Goal: Information Seeking & Learning: Learn about a topic

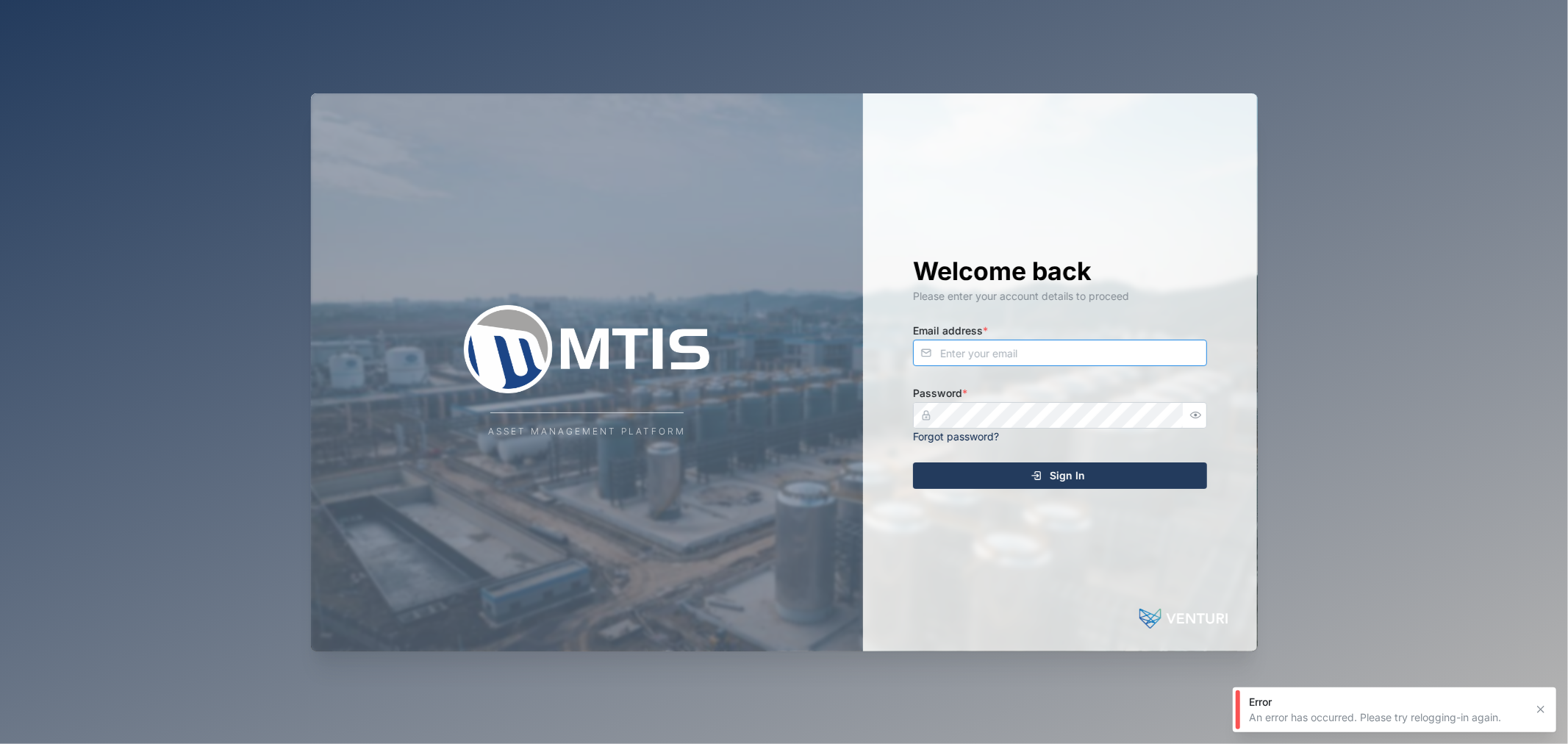
click at [1081, 340] on input "Email address *" at bounding box center [1059, 353] width 294 height 26
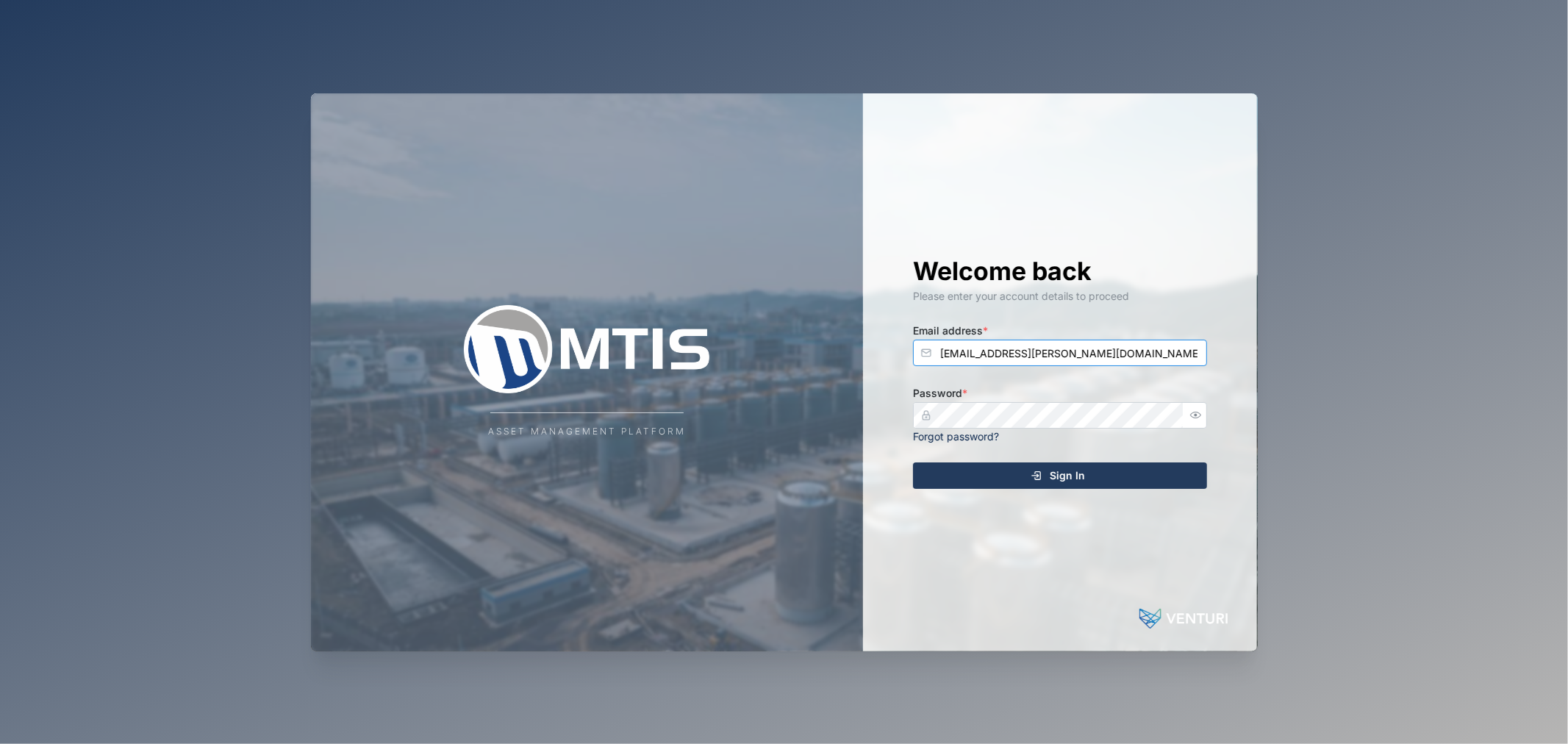
type input "[EMAIL_ADDRESS][PERSON_NAME][DOMAIN_NAME]"
click at [912, 462] on button "Sign In" at bounding box center [1059, 475] width 294 height 26
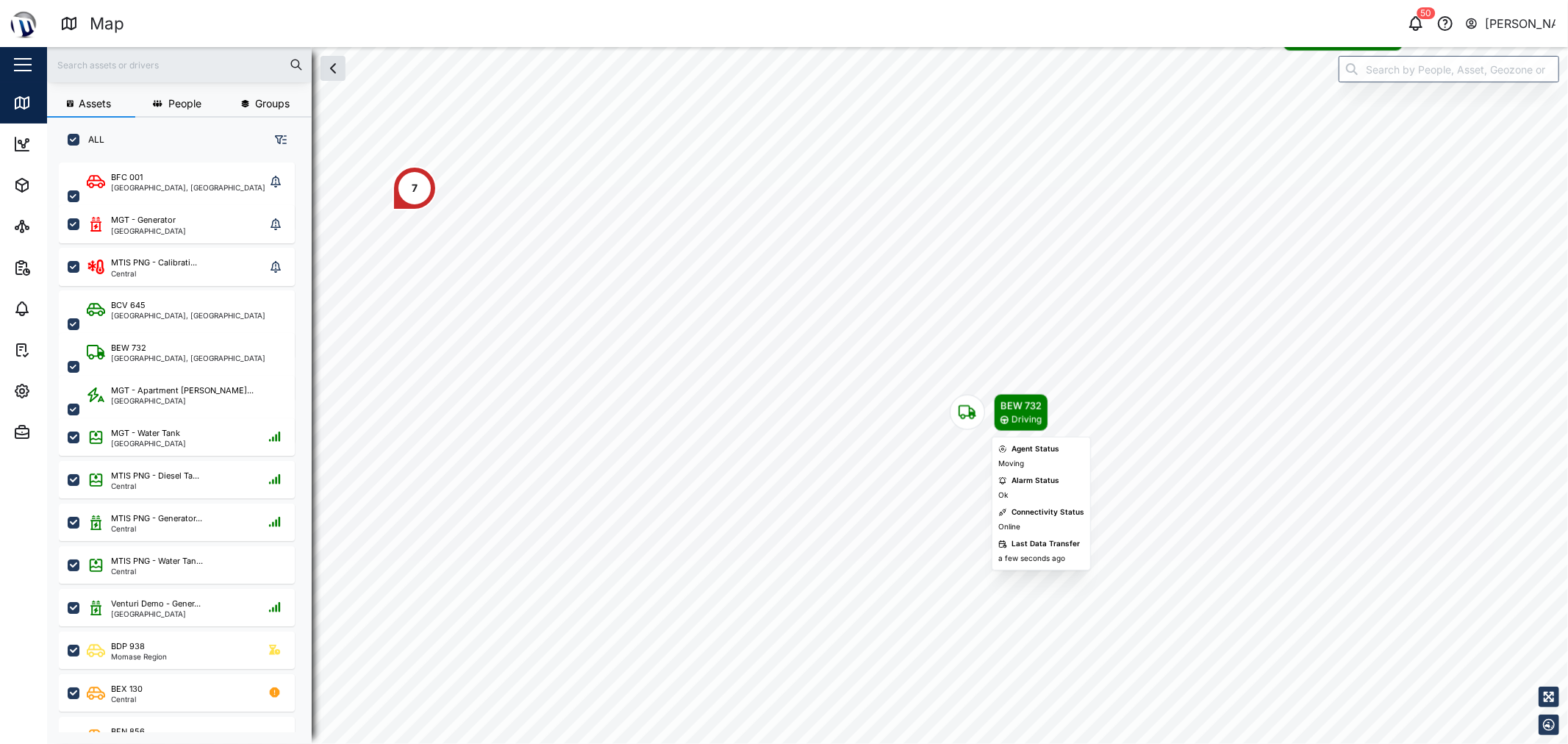
click at [966, 412] on icon "Map marker" at bounding box center [967, 412] width 18 height 18
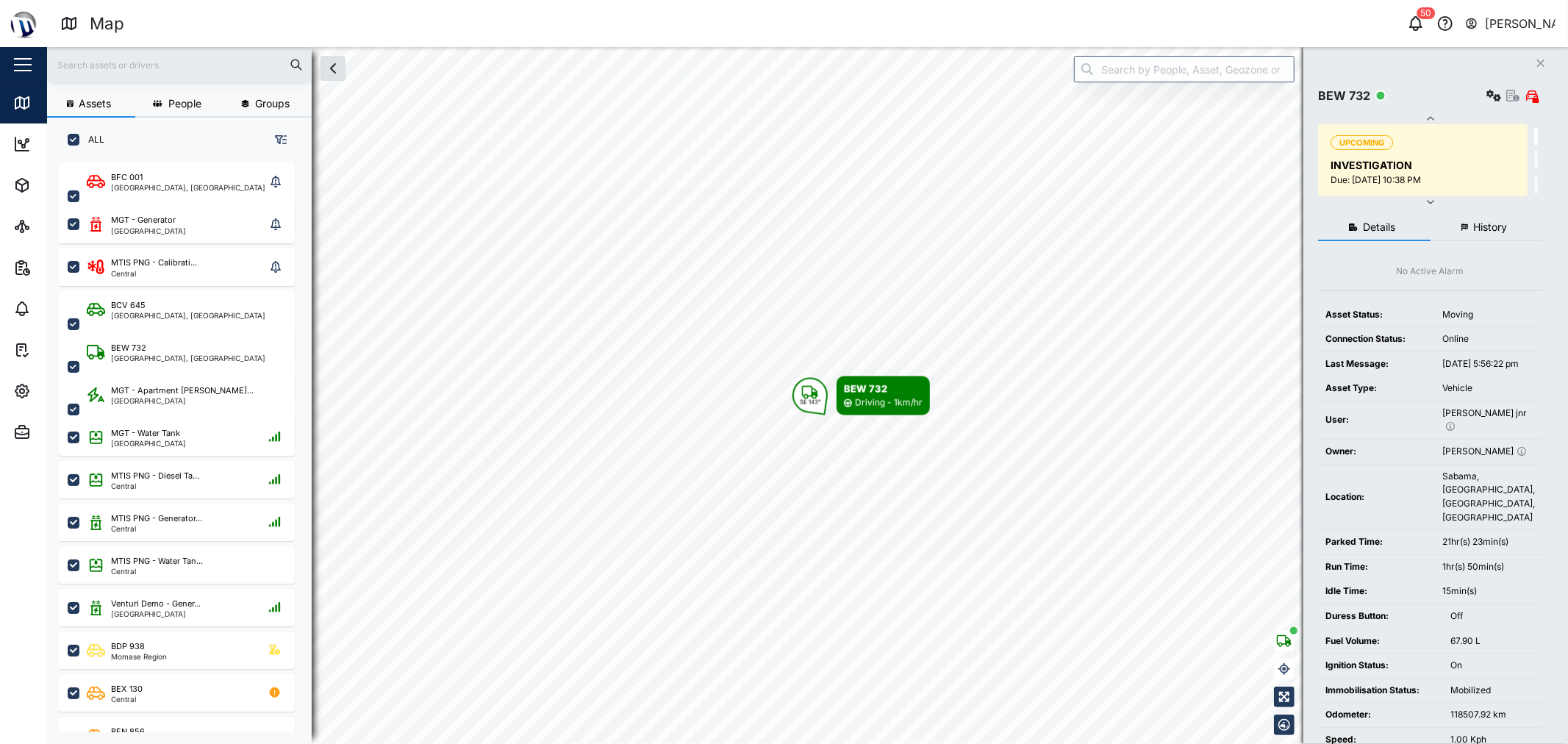
click at [1503, 96] on div "Settings View Asset" at bounding box center [1513, 96] width 59 height 21
click at [1507, 96] on icon "button" at bounding box center [1513, 95] width 13 height 12
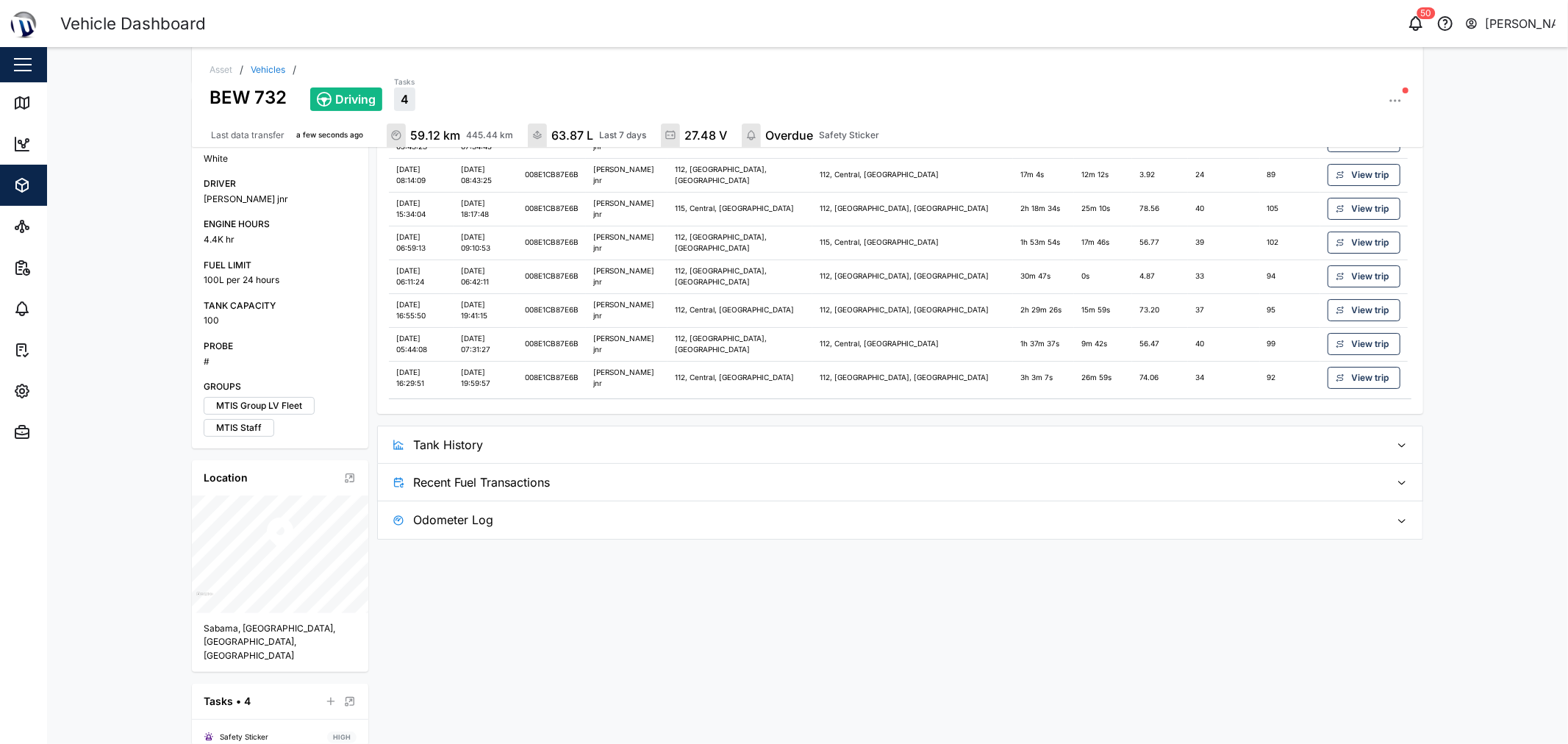
scroll to position [450, 0]
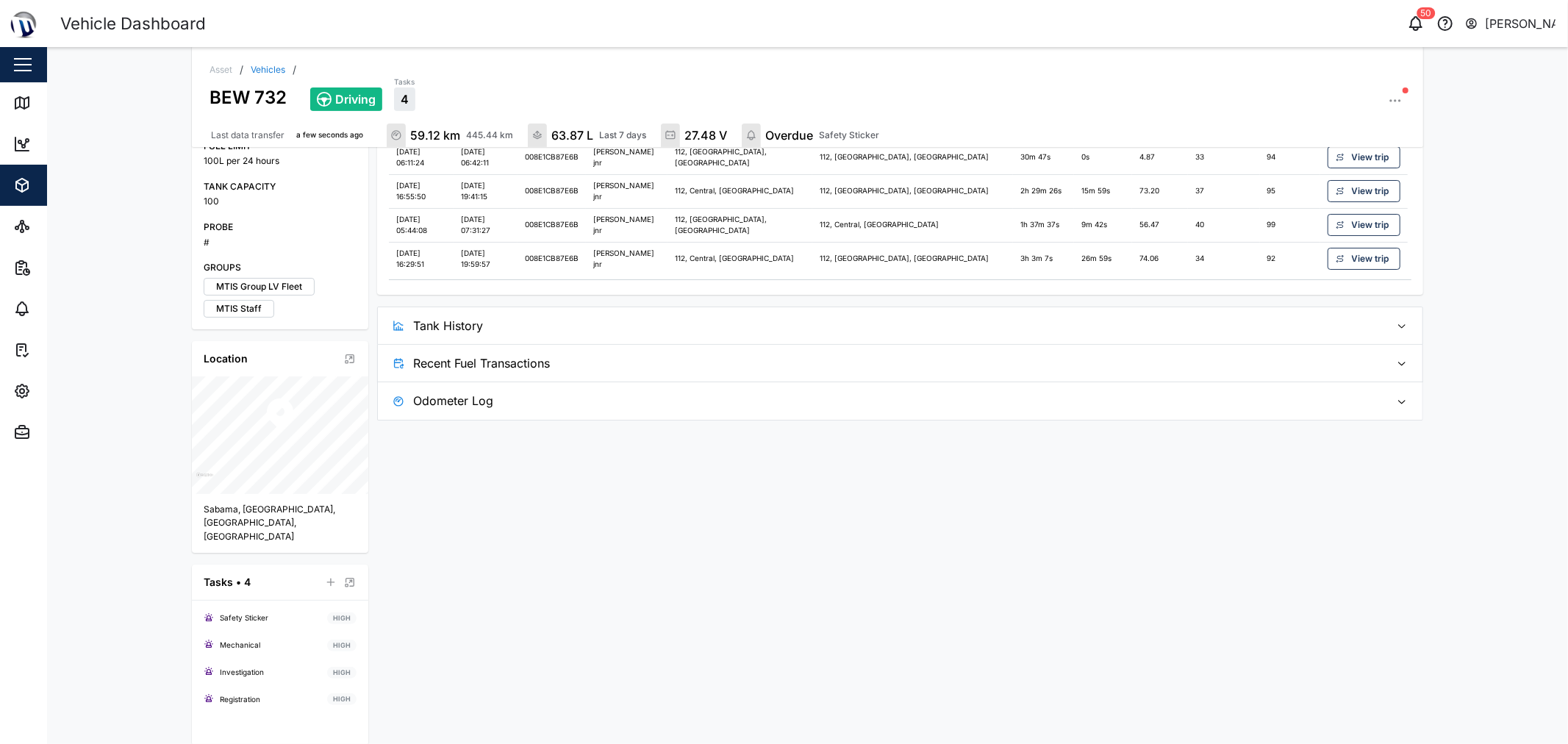
click at [974, 335] on span "Tank History" at bounding box center [895, 325] width 964 height 37
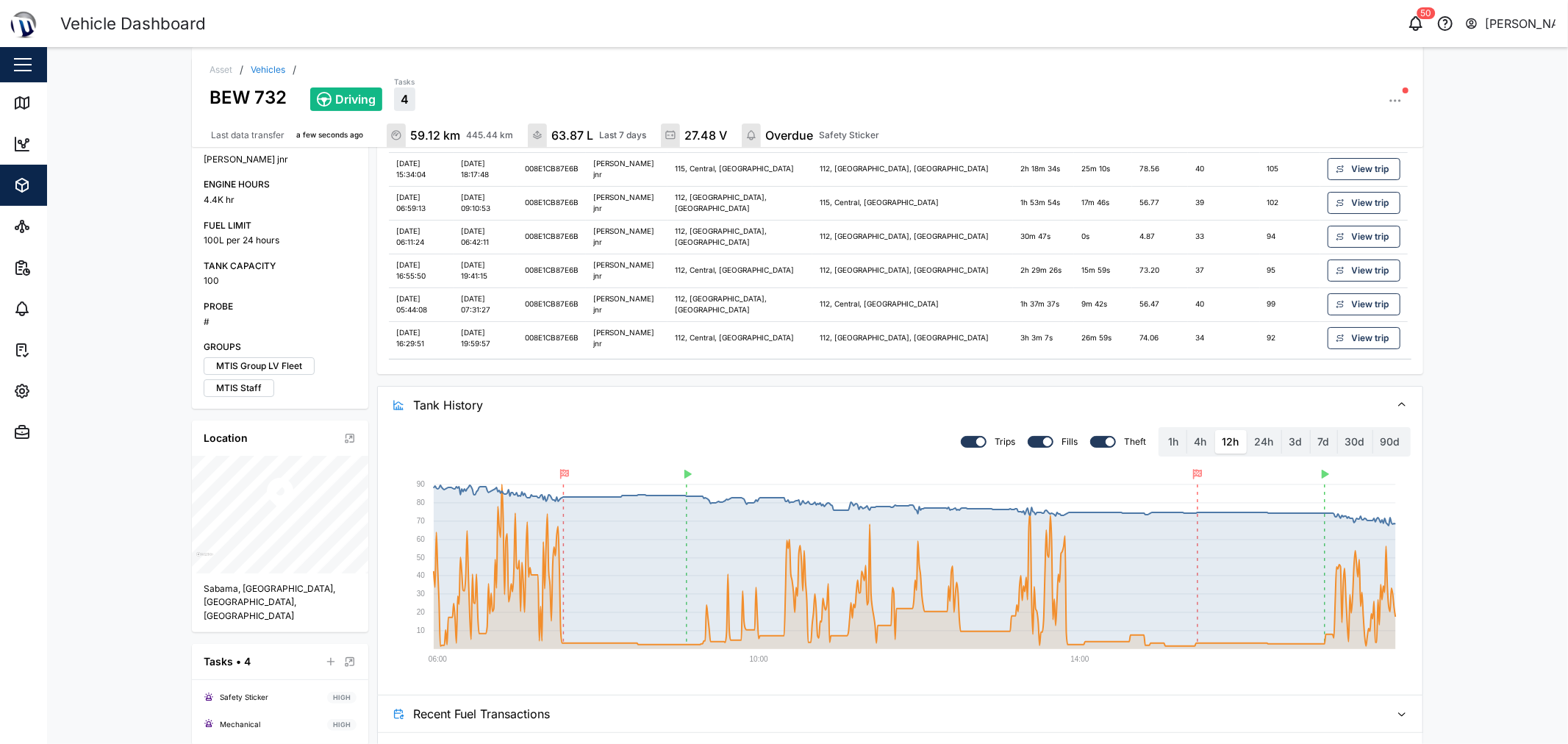
scroll to position [368, 0]
click at [1264, 442] on label "24h" at bounding box center [1264, 443] width 34 height 24
click at [1247, 432] on hours "24h" at bounding box center [1247, 432] width 0 height 0
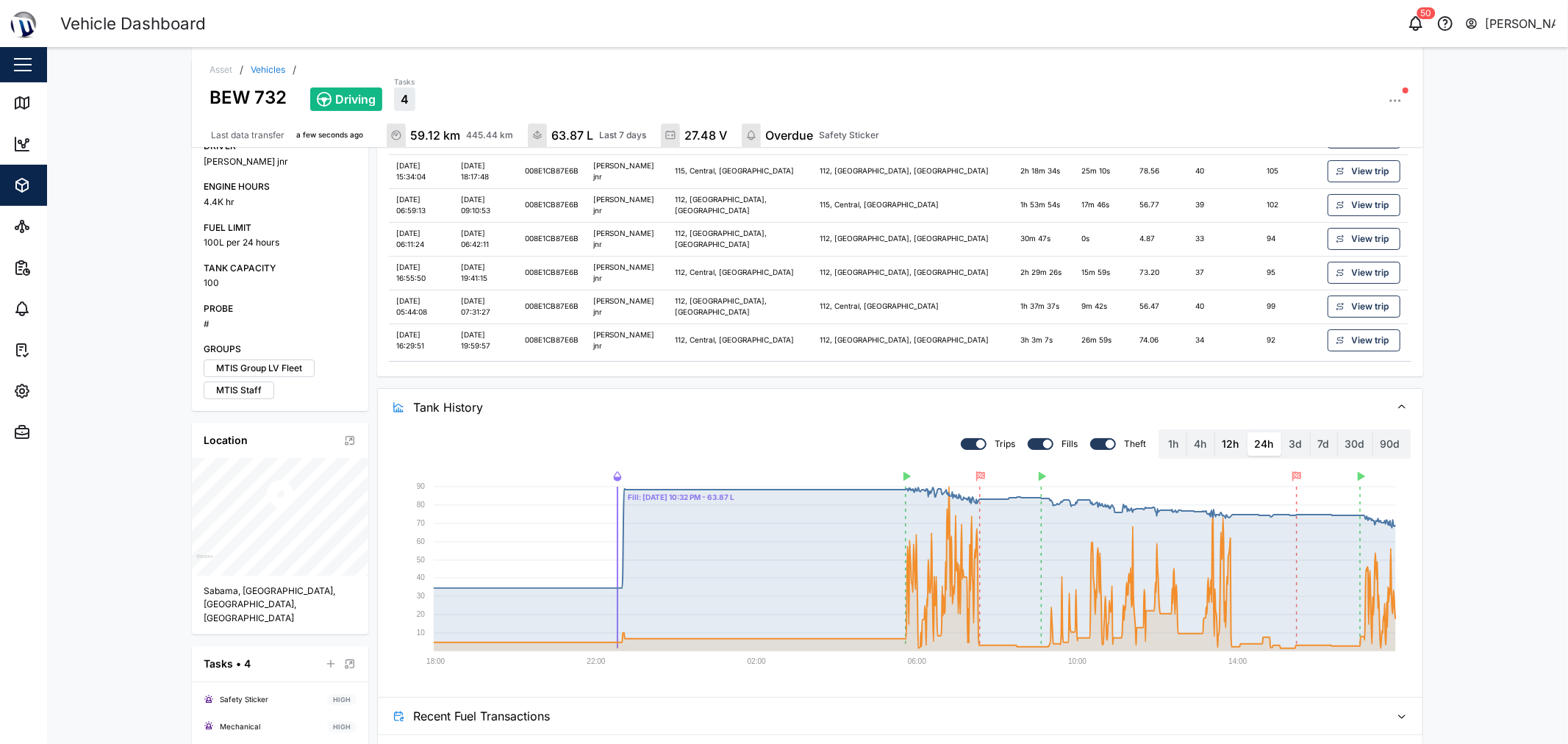
click at [1229, 450] on label "12h" at bounding box center [1231, 443] width 32 height 24
click at [1215, 432] on hours "12h" at bounding box center [1215, 432] width 0 height 0
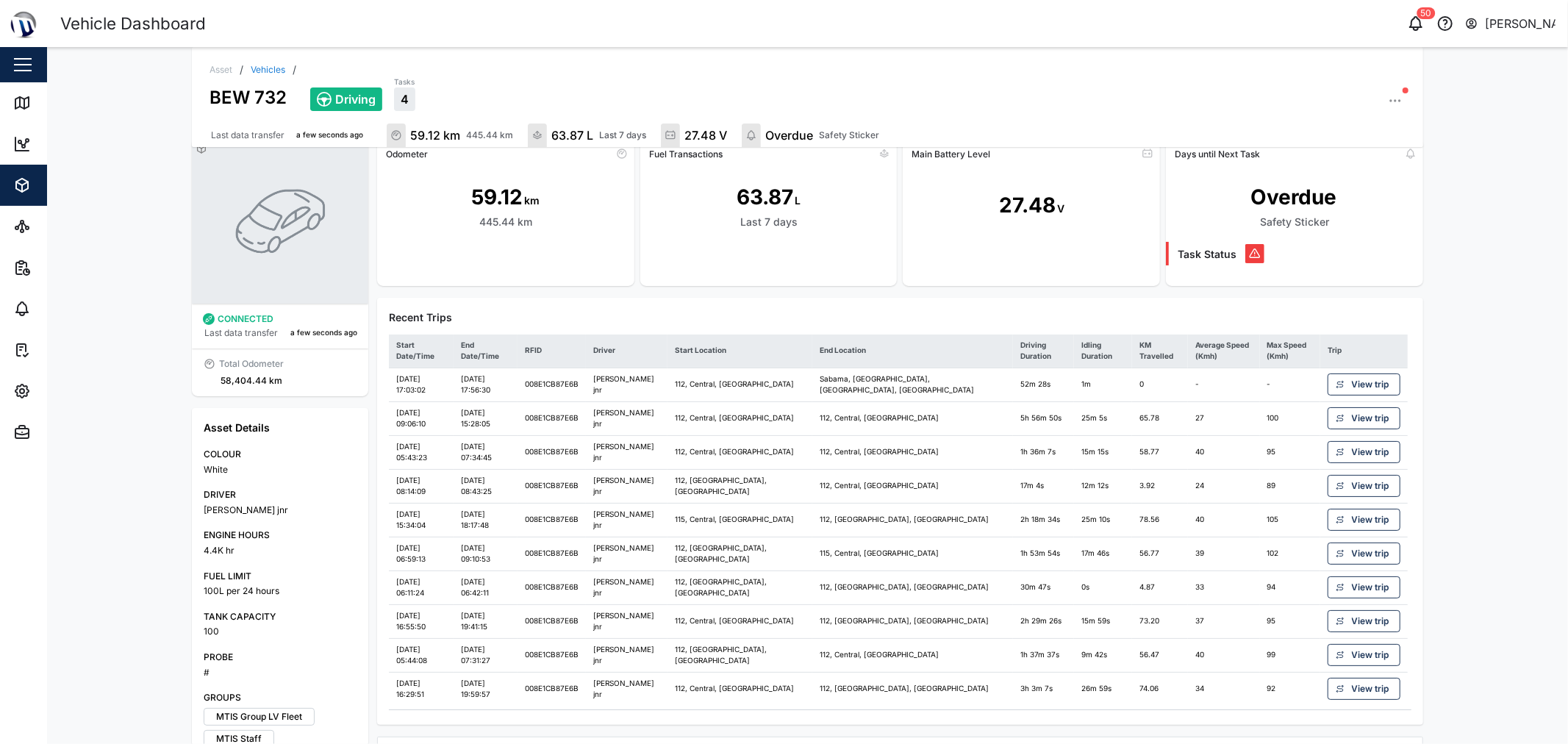
scroll to position [0, 0]
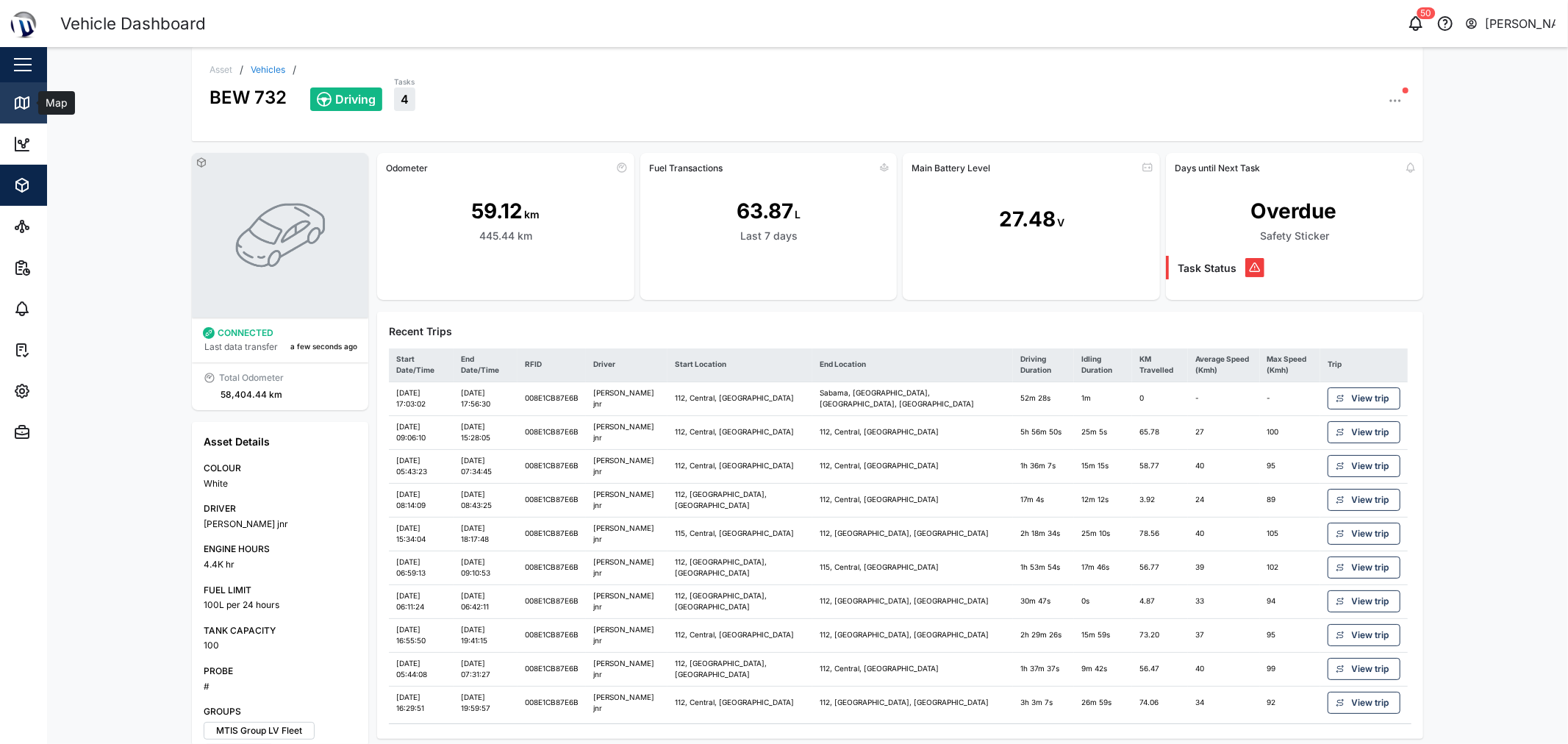
click at [9, 112] on link "Map" at bounding box center [95, 103] width 191 height 41
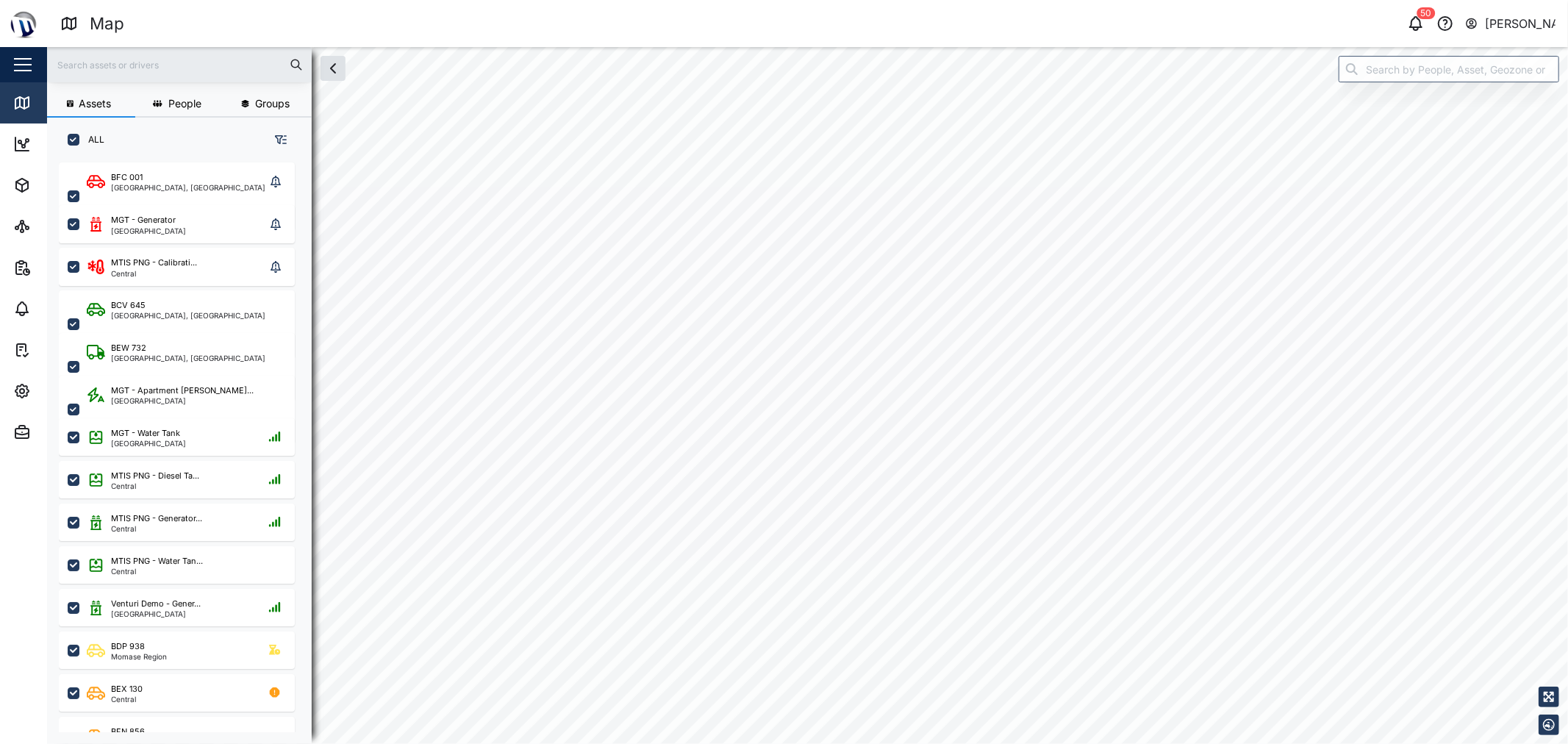
checkbox input "true"
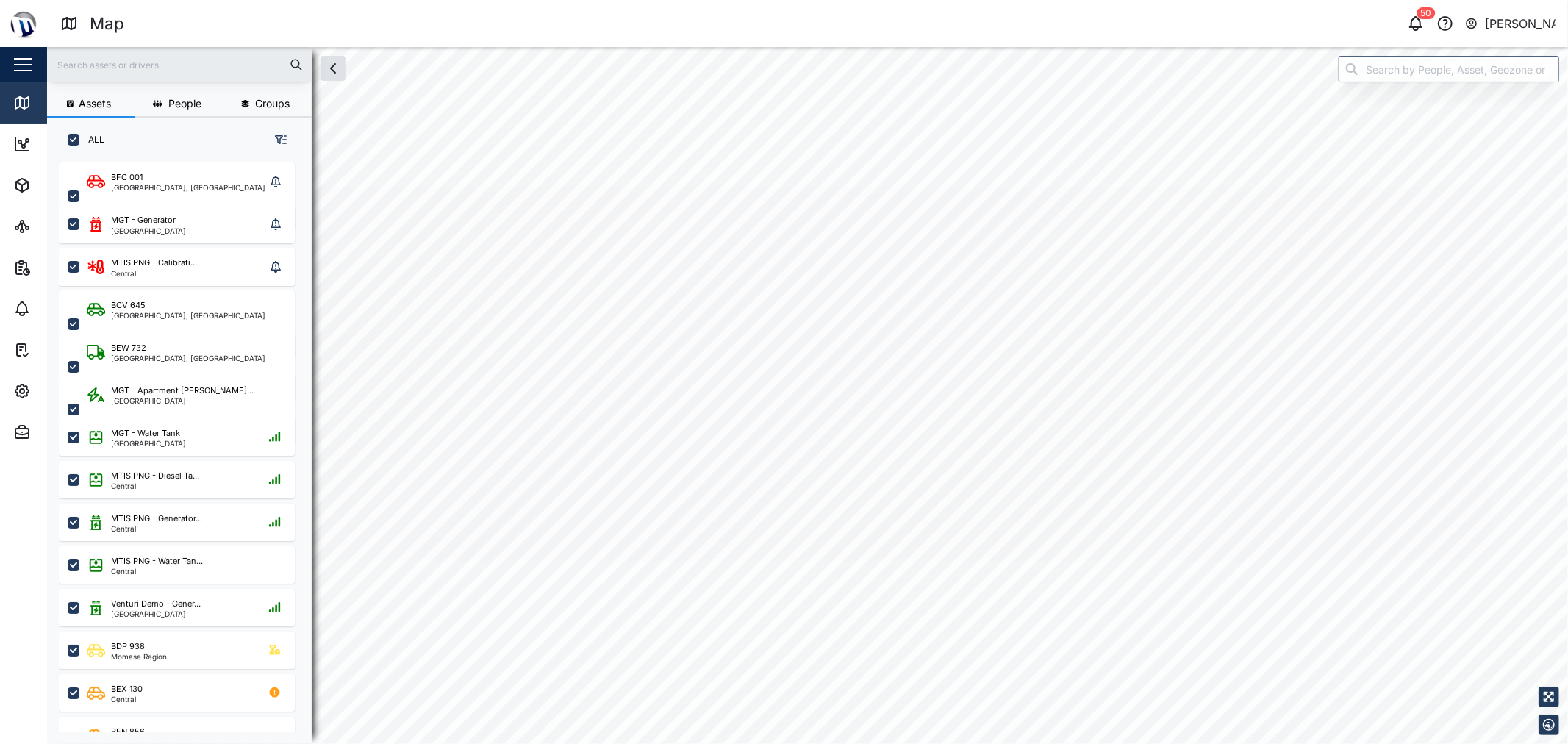
checkbox input "true"
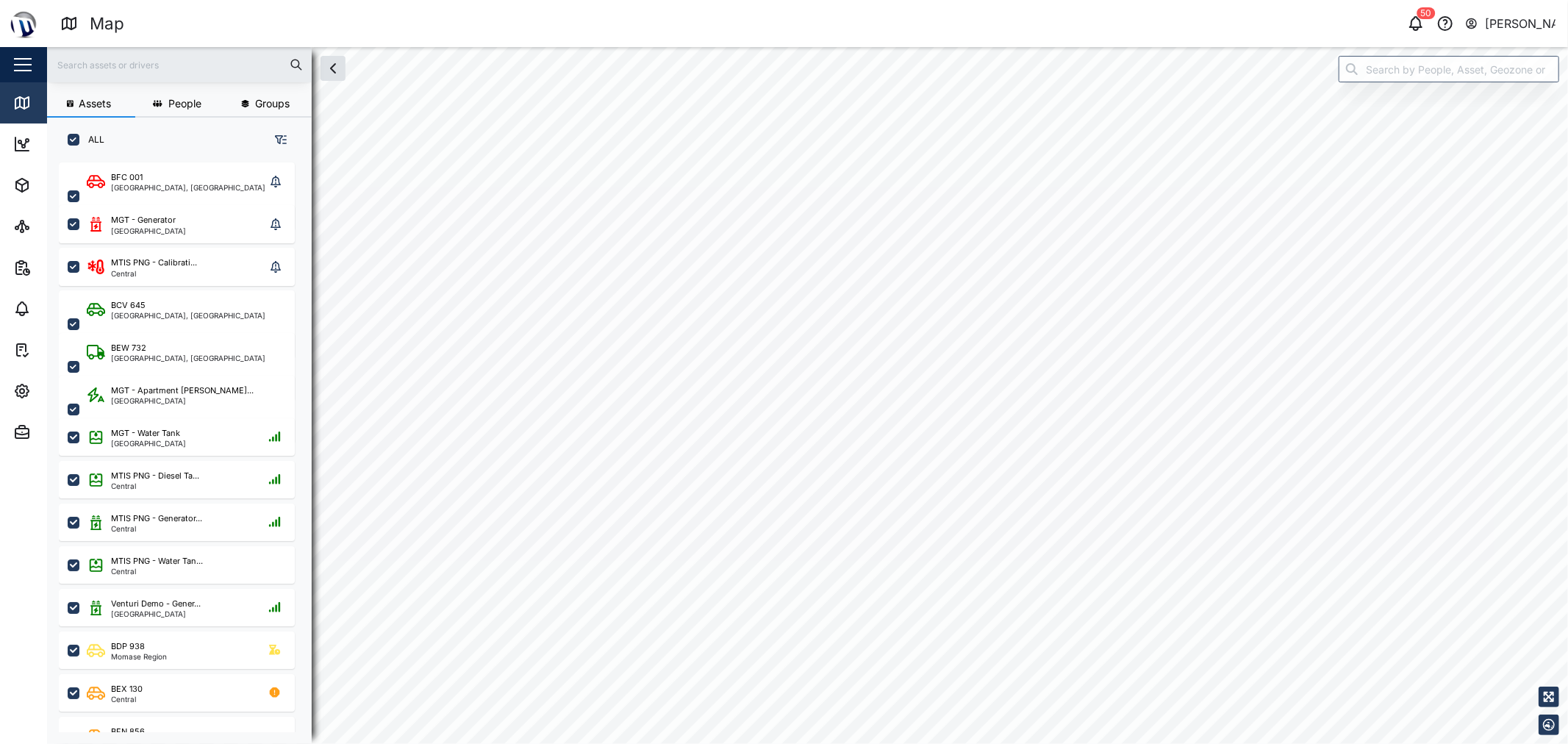
checkbox input "true"
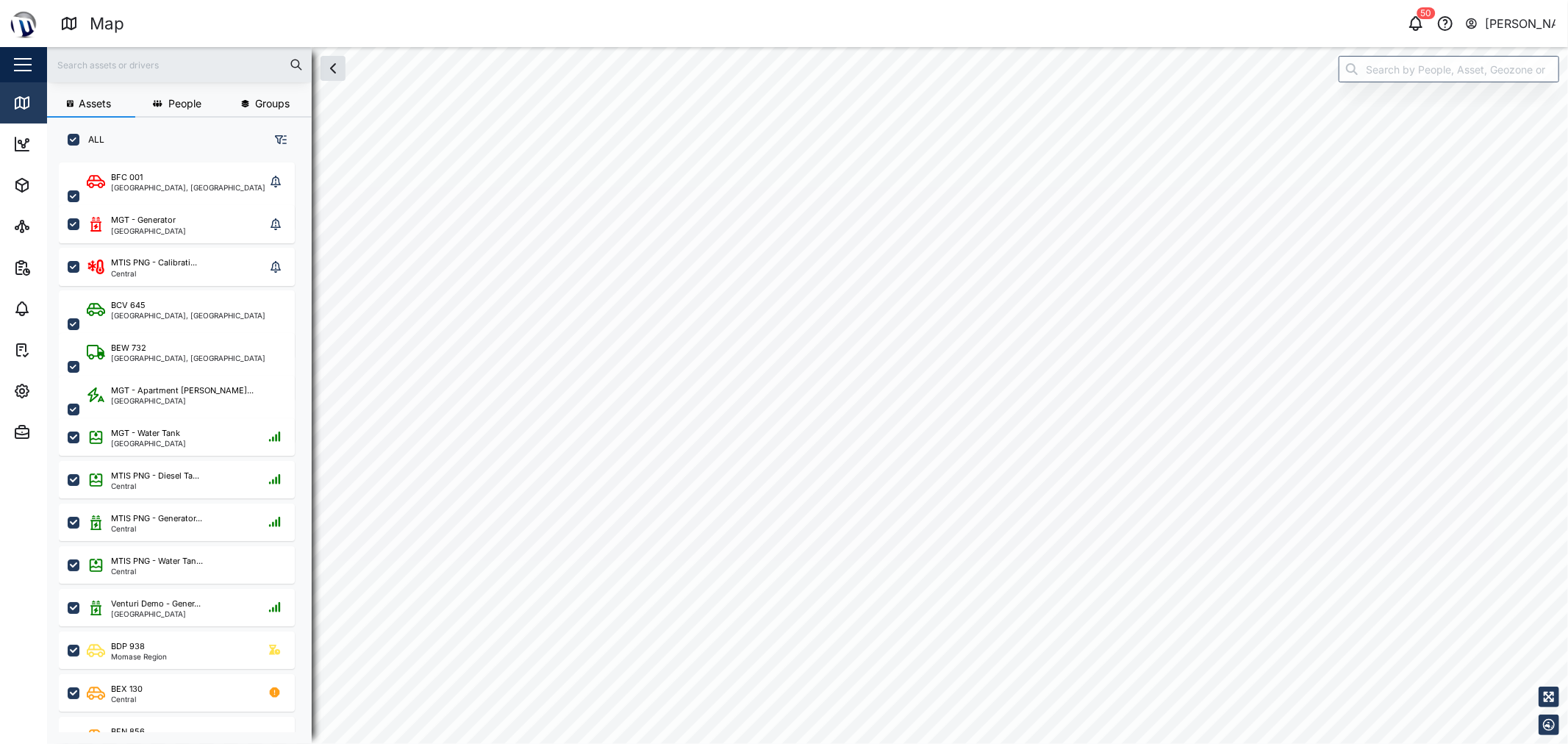
checkbox input "true"
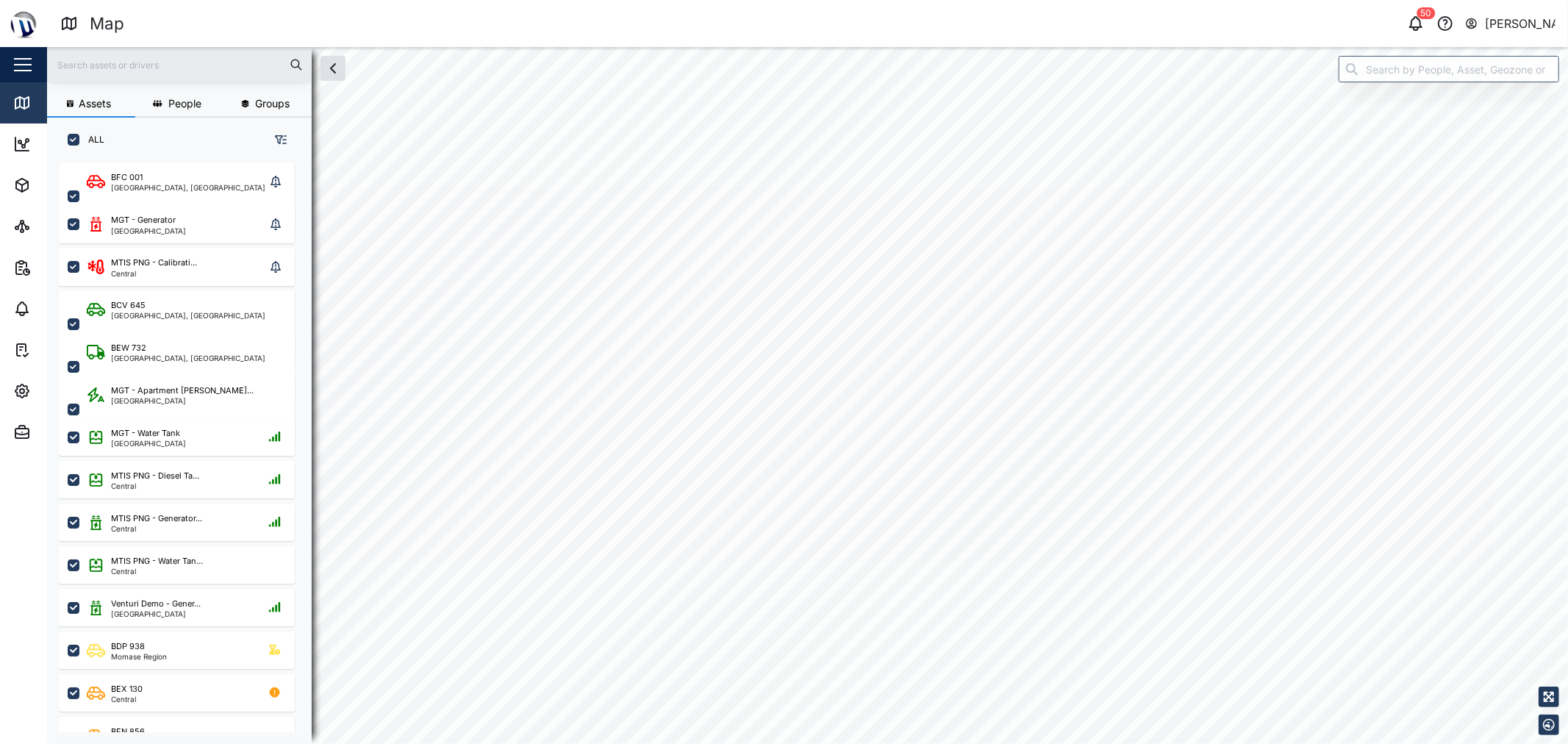
checkbox input "true"
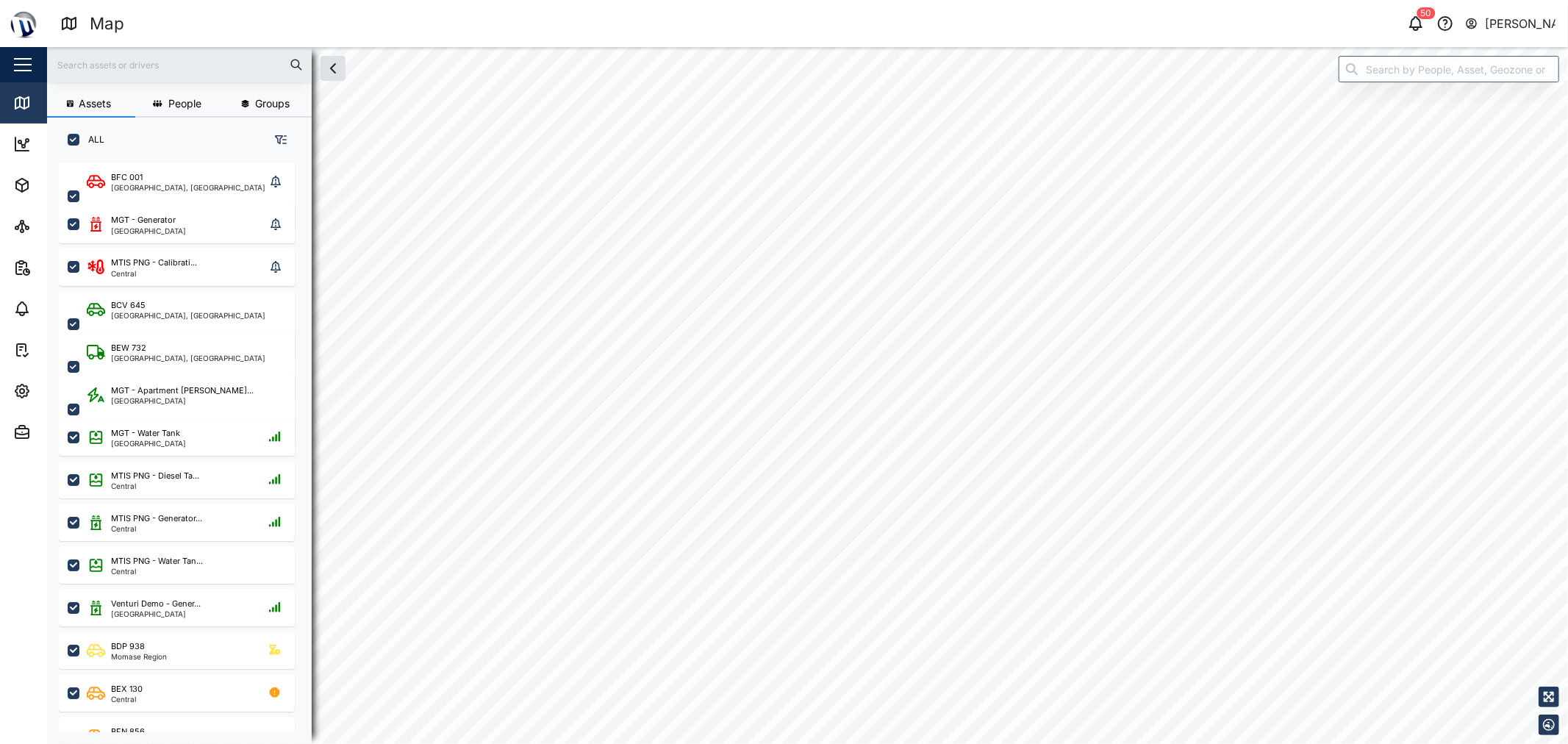
checkbox input "true"
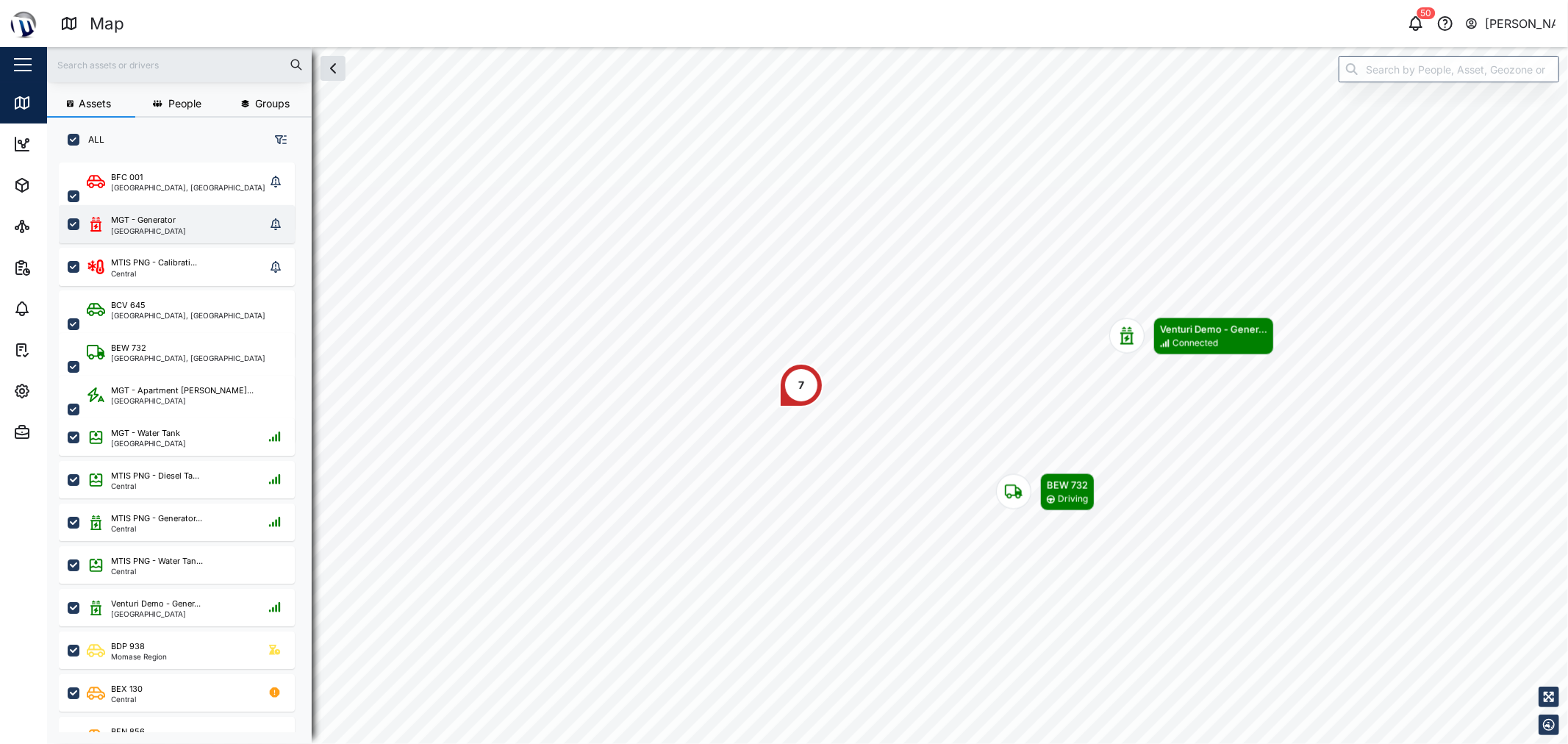
scroll to position [562, 229]
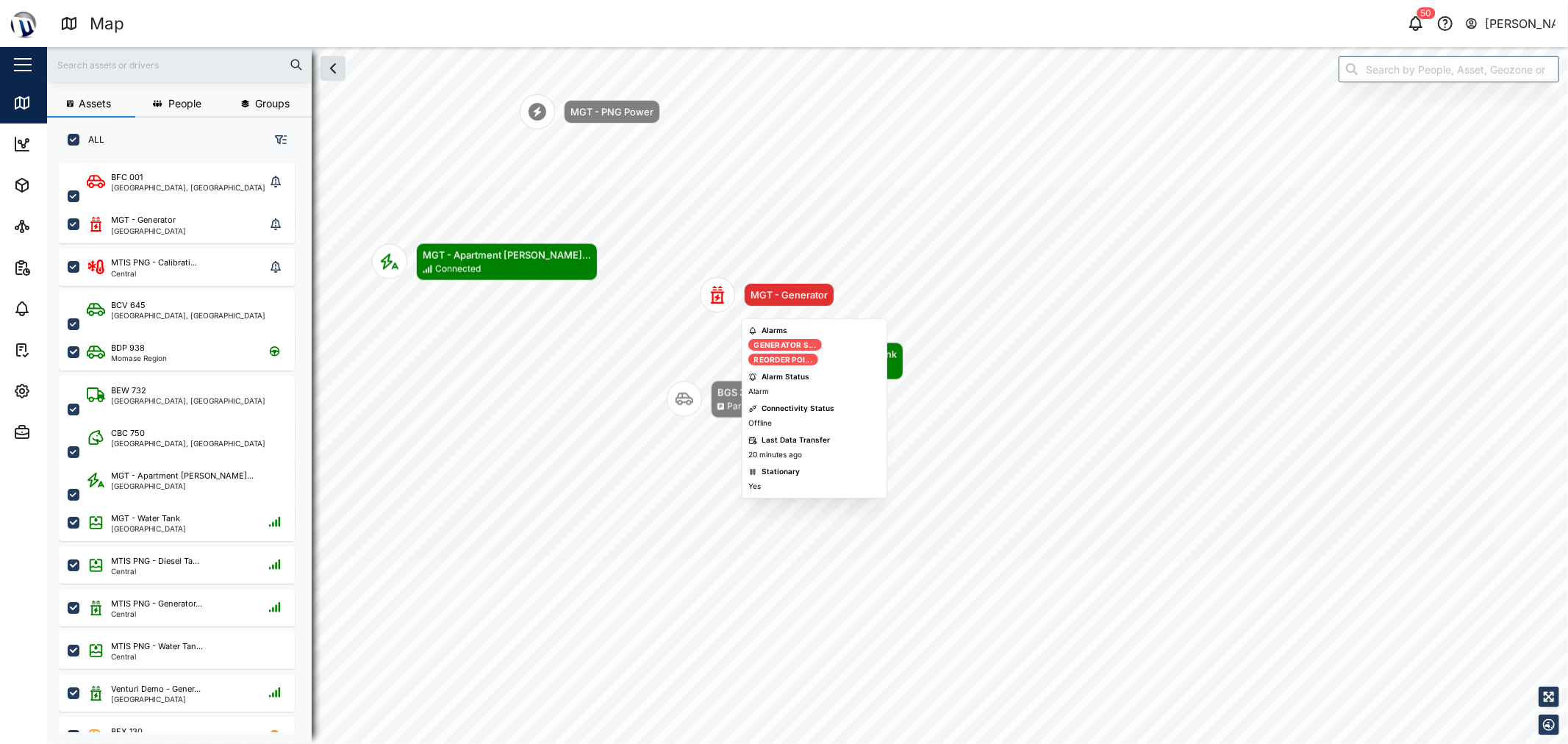
click at [718, 294] on icon "Map marker" at bounding box center [718, 294] width 13 height 18
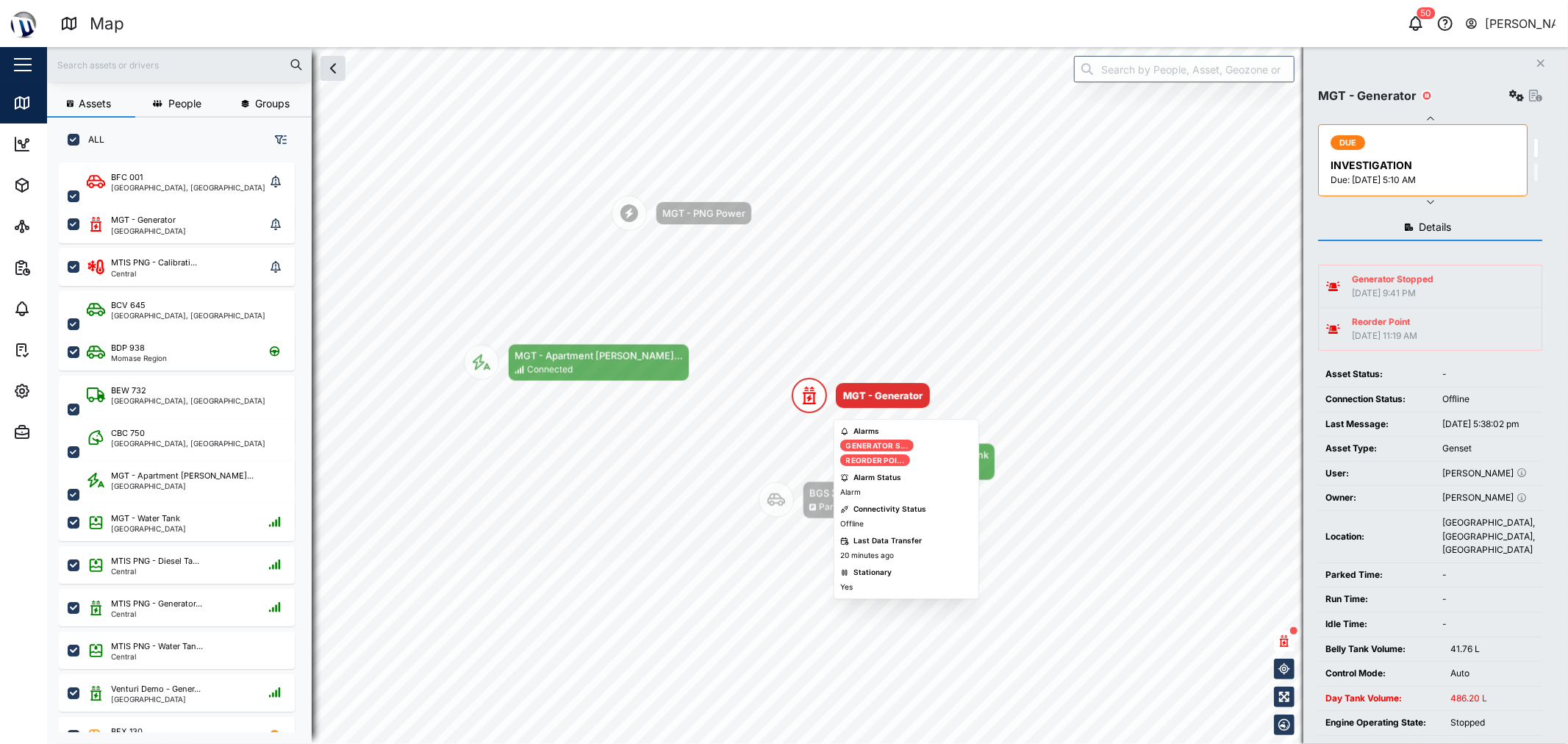
click at [809, 398] on icon "Map marker" at bounding box center [809, 395] width 13 height 18
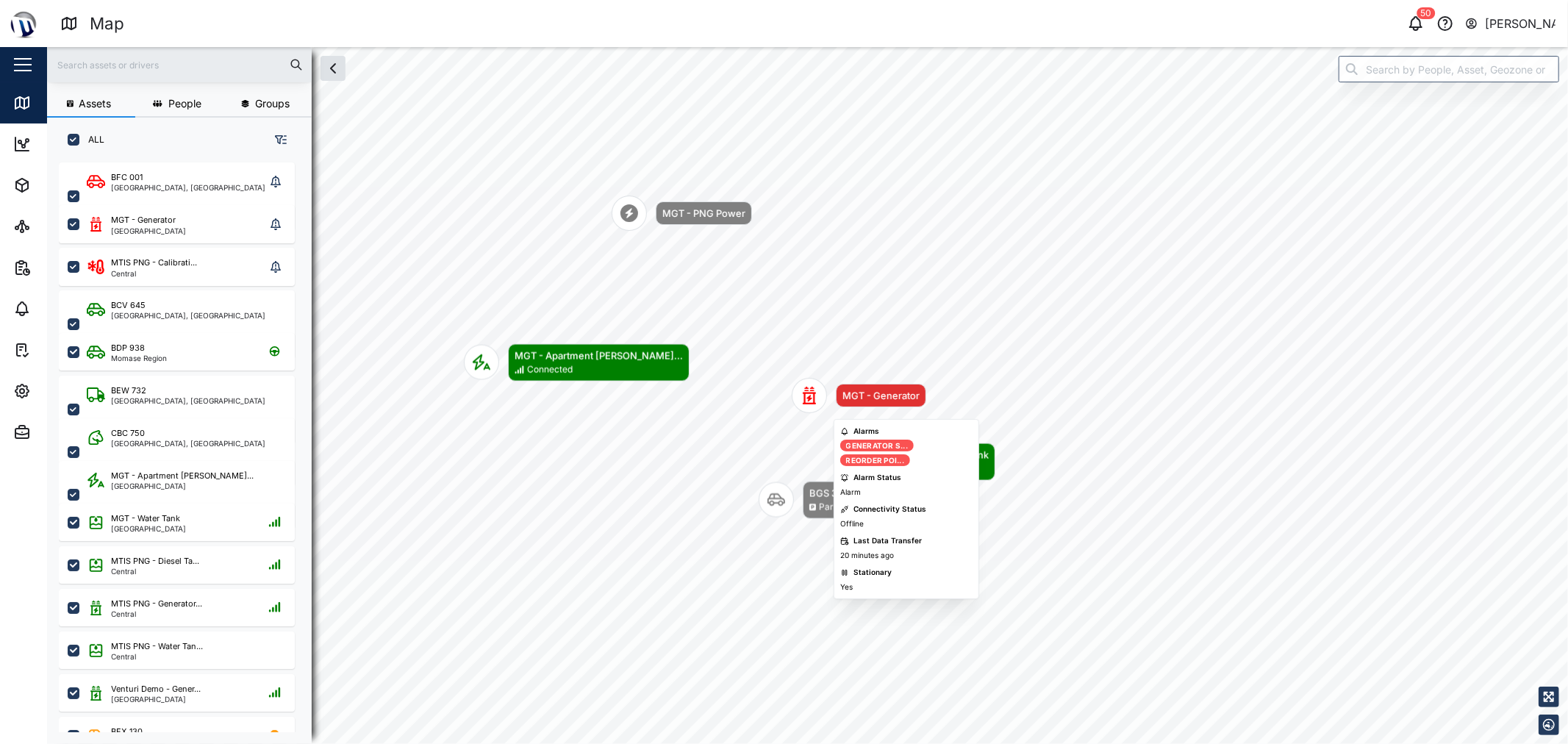
click at [809, 398] on icon "Map marker" at bounding box center [809, 395] width 13 height 18
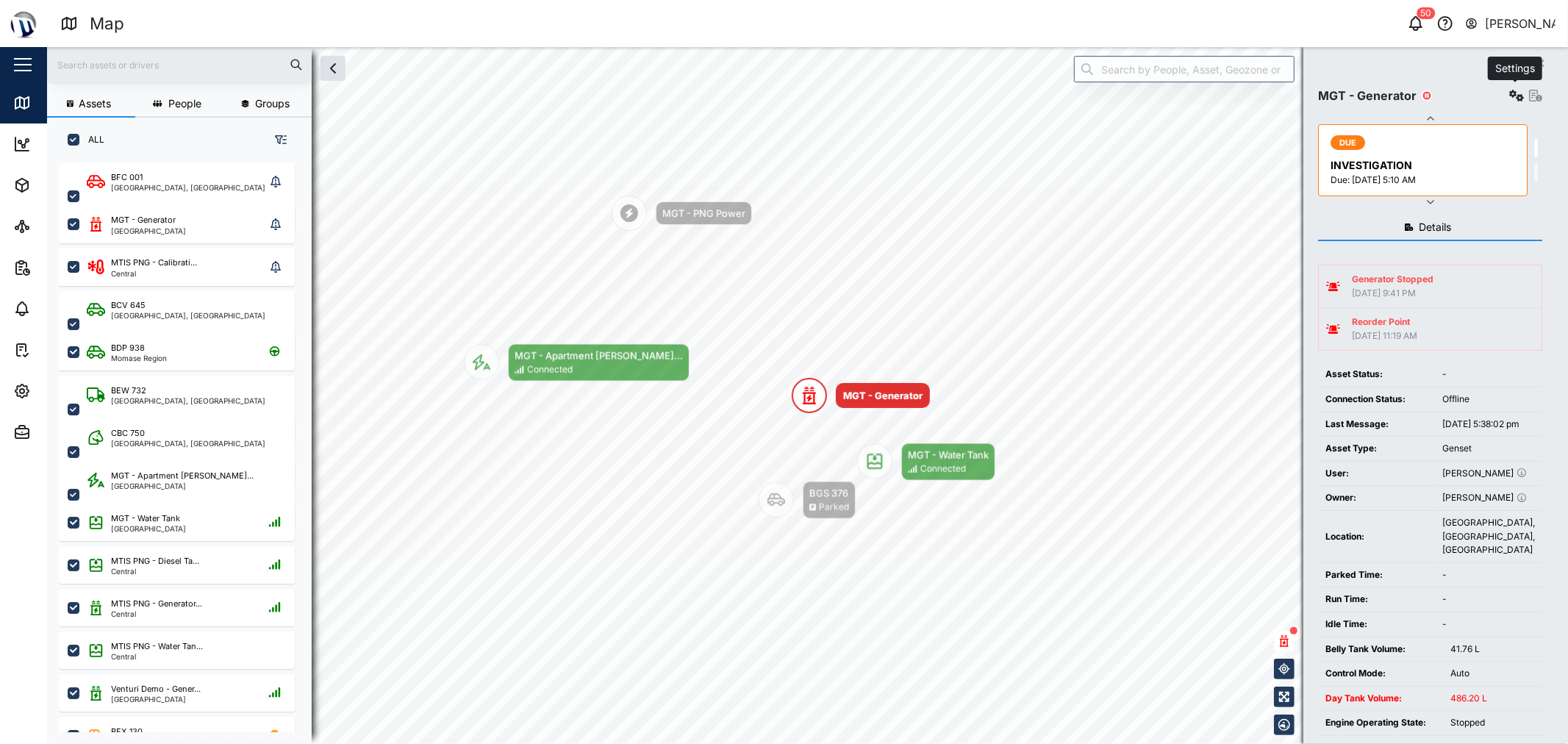
click at [1518, 92] on icon "button" at bounding box center [1516, 95] width 15 height 12
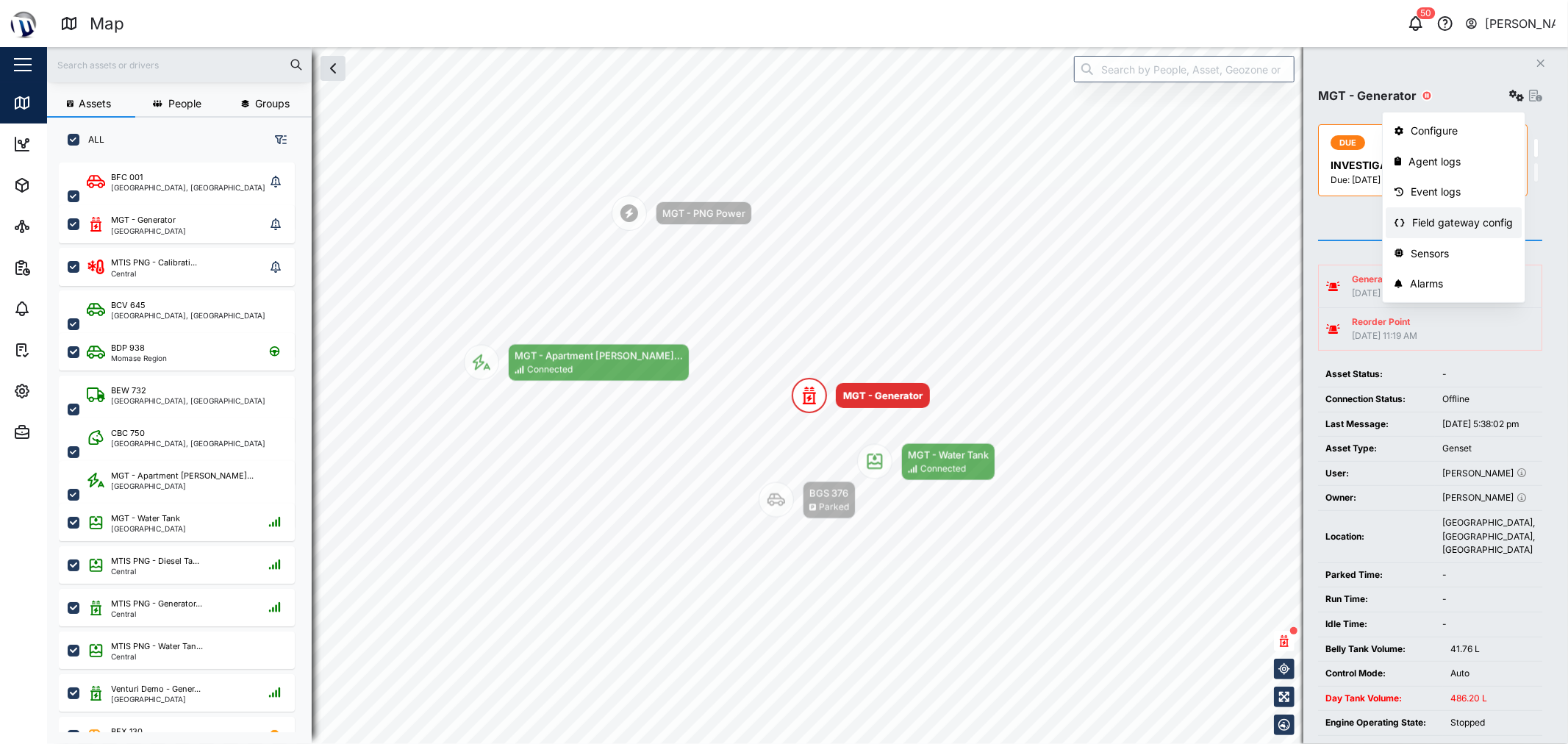
click at [1441, 212] on link "Field gateway config" at bounding box center [1453, 222] width 136 height 31
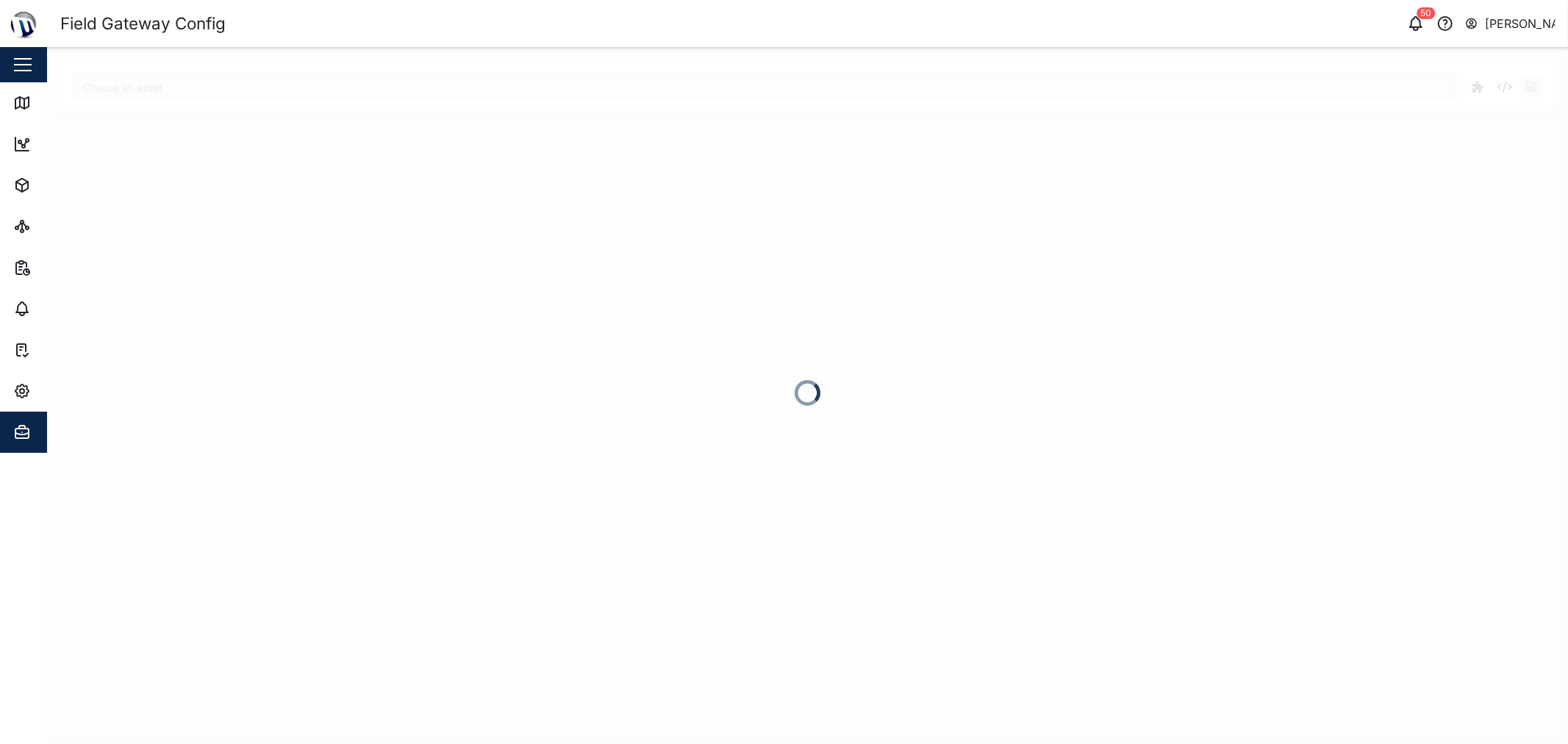
type input "MGT - Generator"
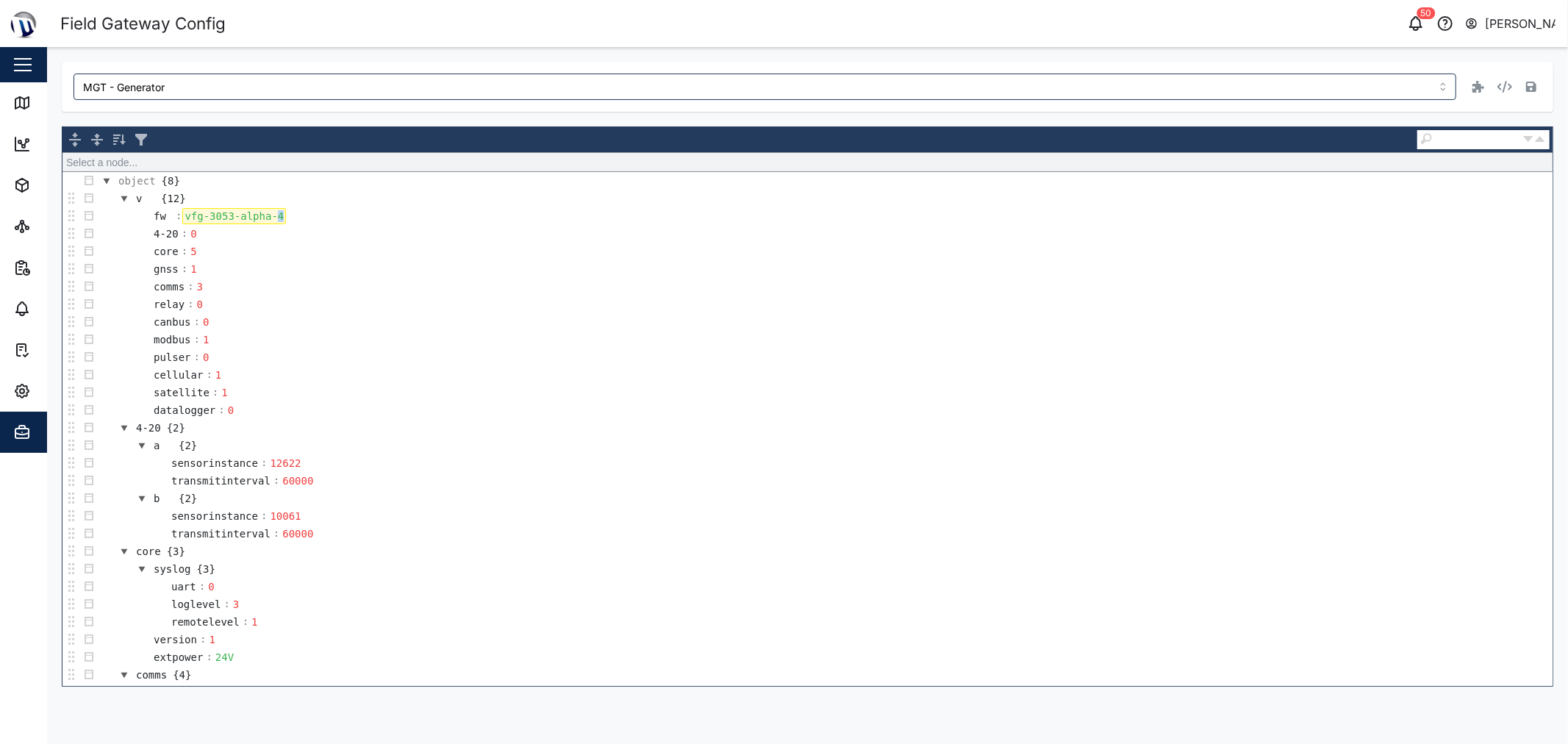
drag, startPoint x: 291, startPoint y: 216, endPoint x: 325, endPoint y: 223, distance: 34.7
click at [317, 221] on td "fw : vfg-3053-alpha-4" at bounding box center [825, 215] width 1454 height 18
click at [447, 252] on td "core : 5" at bounding box center [825, 251] width 1454 height 18
click at [1530, 88] on icon "button" at bounding box center [1530, 87] width 10 height 12
drag, startPoint x: 320, startPoint y: 107, endPoint x: 151, endPoint y: 99, distance: 169.2
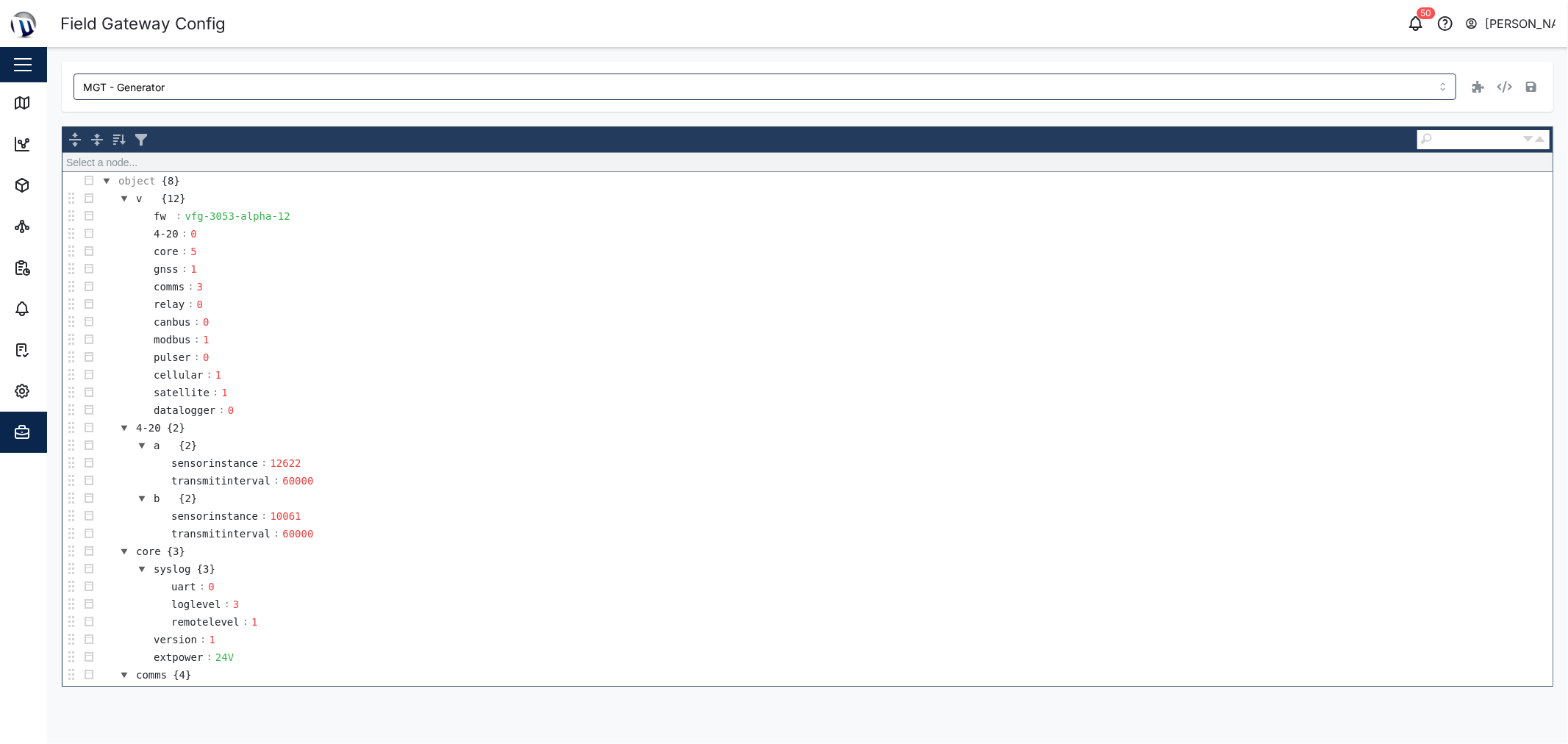
click at [309, 106] on div "MGT - Generator" at bounding box center [807, 87] width 1491 height 50
drag, startPoint x: 48, startPoint y: 99, endPoint x: 36, endPoint y: 99, distance: 12.0
click at [48, 99] on div "MGT - Generator Select a node... object {8} v {12} fw : vfg-3053-alpha-12 4-20 …" at bounding box center [807, 373] width 1521 height 654
click at [34, 99] on div "Map" at bounding box center [42, 103] width 58 height 18
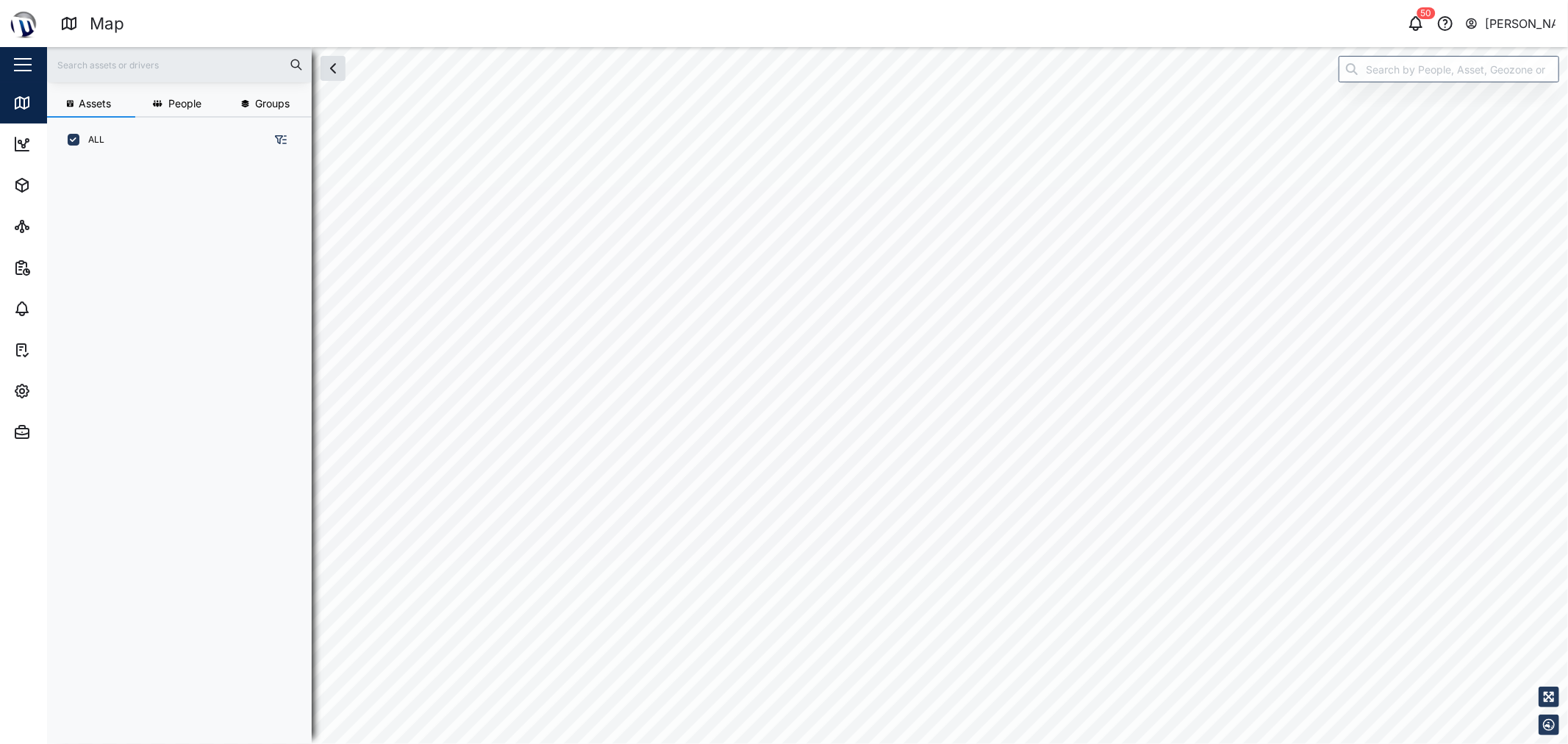
scroll to position [562, 229]
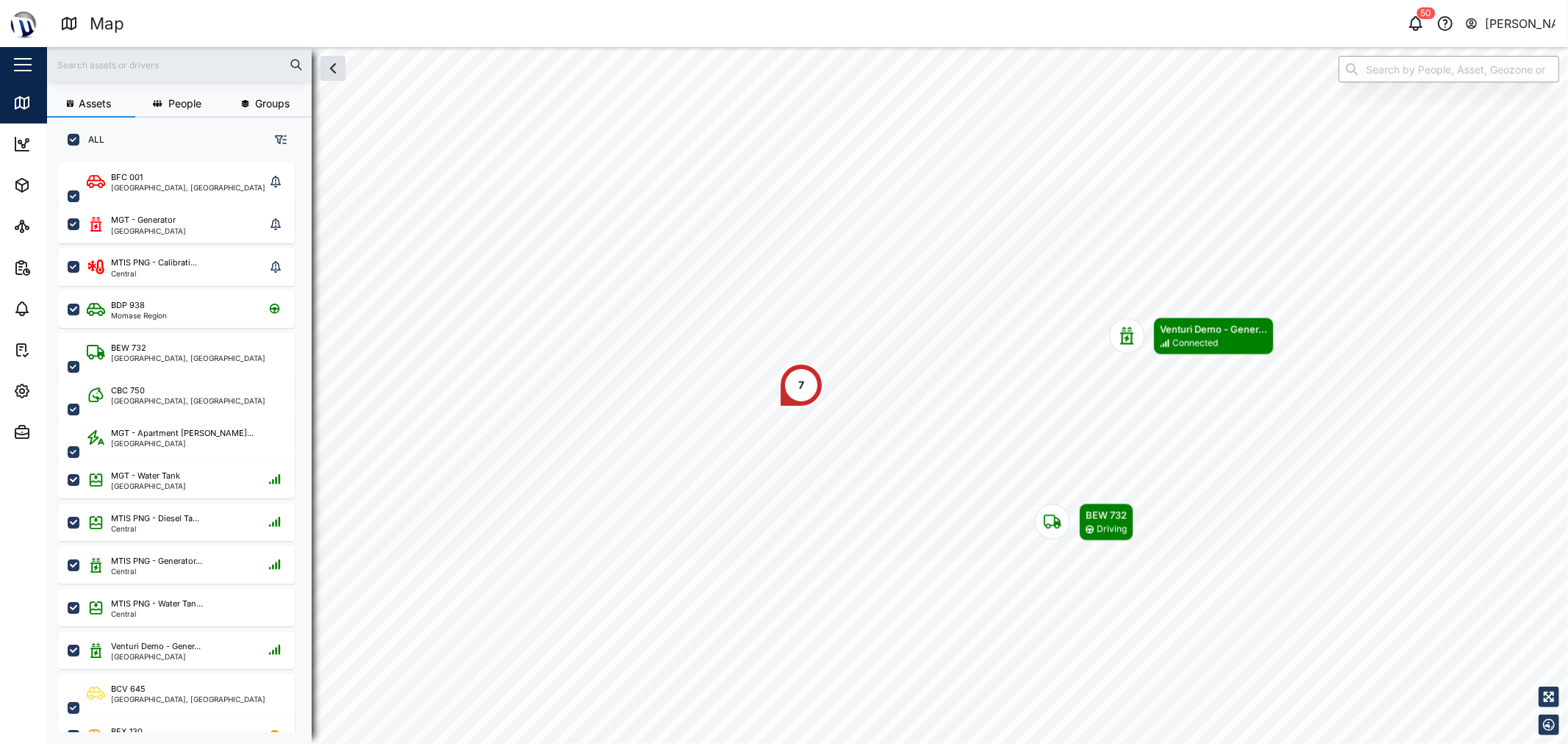
click at [1499, 67] on input "search" at bounding box center [1449, 69] width 220 height 26
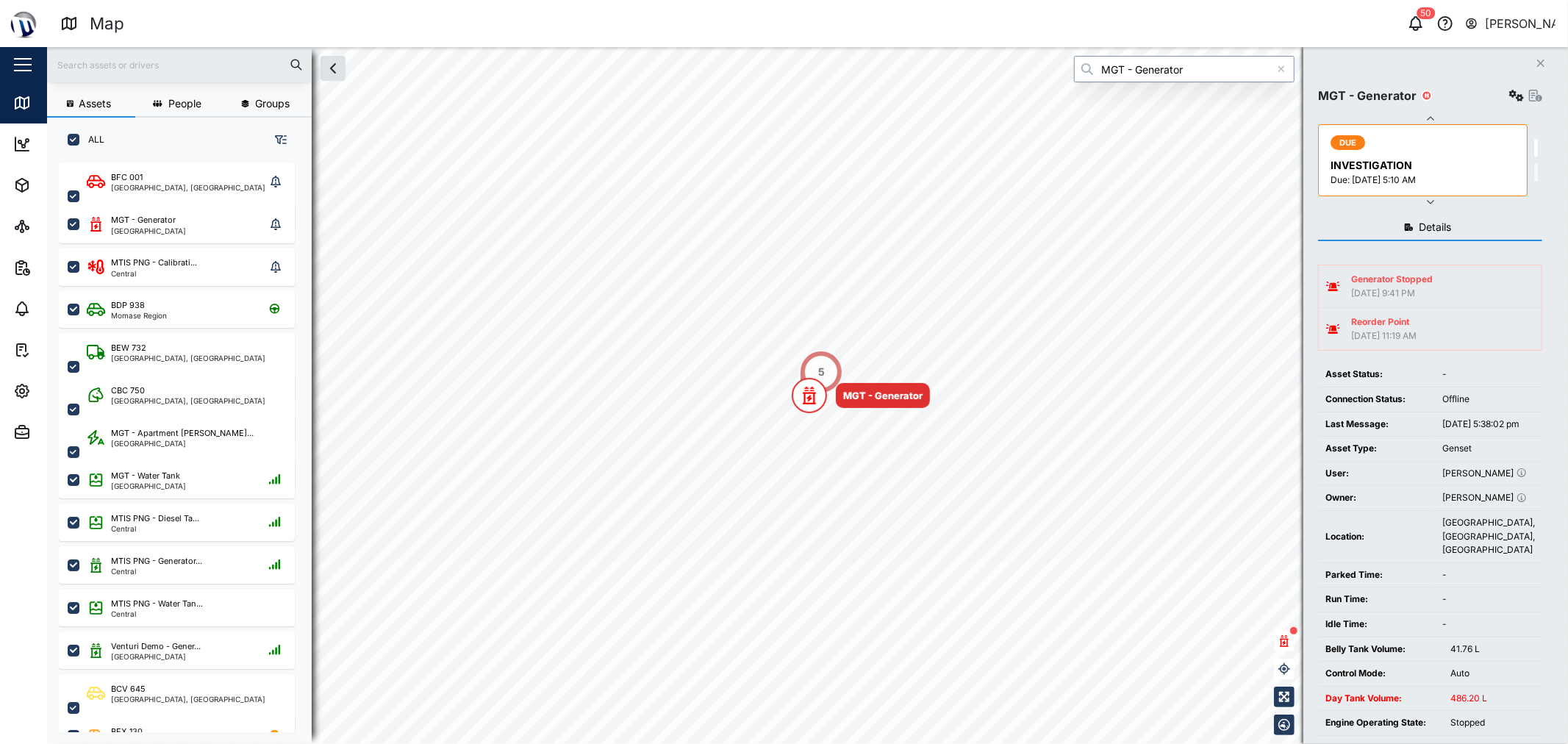
type input "MGT - Generator"
click at [1515, 100] on icon "button" at bounding box center [1516, 95] width 15 height 12
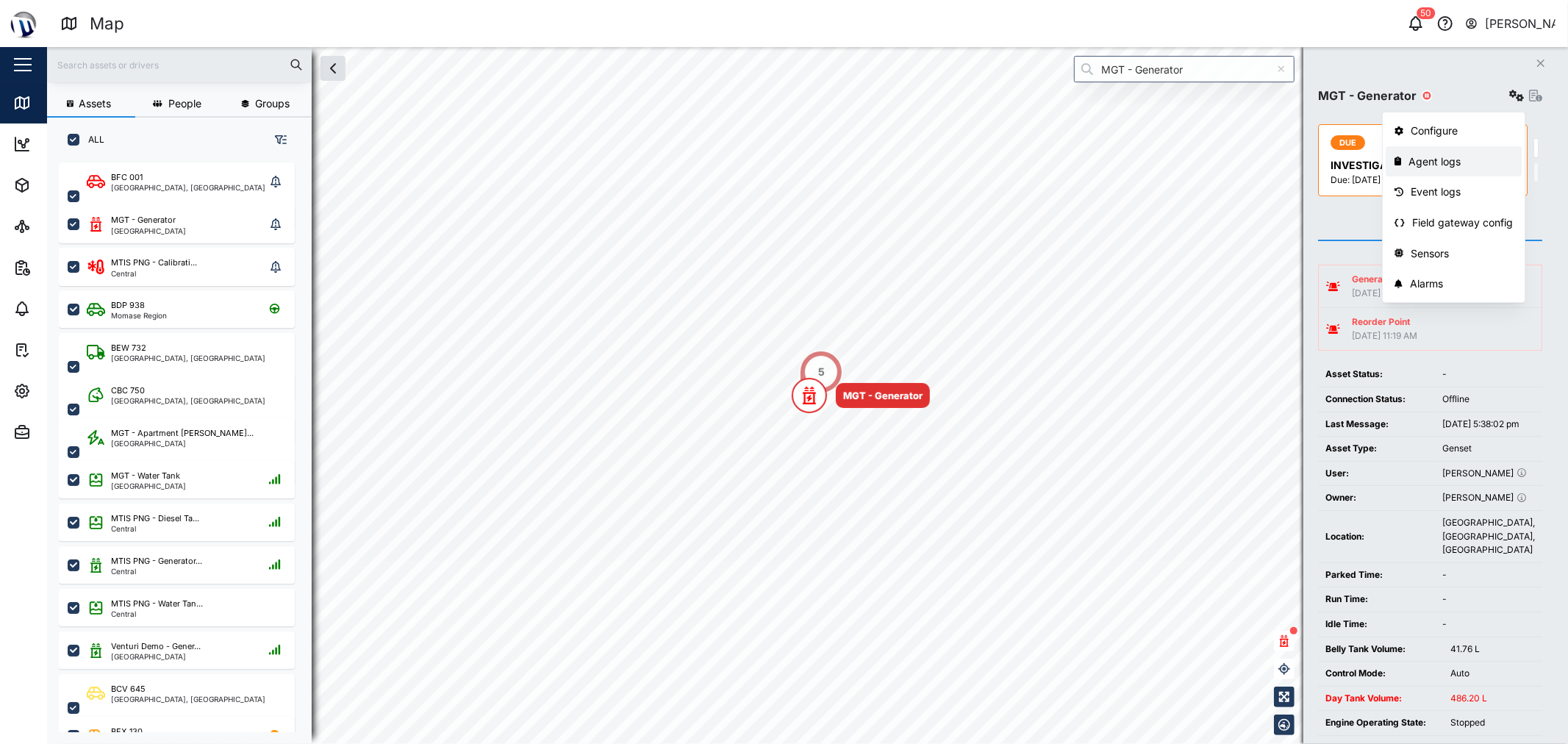
click at [1433, 153] on div "Agent logs" at bounding box center [1460, 161] width 104 height 16
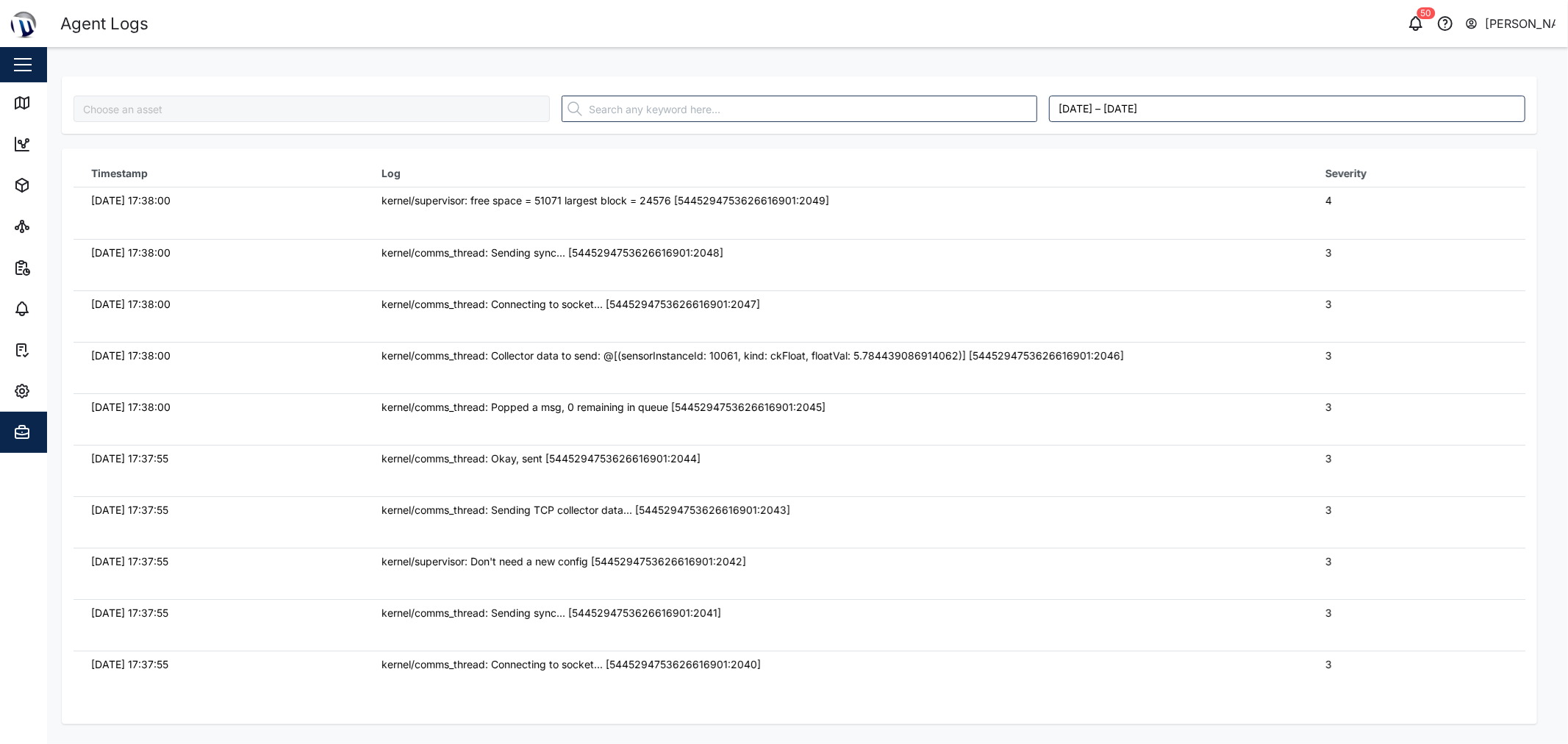
type input "MGT - Generator"
click at [37, 81] on div "Close" at bounding box center [95, 65] width 191 height 36
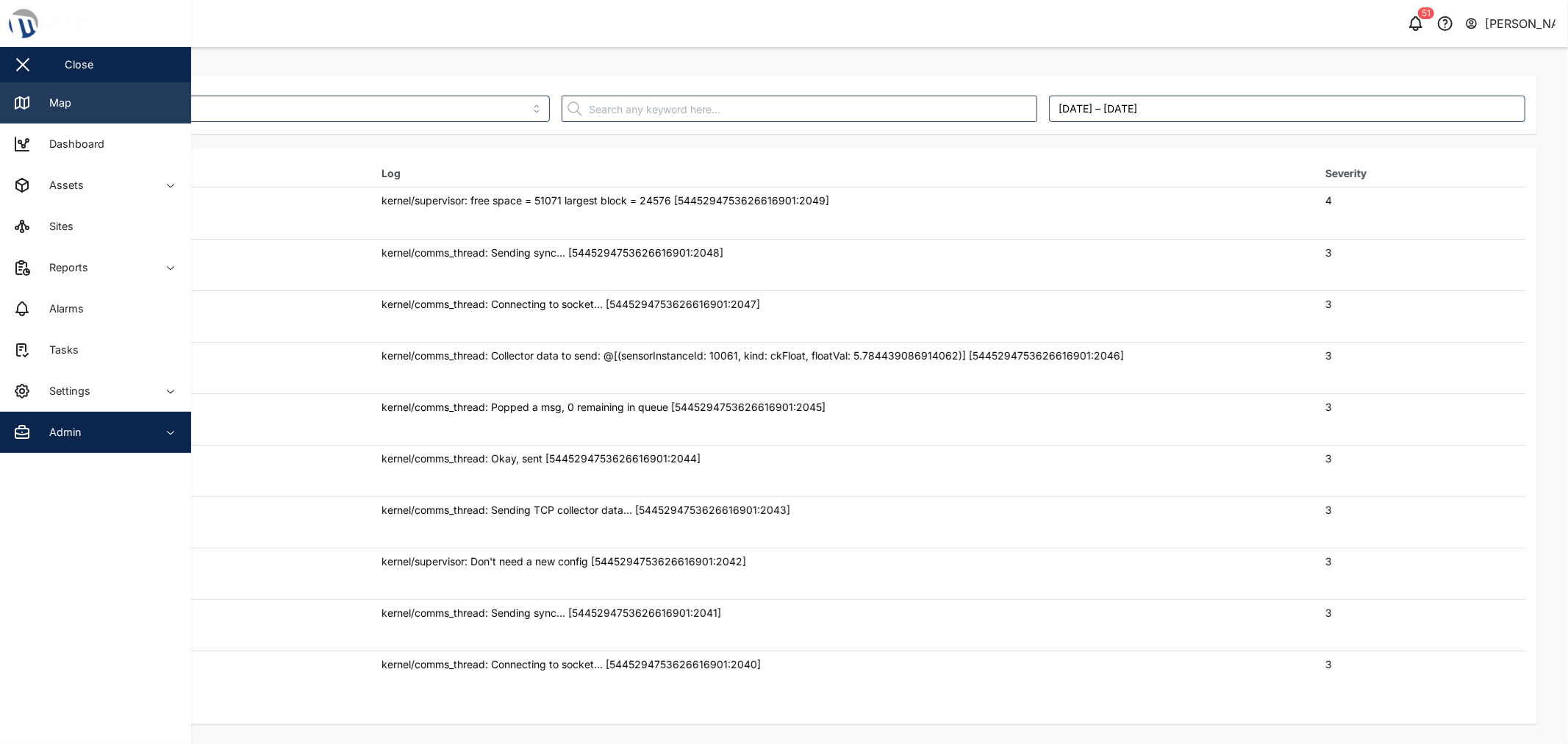
click at [37, 96] on div "Map" at bounding box center [42, 103] width 58 height 18
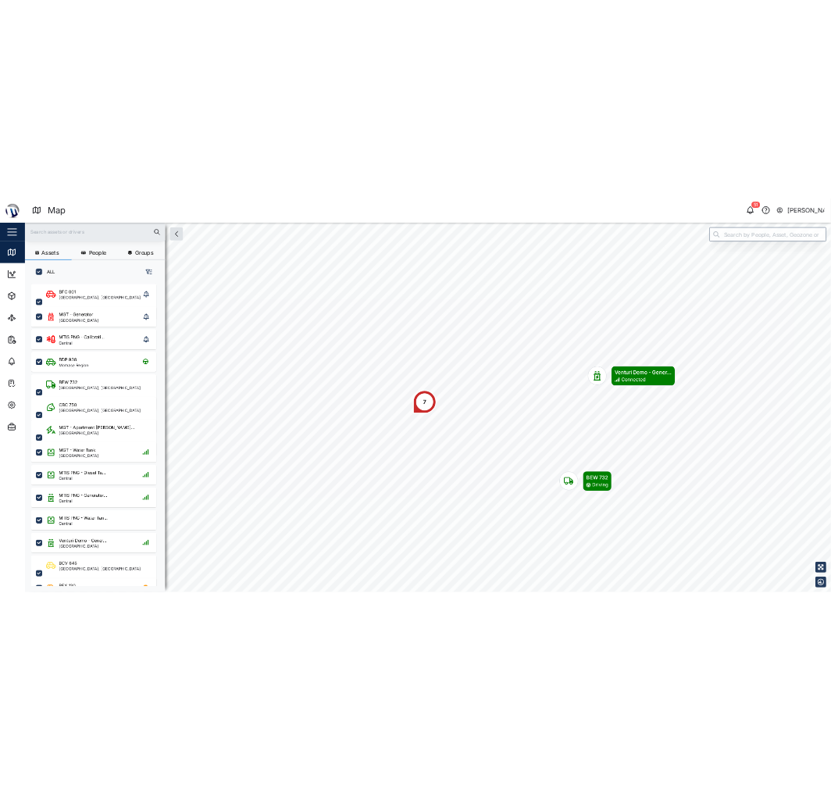
scroll to position [598, 243]
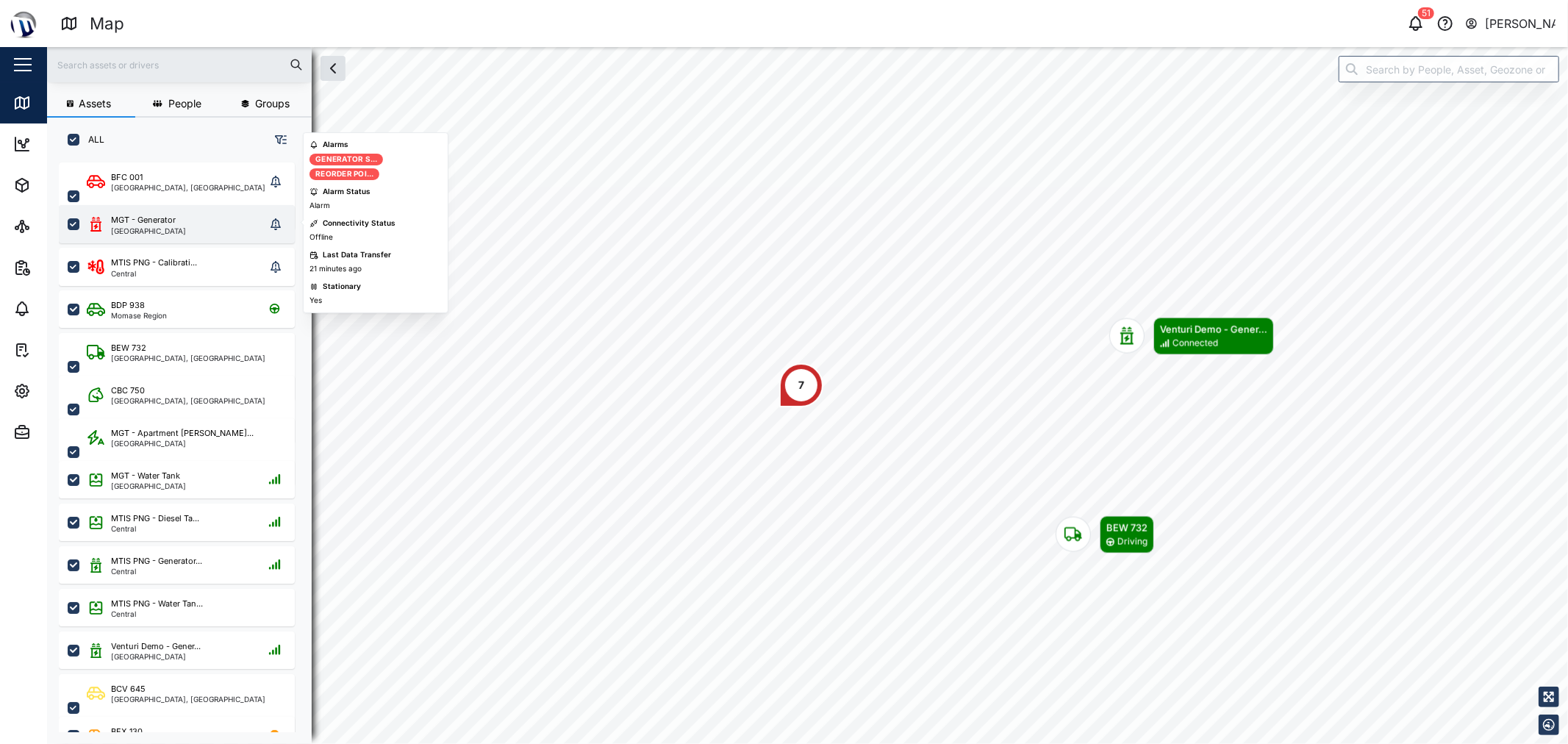
click at [159, 233] on div "MGT - Generator Port Moresby" at bounding box center [177, 224] width 236 height 39
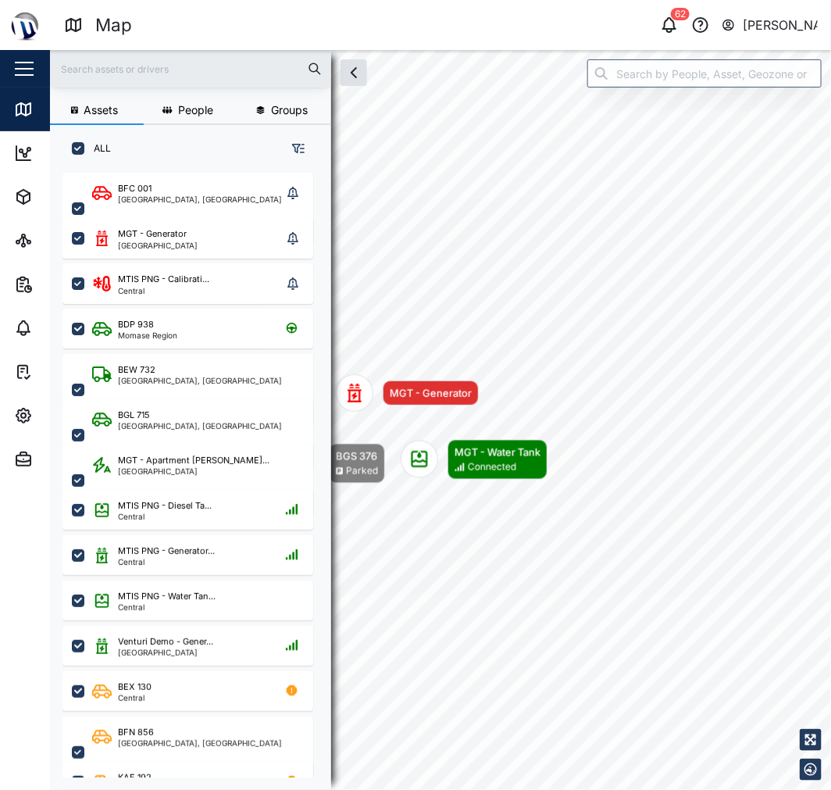
scroll to position [597, 243]
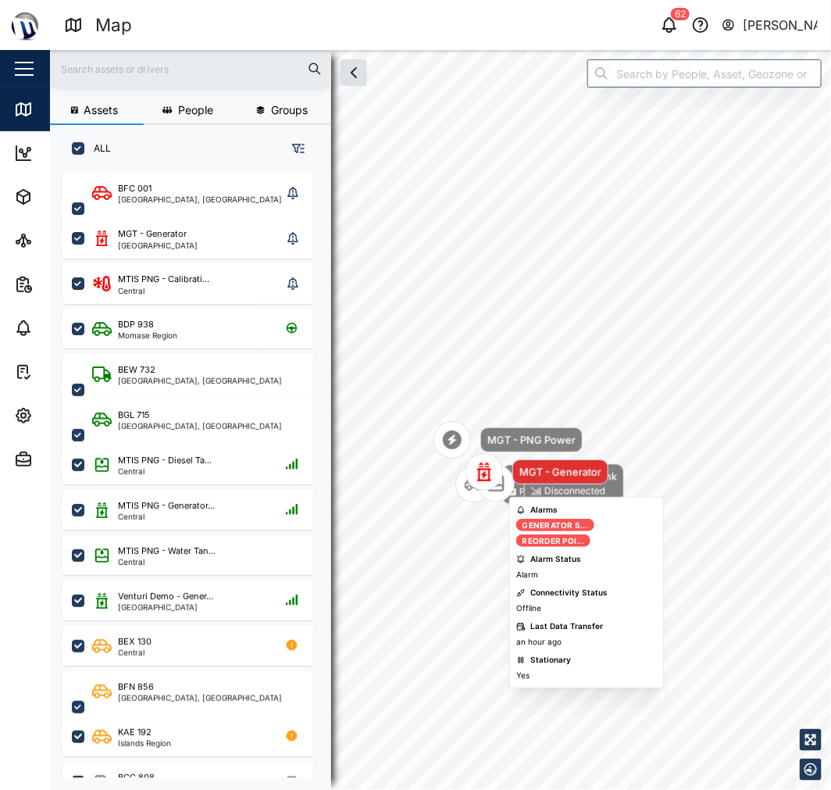
click at [123, 352] on div "BEW 732 National Capital District, Southern Region" at bounding box center [188, 370] width 251 height 45
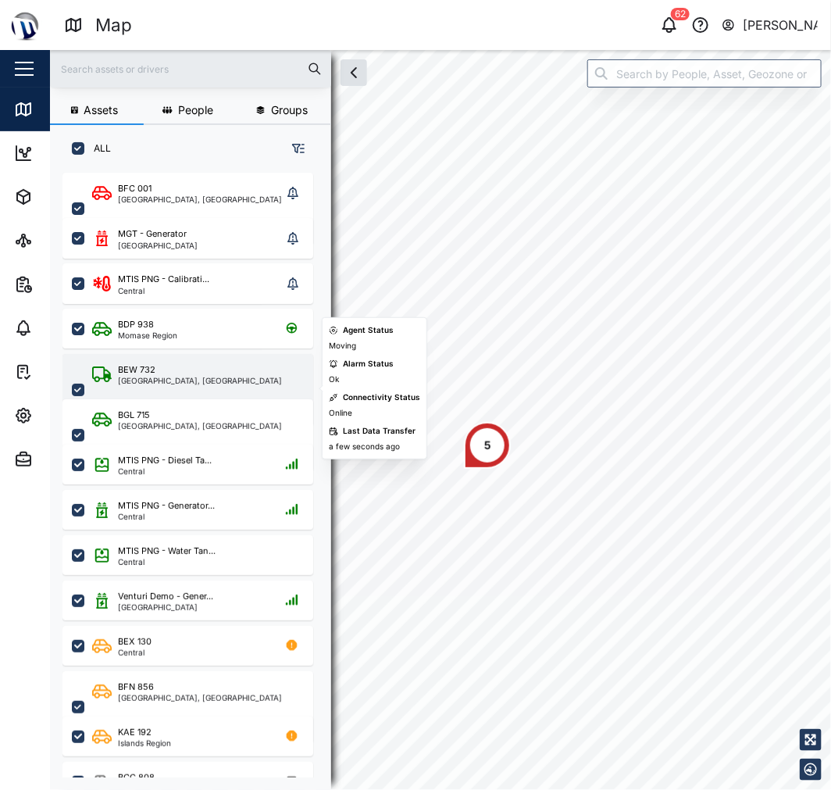
click at [137, 360] on div "BEW 732 National Capital District, Southern Region" at bounding box center [188, 390] width 251 height 72
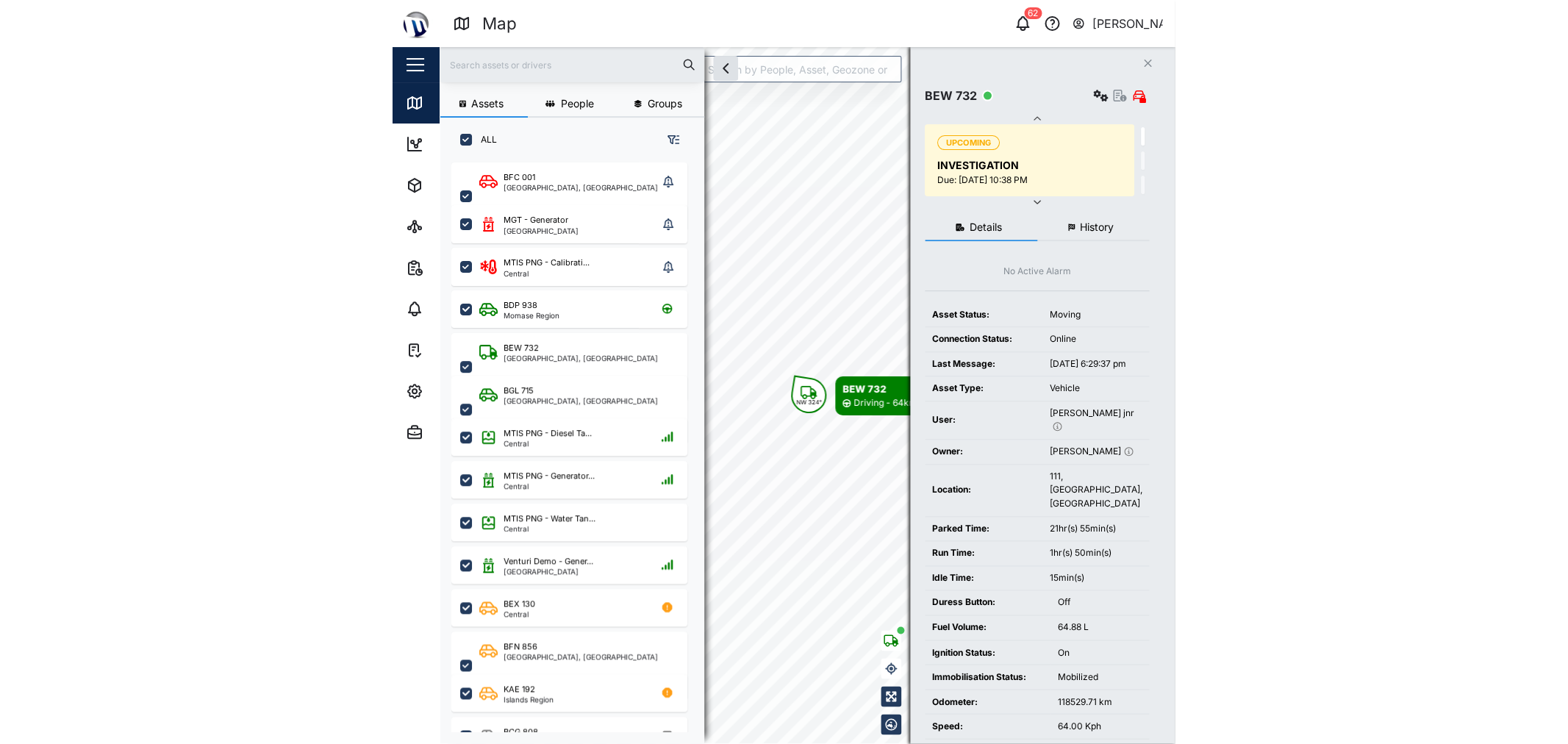
scroll to position [114, 0]
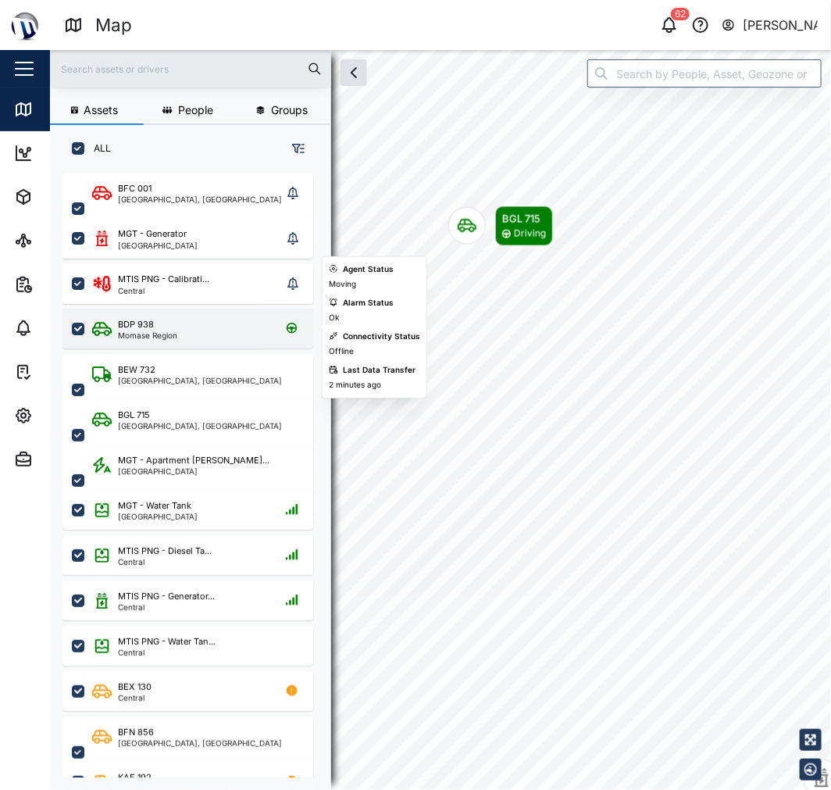
click at [203, 328] on div "BDP 938 Momase Region" at bounding box center [198, 328] width 212 height 21
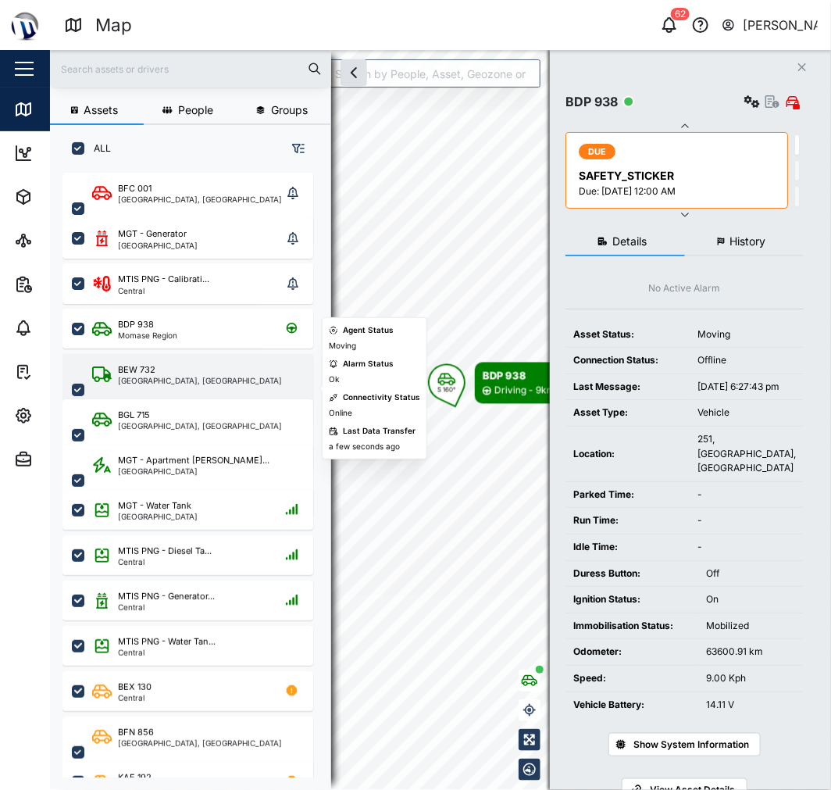
click at [209, 360] on div "BEW 732 National Capital District, Southern Region" at bounding box center [188, 390] width 251 height 72
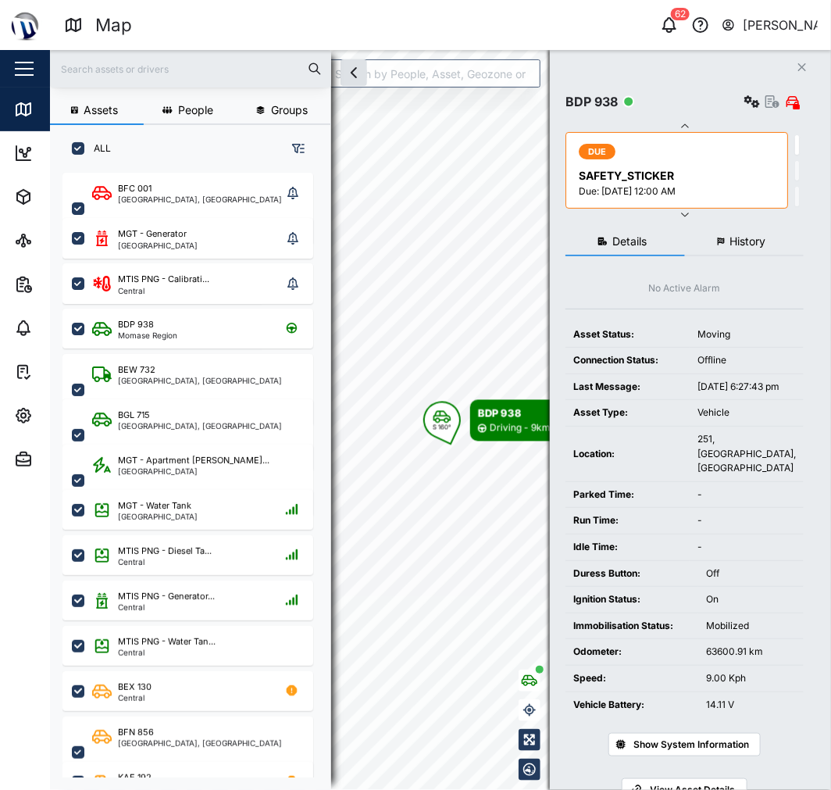
click at [810, 69] on button "Close" at bounding box center [803, 67] width 22 height 22
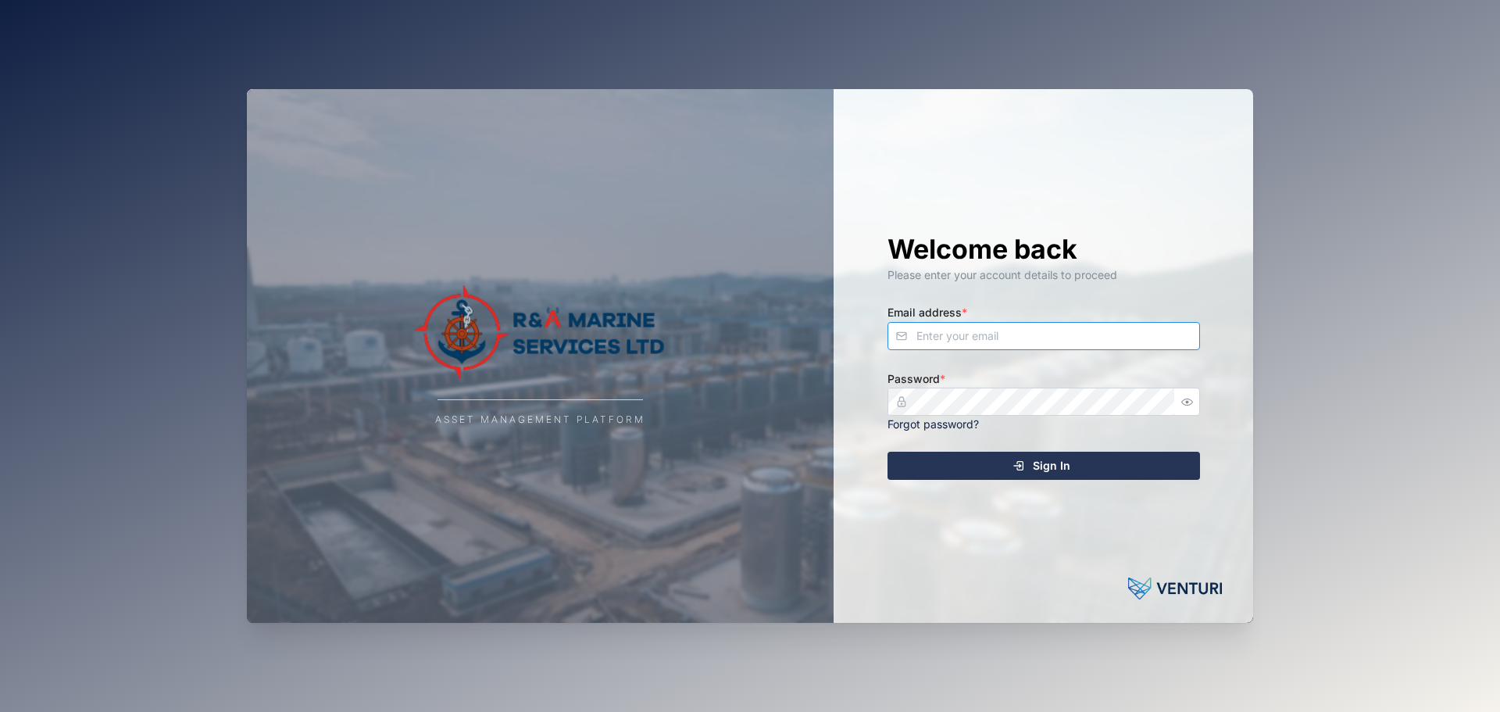
click at [967, 333] on input "Email address *" at bounding box center [1044, 336] width 313 height 28
type input "[EMAIL_ADDRESS][PERSON_NAME][DOMAIN_NAME]"
click at [888, 452] on button "Sign In" at bounding box center [1044, 466] width 313 height 28
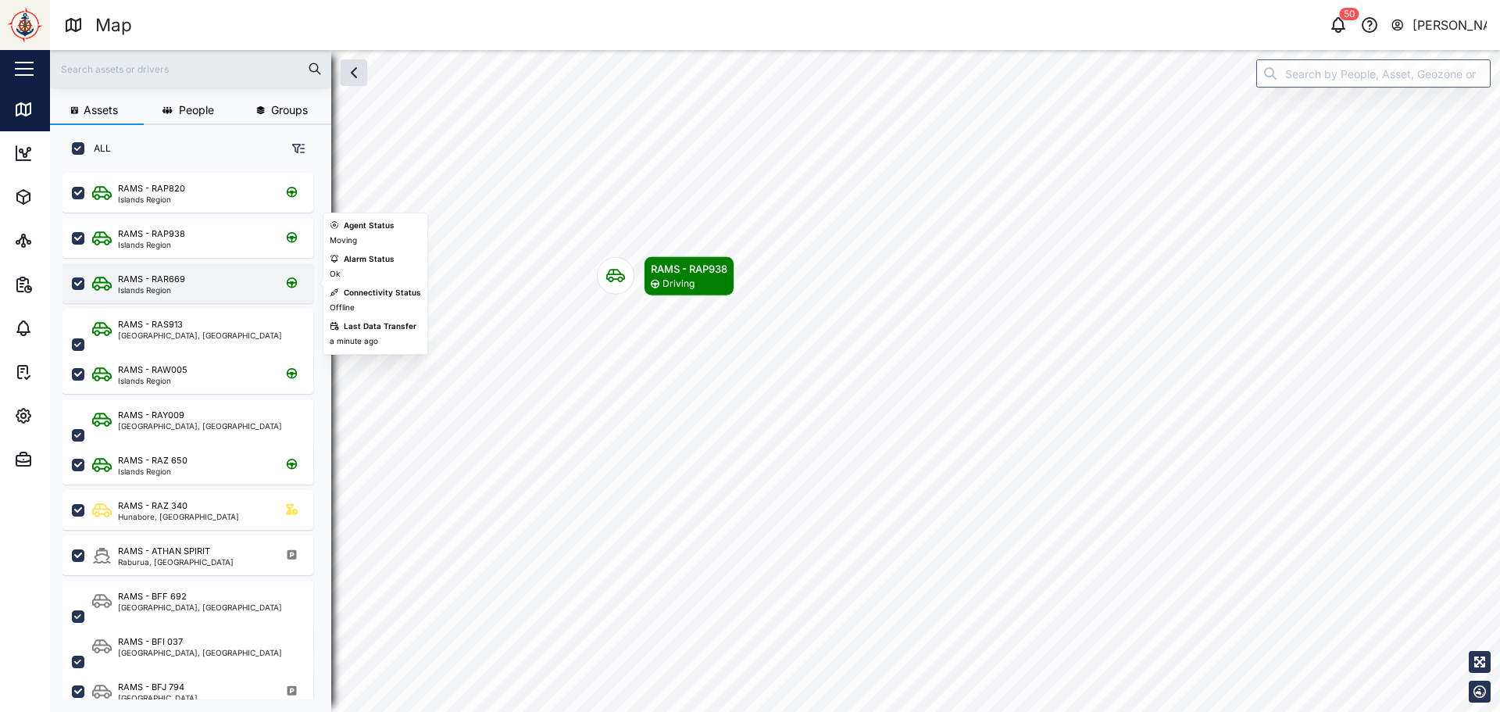
click at [206, 282] on div "RAMS - RAR669 Islands Region" at bounding box center [198, 283] width 212 height 21
click at [186, 279] on div "RAMS - RAR669 Islands Region" at bounding box center [198, 283] width 212 height 21
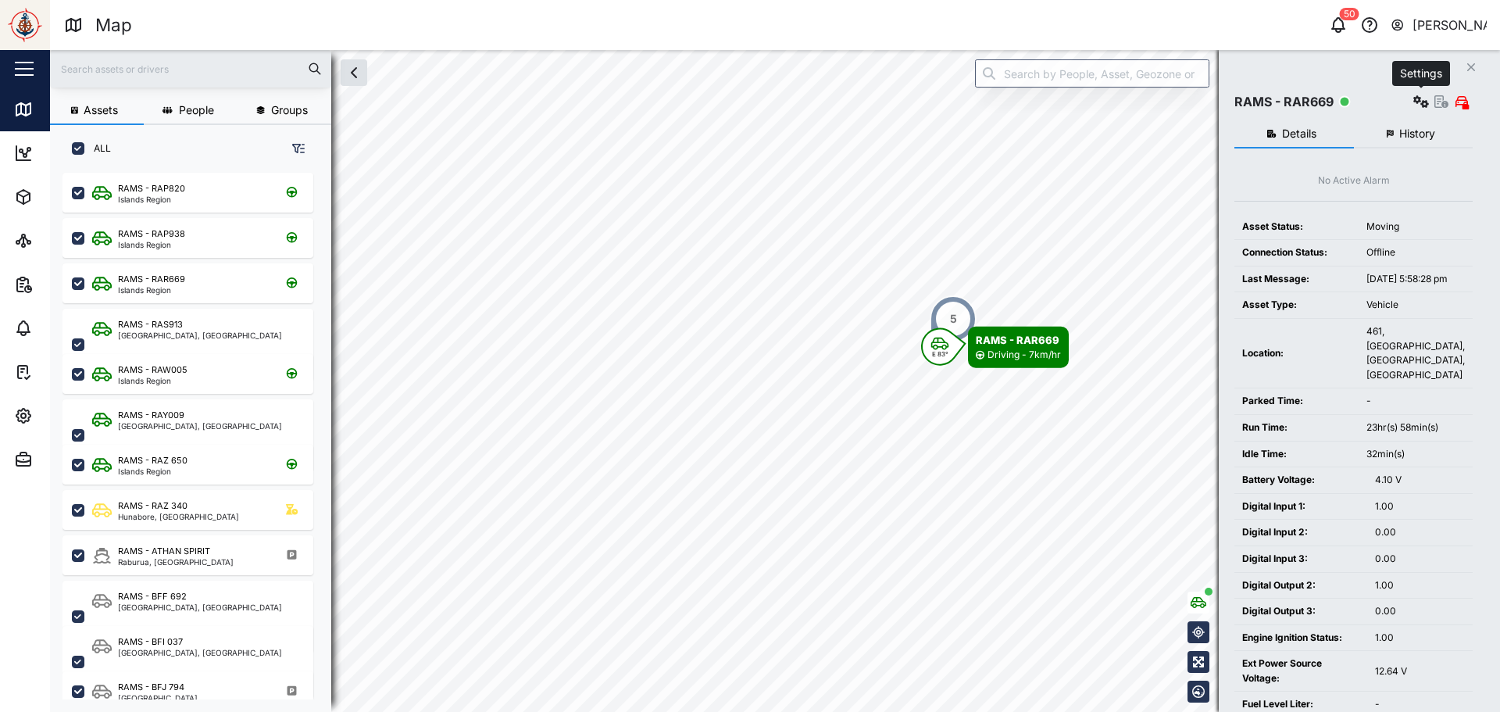
click at [1421, 102] on icon "button" at bounding box center [1422, 101] width 16 height 13
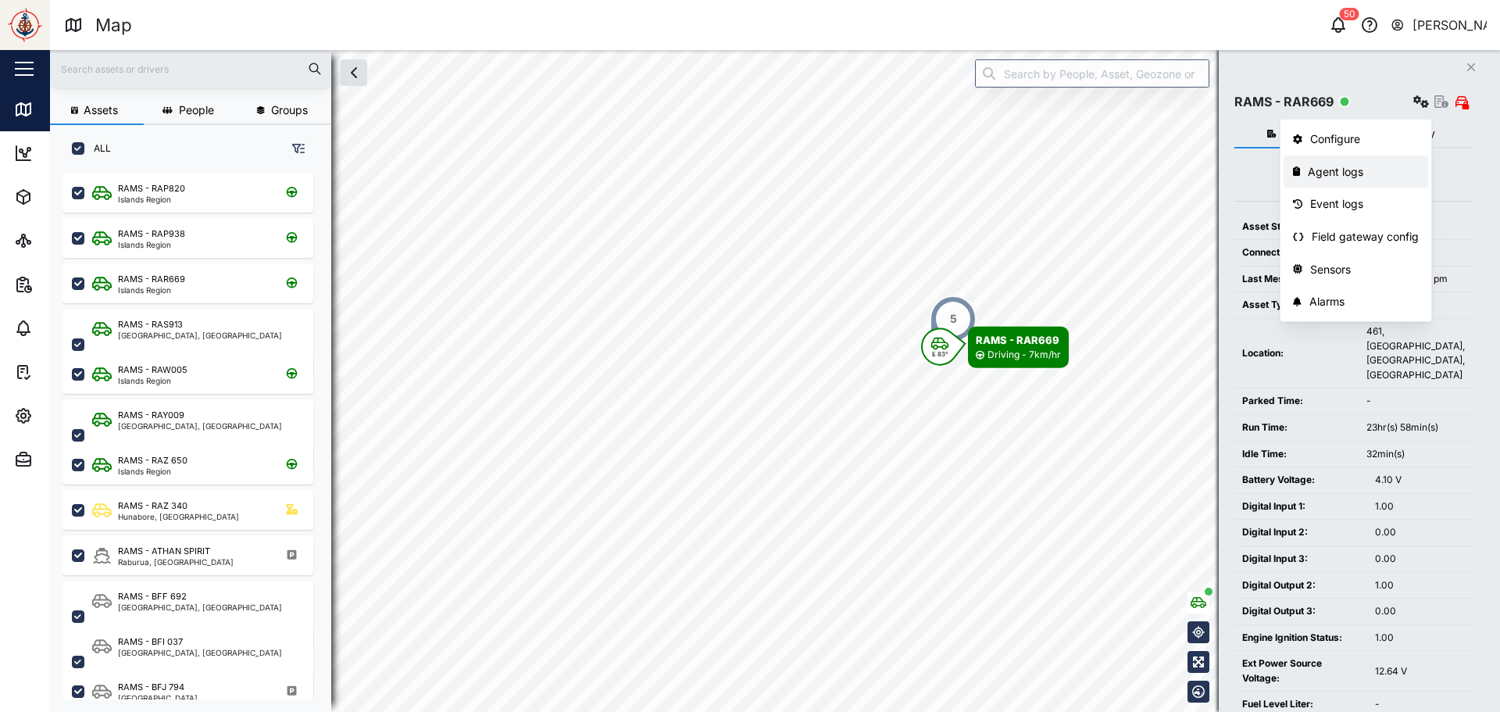
click at [1394, 209] on div "Event logs" at bounding box center [1364, 203] width 109 height 17
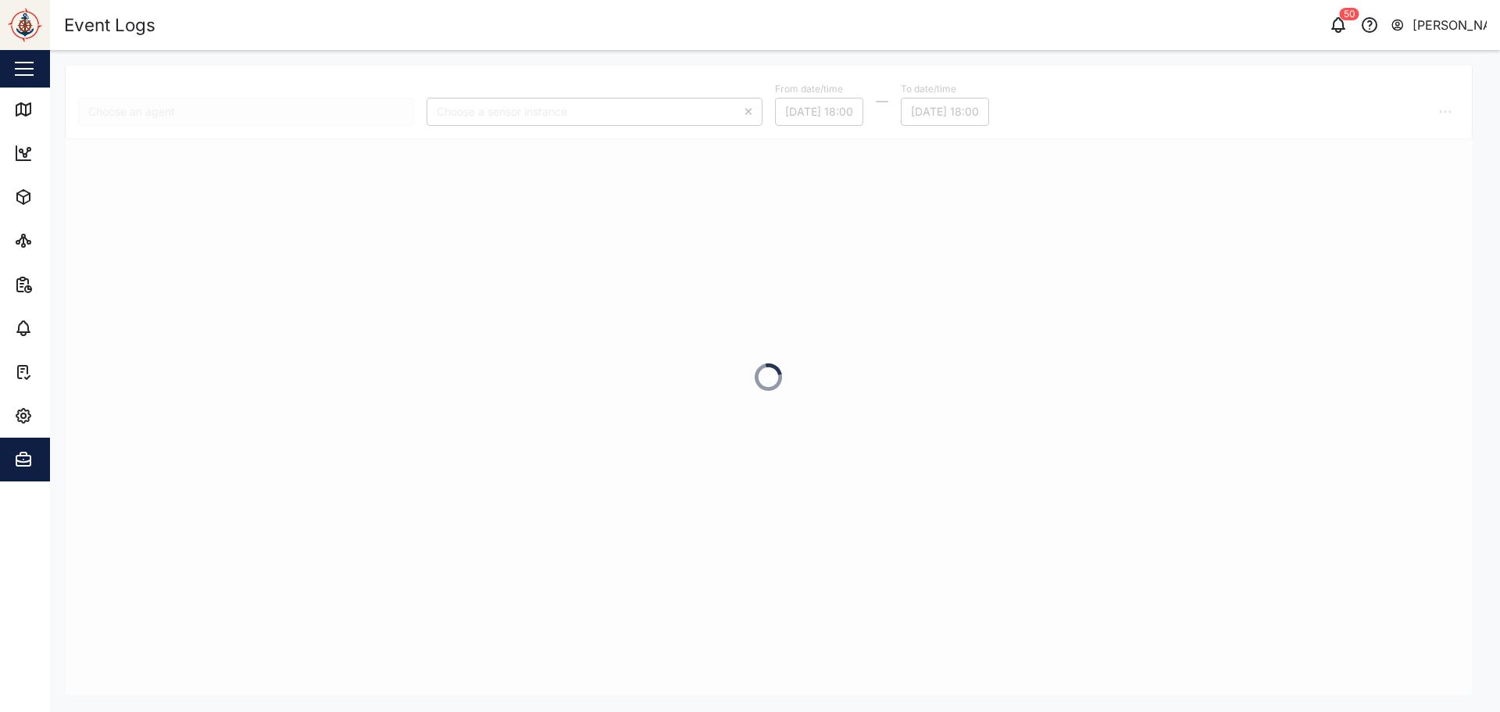
type input "RAMS - RAR669"
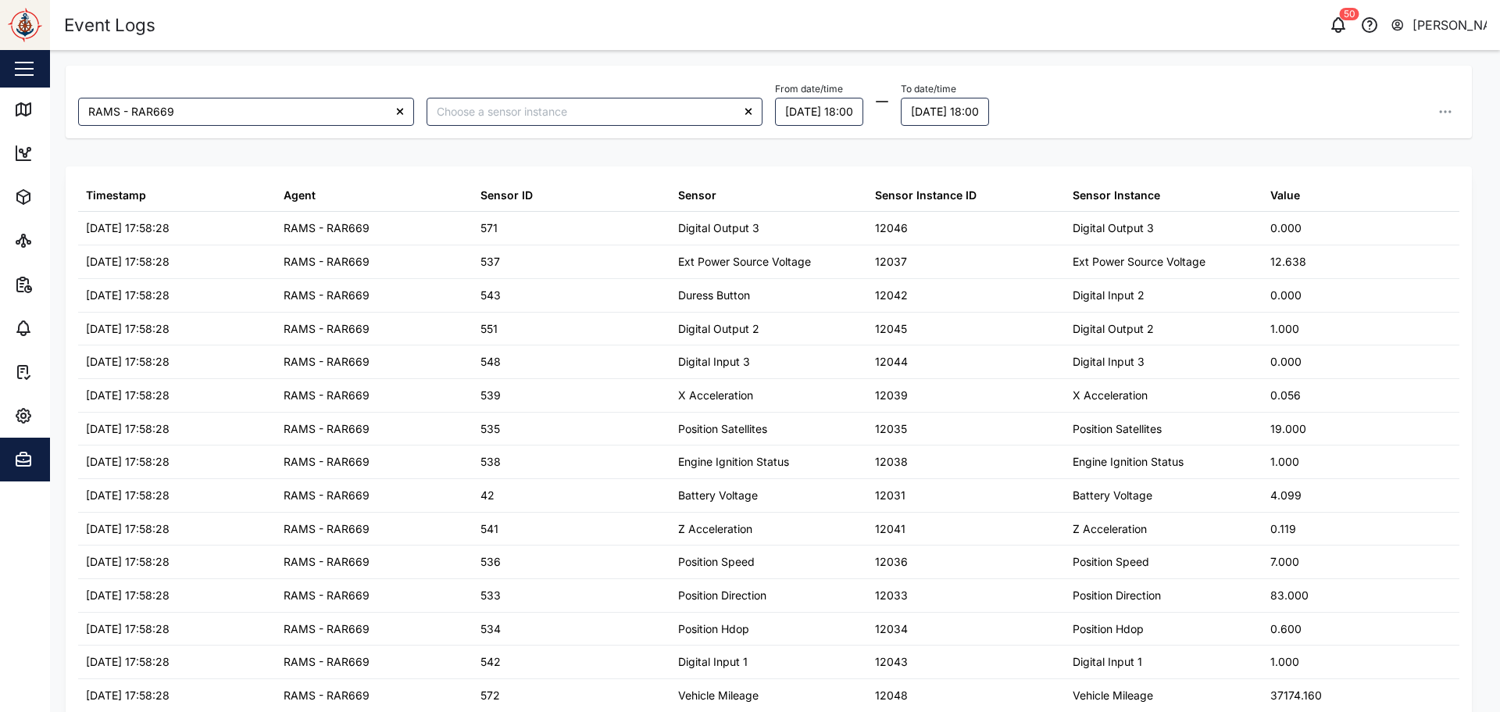
click at [607, 86] on div "RAMS - RAR669 From date/time 17/09/2025 18:00 To date/time 18/09/2025 18:00" at bounding box center [769, 102] width 1394 height 60
click at [613, 108] on input "search" at bounding box center [595, 112] width 336 height 28
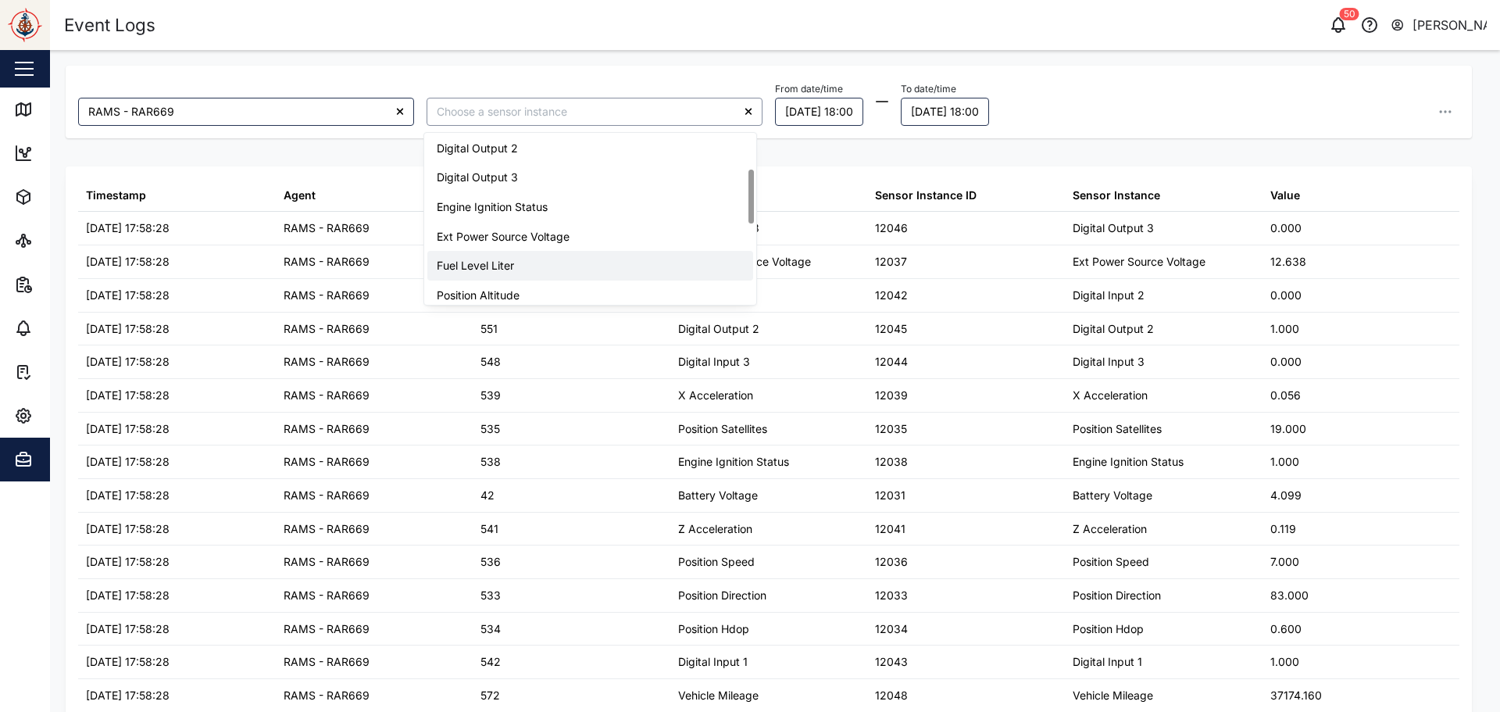
scroll to position [78, 0]
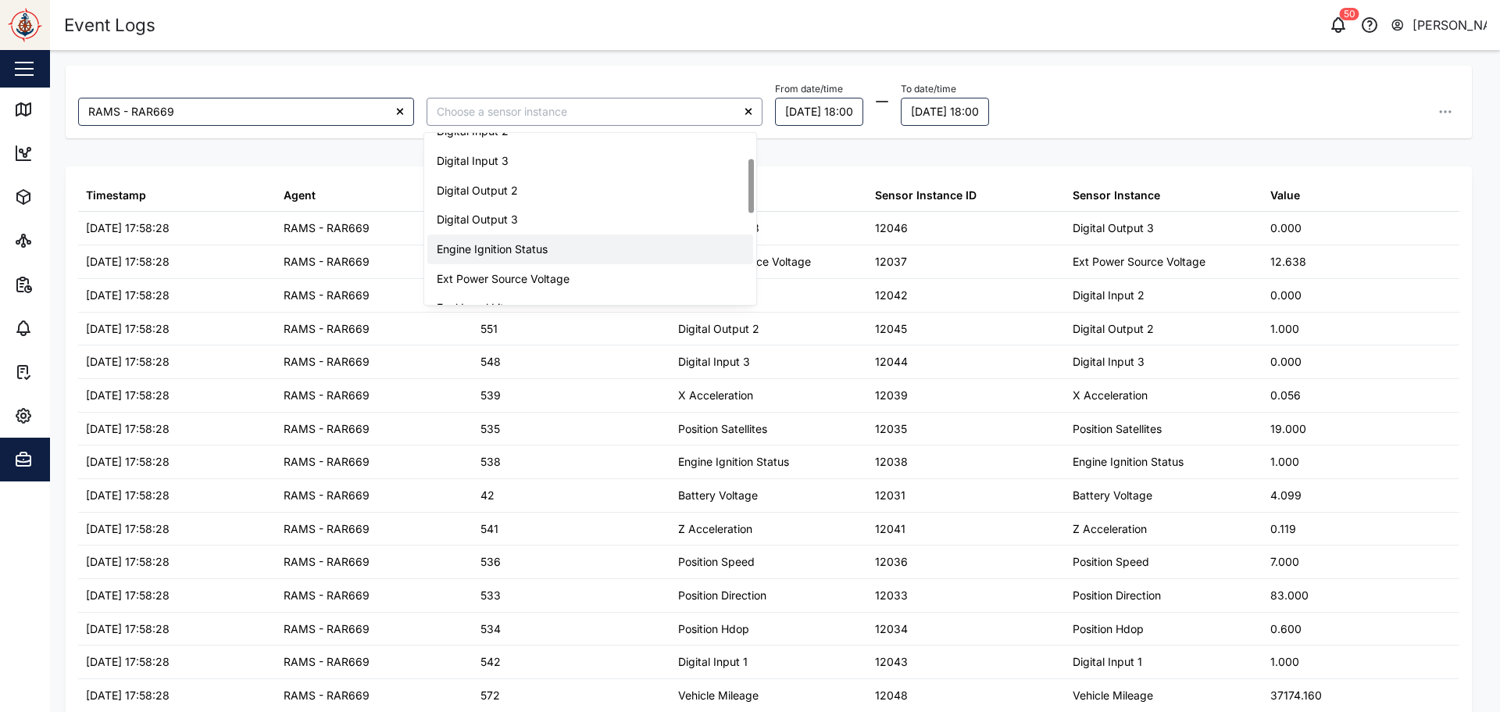
type input "Engine Ignition Status"
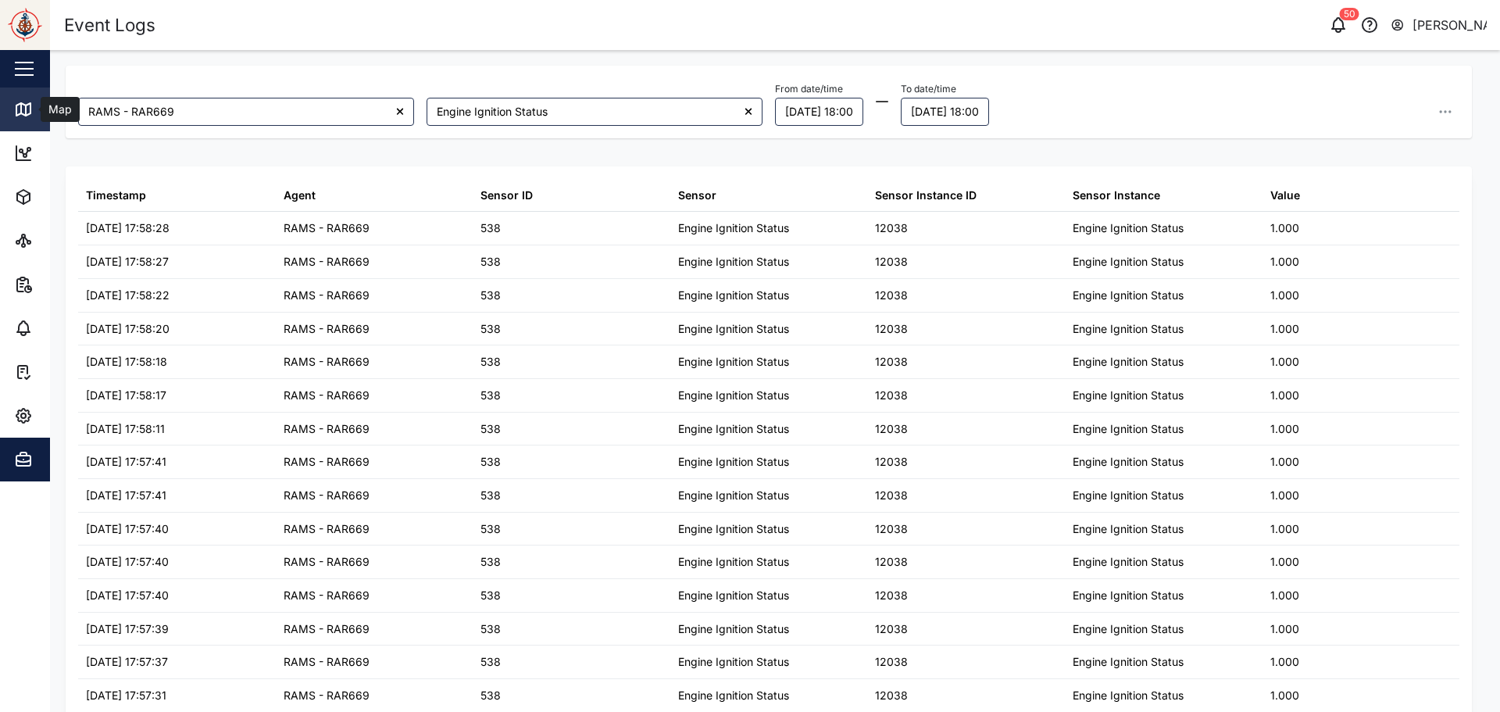
click at [19, 104] on icon at bounding box center [23, 109] width 14 height 13
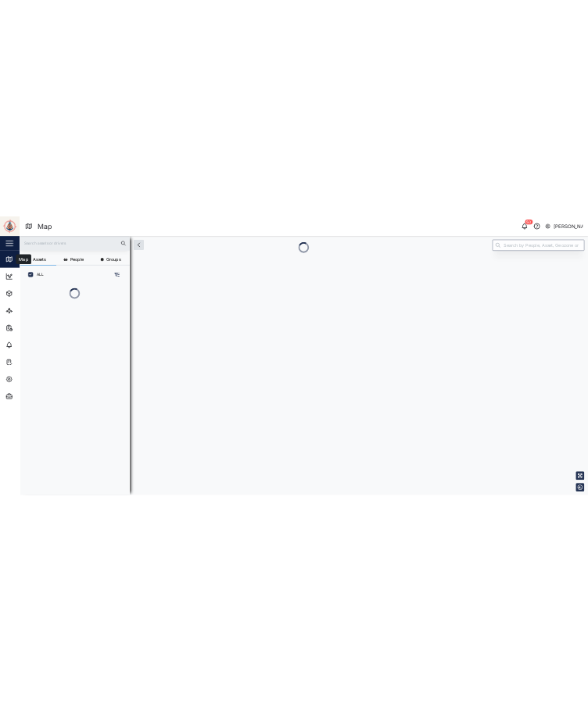
scroll to position [13, 13]
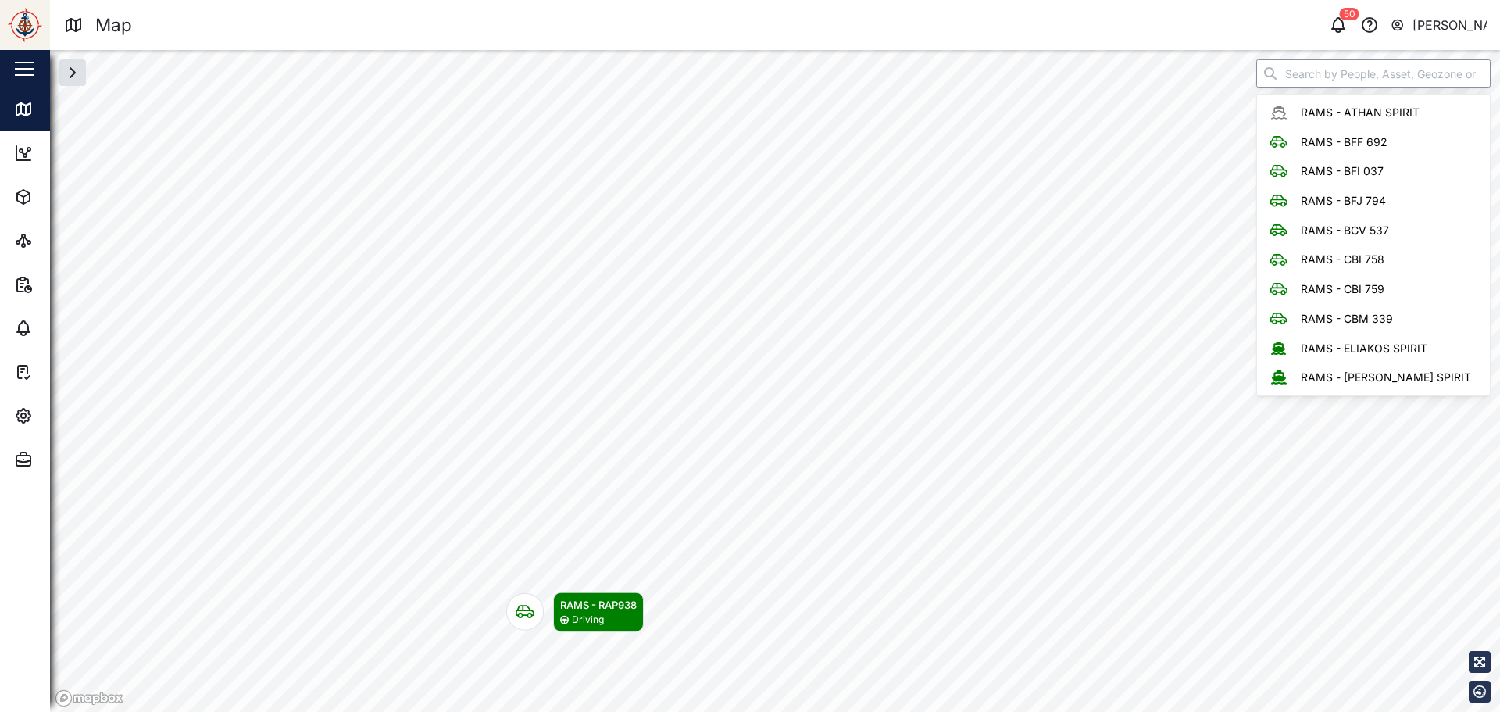
click at [1334, 74] on input "search" at bounding box center [1373, 73] width 234 height 28
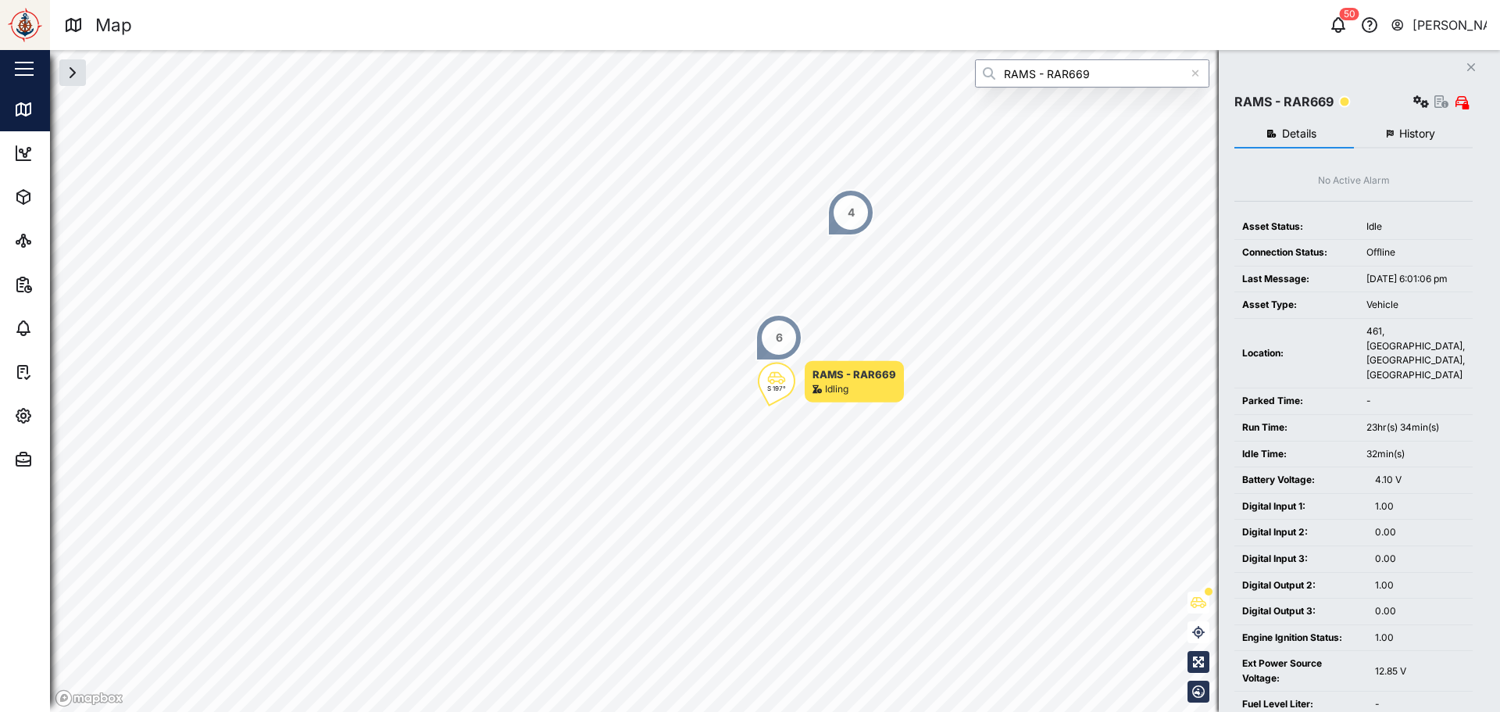
type input "RAMS - RAR669"
click at [1443, 132] on button "History" at bounding box center [1414, 134] width 120 height 28
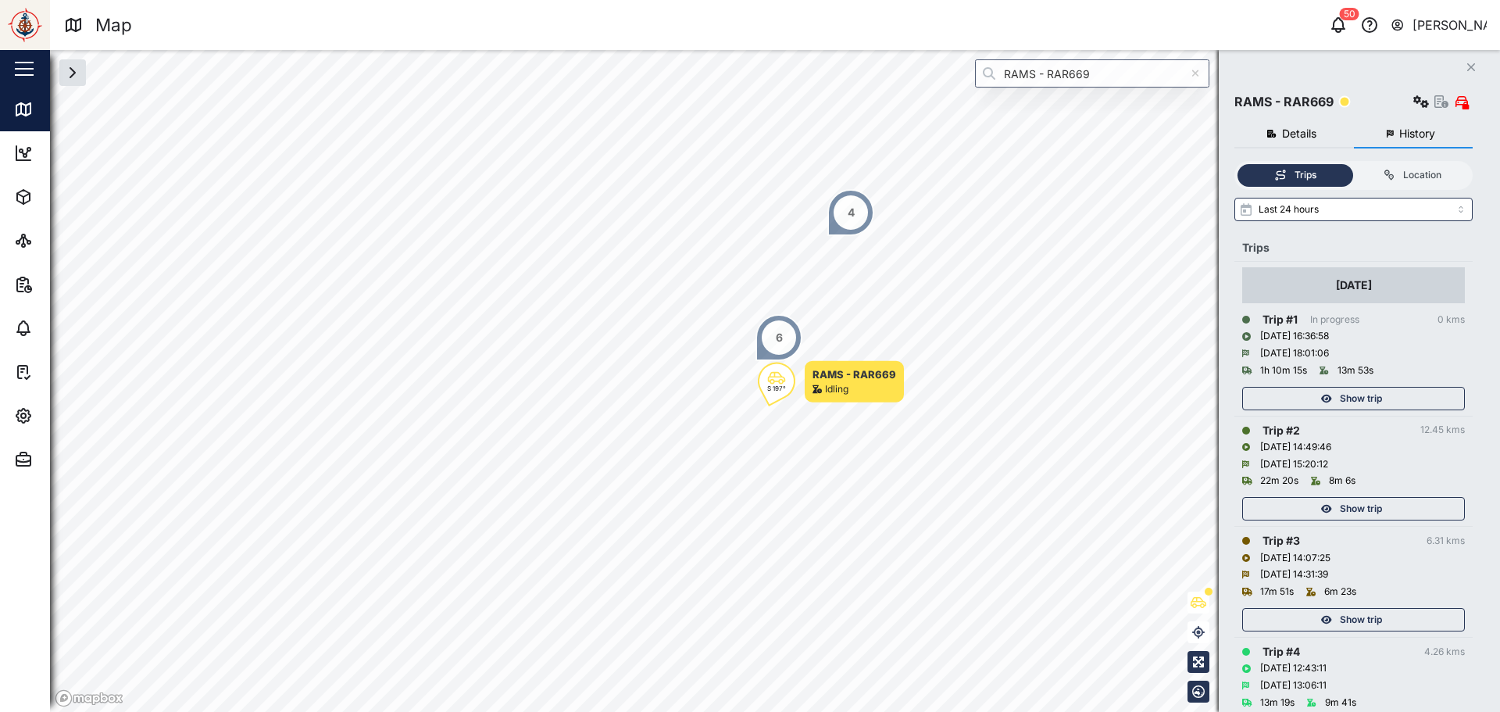
click at [1357, 511] on span "Show trip" at bounding box center [1361, 509] width 42 height 22
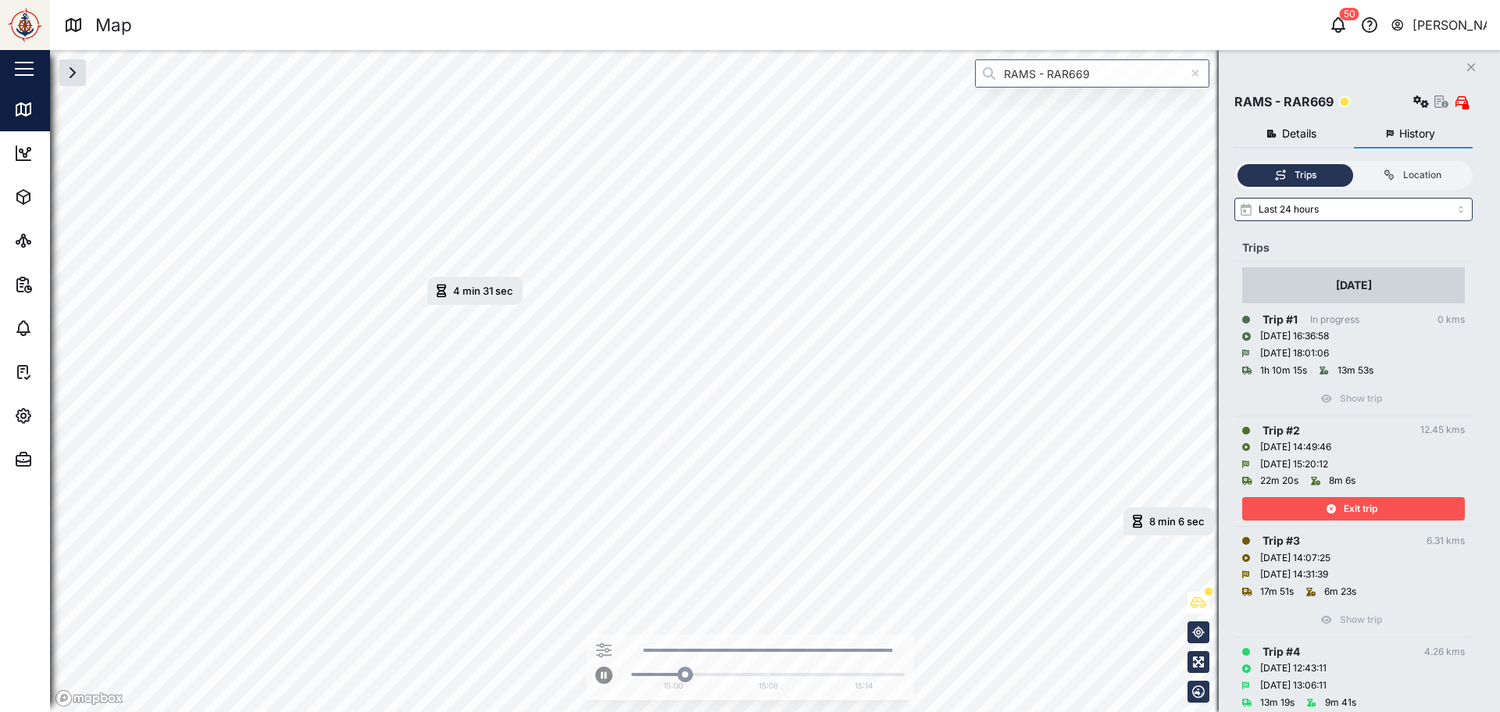
click at [1317, 510] on div "Exit trip" at bounding box center [1351, 509] width 203 height 22
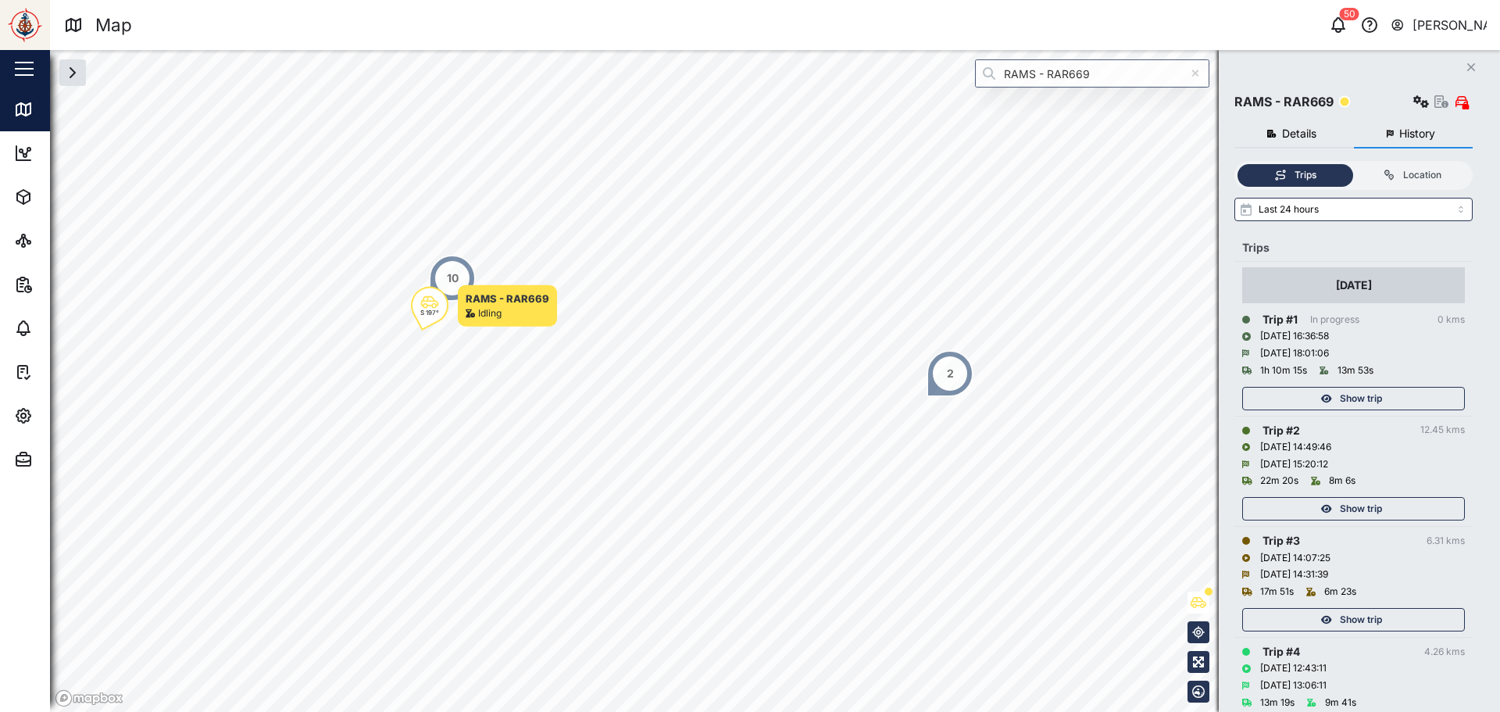
click at [1425, 109] on button "button" at bounding box center [1421, 102] width 22 height 22
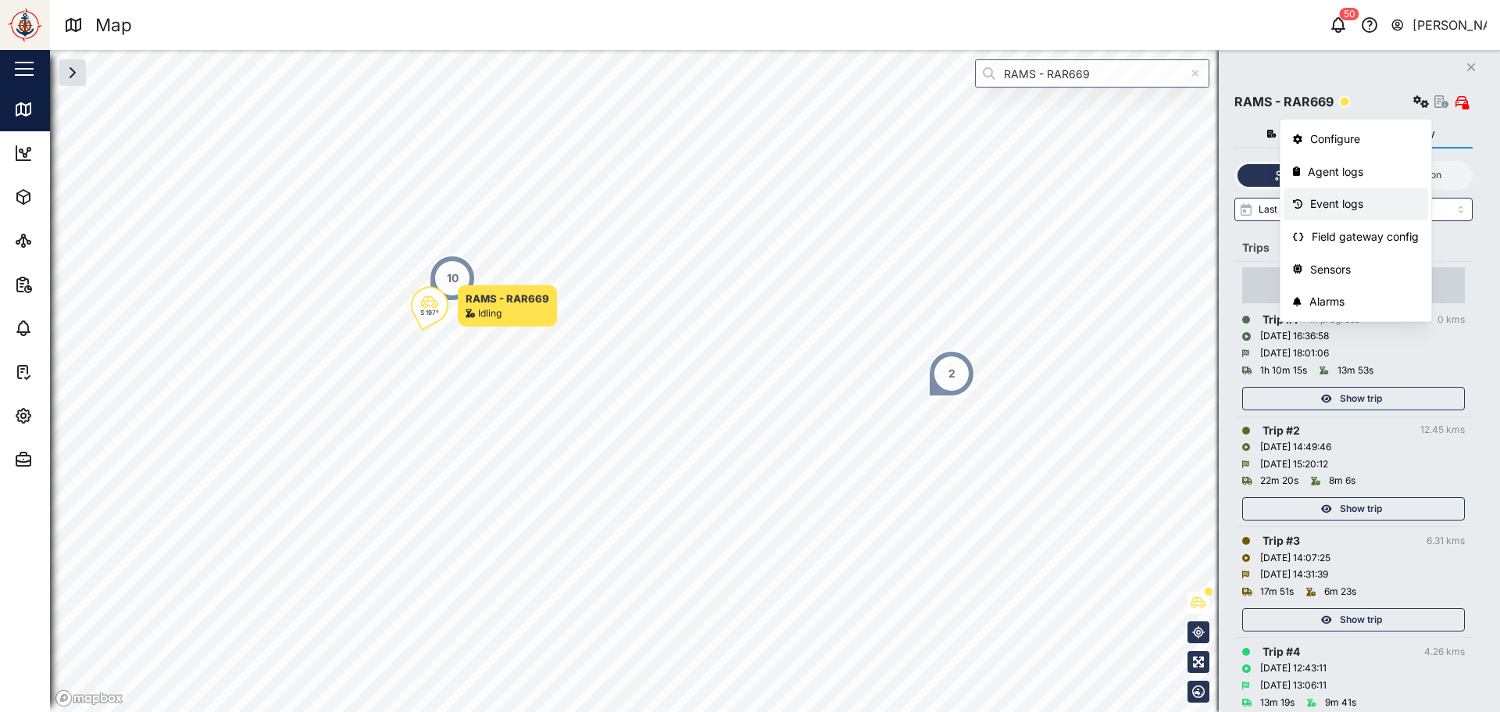
click at [1356, 205] on div "Event logs" at bounding box center [1364, 203] width 109 height 17
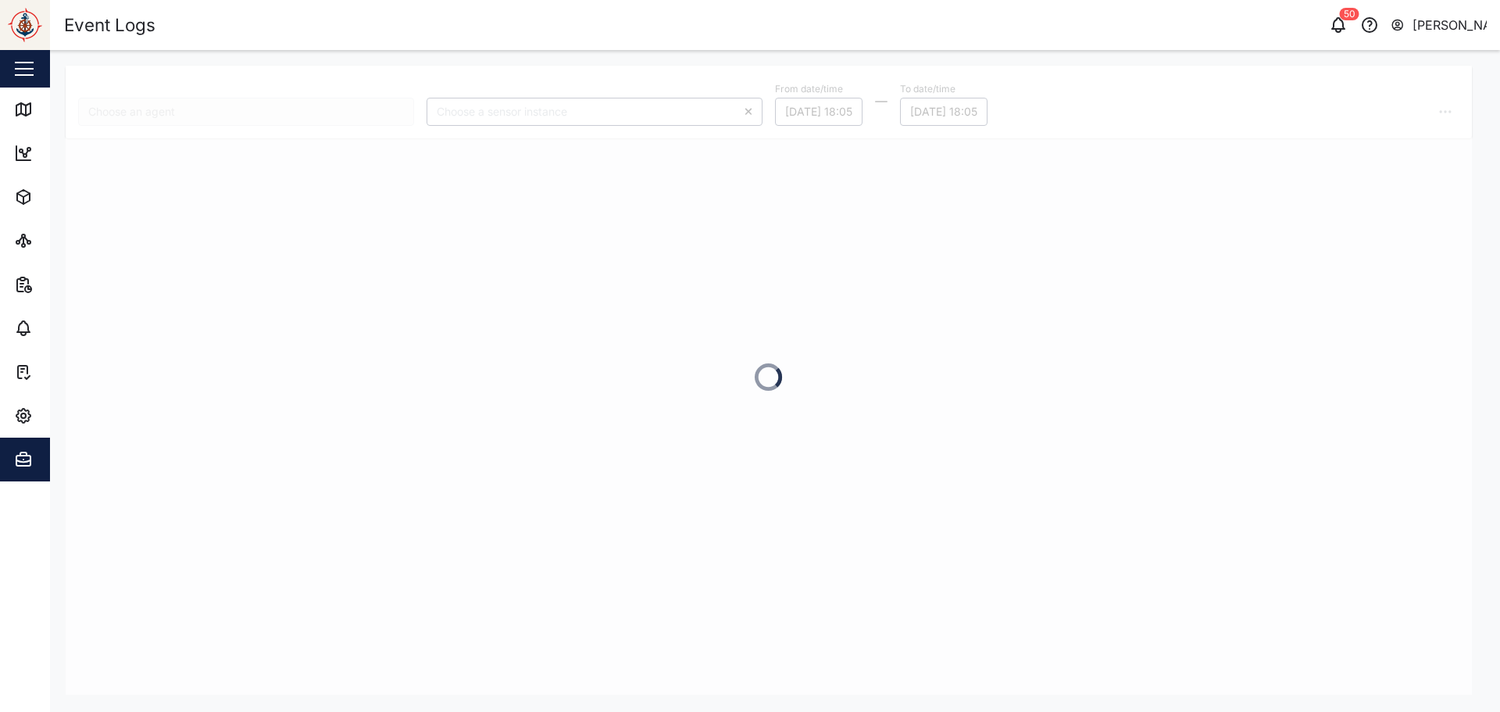
type input "RAMS - RAR669"
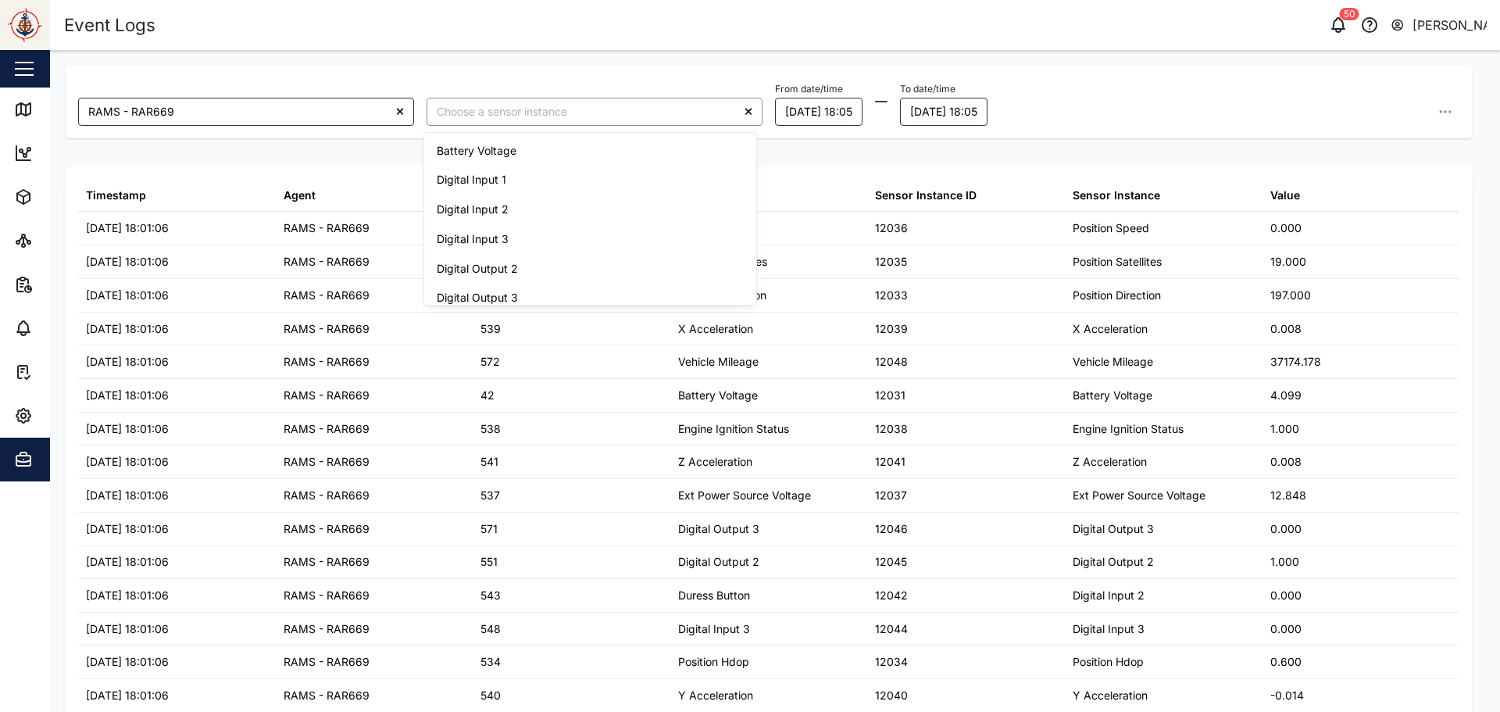
click at [506, 116] on input "search" at bounding box center [595, 112] width 336 height 28
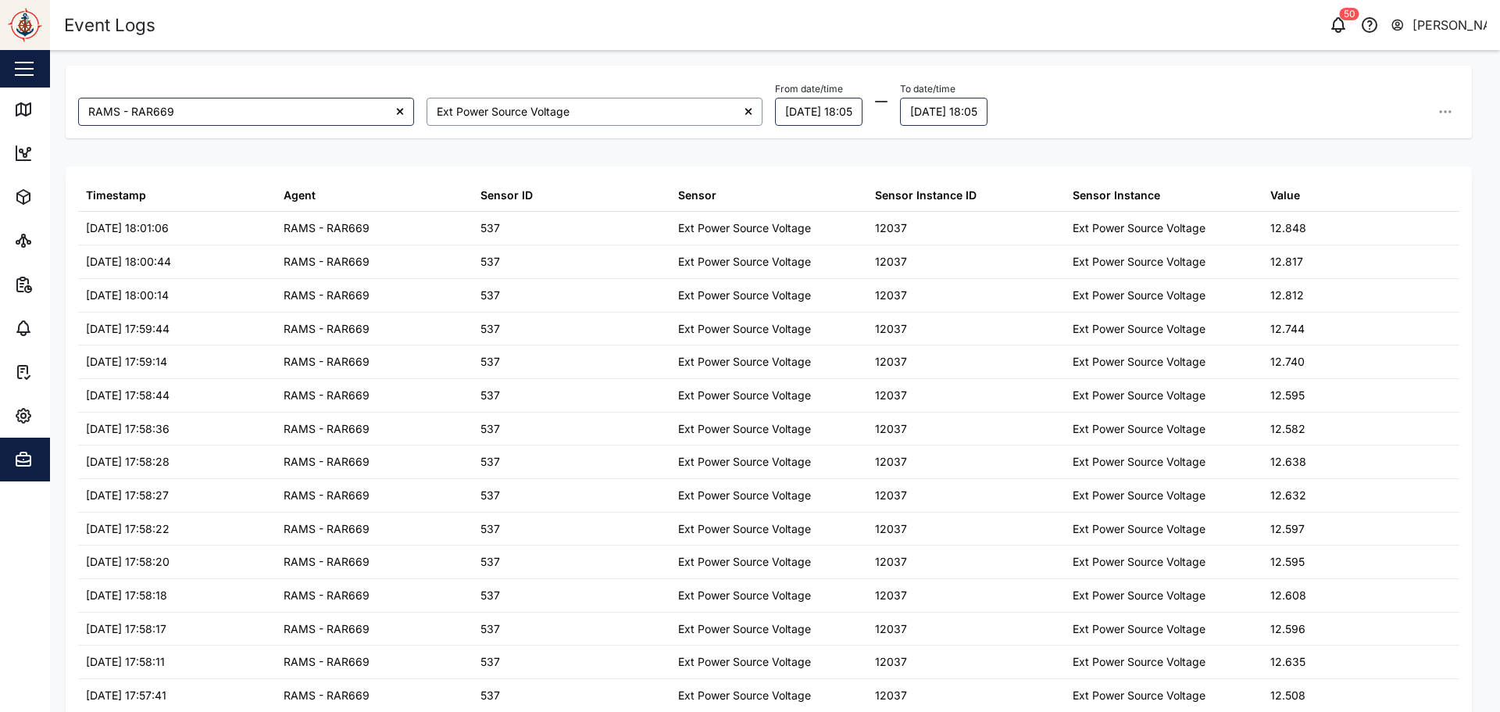
type input "Ext Power Source Voltage"
click at [812, 117] on button "17/09/2025 18:05" at bounding box center [819, 112] width 88 height 28
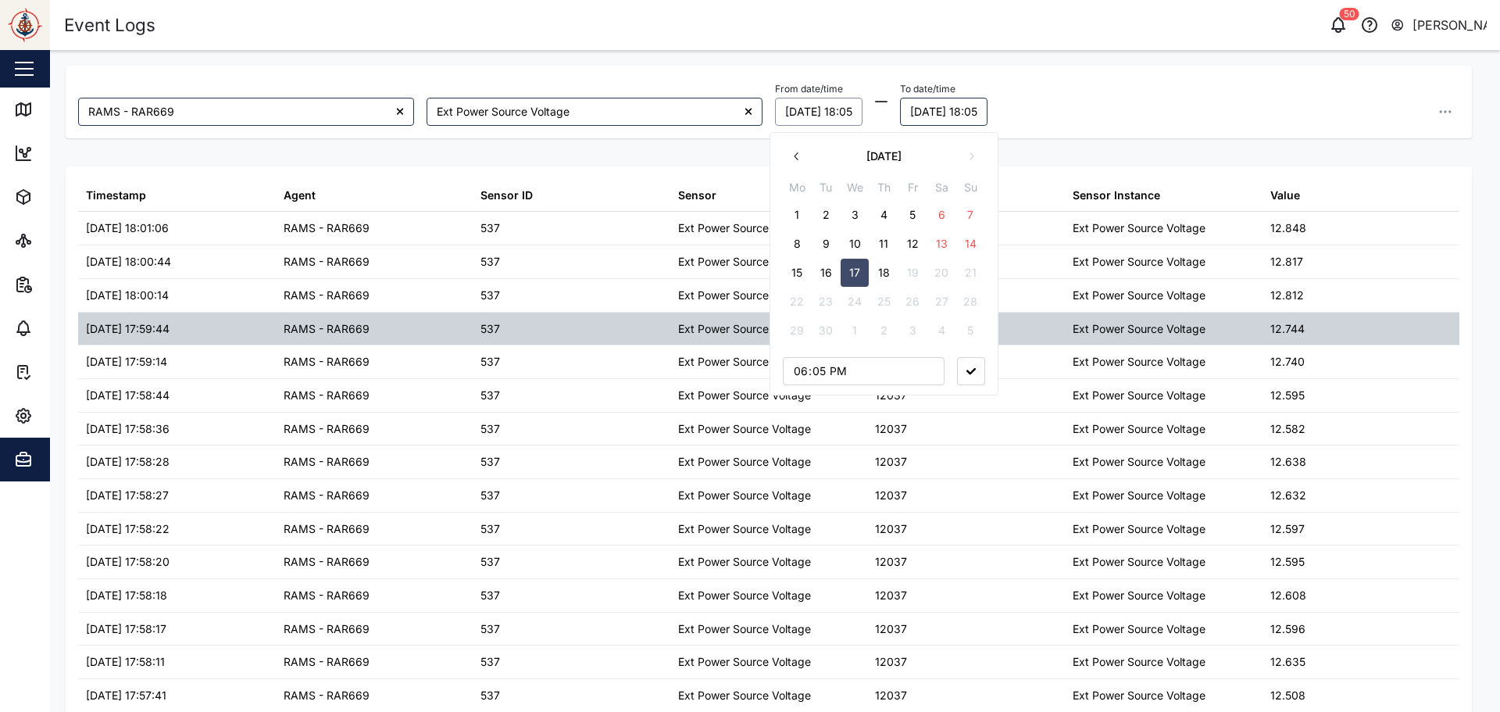
click at [687, 330] on div "Ext Power Source Voltage" at bounding box center [744, 328] width 133 height 17
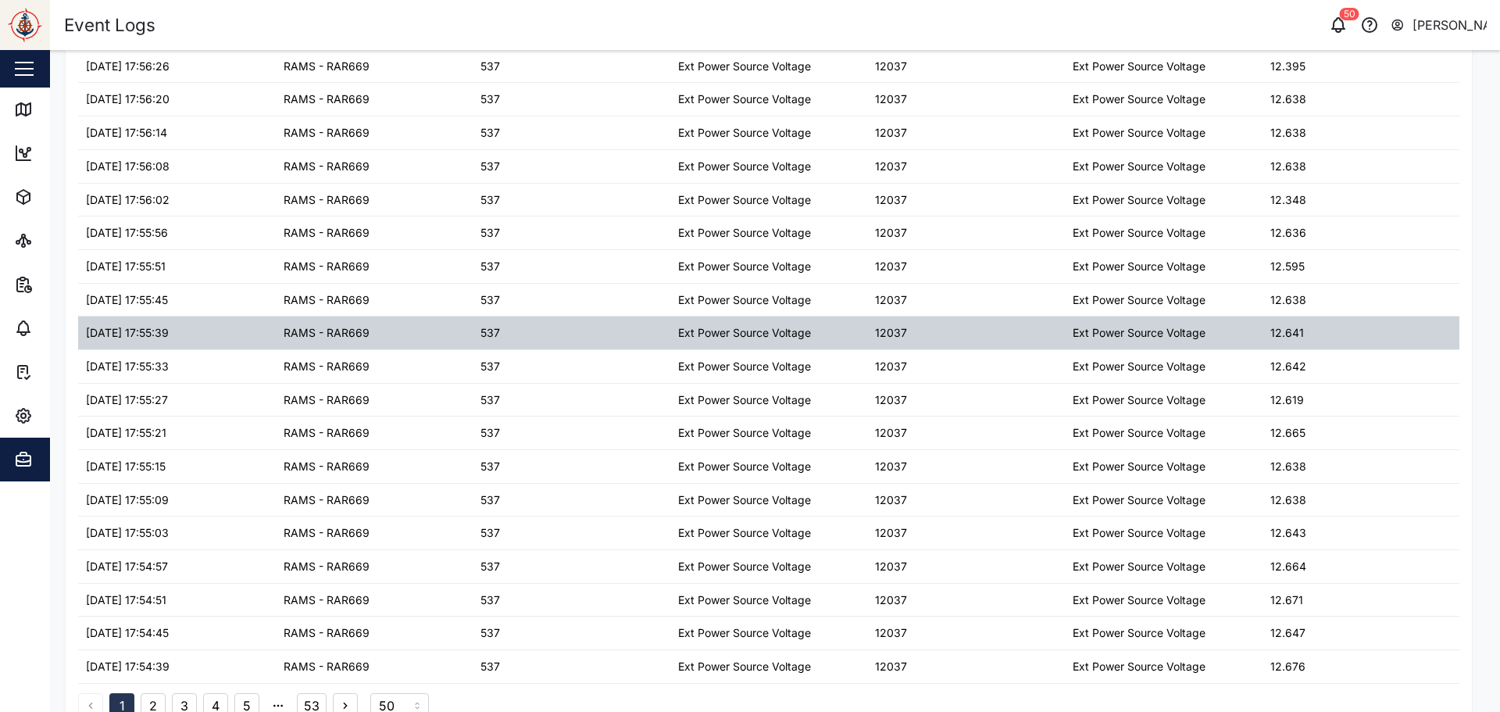
scroll to position [1215, 0]
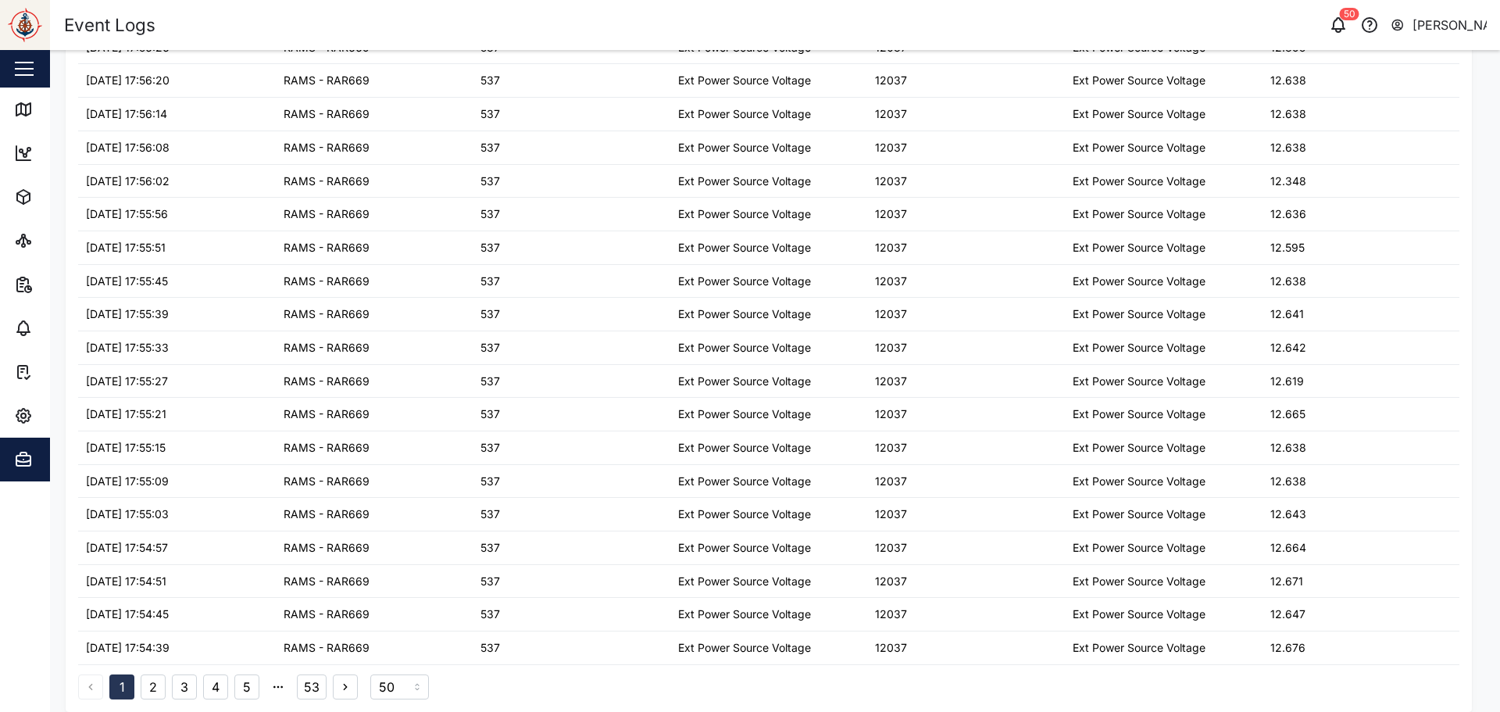
click at [157, 691] on button "2" at bounding box center [153, 686] width 25 height 25
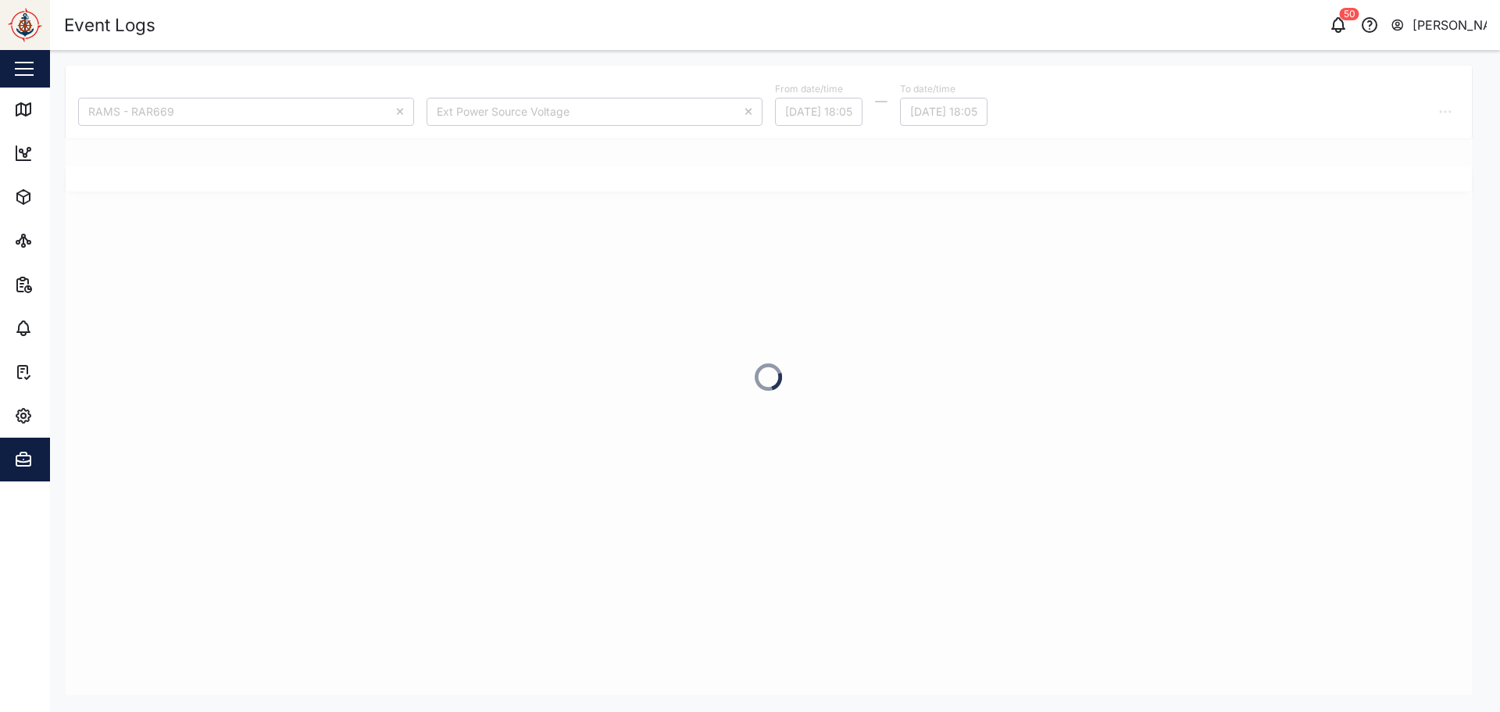
scroll to position [0, 0]
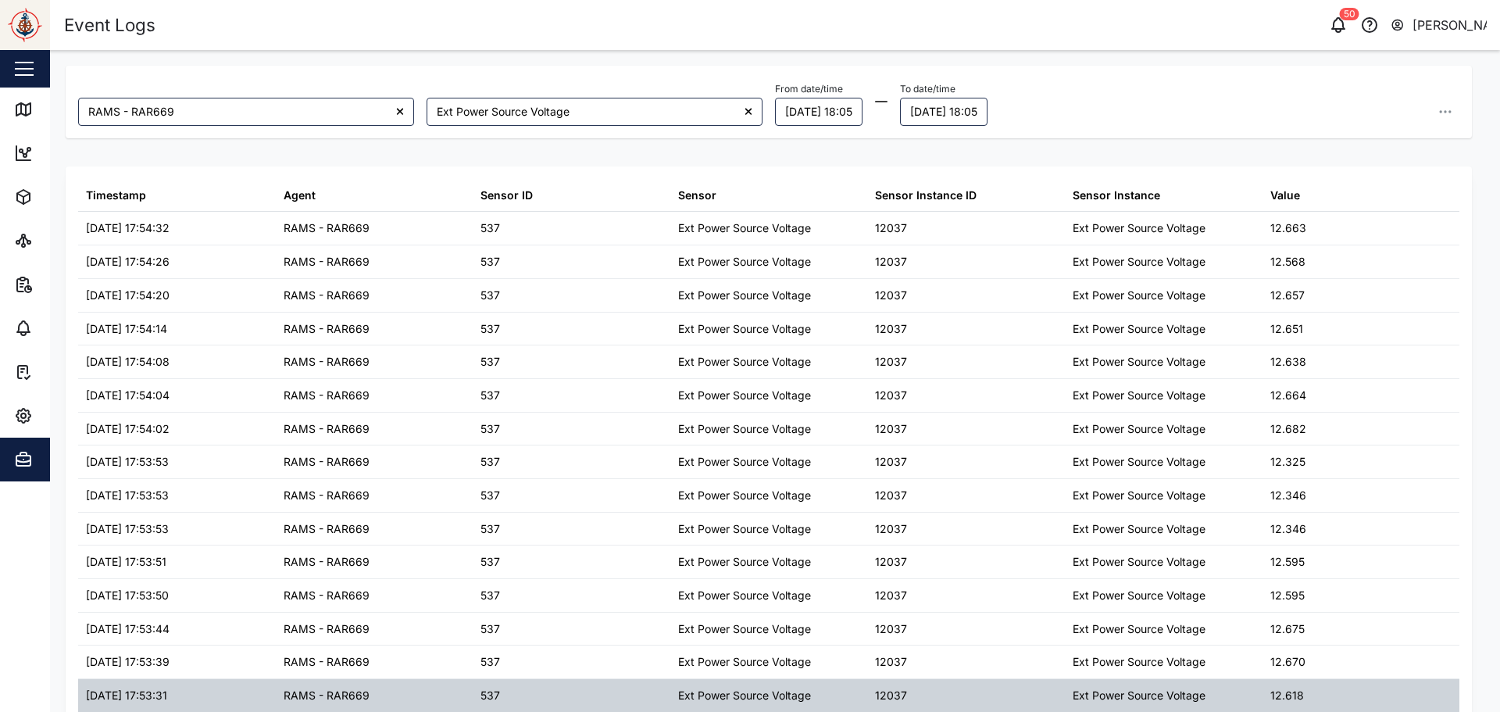
click at [195, 692] on div "18/09/2025 17:53:31" at bounding box center [177, 695] width 198 height 33
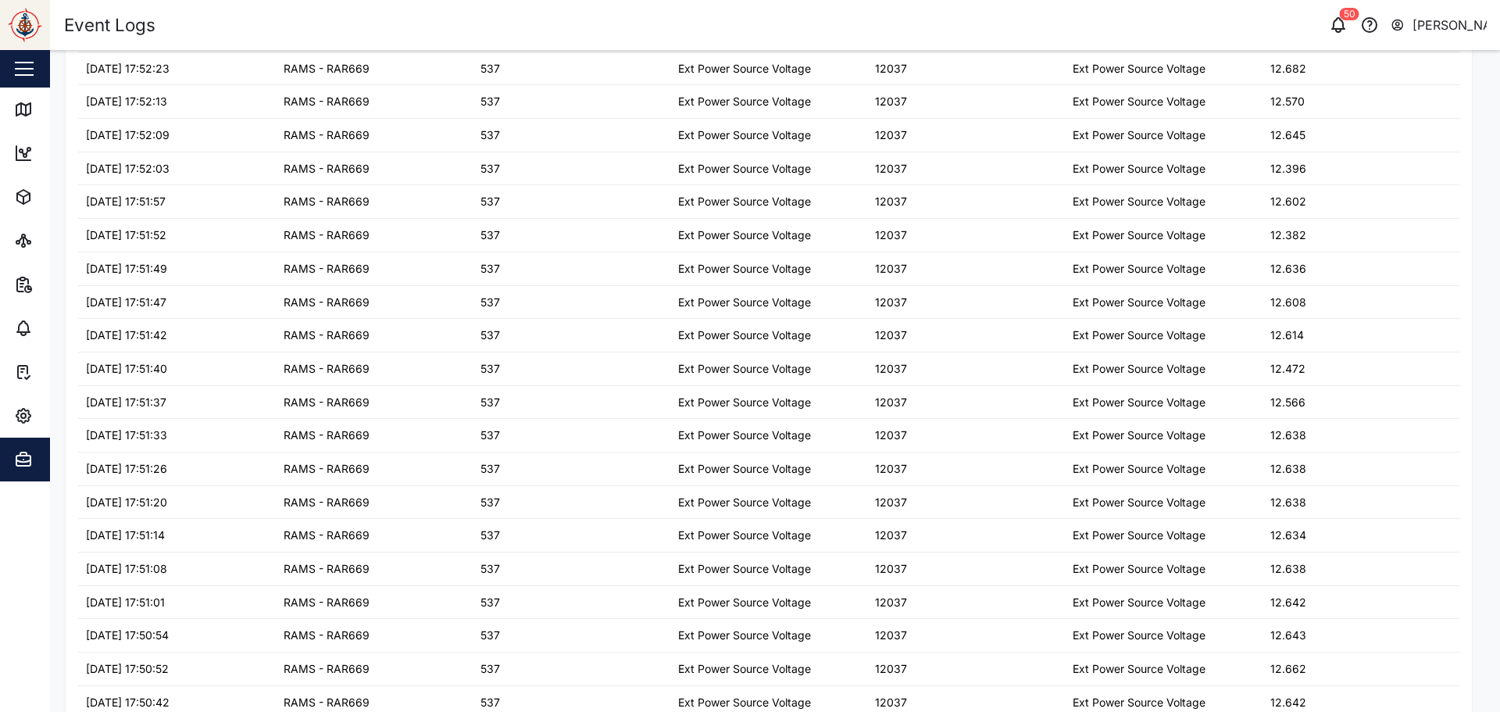
scroll to position [1215, 0]
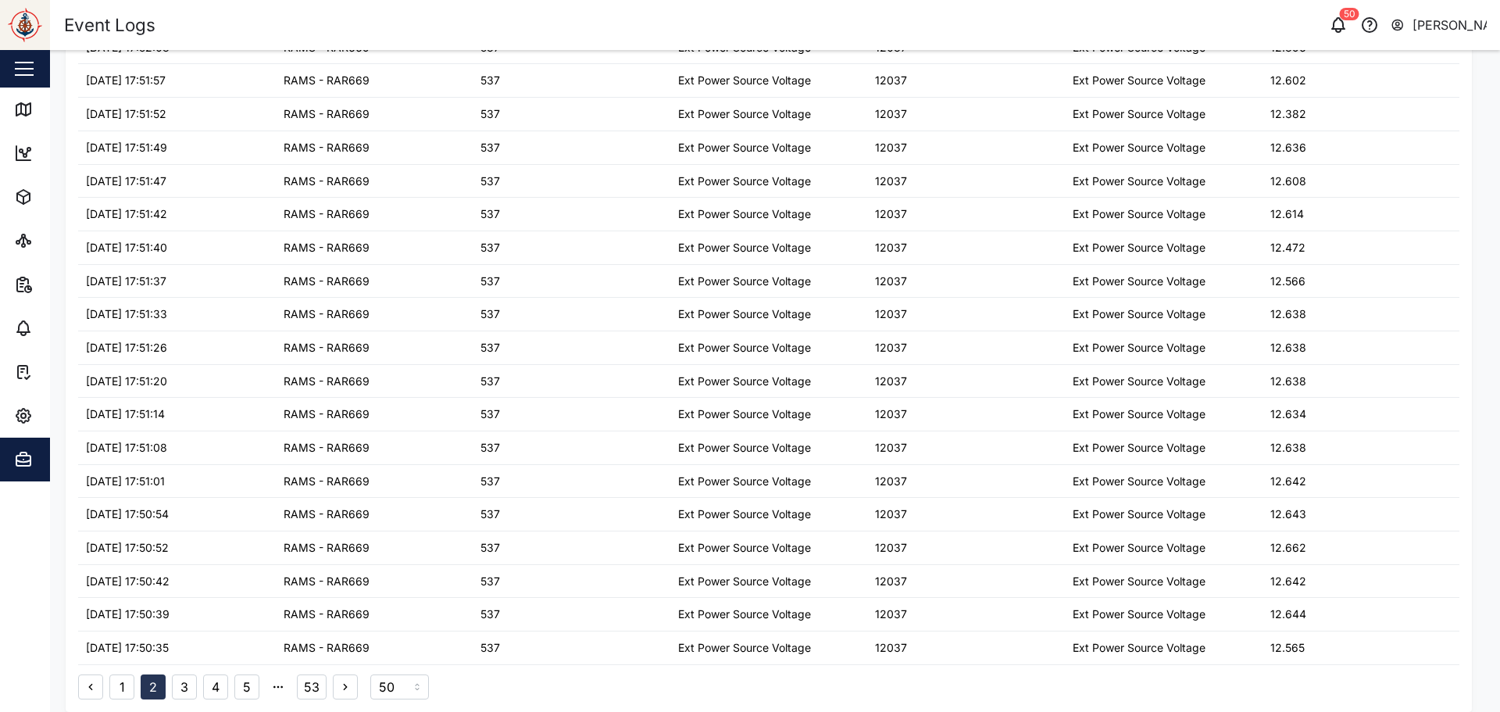
click at [190, 689] on button "3" at bounding box center [184, 686] width 25 height 25
click at [402, 684] on input "50" at bounding box center [399, 686] width 59 height 25
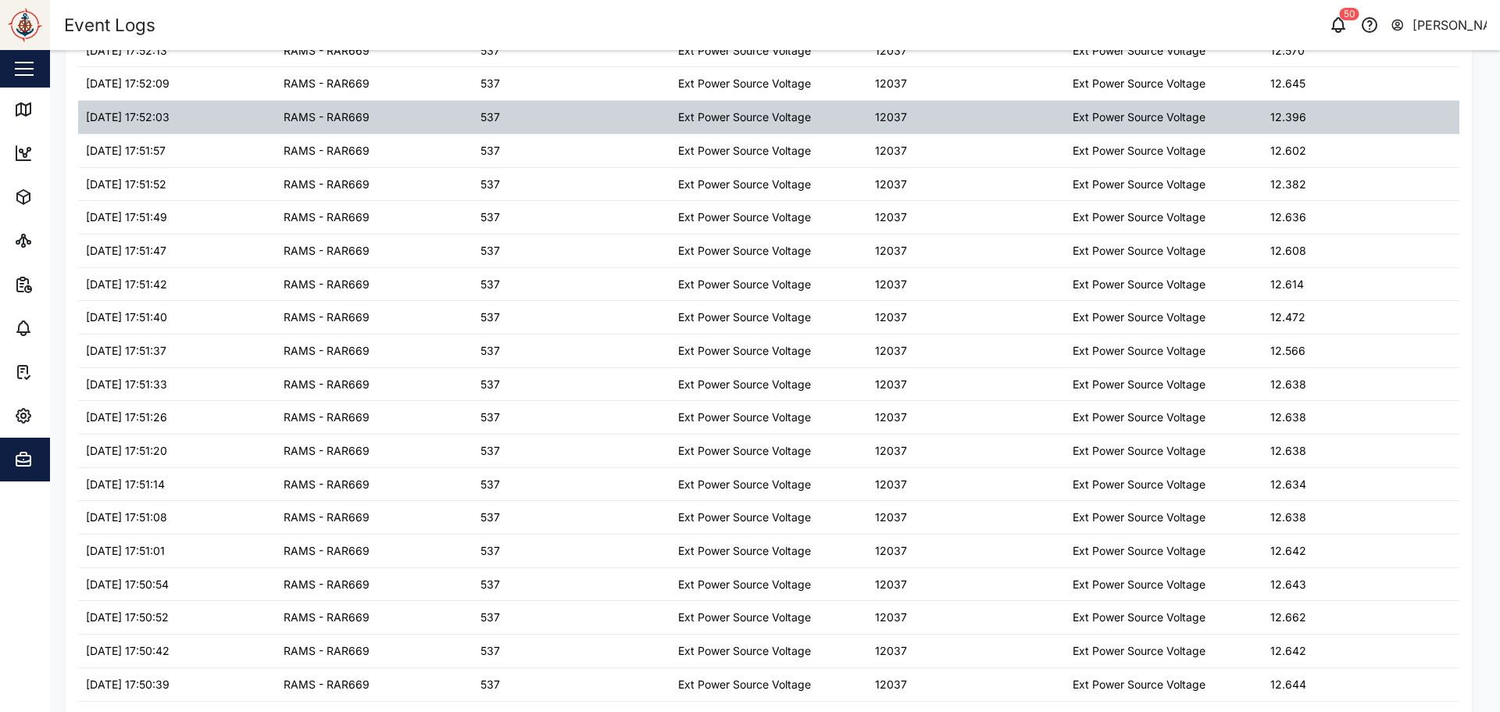
scroll to position [2883, 0]
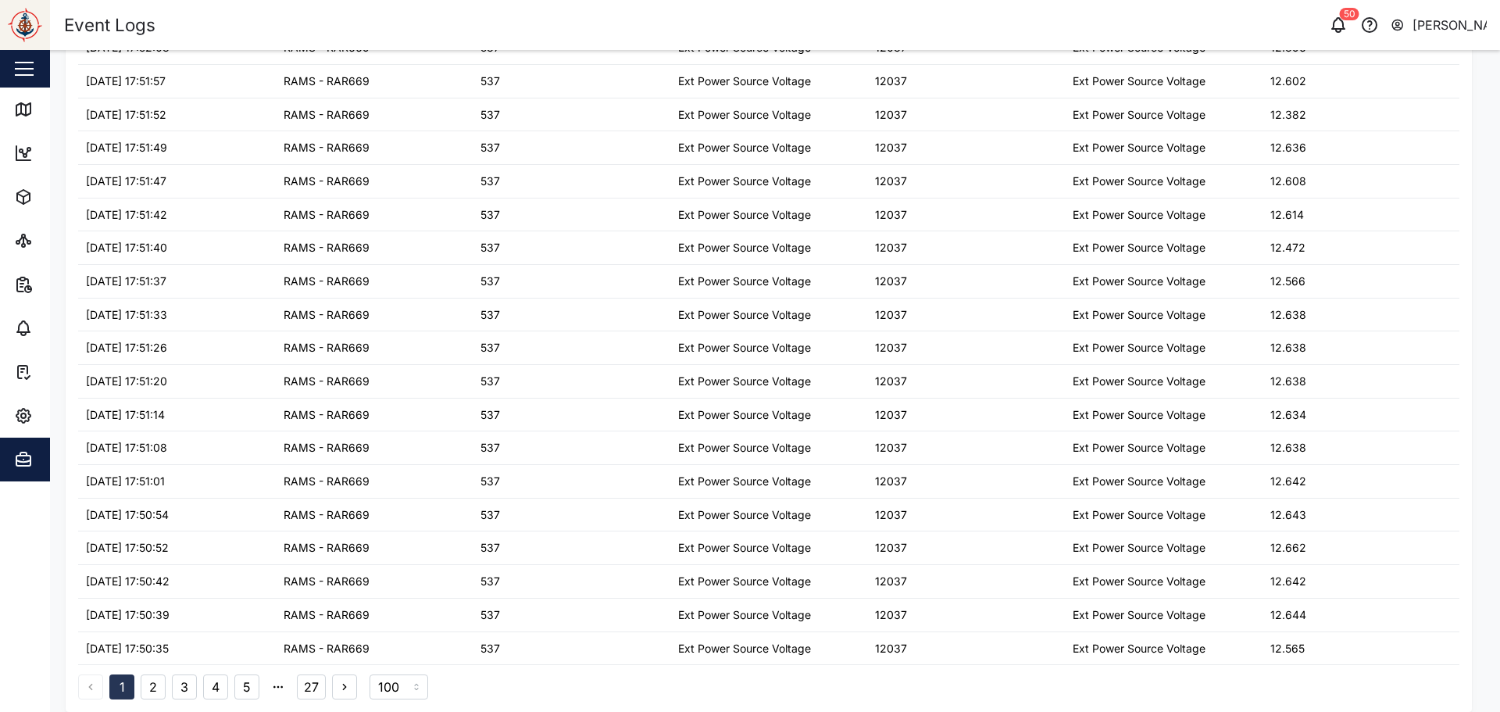
click at [245, 687] on button "5" at bounding box center [246, 686] width 25 height 25
click at [250, 688] on button "6" at bounding box center [246, 686] width 25 height 25
click at [252, 691] on button "7" at bounding box center [246, 686] width 25 height 25
click at [244, 684] on button "8" at bounding box center [246, 686] width 25 height 25
click at [254, 692] on button "9" at bounding box center [246, 686] width 25 height 25
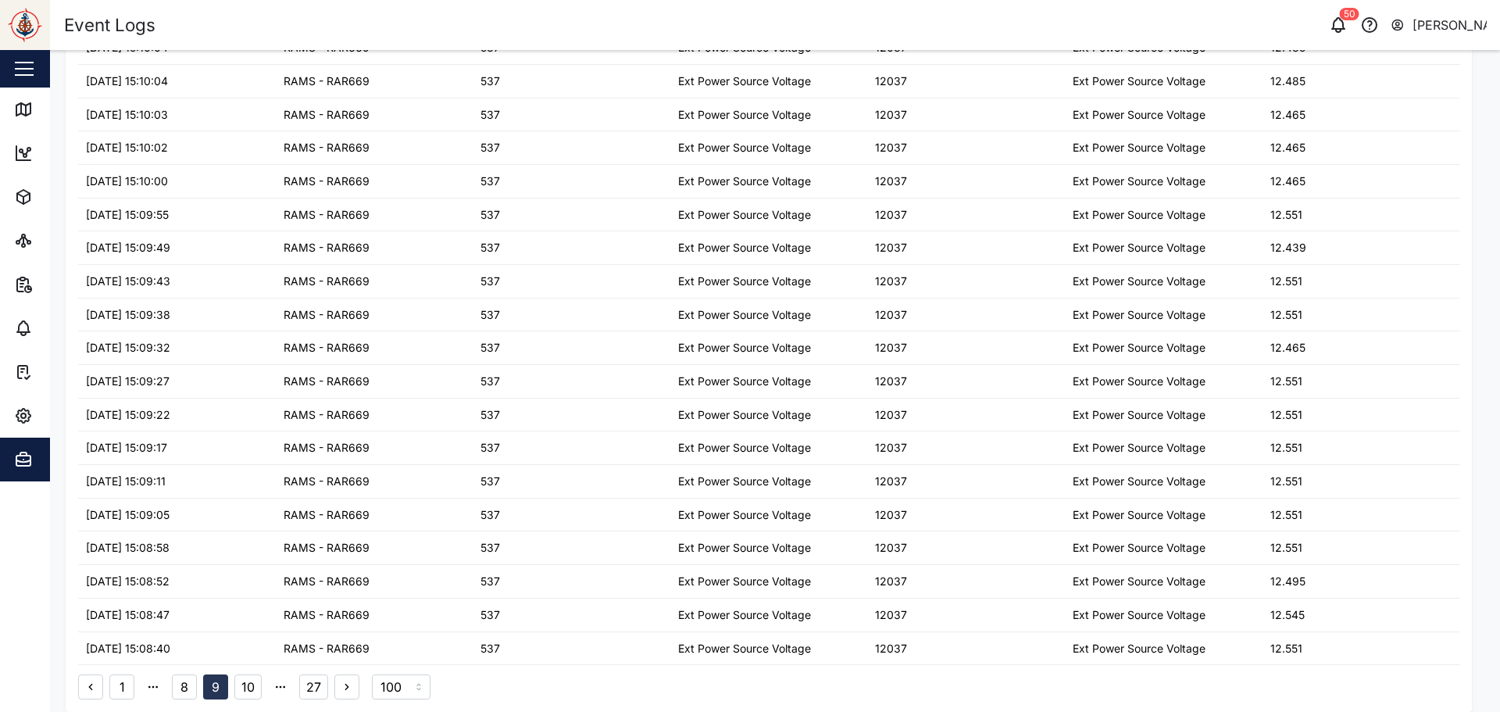
click at [248, 684] on button "10" at bounding box center [247, 686] width 27 height 25
click at [248, 683] on button "11" at bounding box center [249, 686] width 25 height 25
click at [245, 698] on button "12" at bounding box center [250, 686] width 27 height 25
click at [248, 681] on button "13" at bounding box center [250, 686] width 27 height 25
click at [184, 689] on button "12" at bounding box center [185, 686] width 27 height 25
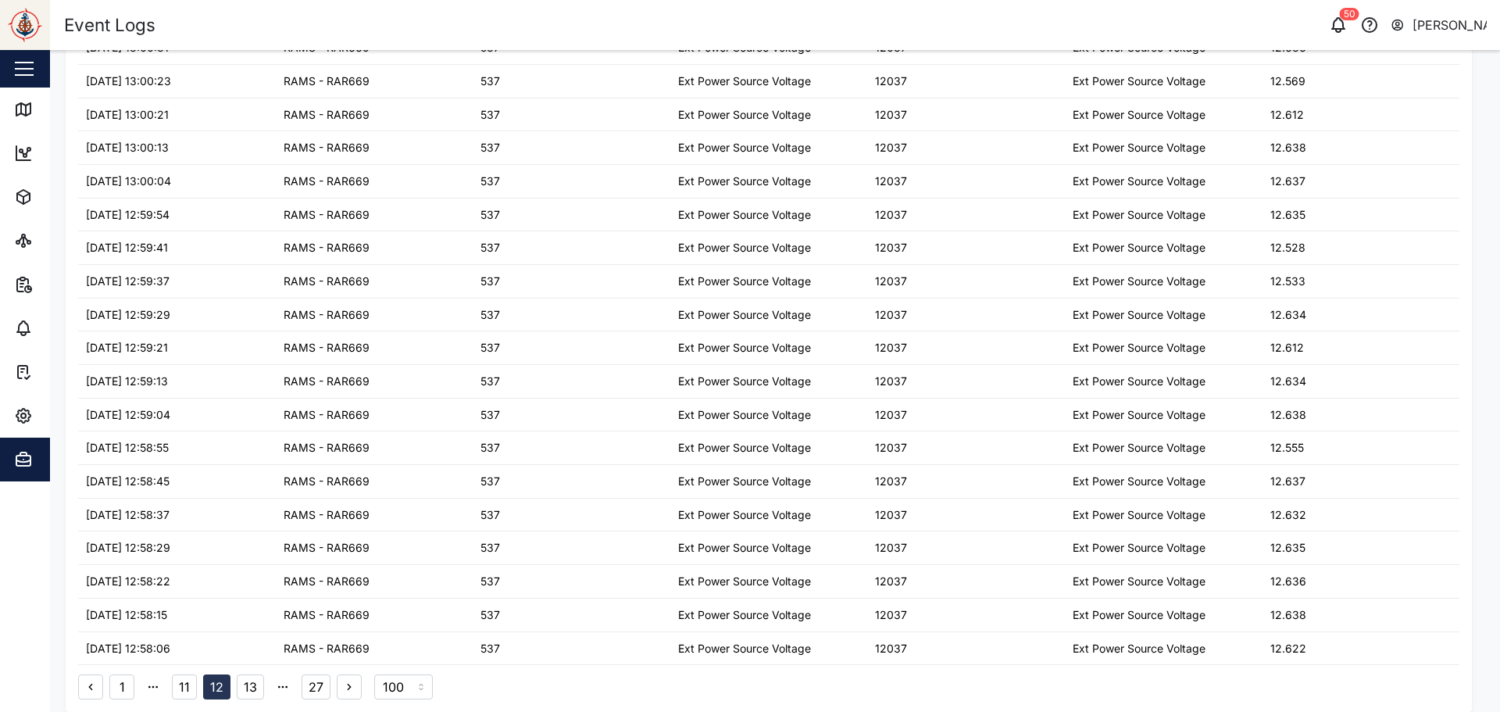
click at [185, 683] on button "11" at bounding box center [184, 686] width 25 height 25
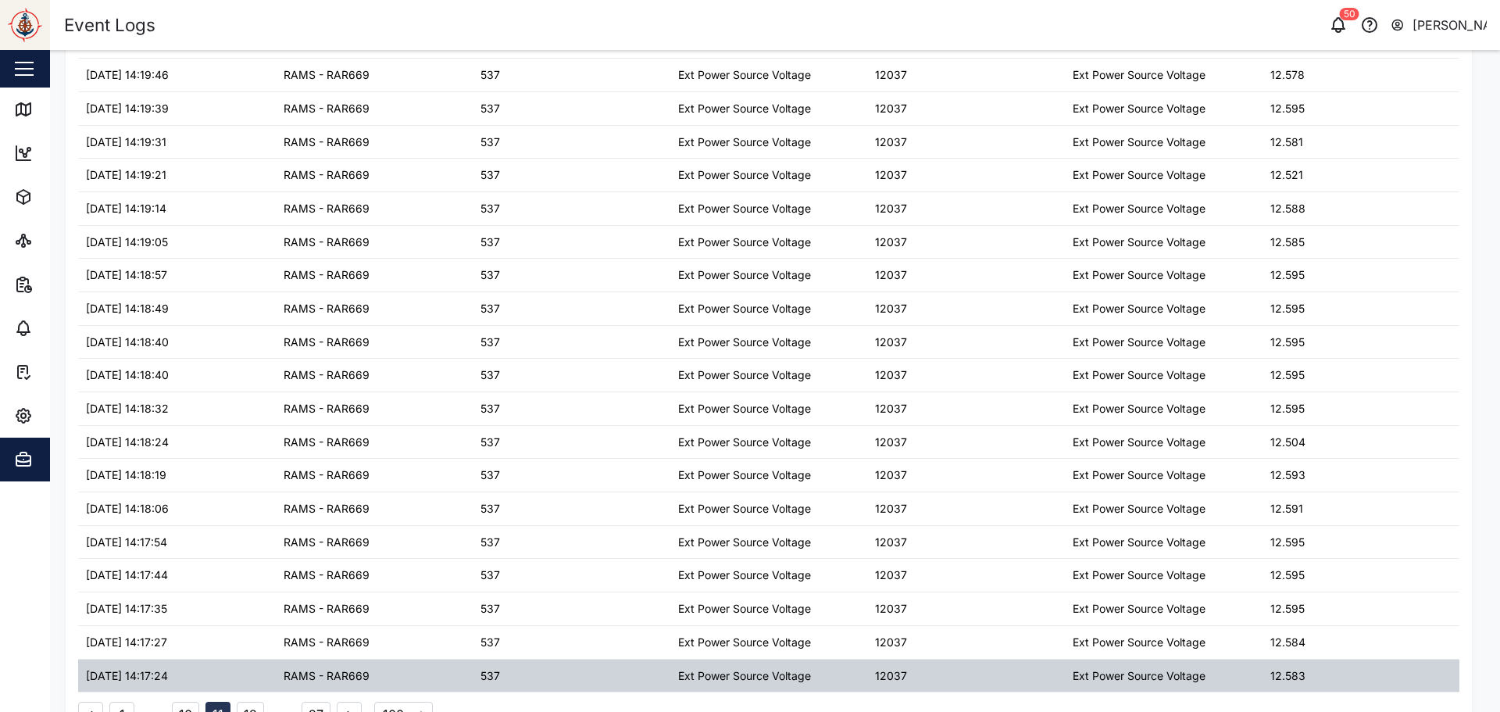
scroll to position [0, 0]
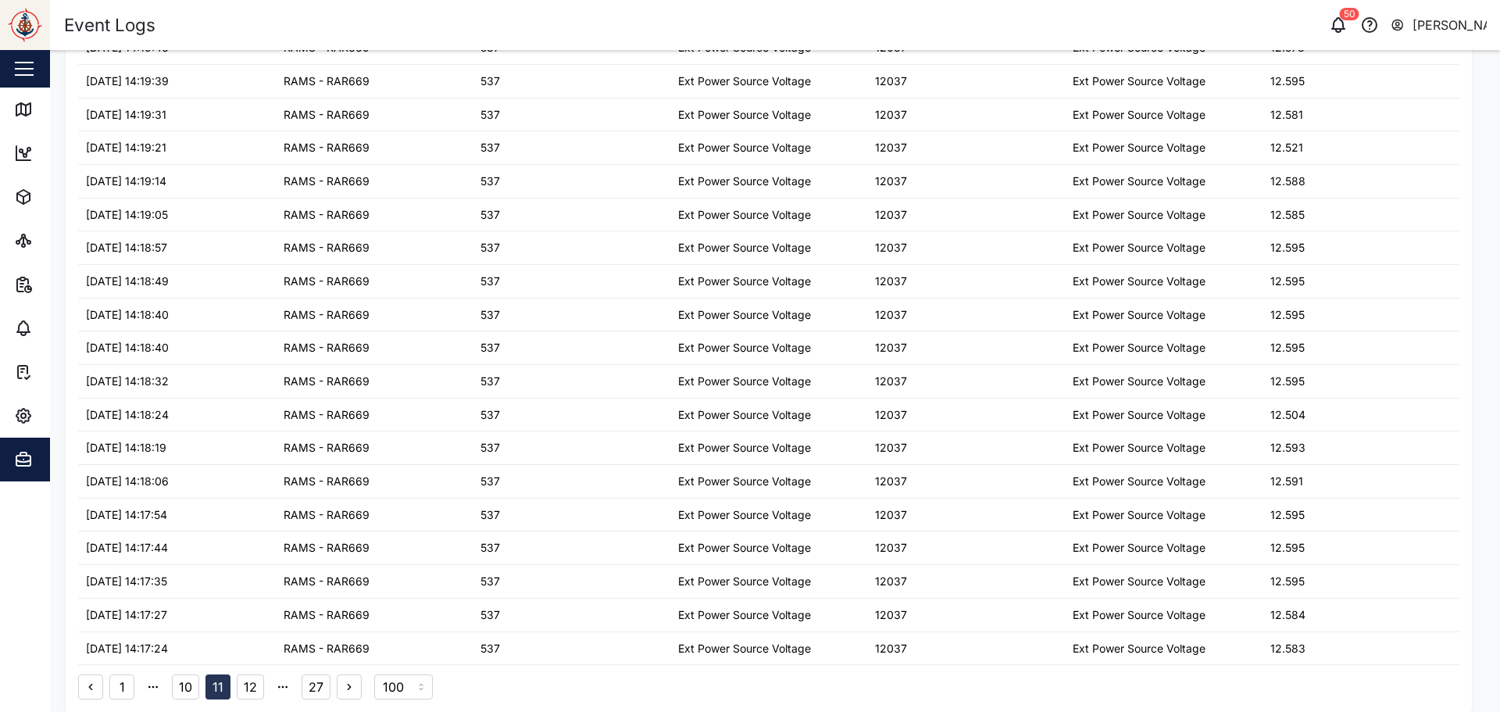
click at [188, 692] on button "10" at bounding box center [185, 686] width 27 height 25
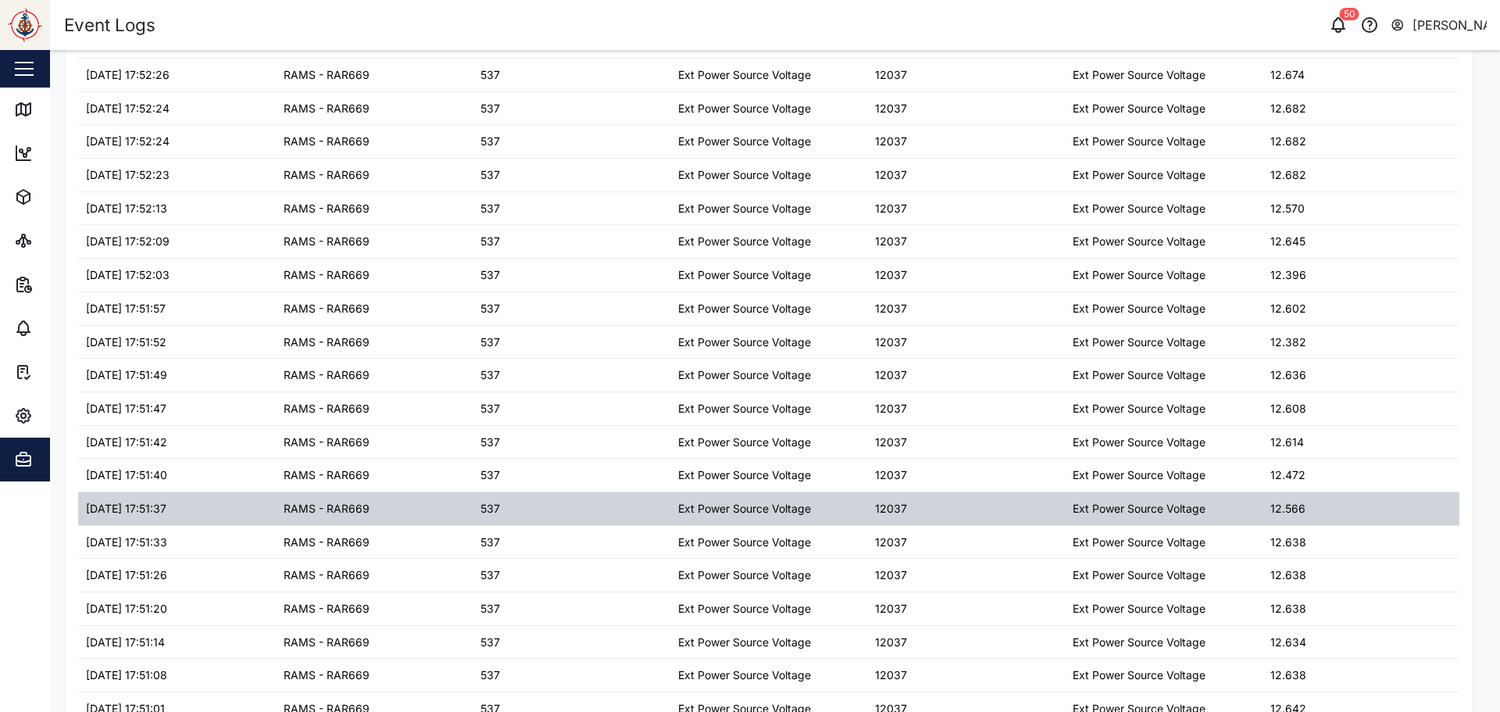
scroll to position [2883, 0]
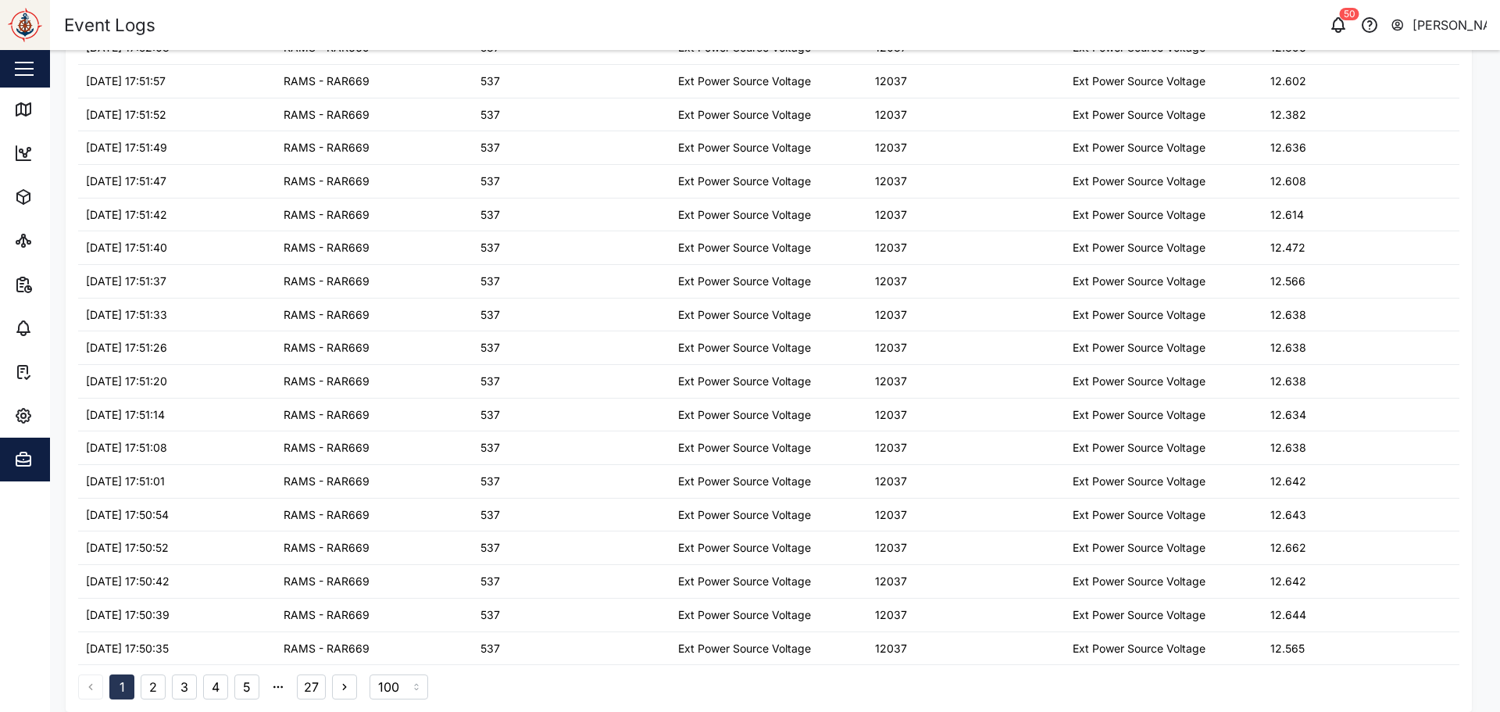
click at [159, 696] on button "2" at bounding box center [153, 686] width 25 height 25
click at [227, 684] on button "4" at bounding box center [215, 686] width 25 height 25
drag, startPoint x: 275, startPoint y: 678, endPoint x: 250, endPoint y: 684, distance: 25.6
click at [273, 679] on div "1 2 3 4 5 27" at bounding box center [217, 686] width 279 height 25
click at [249, 684] on button "5" at bounding box center [246, 686] width 25 height 25
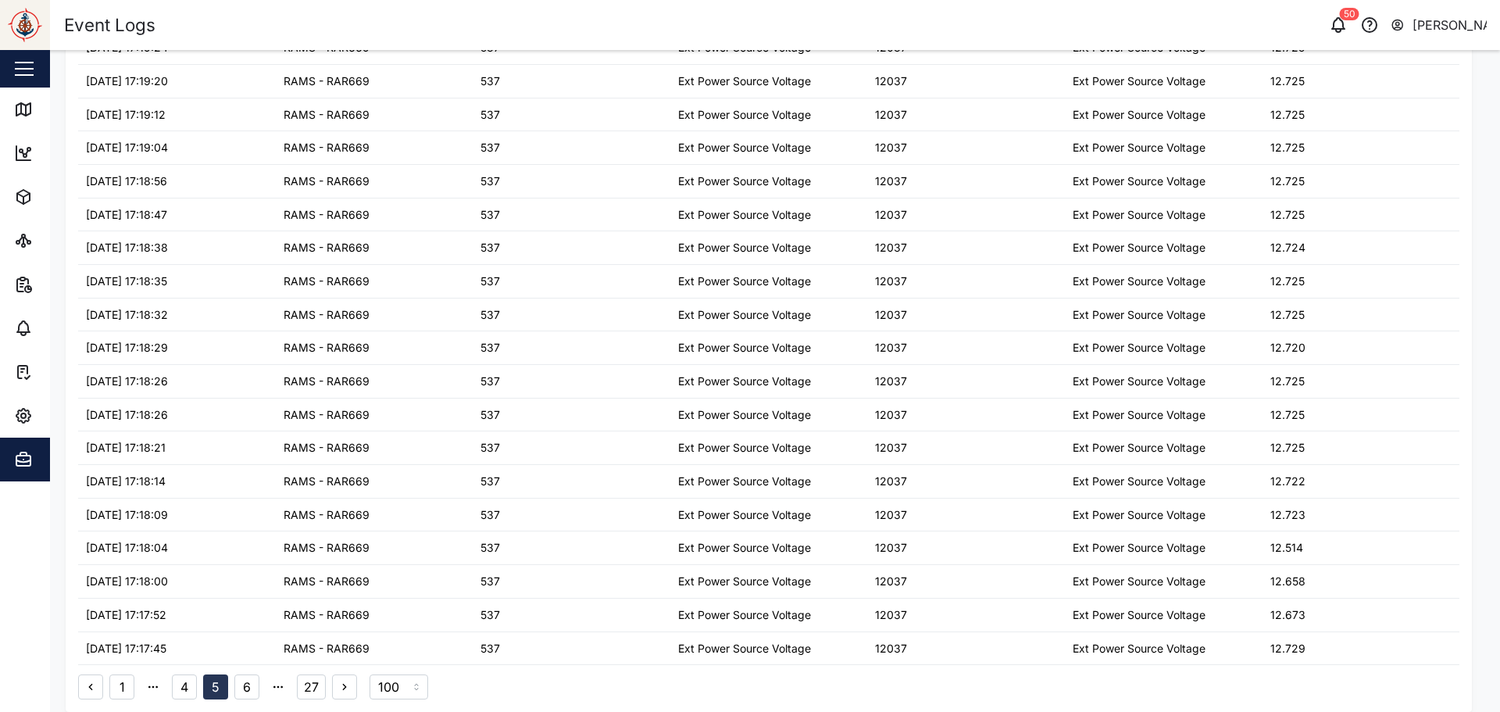
click at [252, 683] on button "6" at bounding box center [246, 686] width 25 height 25
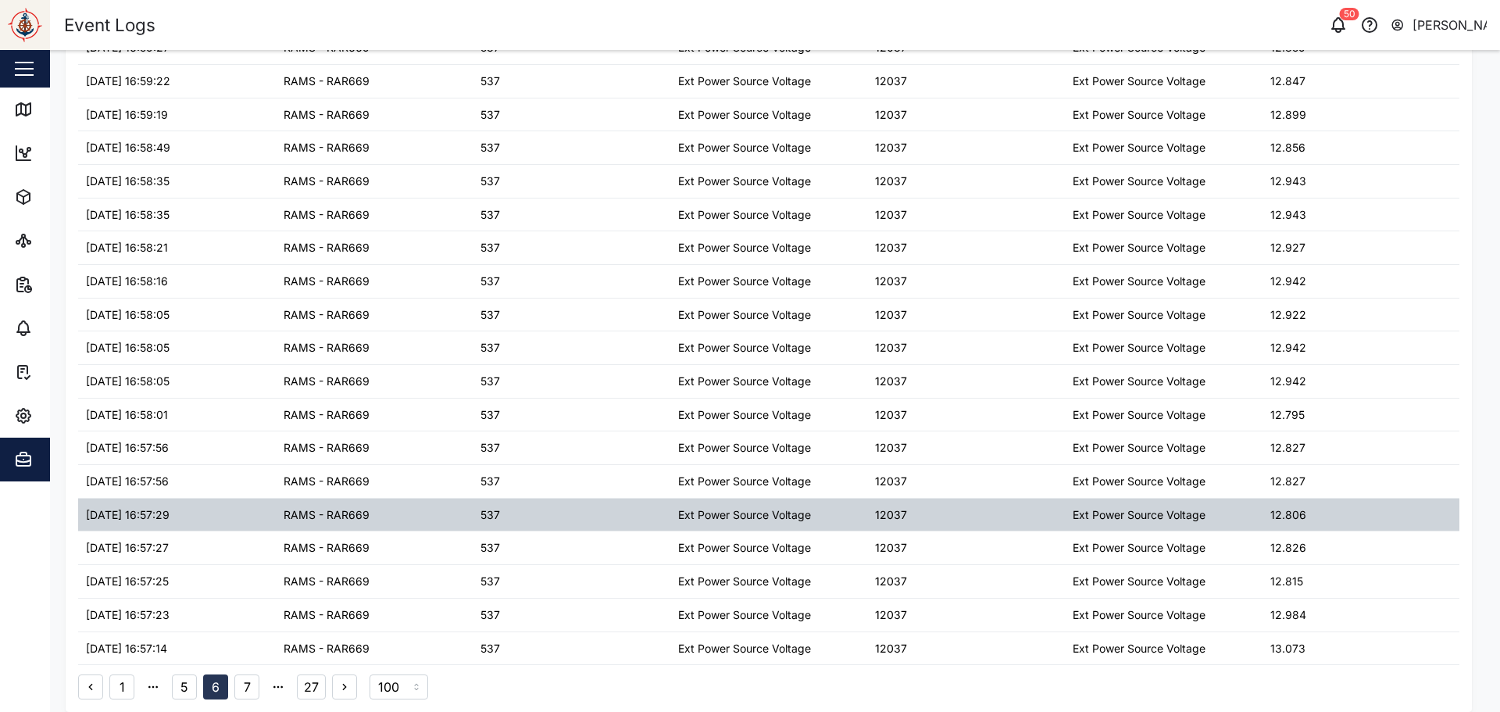
click at [247, 679] on button "7" at bounding box center [246, 686] width 25 height 25
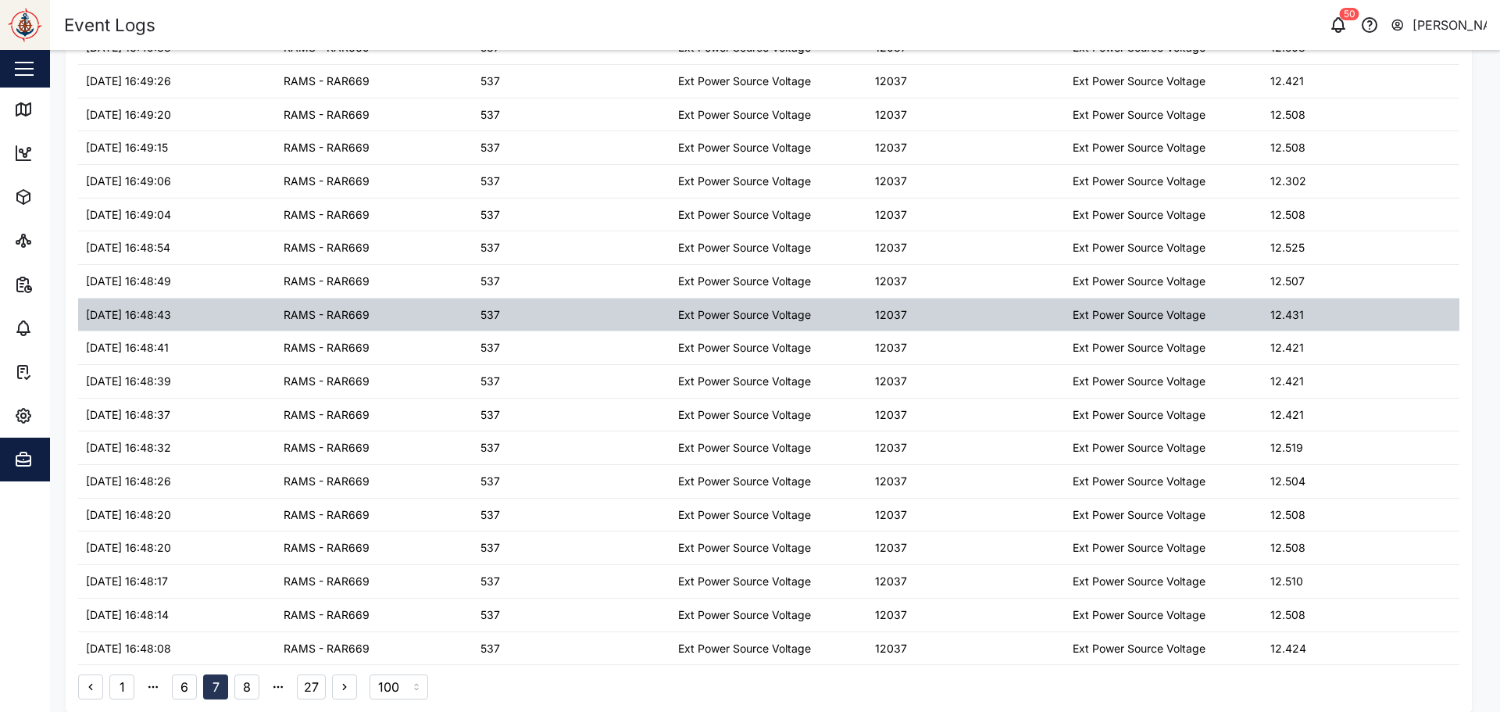
click at [246, 682] on button "8" at bounding box center [246, 686] width 25 height 25
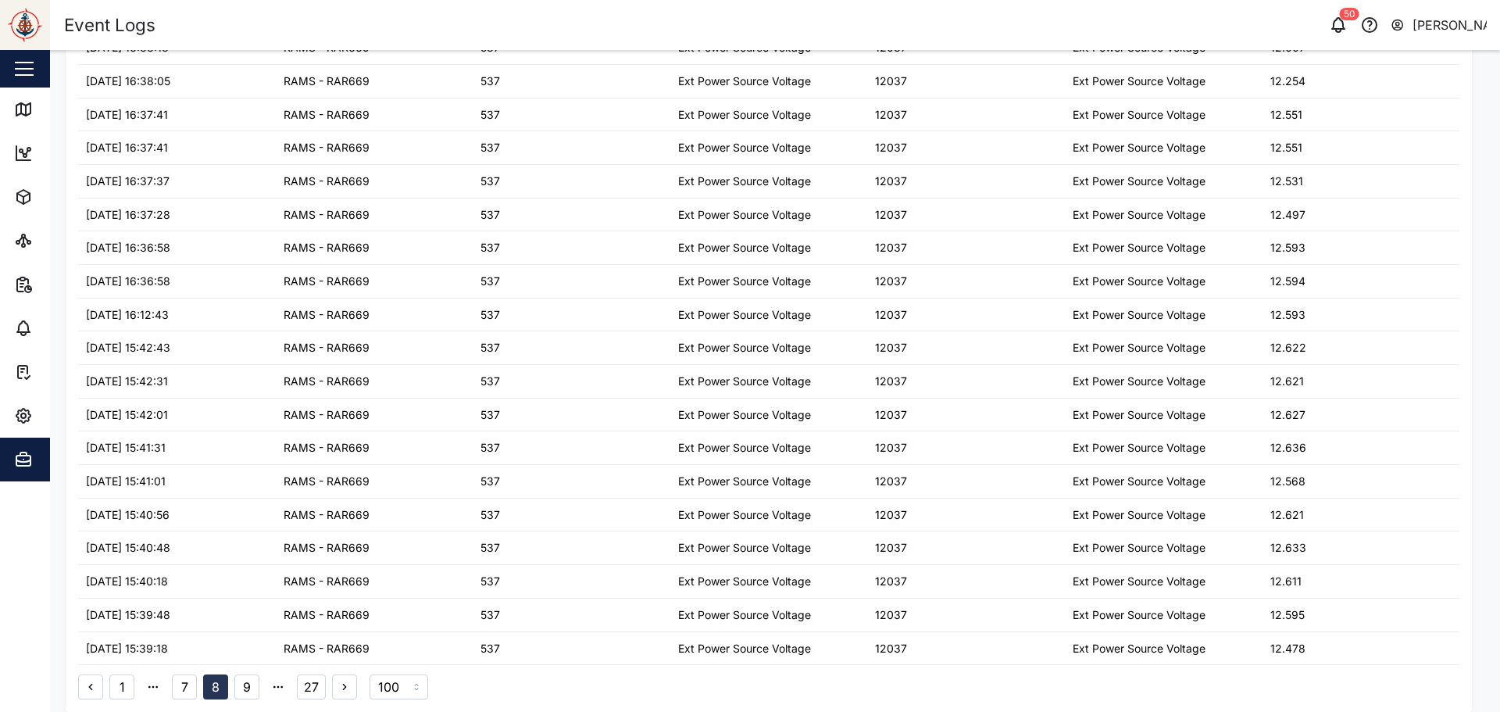
click at [252, 684] on button "9" at bounding box center [246, 686] width 25 height 25
click at [245, 688] on button "10" at bounding box center [247, 686] width 27 height 25
click at [248, 688] on button "11" at bounding box center [249, 686] width 25 height 25
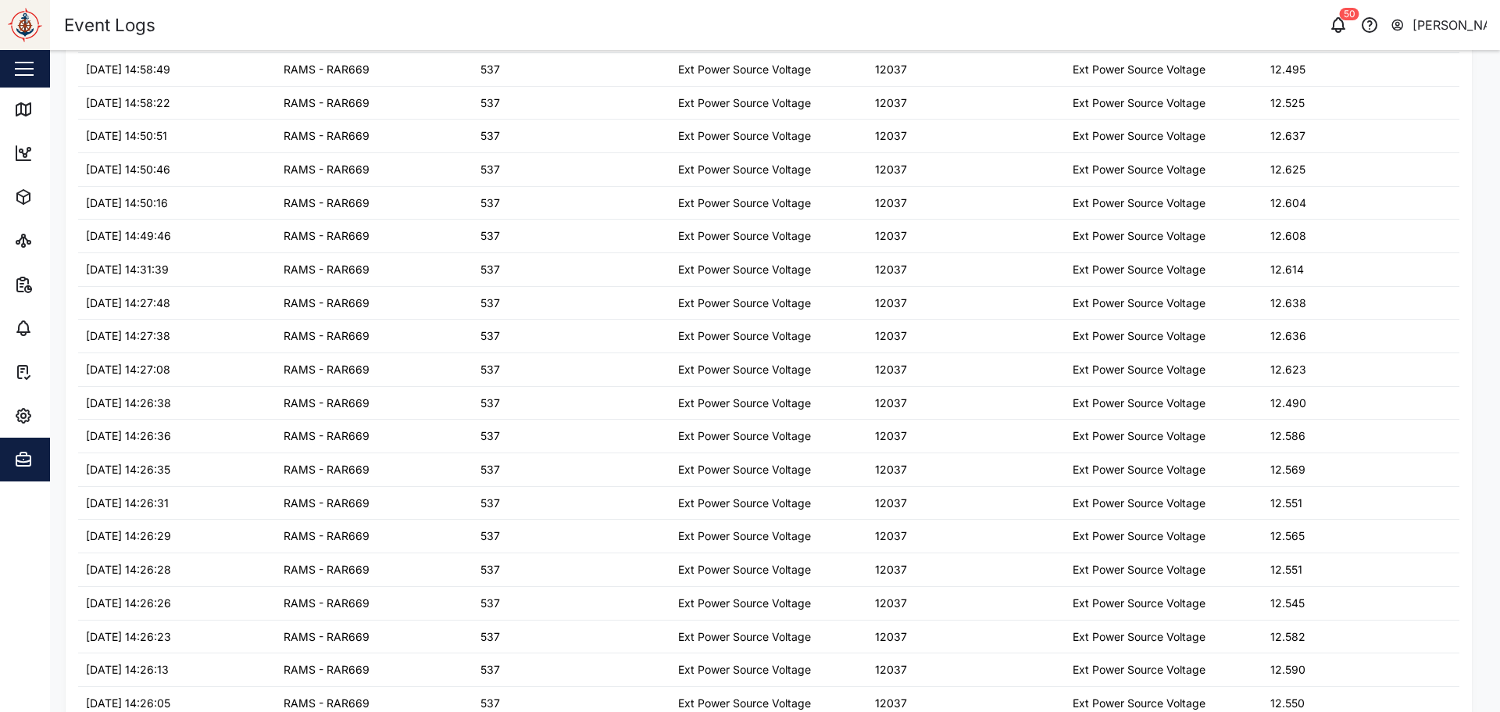
scroll to position [0, 0]
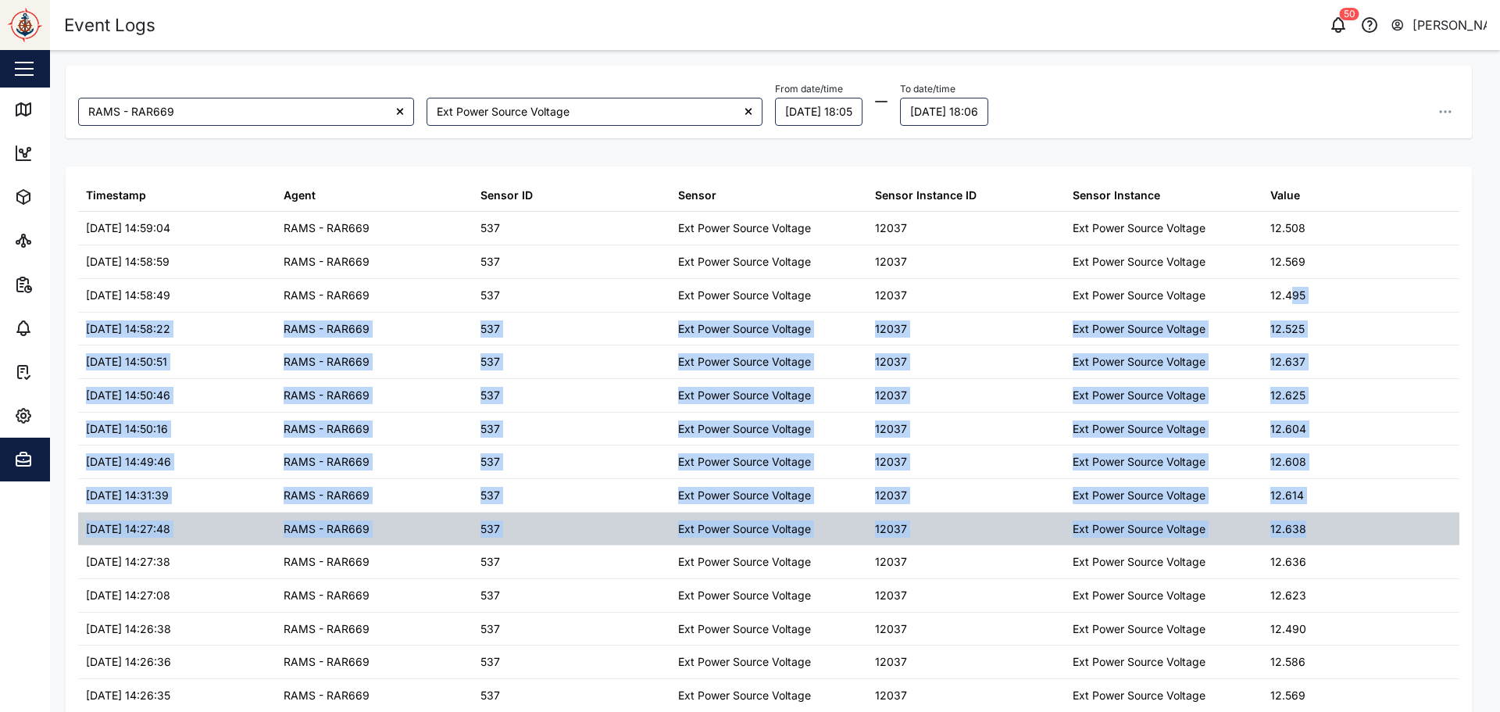
drag, startPoint x: 1284, startPoint y: 323, endPoint x: 1329, endPoint y: 544, distance: 225.0
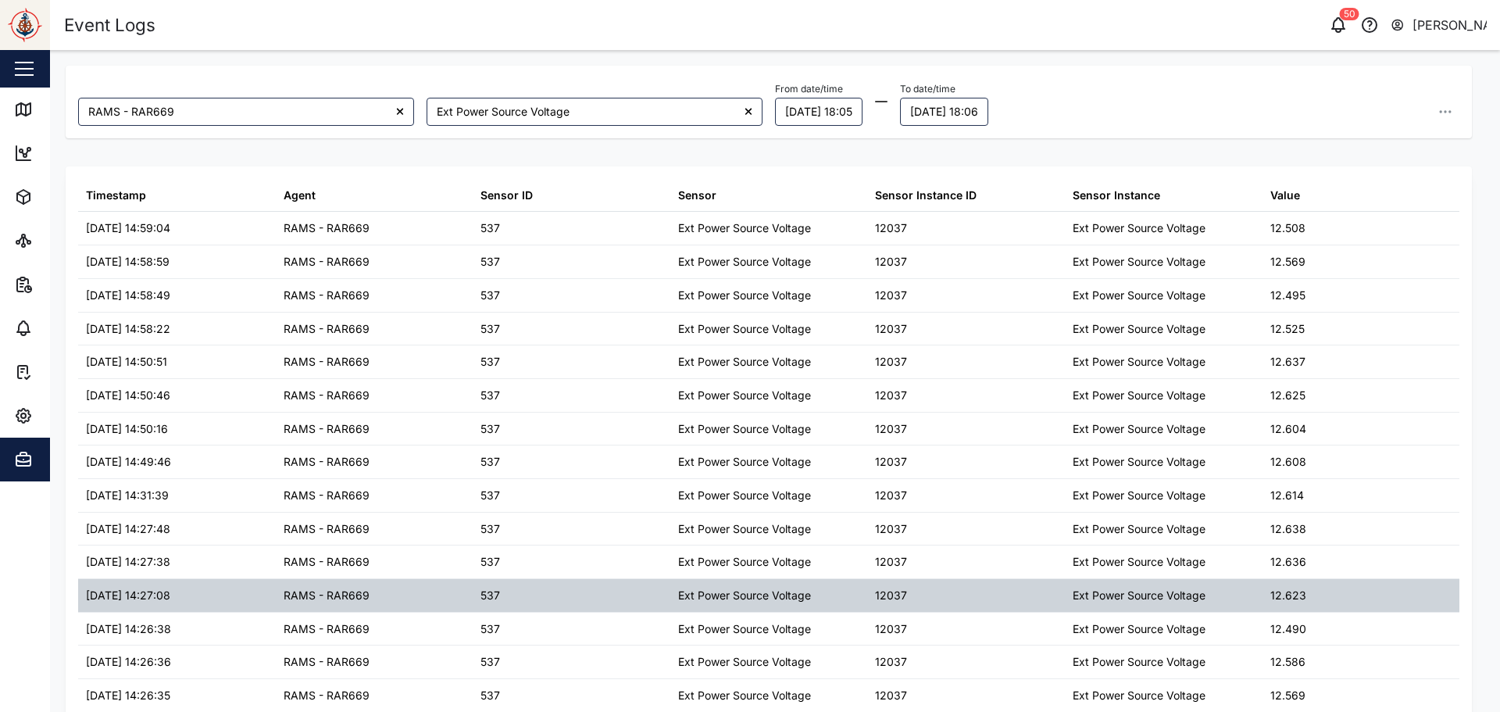
click at [1356, 609] on div "12.623" at bounding box center [1362, 595] width 198 height 33
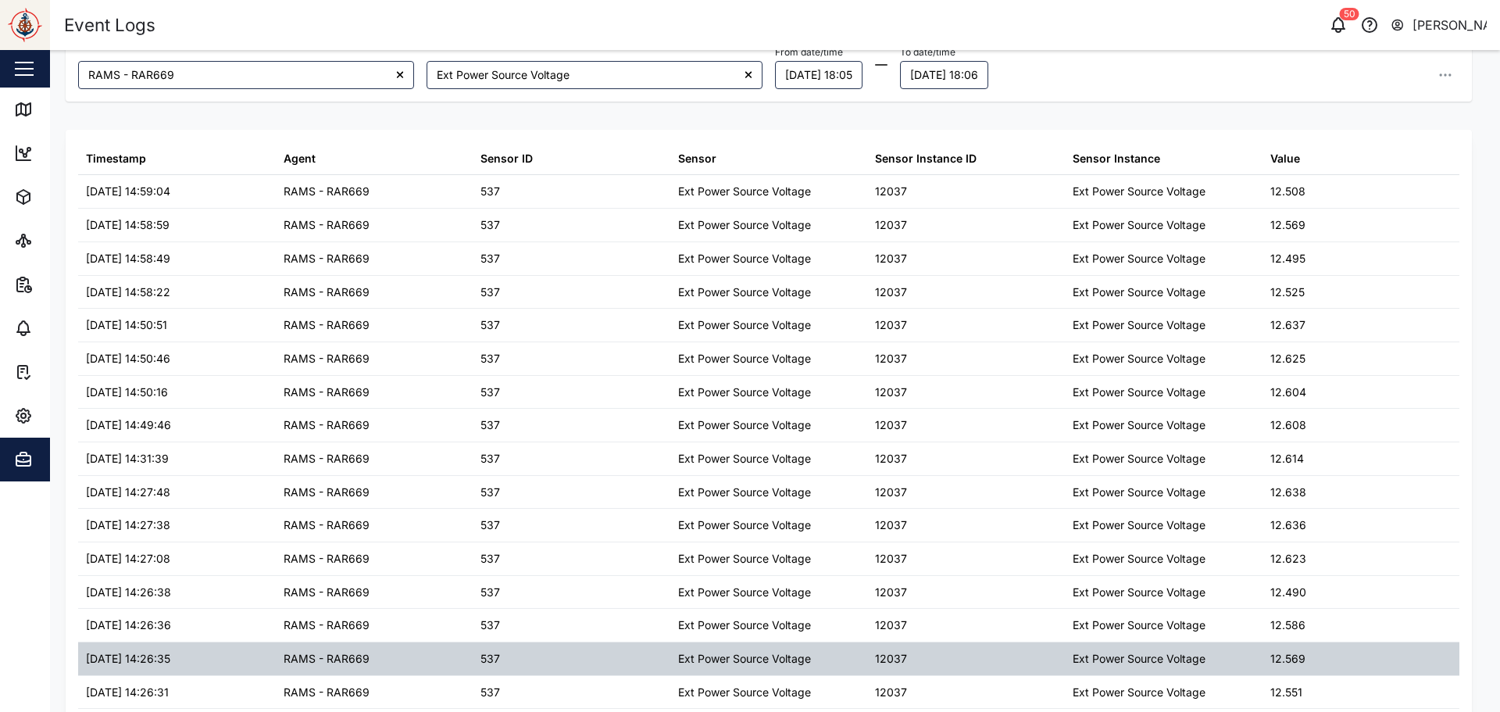
scroll to position [78, 0]
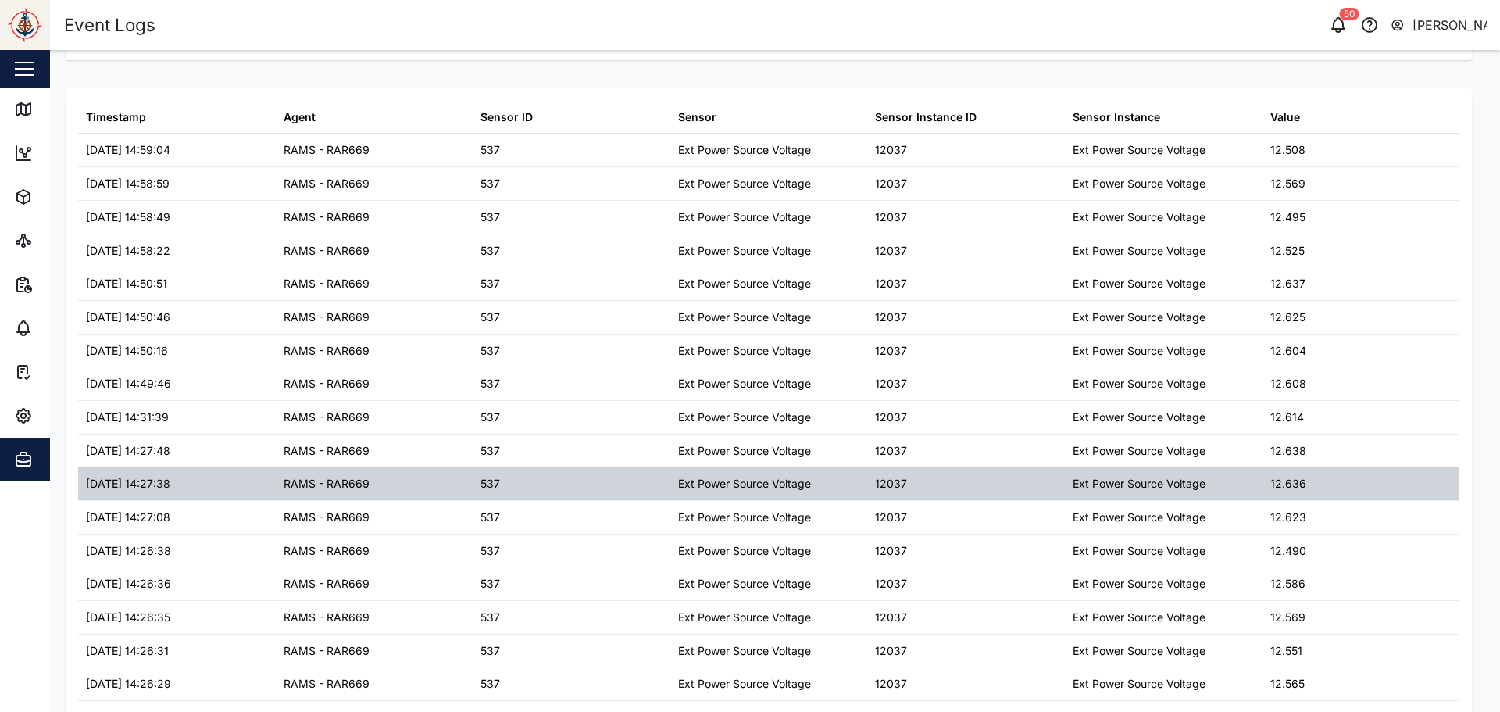
drag, startPoint x: 1345, startPoint y: 558, endPoint x: 1335, endPoint y: 483, distance: 75.6
click at [1342, 550] on div "12.490" at bounding box center [1362, 550] width 198 height 33
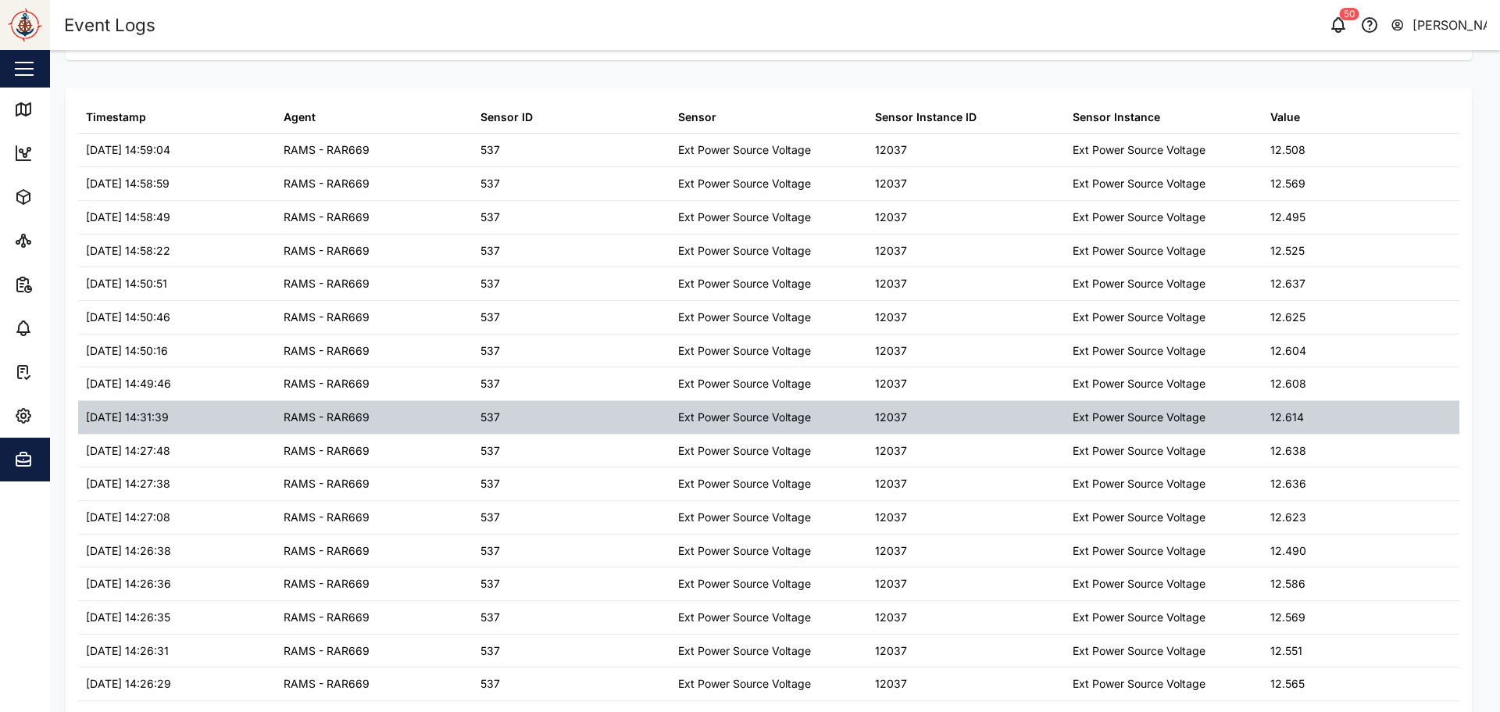
click at [1322, 423] on div "12.614" at bounding box center [1362, 417] width 198 height 33
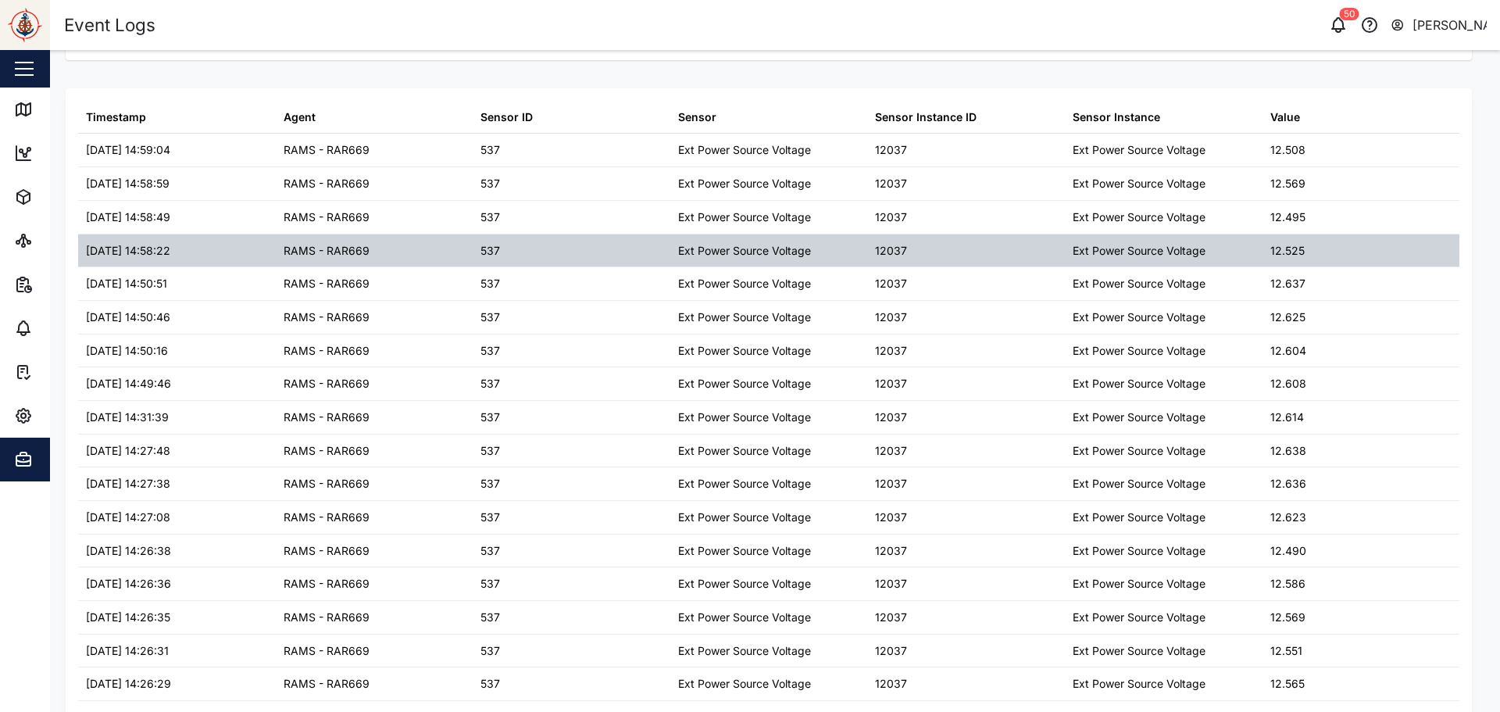
click at [1306, 234] on div "12.525" at bounding box center [1362, 250] width 198 height 33
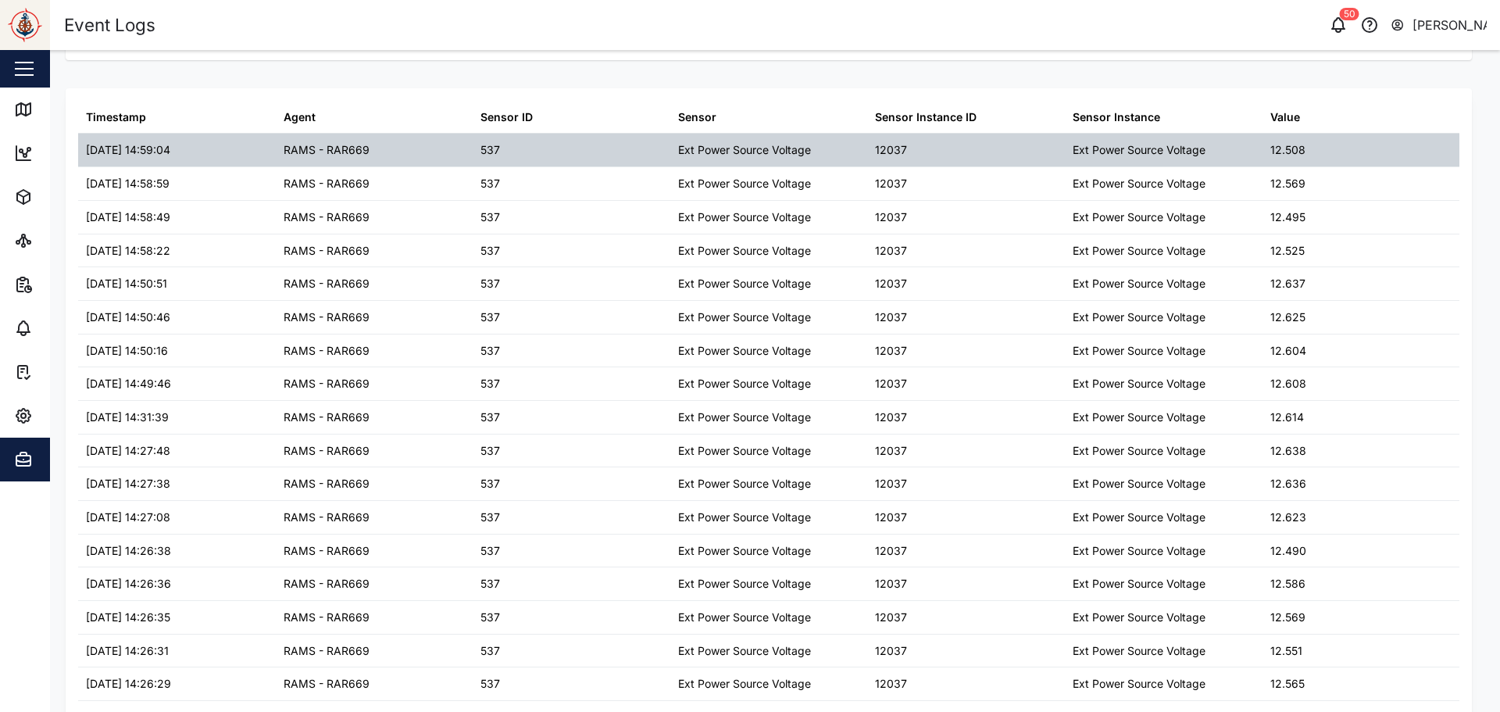
click at [1285, 165] on div "12.508" at bounding box center [1362, 150] width 198 height 33
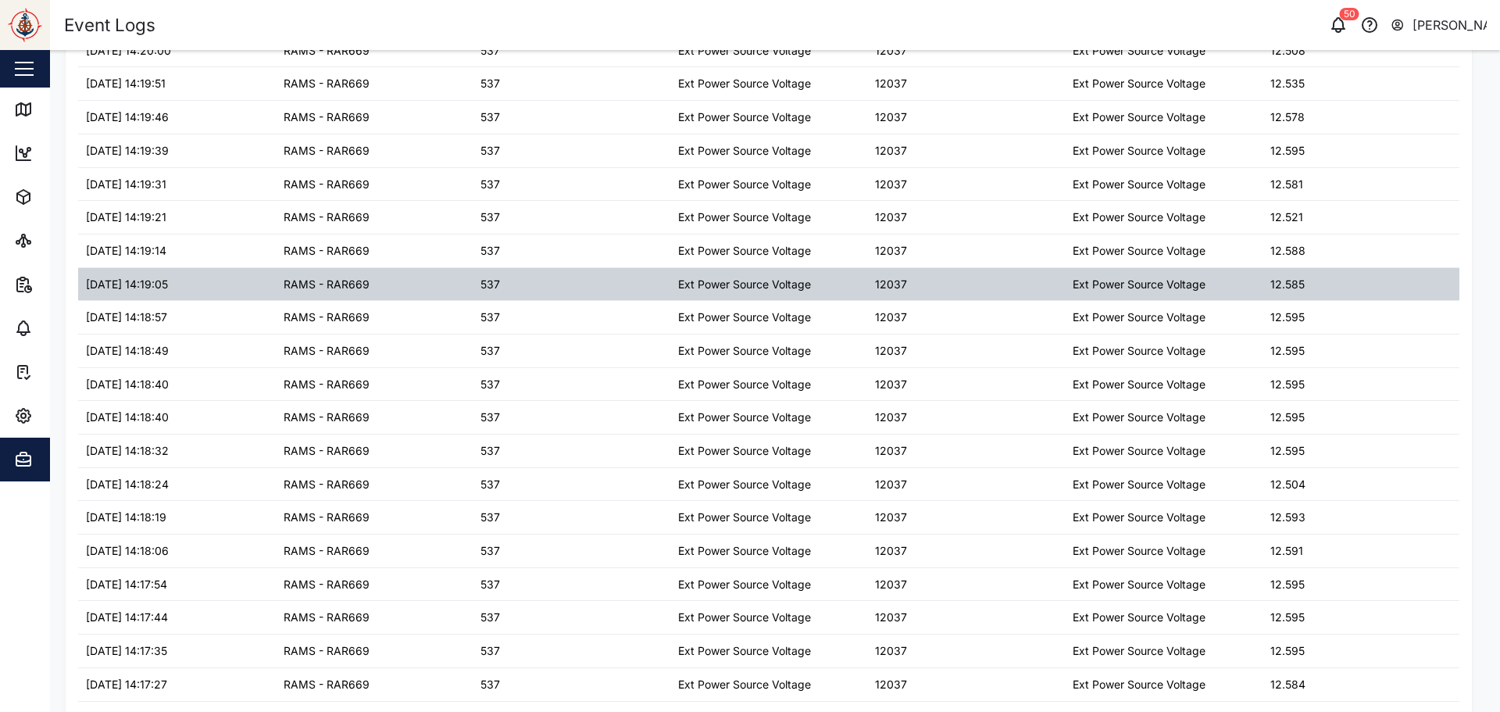
scroll to position [2883, 0]
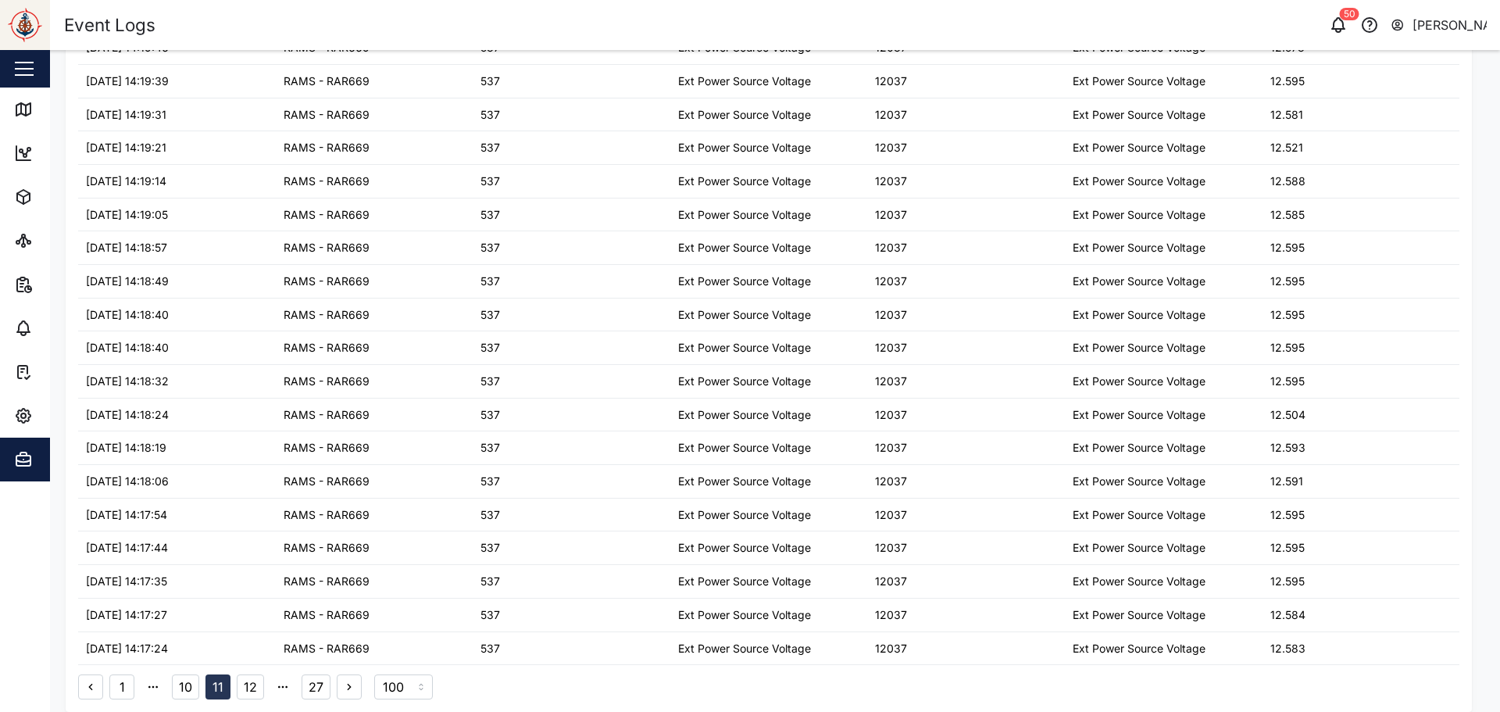
click at [179, 696] on button "10" at bounding box center [185, 686] width 27 height 25
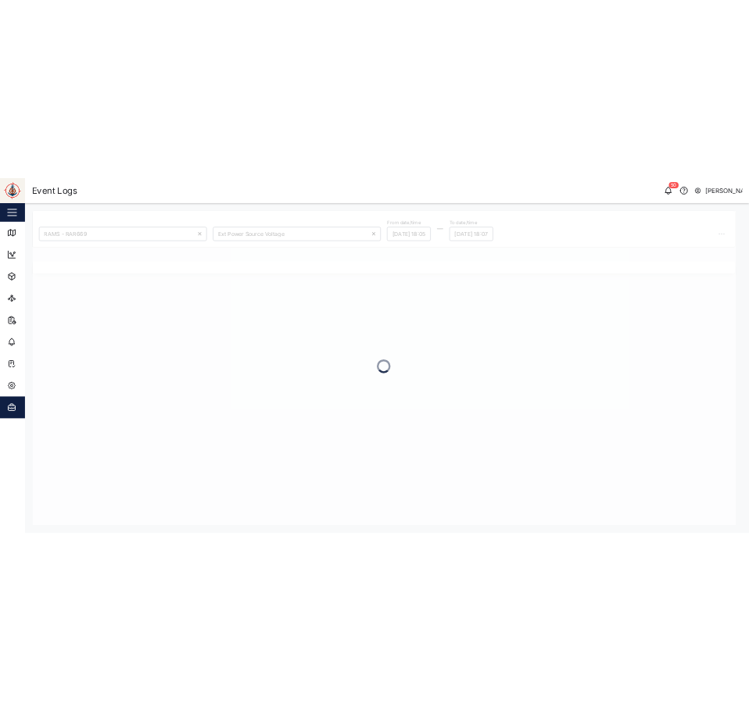
scroll to position [0, 0]
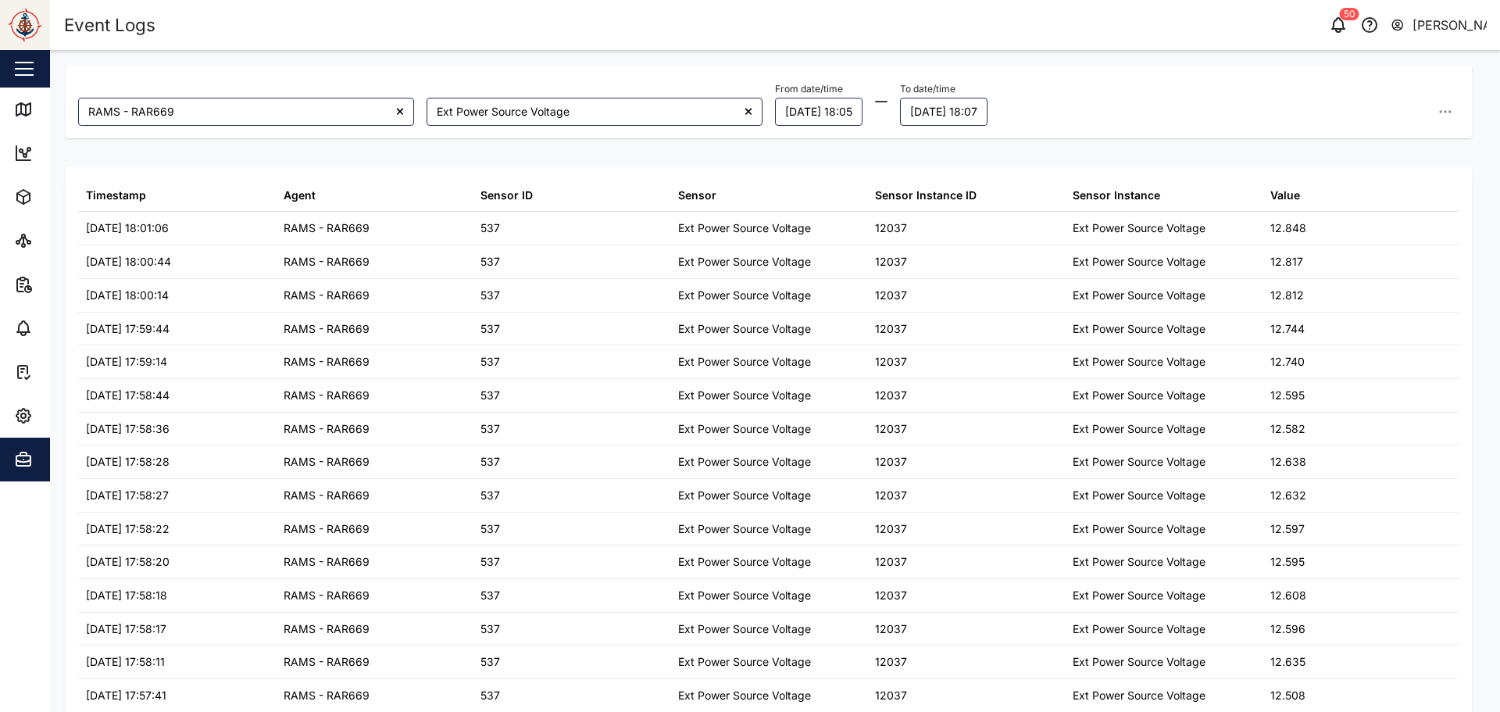
click at [480, 72] on div "RAMS - RAR669 Ext Power Source Voltage From date/time 17/09/2025 18:05 To date/…" at bounding box center [769, 102] width 1394 height 60
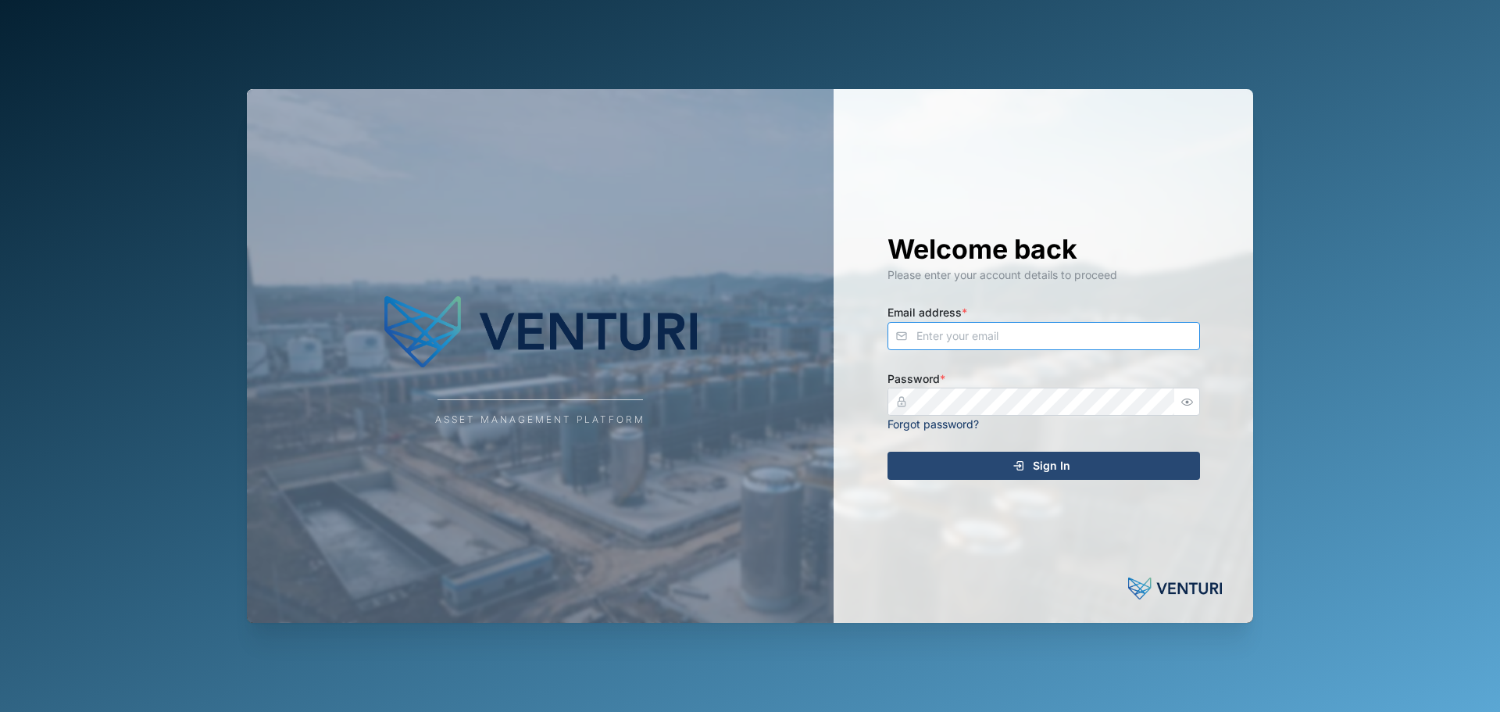
click at [987, 337] on input "Email address *" at bounding box center [1044, 336] width 313 height 28
type input "[EMAIL_ADDRESS][PERSON_NAME][DOMAIN_NAME]"
click at [888, 452] on button "Sign In" at bounding box center [1044, 466] width 313 height 28
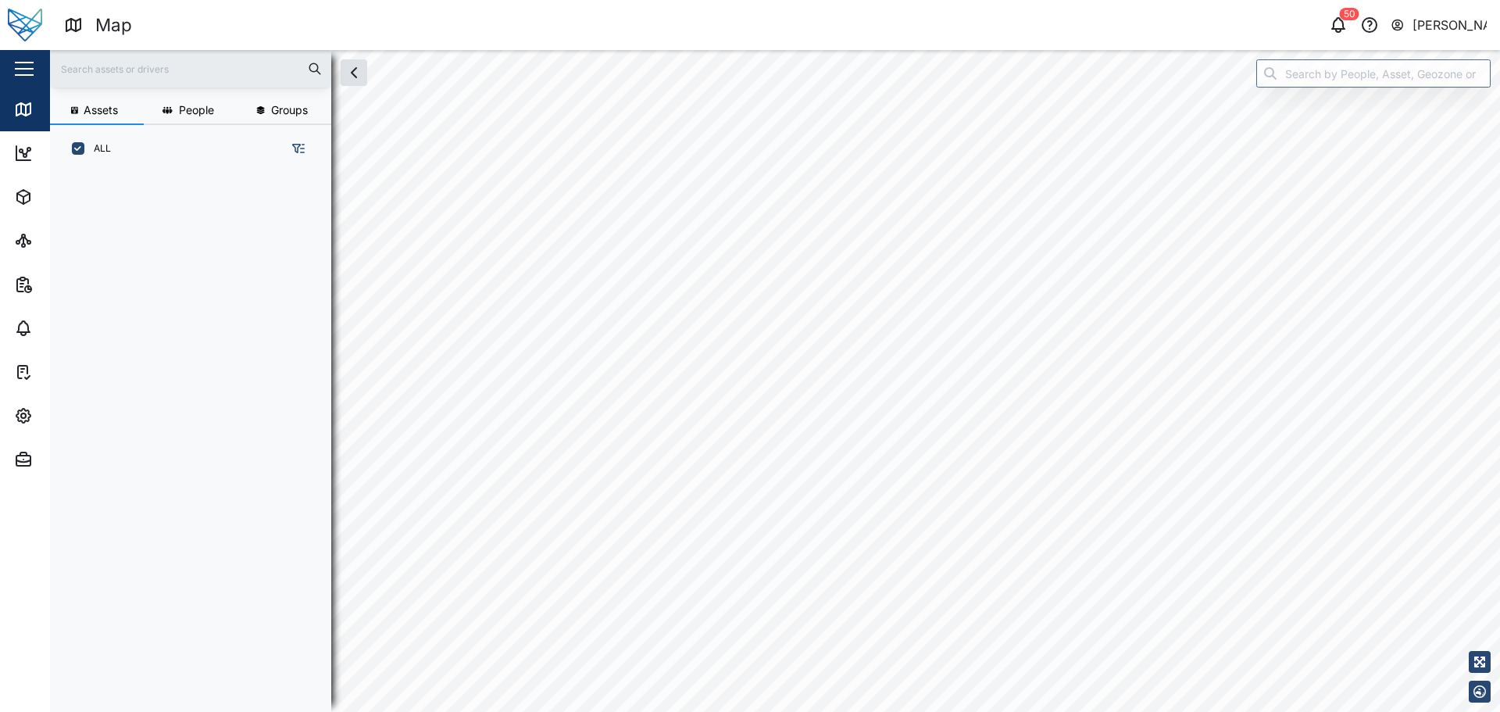
scroll to position [520, 245]
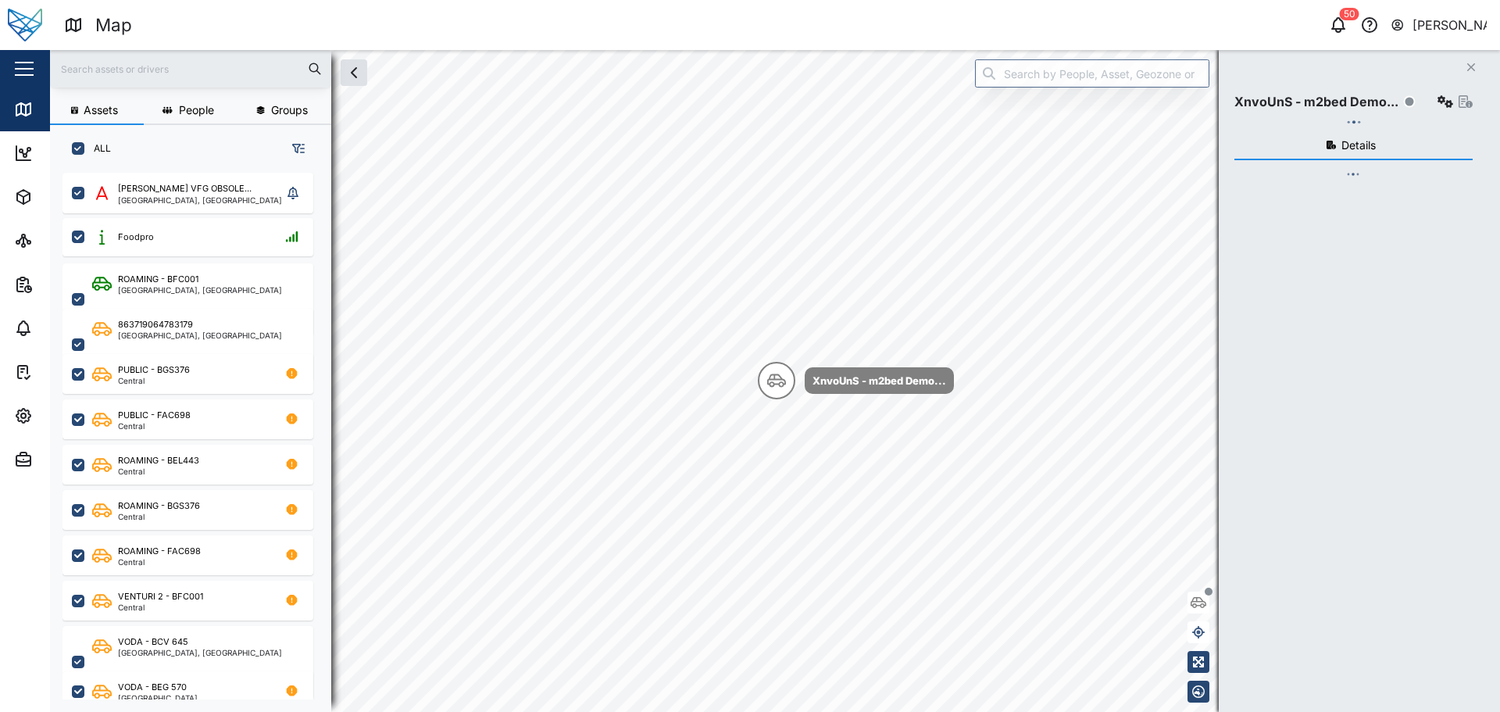
checkbox input "true"
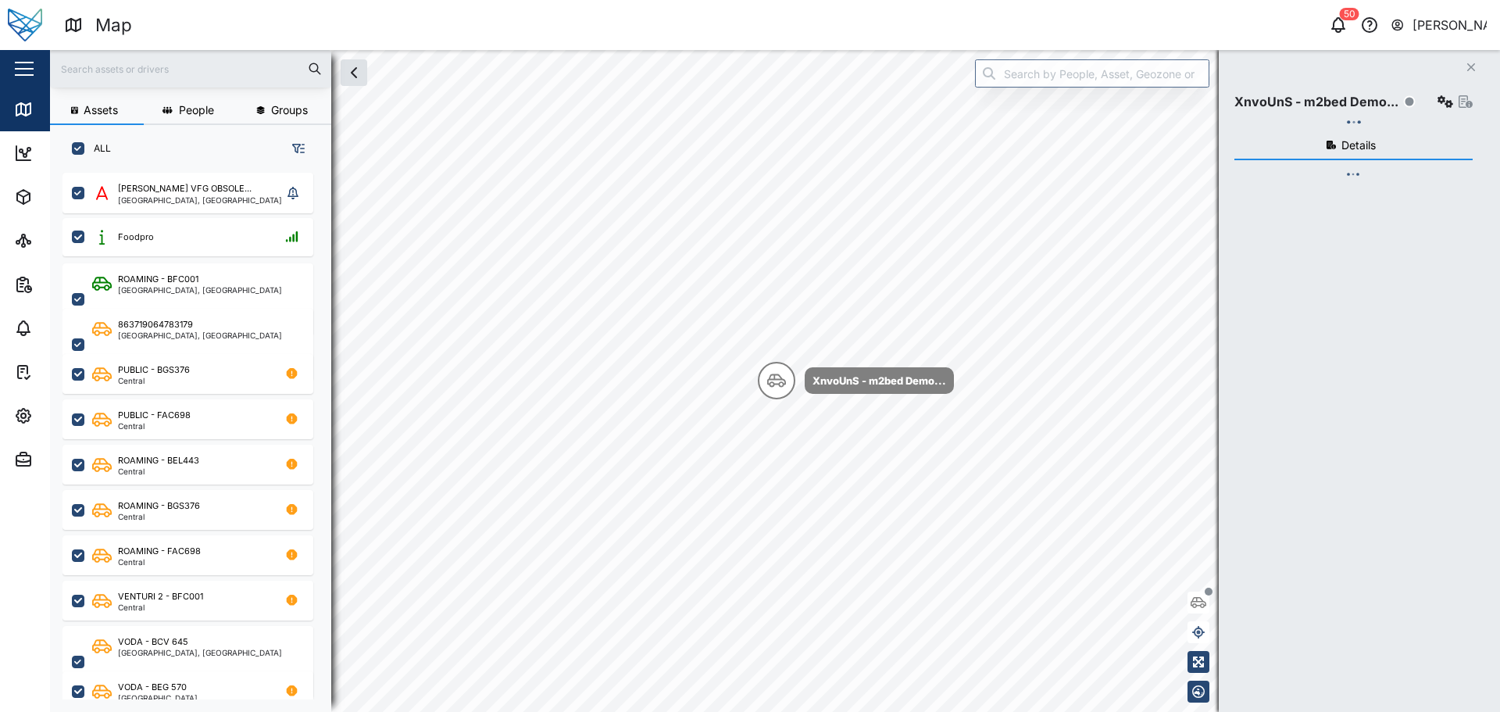
checkbox input "true"
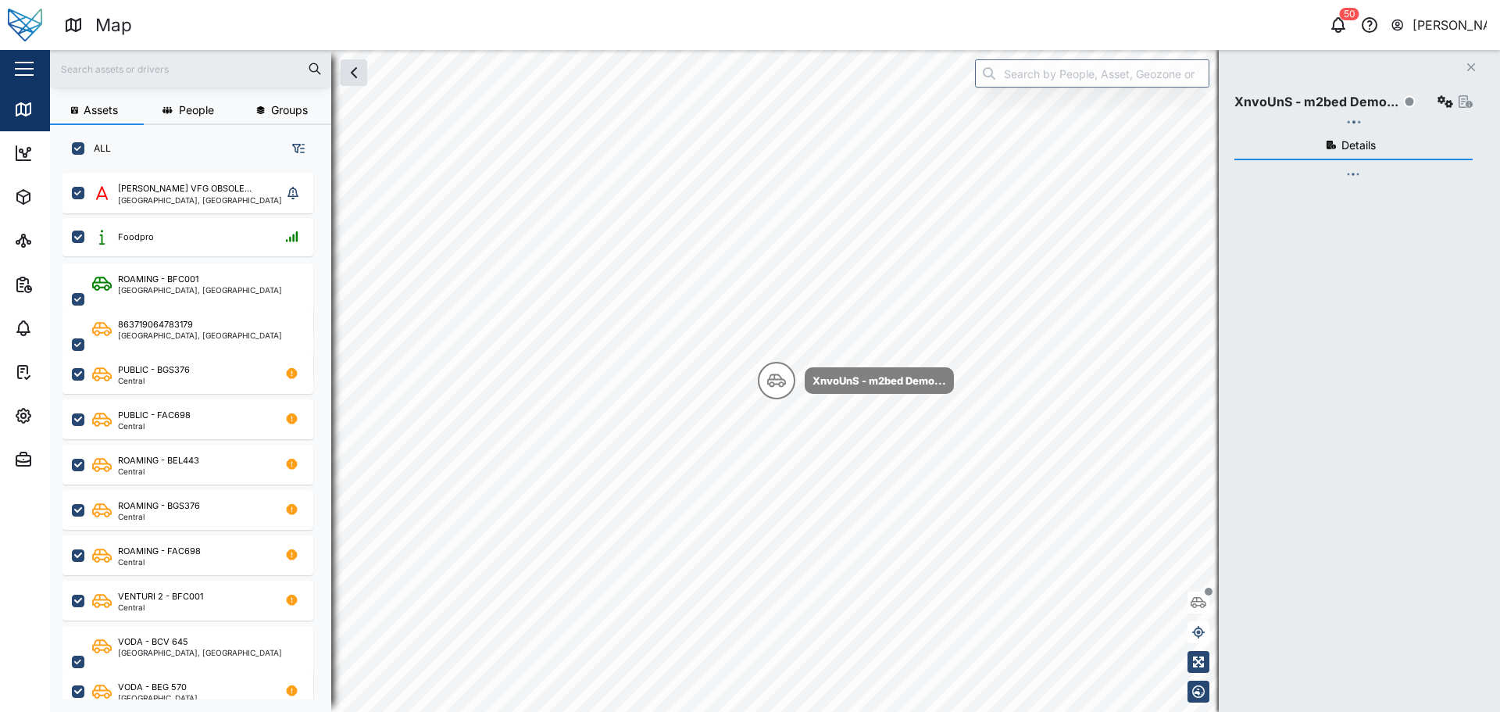
checkbox input "true"
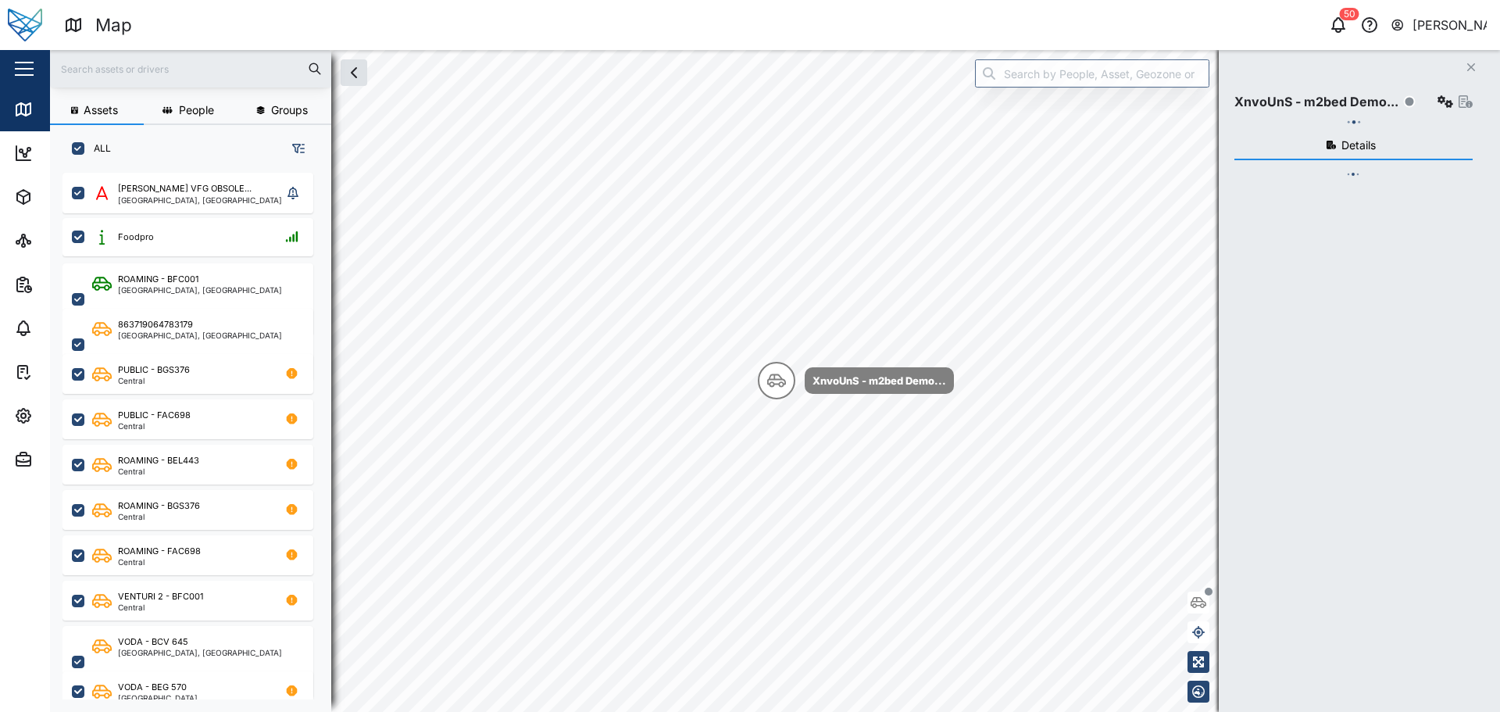
checkbox input "true"
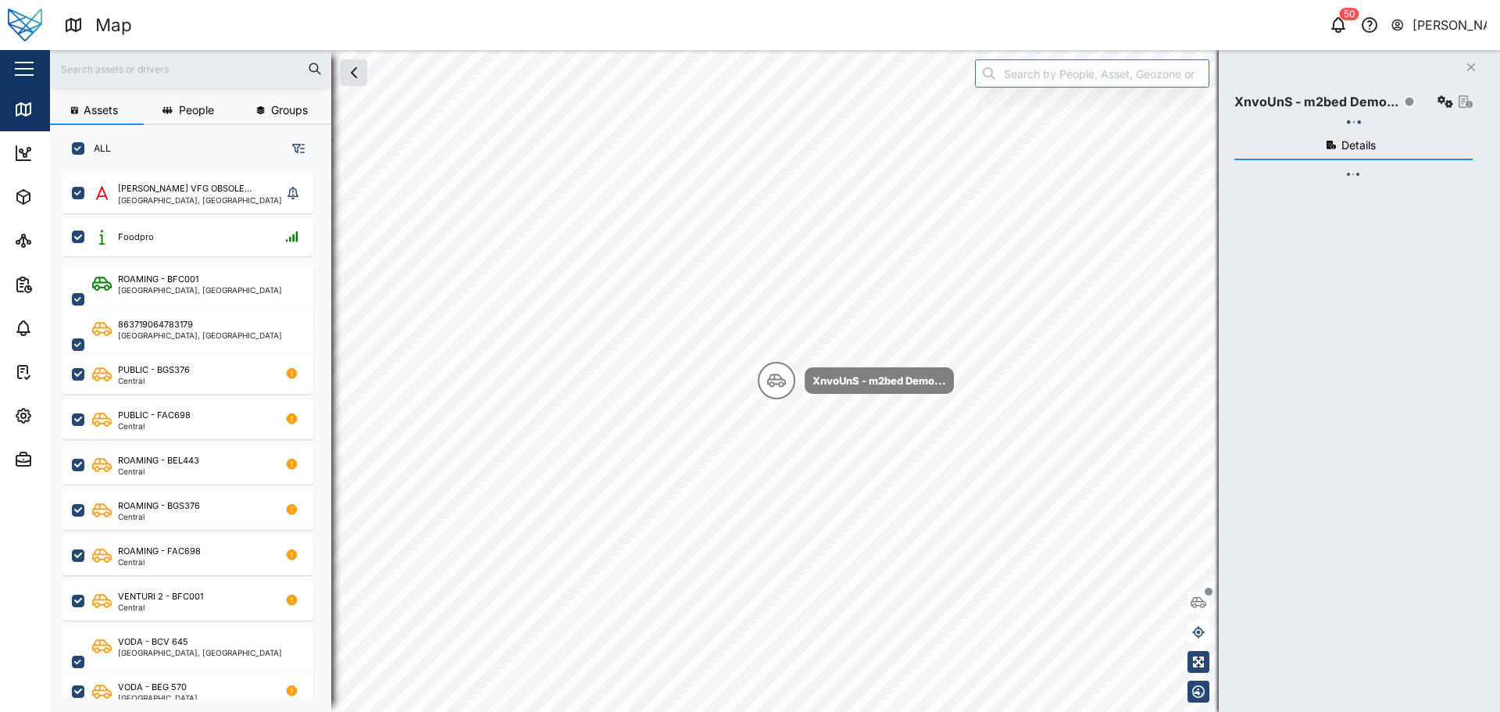
checkbox input "true"
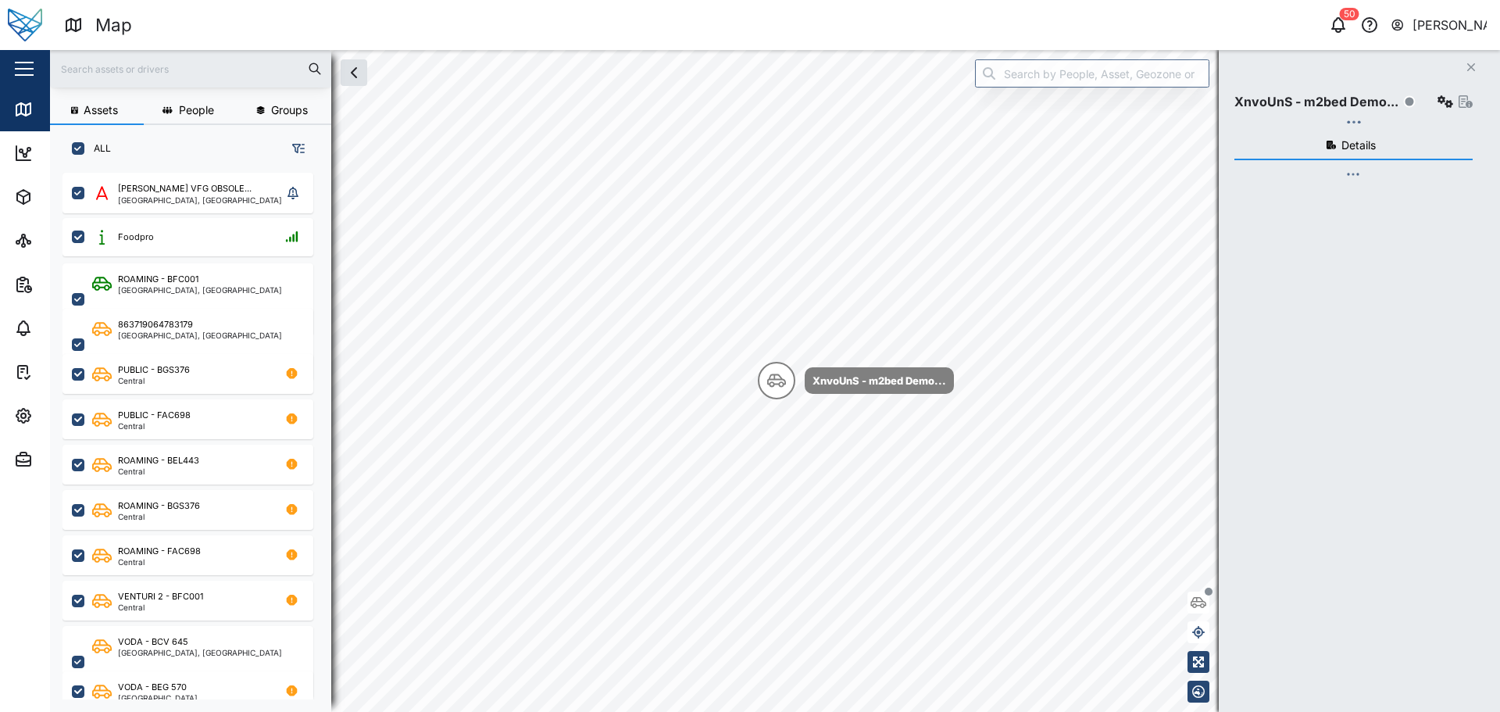
checkbox input "true"
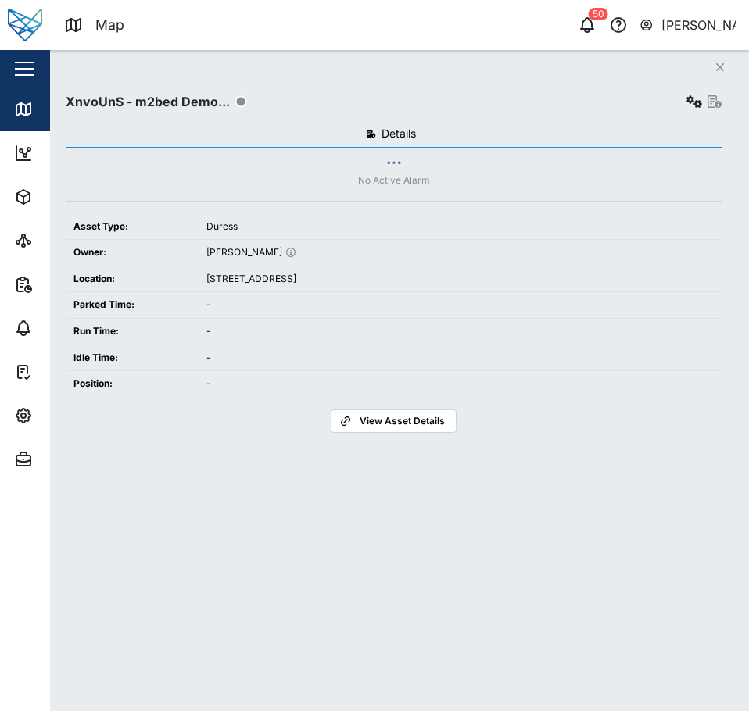
scroll to position [520, 245]
click at [723, 65] on icon "Close" at bounding box center [719, 67] width 9 height 13
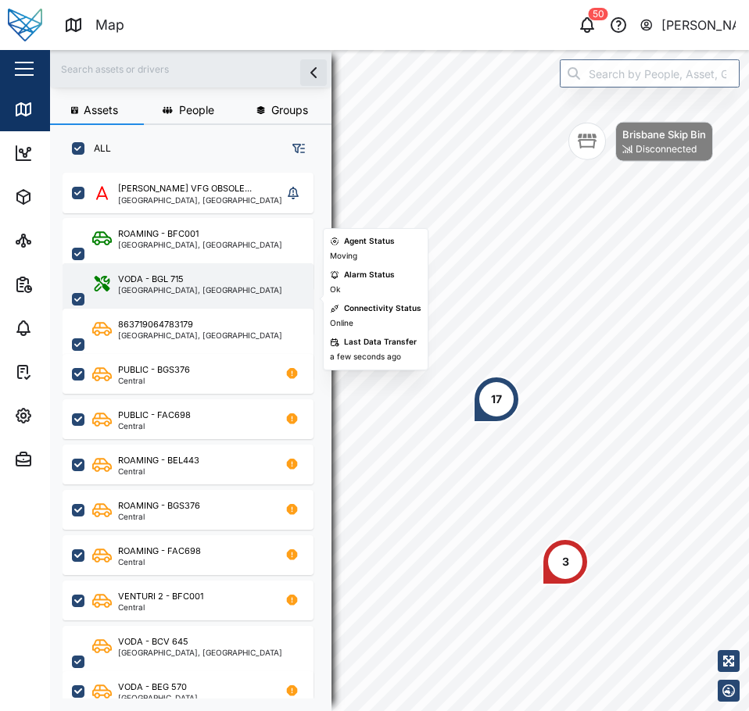
click at [237, 293] on div "[GEOGRAPHIC_DATA], [GEOGRAPHIC_DATA]" at bounding box center [200, 290] width 164 height 8
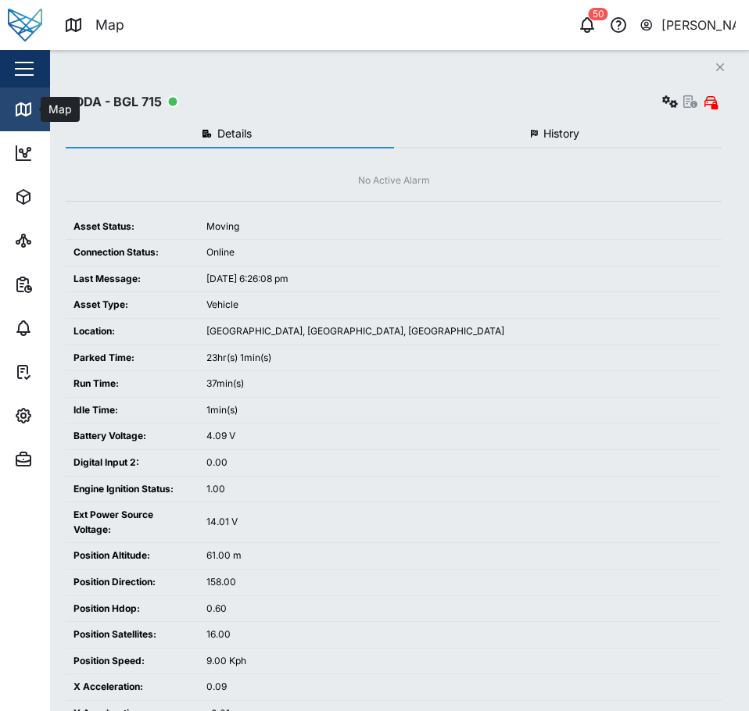
click at [44, 118] on div "Map" at bounding box center [58, 109] width 35 height 17
click at [41, 145] on div "Dashboard" at bounding box center [76, 153] width 70 height 17
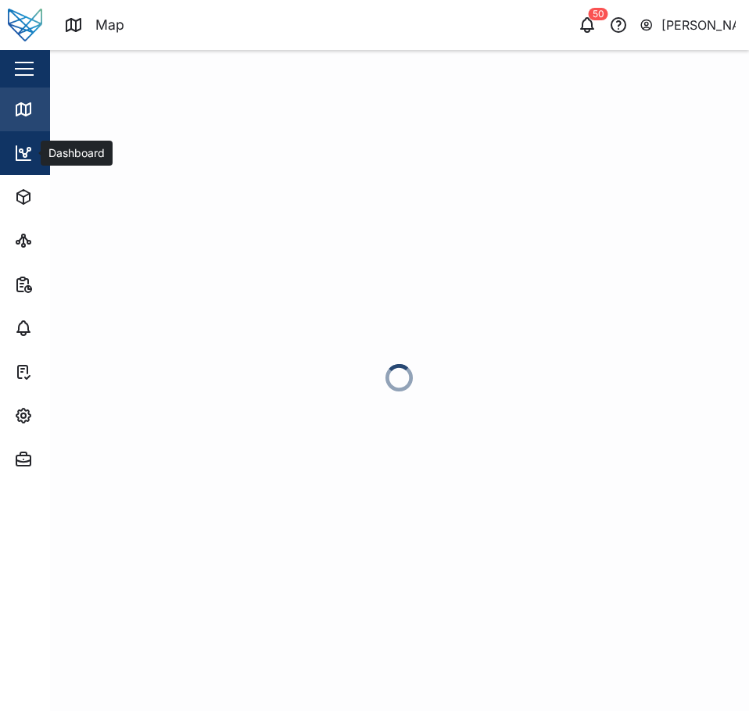
click at [34, 123] on link "Map" at bounding box center [101, 110] width 203 height 44
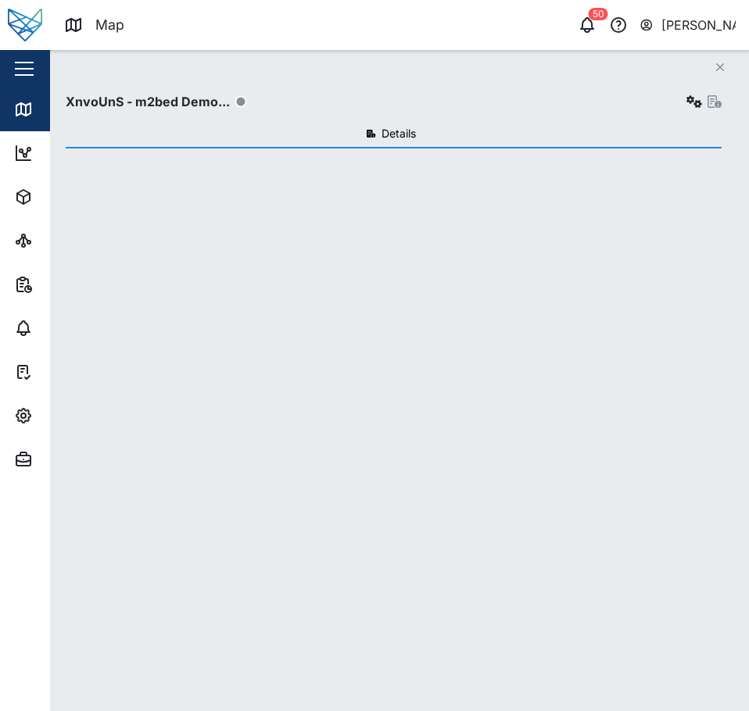
scroll to position [520, 245]
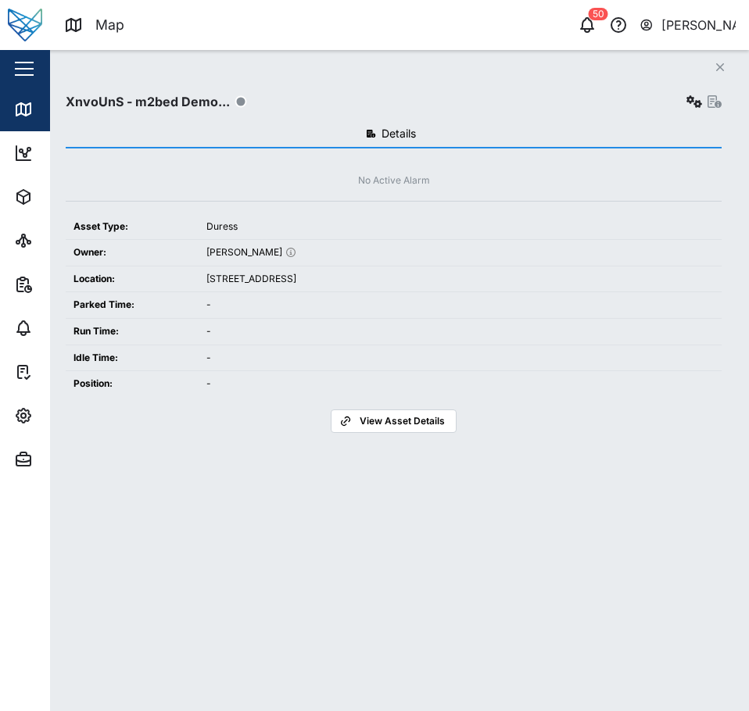
click at [729, 63] on button "Close" at bounding box center [720, 67] width 22 height 22
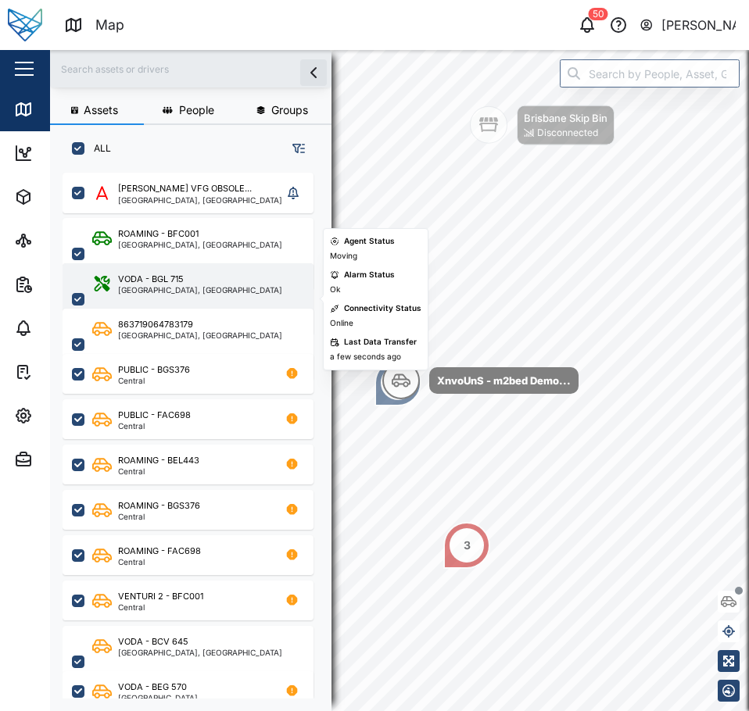
click at [213, 295] on div "VODA - BGL 715 National Capital District, Southern Region" at bounding box center [198, 299] width 212 height 53
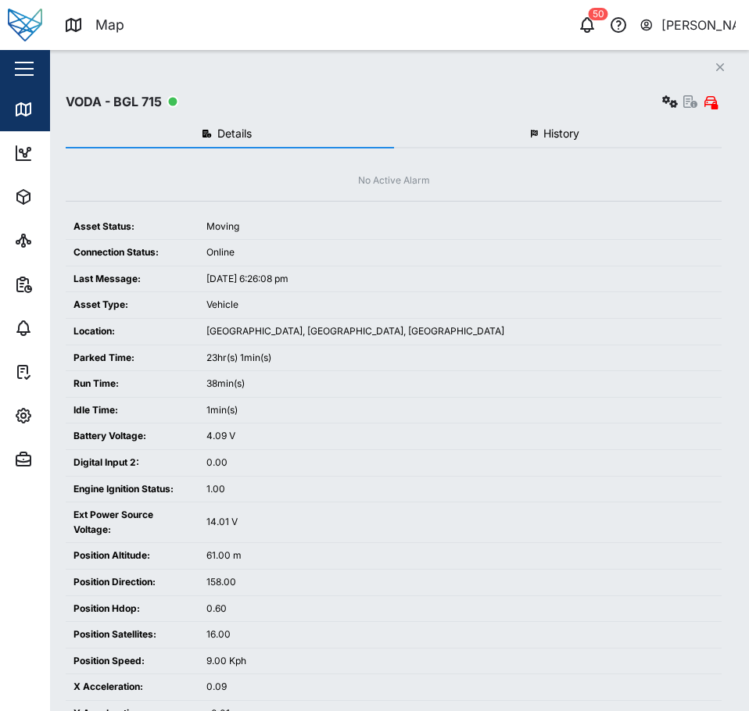
click at [720, 66] on icon "Close" at bounding box center [719, 67] width 9 height 13
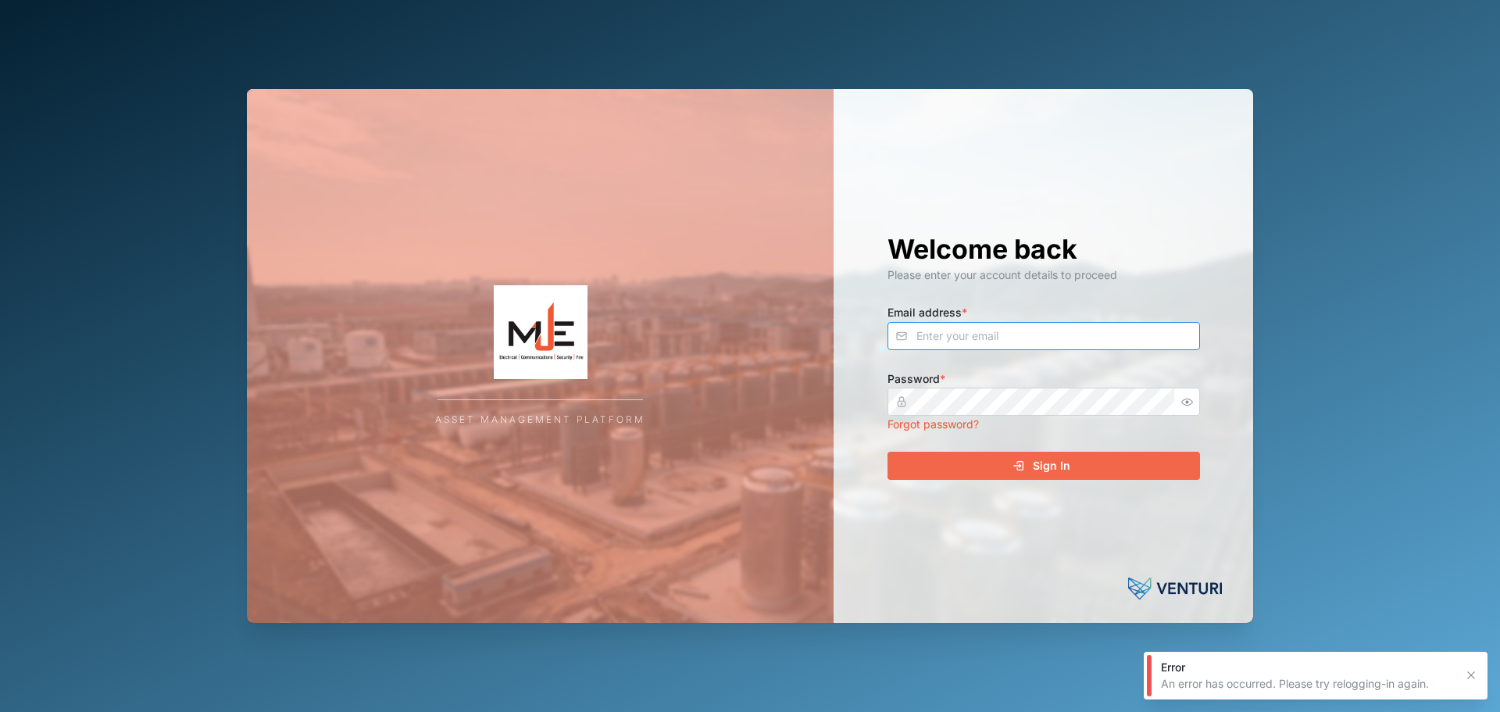
click at [988, 341] on input "Email address *" at bounding box center [1044, 336] width 313 height 28
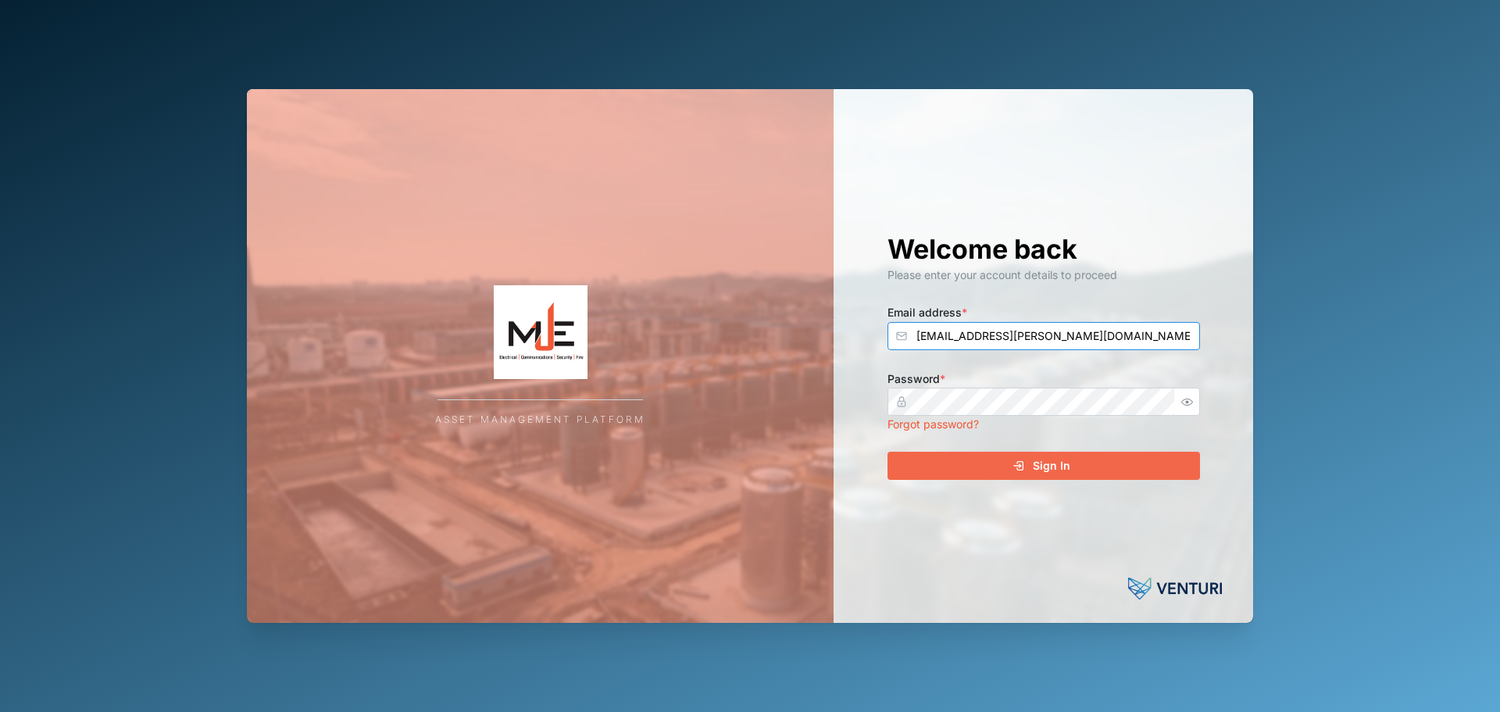
type input "[EMAIL_ADDRESS][PERSON_NAME][DOMAIN_NAME]"
click at [888, 452] on button "Sign In" at bounding box center [1044, 466] width 313 height 28
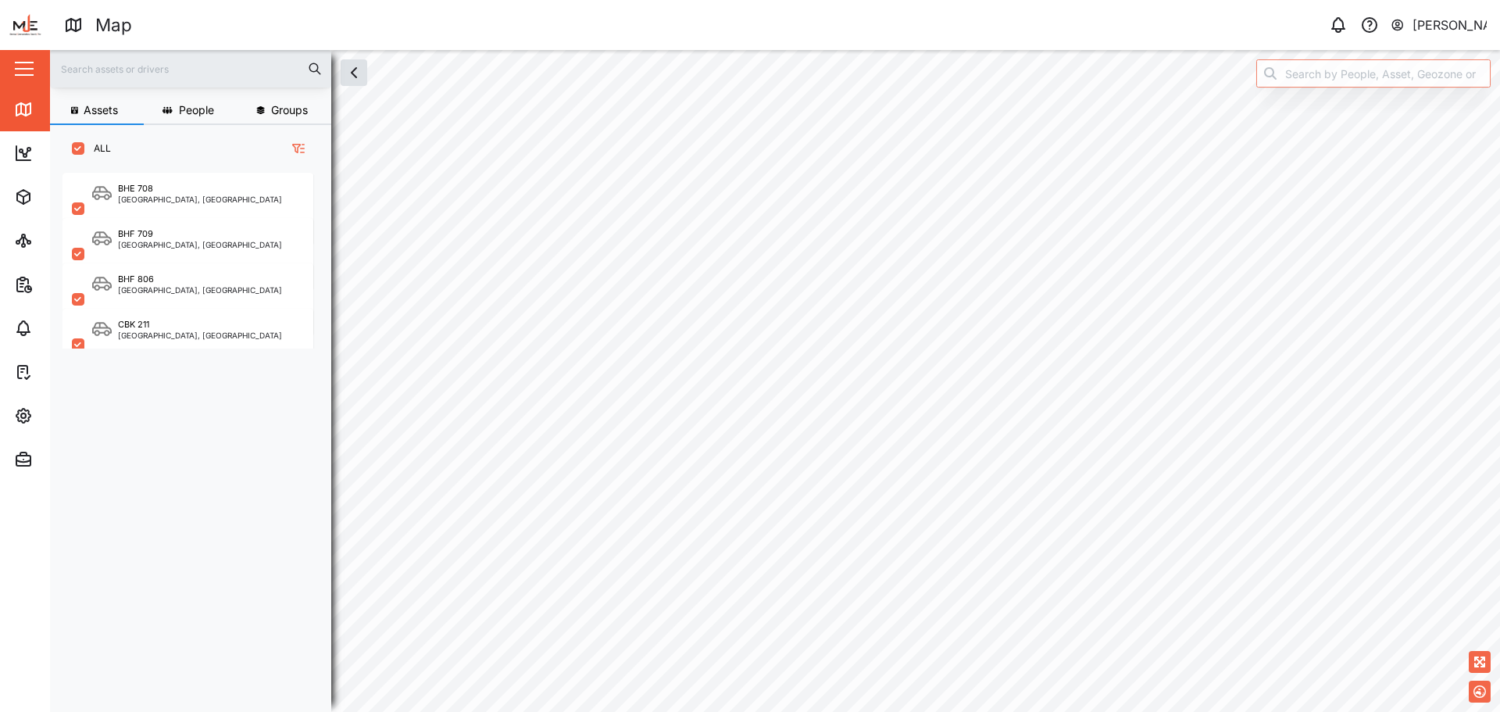
scroll to position [520, 245]
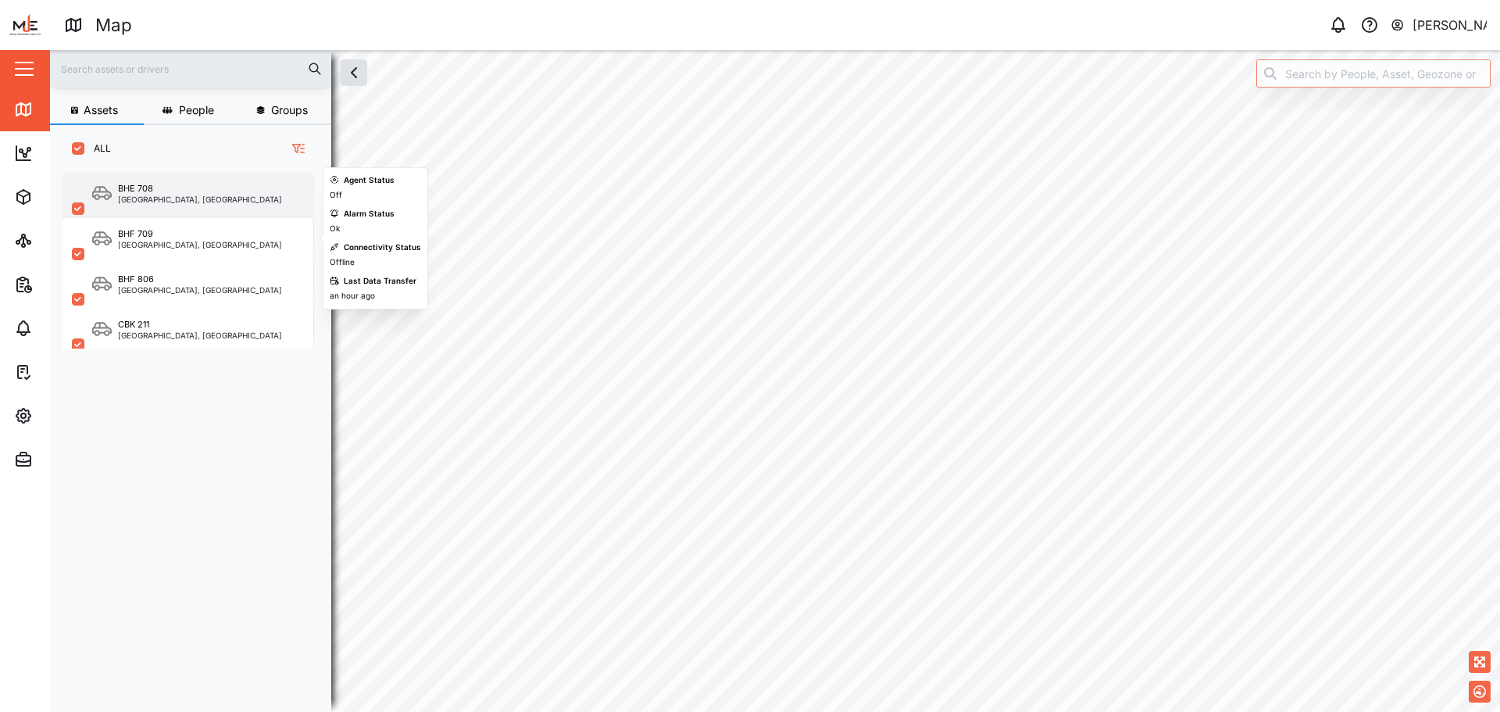
click at [145, 202] on div "[GEOGRAPHIC_DATA], [GEOGRAPHIC_DATA]" at bounding box center [200, 199] width 164 height 8
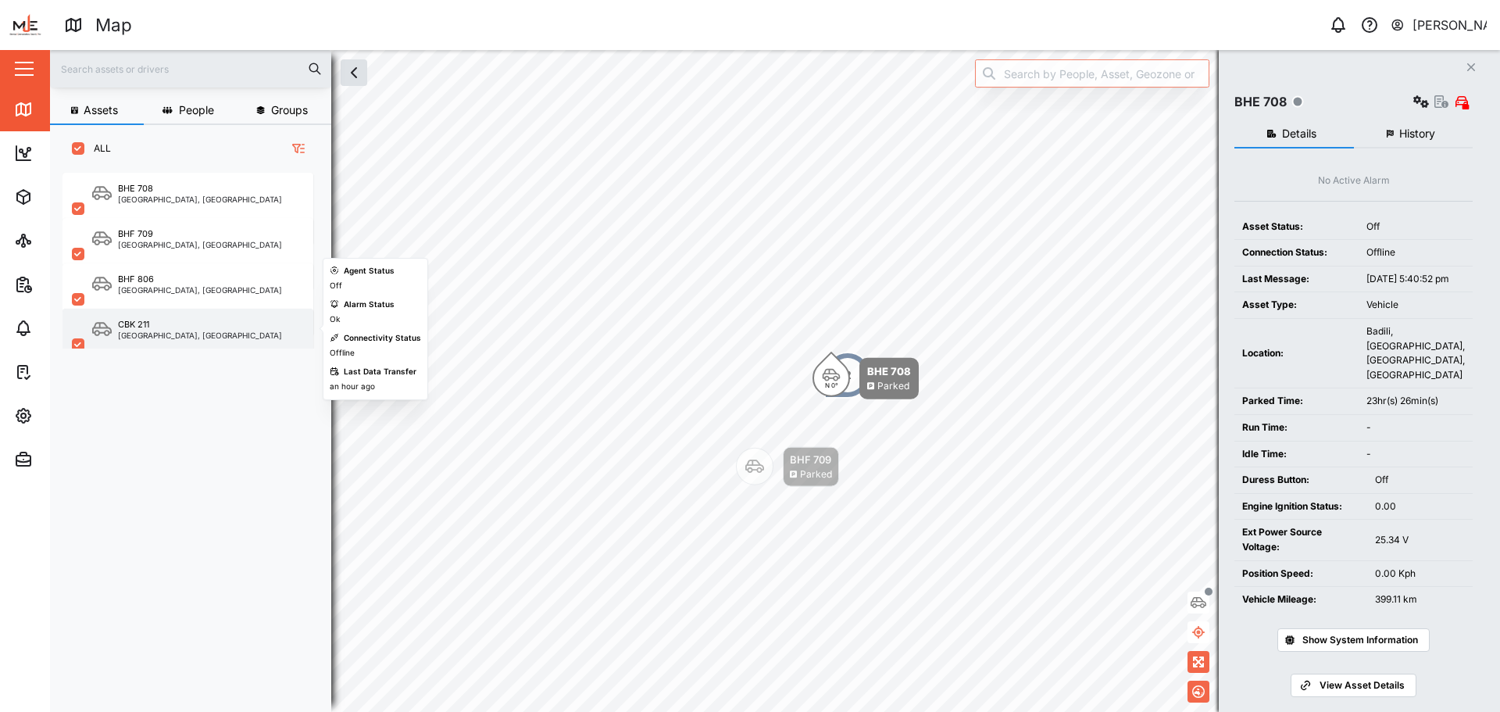
click at [209, 327] on div "CBK 211" at bounding box center [200, 324] width 164 height 13
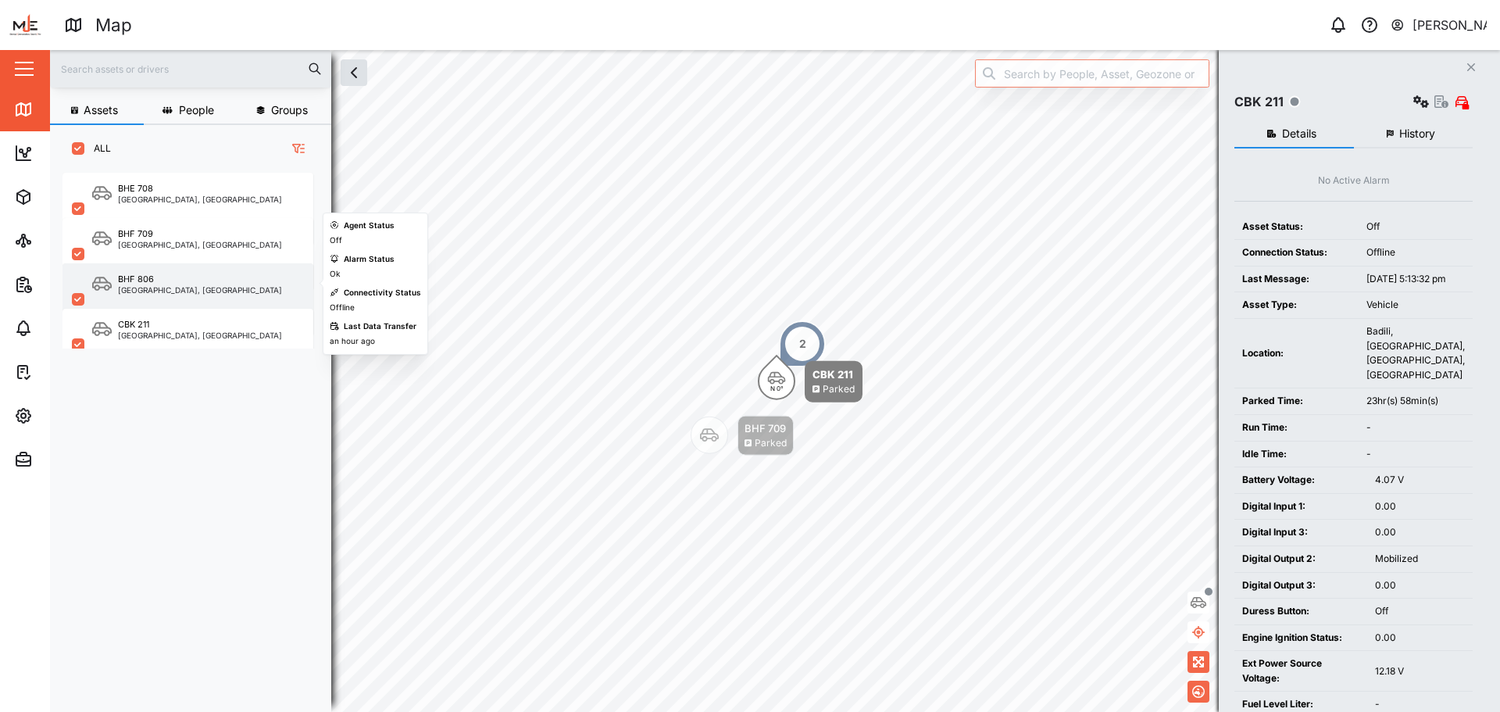
click at [202, 296] on div "BHF 806 Port Moresby, Southern Region" at bounding box center [188, 299] width 251 height 72
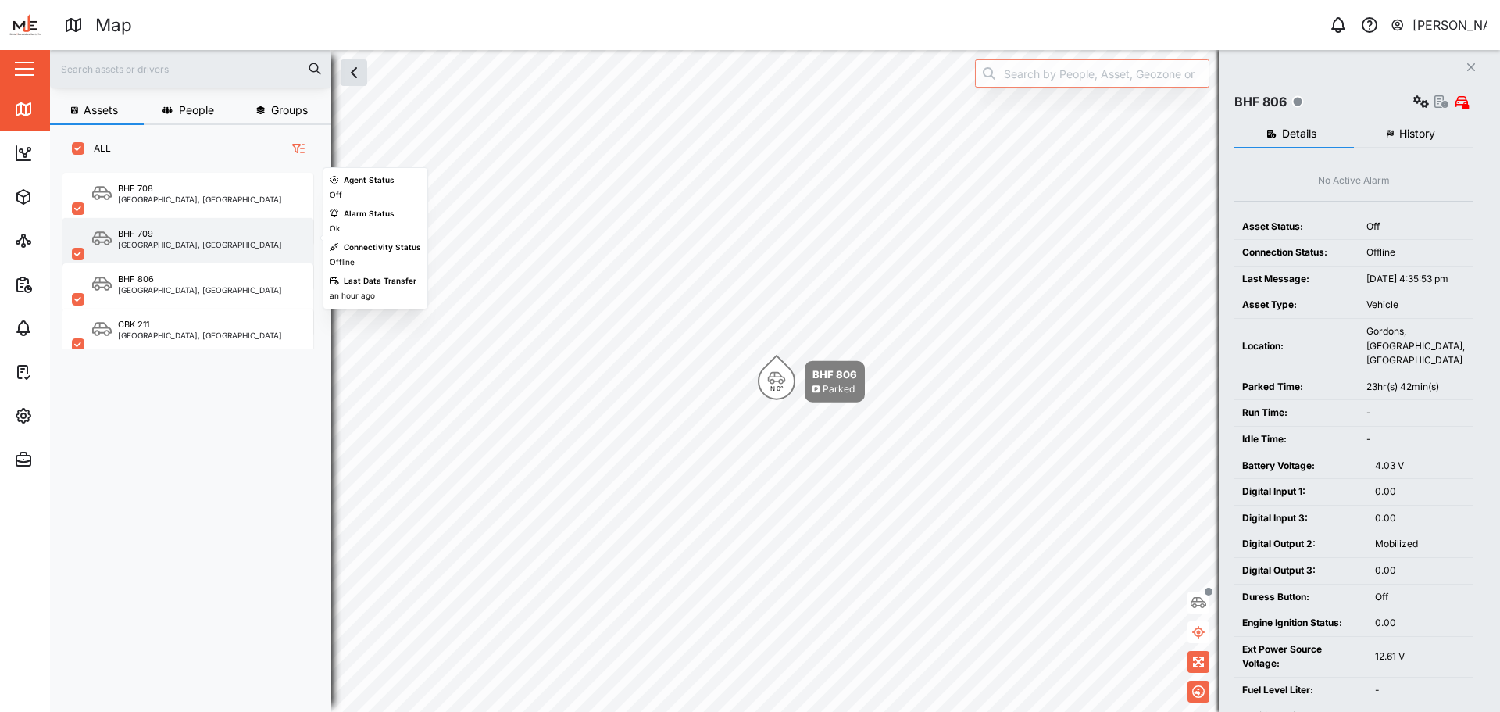
click at [201, 248] on div "[GEOGRAPHIC_DATA], [GEOGRAPHIC_DATA]" at bounding box center [200, 245] width 164 height 8
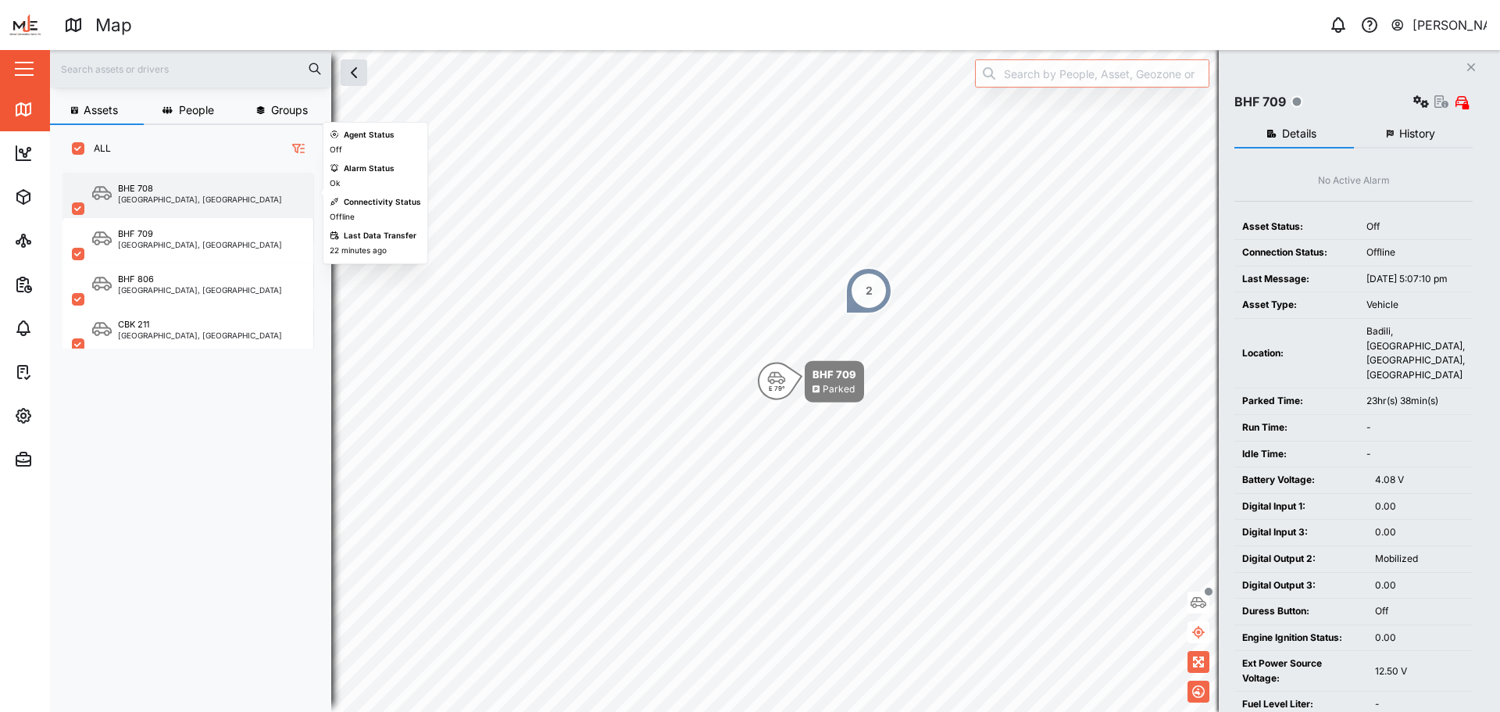
click at [191, 206] on div "BHE 708 Port Moresby, Southern Region" at bounding box center [188, 209] width 251 height 72
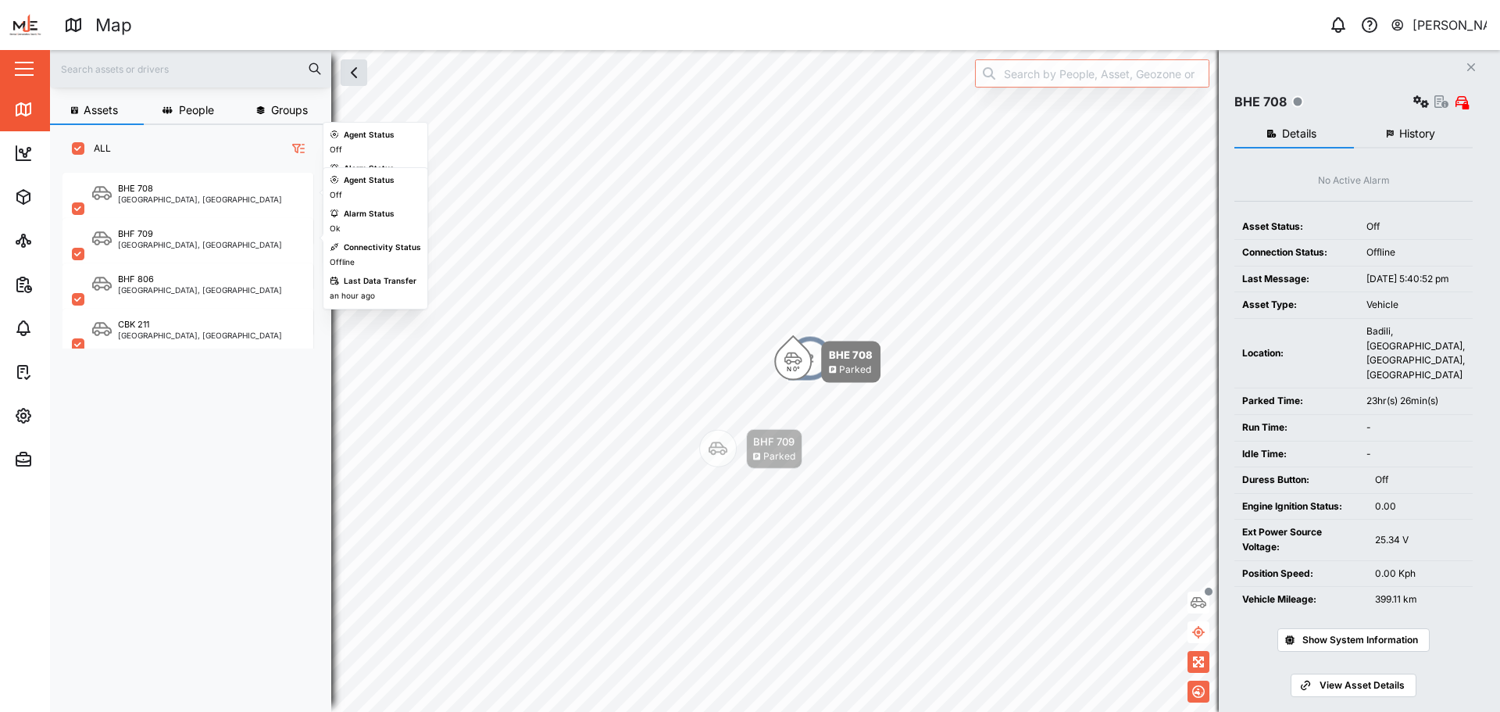
click at [207, 262] on div "BHF 806 Port Moresby, Southern Region" at bounding box center [188, 280] width 251 height 45
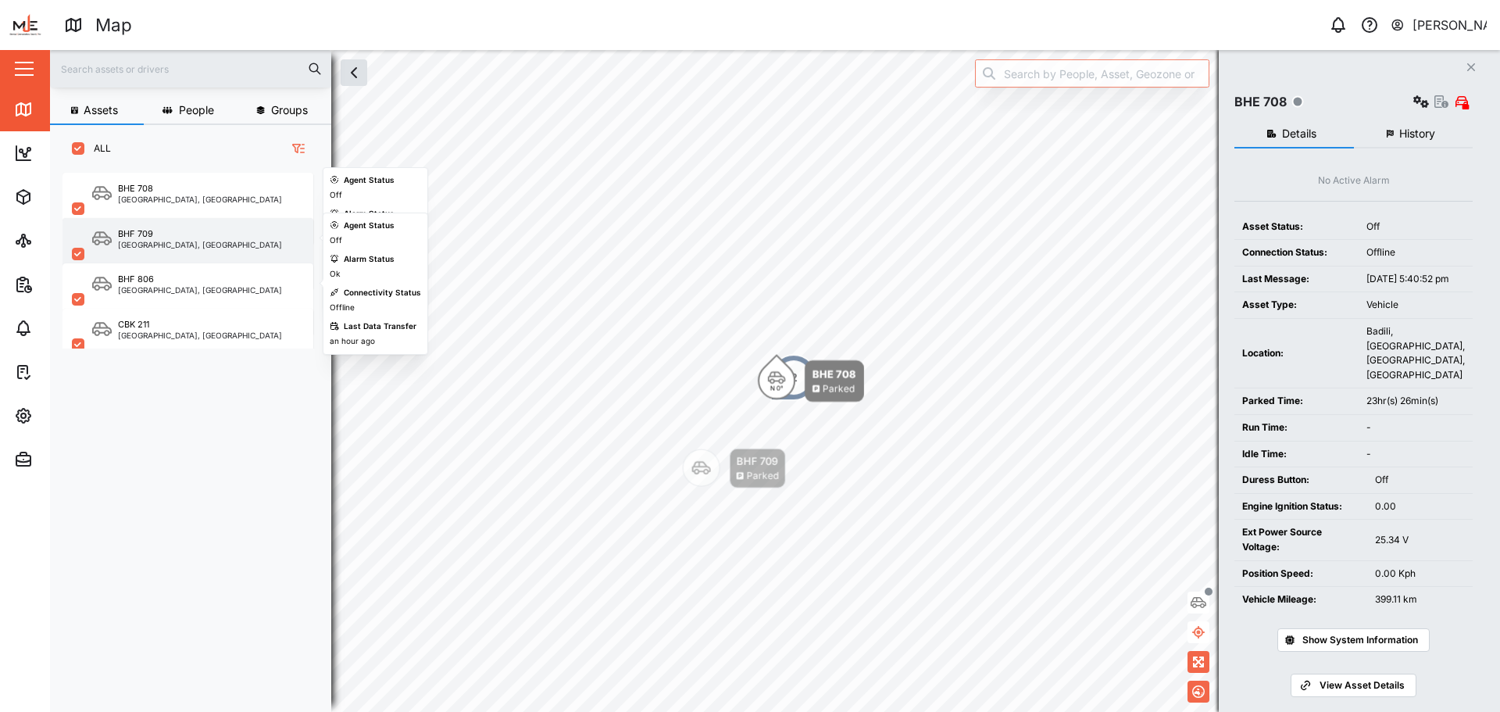
click at [209, 243] on div "[GEOGRAPHIC_DATA], [GEOGRAPHIC_DATA]" at bounding box center [200, 245] width 164 height 8
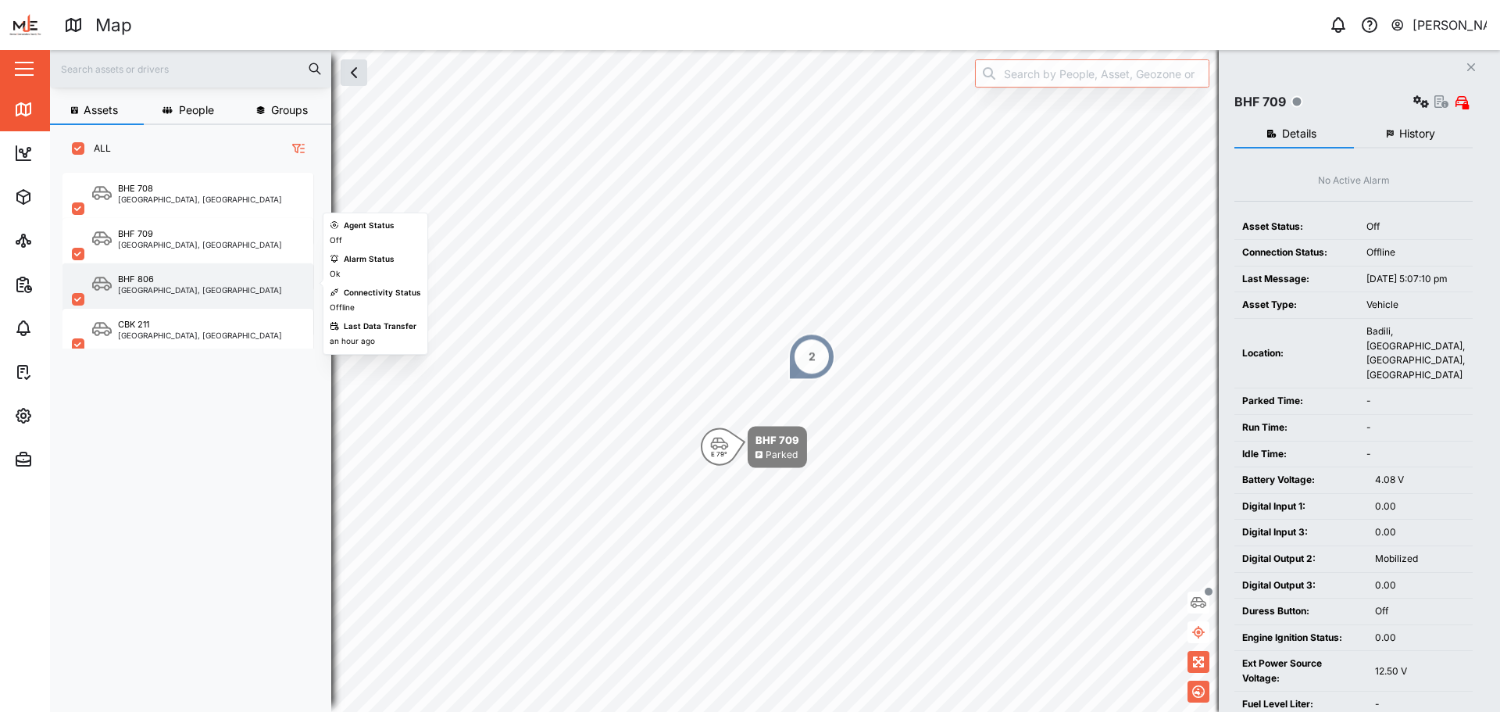
click at [214, 286] on div "[GEOGRAPHIC_DATA], [GEOGRAPHIC_DATA]" at bounding box center [200, 290] width 164 height 8
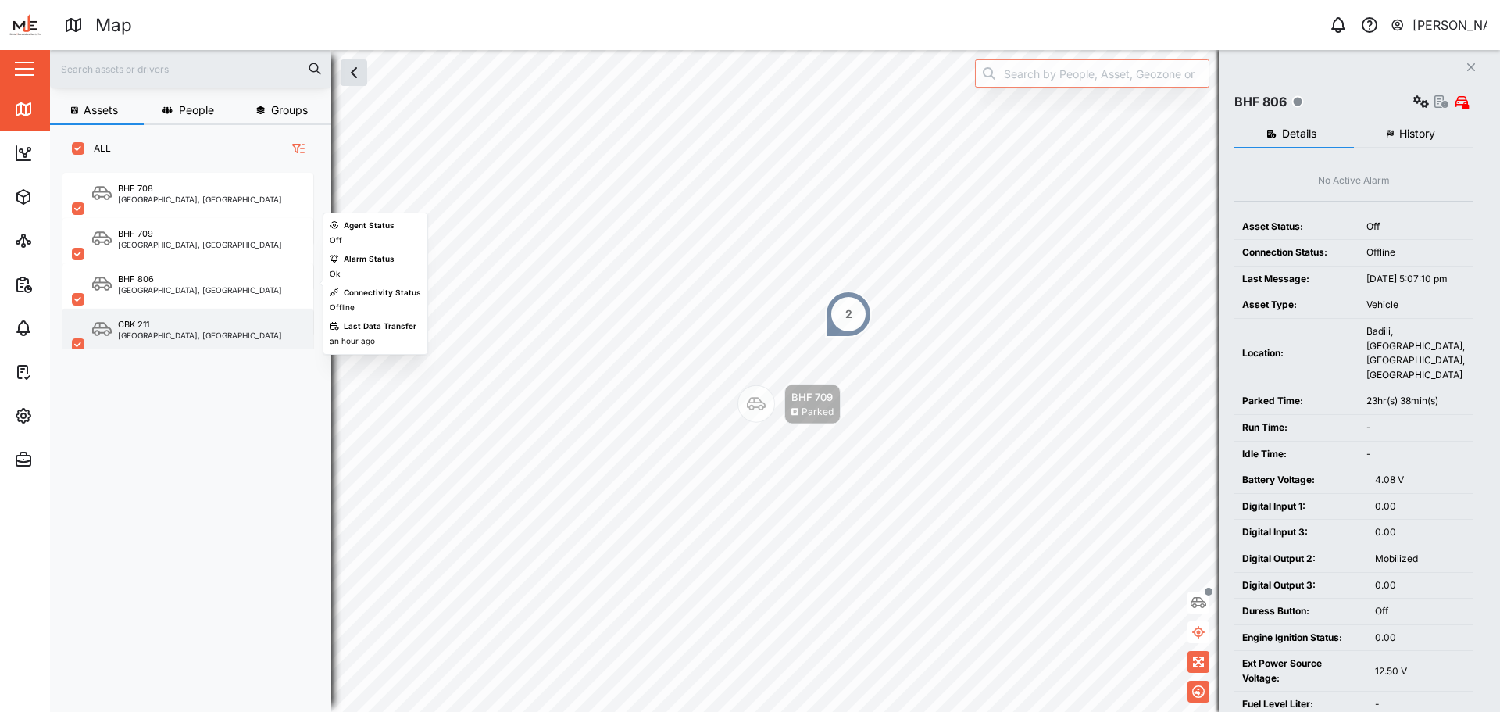
click at [224, 334] on div "[GEOGRAPHIC_DATA], [GEOGRAPHIC_DATA]" at bounding box center [200, 335] width 164 height 8
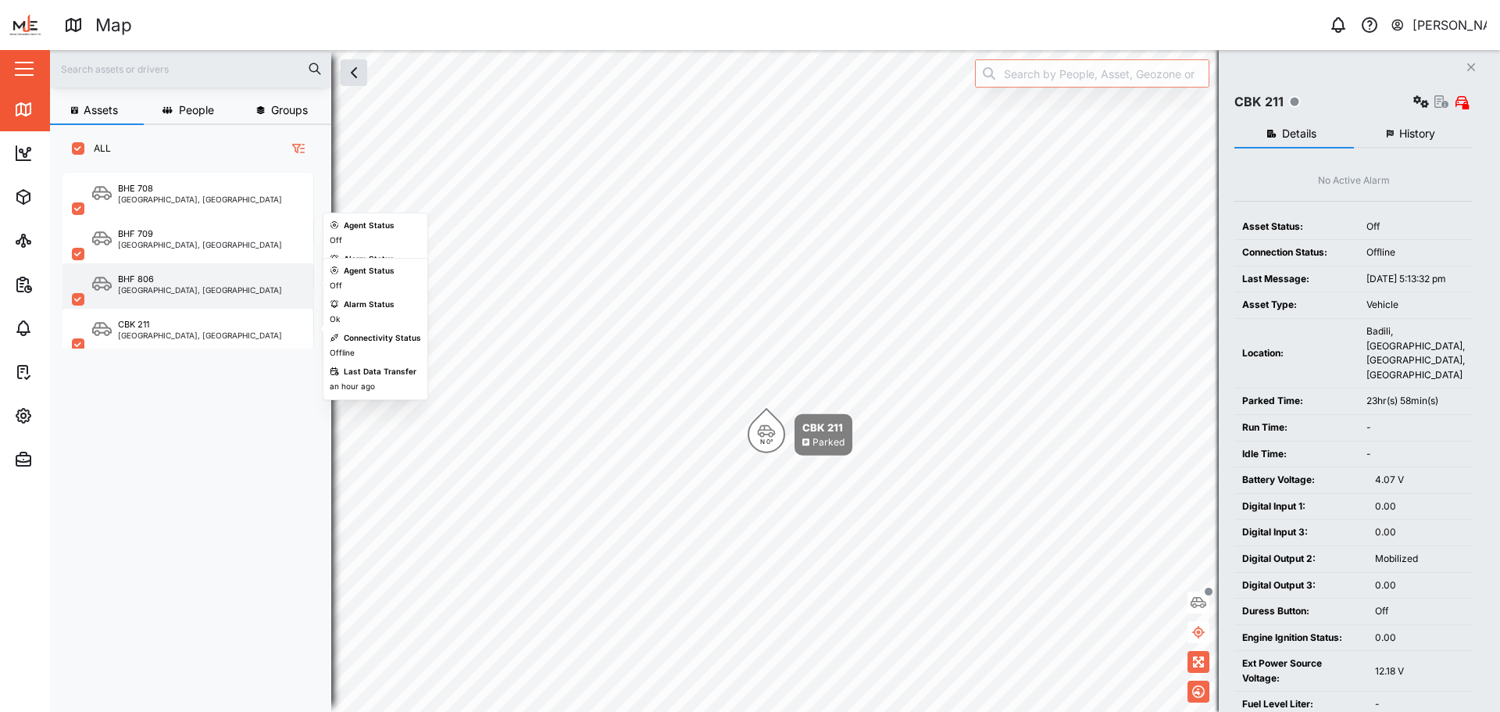
click at [215, 267] on div "BHF 806 Port Moresby, Southern Region" at bounding box center [188, 299] width 251 height 72
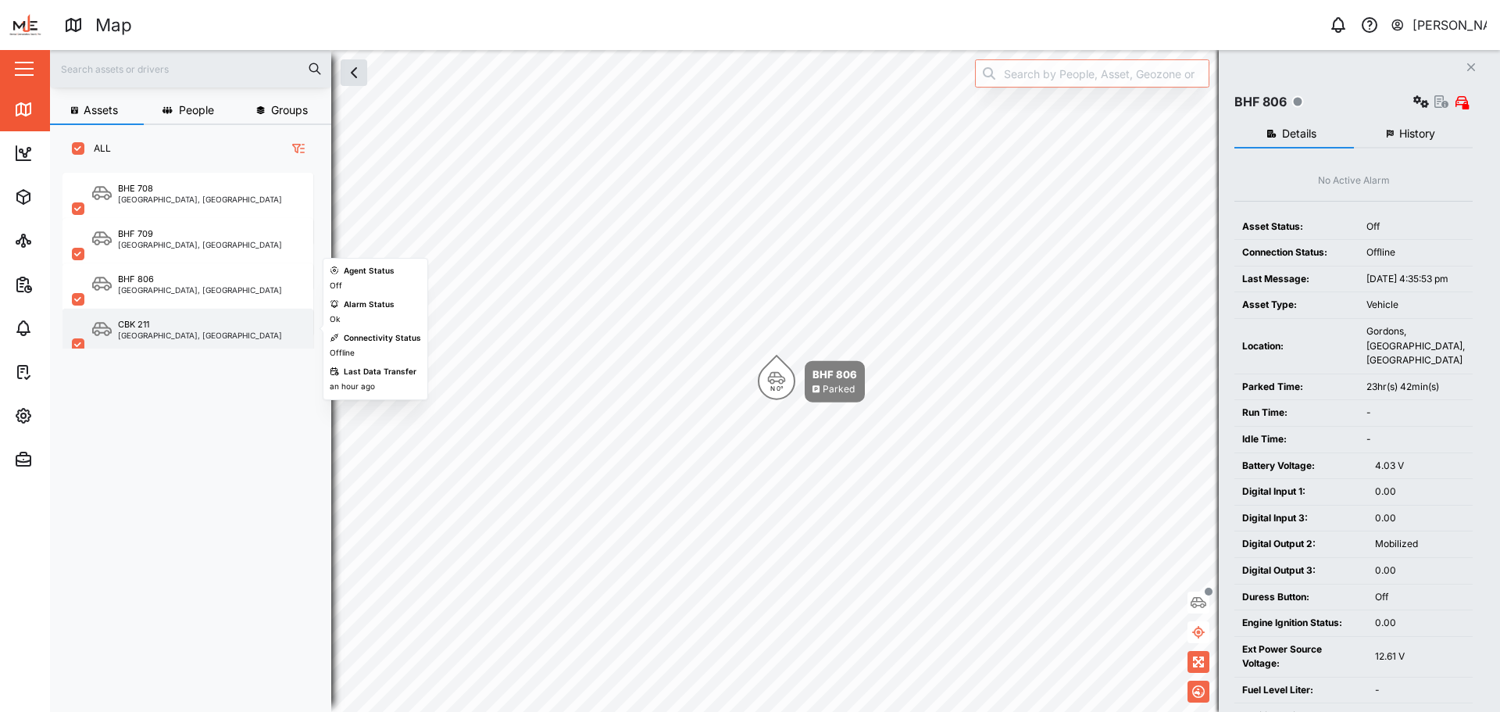
click at [215, 336] on div "[GEOGRAPHIC_DATA], [GEOGRAPHIC_DATA]" at bounding box center [200, 335] width 164 height 8
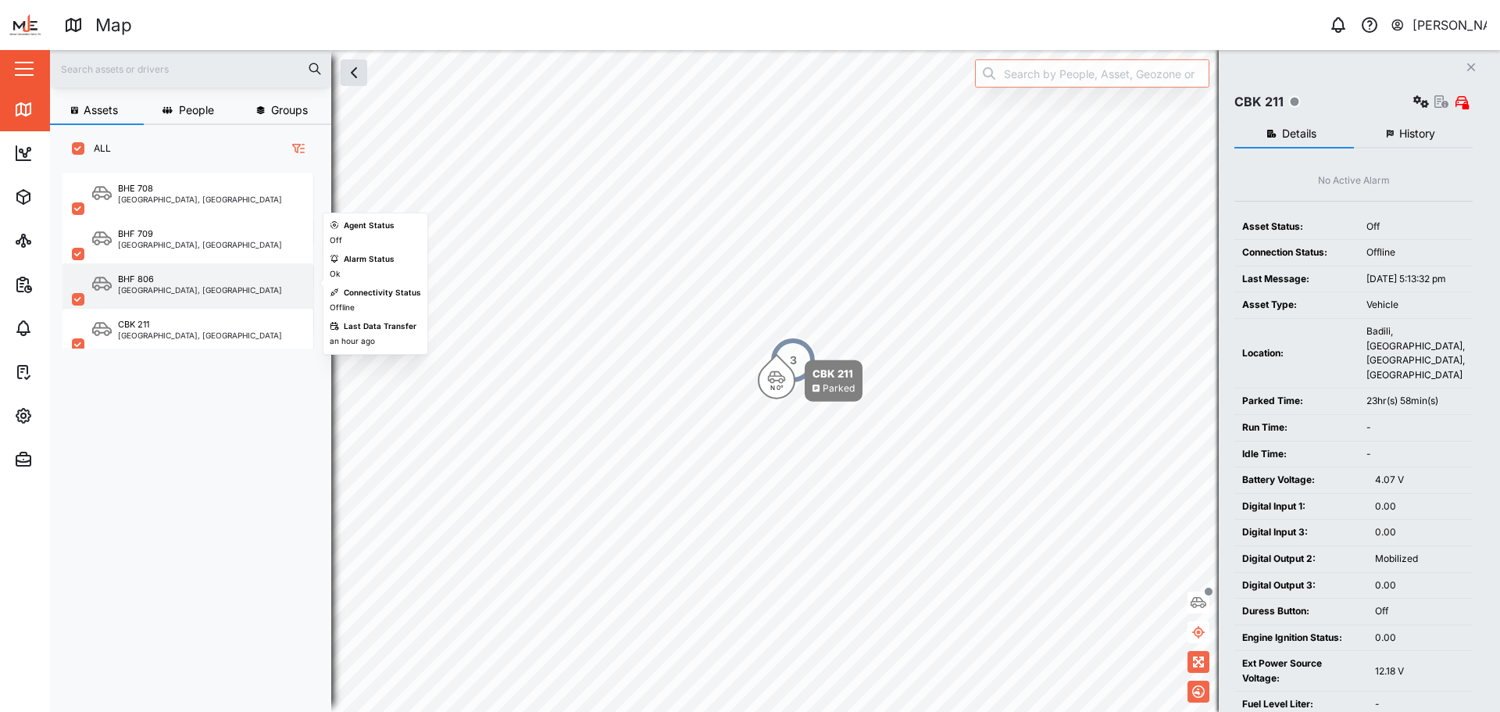
click at [213, 281] on div "BHF 806" at bounding box center [200, 279] width 164 height 13
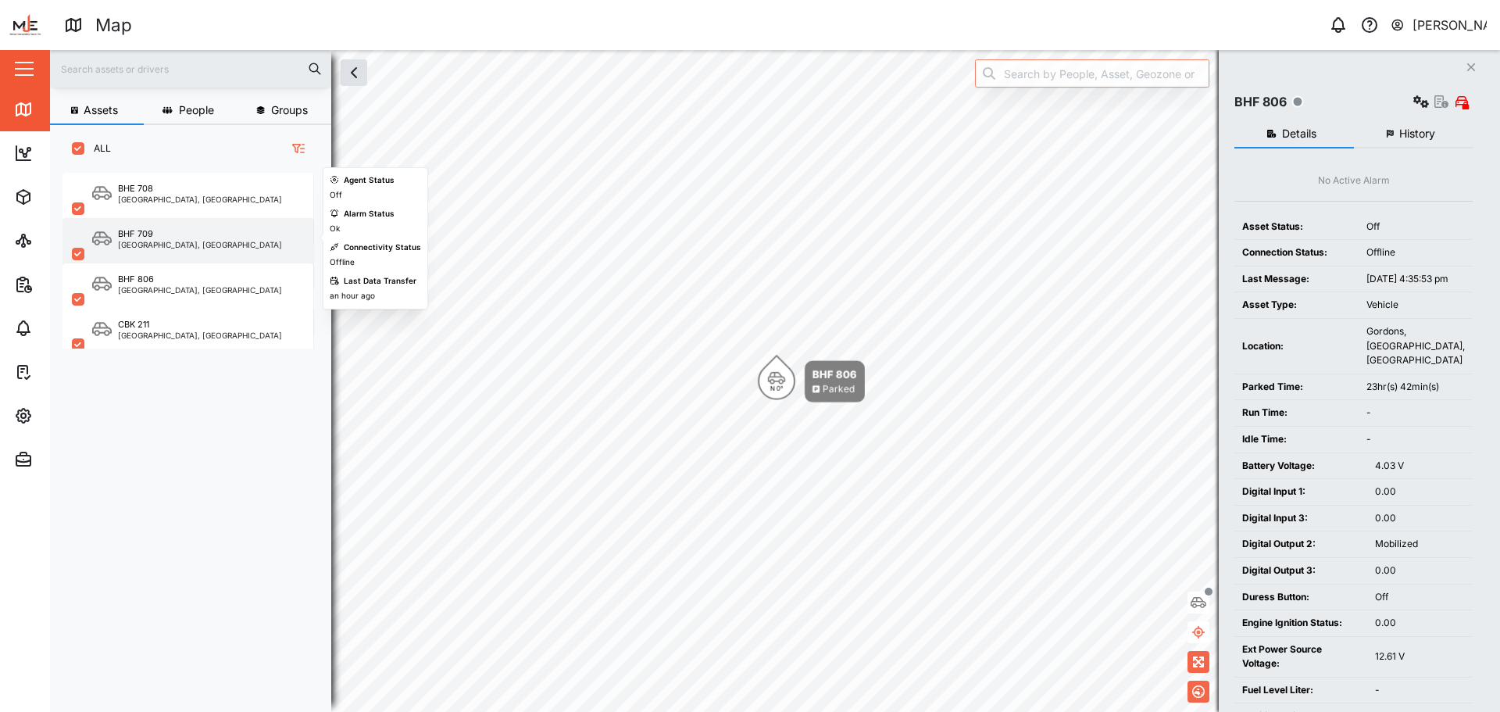
click at [206, 238] on div "BHF 709" at bounding box center [200, 233] width 164 height 13
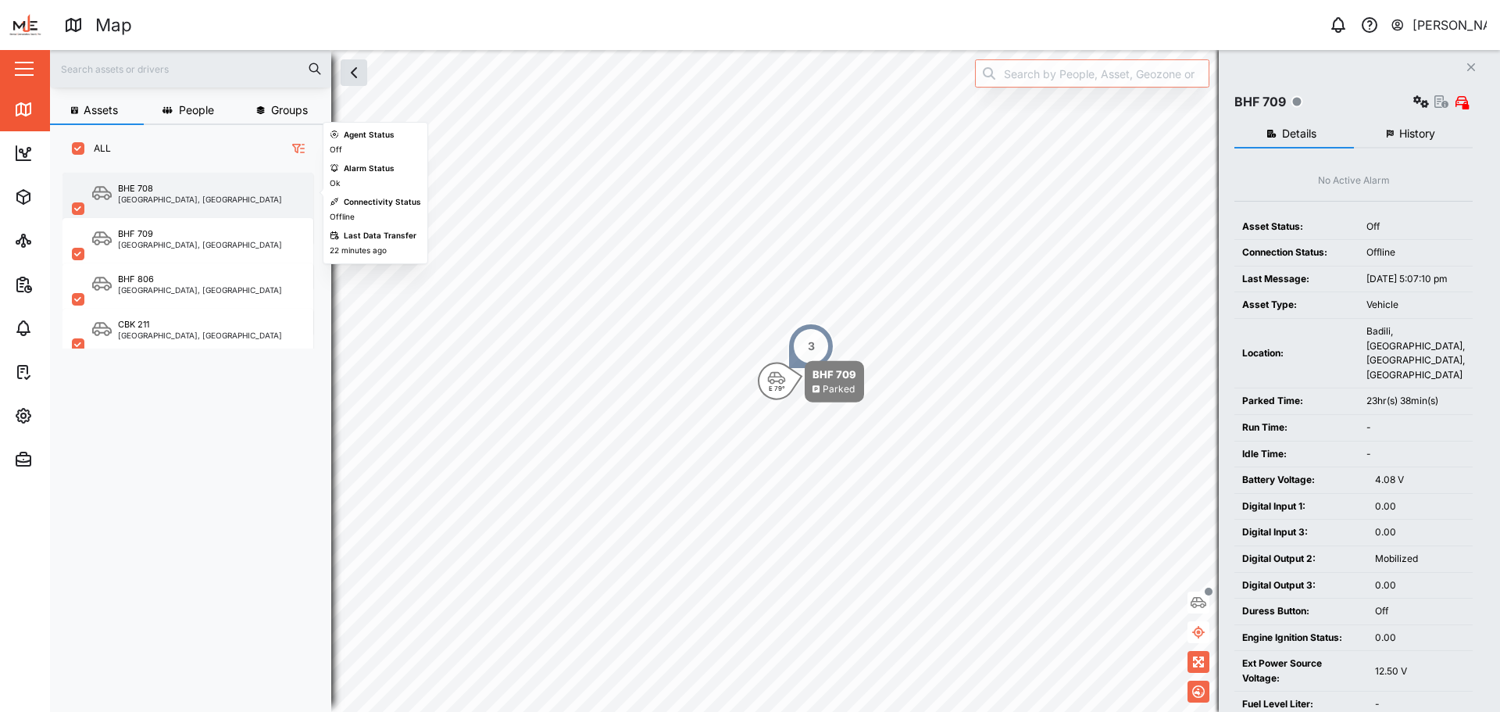
click at [206, 186] on div "BHE 708" at bounding box center [200, 188] width 164 height 13
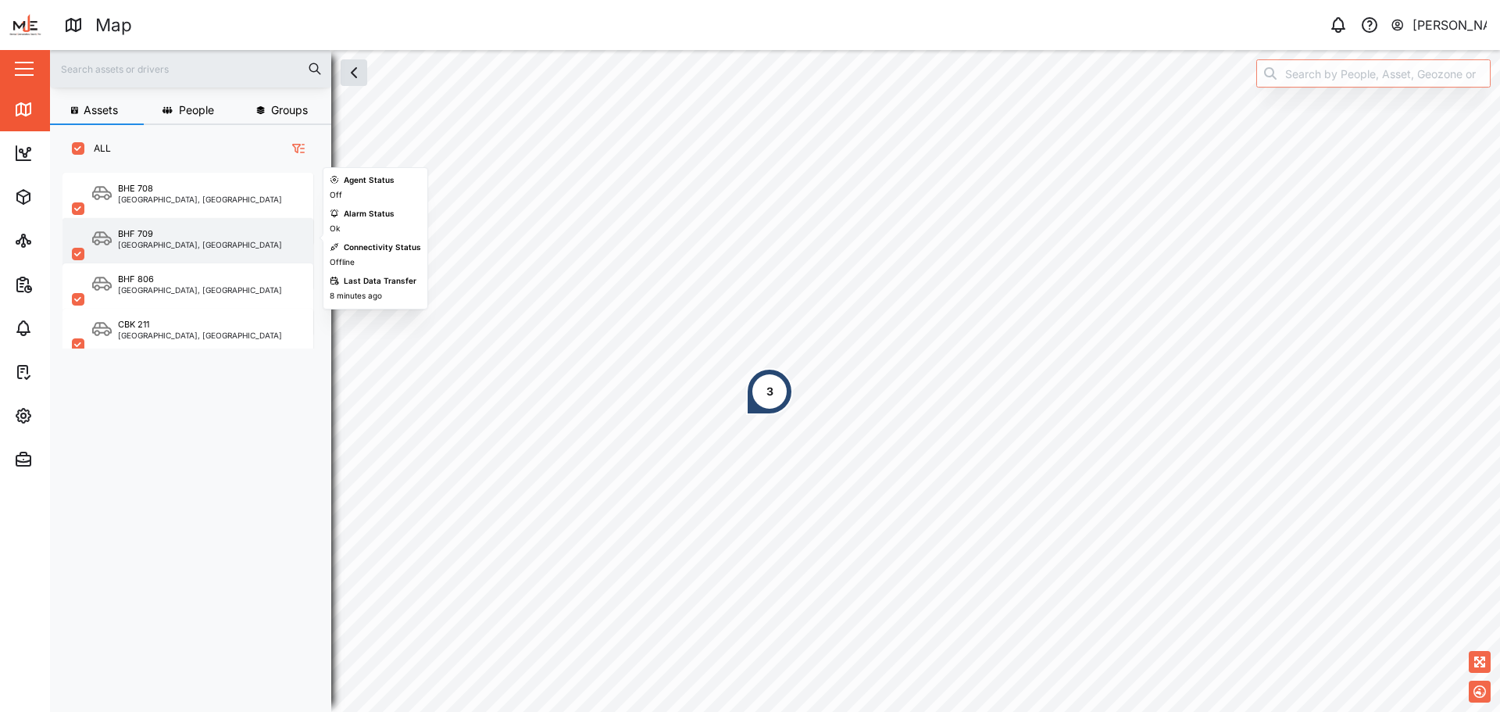
click at [212, 239] on div "BHF 709" at bounding box center [200, 233] width 164 height 13
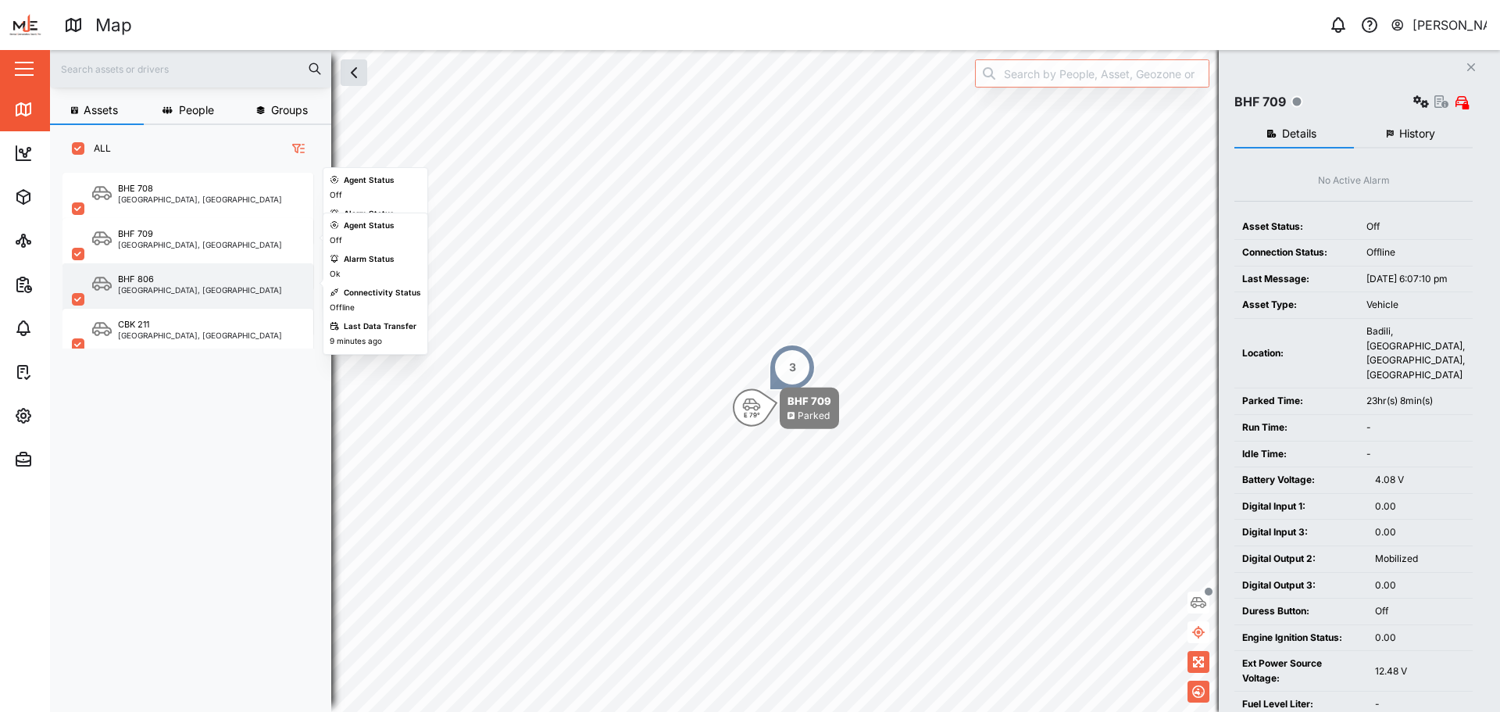
click at [218, 286] on div "[GEOGRAPHIC_DATA], [GEOGRAPHIC_DATA]" at bounding box center [200, 290] width 164 height 8
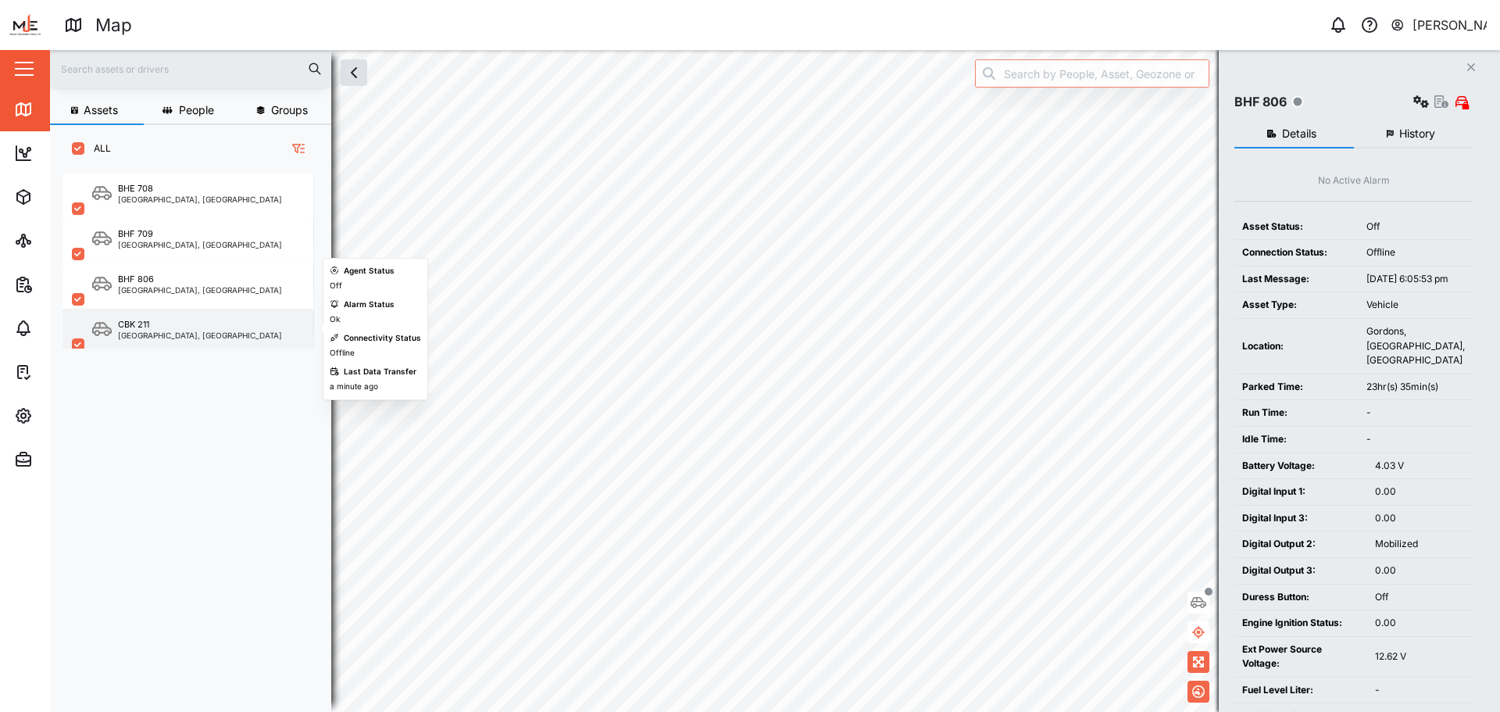
click at [217, 342] on div "CBK 211 Port Moresby, Southern Region" at bounding box center [188, 345] width 251 height 72
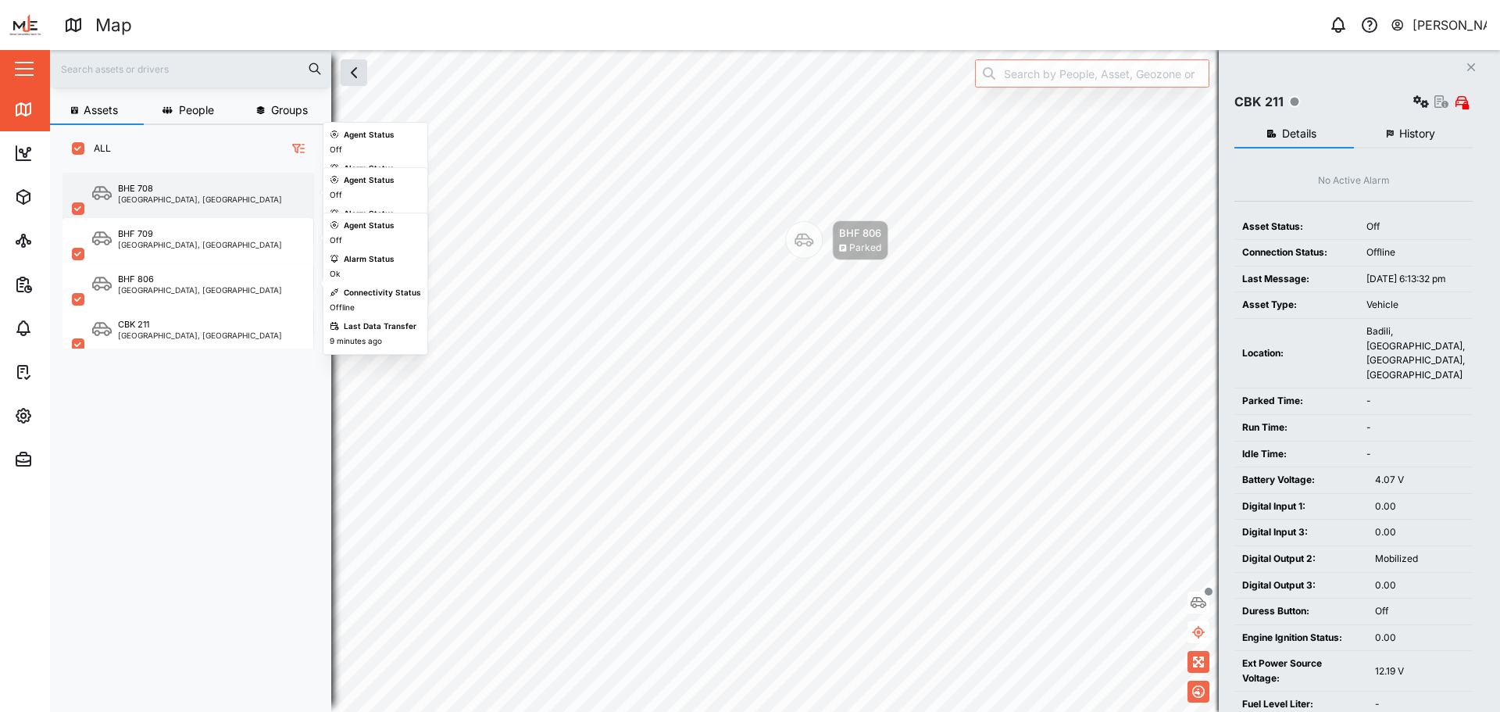
click at [200, 194] on div "BHE 708" at bounding box center [200, 188] width 164 height 13
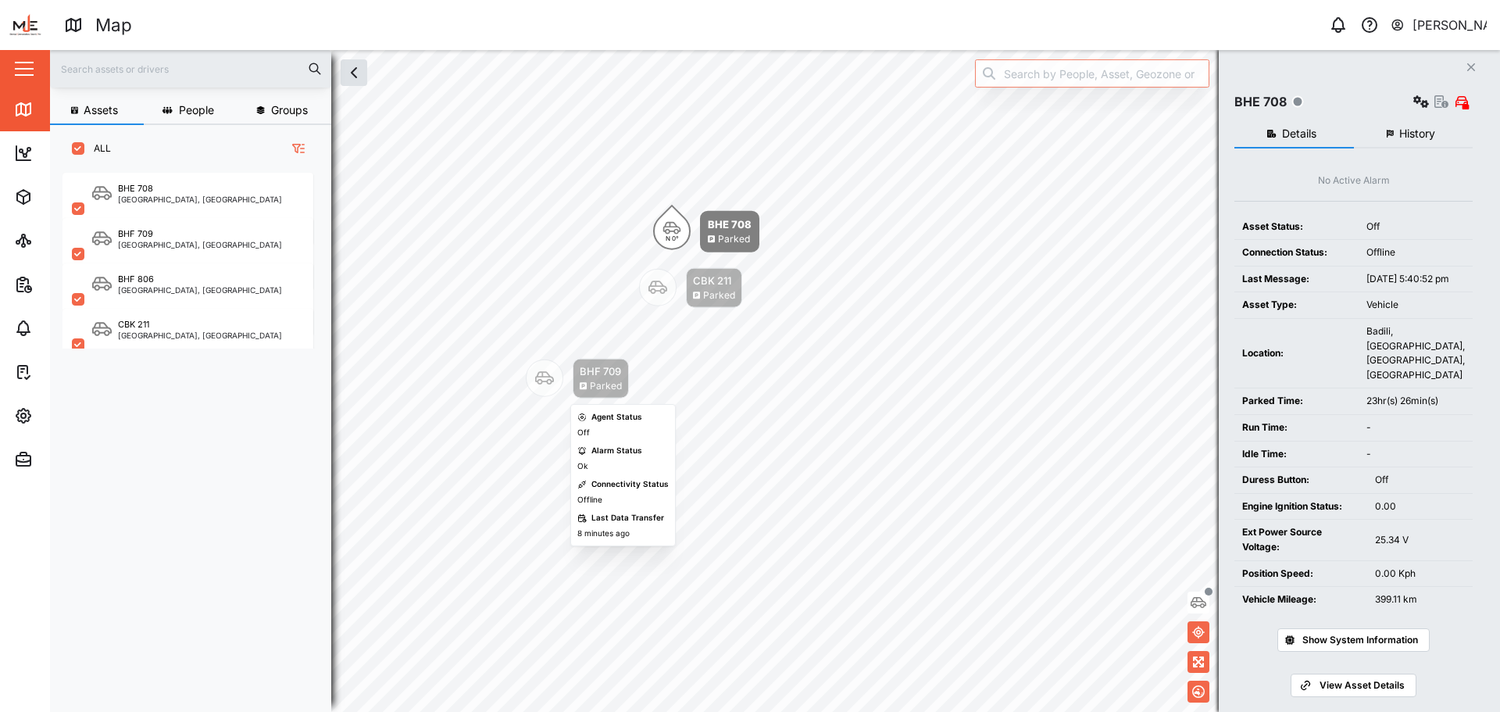
click at [549, 377] on icon "Map marker" at bounding box center [544, 378] width 19 height 13
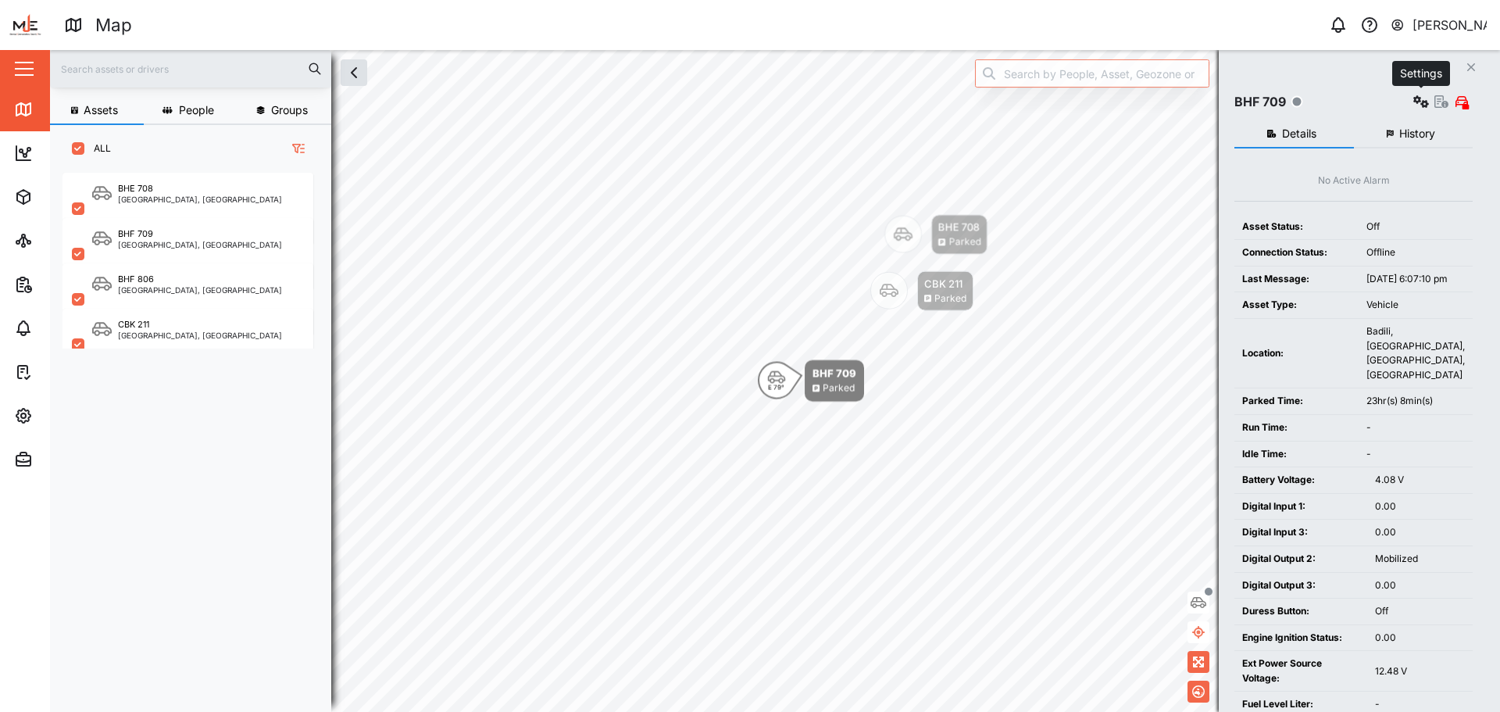
click at [1426, 106] on icon "button" at bounding box center [1422, 101] width 16 height 13
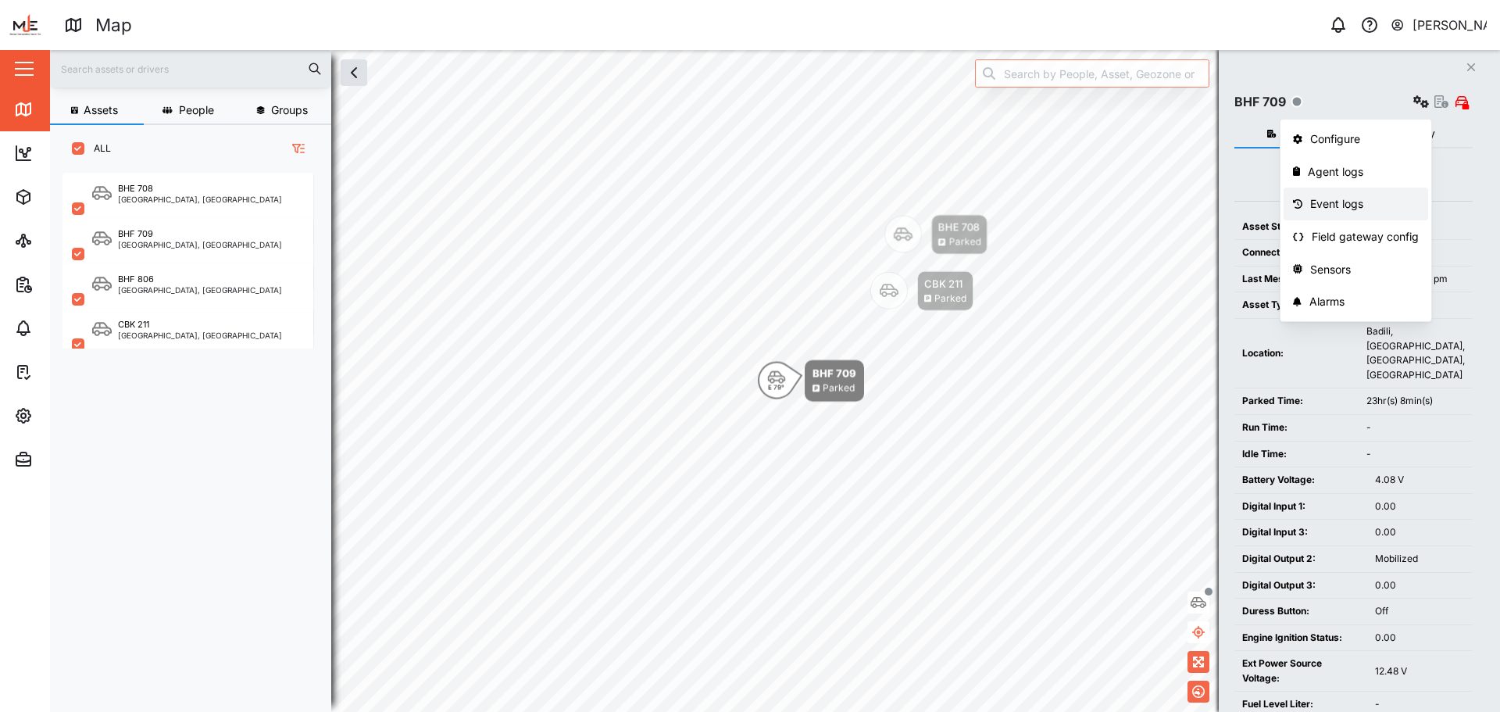
click at [1358, 201] on div "Event logs" at bounding box center [1364, 203] width 109 height 17
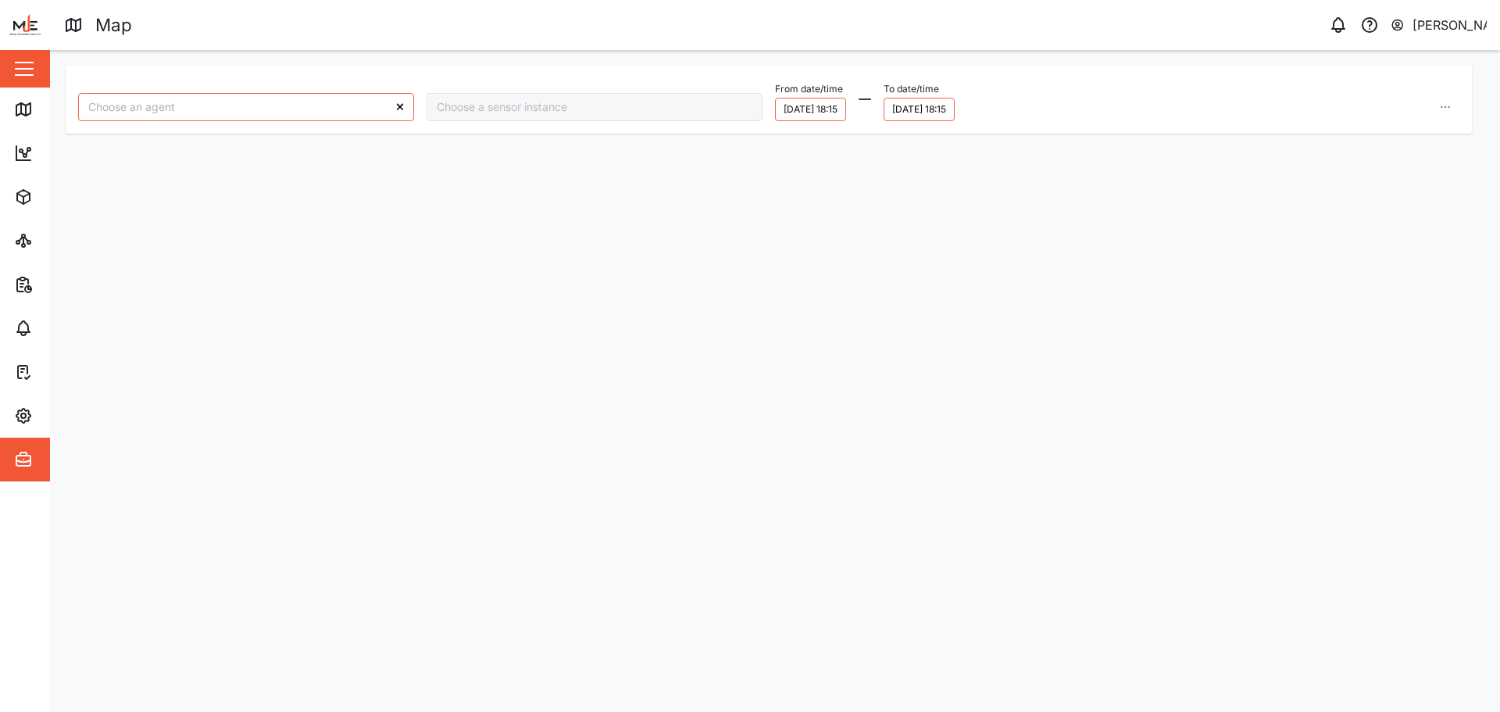
type input "BHF 709"
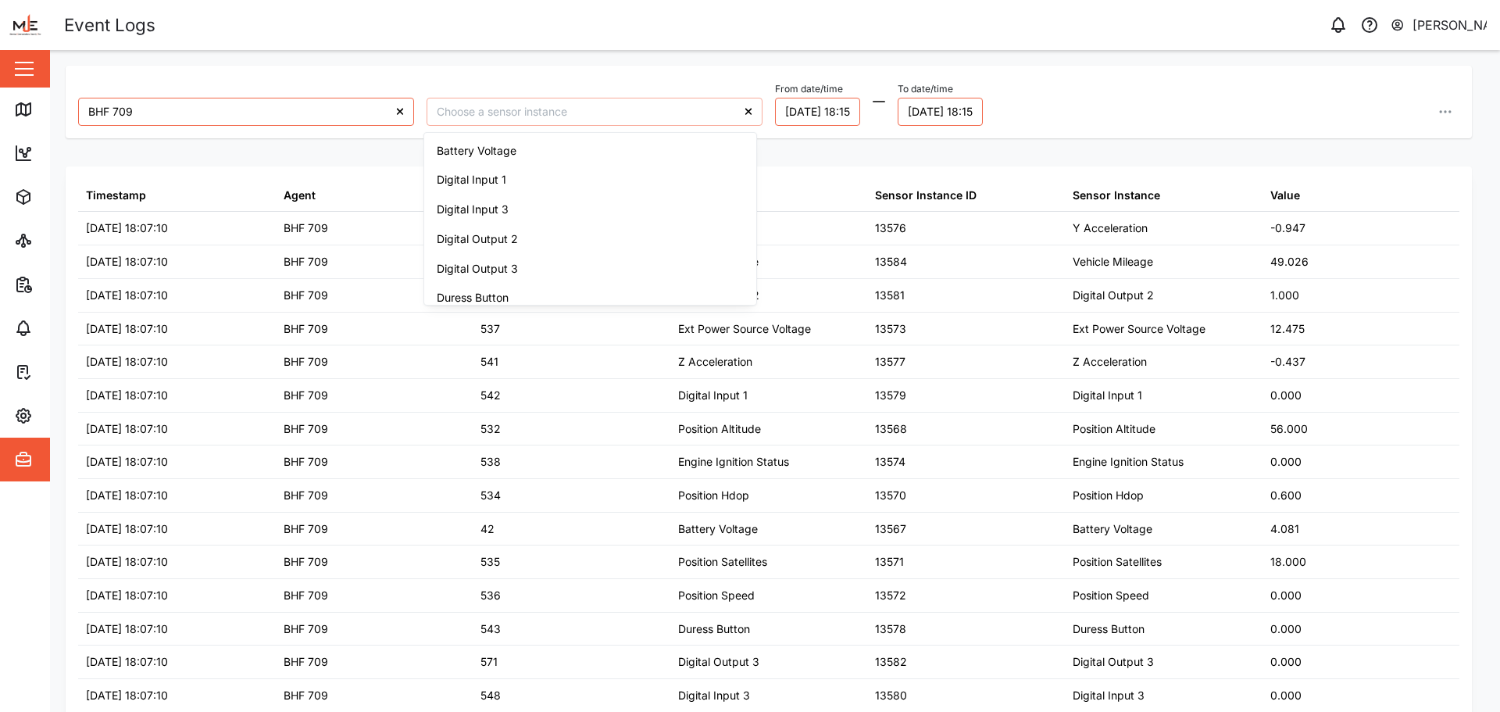
click at [570, 115] on input "search" at bounding box center [595, 112] width 336 height 28
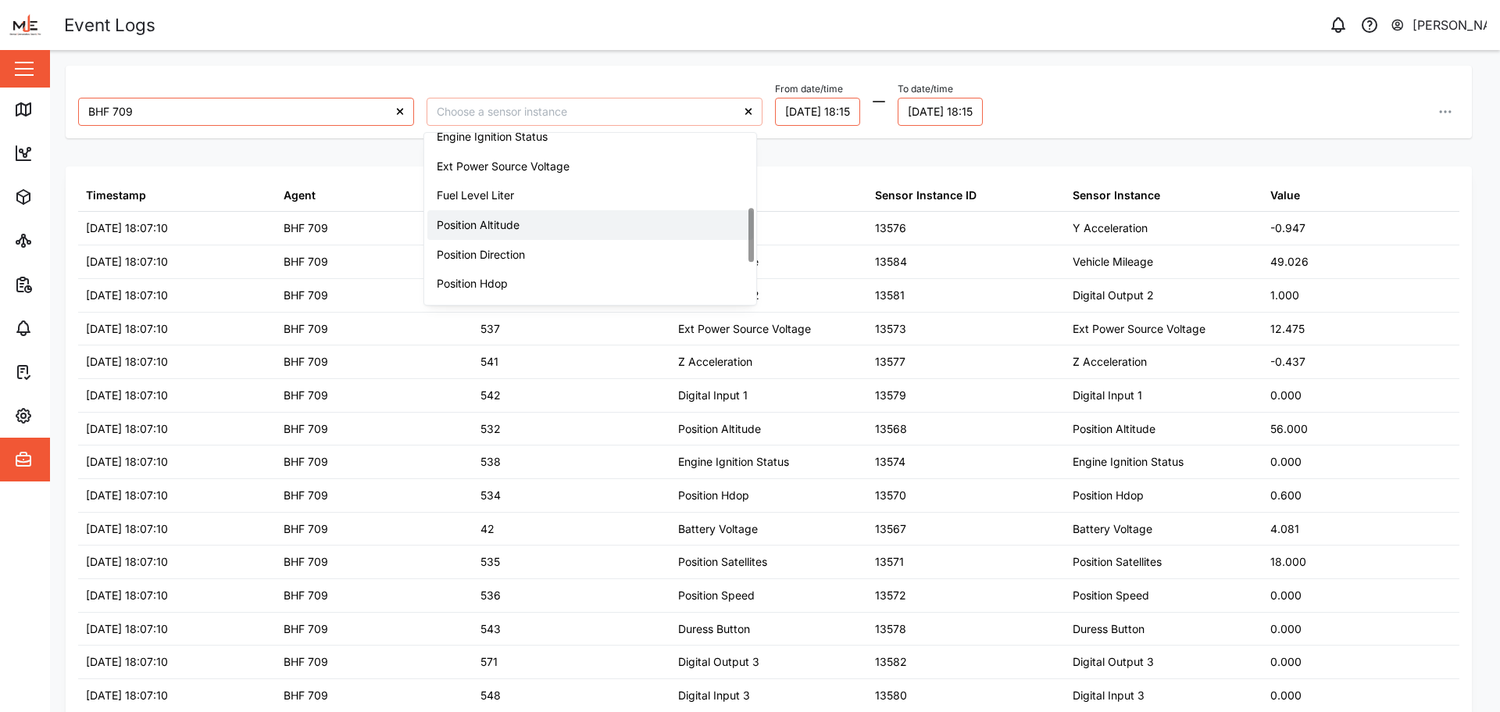
scroll to position [156, 0]
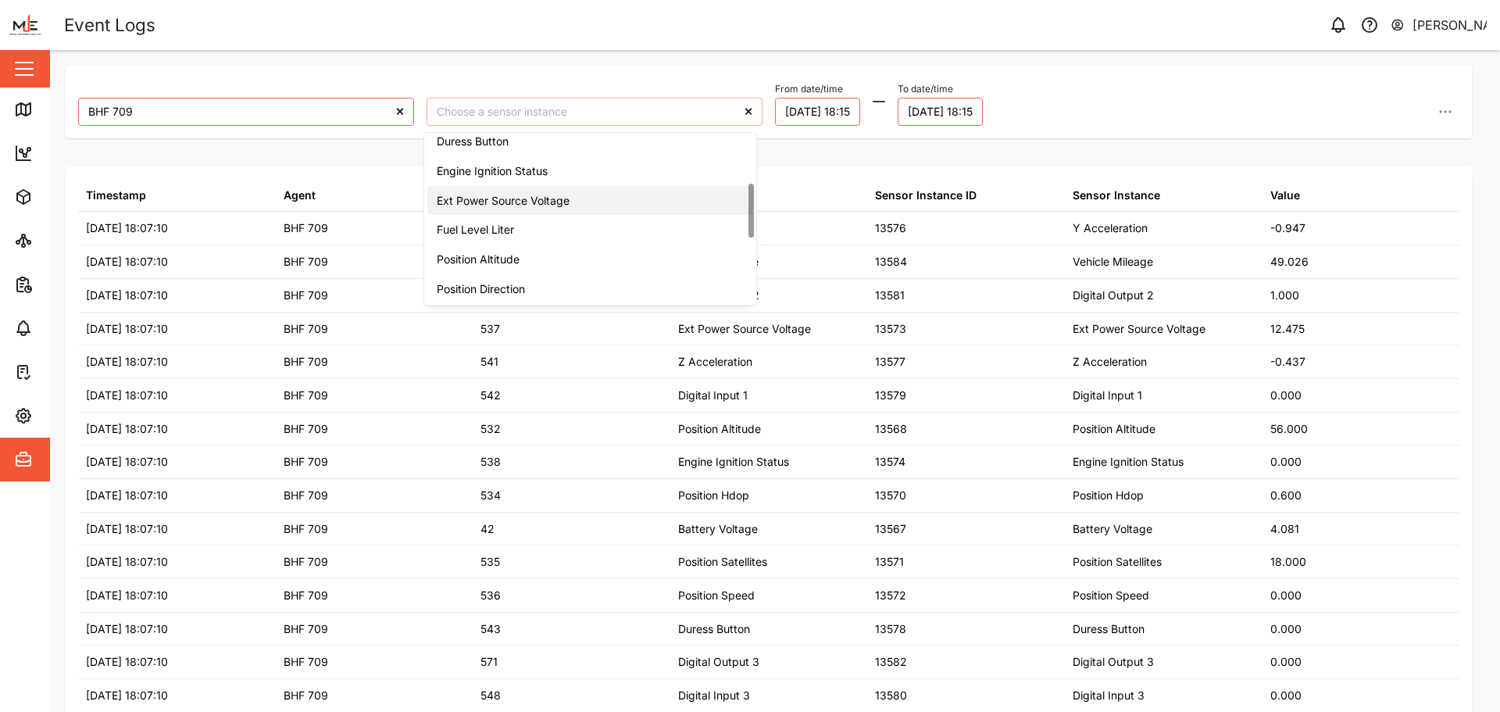
type input "Ext Power Source Voltage"
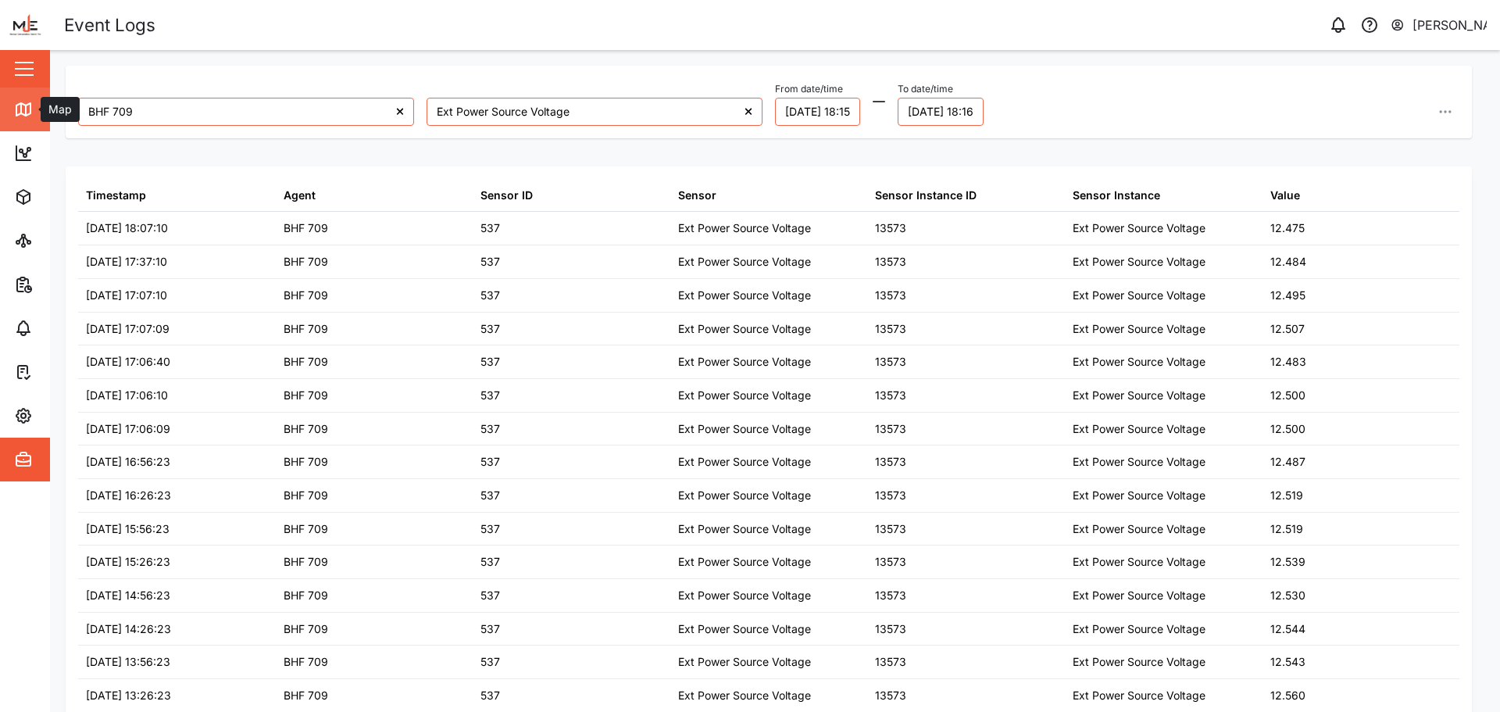
click at [12, 113] on link "Map" at bounding box center [101, 110] width 203 height 44
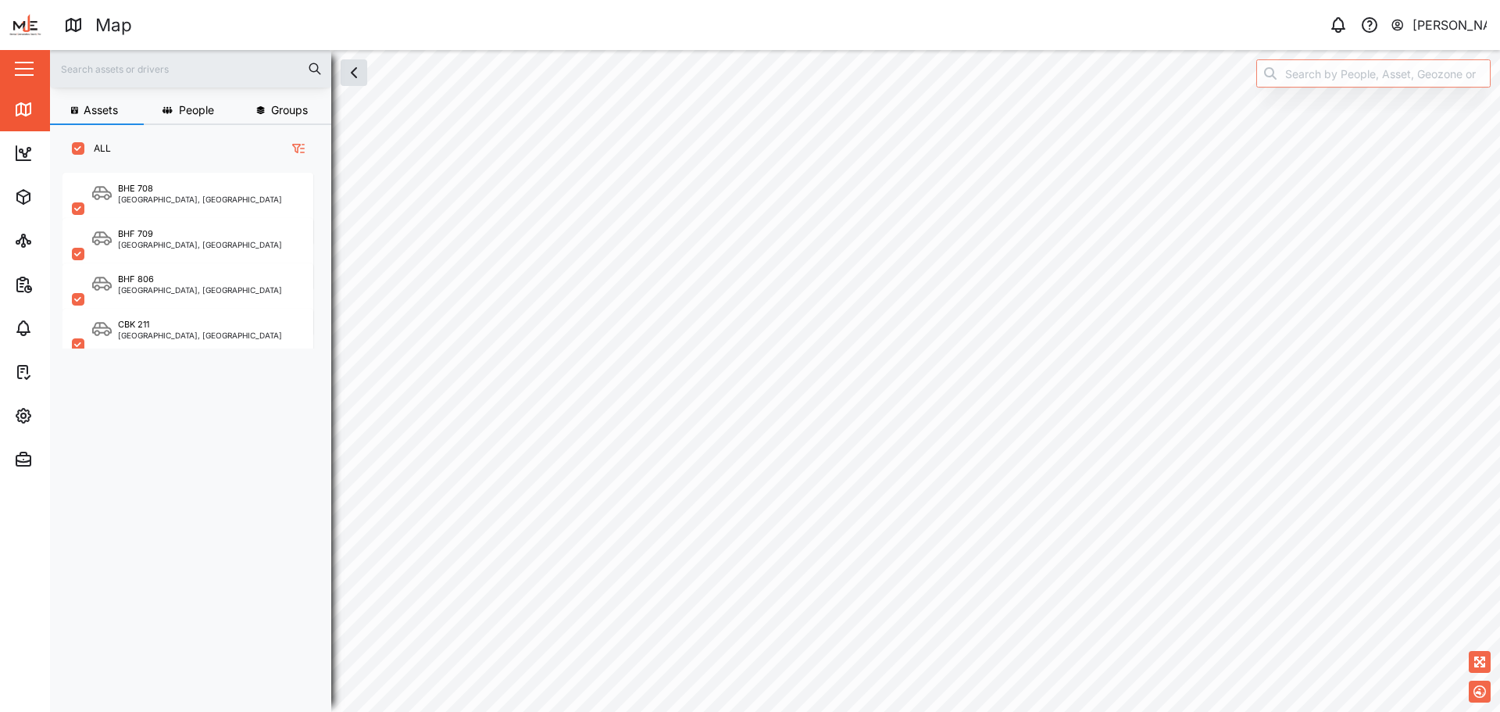
scroll to position [520, 245]
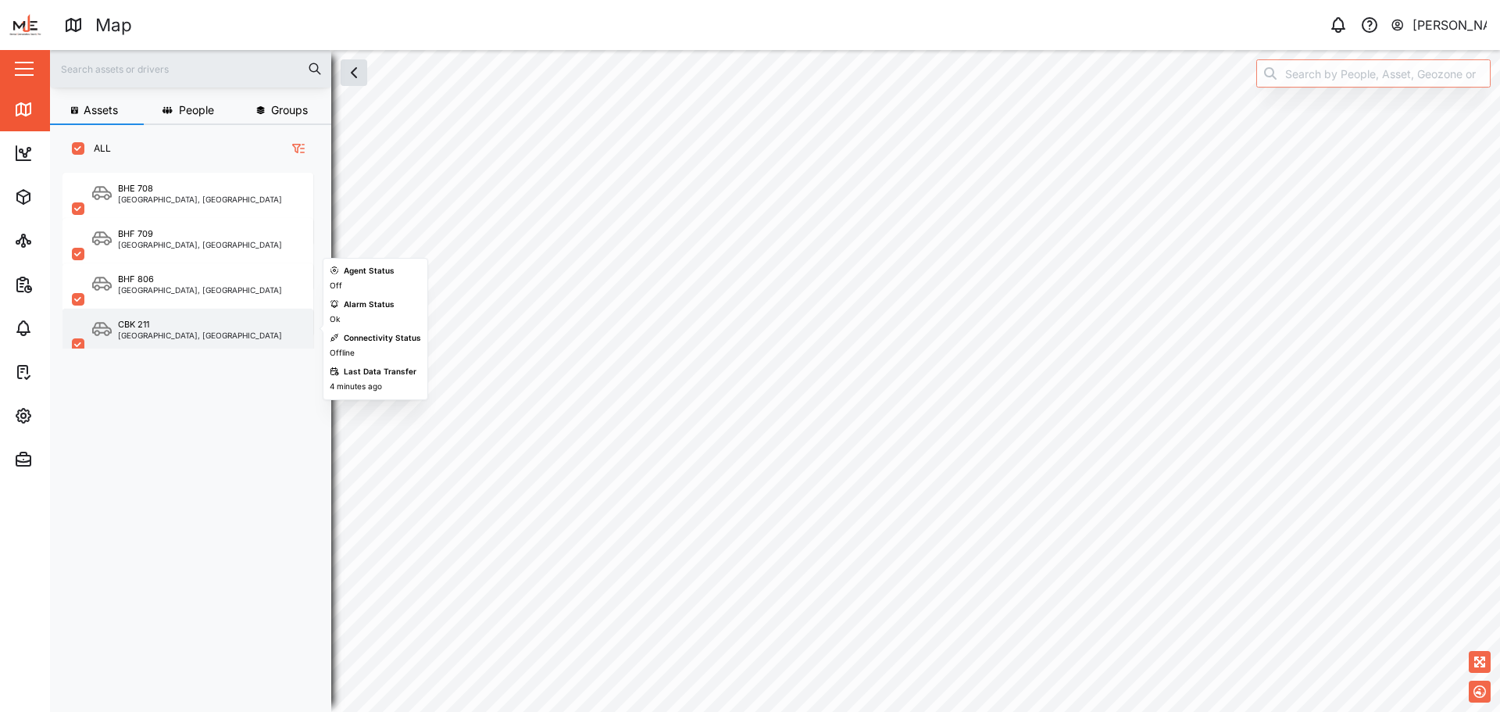
click at [124, 327] on div "CBK 211" at bounding box center [133, 324] width 31 height 13
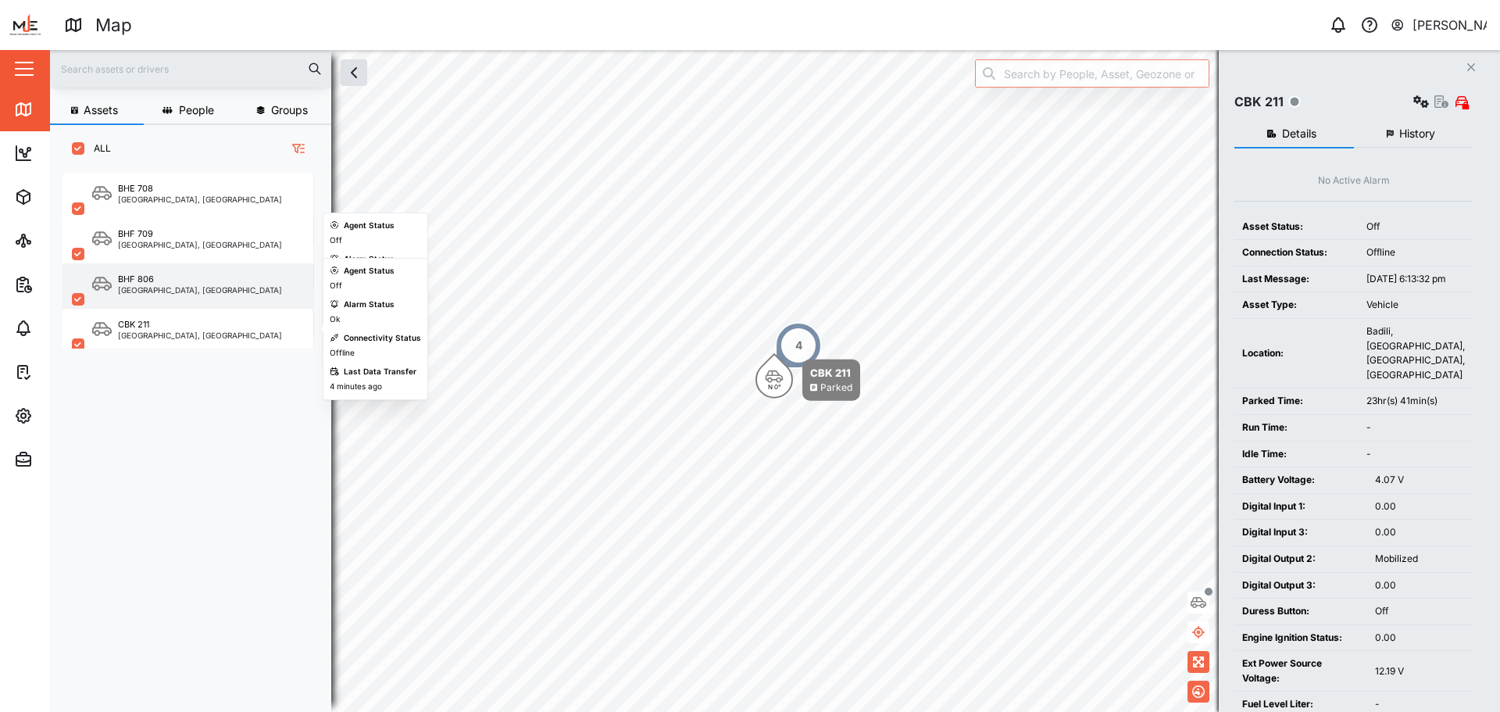
click at [181, 289] on div "[GEOGRAPHIC_DATA], [GEOGRAPHIC_DATA]" at bounding box center [200, 290] width 164 height 8
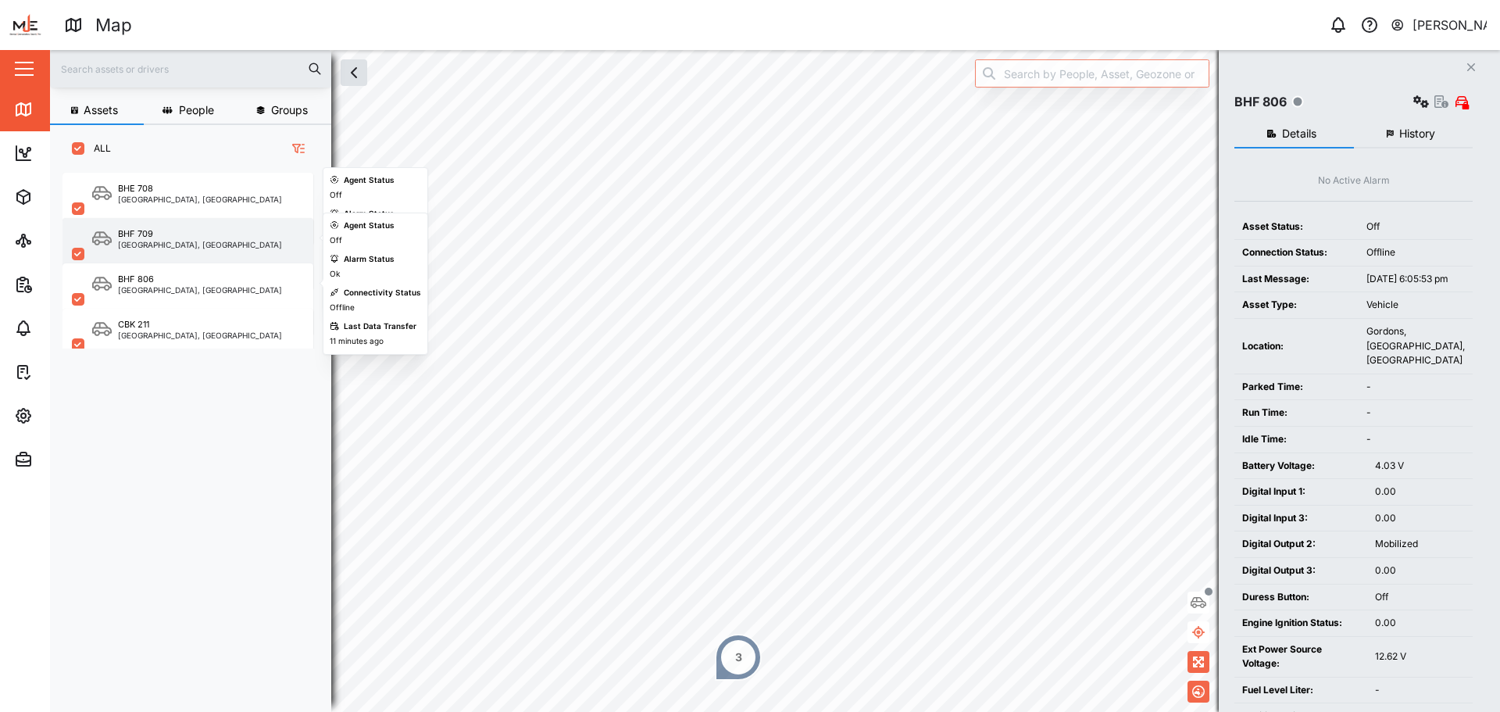
click at [166, 248] on div "BHF 709 Port Moresby, Southern Region" at bounding box center [188, 254] width 251 height 72
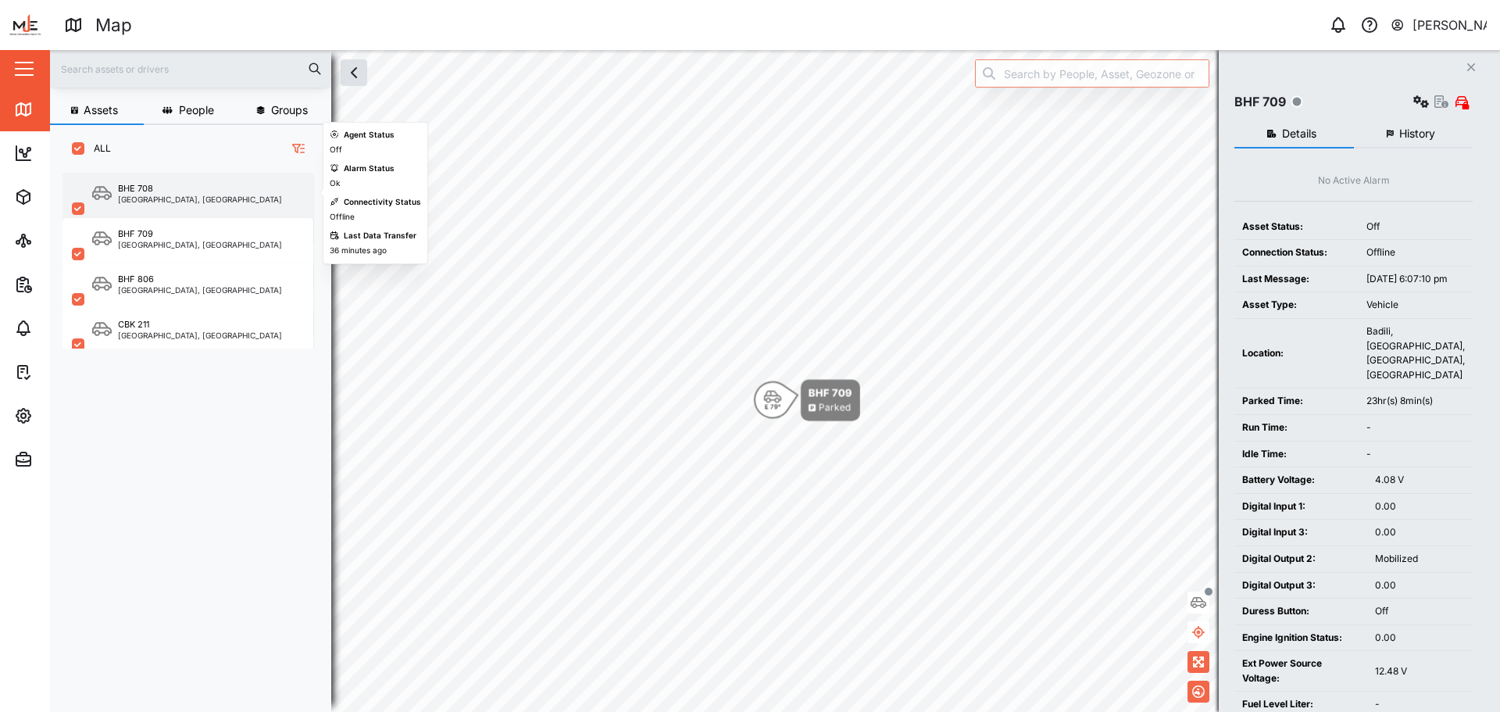
click at [161, 202] on div "[GEOGRAPHIC_DATA], [GEOGRAPHIC_DATA]" at bounding box center [200, 199] width 164 height 8
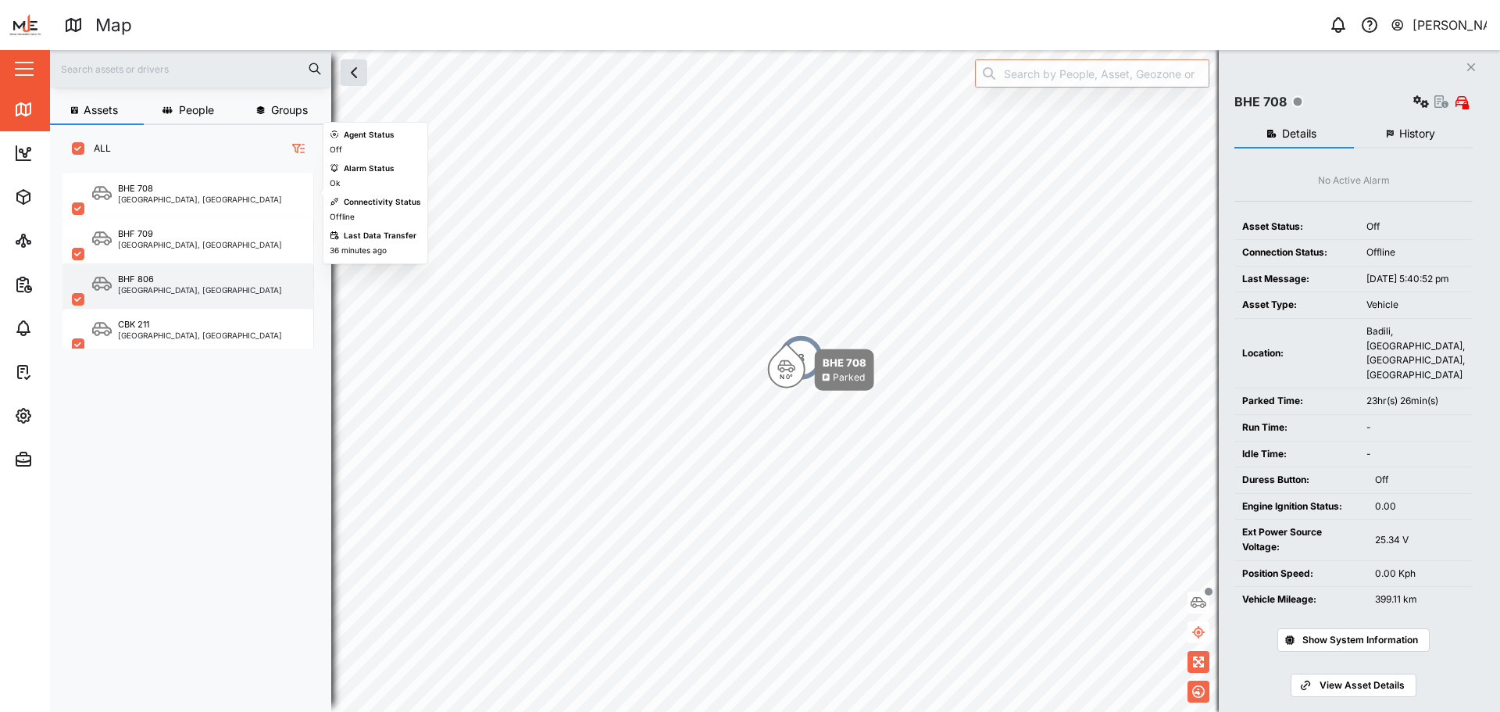
click at [169, 296] on div "BHF 806 Port Moresby, Southern Region" at bounding box center [188, 299] width 251 height 72
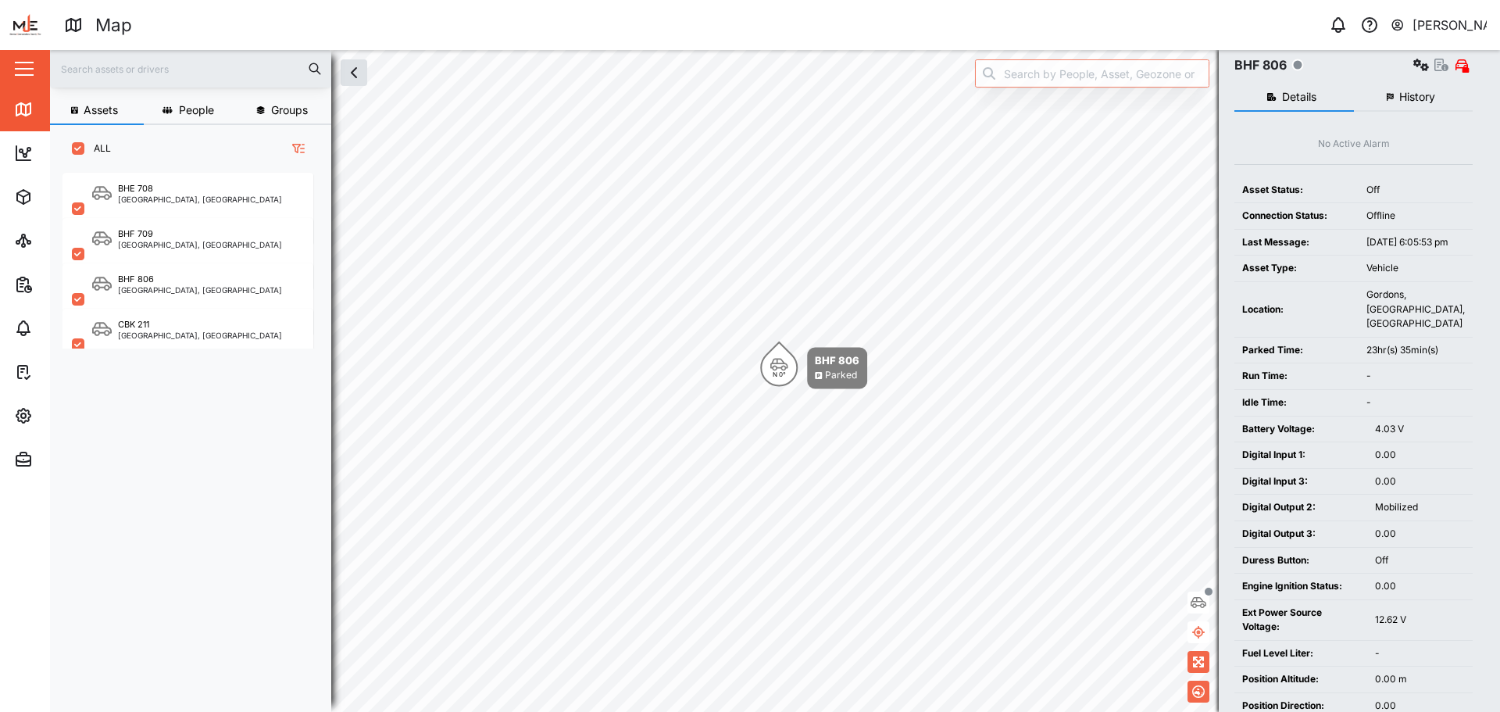
scroll to position [78, 0]
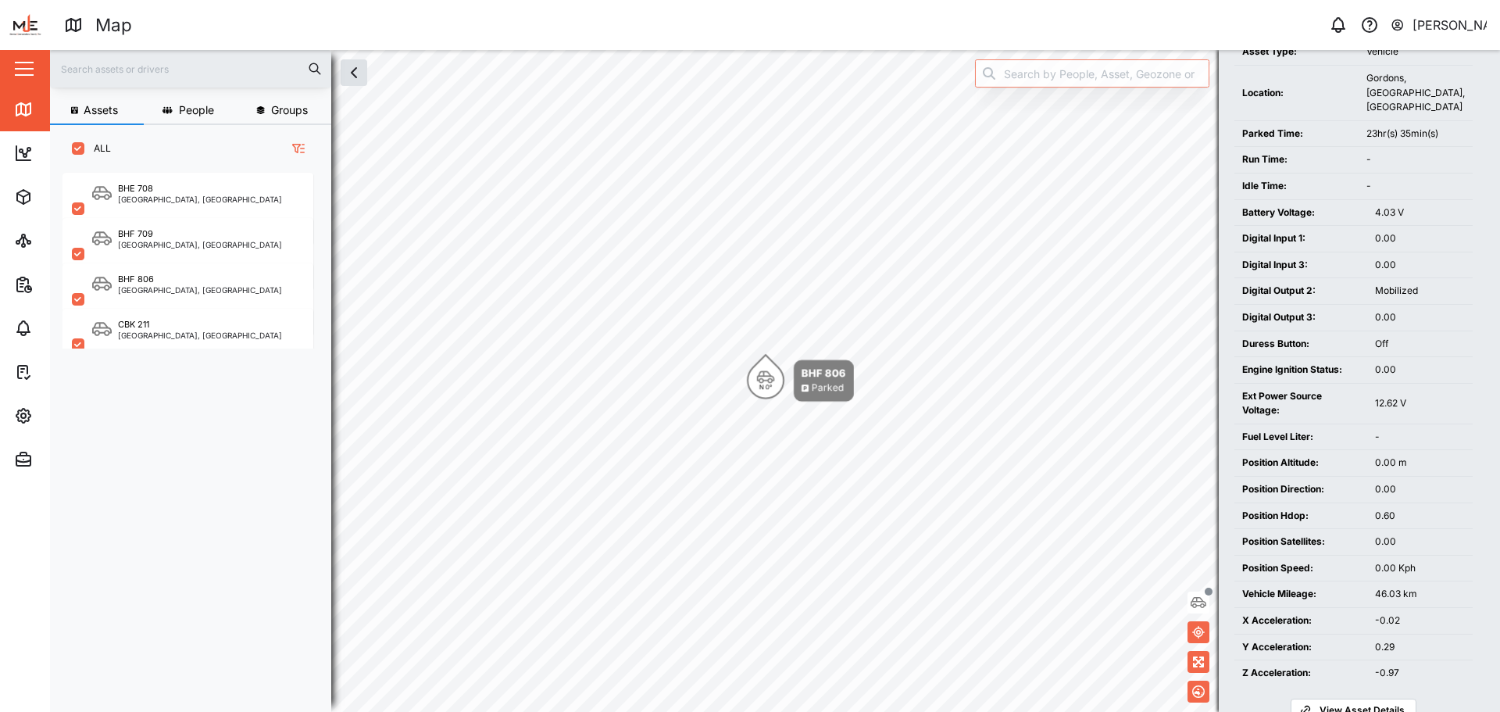
scroll to position [309, 0]
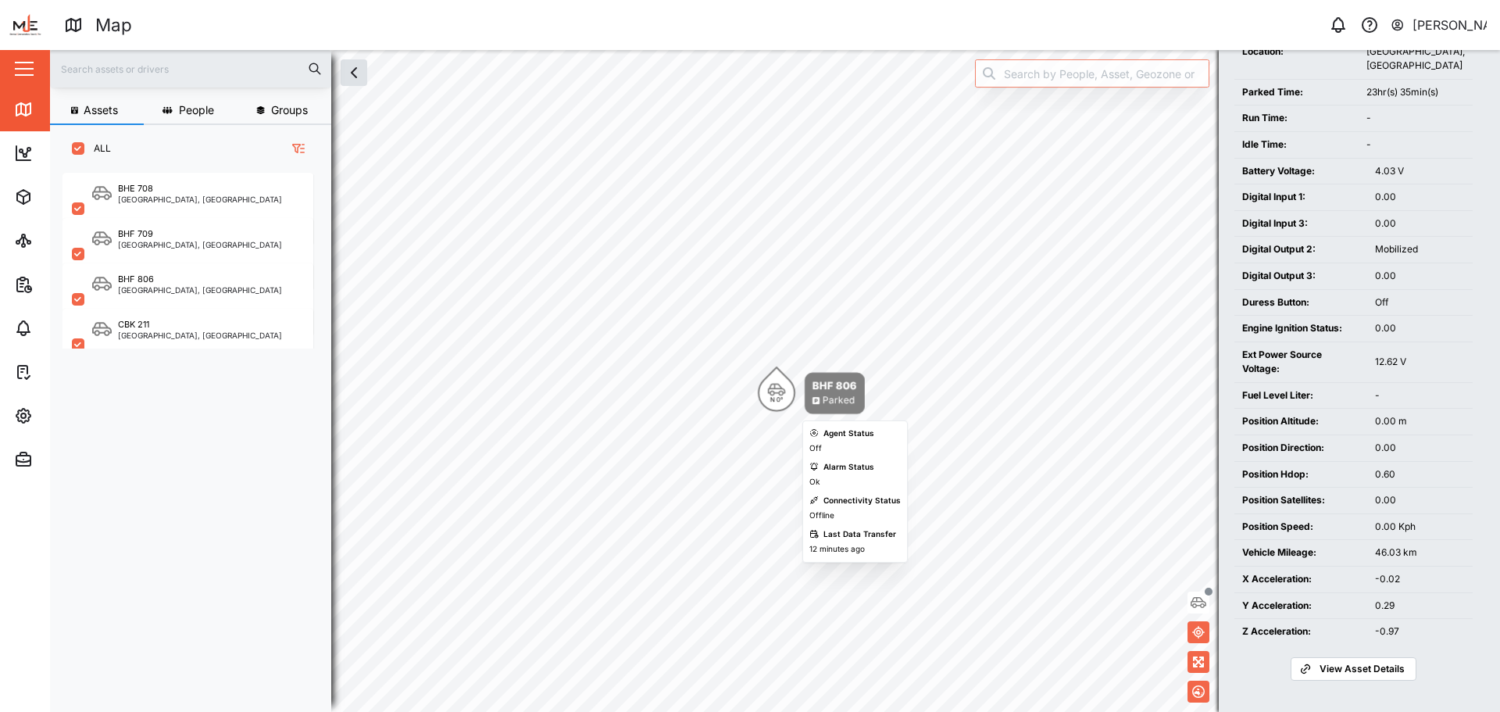
click at [770, 381] on body "Map 0 Declan Delahunty Close Map Dashboard Assets ATS Camera Generator Personne…" at bounding box center [750, 356] width 1500 height 712
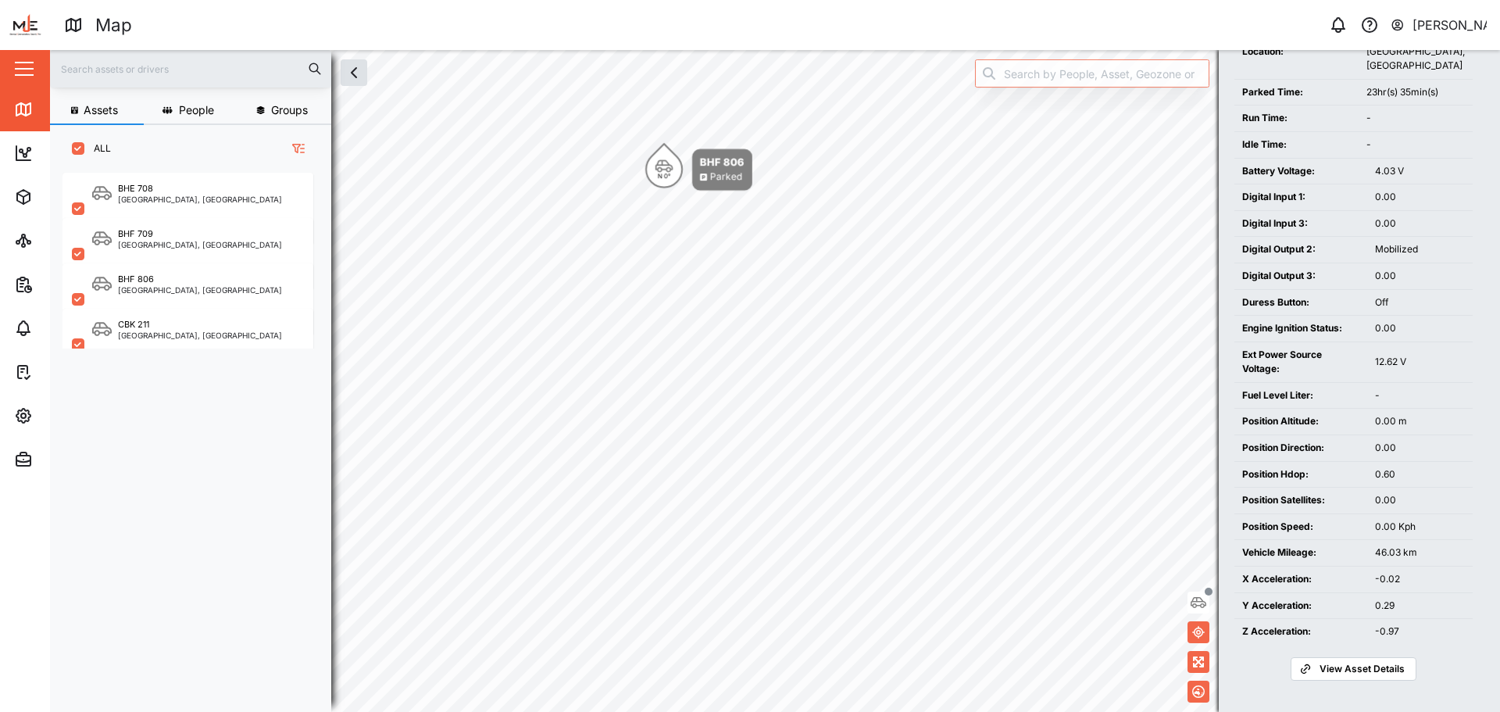
click at [665, 163] on icon "Map marker" at bounding box center [664, 166] width 19 height 14
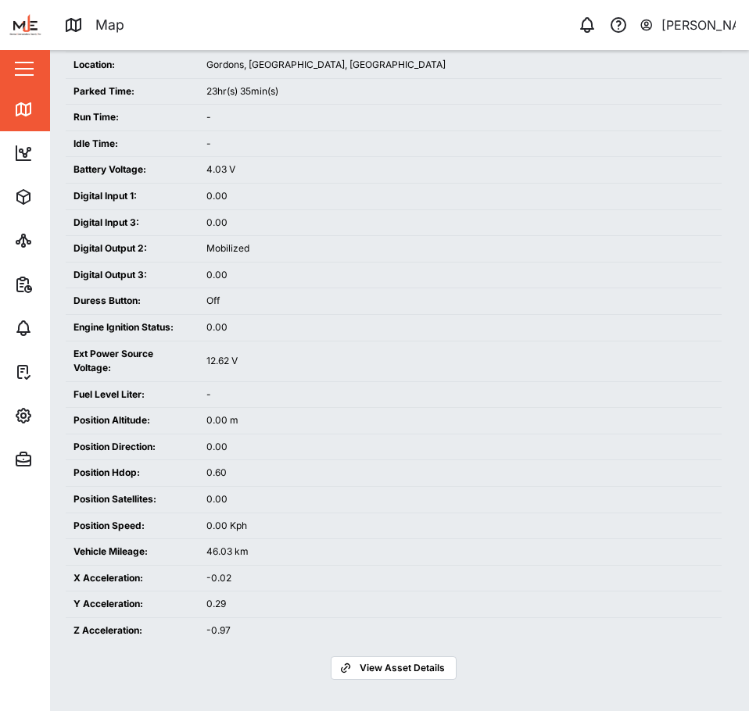
scroll to position [266, 0]
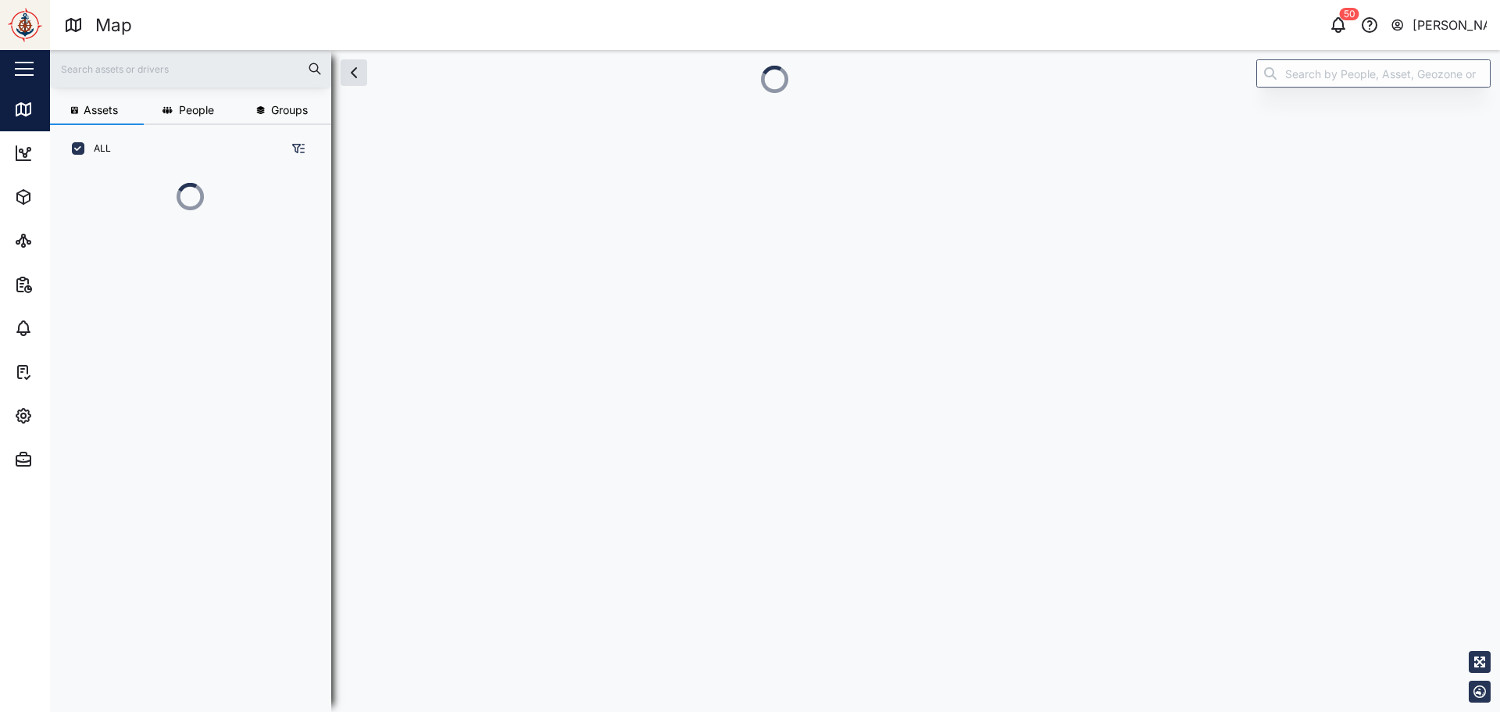
scroll to position [0, 1]
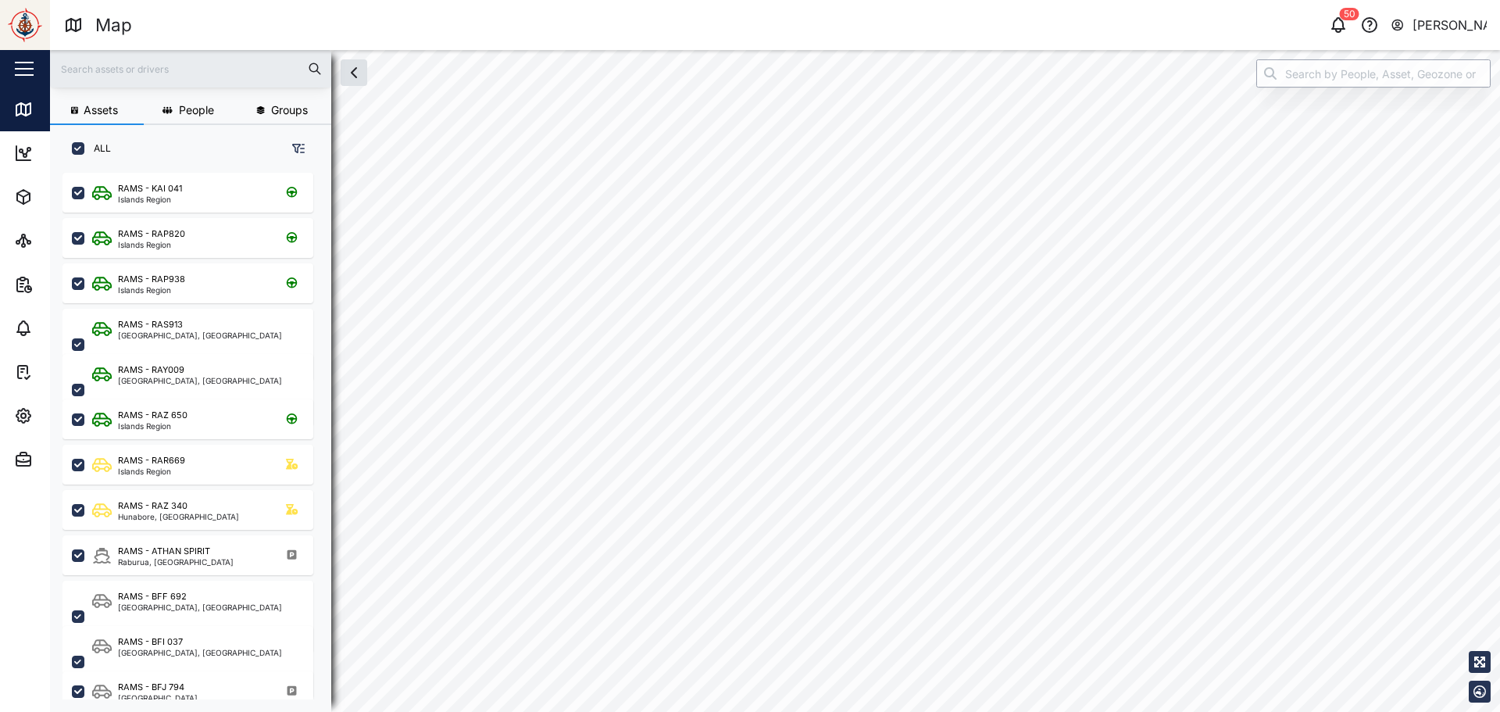
click at [1324, 78] on input "search" at bounding box center [1373, 73] width 234 height 28
click at [1362, 188] on div "RAMS - RAR 330 RAMS - RAR 649 RAMS - RAR669" at bounding box center [1373, 142] width 233 height 95
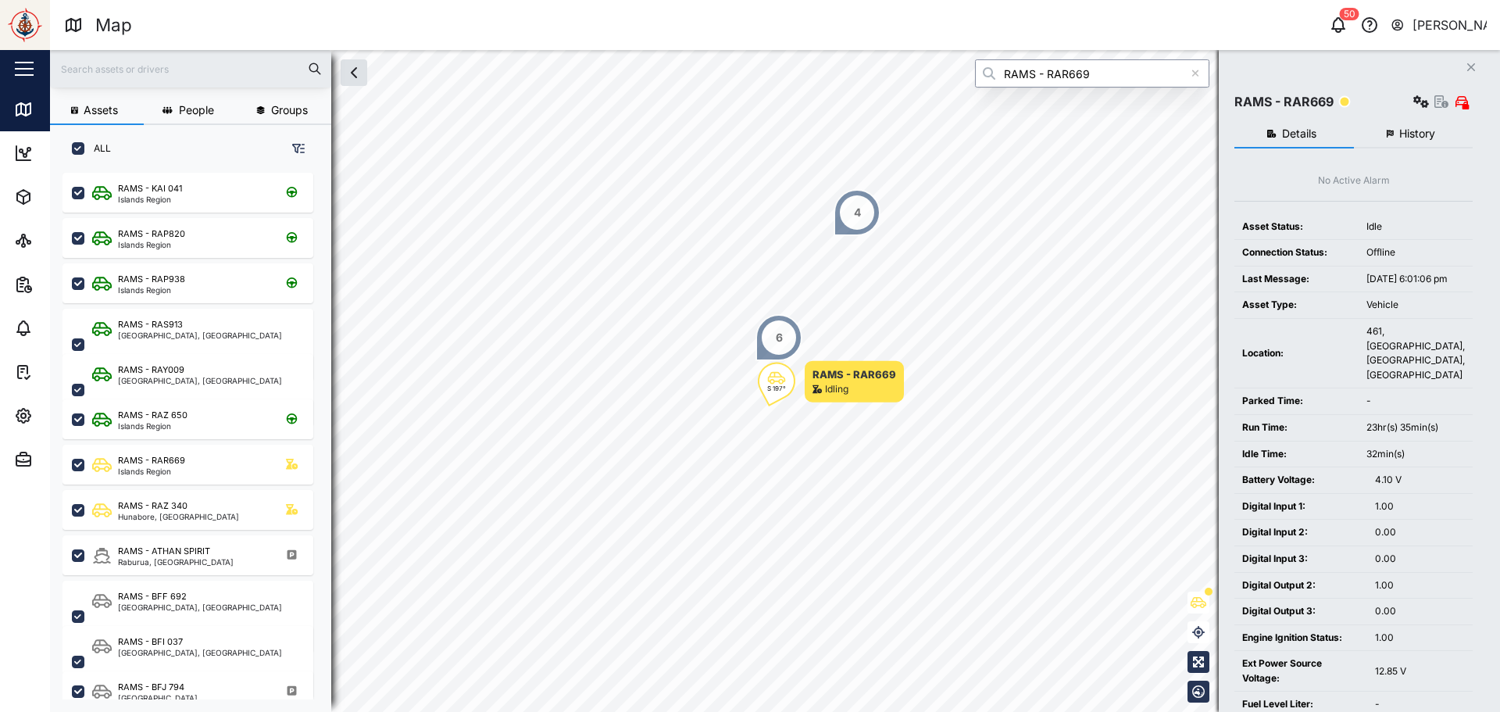
type input "RAMS - RAR669"
click at [1392, 115] on div "Details History No Active Alarm Asset Status: Idle Connection Status: Offline L…" at bounding box center [1354, 551] width 238 height 877
click at [1400, 136] on span "History" at bounding box center [1417, 133] width 36 height 11
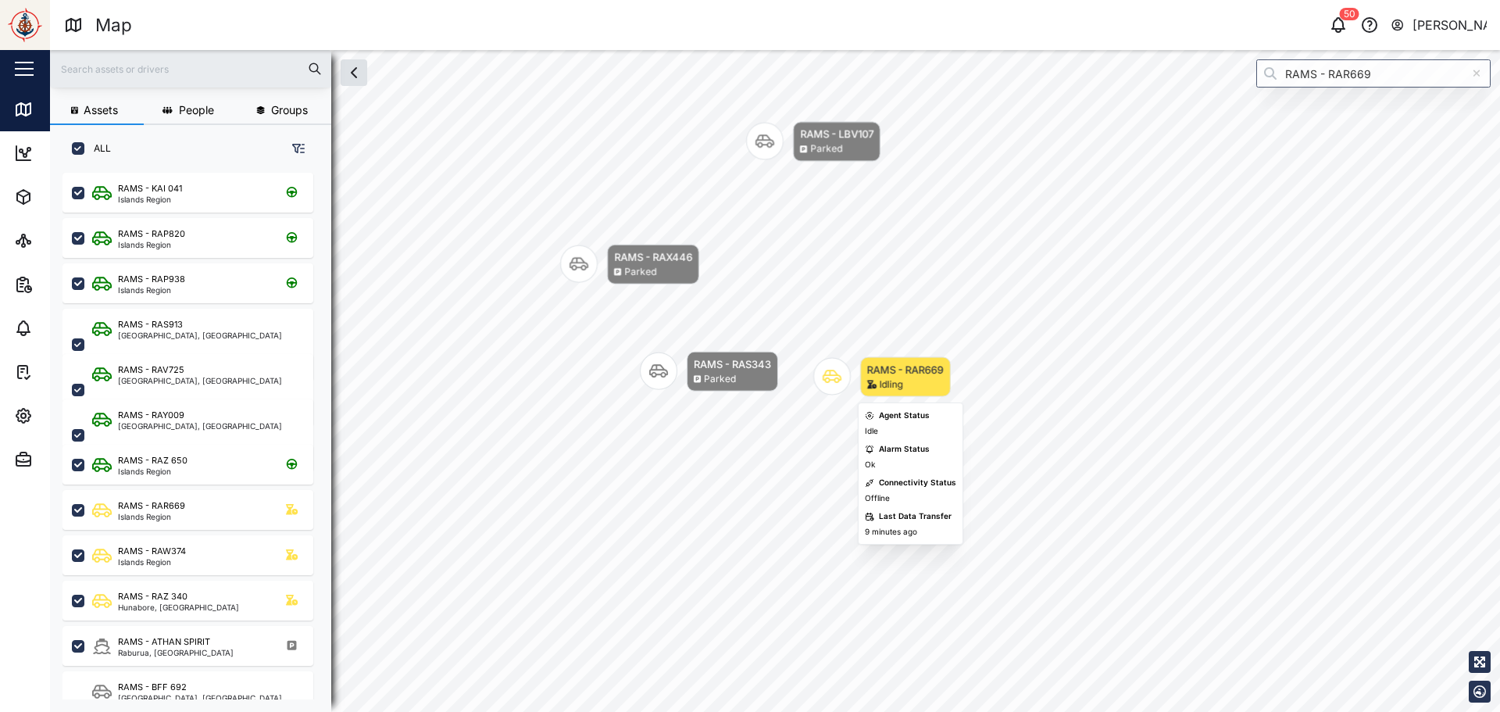
click at [839, 376] on icon "Map marker" at bounding box center [832, 376] width 19 height 13
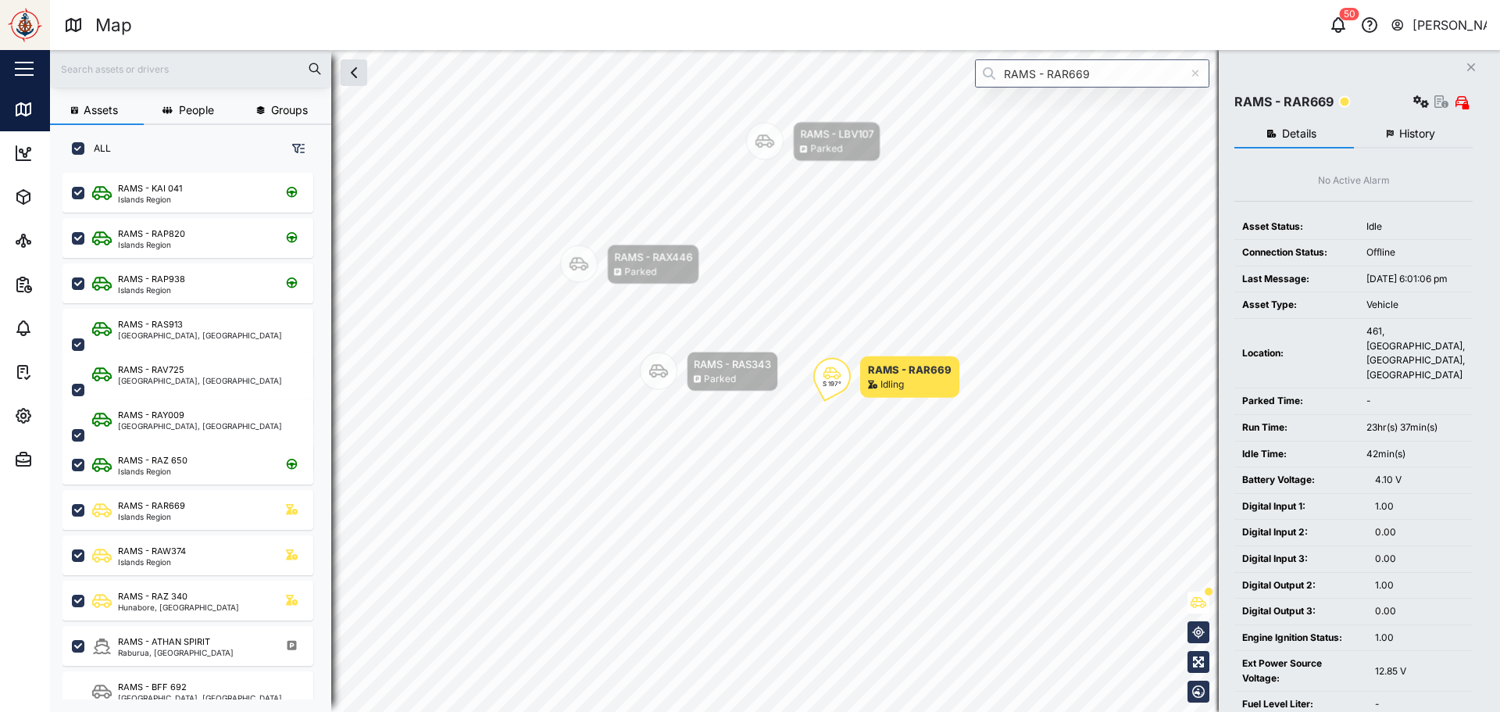
scroll to position [309, 0]
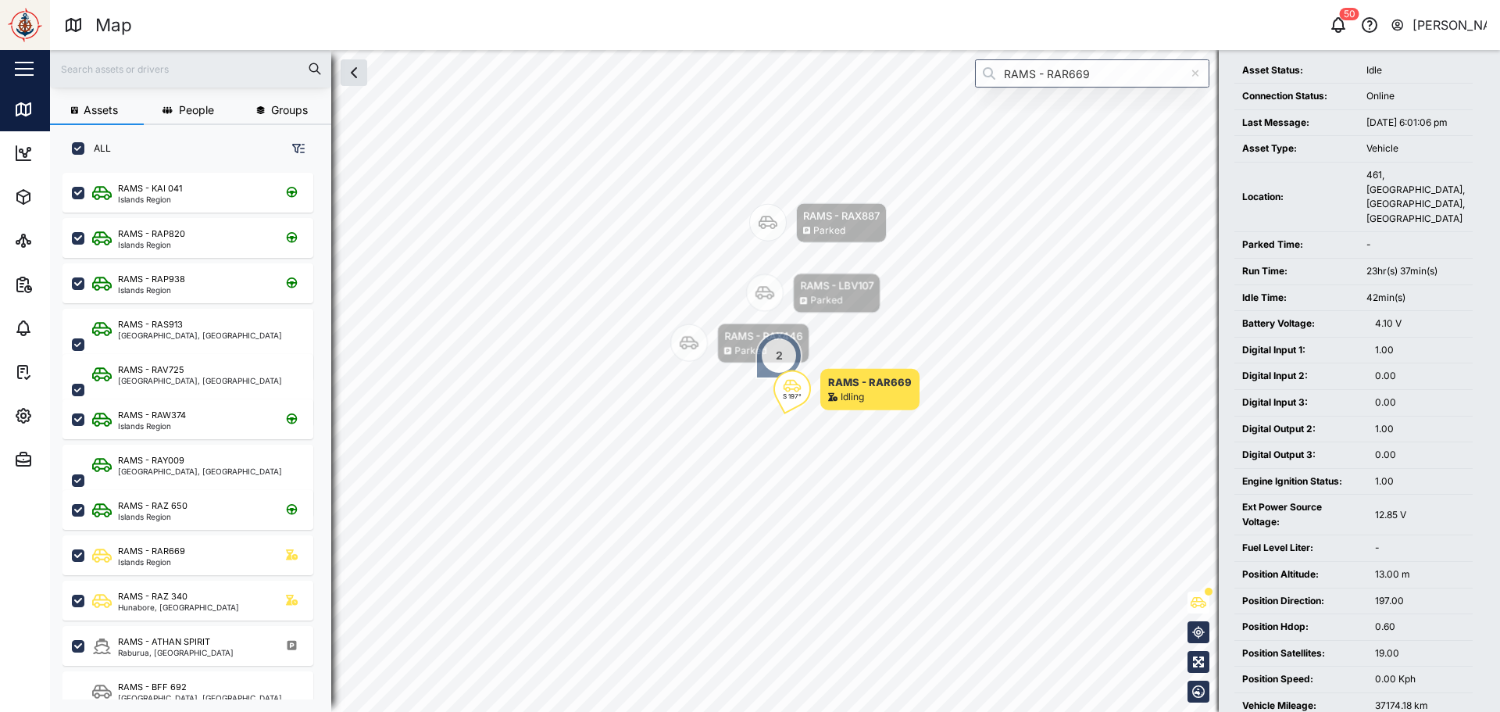
scroll to position [78, 0]
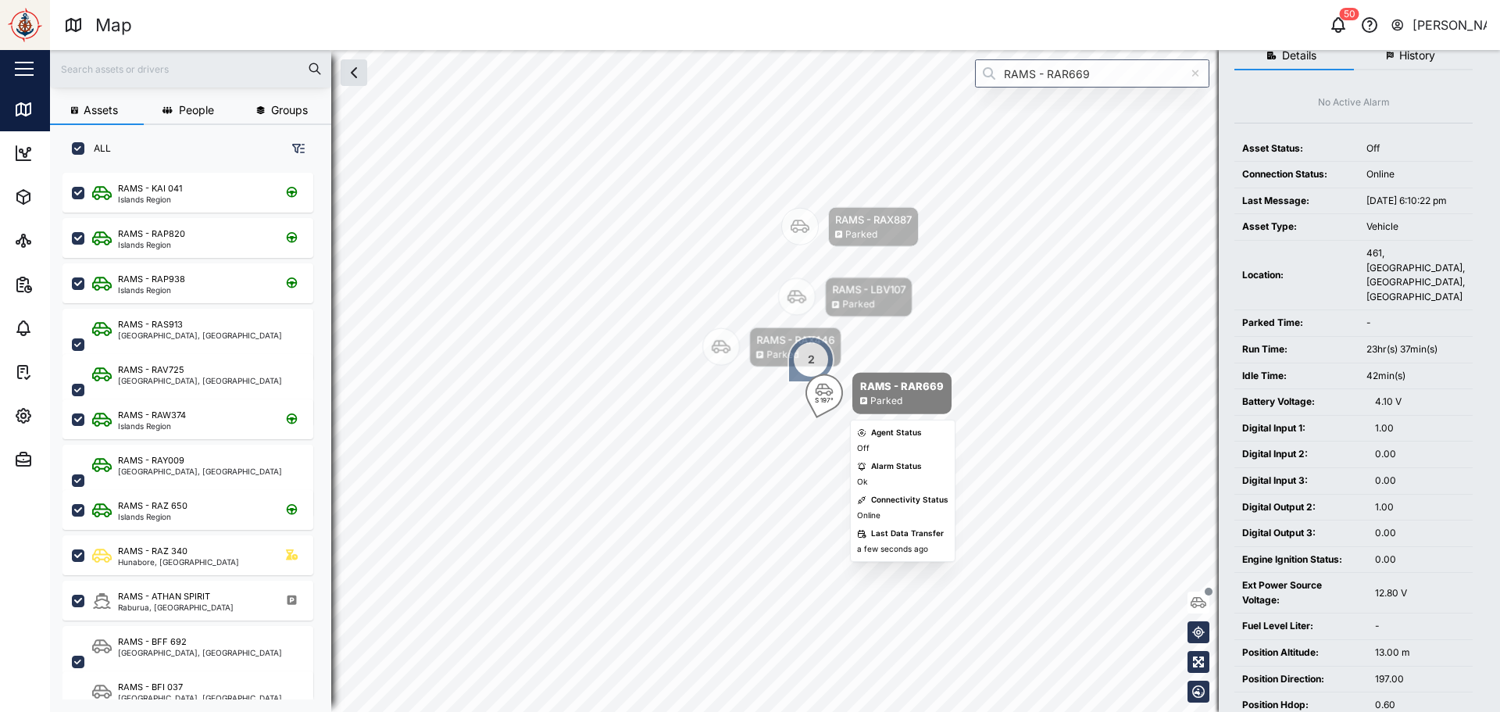
click at [910, 386] on div "RAMS - RAR669" at bounding box center [902, 386] width 84 height 16
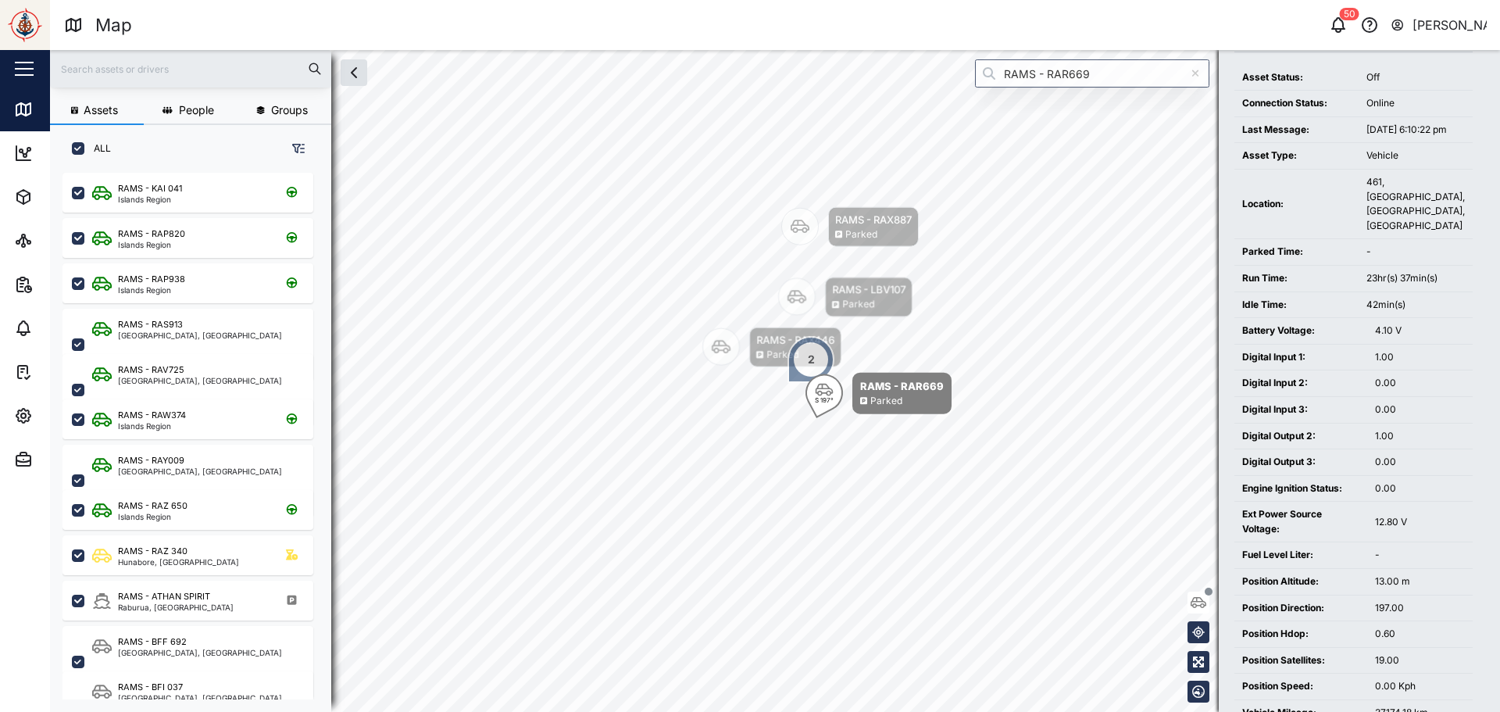
scroll to position [156, 0]
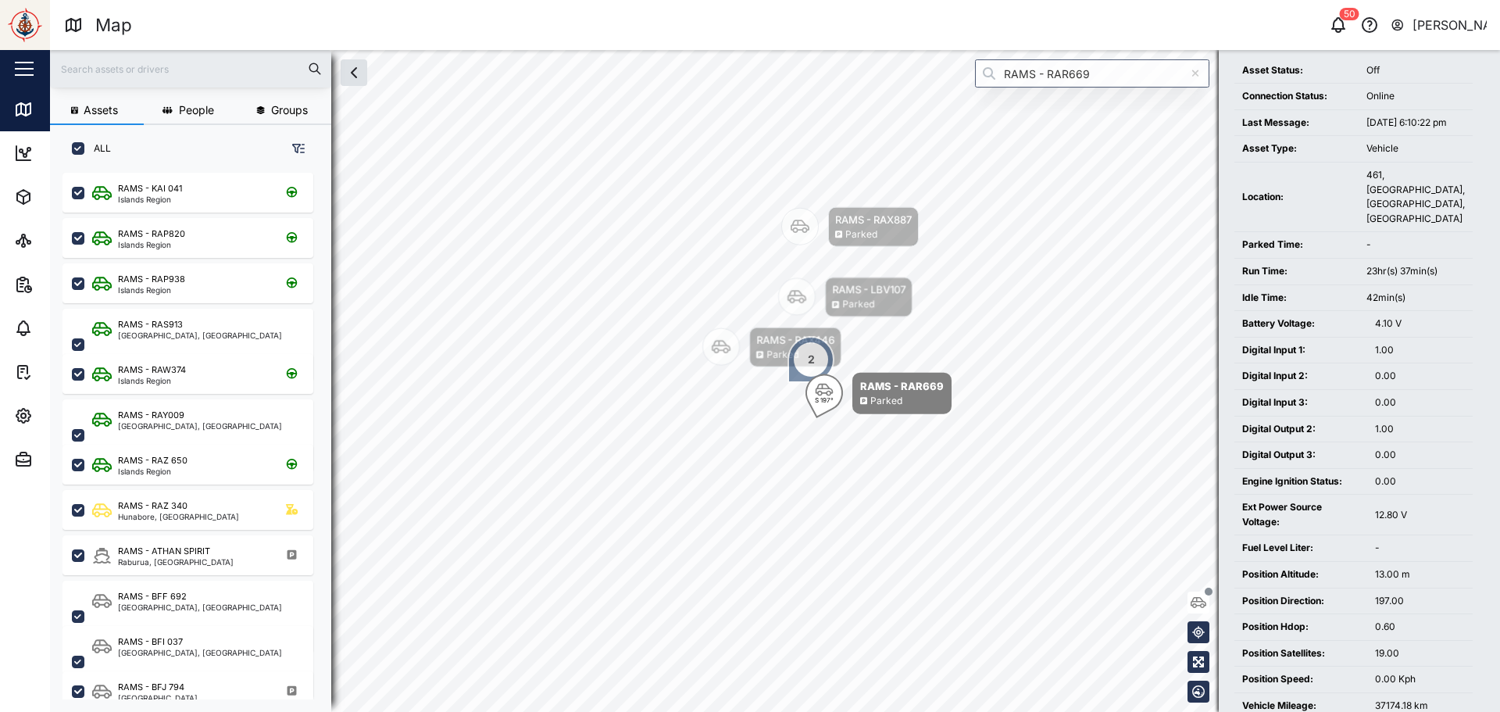
click at [1378, 350] on div "1.00" at bounding box center [1420, 350] width 90 height 15
click at [1421, 356] on div "1.00" at bounding box center [1420, 350] width 90 height 15
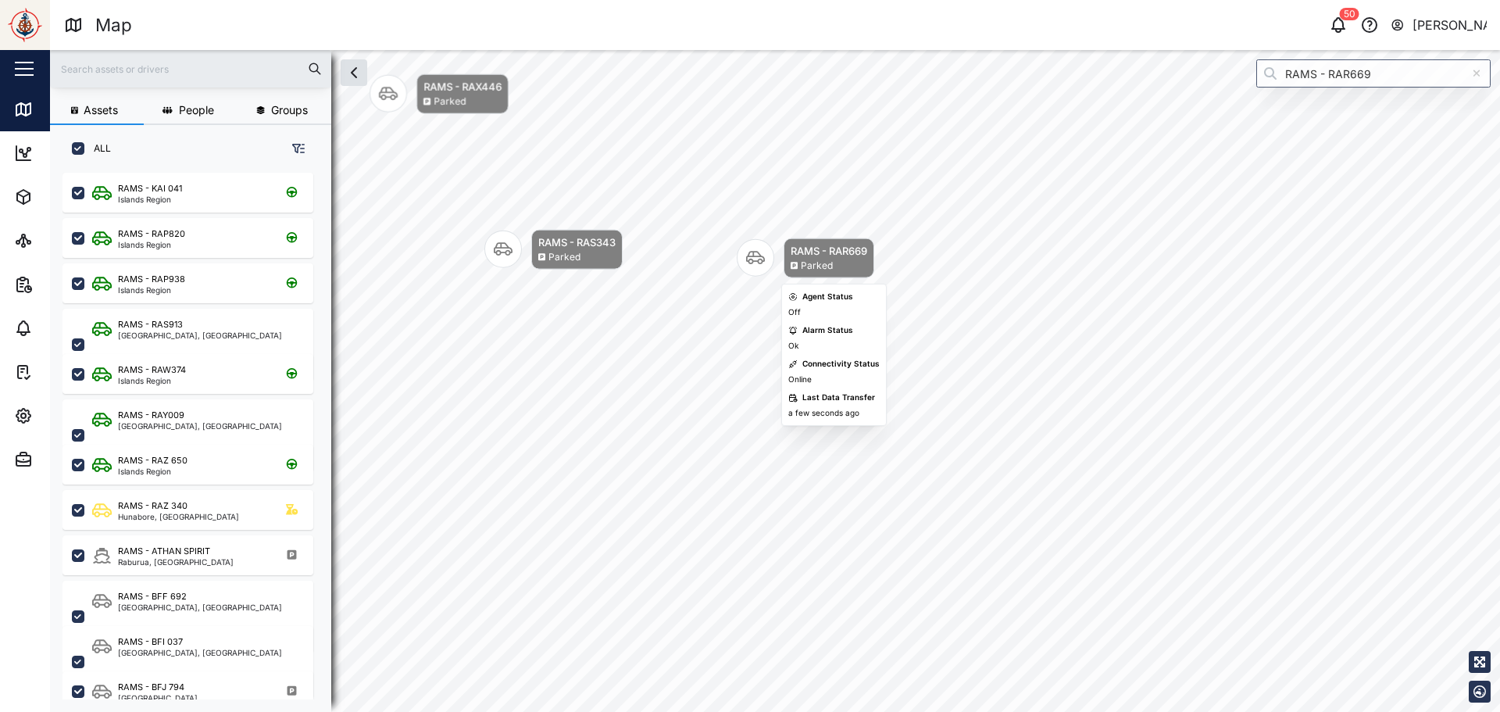
click at [816, 256] on div "RAMS - RAR669" at bounding box center [829, 251] width 77 height 16
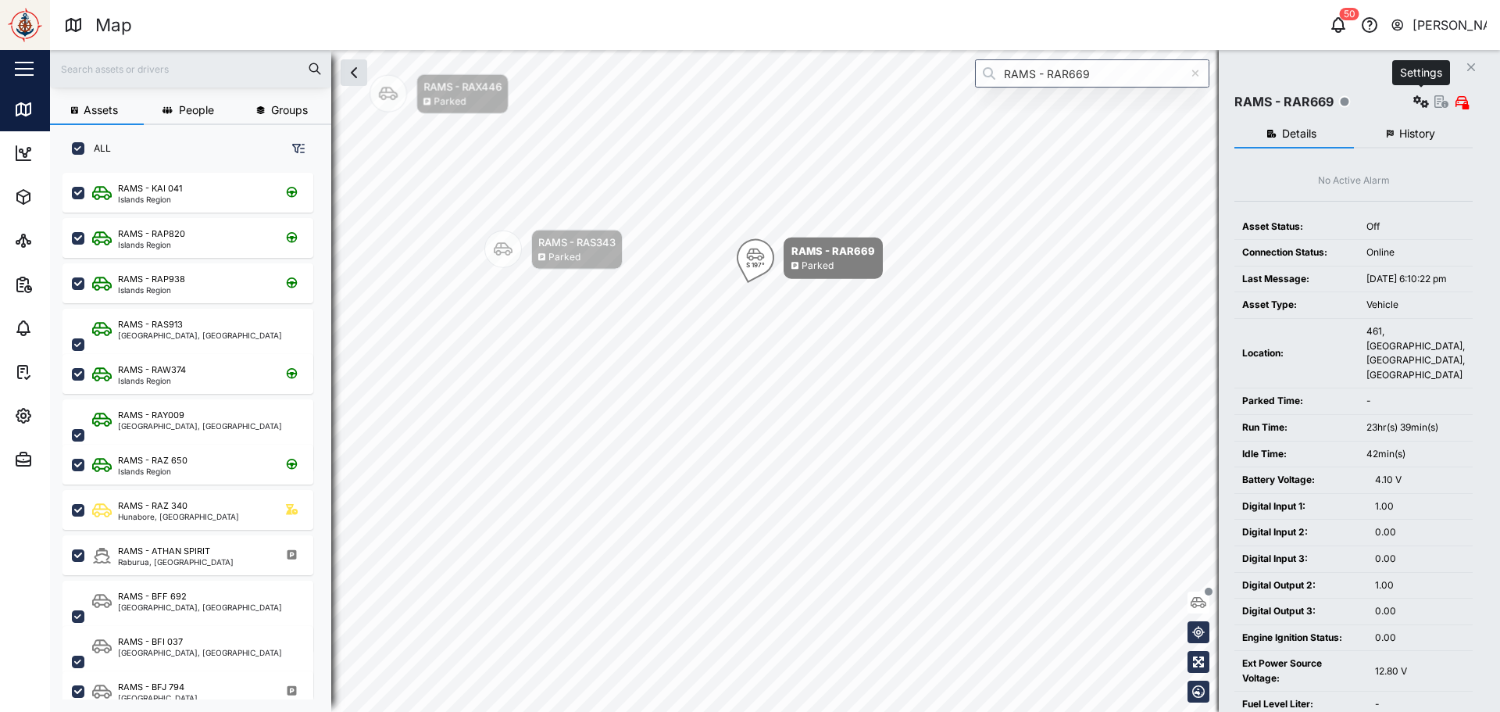
click at [1432, 101] on button "button" at bounding box center [1421, 102] width 22 height 22
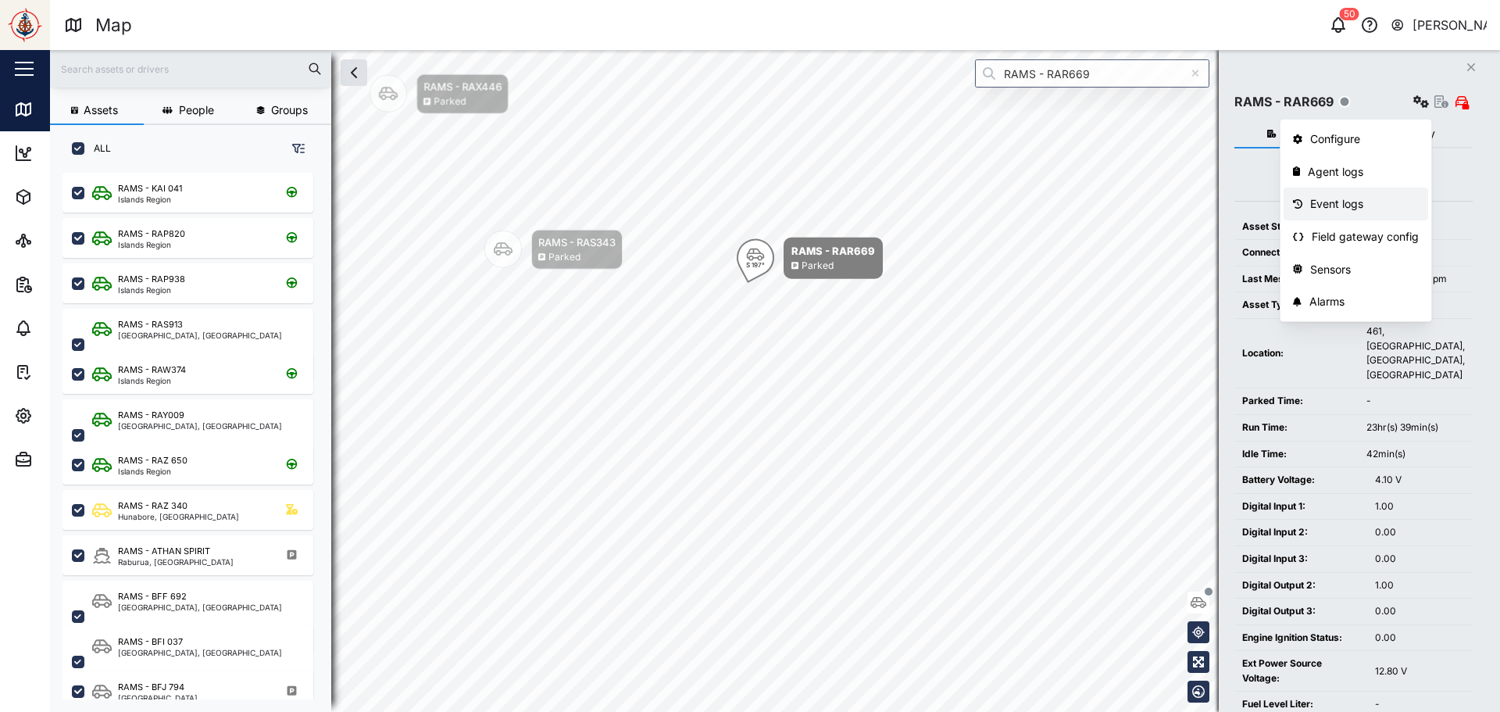
click at [1340, 202] on div "Event logs" at bounding box center [1364, 203] width 109 height 17
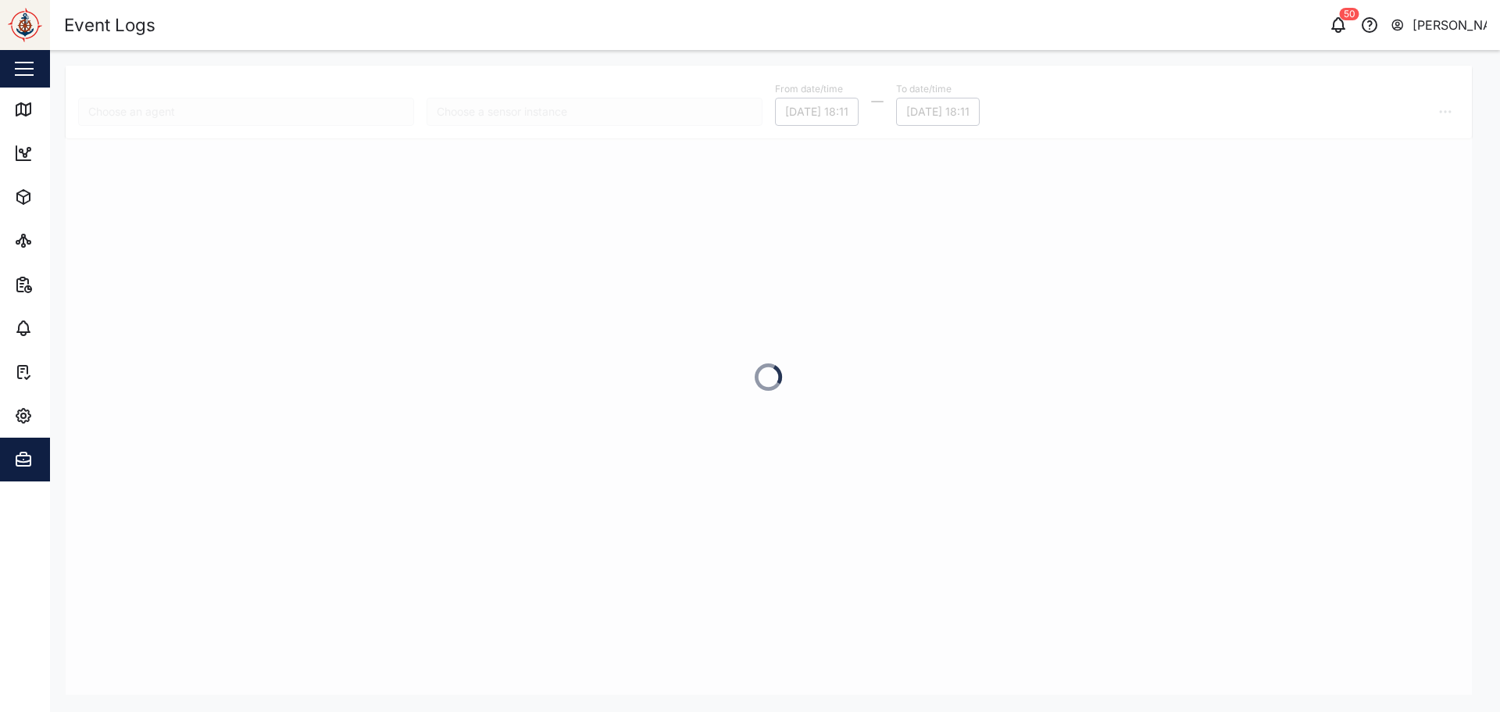
type input "RAMS - RAR669"
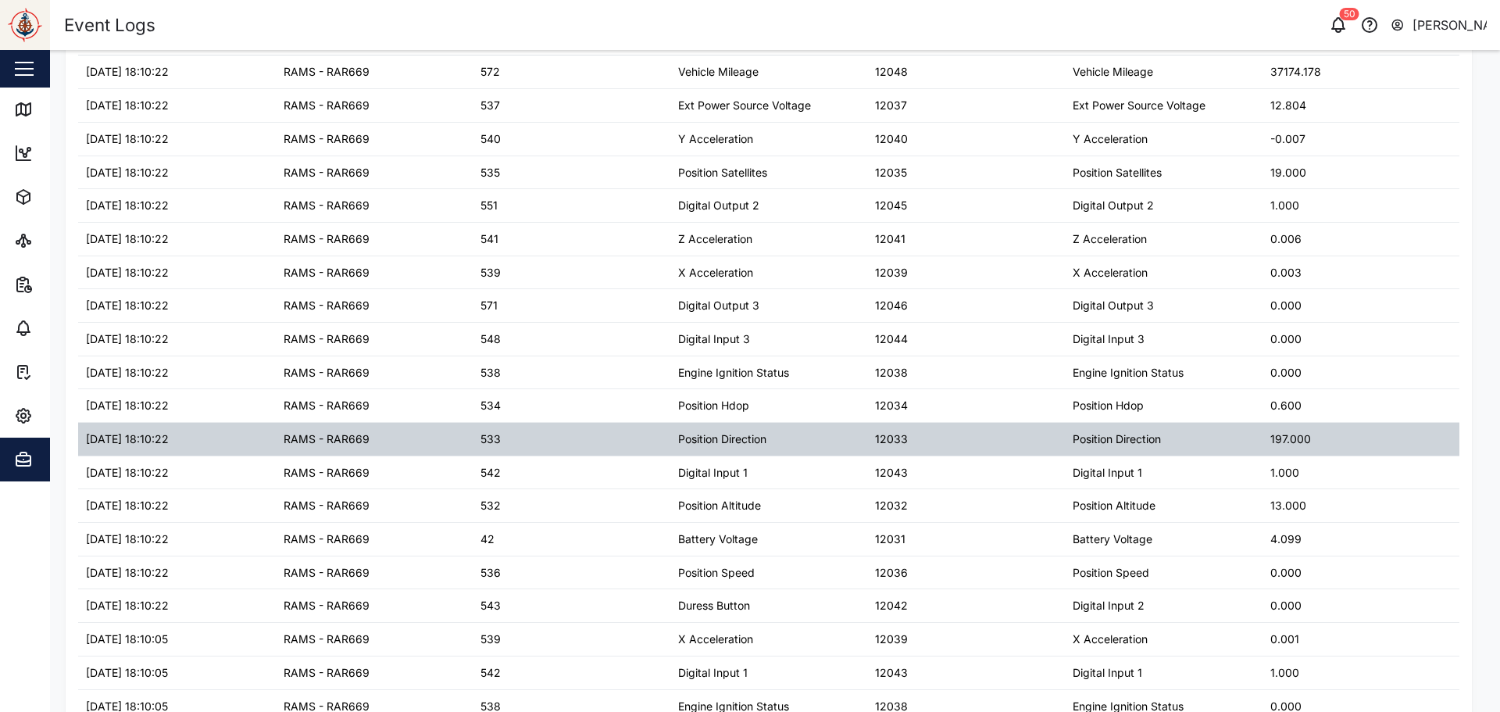
scroll to position [234, 0]
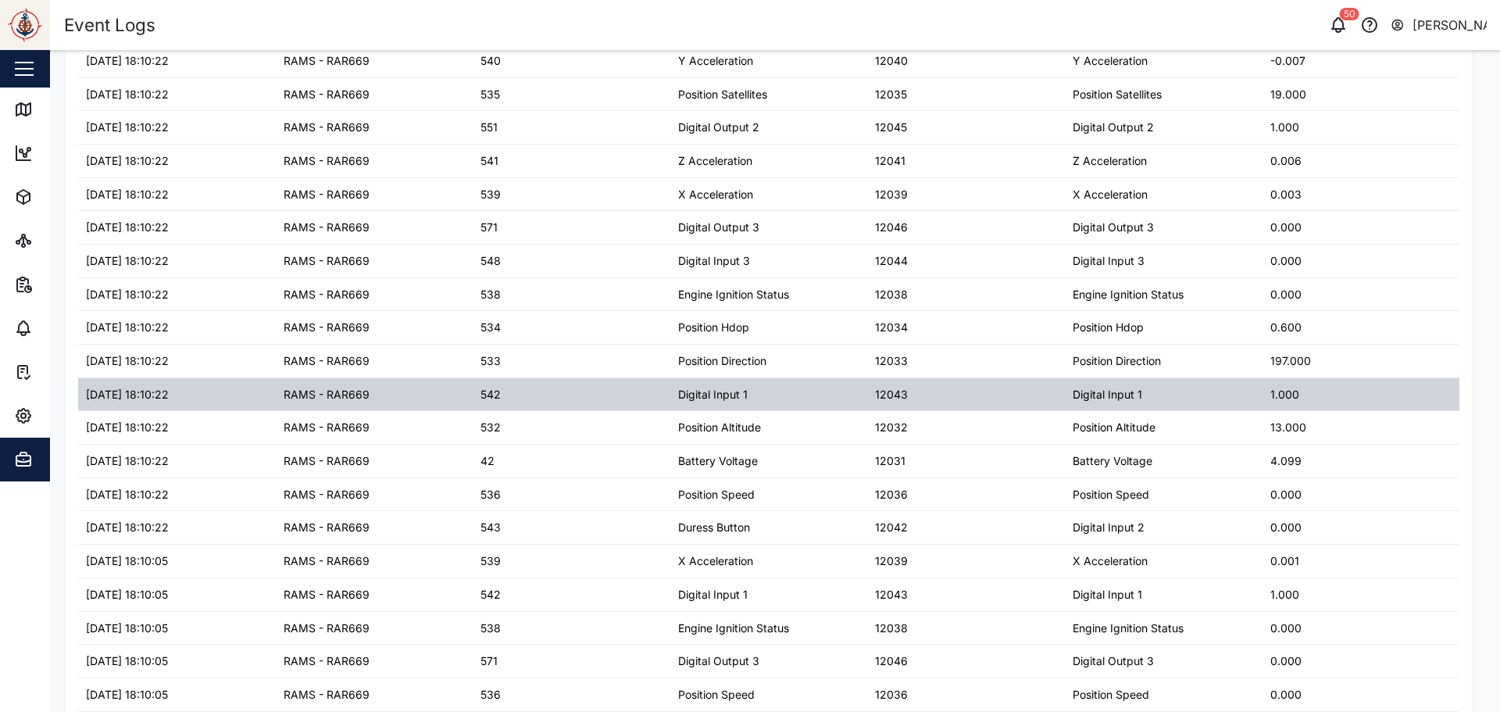
click at [727, 397] on div "Digital Input 1" at bounding box center [713, 394] width 70 height 17
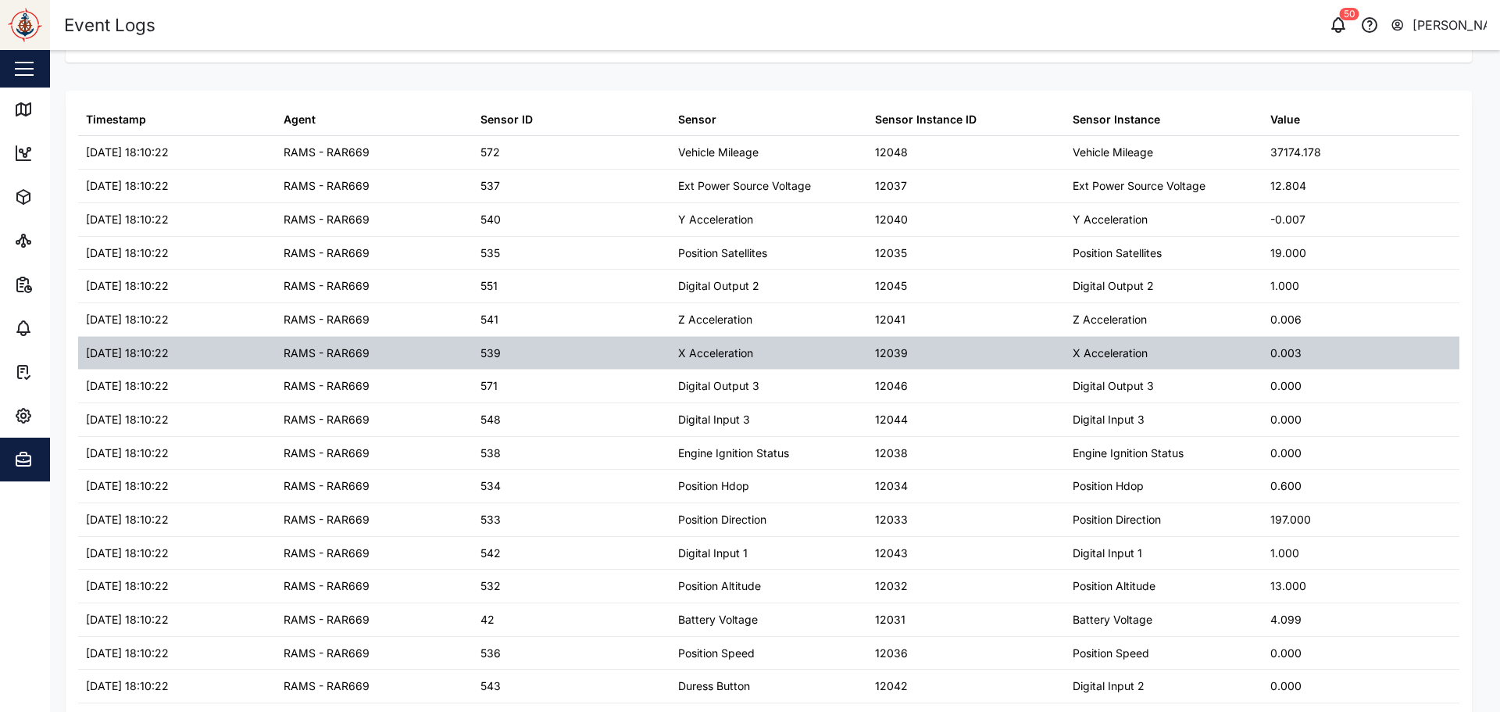
scroll to position [78, 0]
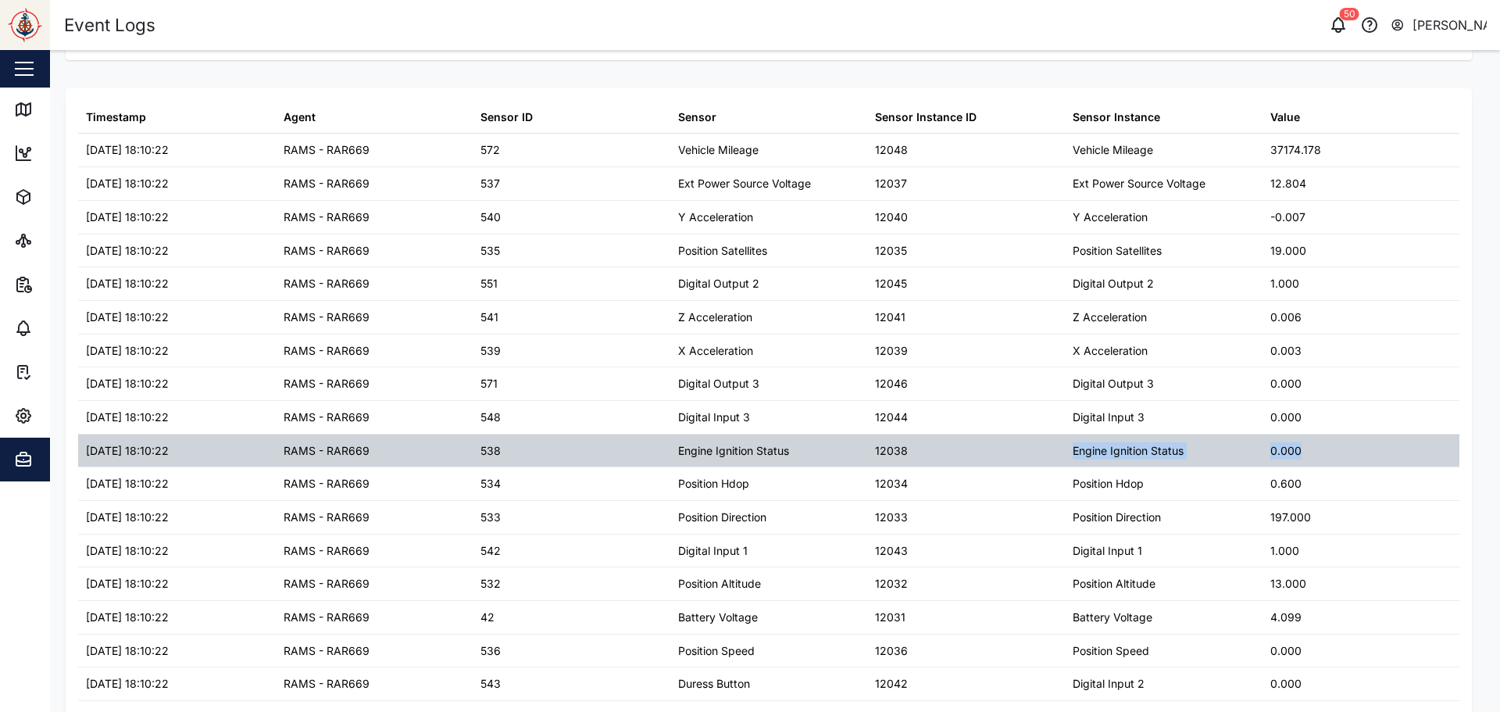
drag, startPoint x: 1288, startPoint y: 453, endPoint x: 890, endPoint y: 452, distance: 397.7
click at [892, 452] on div "[DATE] 18:10:22 RAMS - RAR669 538 Engine Ignition Status 12038 Engine Ignition …" at bounding box center [768, 451] width 1381 height 34
click at [843, 451] on div "Engine Ignition Status" at bounding box center [769, 450] width 198 height 33
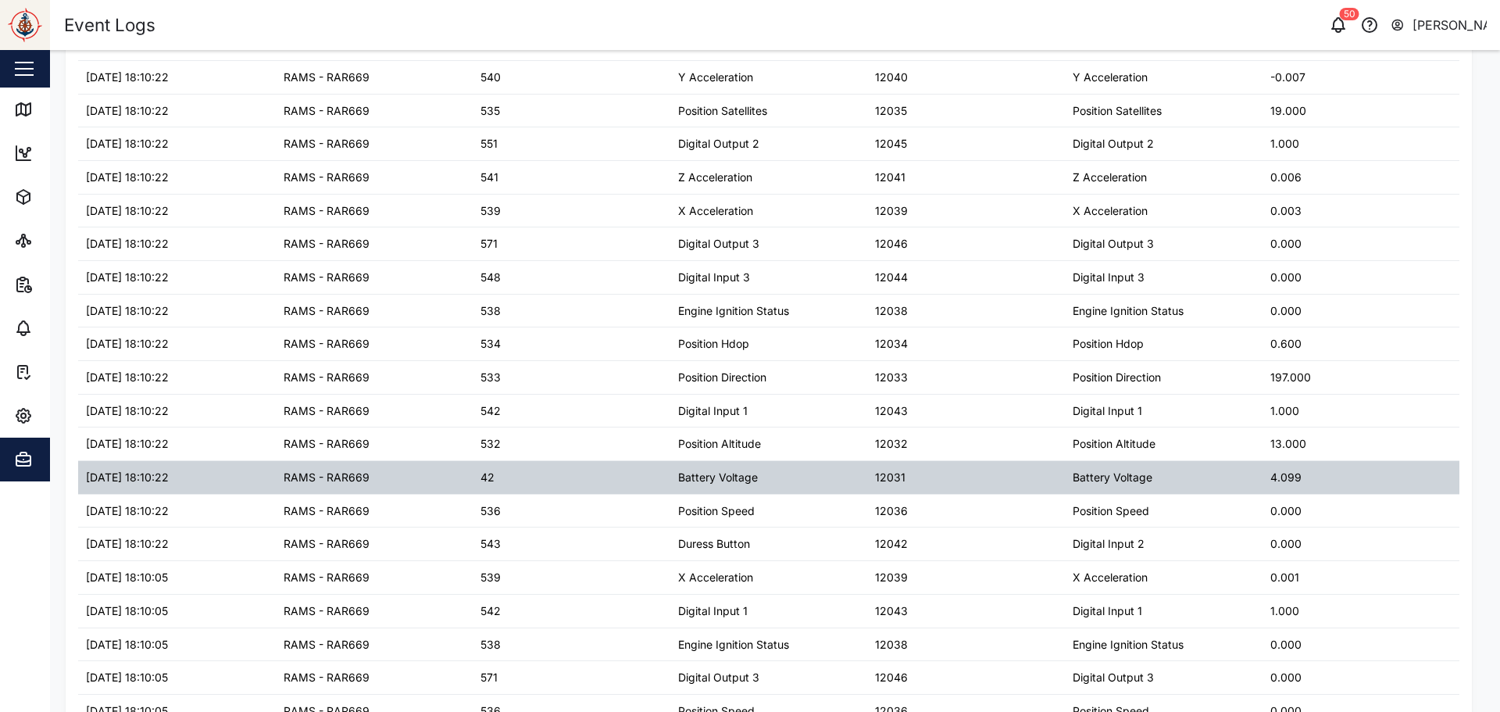
scroll to position [234, 0]
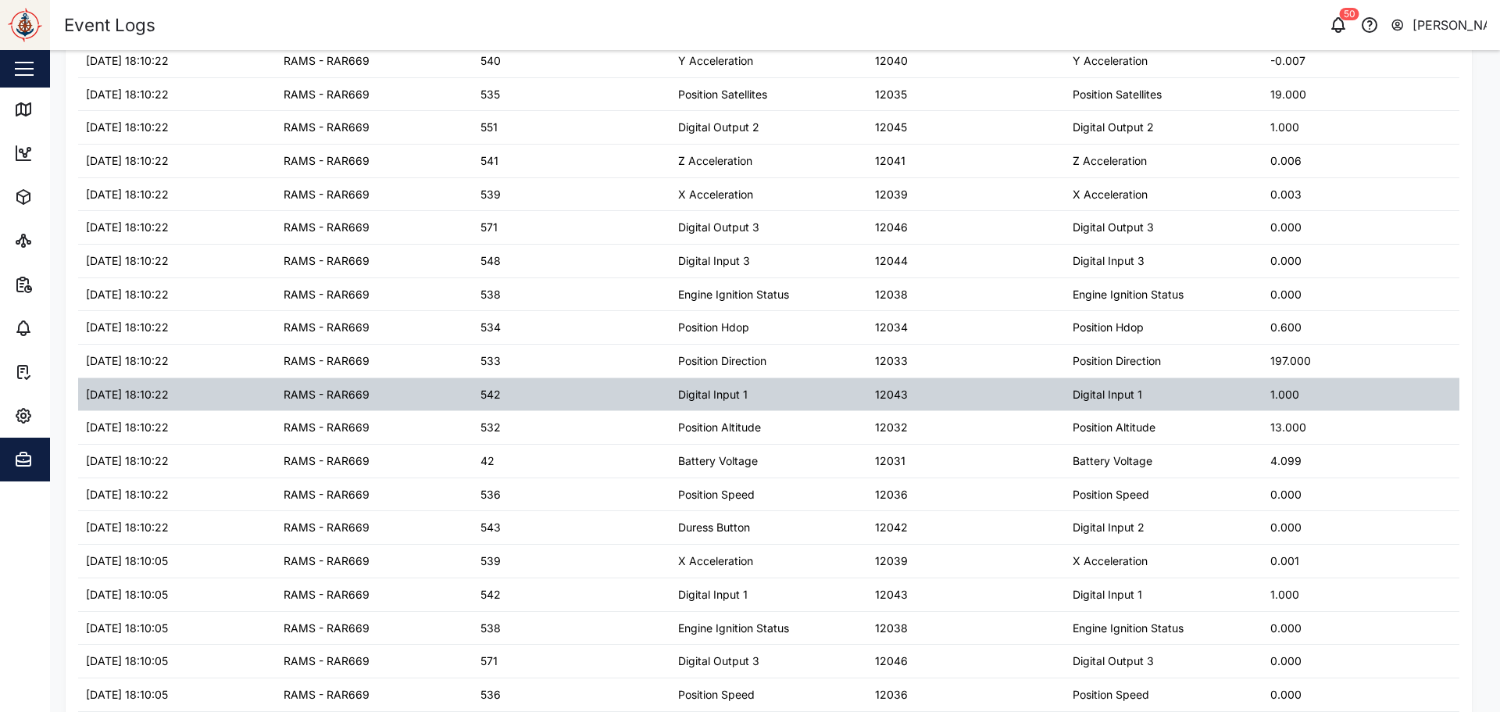
click at [942, 409] on div "12043" at bounding box center [966, 394] width 198 height 33
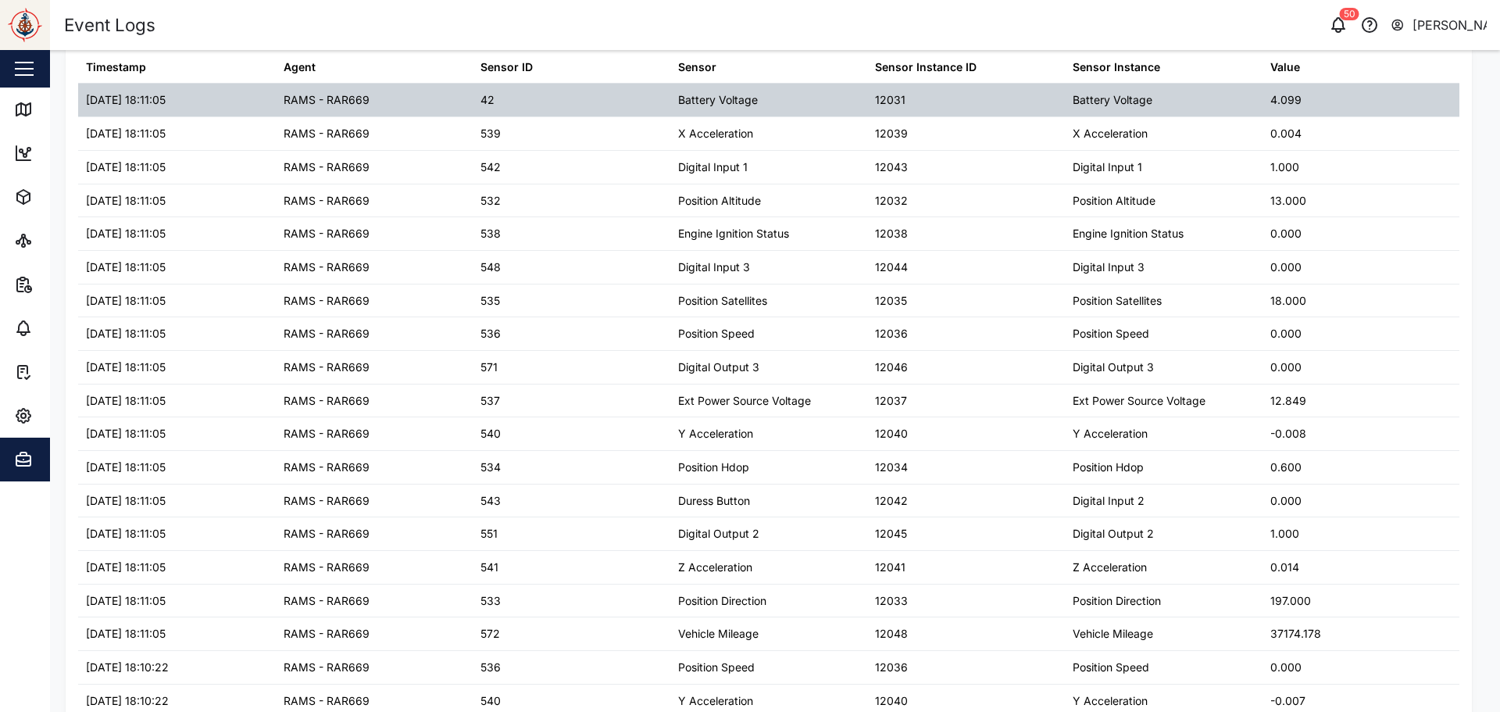
scroll to position [0, 0]
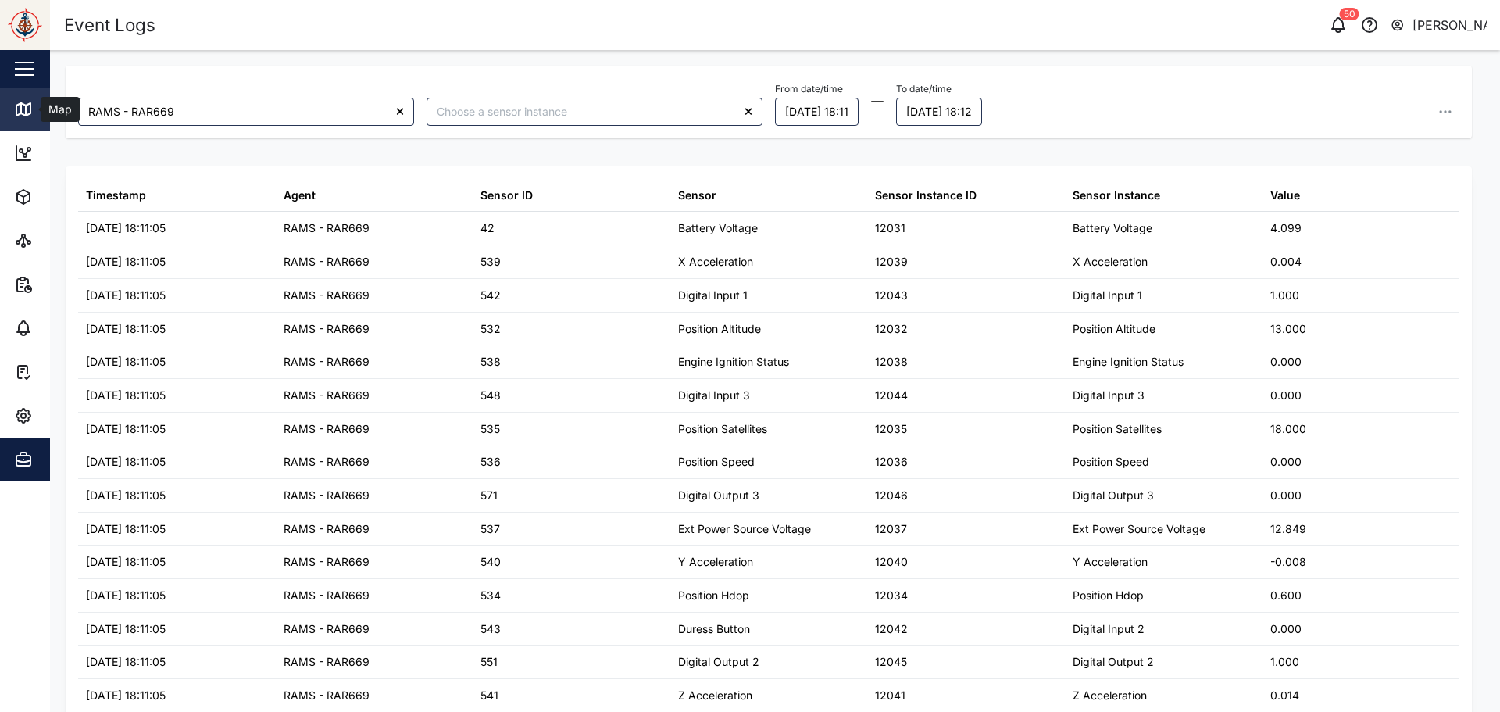
click at [30, 103] on icon at bounding box center [23, 109] width 14 height 13
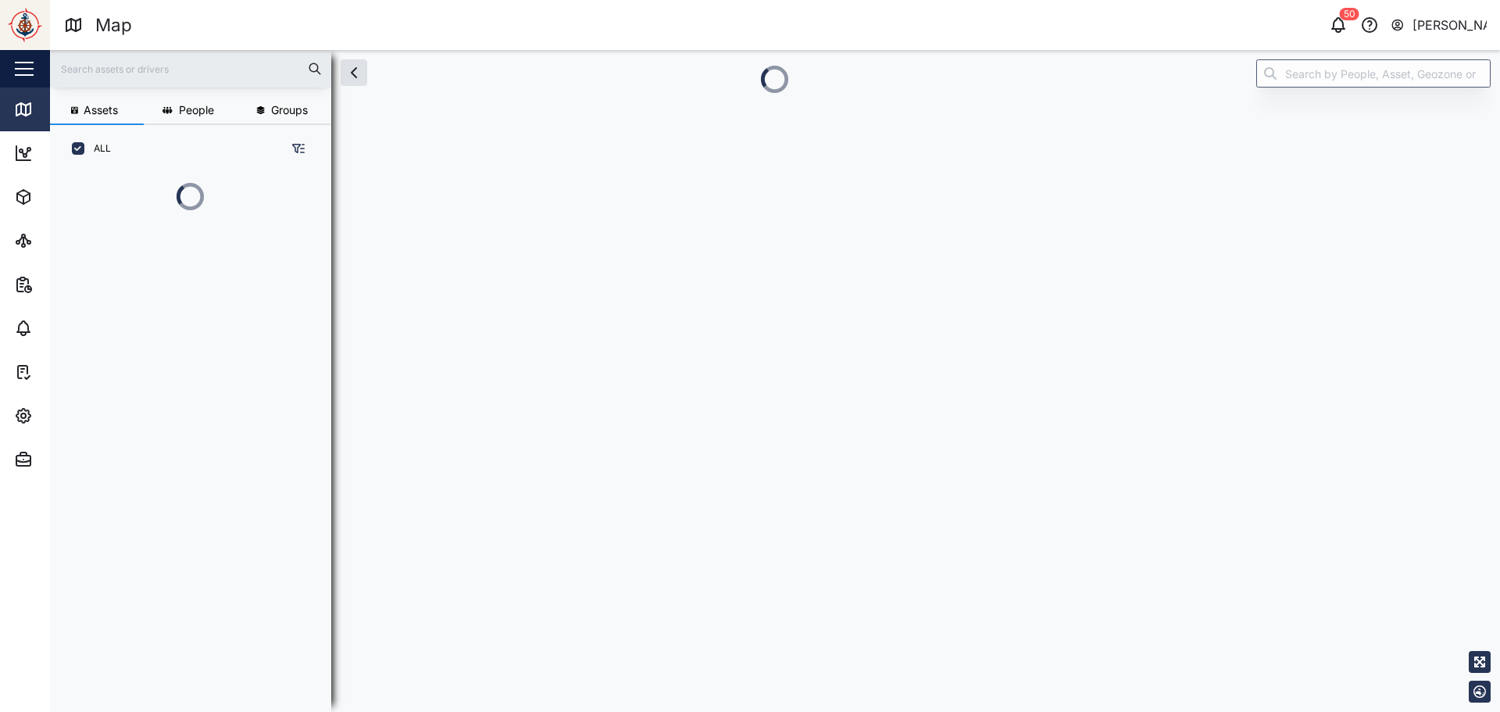
scroll to position [13, 13]
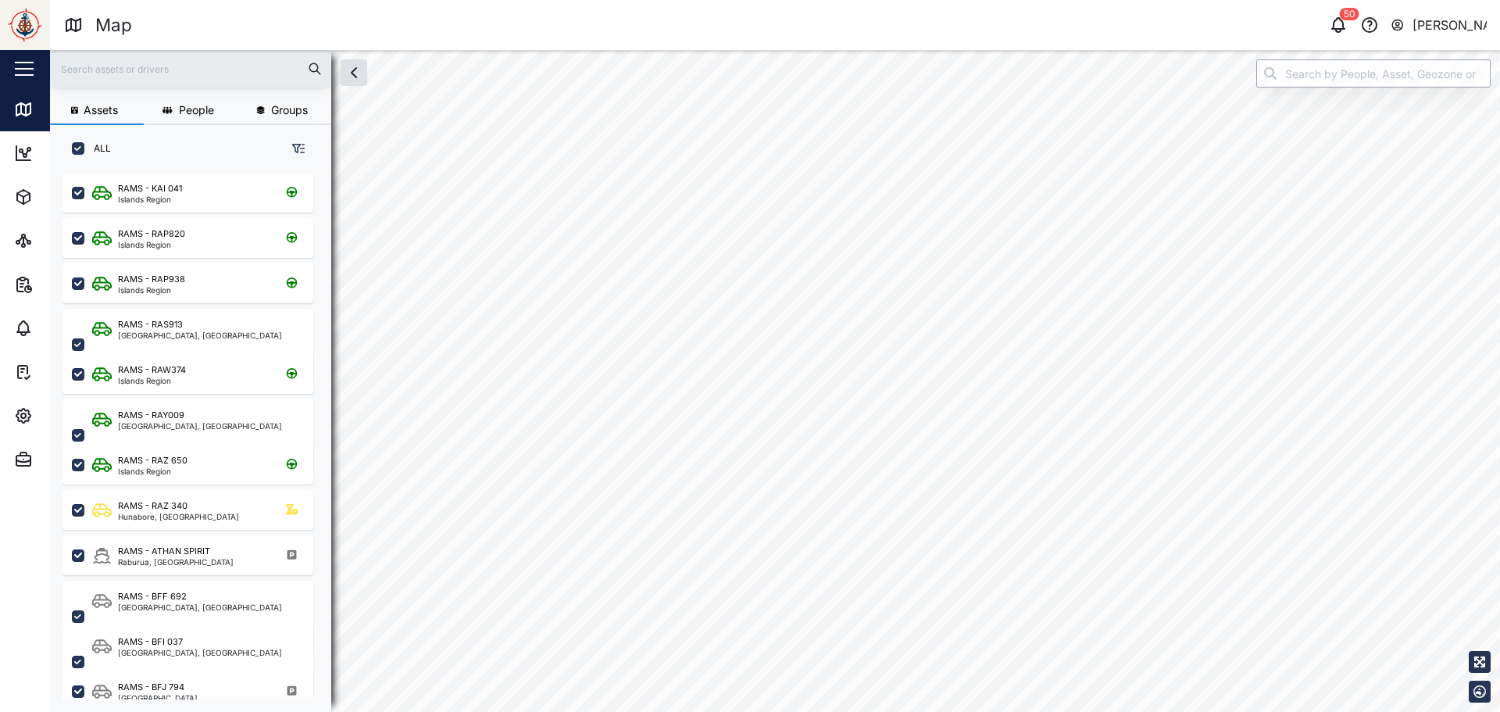
click at [1375, 74] on input "search" at bounding box center [1373, 73] width 234 height 28
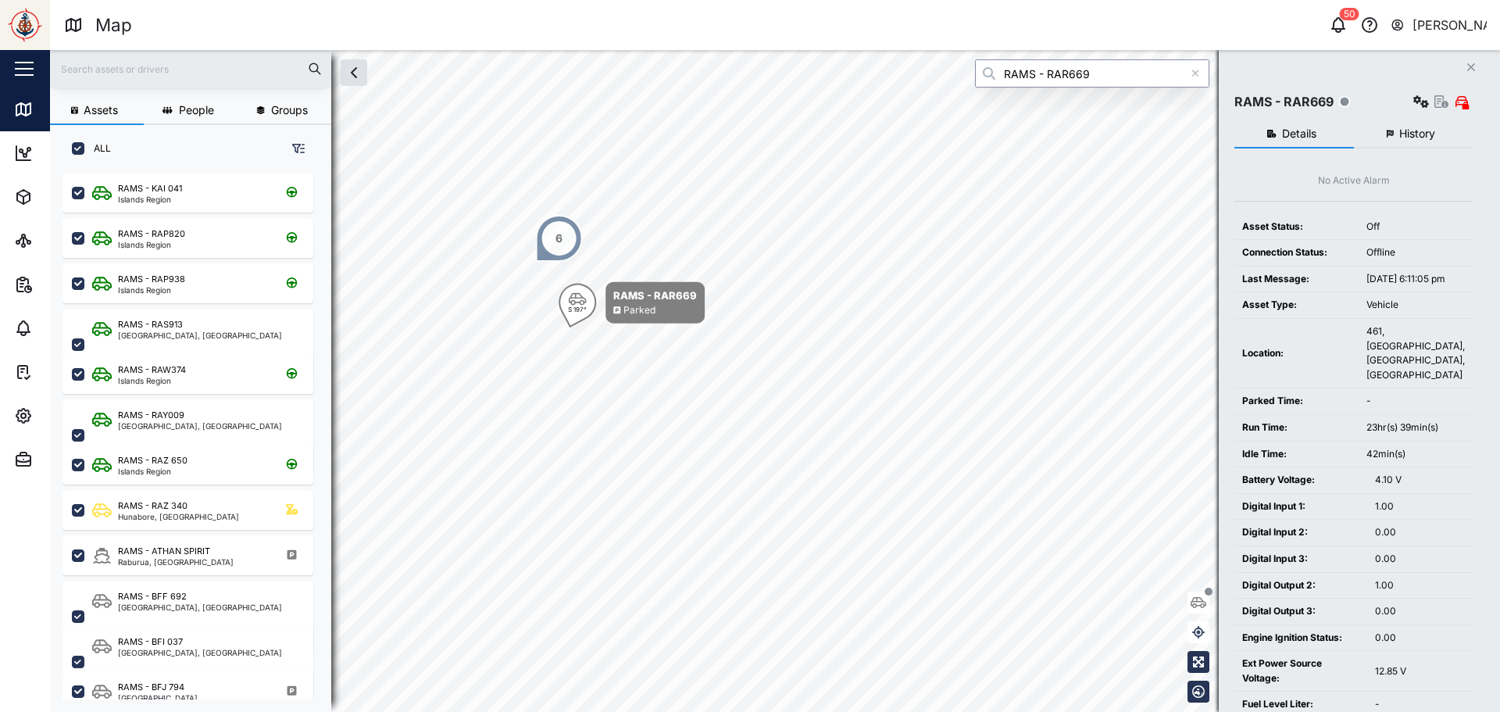
type input "RAMS - RAR669"
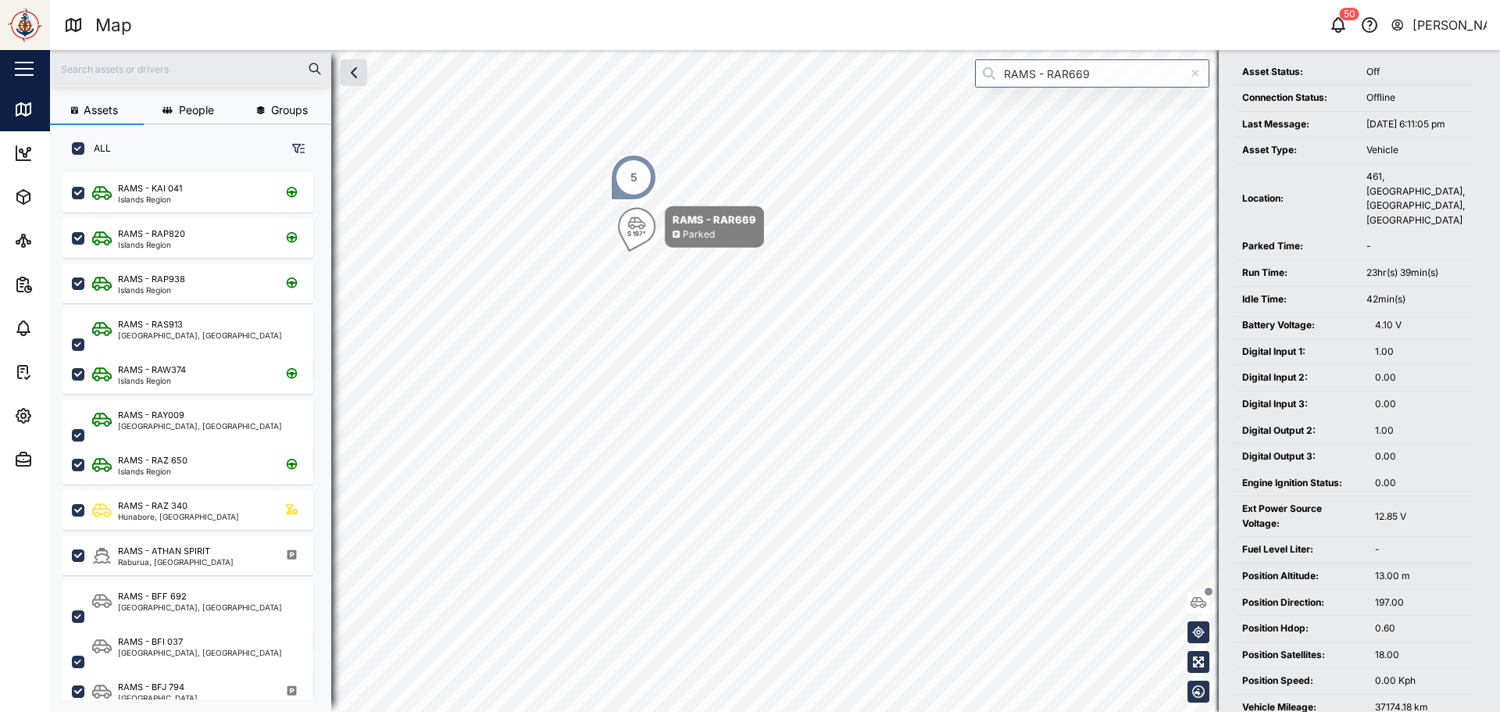
scroll to position [152, 0]
click at [1347, 484] on tr "Engine Ignition Status: 0.00" at bounding box center [1354, 485] width 238 height 27
click at [1335, 491] on div "Engine Ignition Status:" at bounding box center [1300, 485] width 117 height 15
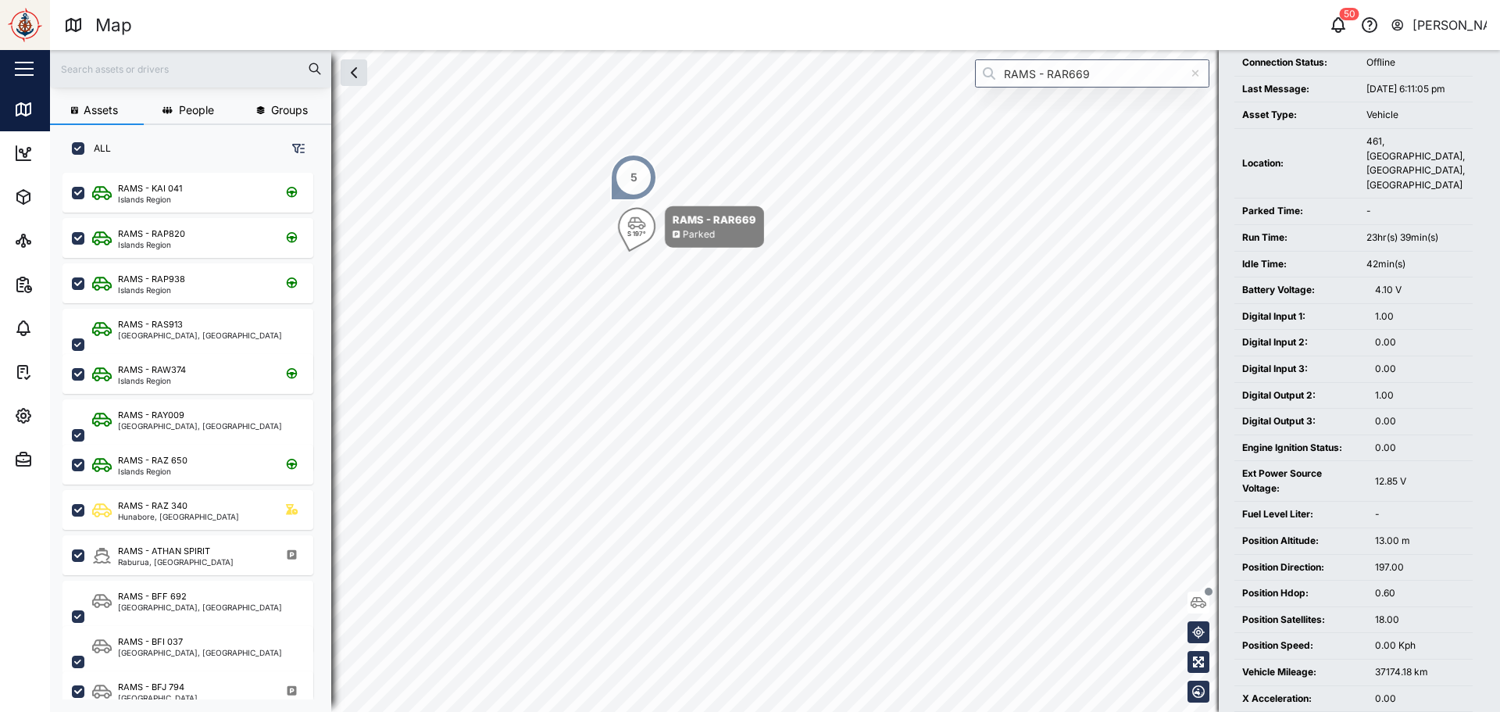
scroll to position [234, 0]
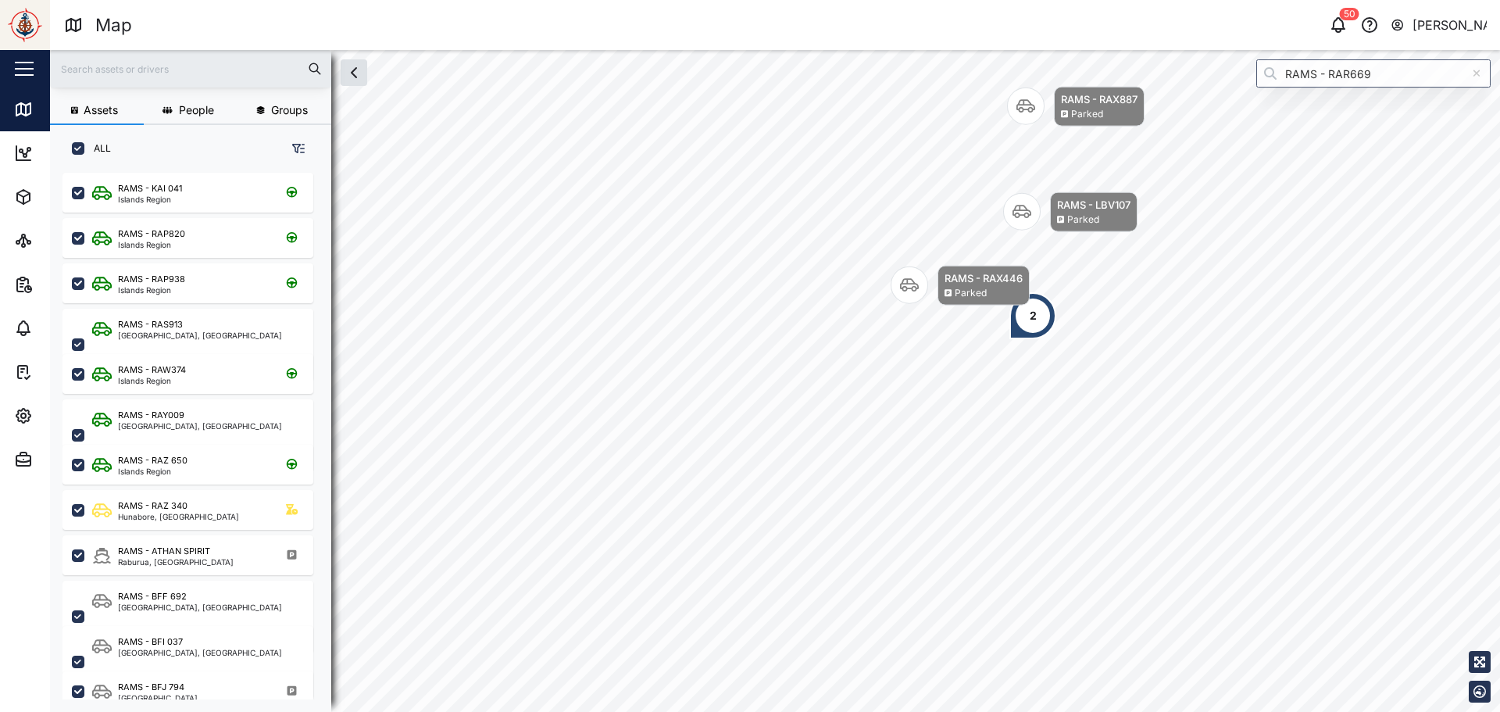
drag, startPoint x: 1035, startPoint y: 325, endPoint x: 935, endPoint y: 395, distance: 121.2
click at [1010, 339] on div "2" at bounding box center [1033, 315] width 47 height 47
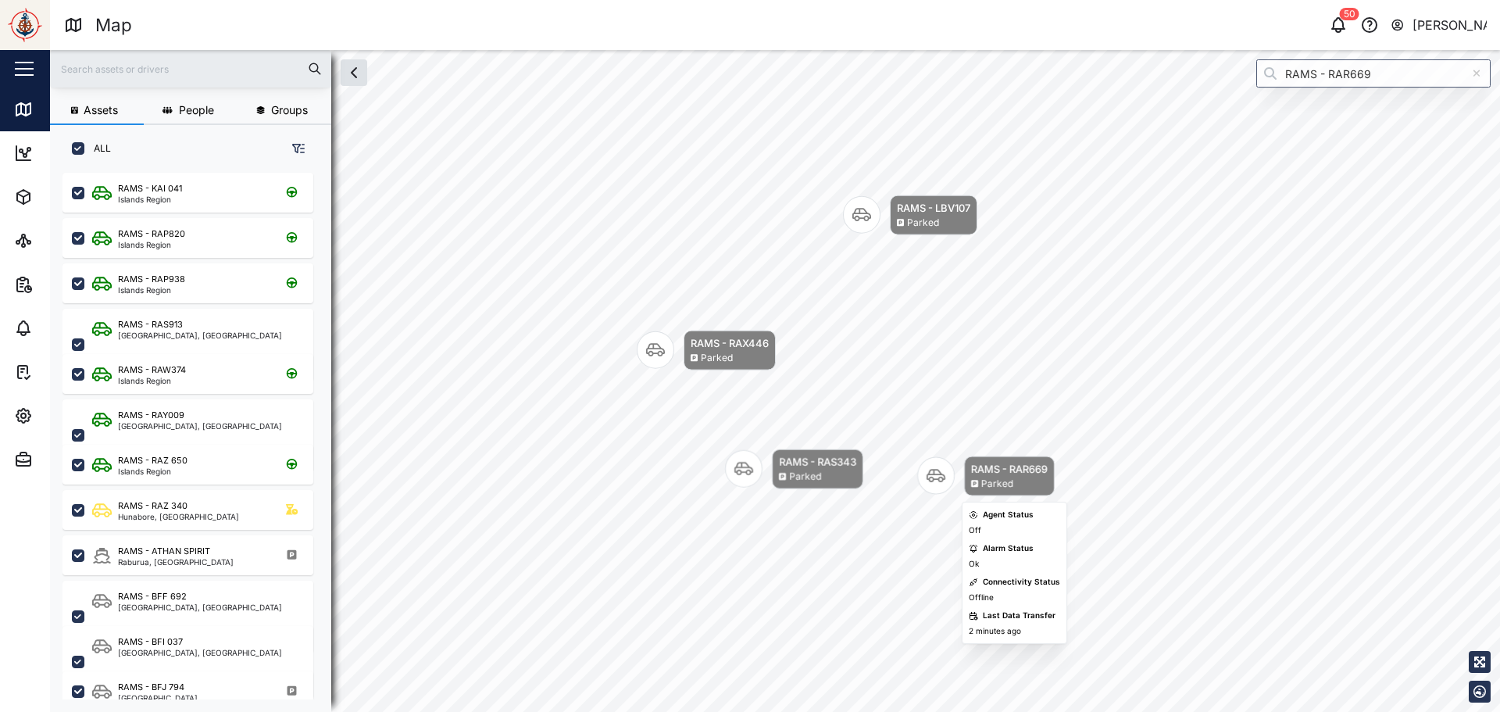
click at [1032, 479] on div "Parked" at bounding box center [1009, 484] width 77 height 15
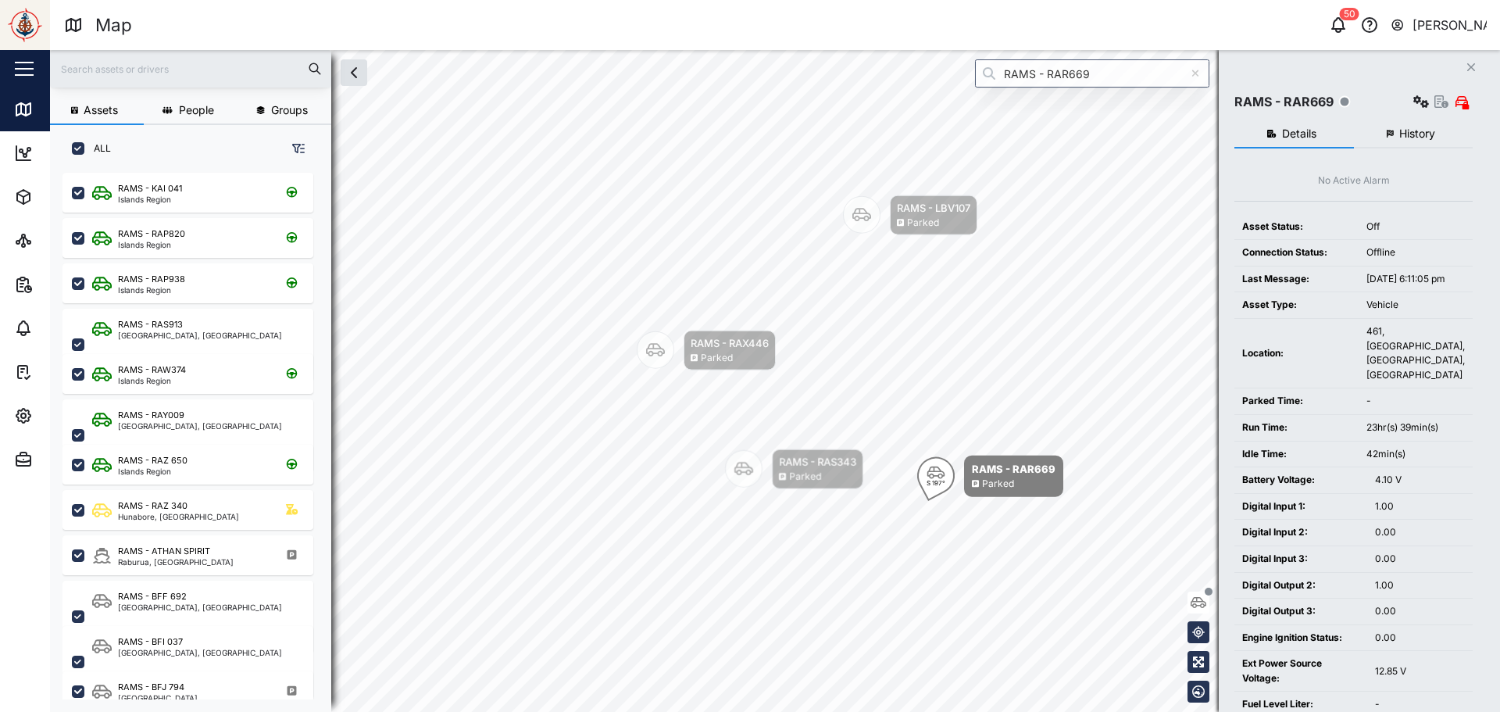
click at [1418, 128] on span "History" at bounding box center [1417, 133] width 36 height 11
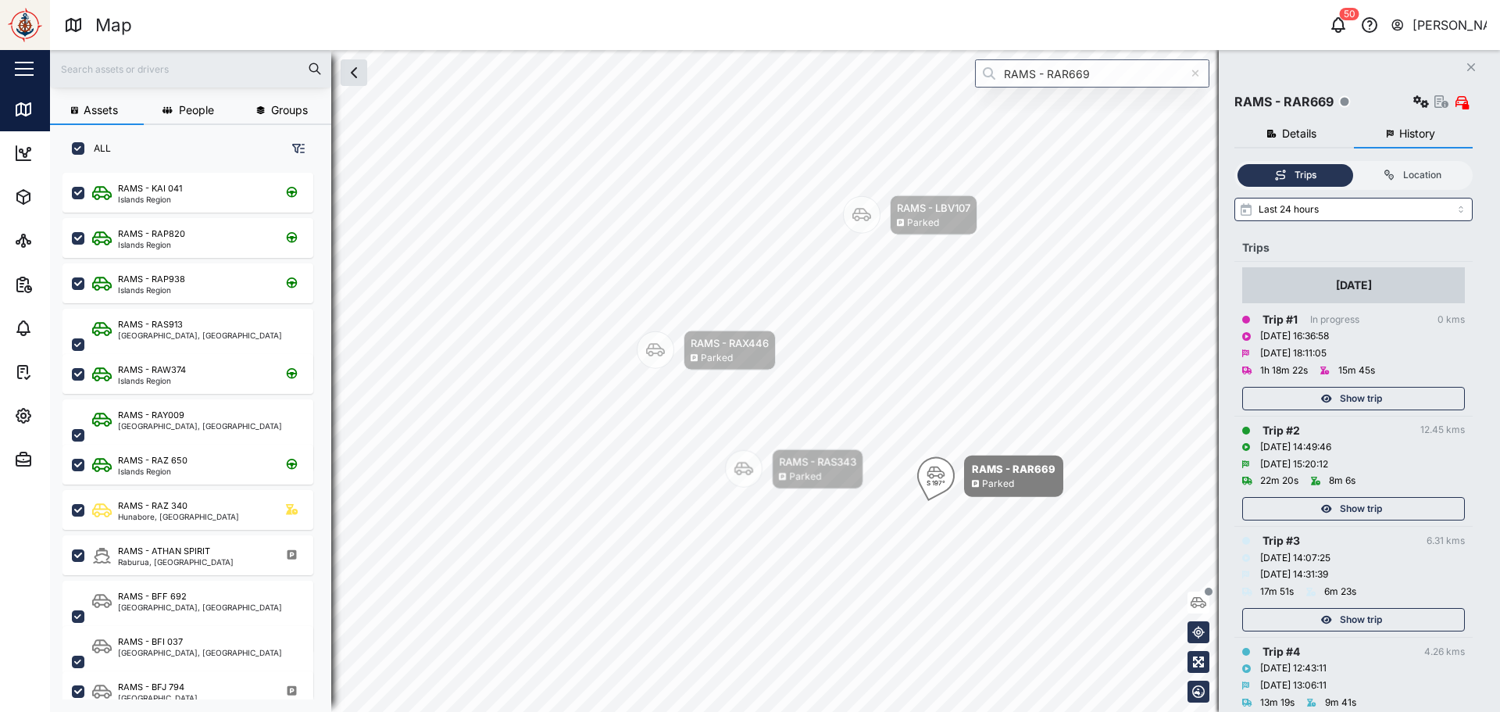
click at [1318, 132] on button "Details" at bounding box center [1295, 134] width 120 height 28
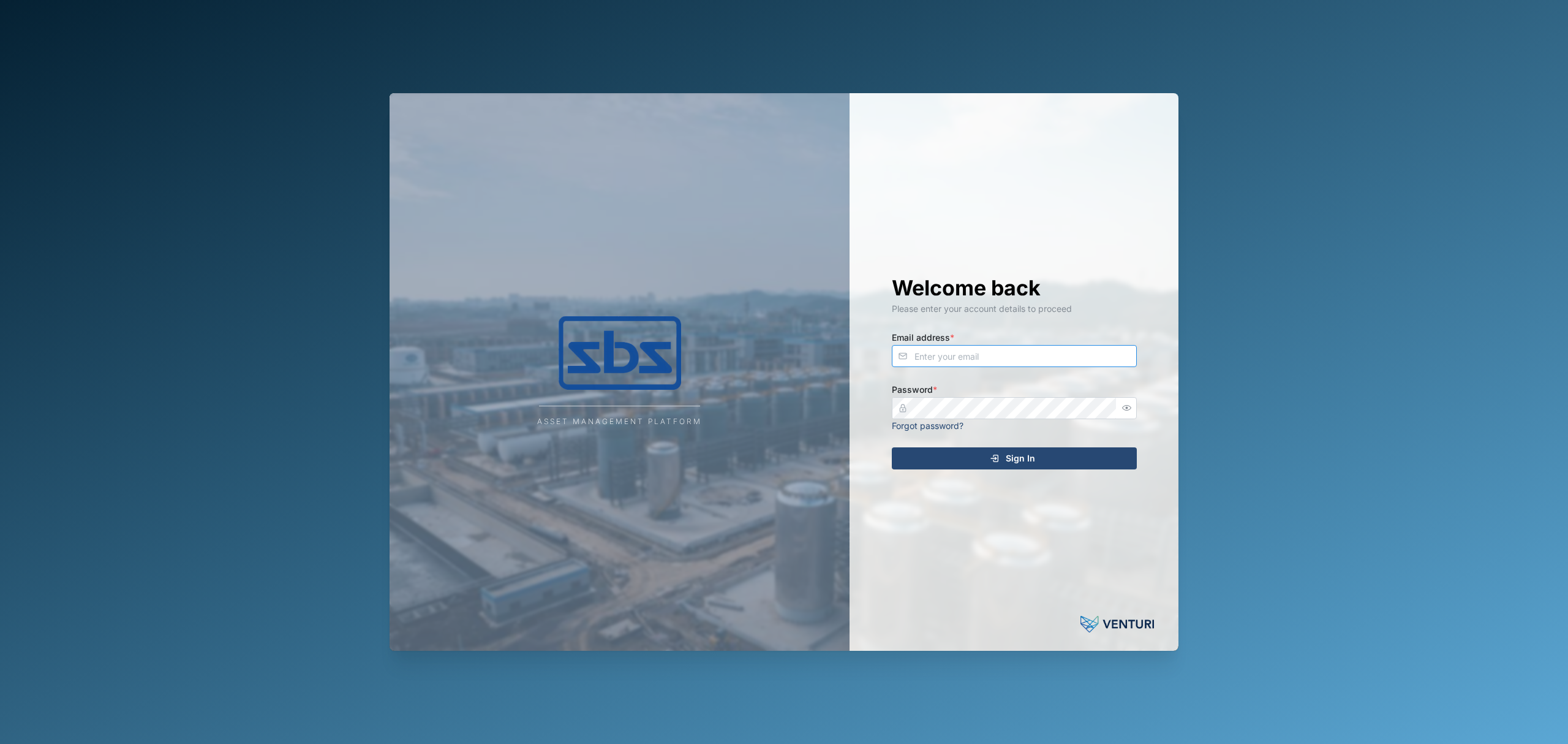
drag, startPoint x: 974, startPoint y: 363, endPoint x: 979, endPoint y: 356, distance: 8.6
click at [971, 363] on input "Email address *" at bounding box center [1014, 356] width 245 height 22
type input "[EMAIL_ADDRESS][PERSON_NAME][DOMAIN_NAME]"
click at [892, 447] on button "Sign In" at bounding box center [1014, 458] width 245 height 22
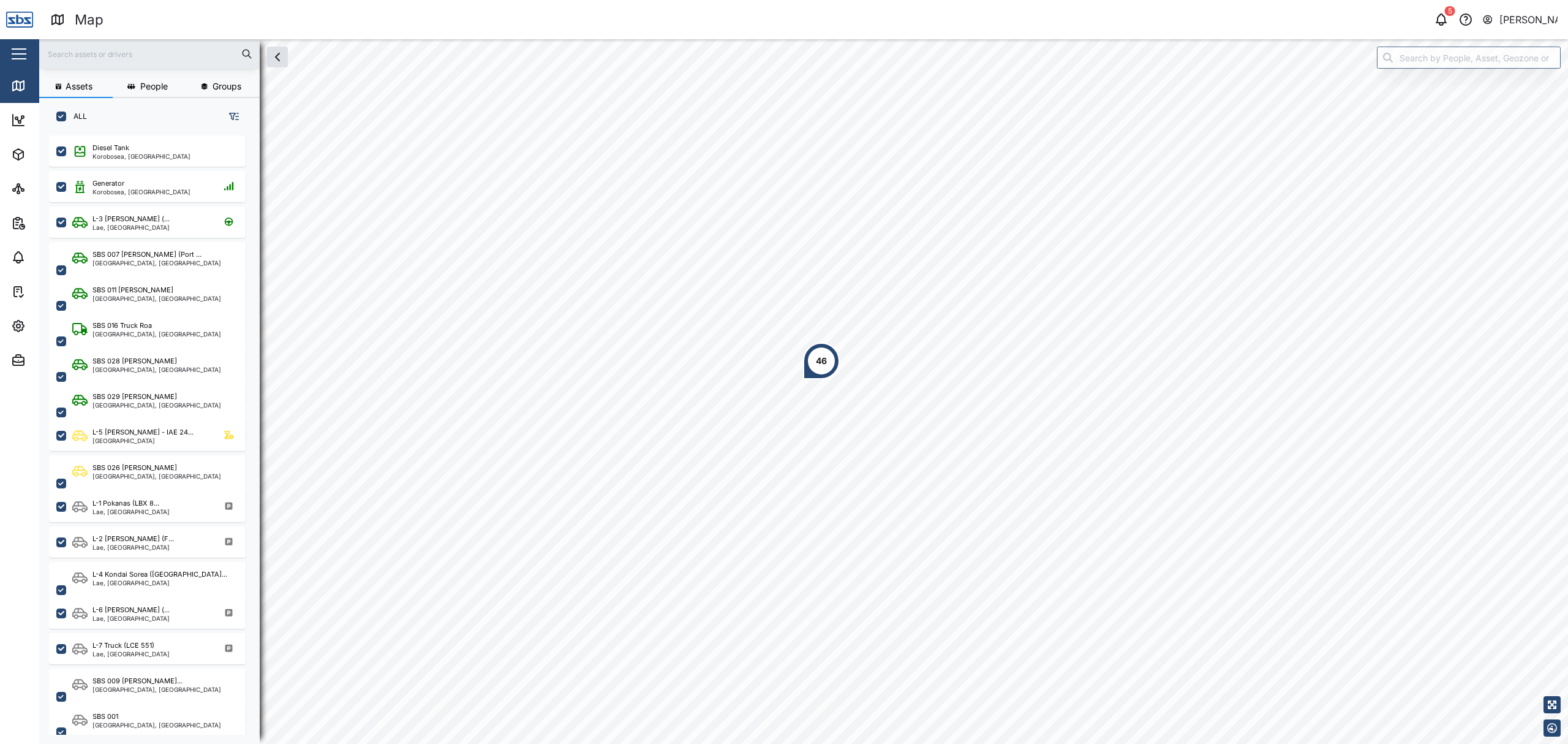
scroll to position [590, 189]
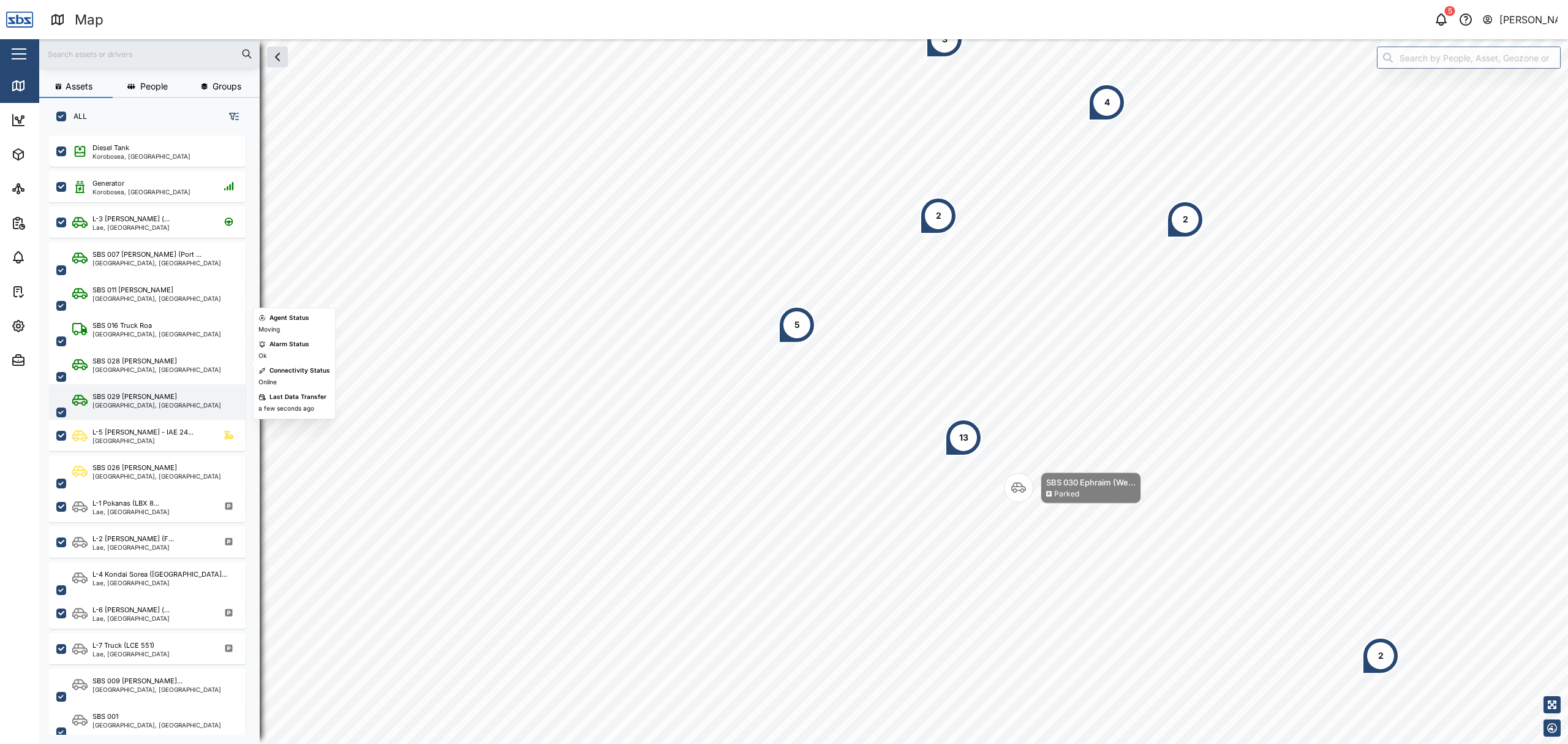
click at [133, 397] on div "SBS 029 [PERSON_NAME]" at bounding box center [135, 396] width 85 height 10
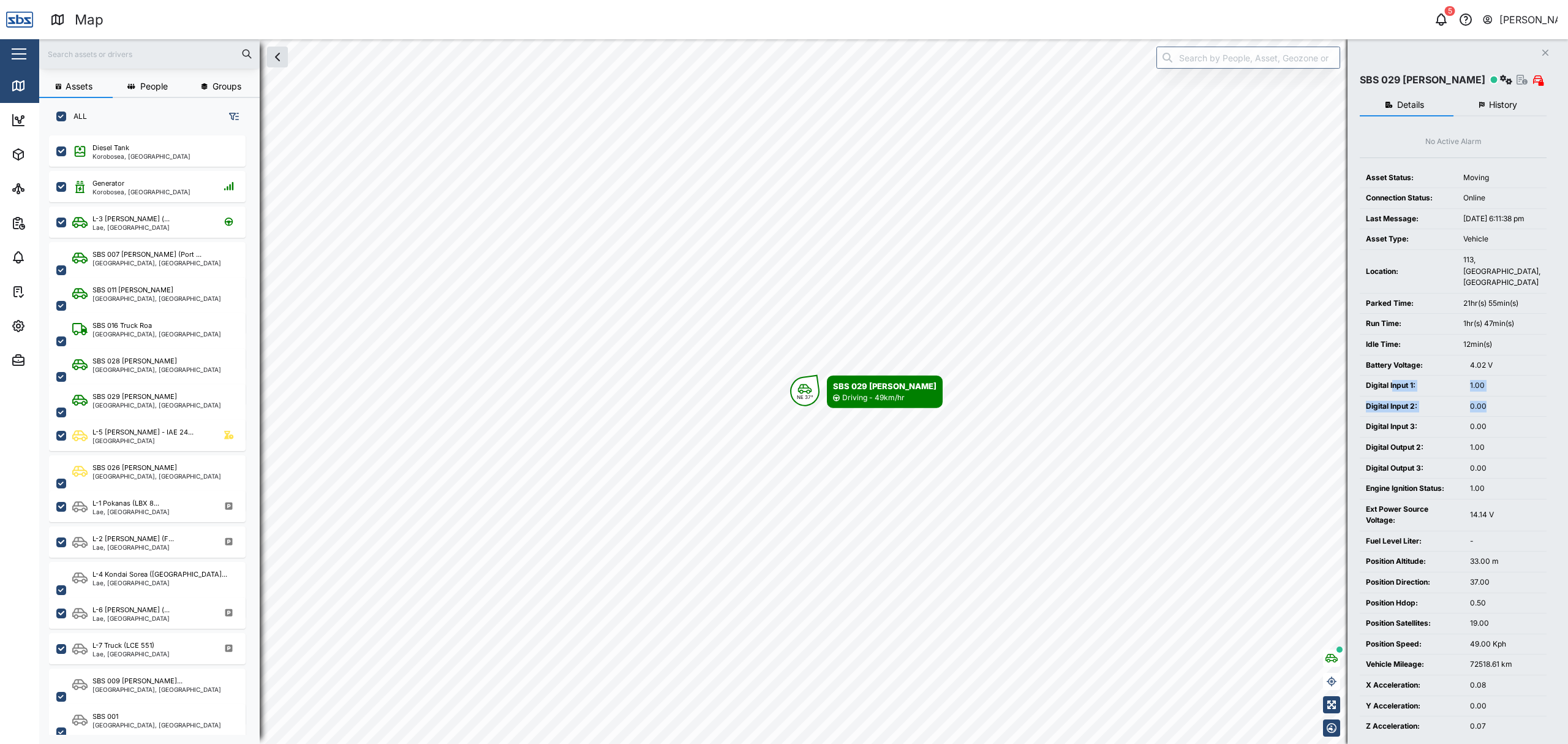
drag, startPoint x: 1485, startPoint y: 397, endPoint x: 1563, endPoint y: 402, distance: 78.2
click at [1555, 402] on div "Close SBS 029 [PERSON_NAME] I Details History No Active Alarm Asset Status: Mov…" at bounding box center [1457, 391] width 220 height 705
click at [1488, 413] on td "0.00" at bounding box center [1505, 406] width 82 height 21
drag, startPoint x: 1478, startPoint y: 492, endPoint x: 1378, endPoint y: 499, distance: 100.2
click at [1392, 492] on tr "Engine Ignition Status: 1.00" at bounding box center [1454, 488] width 187 height 21
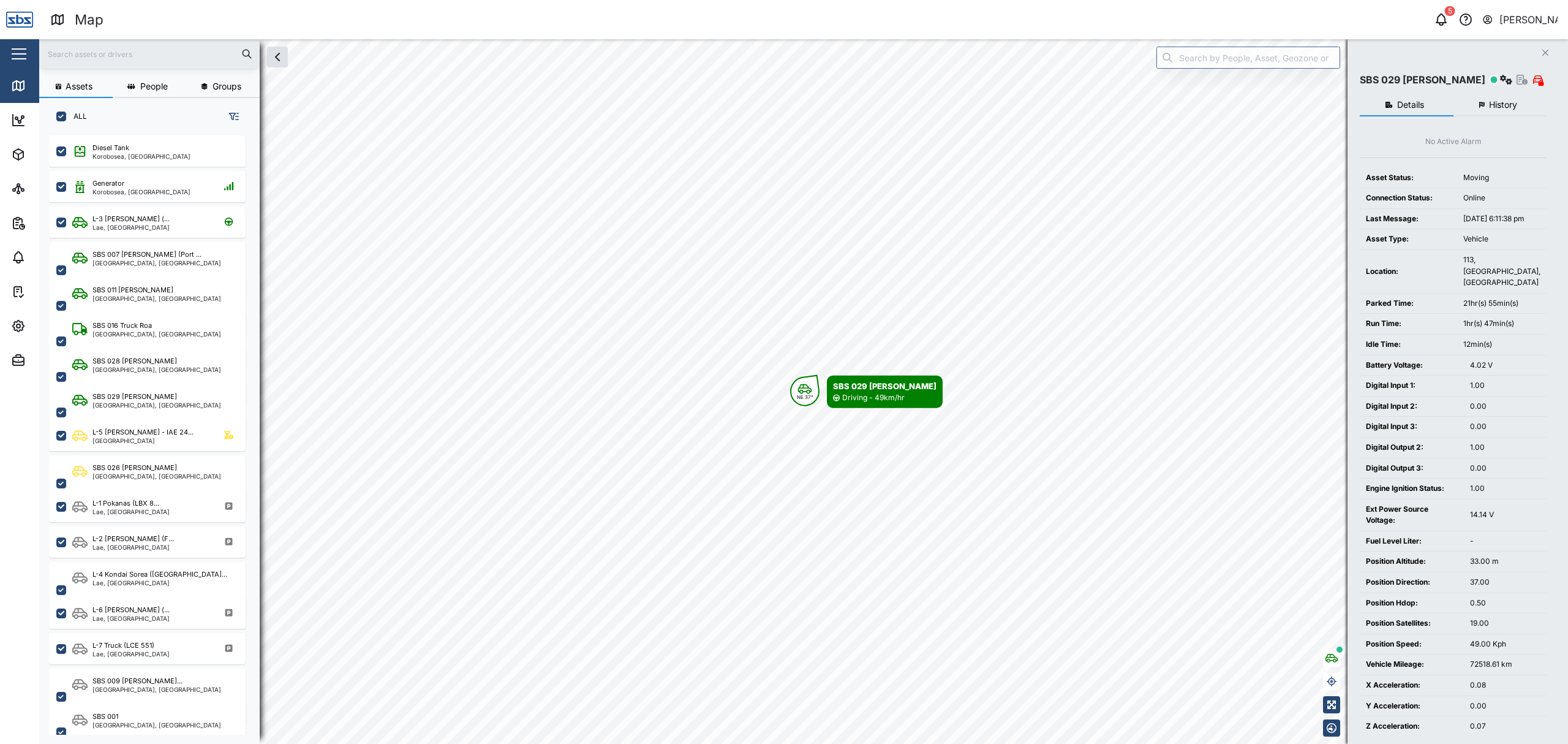
click at [1534, 521] on div "14.14 V" at bounding box center [1505, 514] width 71 height 12
click at [1491, 79] on div "SBS 029 [PERSON_NAME]" at bounding box center [1454, 80] width 187 height 17
click at [1501, 77] on icon "button" at bounding box center [1507, 79] width 13 height 10
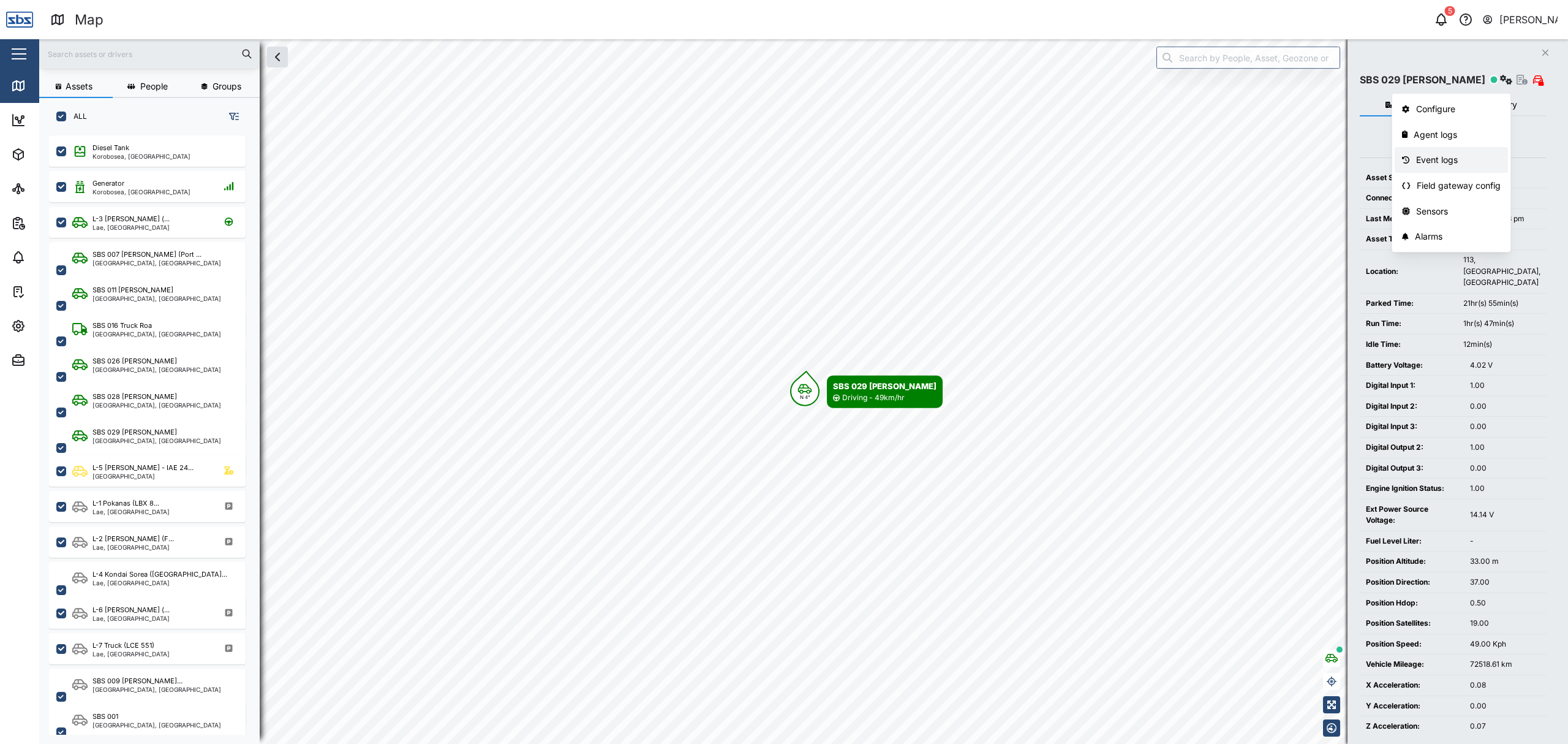
click at [1474, 151] on link "Event logs" at bounding box center [1451, 160] width 114 height 26
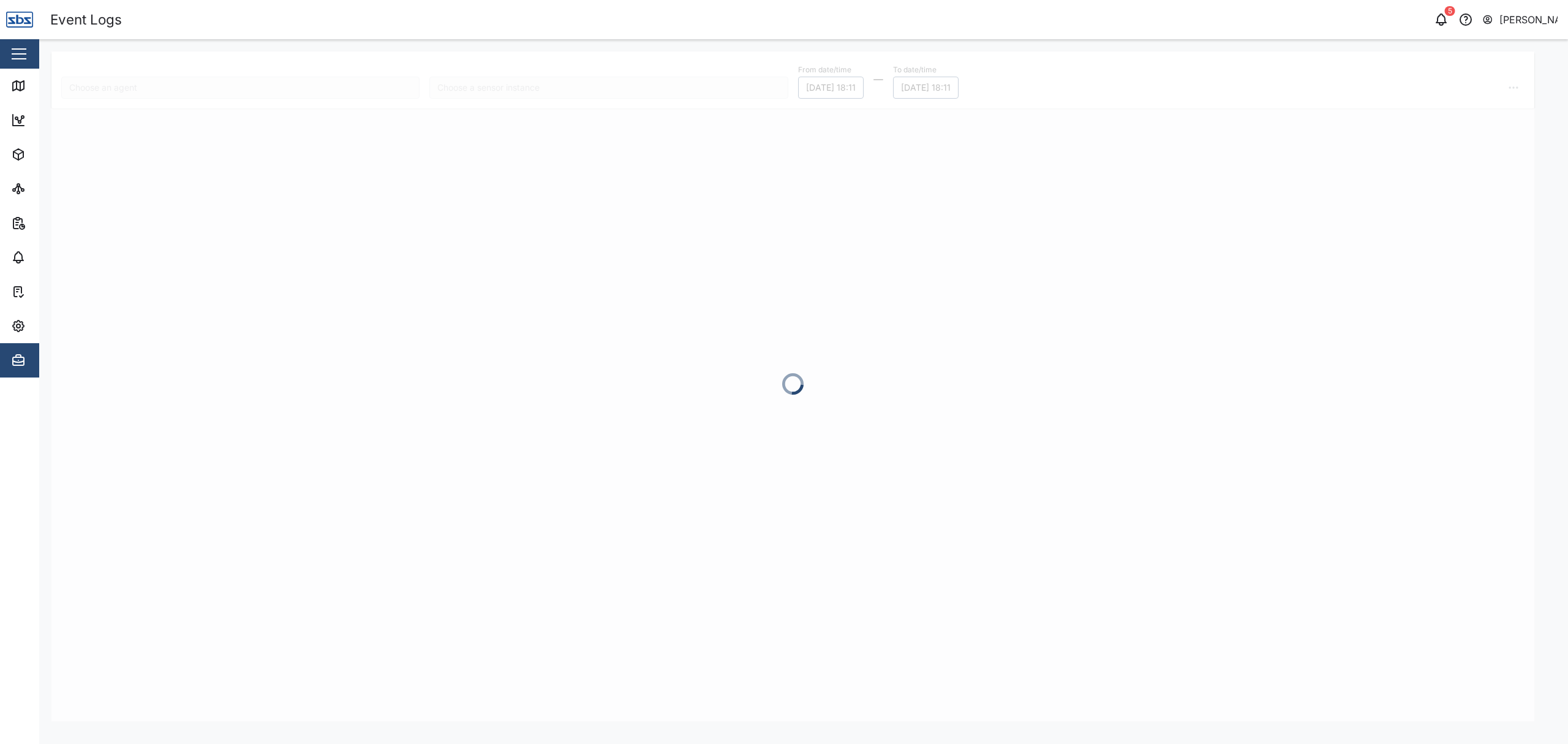
type input "SBS 029 [PERSON_NAME]"
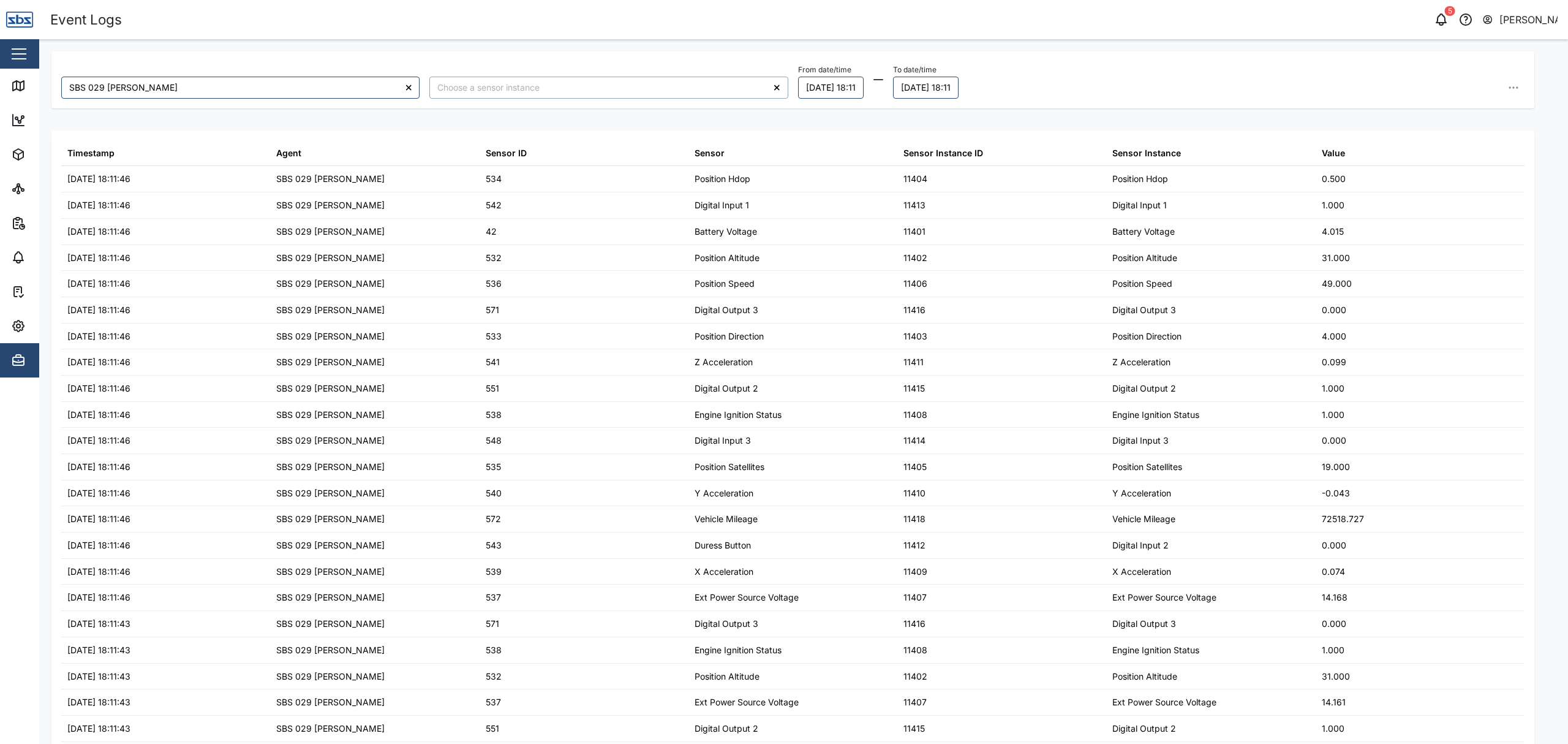
click at [657, 84] on input "search" at bounding box center [608, 88] width 358 height 22
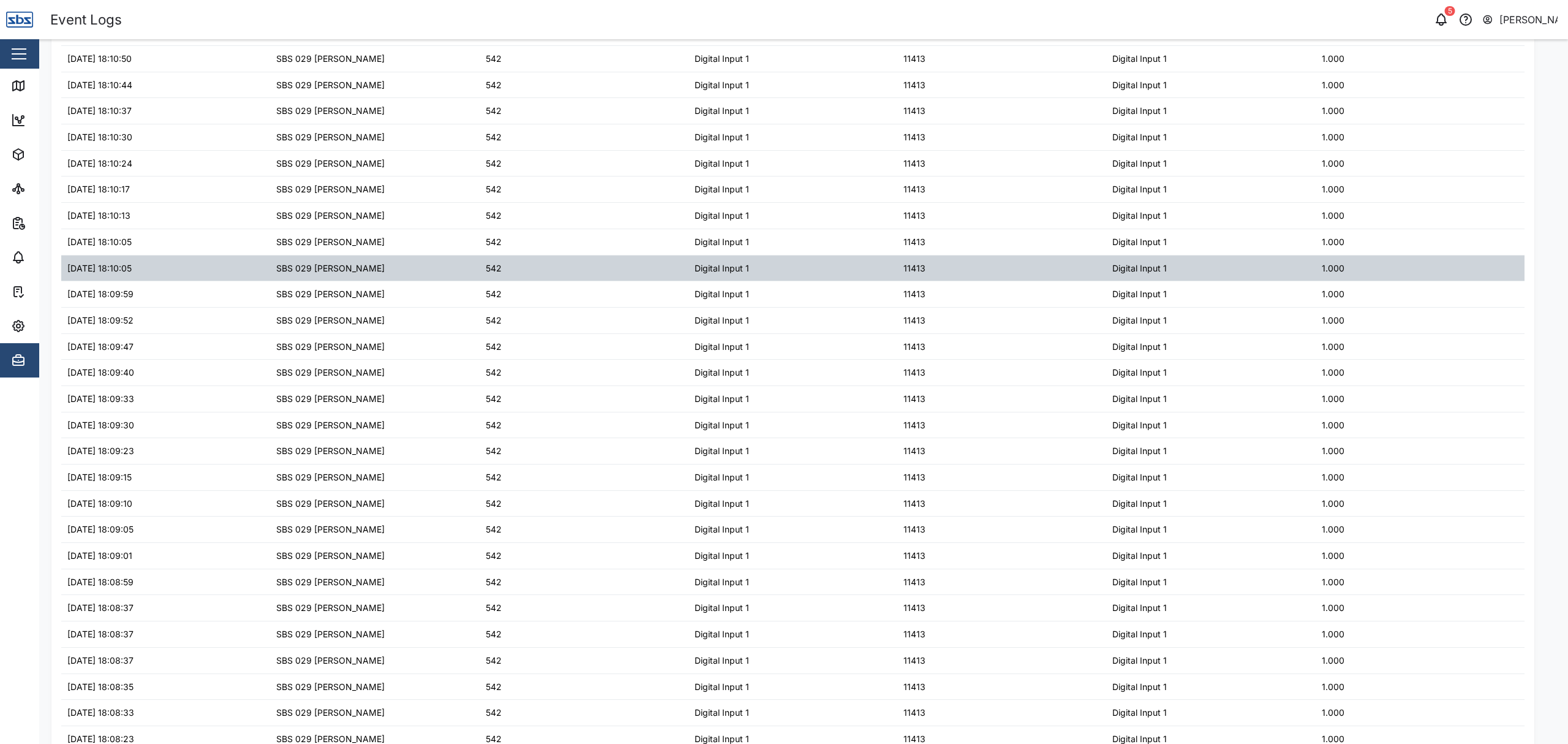
scroll to position [777, 0]
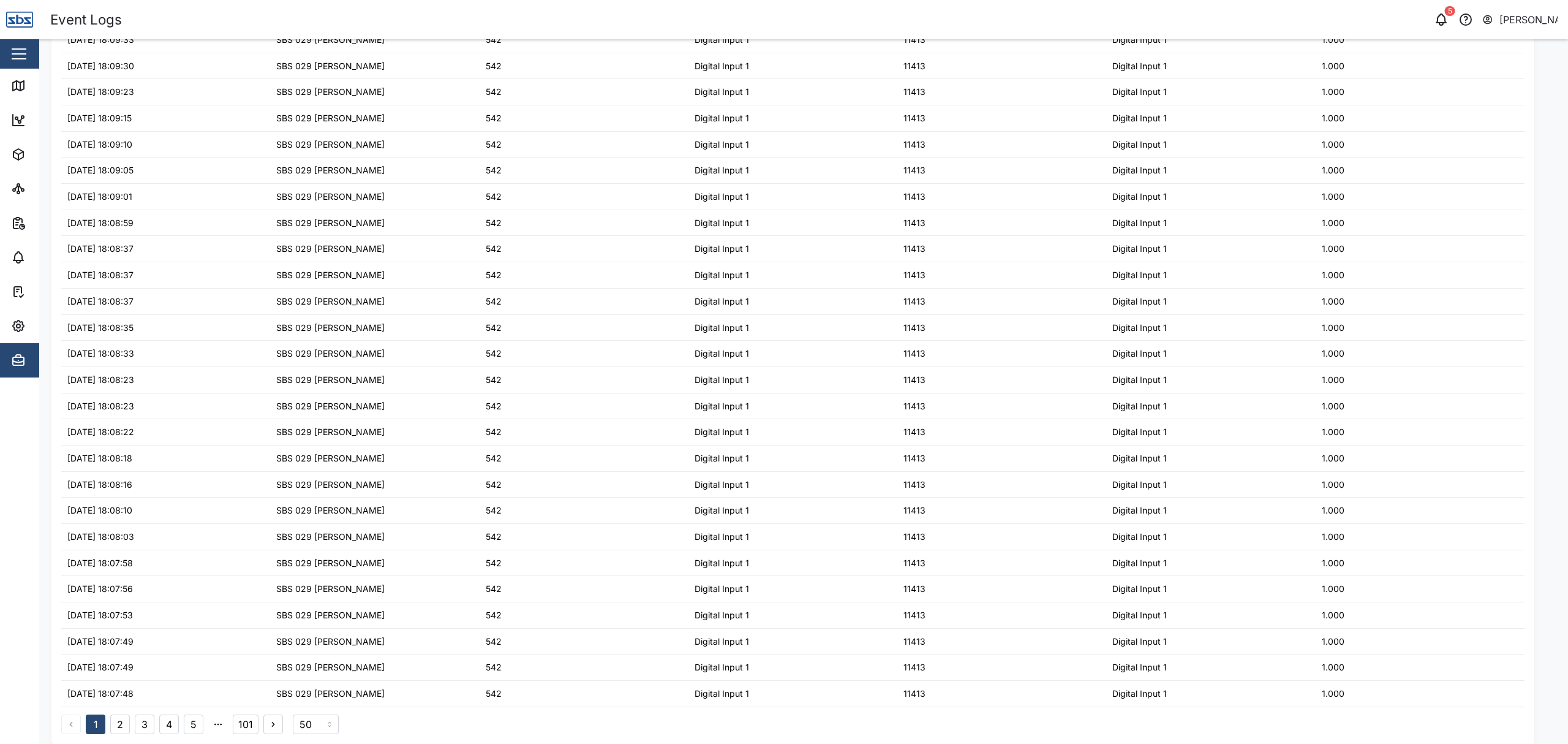
click at [165, 731] on button "4" at bounding box center [169, 724] width 20 height 20
click at [194, 721] on button "5" at bounding box center [193, 724] width 20 height 20
click at [245, 728] on button "101" at bounding box center [245, 724] width 26 height 20
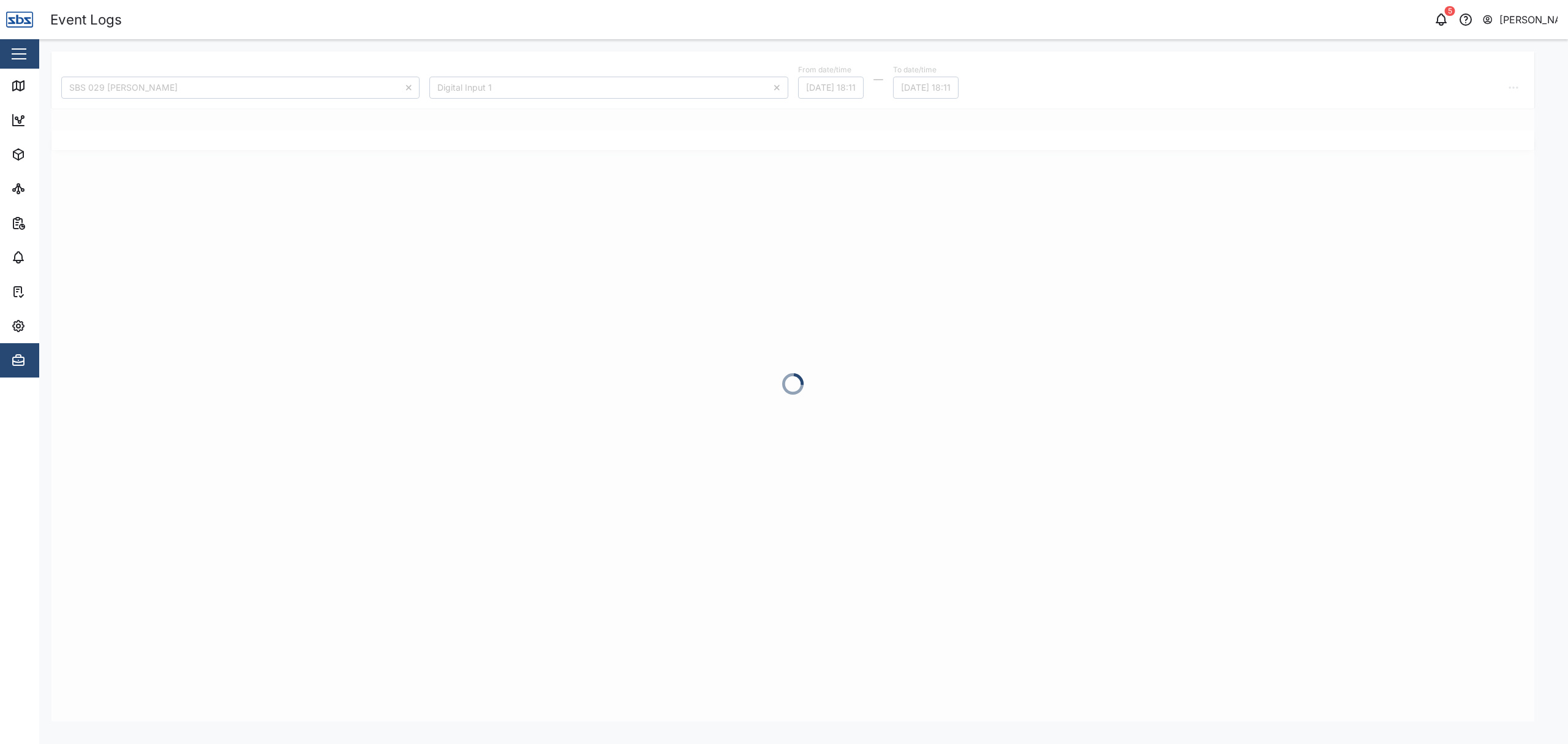
scroll to position [0, 0]
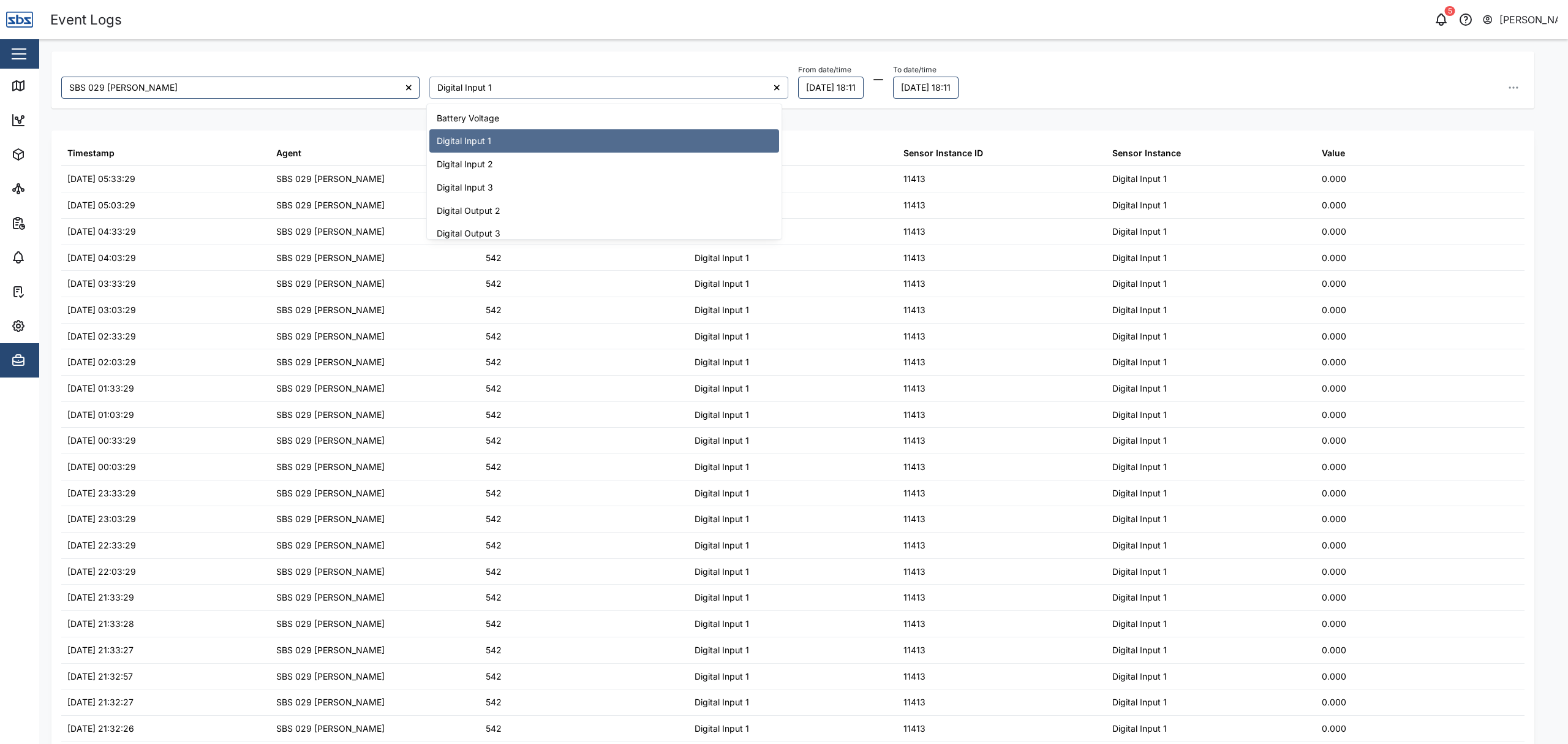
click at [476, 85] on input "Digital Input 1" at bounding box center [608, 88] width 358 height 22
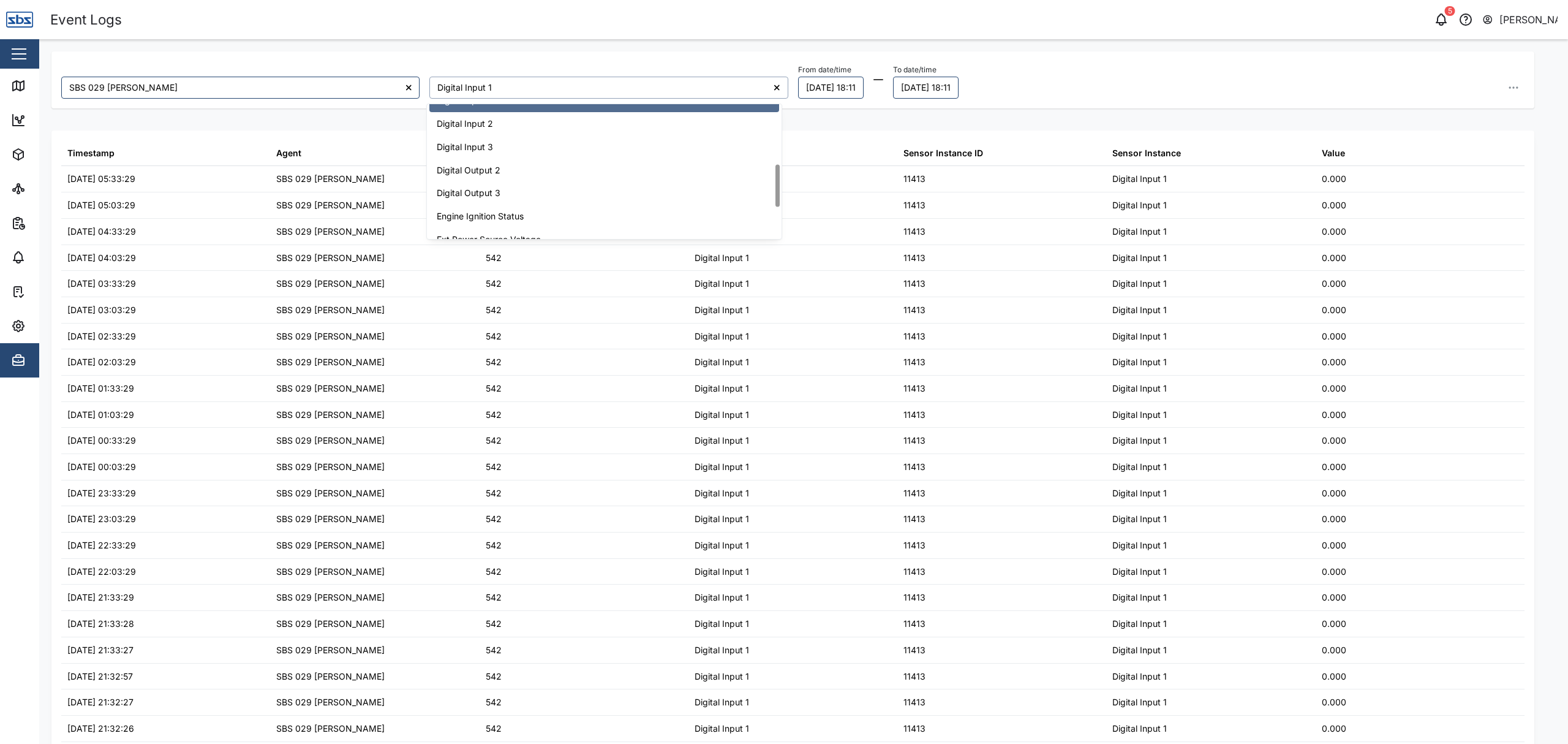
scroll to position [40, 0]
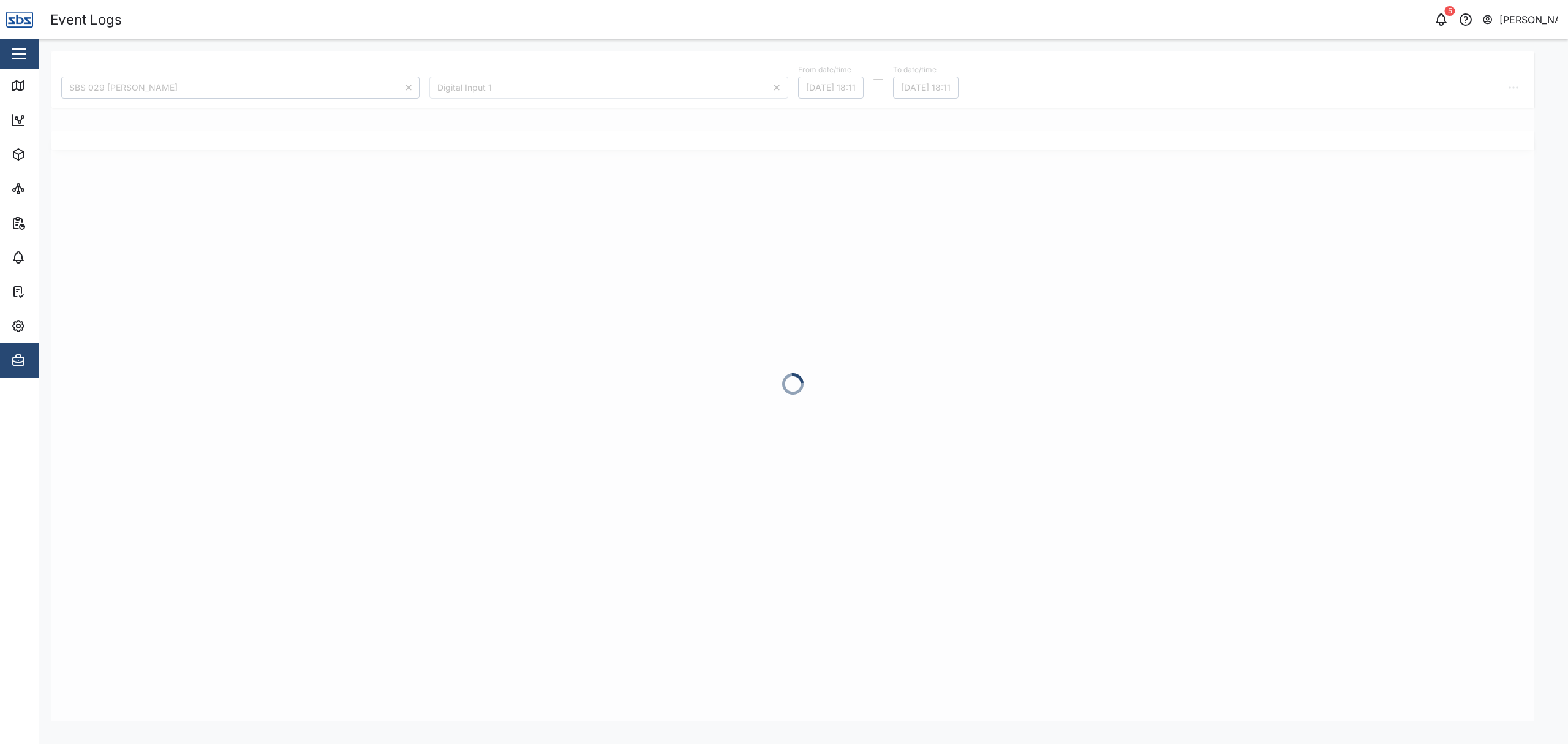
type input "Engine Ignition Status"
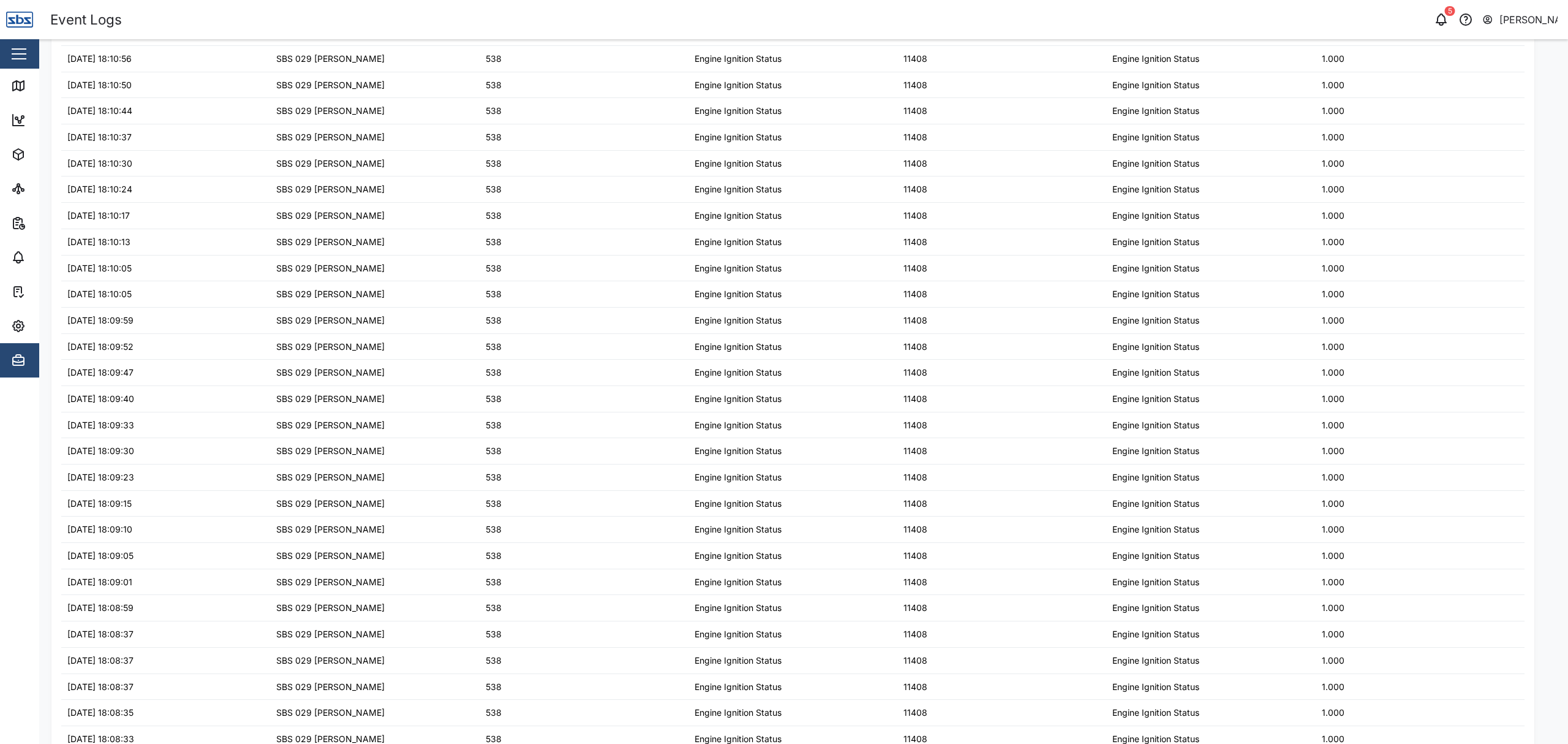
scroll to position [777, 0]
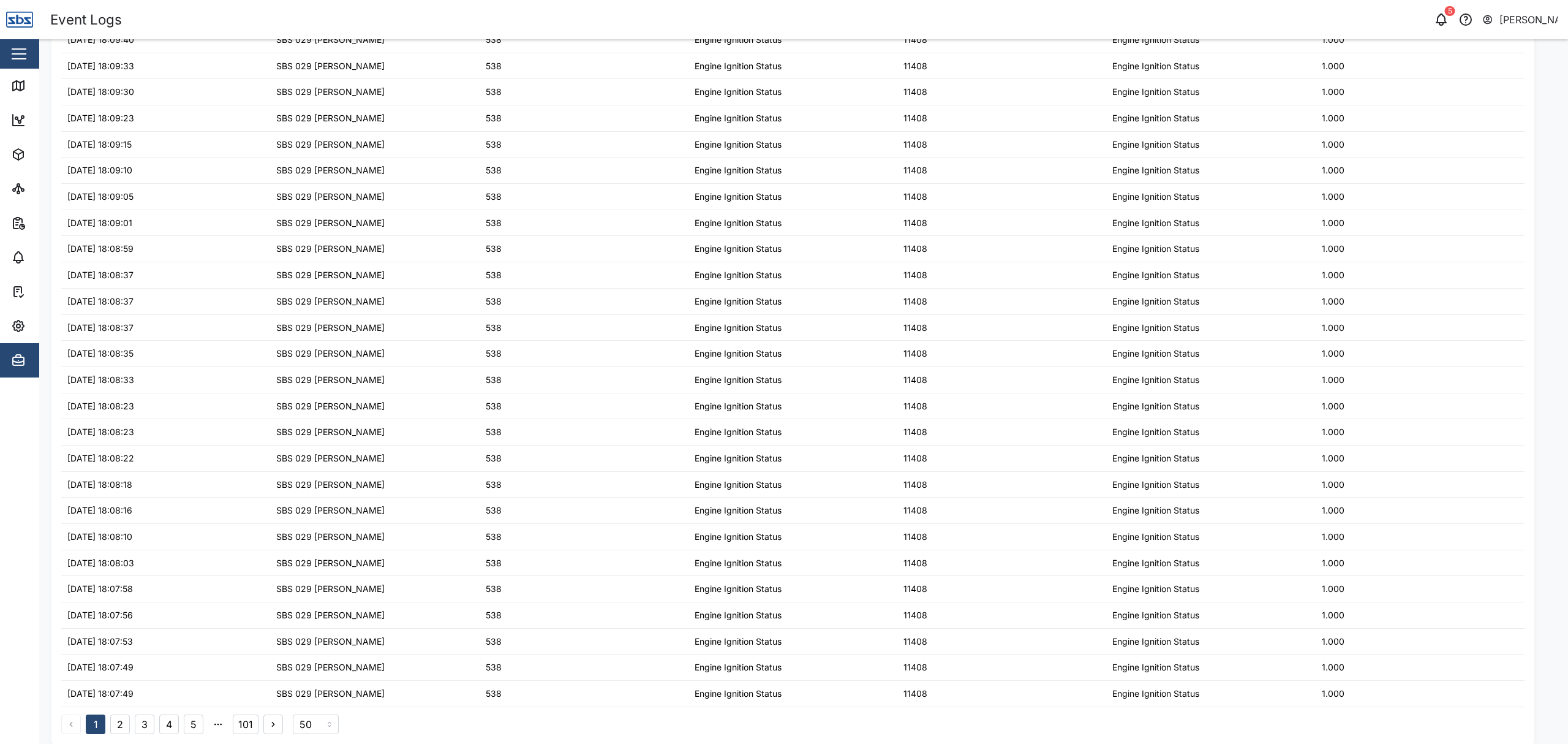
click at [238, 721] on button "101" at bounding box center [245, 724] width 26 height 20
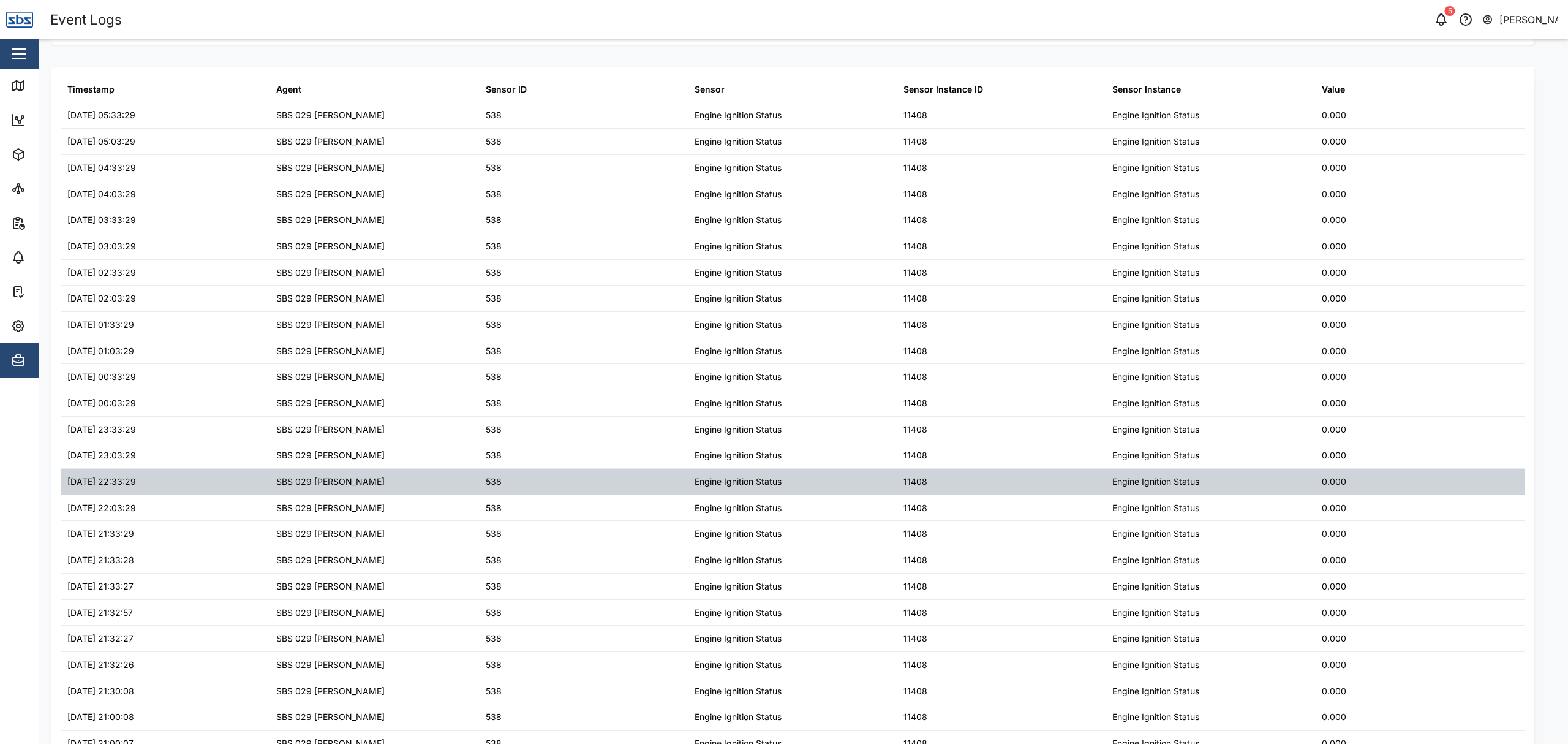
scroll to position [0, 0]
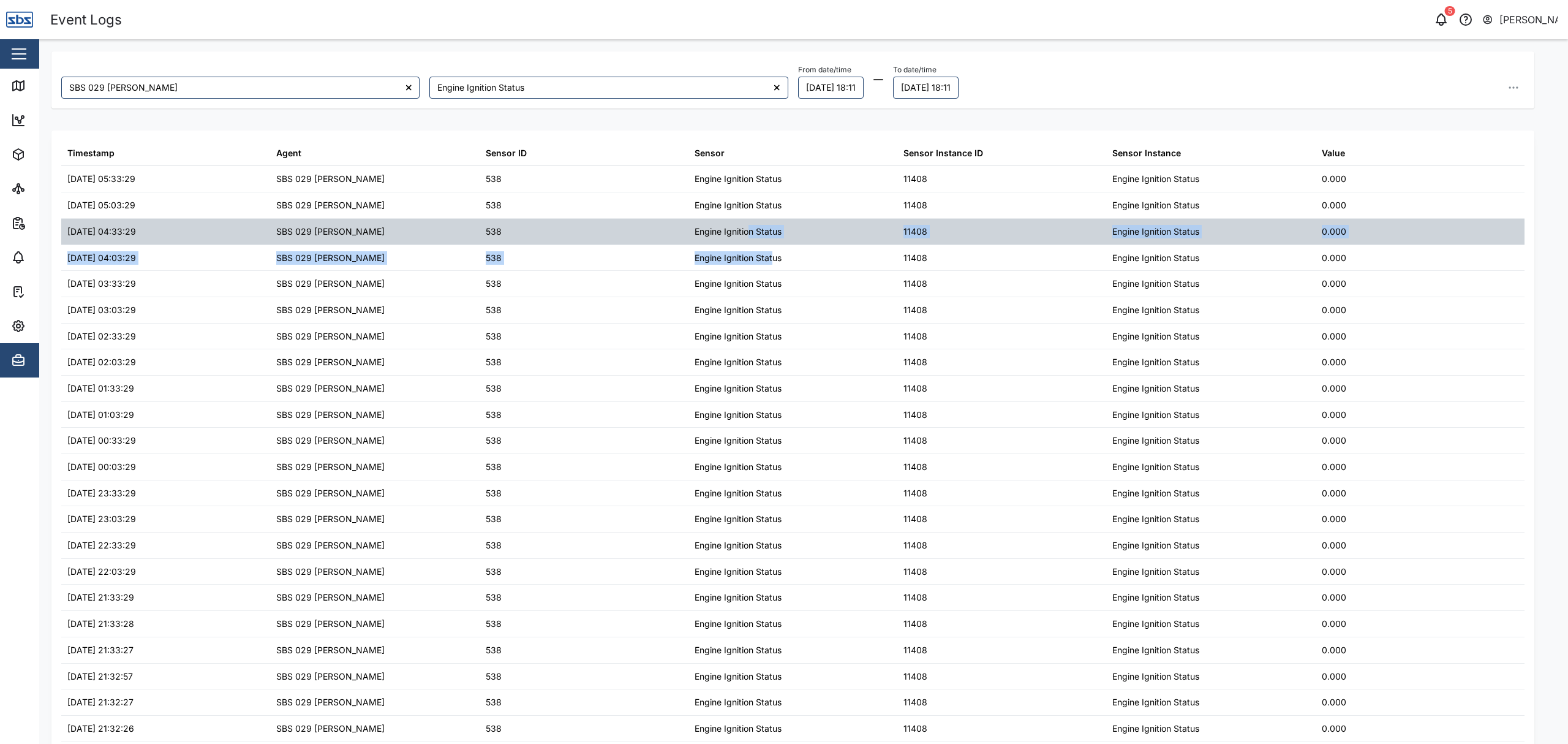
drag, startPoint x: 760, startPoint y: 243, endPoint x: 706, endPoint y: 220, distance: 58.7
click at [739, 235] on table "Timestamp Agent Sensor ID Sensor Sensor Instance ID Sensor Instance Value 18/09…" at bounding box center [793, 689] width 1464 height 1098
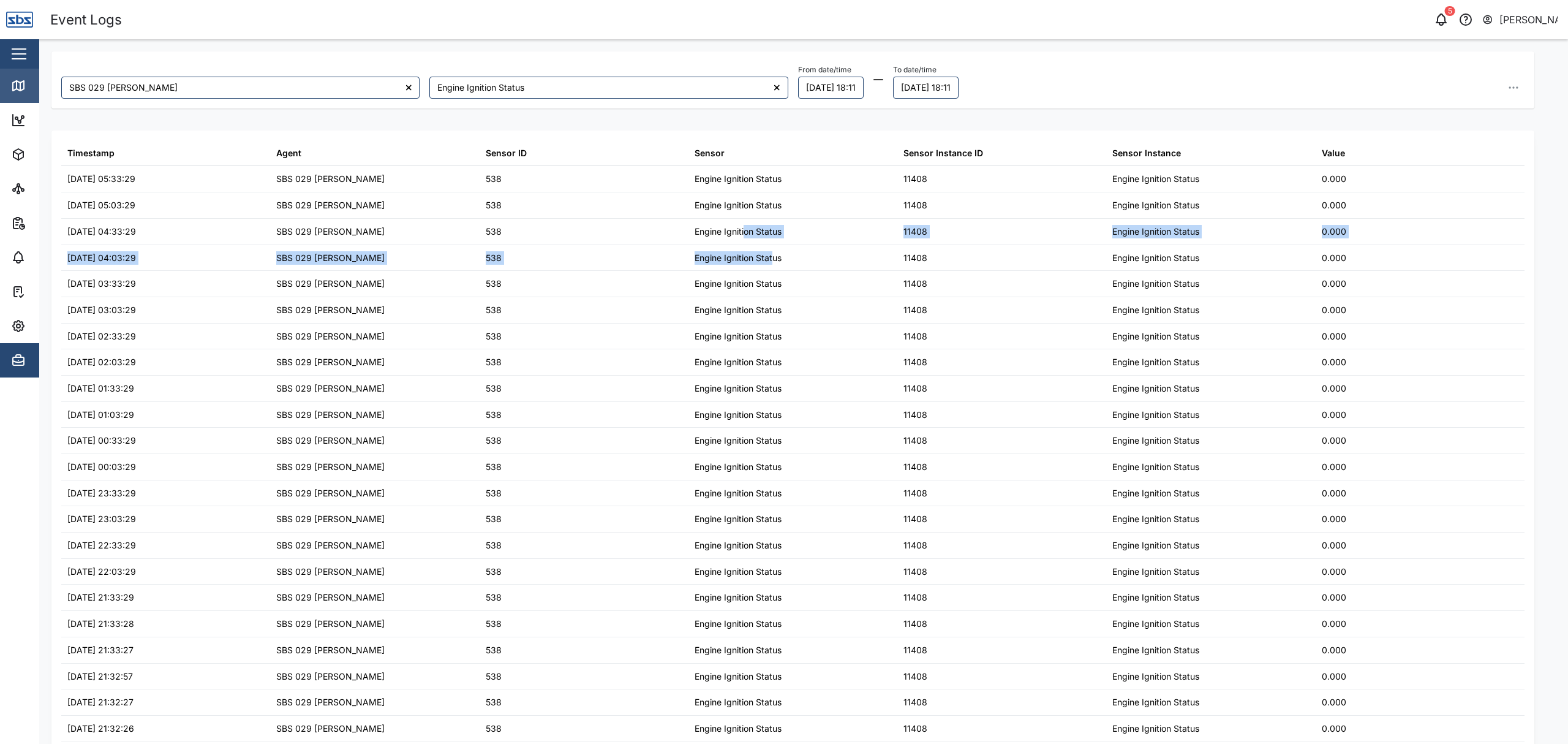
drag, startPoint x: 2, startPoint y: 84, endPoint x: 11, endPoint y: 84, distance: 9.0
click at [2, 84] on link "Map" at bounding box center [79, 86] width 159 height 34
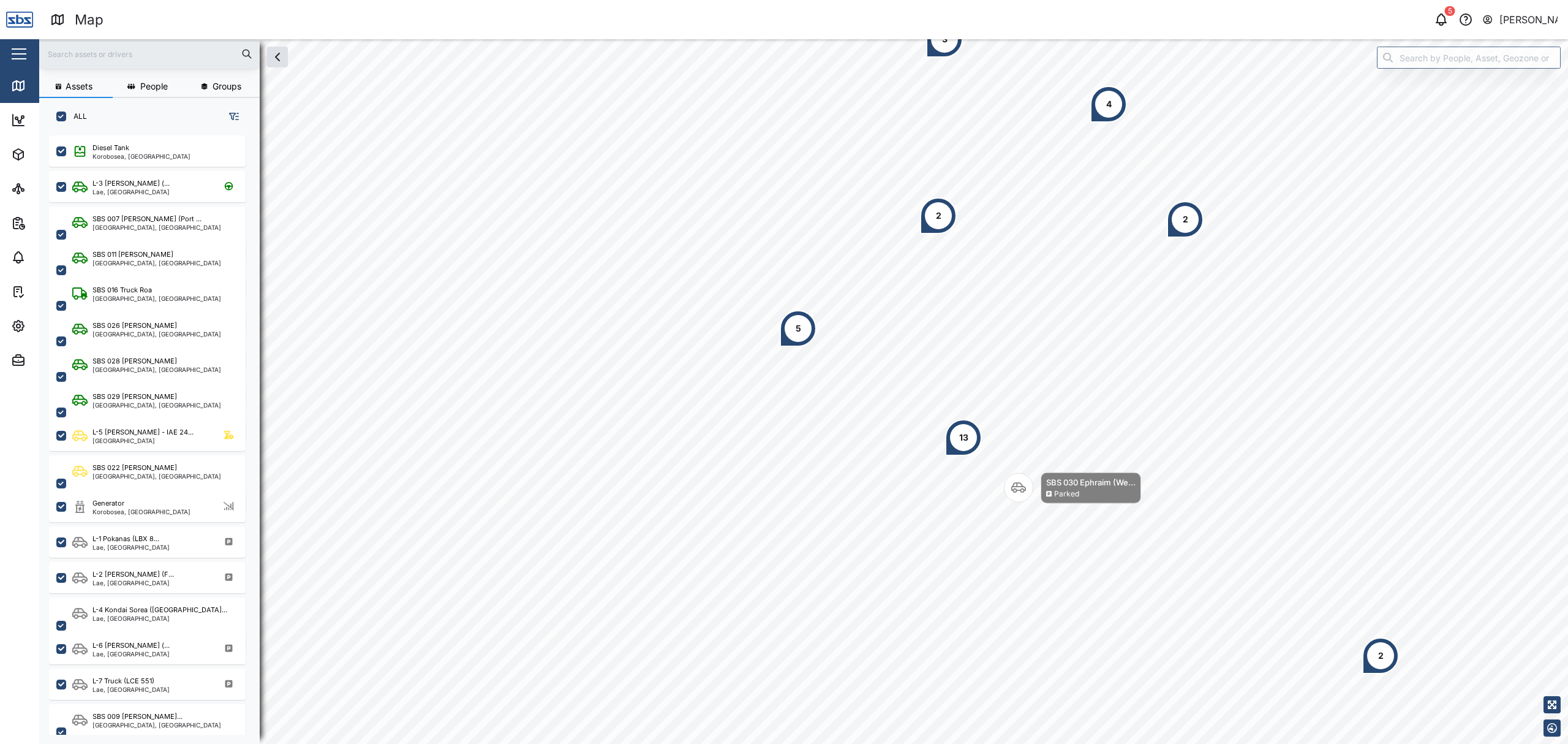
scroll to position [590, 189]
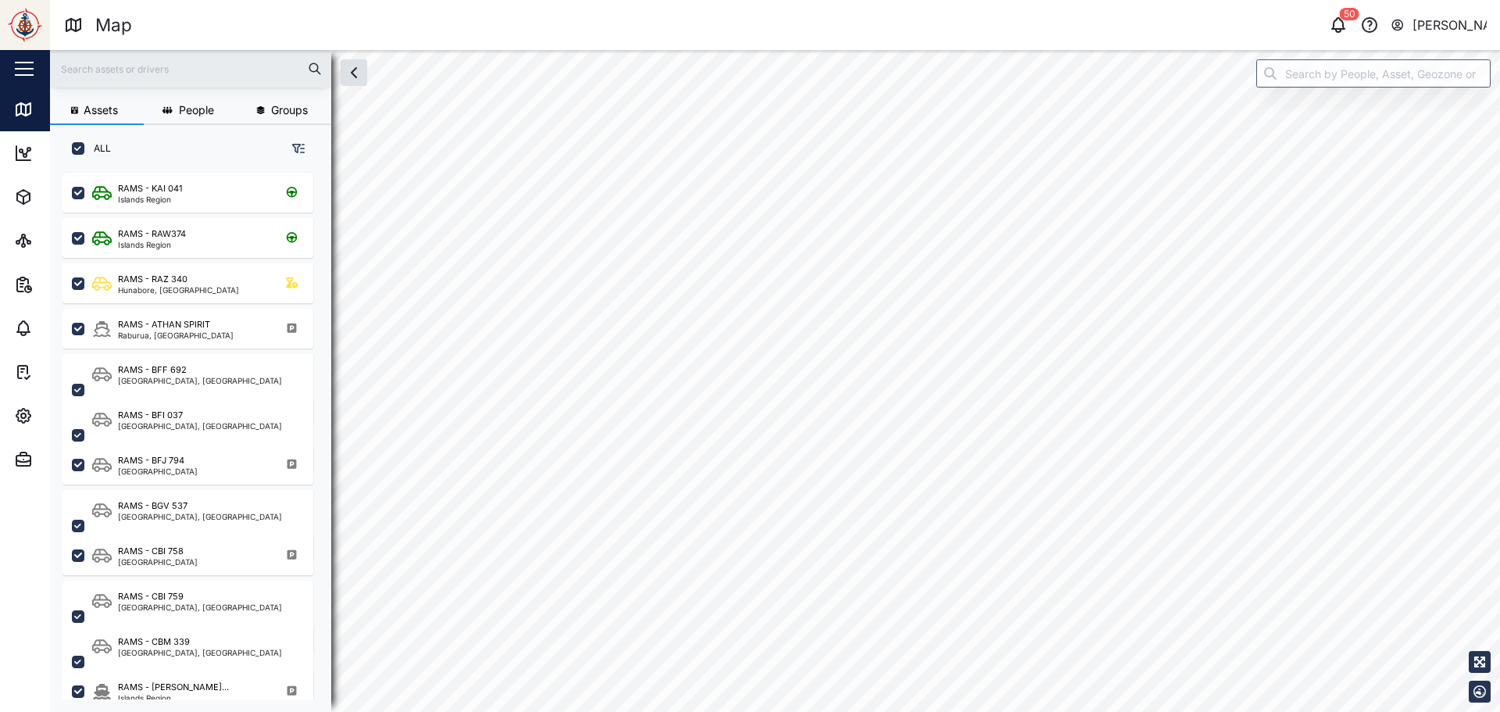
scroll to position [520, 245]
click at [1306, 77] on input "search" at bounding box center [1373, 73] width 234 height 28
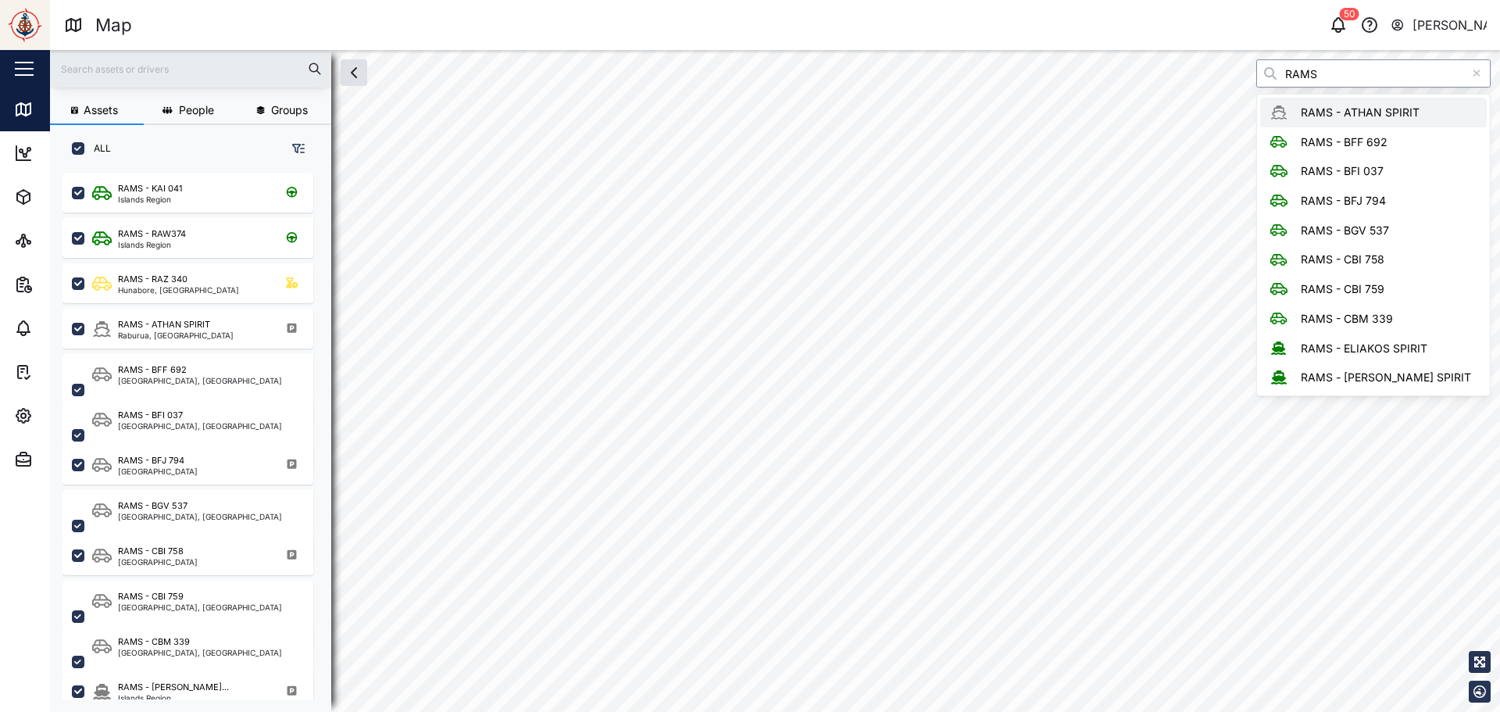
click at [1081, 83] on div "Assets People Groups ALL RAMS - [GEOGRAPHIC_DATA] Region RAMS - [GEOGRAPHIC_DAT…" at bounding box center [775, 381] width 1450 height 662
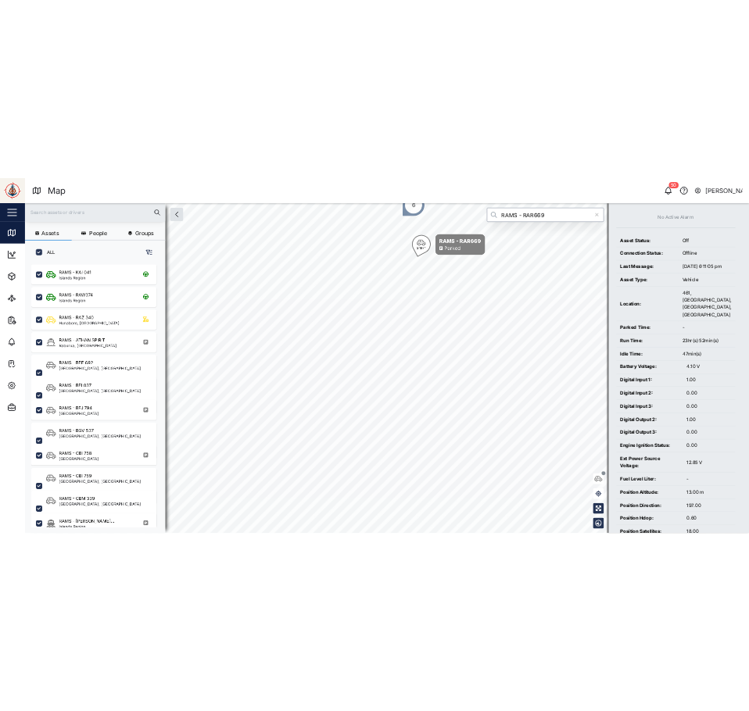
scroll to position [309, 0]
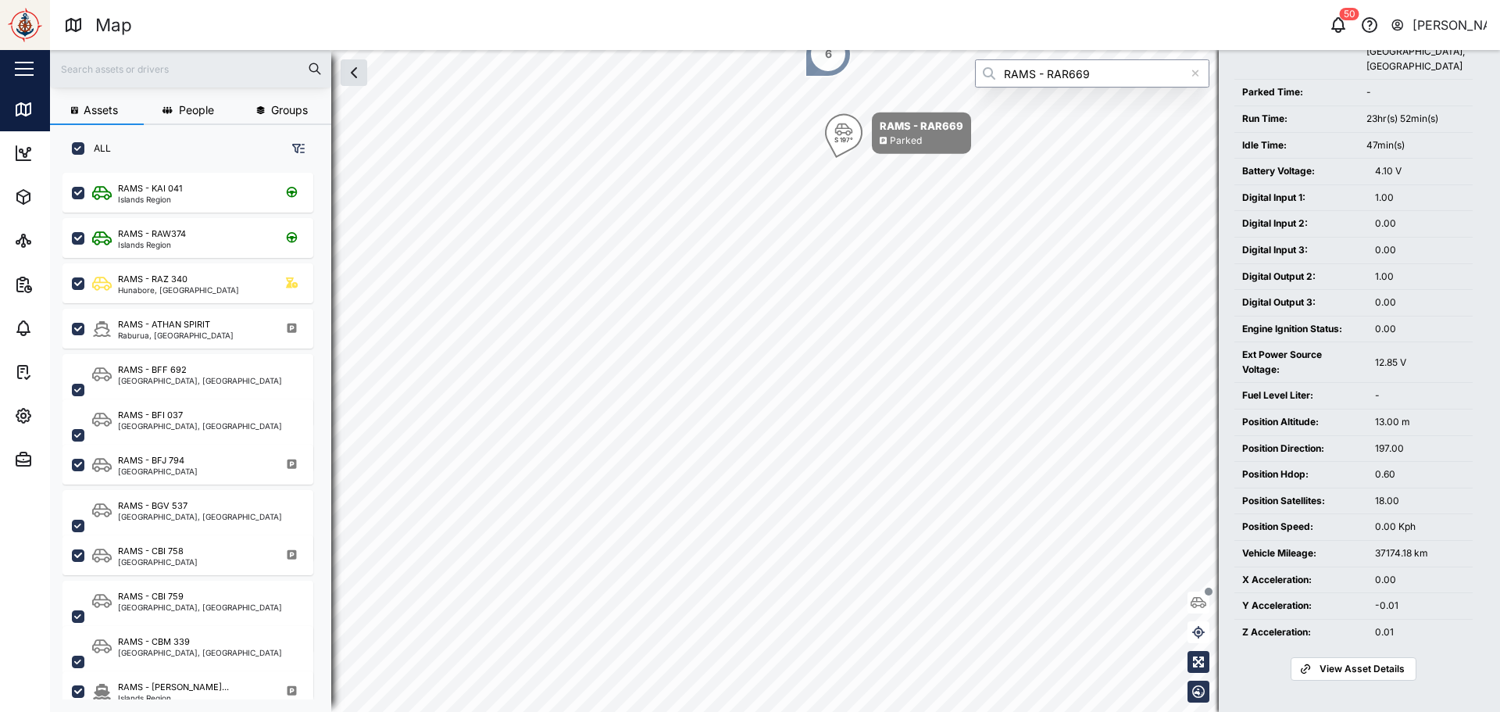
type input "RAMS - RAR669"
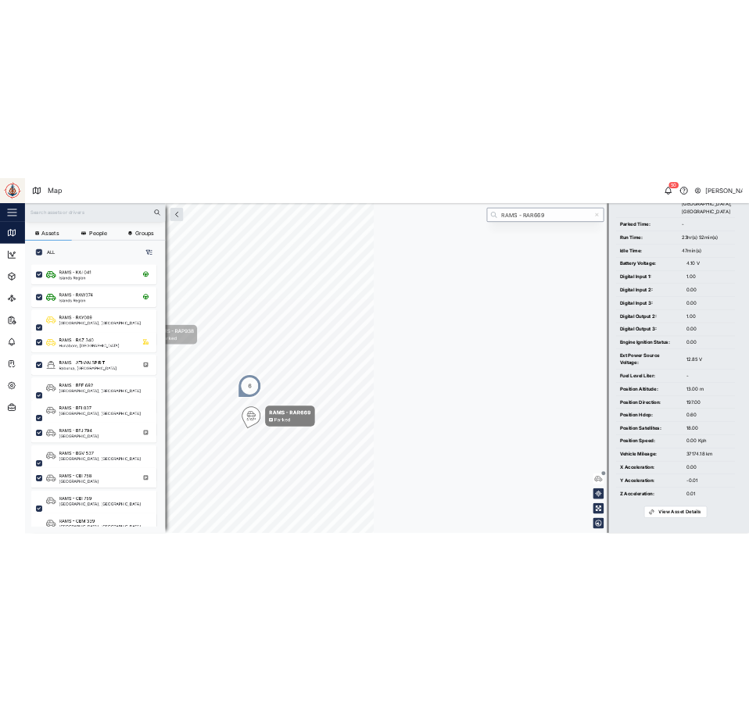
scroll to position [266, 0]
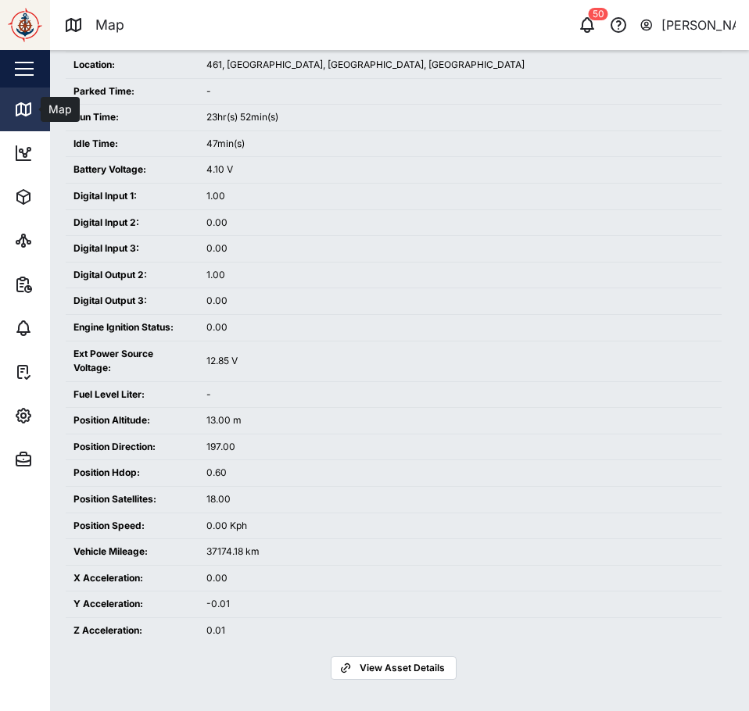
click at [29, 100] on icon at bounding box center [23, 109] width 19 height 19
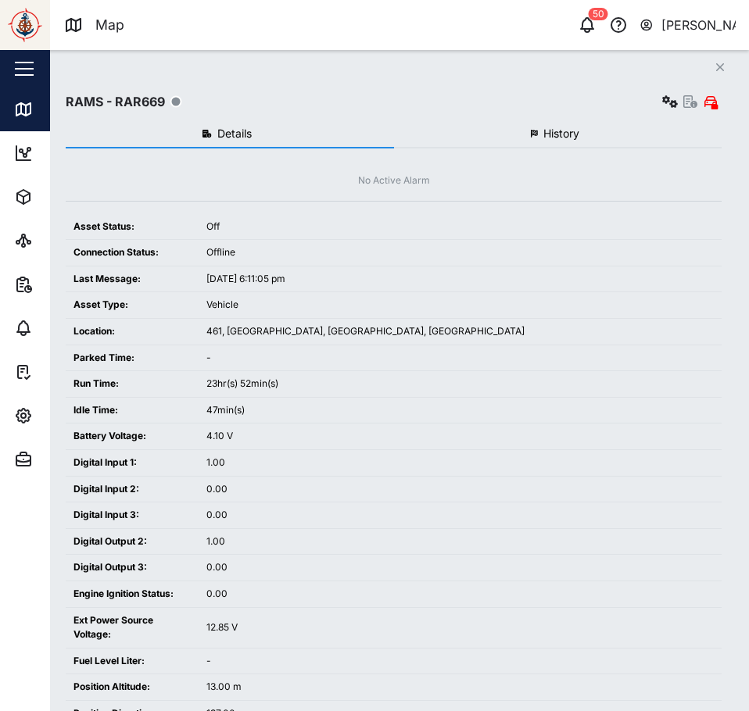
click at [54, 98] on div "Close RAMS - RAR669 Details History No Active Alarm Asset Status: Off Connectio…" at bounding box center [399, 380] width 699 height 661
click at [29, 108] on icon at bounding box center [23, 109] width 19 height 19
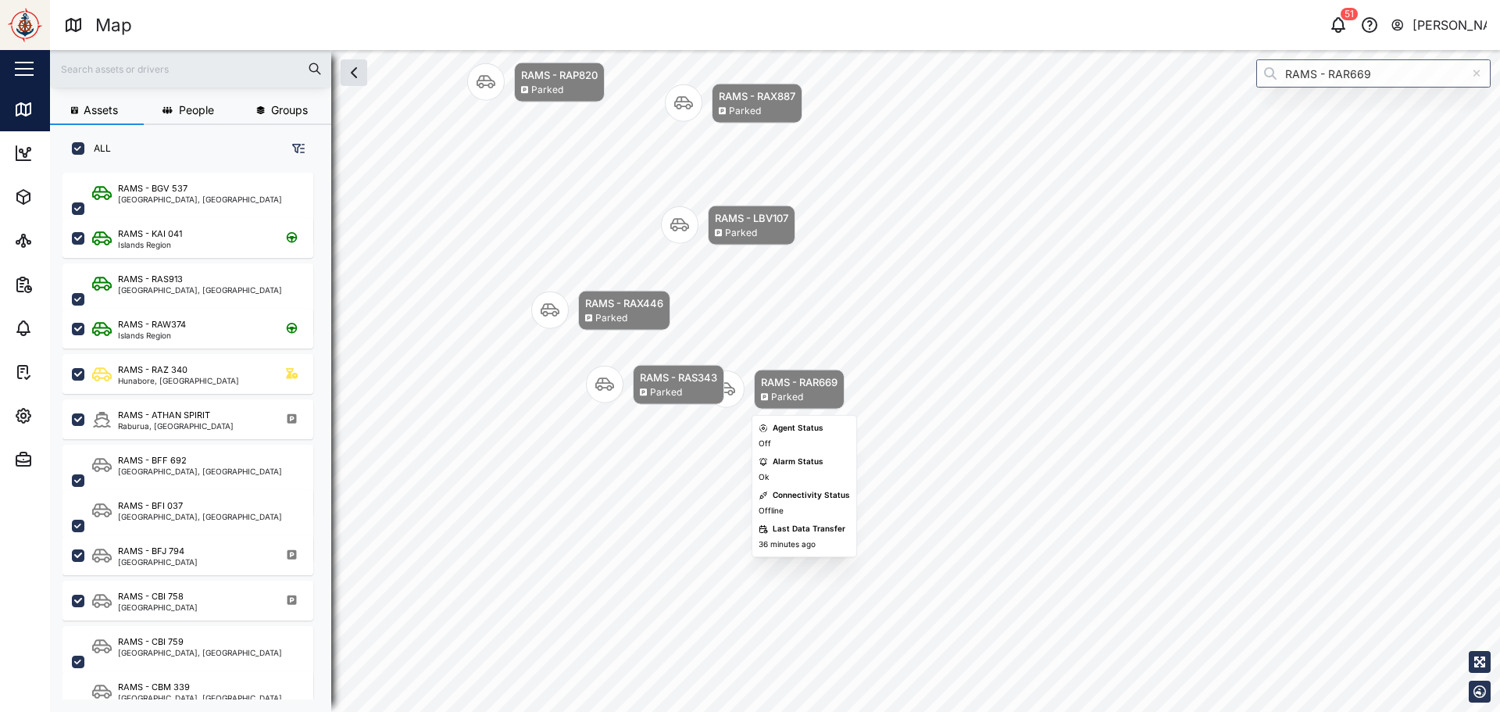
click at [760, 383] on div "RAMS - RAR669 Parked" at bounding box center [799, 390] width 91 height 40
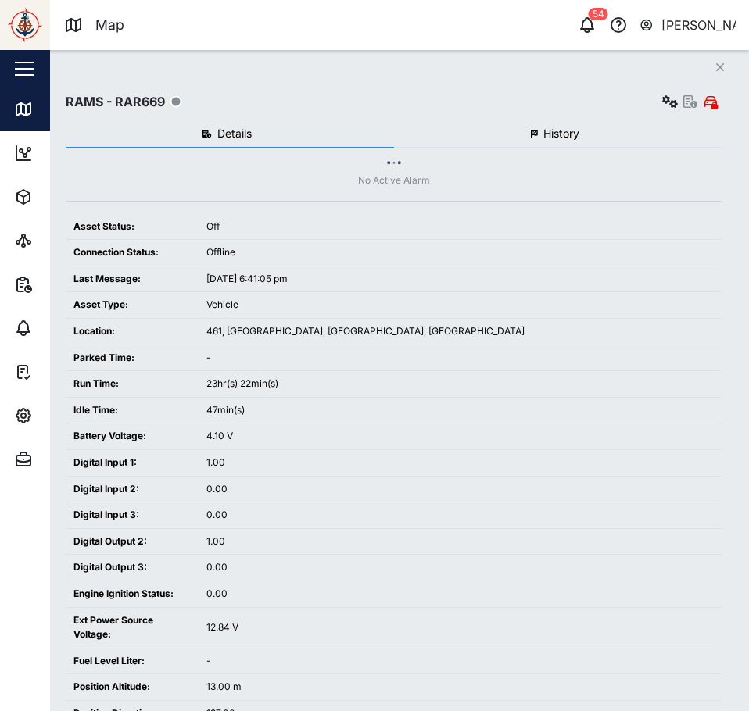
scroll to position [520, 245]
click at [714, 67] on button "Close" at bounding box center [720, 67] width 22 height 22
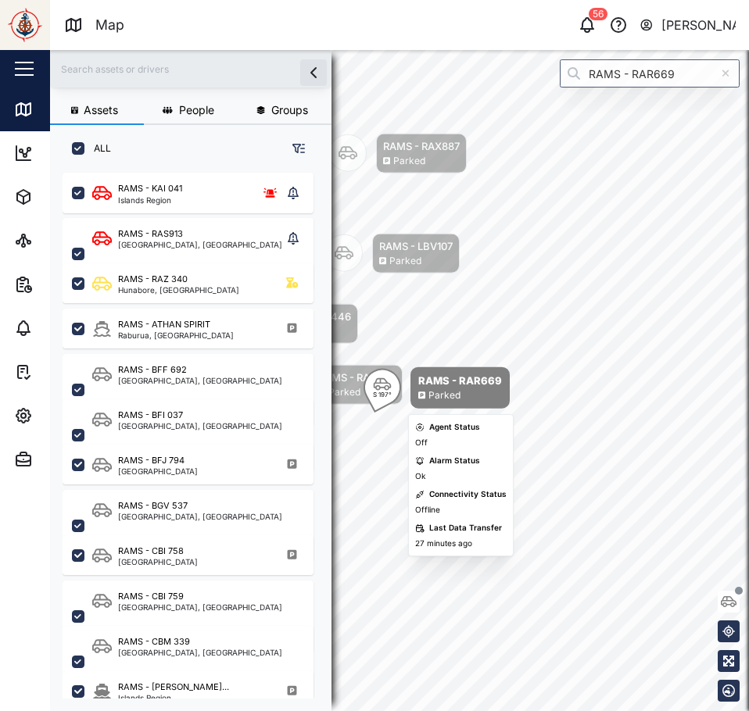
click at [459, 385] on div "RAMS - RAR669" at bounding box center [460, 381] width 84 height 16
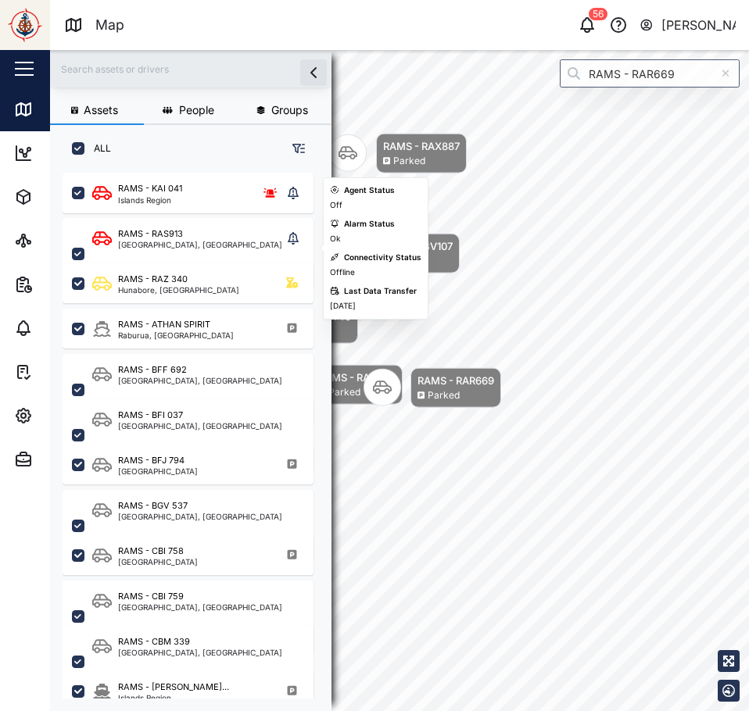
scroll to position [234, 0]
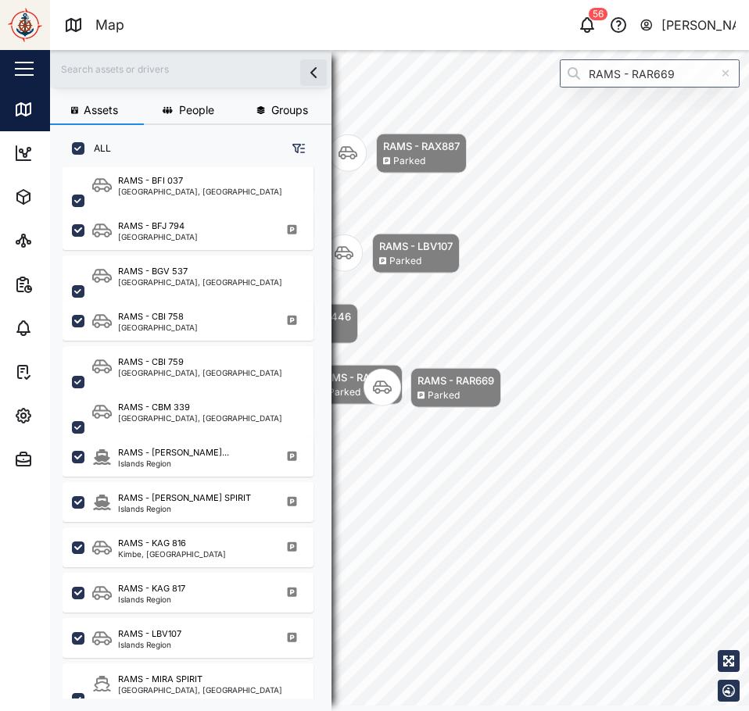
scroll to position [13, 13]
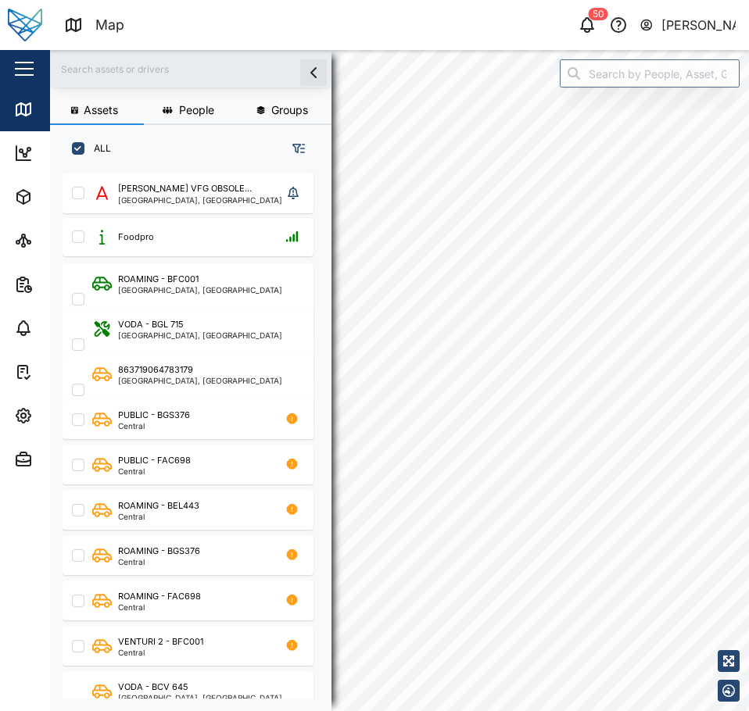
scroll to position [520, 245]
checkbox input "true"
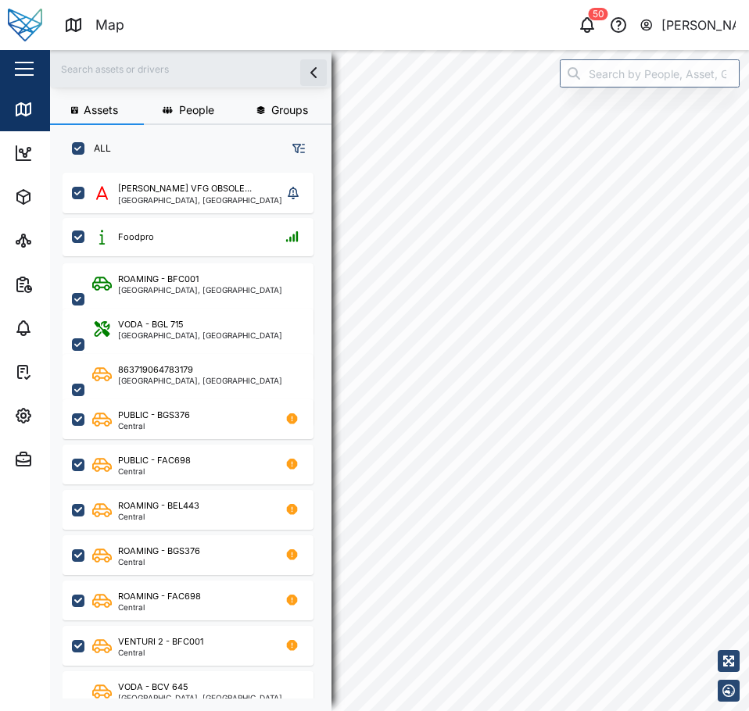
checkbox input "true"
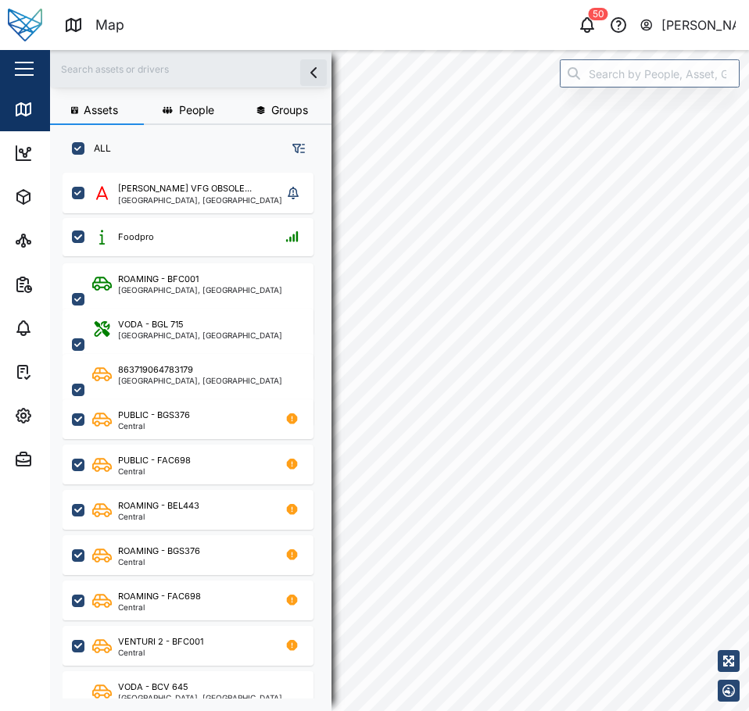
checkbox input "true"
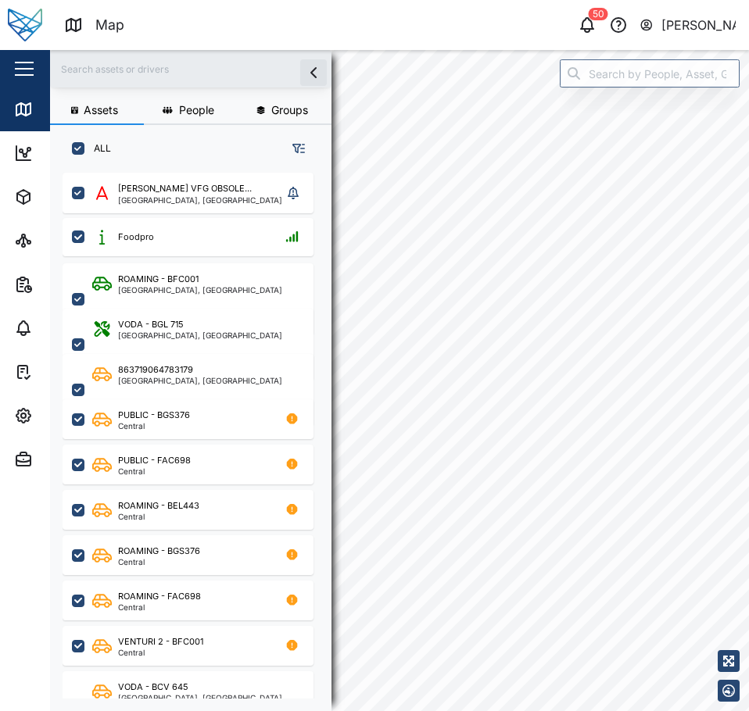
checkbox input "true"
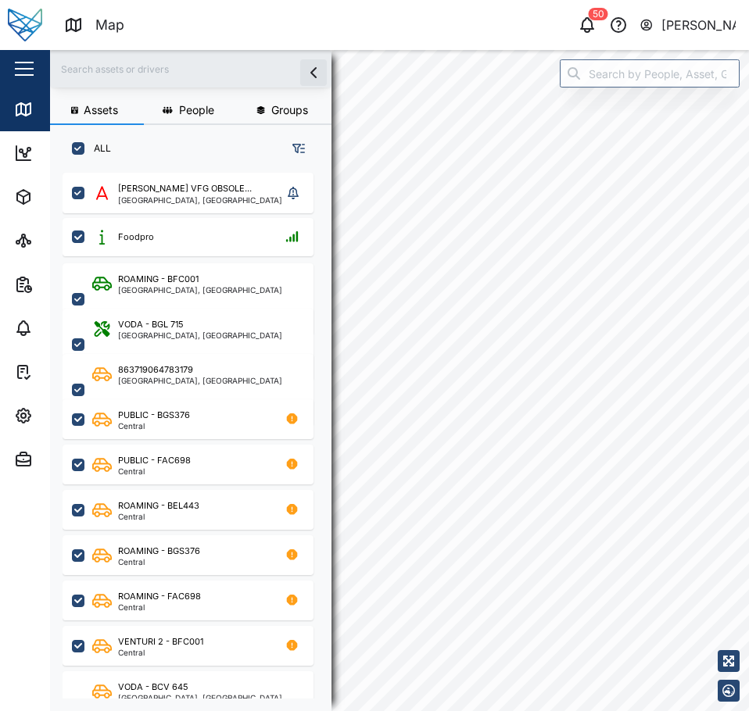
checkbox input "true"
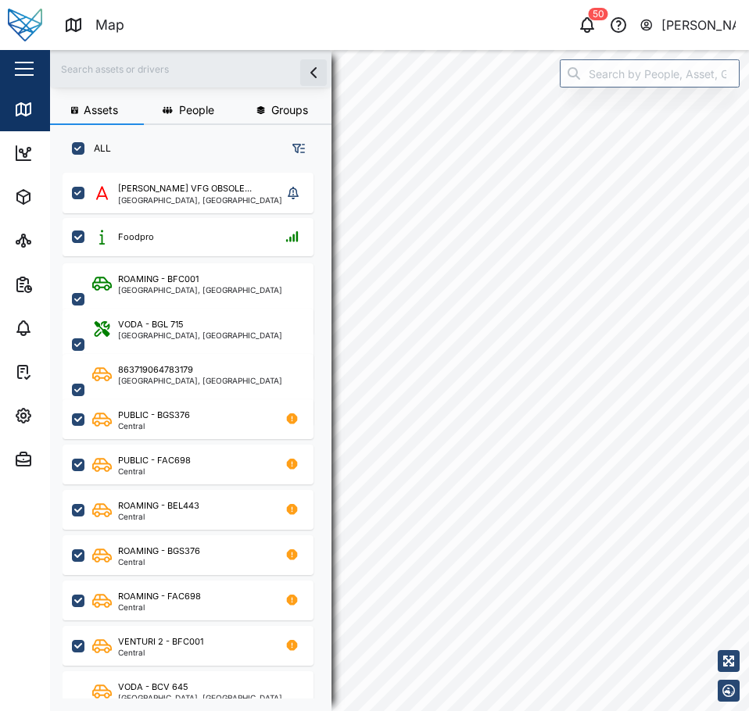
checkbox input "true"
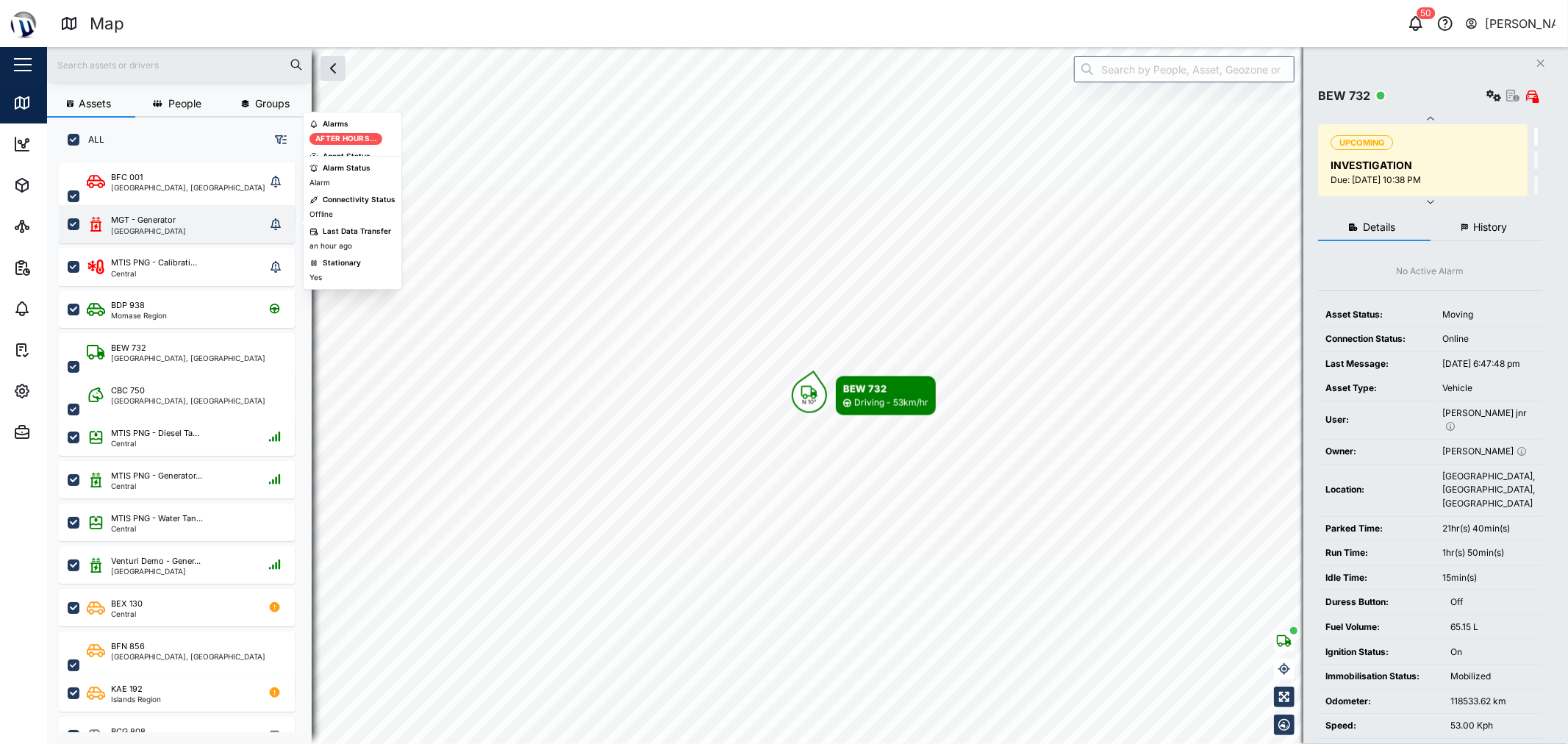
scroll to position [562, 229]
click at [158, 224] on div "MGT - Generator" at bounding box center [143, 219] width 65 height 12
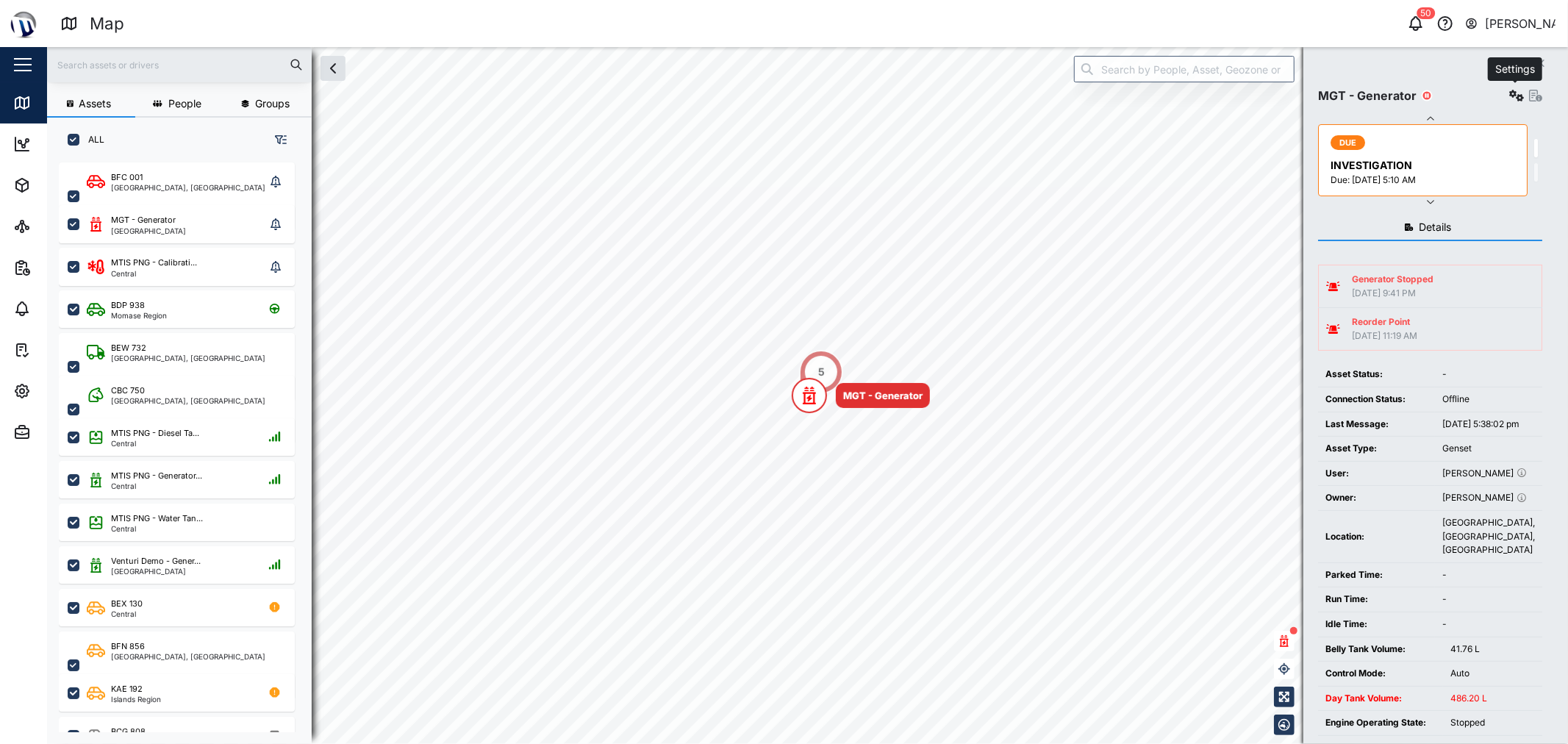
click at [1511, 92] on icon "button" at bounding box center [1516, 95] width 15 height 12
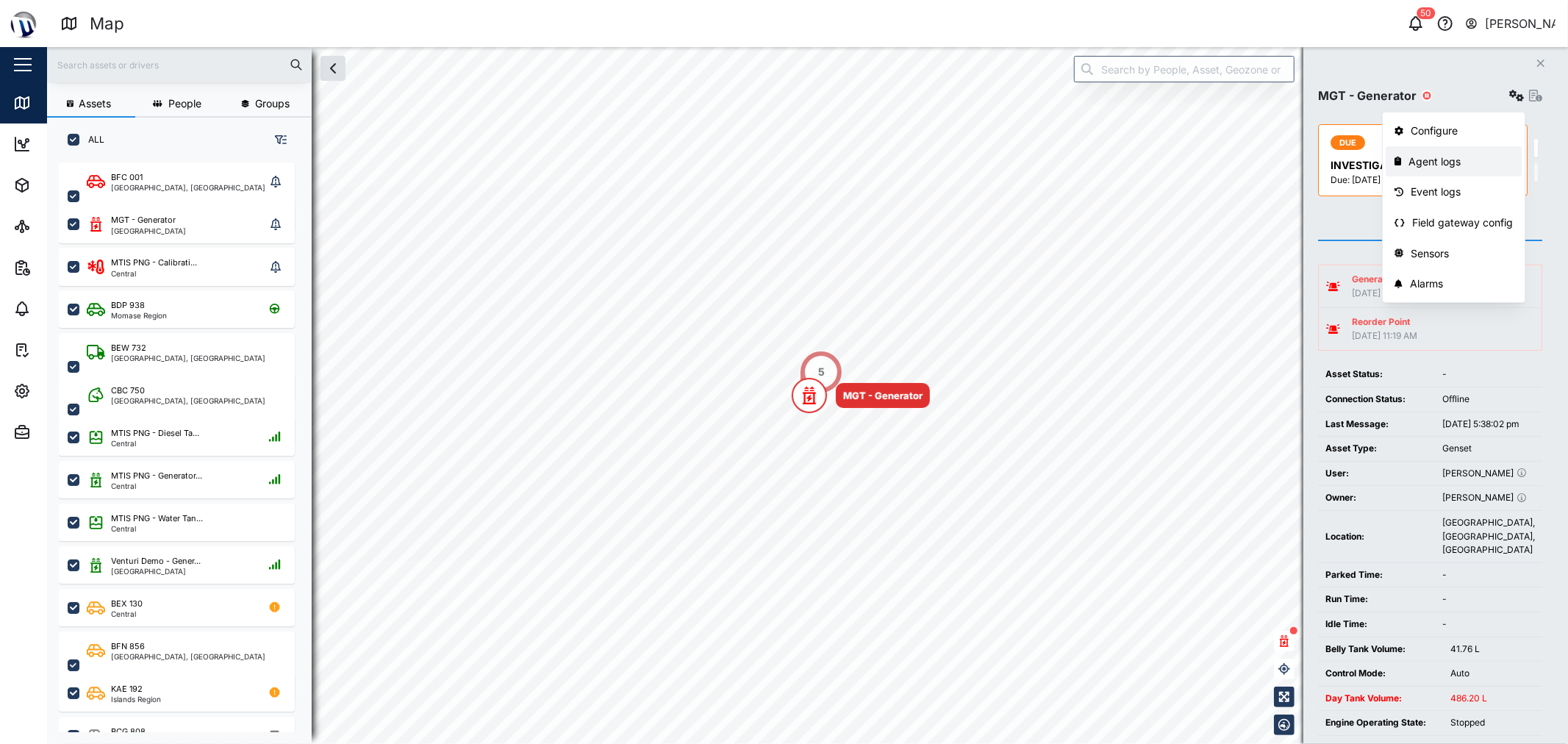
click at [1482, 164] on div "Agent logs" at bounding box center [1460, 161] width 104 height 16
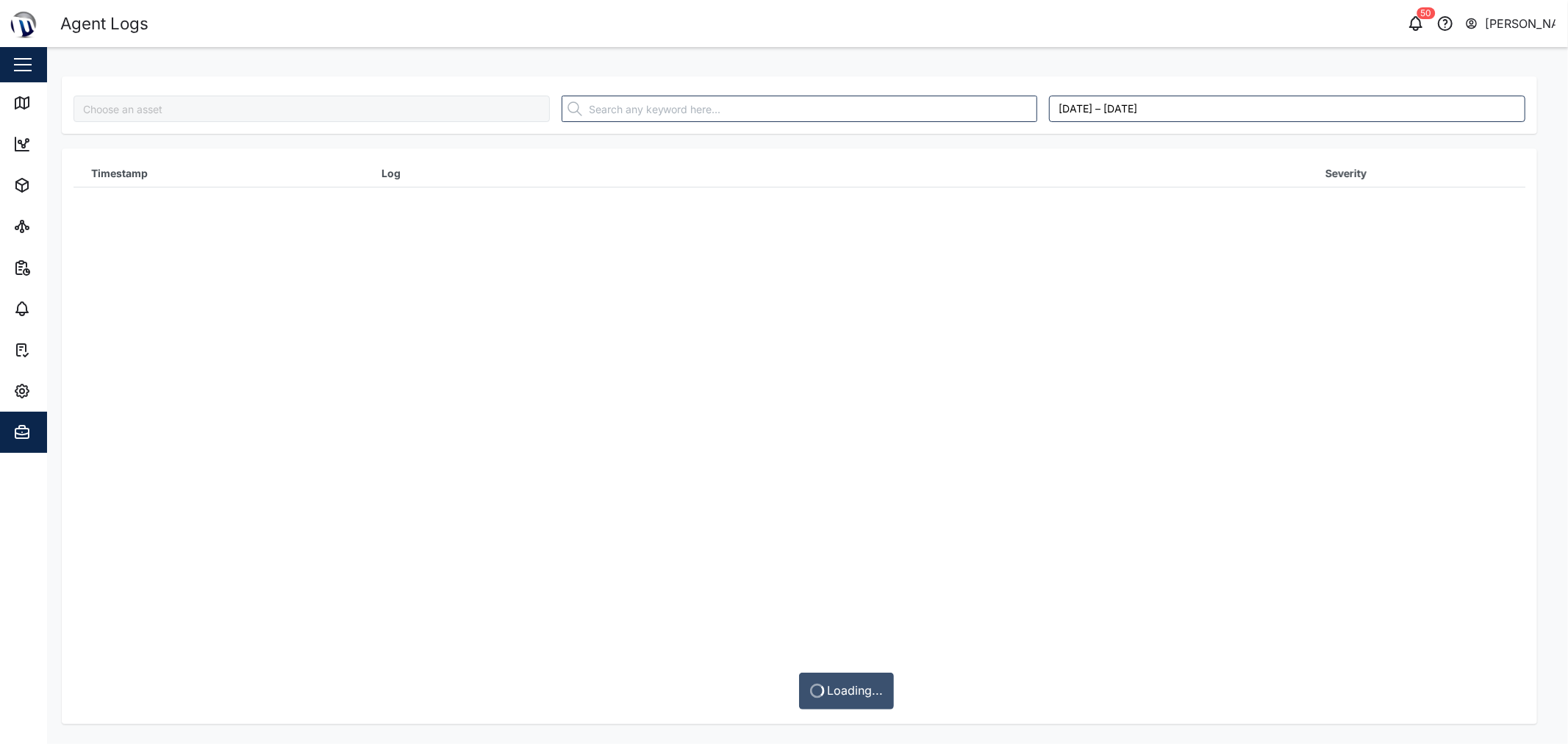
type input "MGT - Generator"
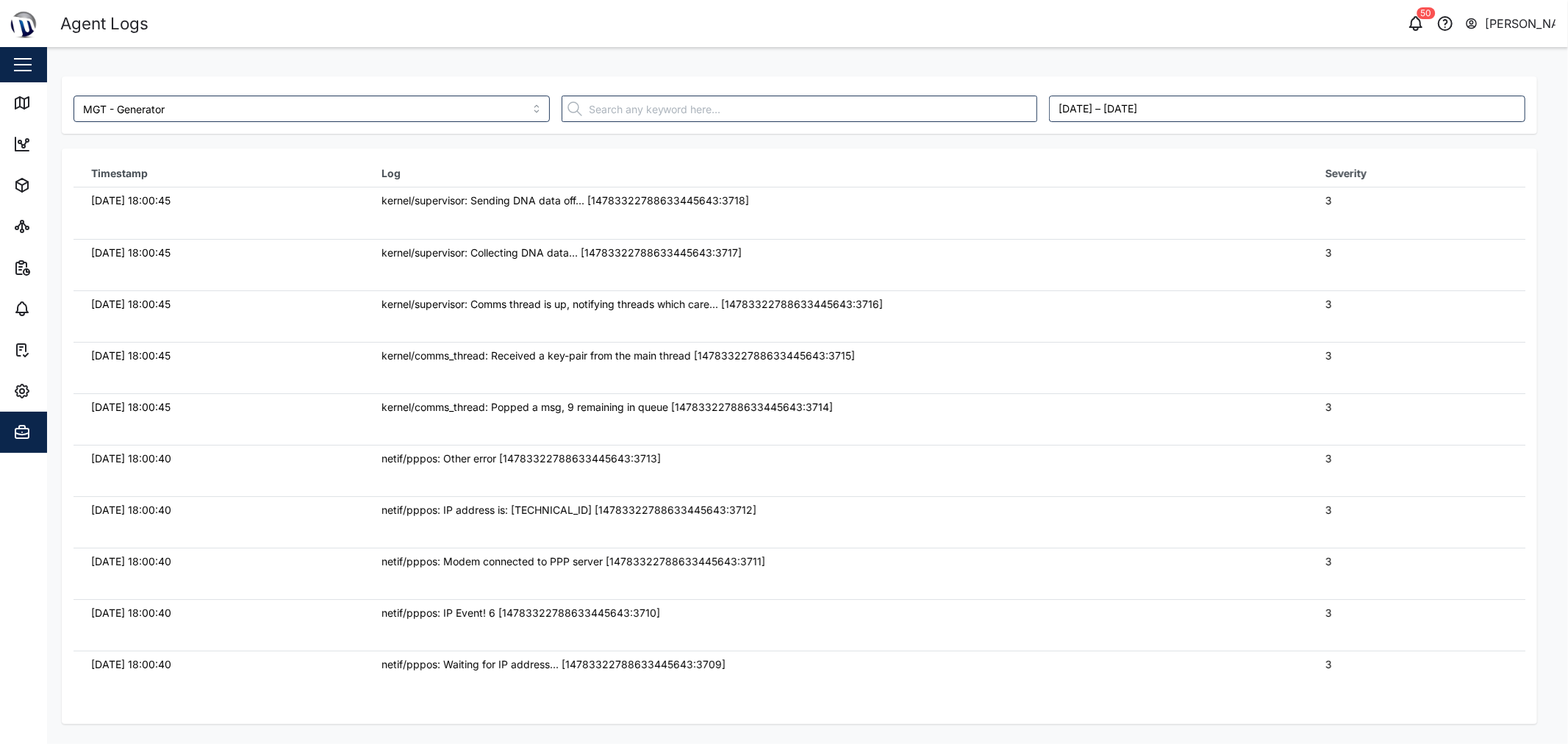
click at [1104, 474] on td "netif/pppos: Other error [14783322788633445643:3713]" at bounding box center [835, 470] width 943 height 52
click at [1058, 363] on td "kernel/comms_thread: Received a key-pair from the main thread [1478332278863344…" at bounding box center [835, 367] width 943 height 52
click at [1047, 306] on div "kernel/supervisor: Comms thread is up, notifying threads which care... [1478332…" at bounding box center [836, 304] width 909 height 16
click at [1026, 230] on td "kernel/supervisor: Sending DNA data off... [14783322788633445643:3718]" at bounding box center [835, 213] width 943 height 52
drag, startPoint x: 1000, startPoint y: 194, endPoint x: 611, endPoint y: 210, distance: 389.3
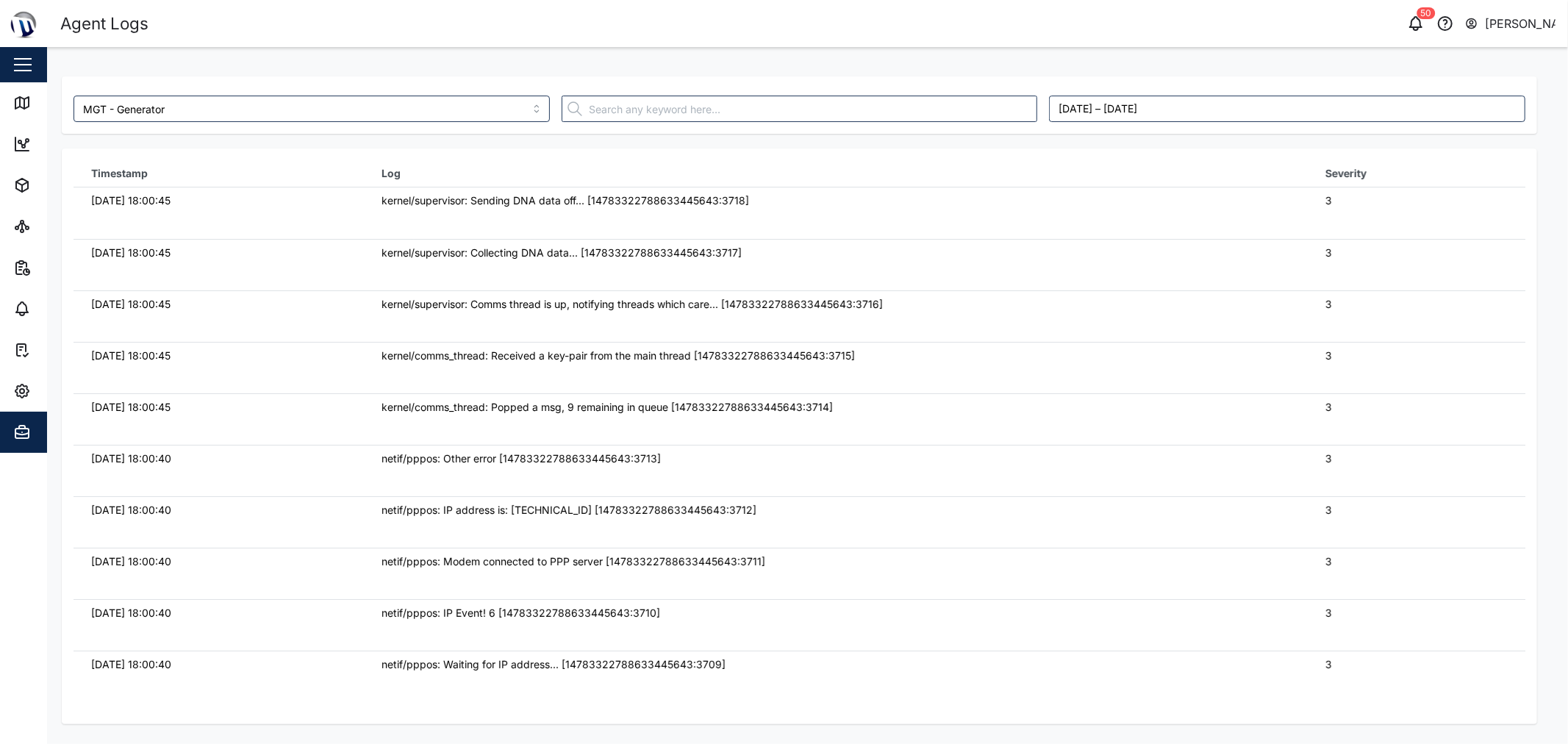
click at [976, 193] on div "kernel/supervisor: Sending DNA data off... [14783322788633445643:3718]" at bounding box center [836, 200] width 909 height 16
click at [48, 99] on main "MGT - Generator [DATE] – [DATE] Timestamp Log Severity [DATE] 18:00:45 kernel/s…" at bounding box center [807, 395] width 1521 height 697
click at [32, 100] on div "Map" at bounding box center [42, 103] width 58 height 18
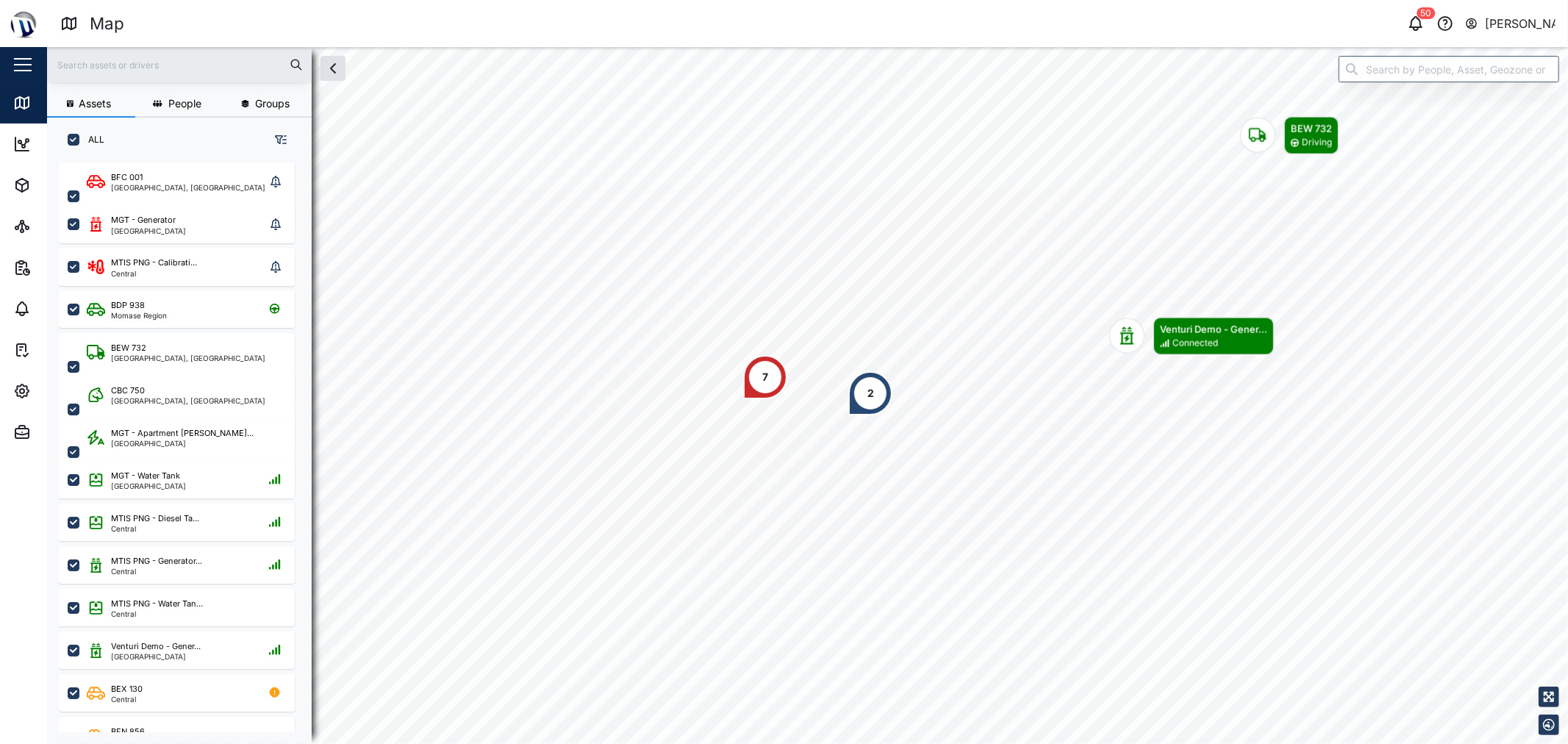
scroll to position [562, 229]
click at [180, 220] on div "MGT - Generator Port Moresby" at bounding box center [176, 224] width 179 height 21
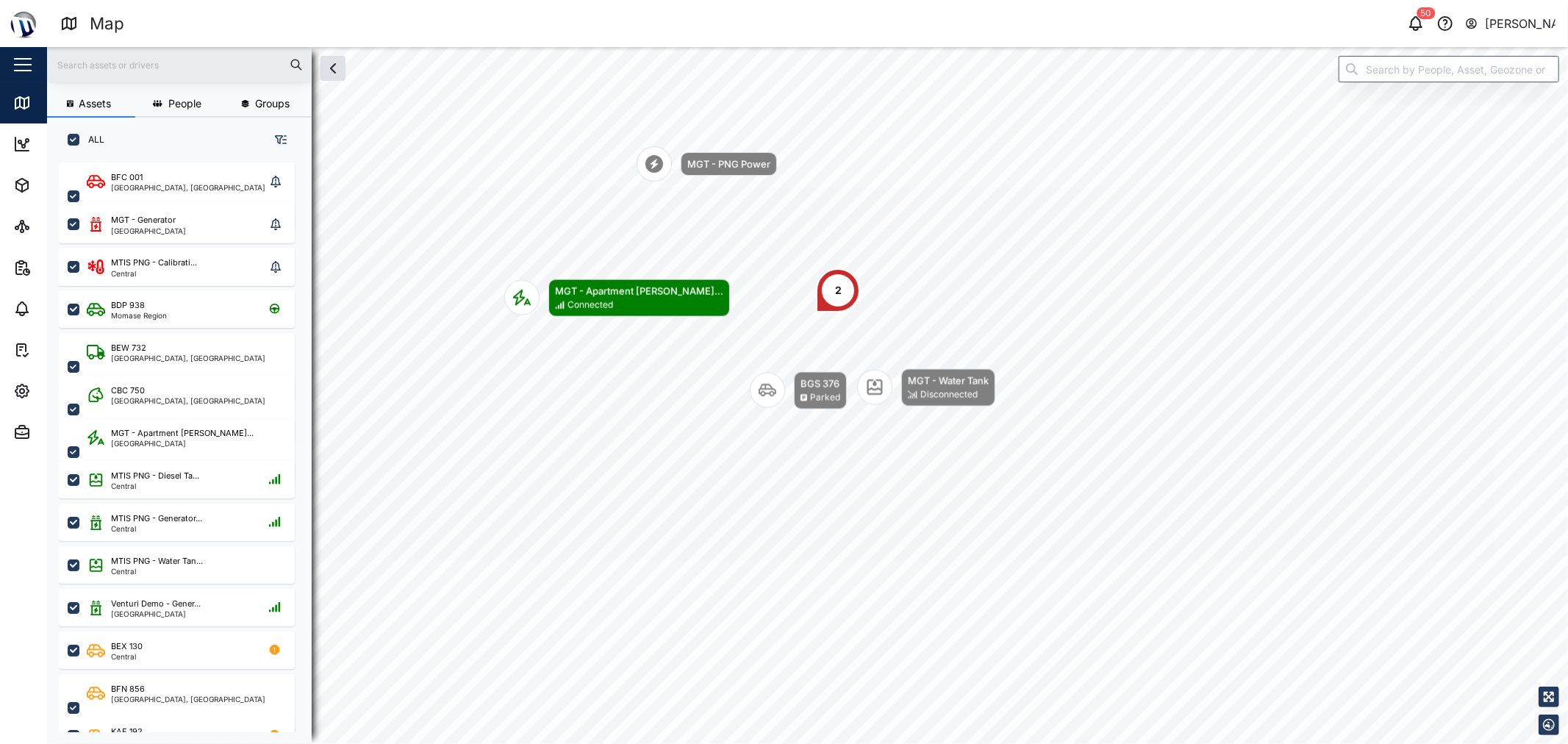
click at [842, 288] on div "2" at bounding box center [837, 290] width 44 height 44
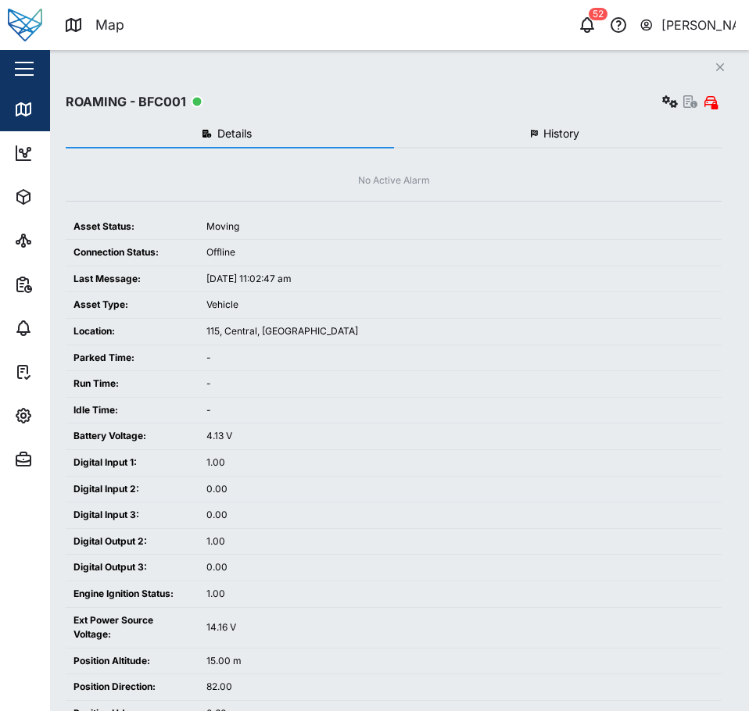
click at [719, 73] on button "Close" at bounding box center [720, 67] width 22 height 22
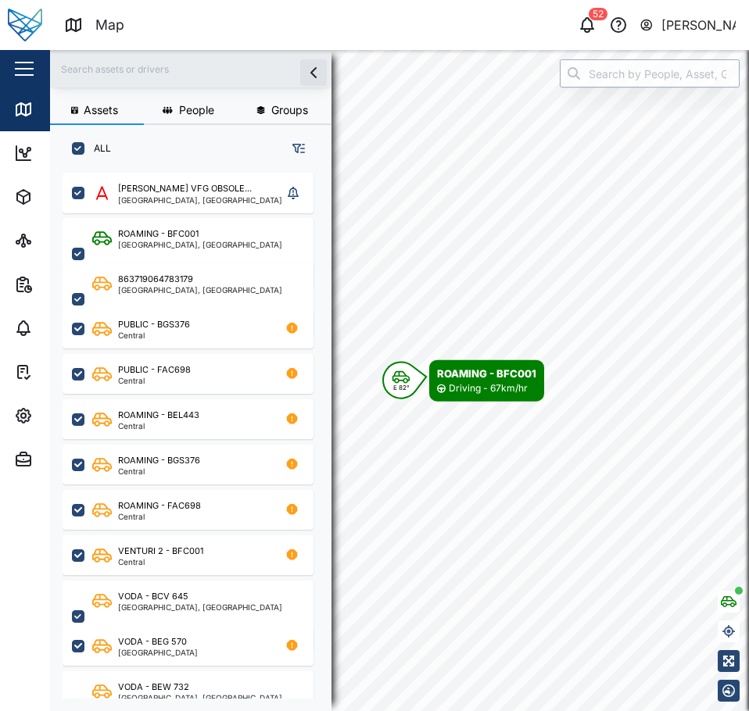
click at [588, 71] on input "search" at bounding box center [649, 73] width 180 height 28
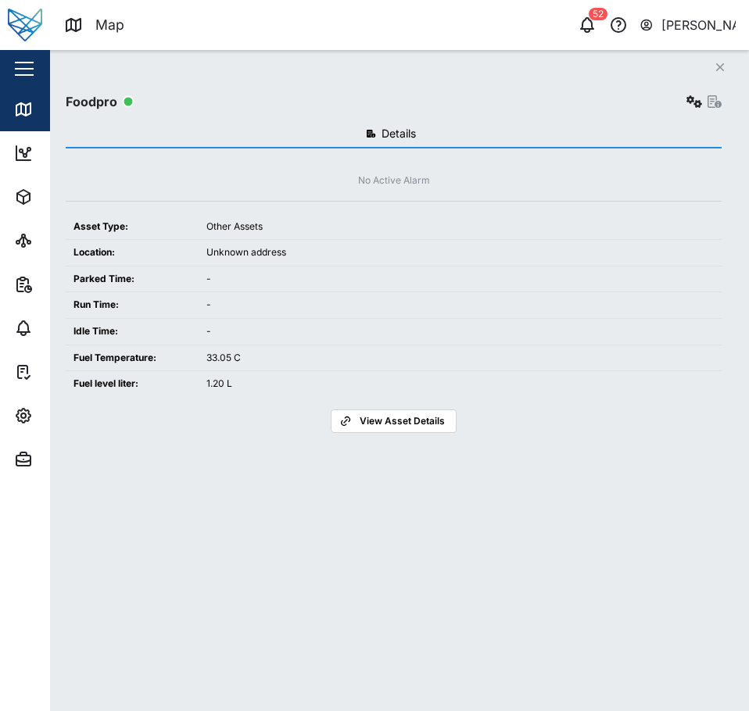
type input "Foodpro"
click at [720, 67] on icon "button" at bounding box center [720, 67] width 8 height 8
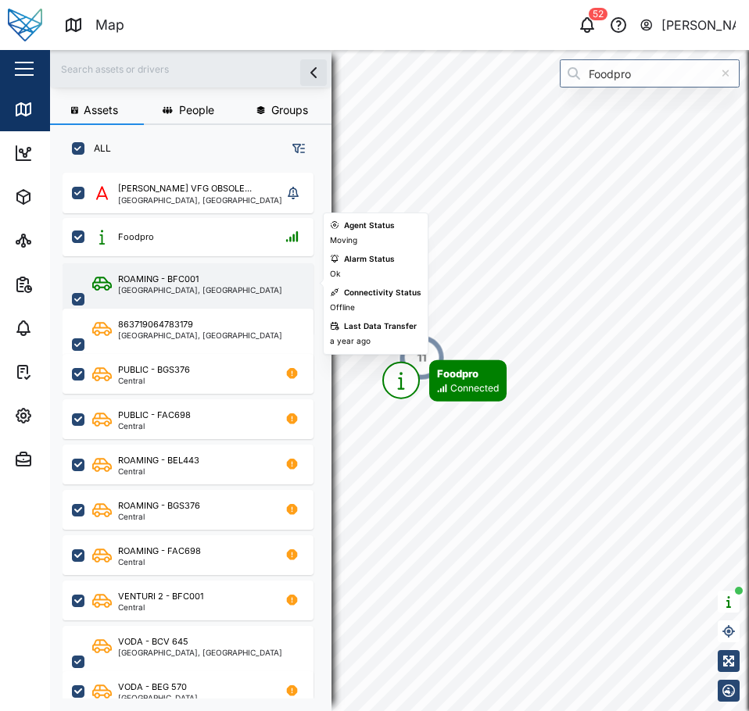
click at [148, 282] on div "ROAMING - BFC001" at bounding box center [158, 279] width 80 height 13
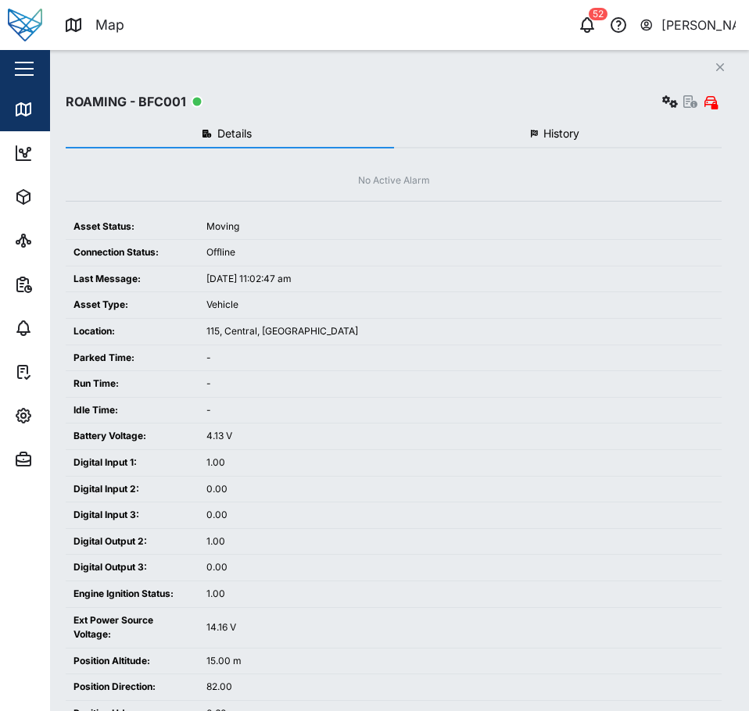
click at [721, 65] on icon "Close" at bounding box center [719, 67] width 9 height 13
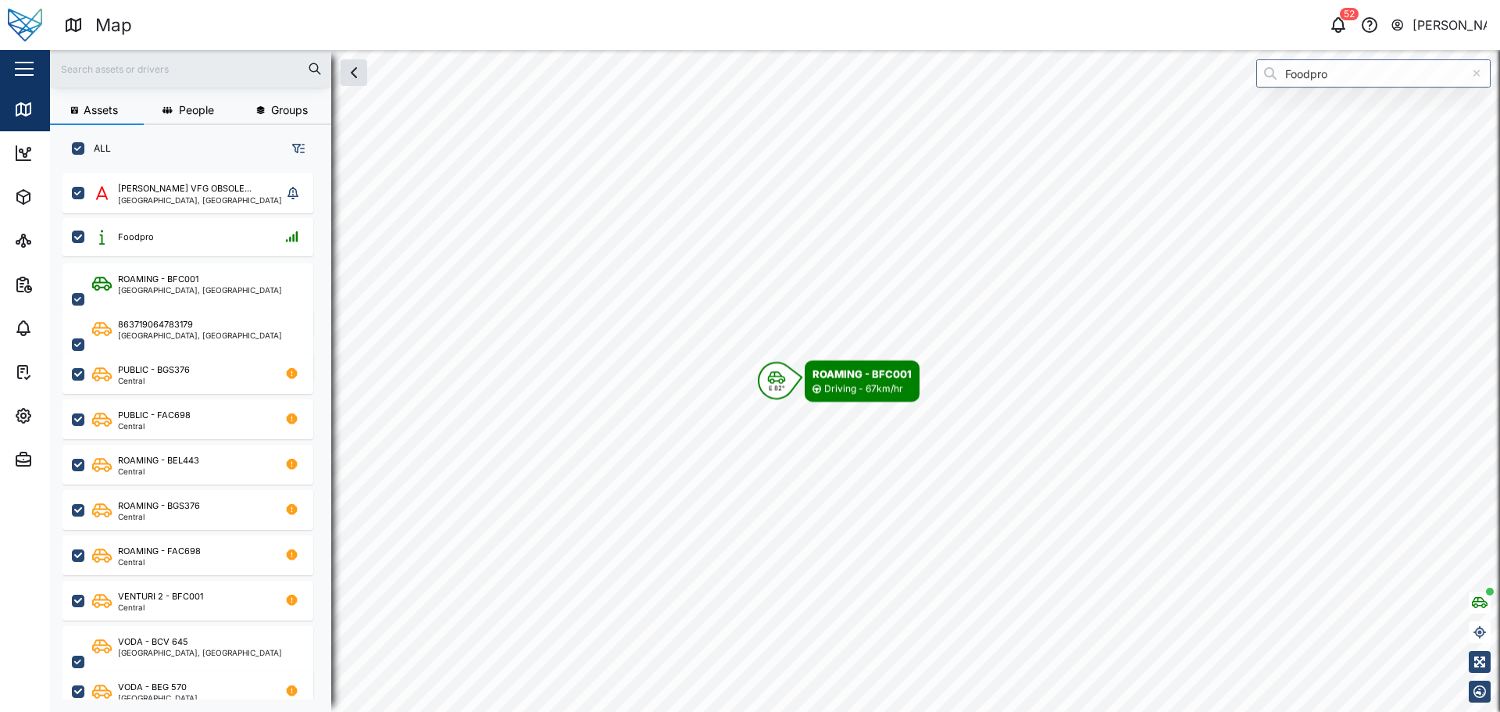
click at [222, 233] on div "[PERSON_NAME] VFG OBSOLE... [GEOGRAPHIC_DATA], [GEOGRAPHIC_DATA] Foodpro ROAMIN…" at bounding box center [197, 433] width 268 height 532
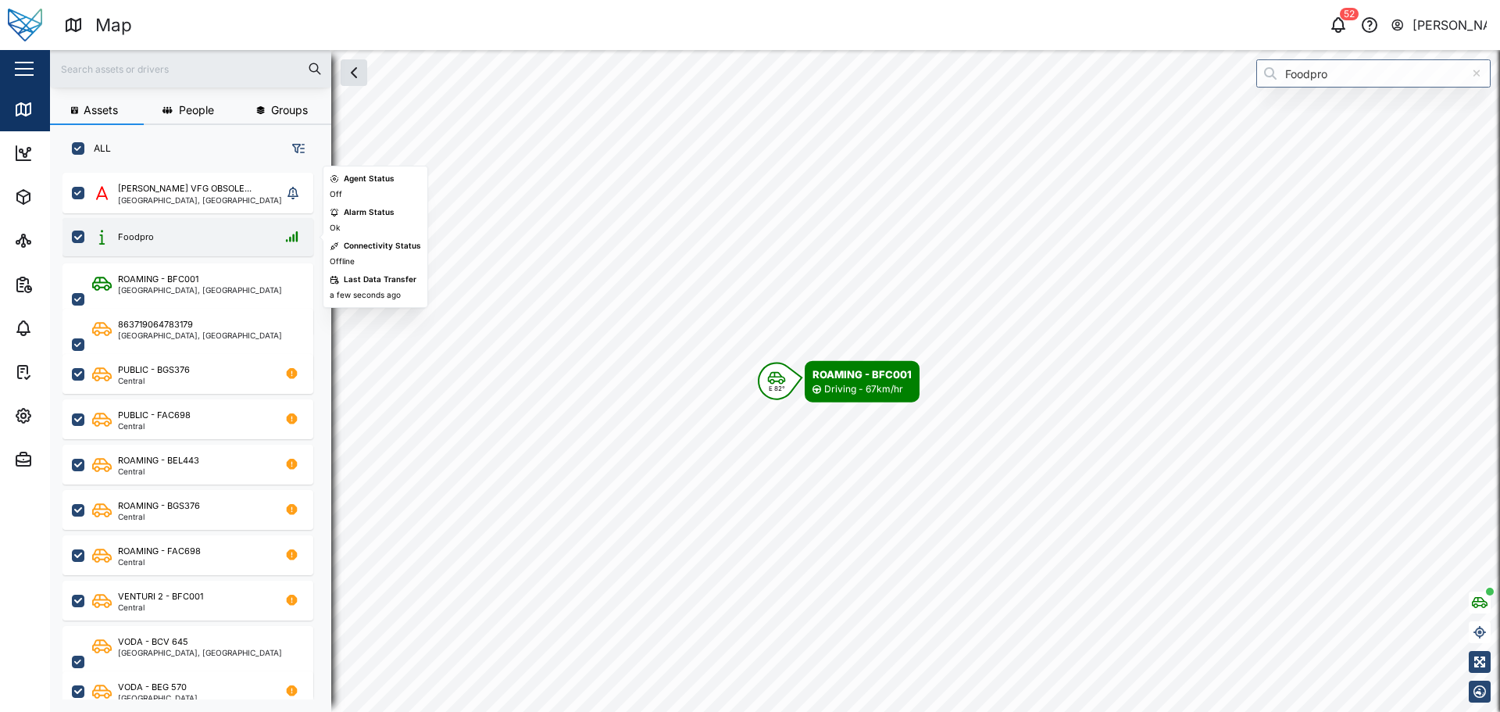
click at [222, 234] on div "Foodpro" at bounding box center [198, 237] width 212 height 20
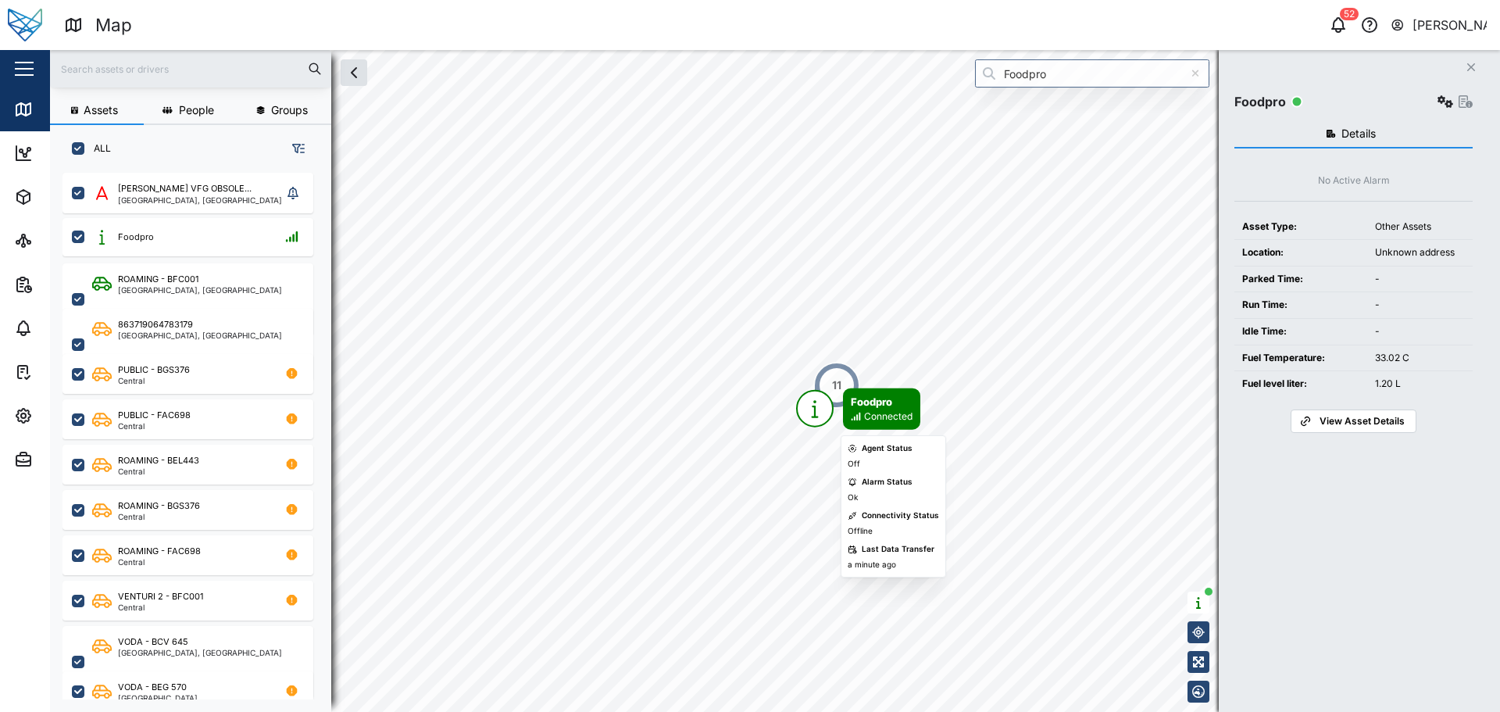
click at [748, 414] on div "Connected" at bounding box center [888, 416] width 48 height 15
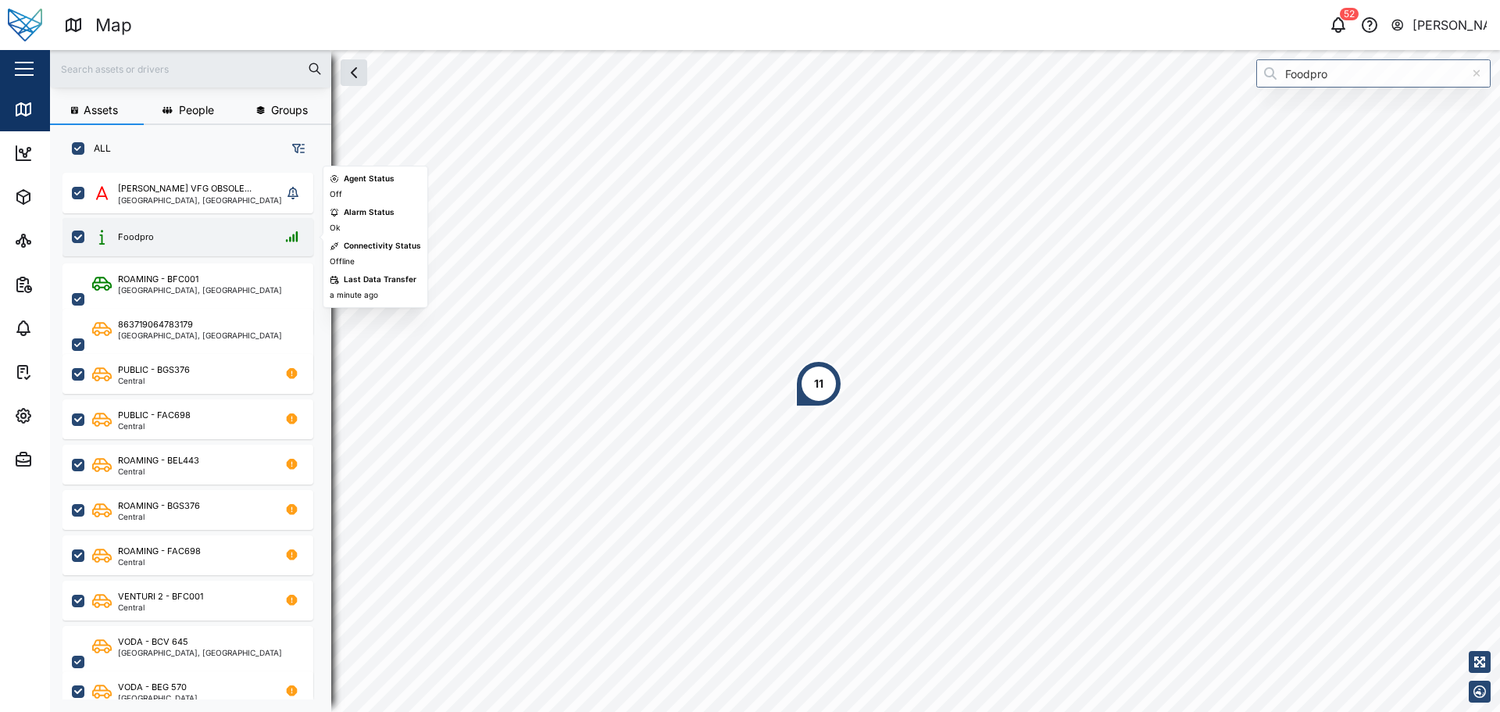
click at [202, 221] on div "Foodpro" at bounding box center [188, 237] width 251 height 38
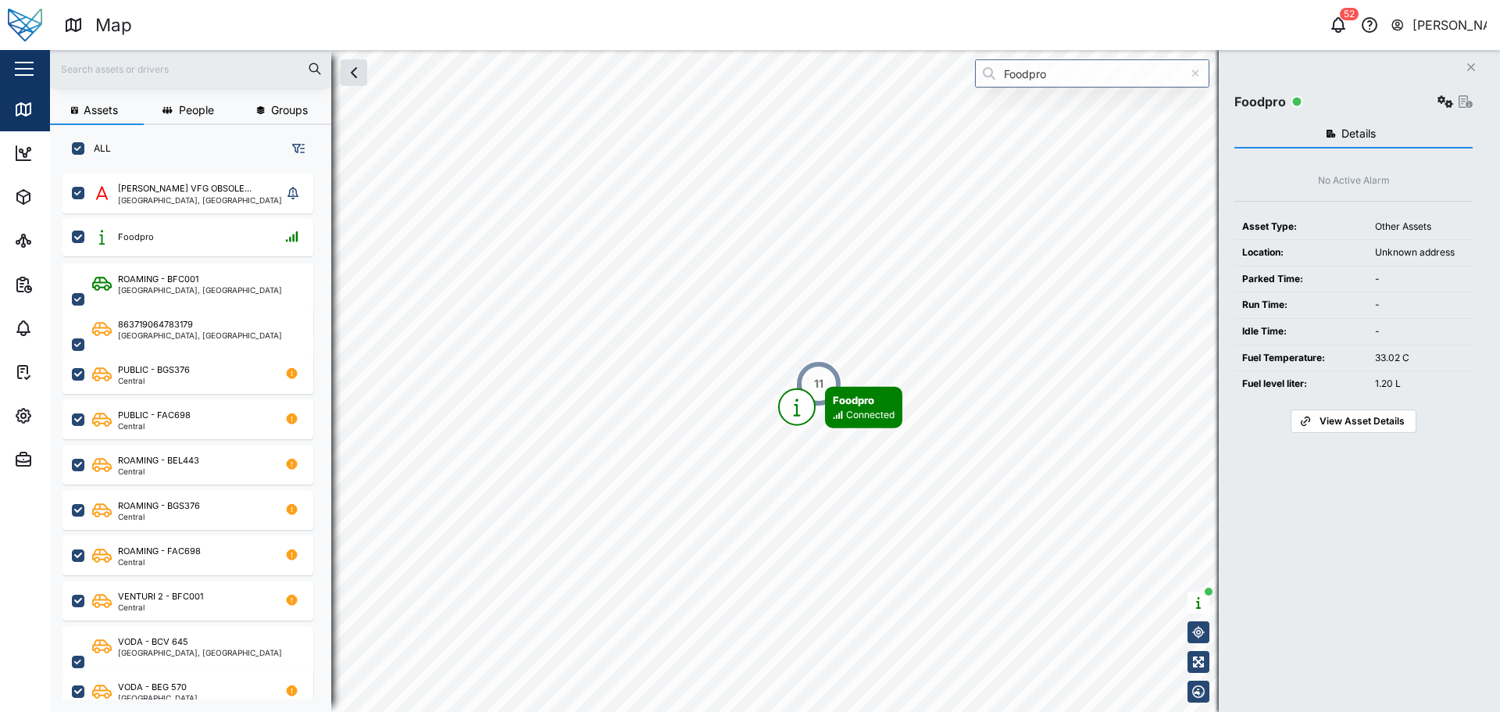
click at [748, 95] on button "button" at bounding box center [1446, 102] width 22 height 22
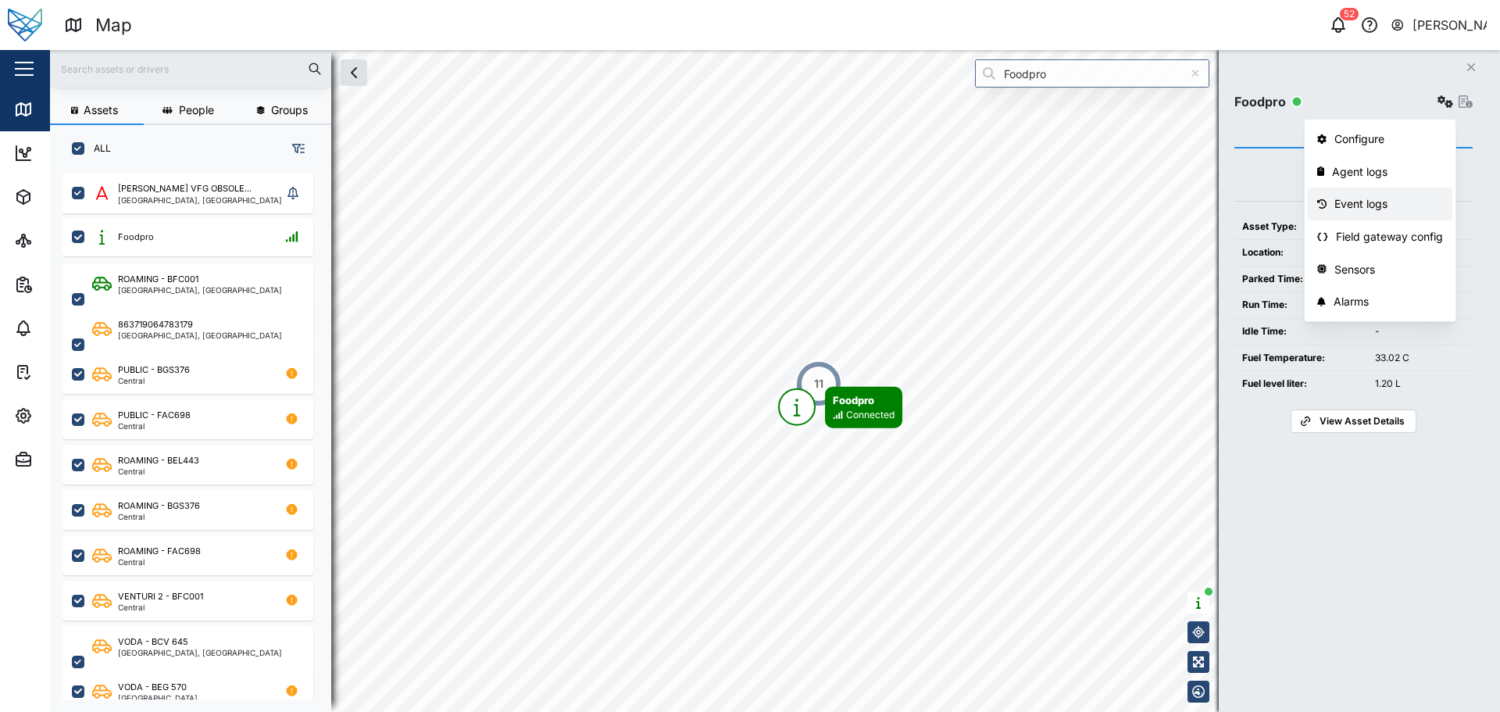
click at [748, 203] on div "Event logs" at bounding box center [1389, 203] width 109 height 17
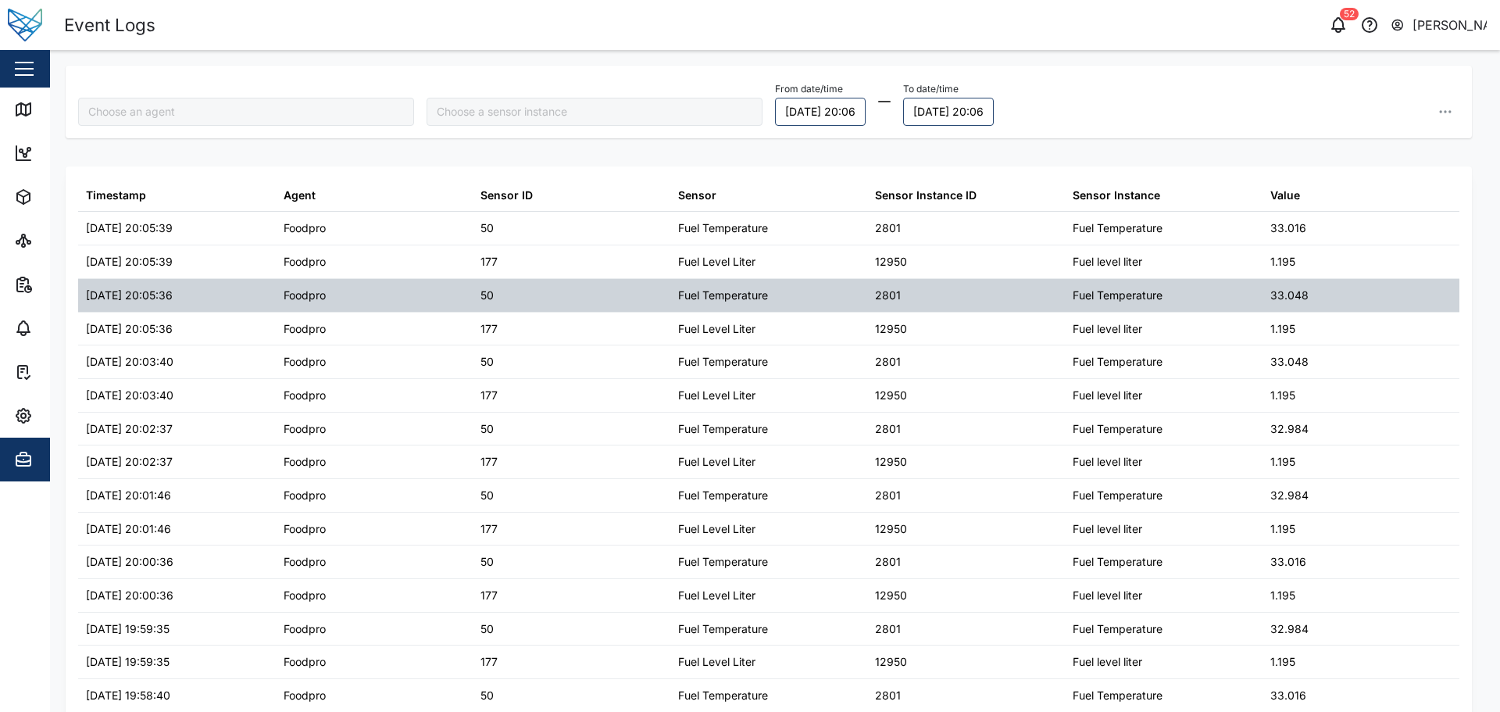
type input "Foodpro"
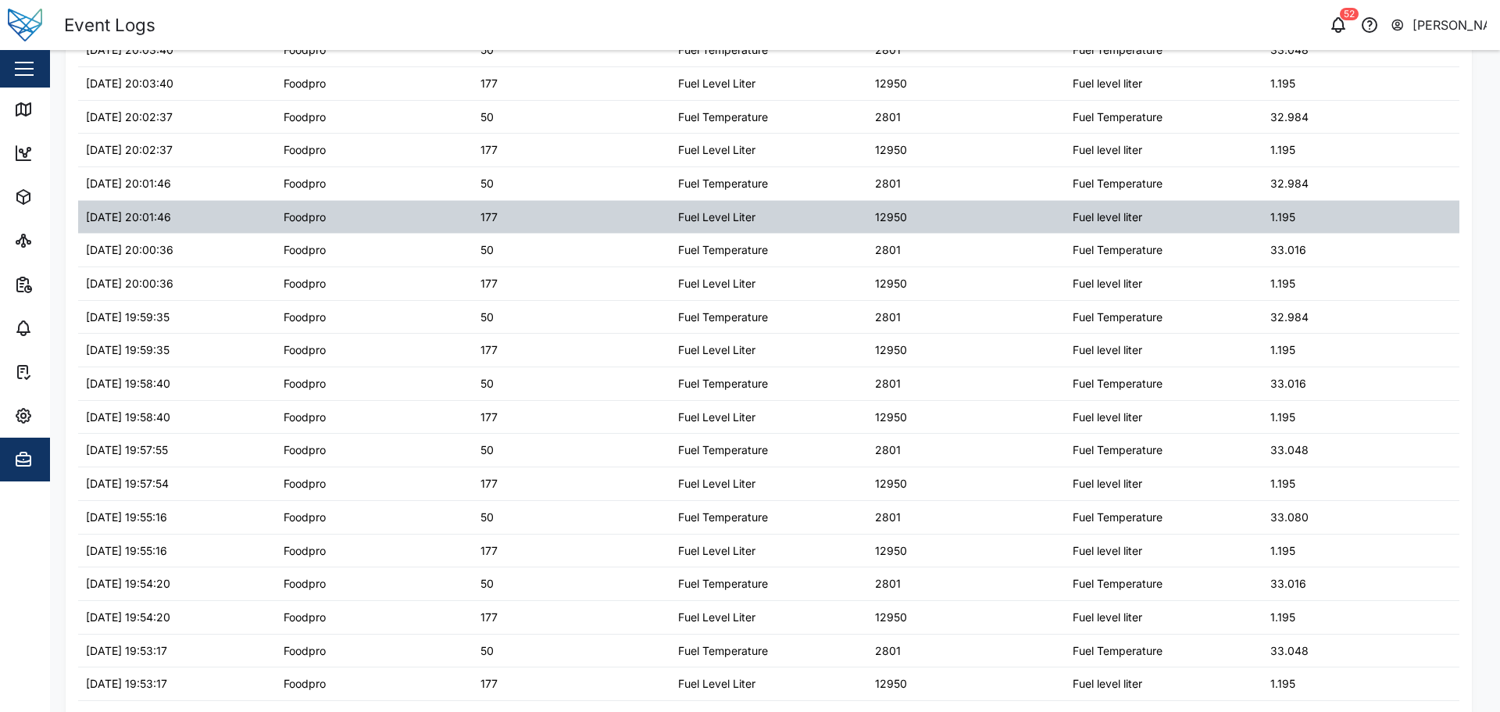
scroll to position [313, 0]
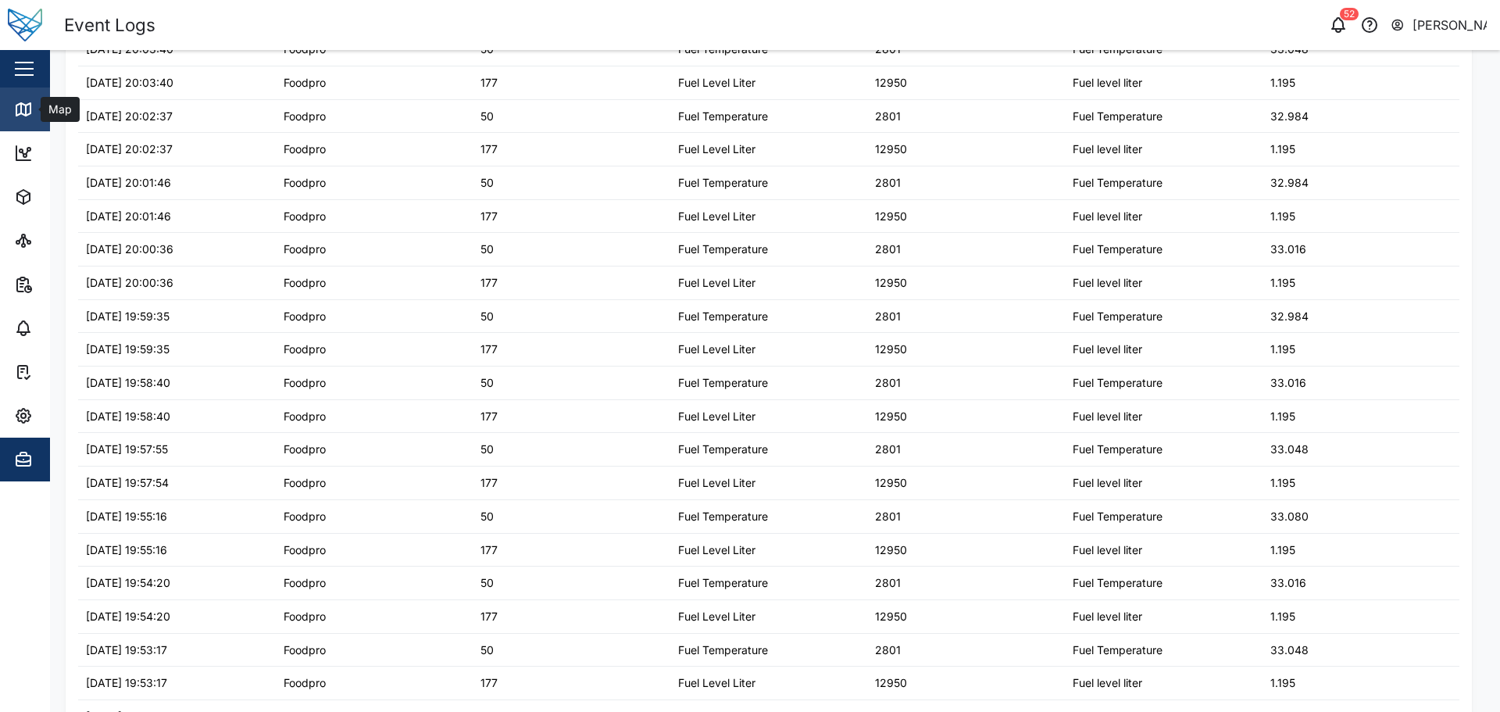
click at [16, 92] on link "Map" at bounding box center [101, 110] width 203 height 44
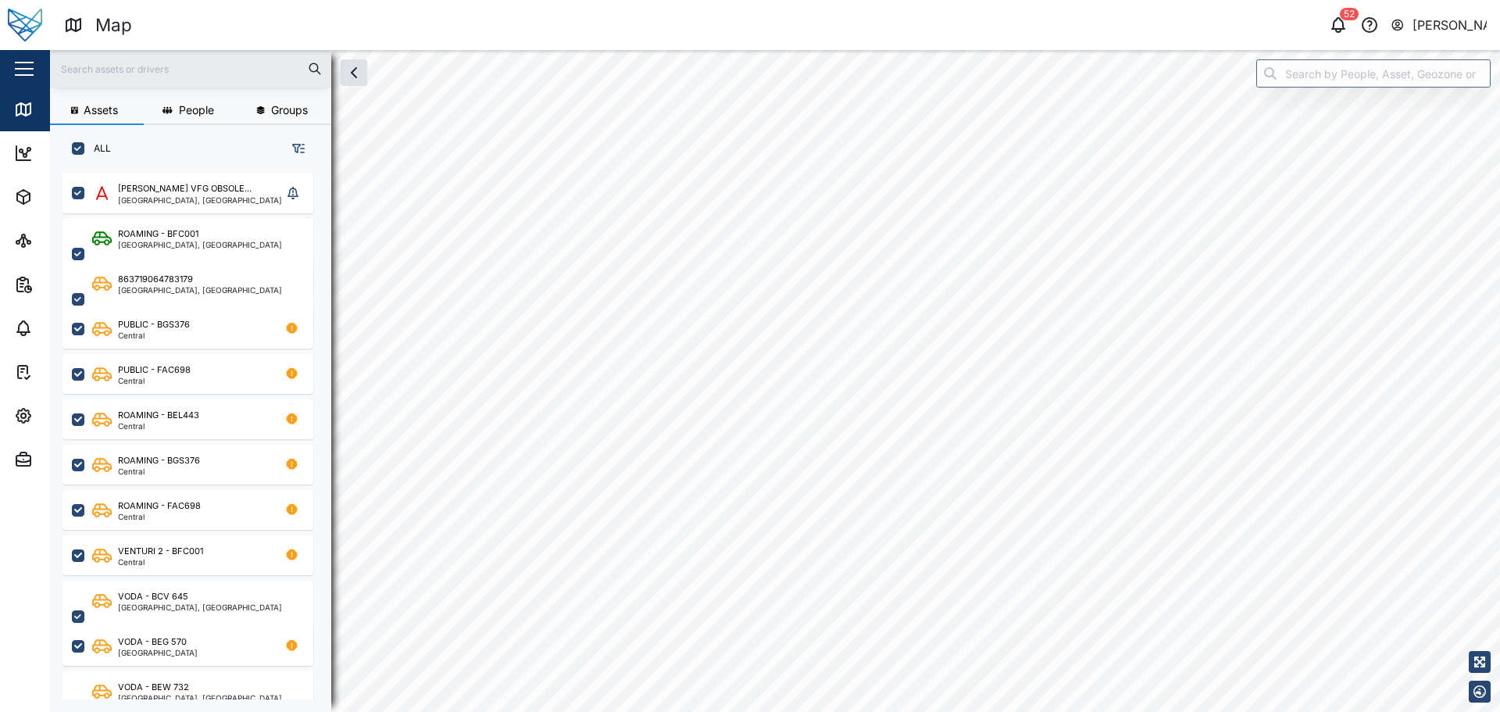
scroll to position [520, 245]
checkbox input "true"
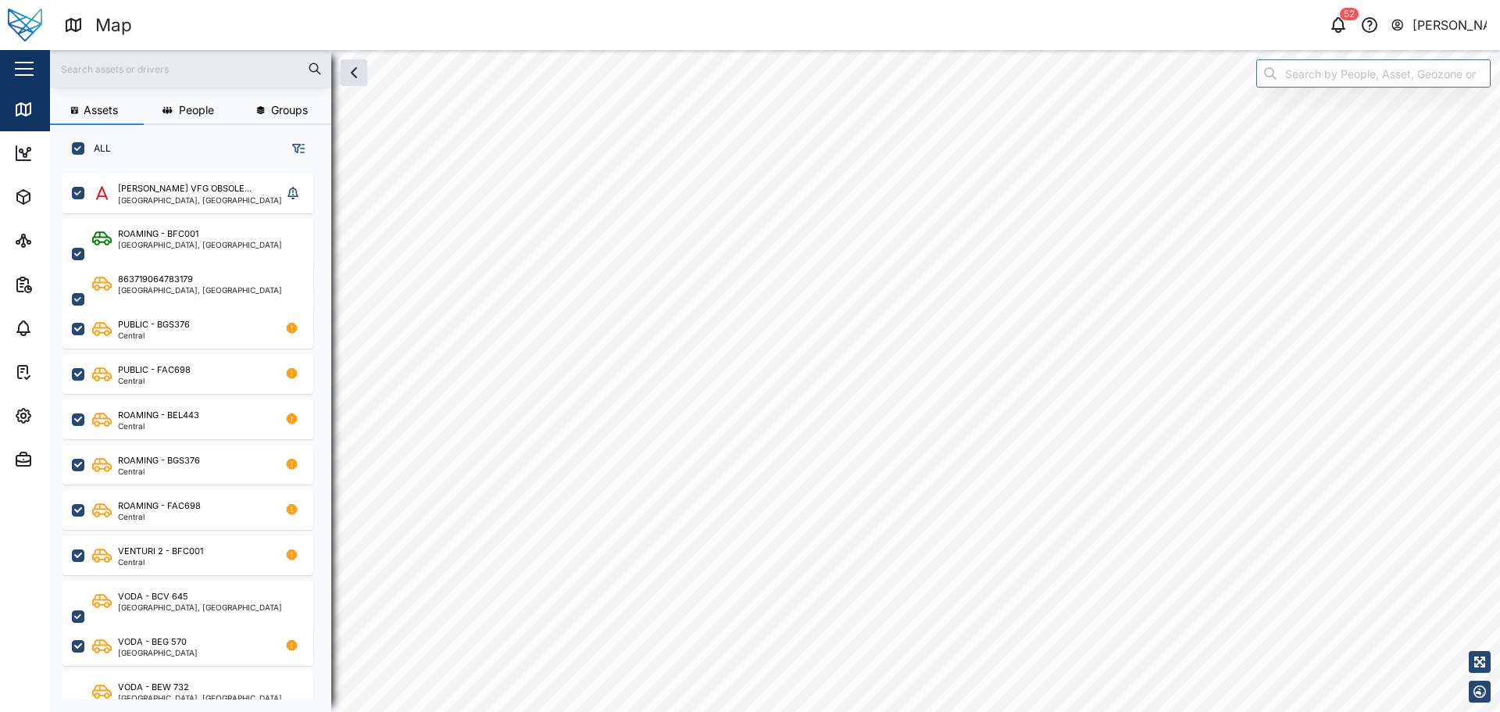
checkbox input "true"
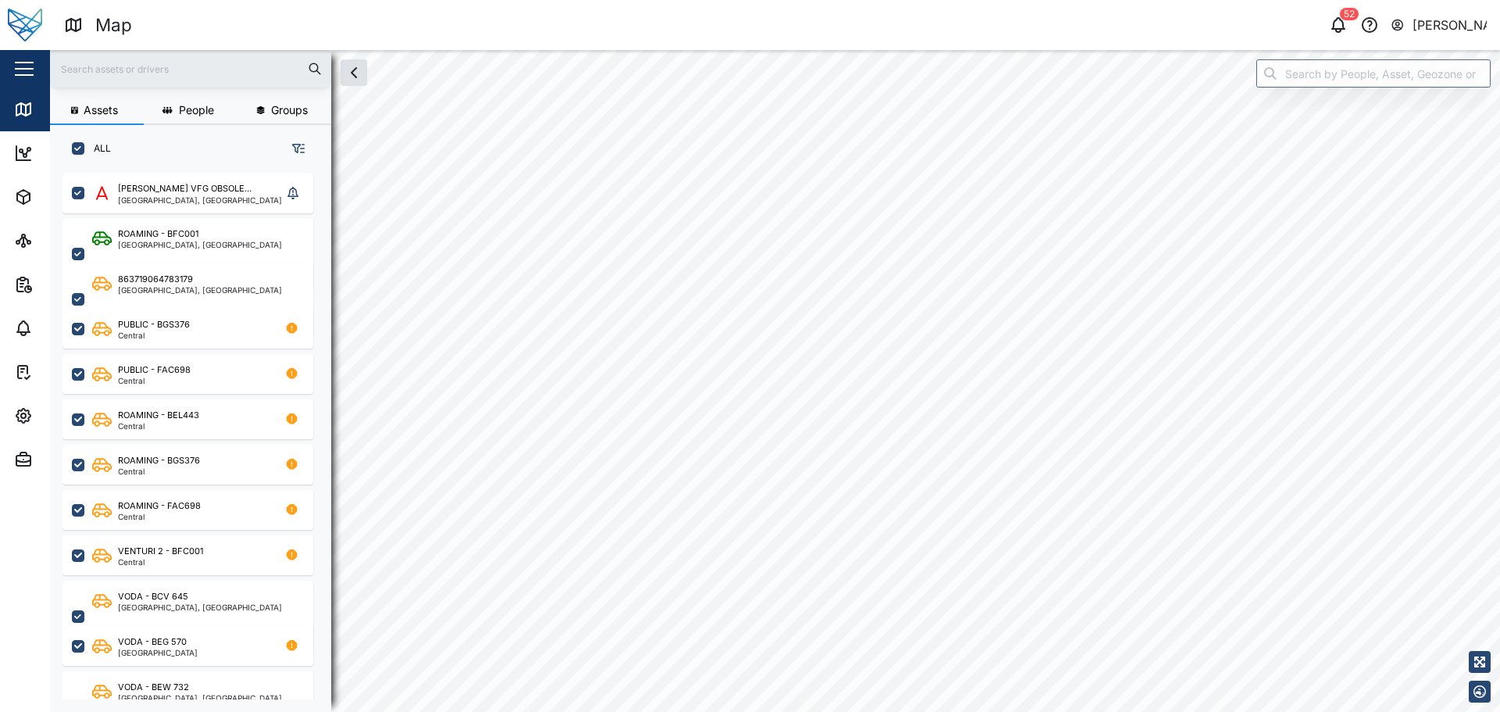
checkbox input "true"
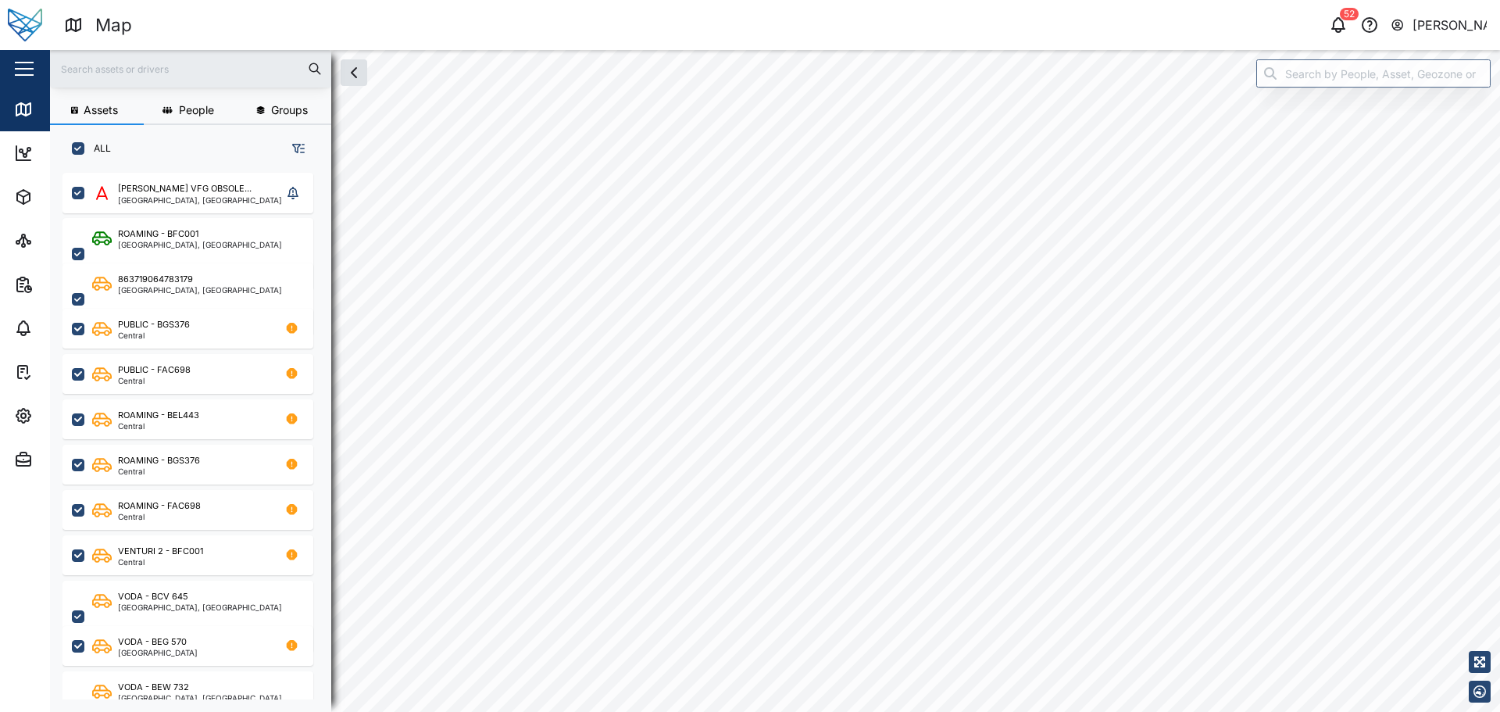
checkbox input "true"
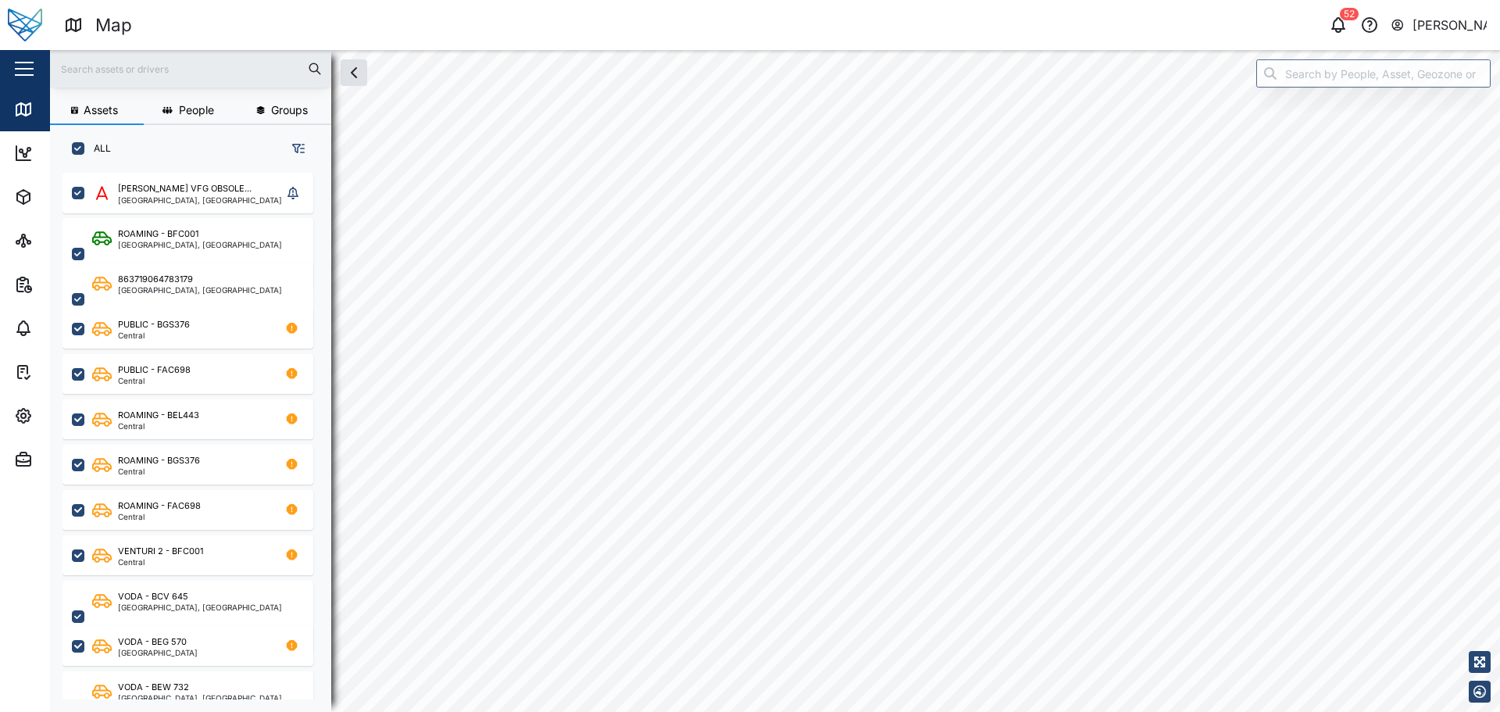
checkbox input "true"
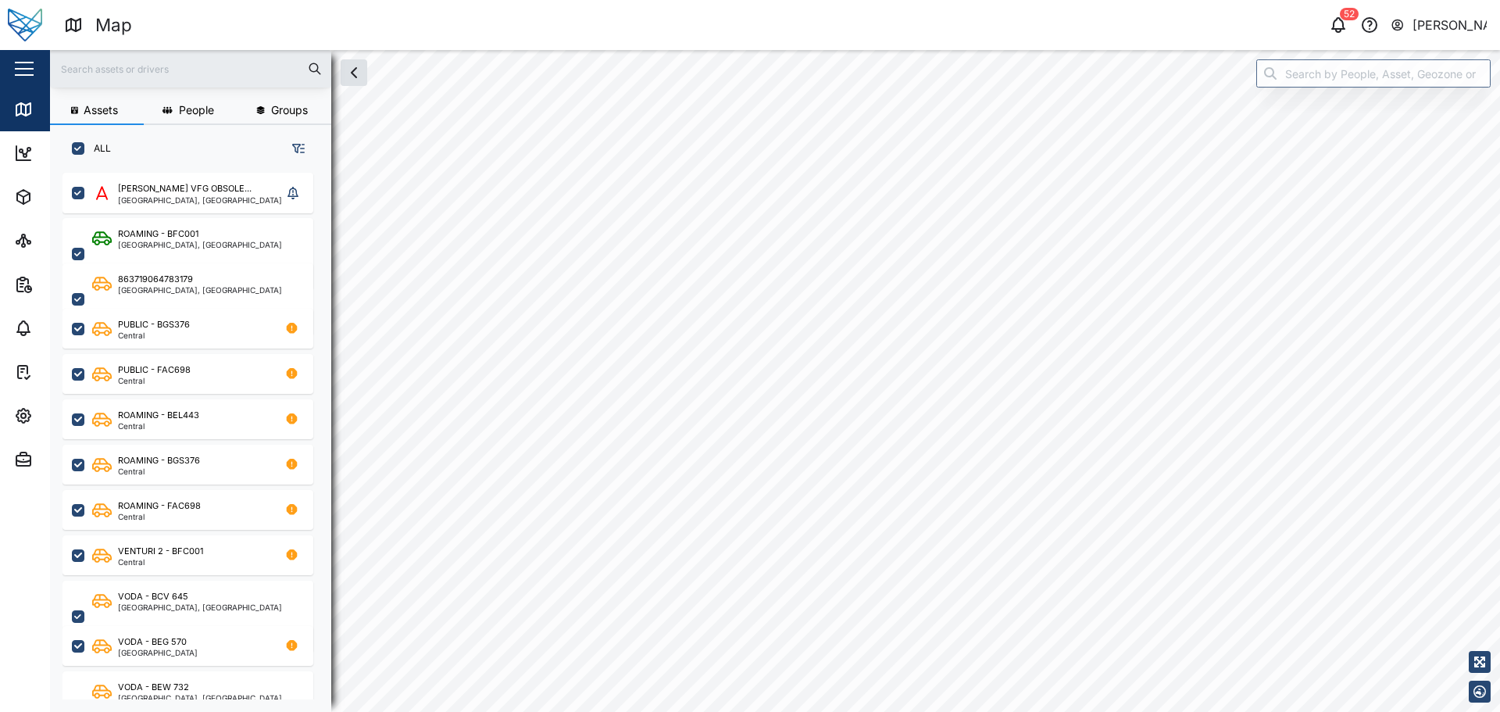
checkbox input "true"
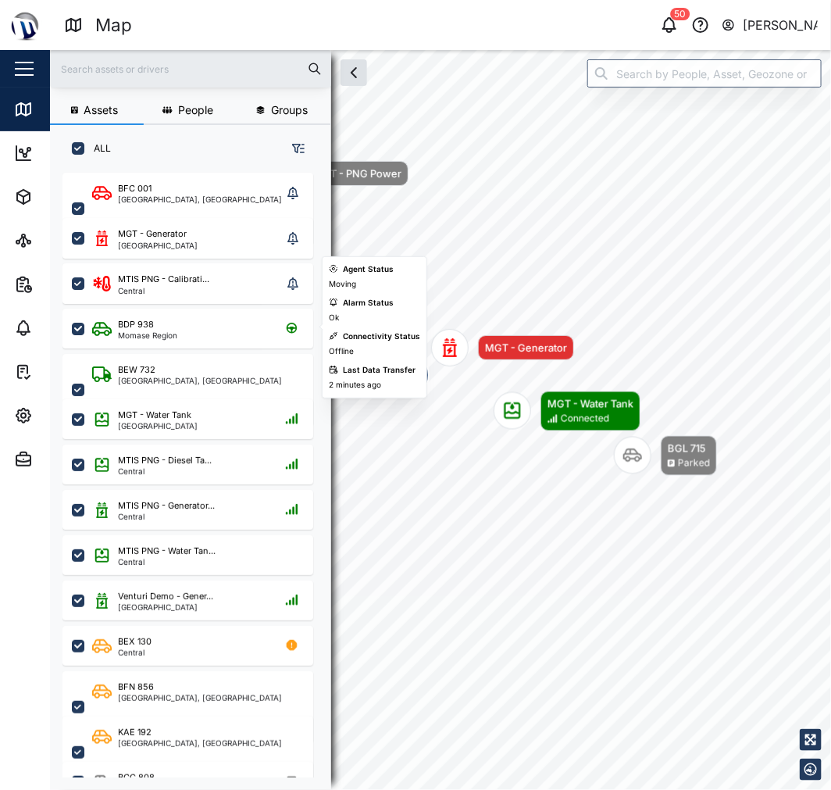
scroll to position [597, 243]
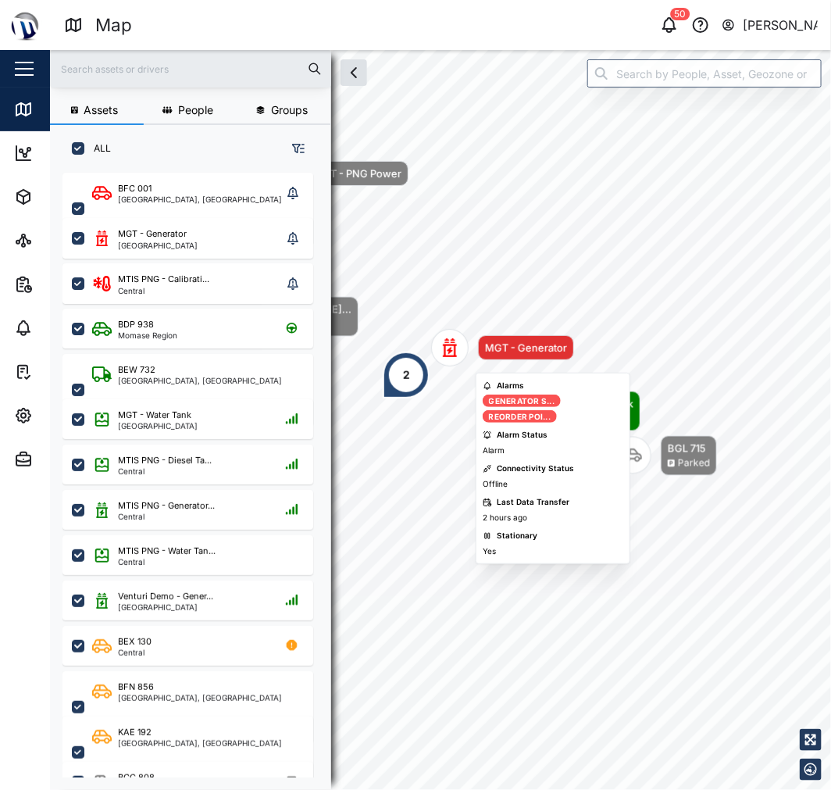
click at [449, 349] on icon "Map marker" at bounding box center [450, 347] width 14 height 19
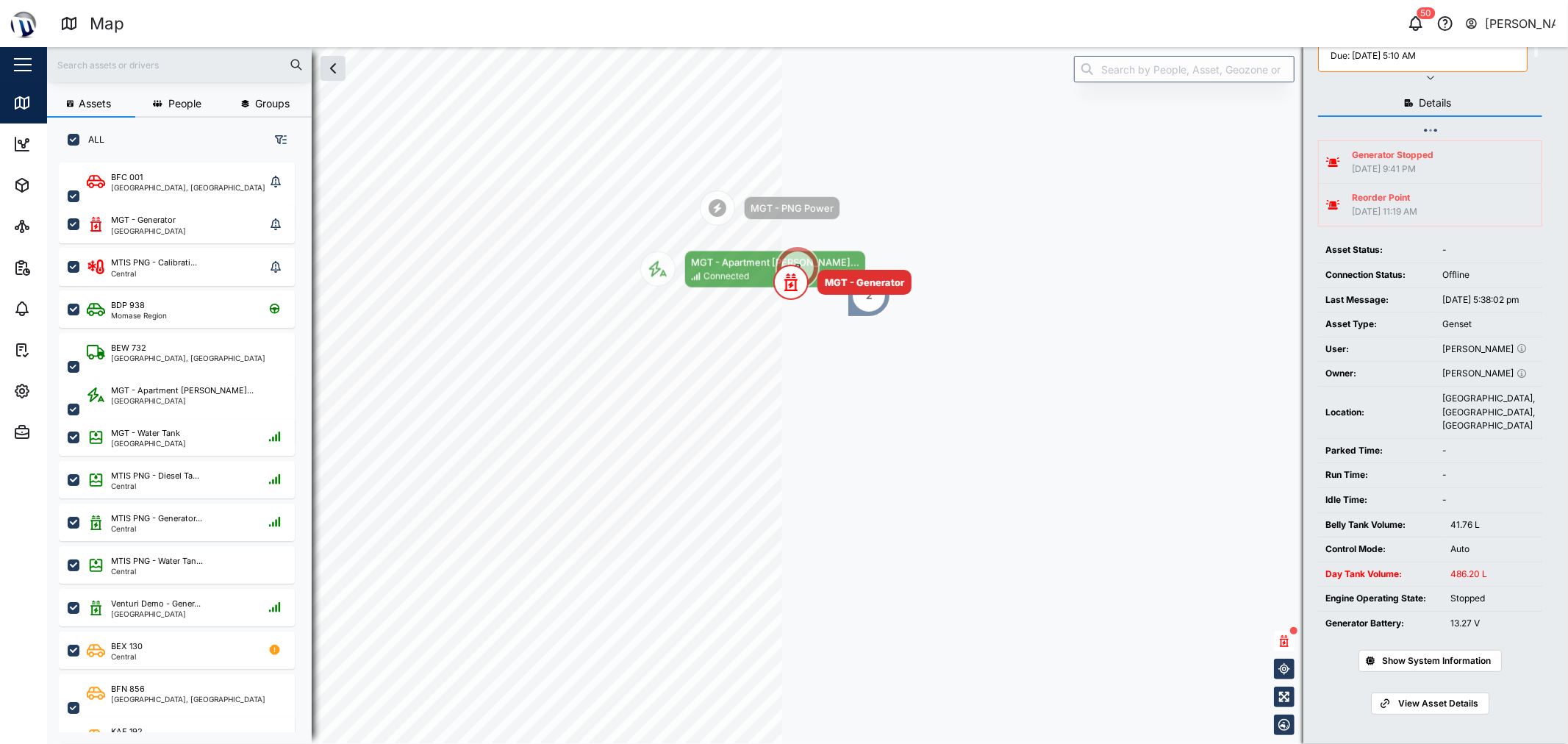
scroll to position [562, 229]
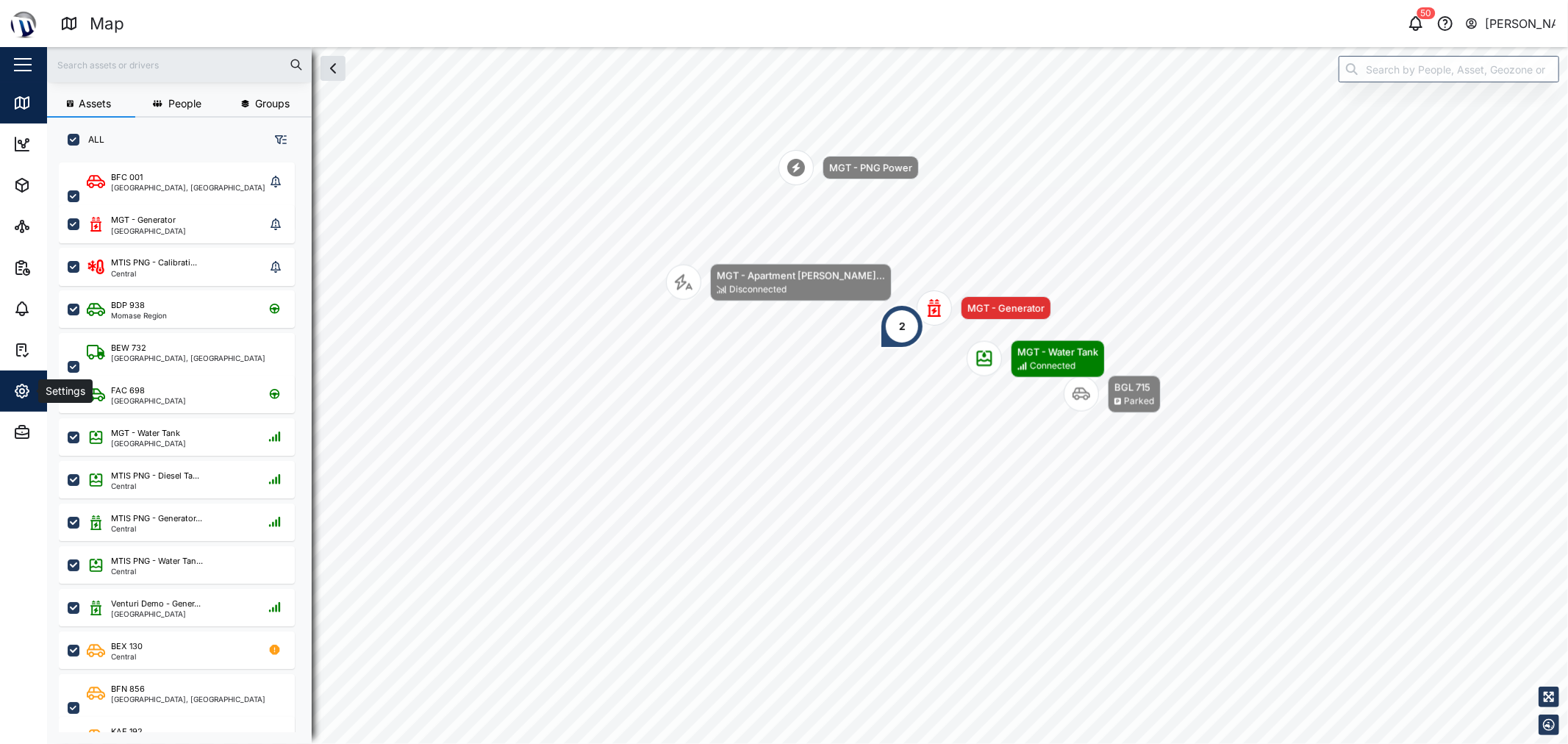
click at [29, 401] on span "Settings" at bounding box center [80, 391] width 134 height 41
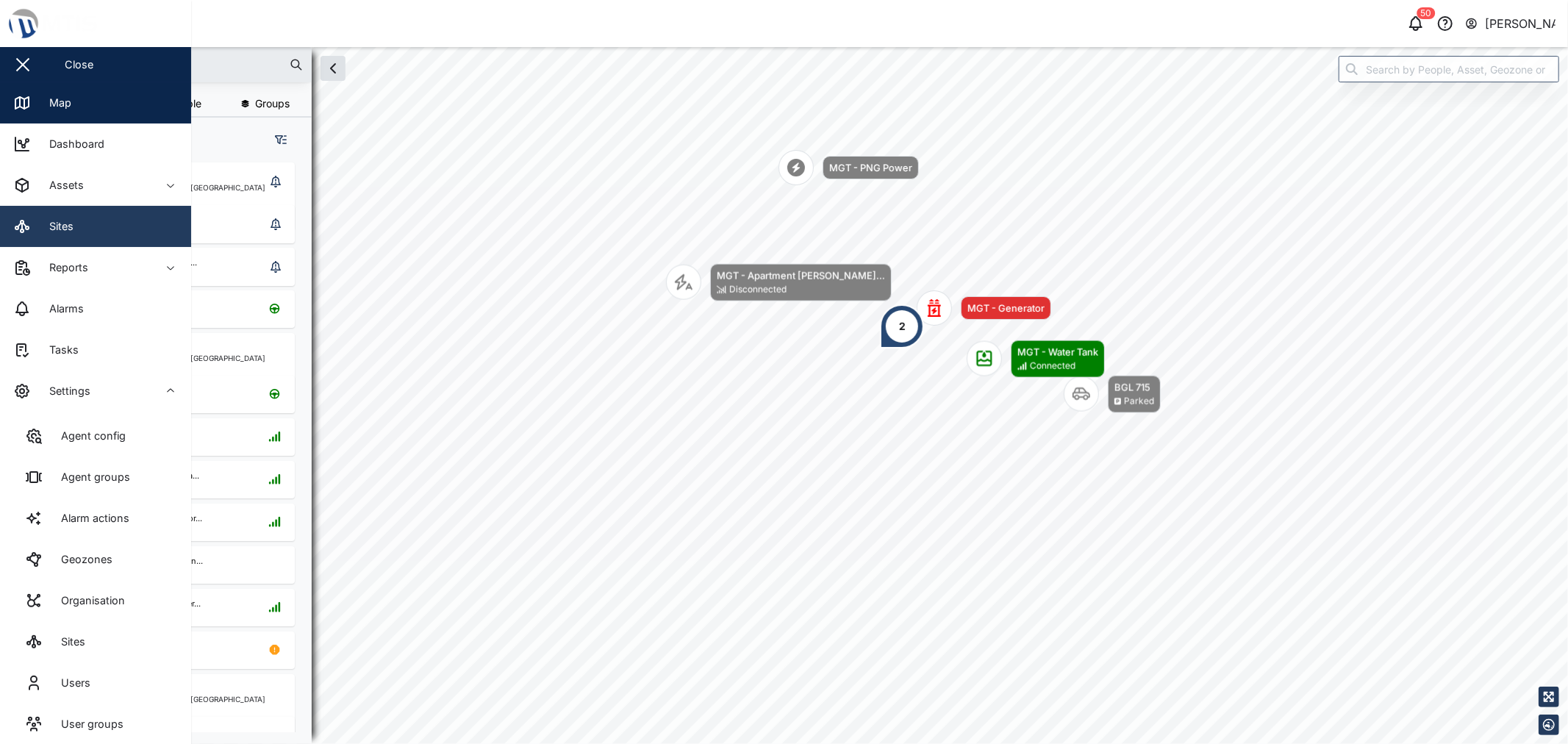
click at [55, 223] on div "Sites" at bounding box center [56, 226] width 36 height 16
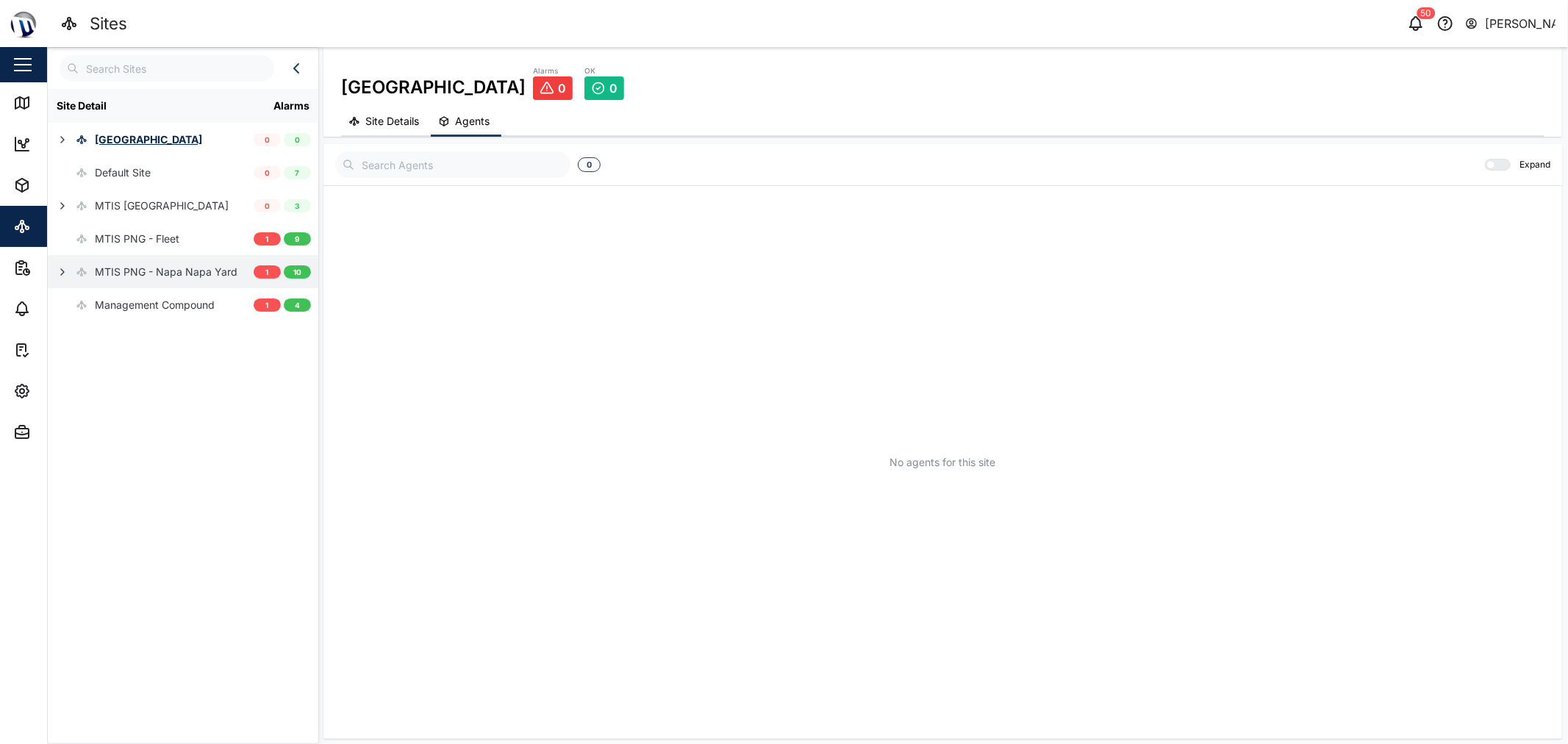
click at [57, 266] on icon "button" at bounding box center [62, 272] width 12 height 12
click at [163, 282] on div "MTIS PNG - Napa Napa Yard" at bounding box center [143, 271] width 190 height 33
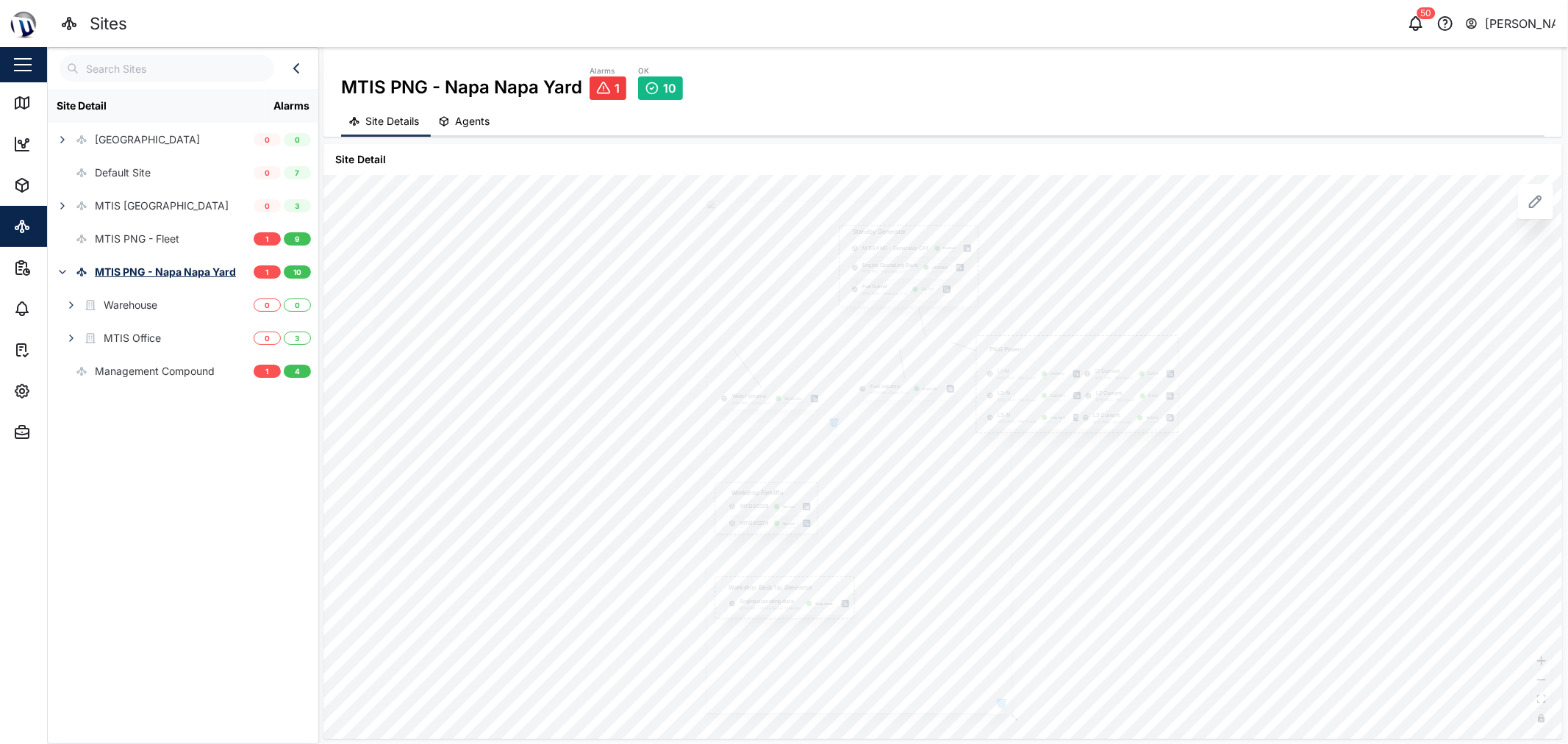
click at [59, 267] on icon "button" at bounding box center [62, 272] width 12 height 12
click at [237, 407] on div "Site Detail Alarms Coral Seas Hotel 0 0 Default Site 0 7 MTIS Brisbane 0 3 MTIS…" at bounding box center [183, 413] width 271 height 647
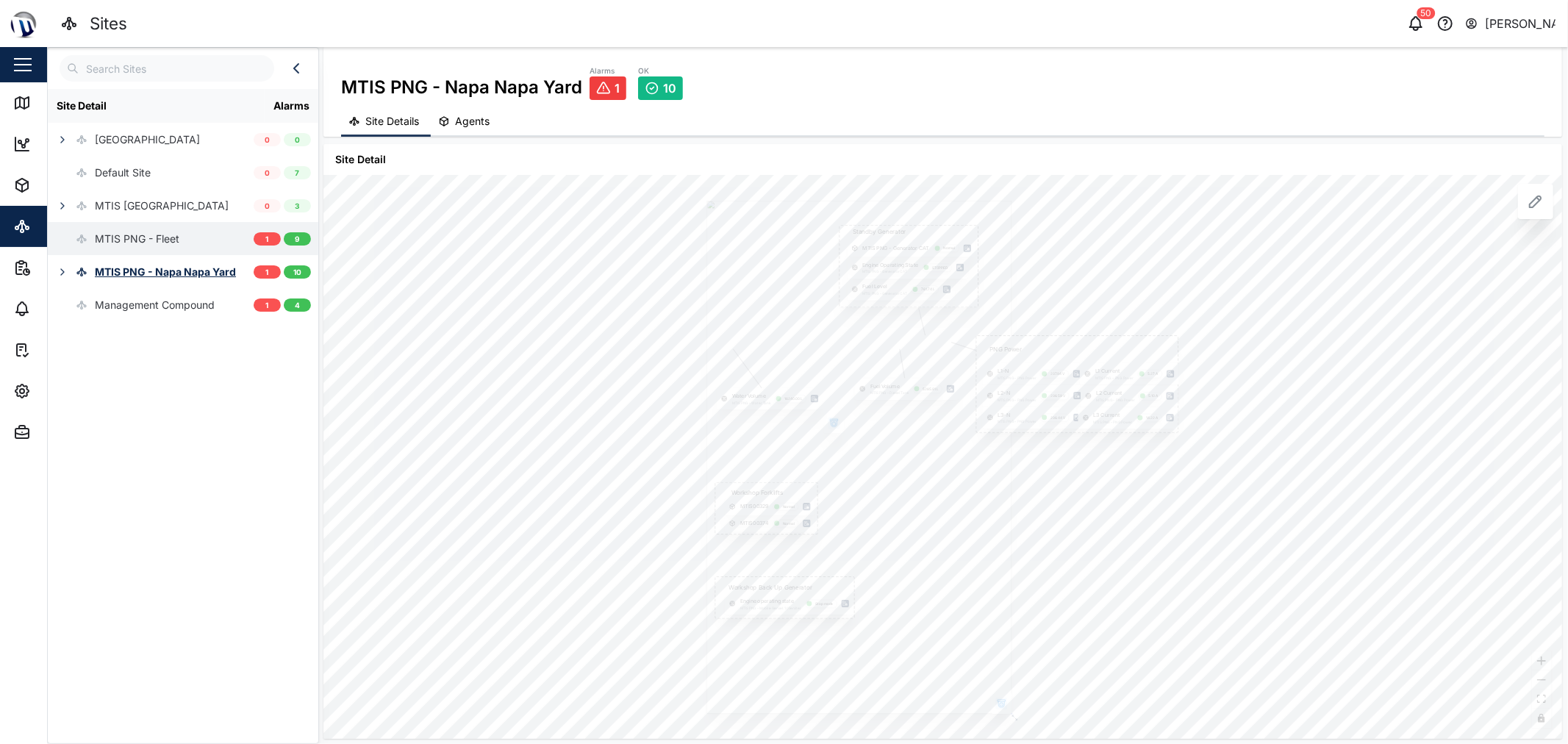
click at [128, 229] on div "MTIS PNG - Fleet" at bounding box center [114, 238] width 132 height 33
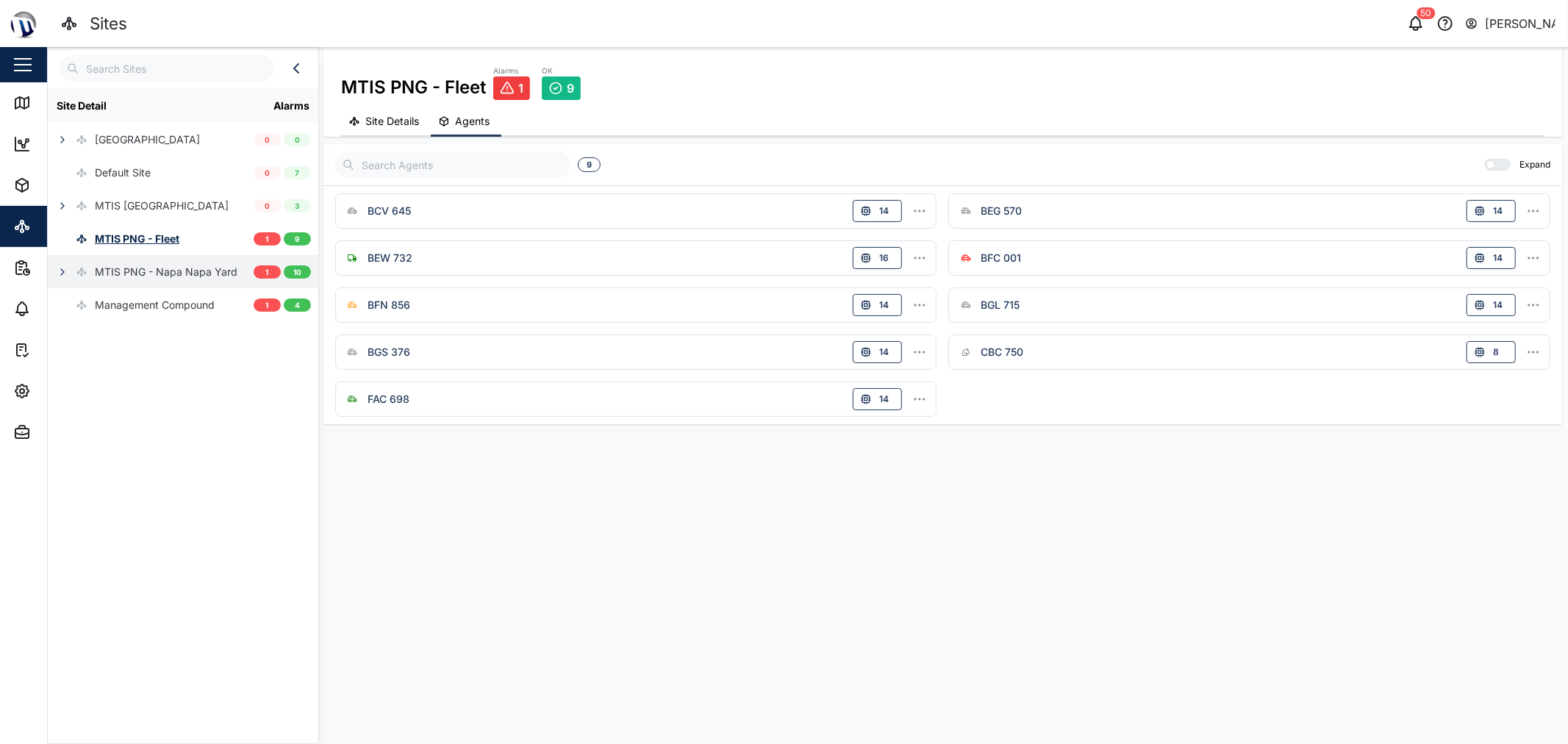
click at [139, 265] on div "MTIS PNG - Napa Napa Yard" at bounding box center [166, 272] width 143 height 16
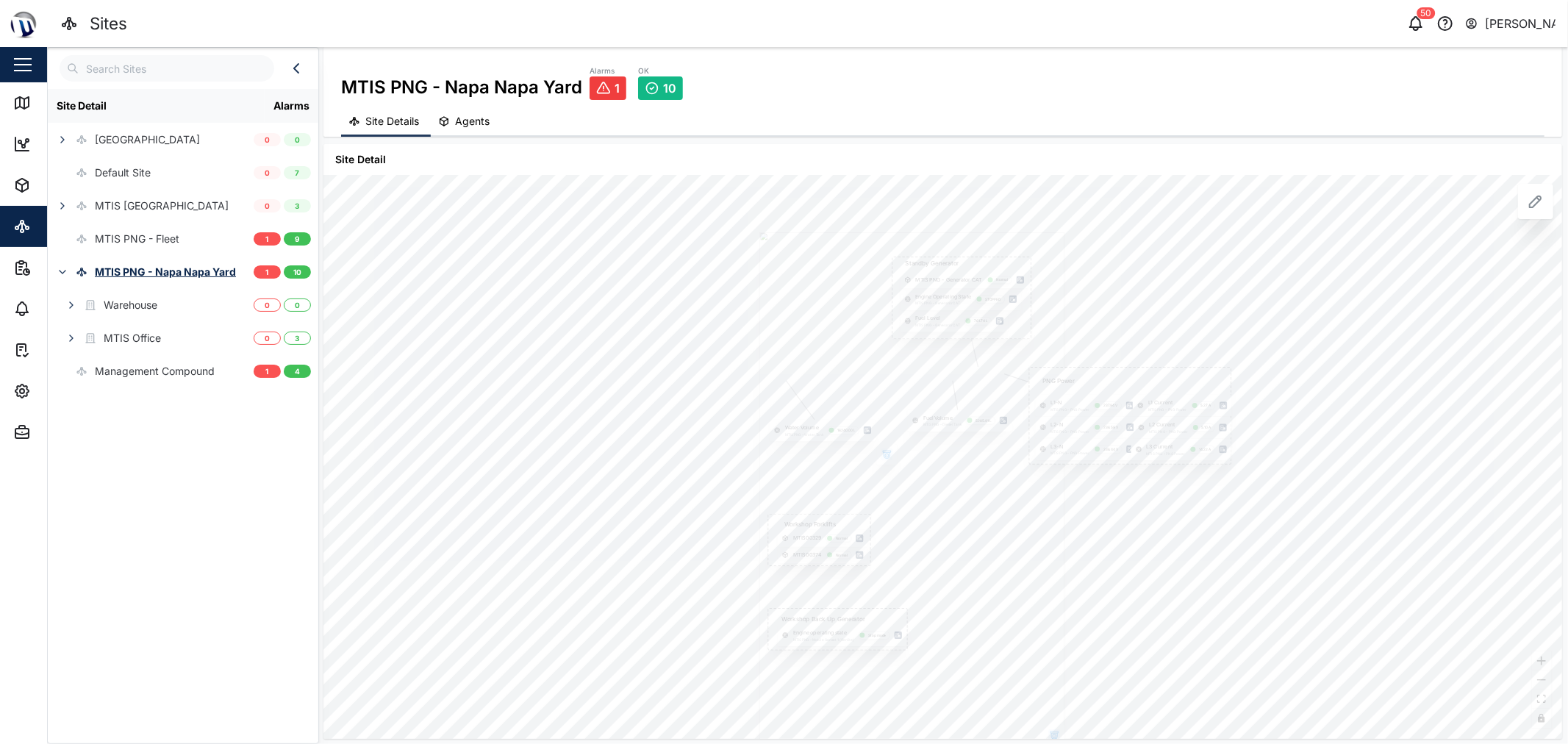
drag, startPoint x: 563, startPoint y: 402, endPoint x: 584, endPoint y: 416, distance: 25.2
click at [605, 427] on div "PNG Power L1-N MTIS PNG - PNG Power 237.94 V L1 Current MTIS PNG - PNG Power 5.…" at bounding box center [942, 457] width 1239 height 564
click at [782, 122] on div "Site Details Agents" at bounding box center [942, 122] width 1203 height 28
click at [140, 243] on div "MTIS PNG - Fleet" at bounding box center [137, 238] width 85 height 16
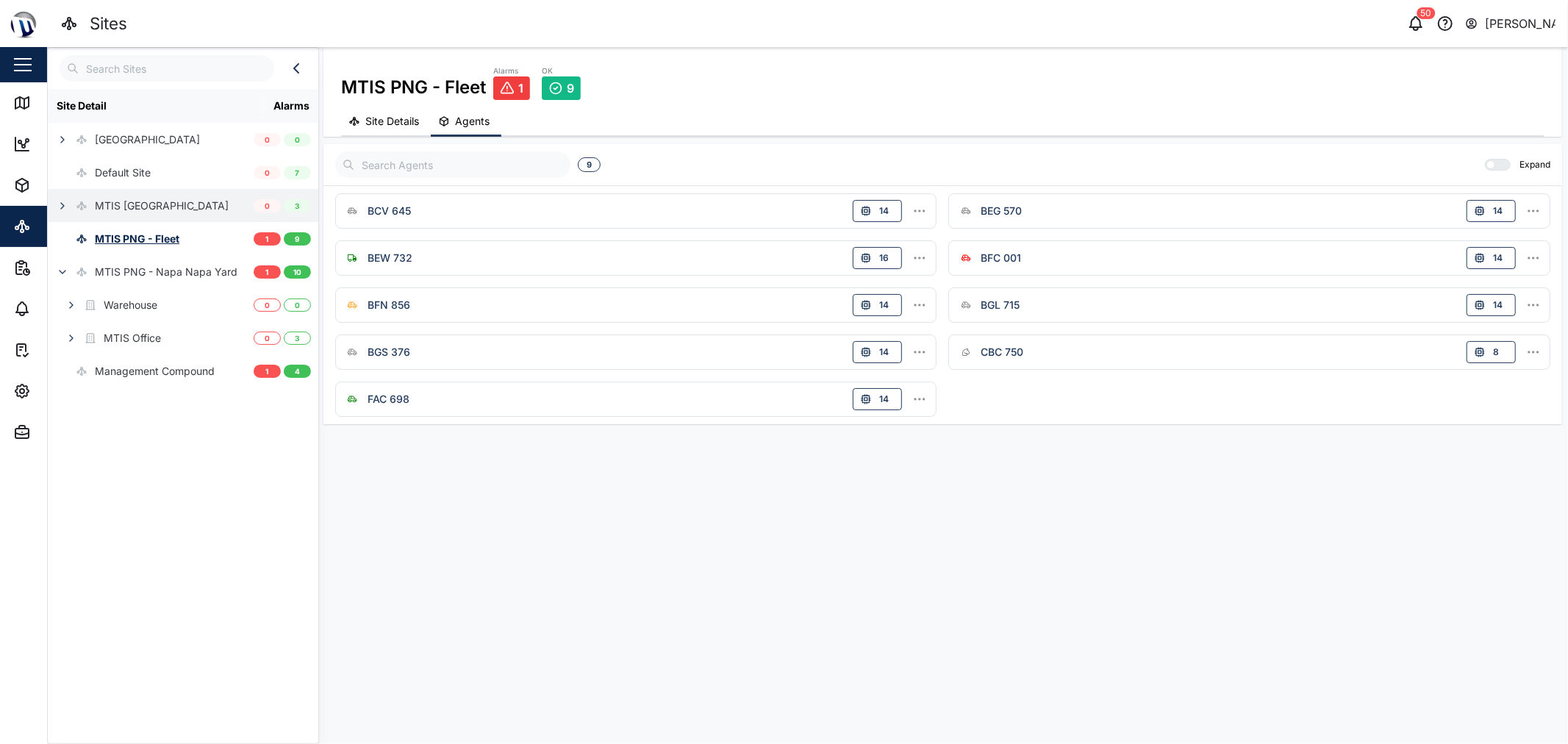
click at [65, 201] on icon "button" at bounding box center [62, 206] width 12 height 12
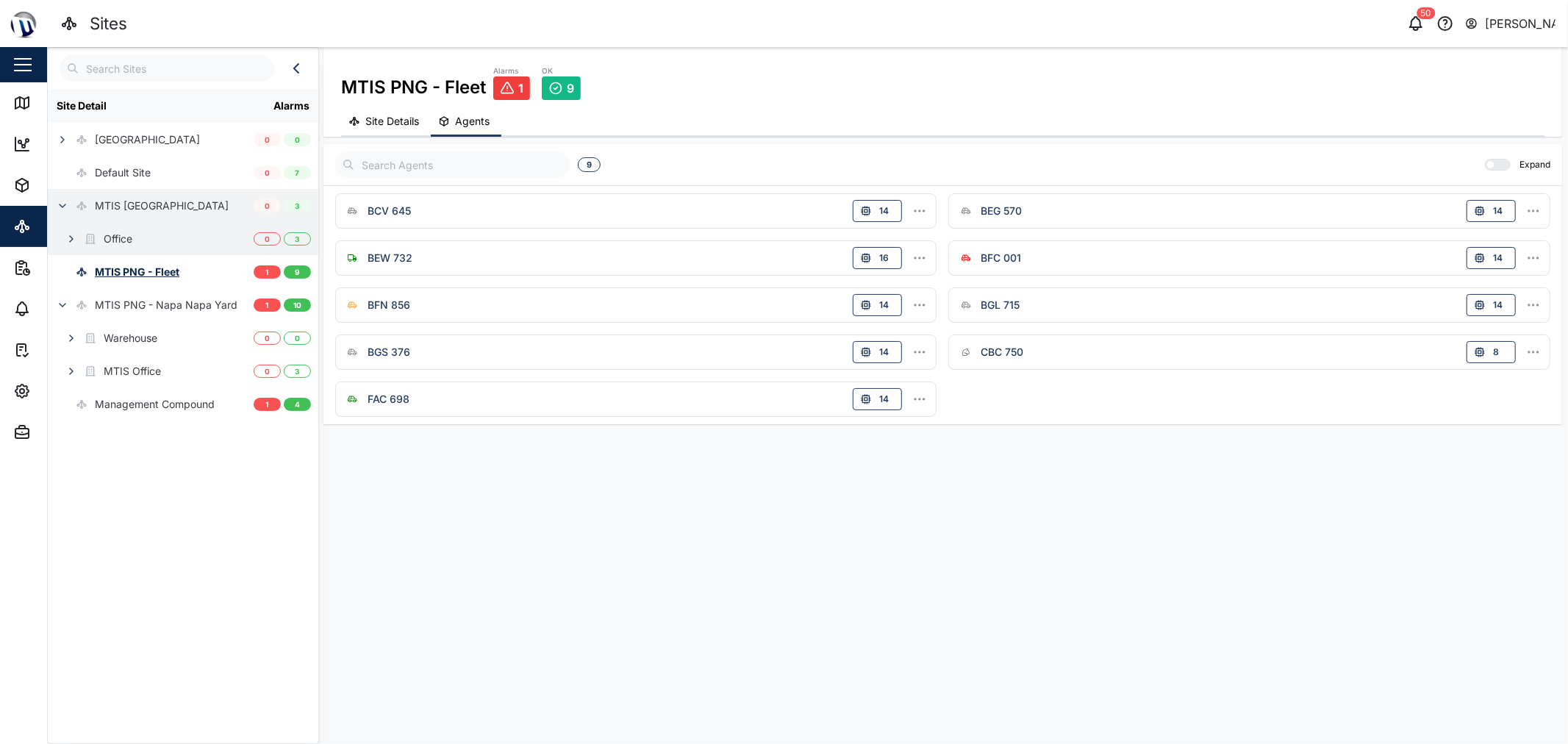
click at [135, 245] on div "Office" at bounding box center [150, 238] width 206 height 33
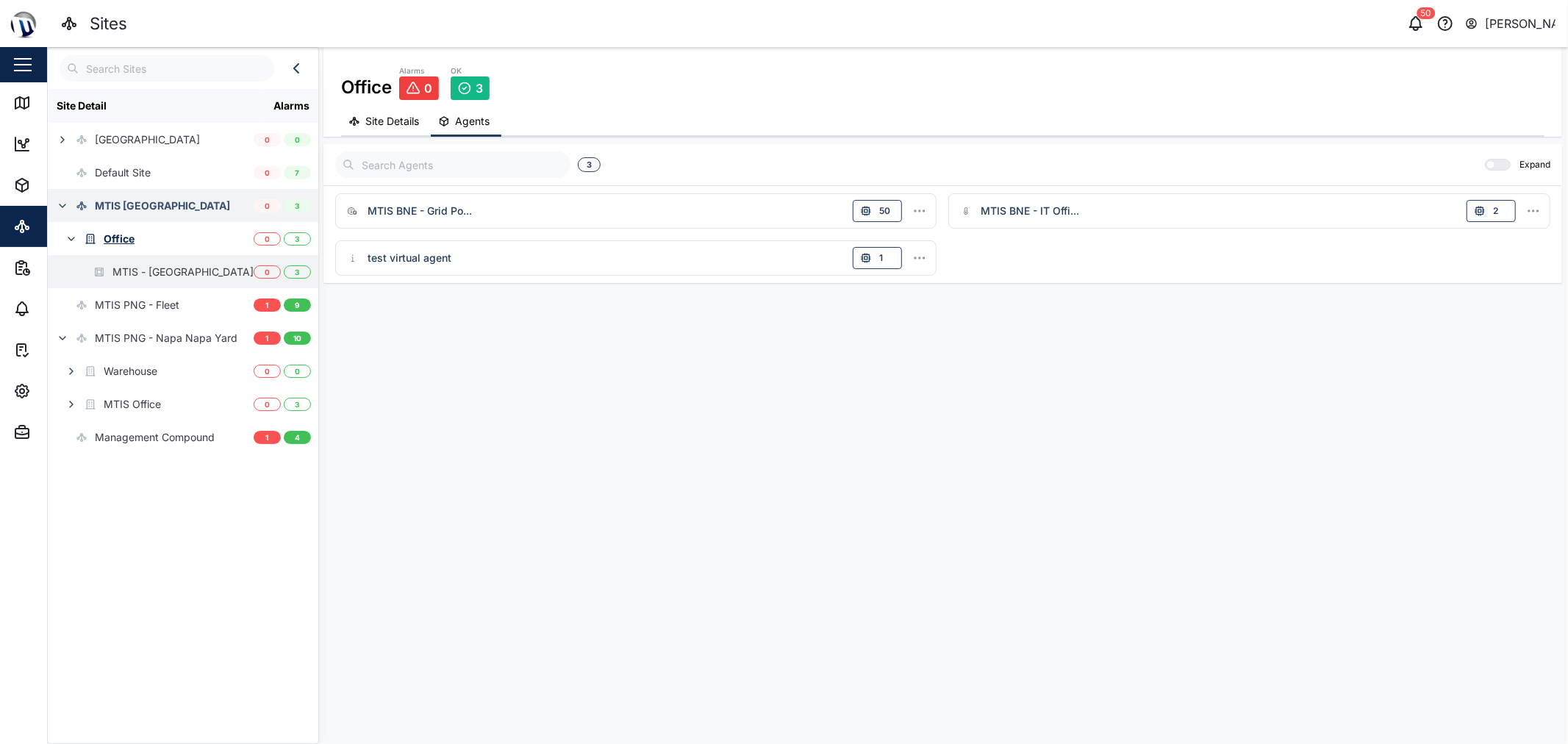
click at [143, 271] on div "MTIS - [GEOGRAPHIC_DATA]" at bounding box center [183, 272] width 141 height 16
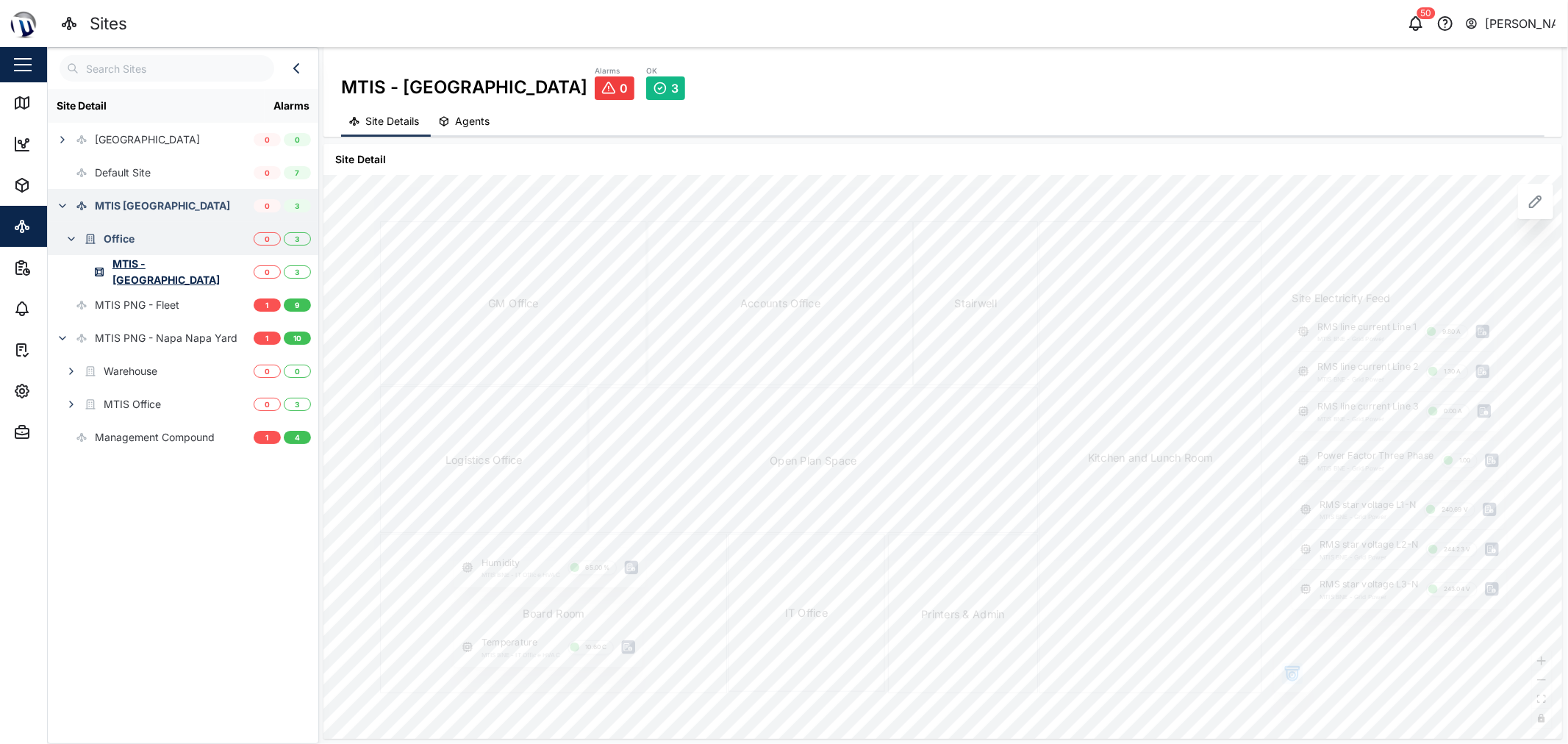
click at [144, 244] on div "Office" at bounding box center [150, 238] width 206 height 33
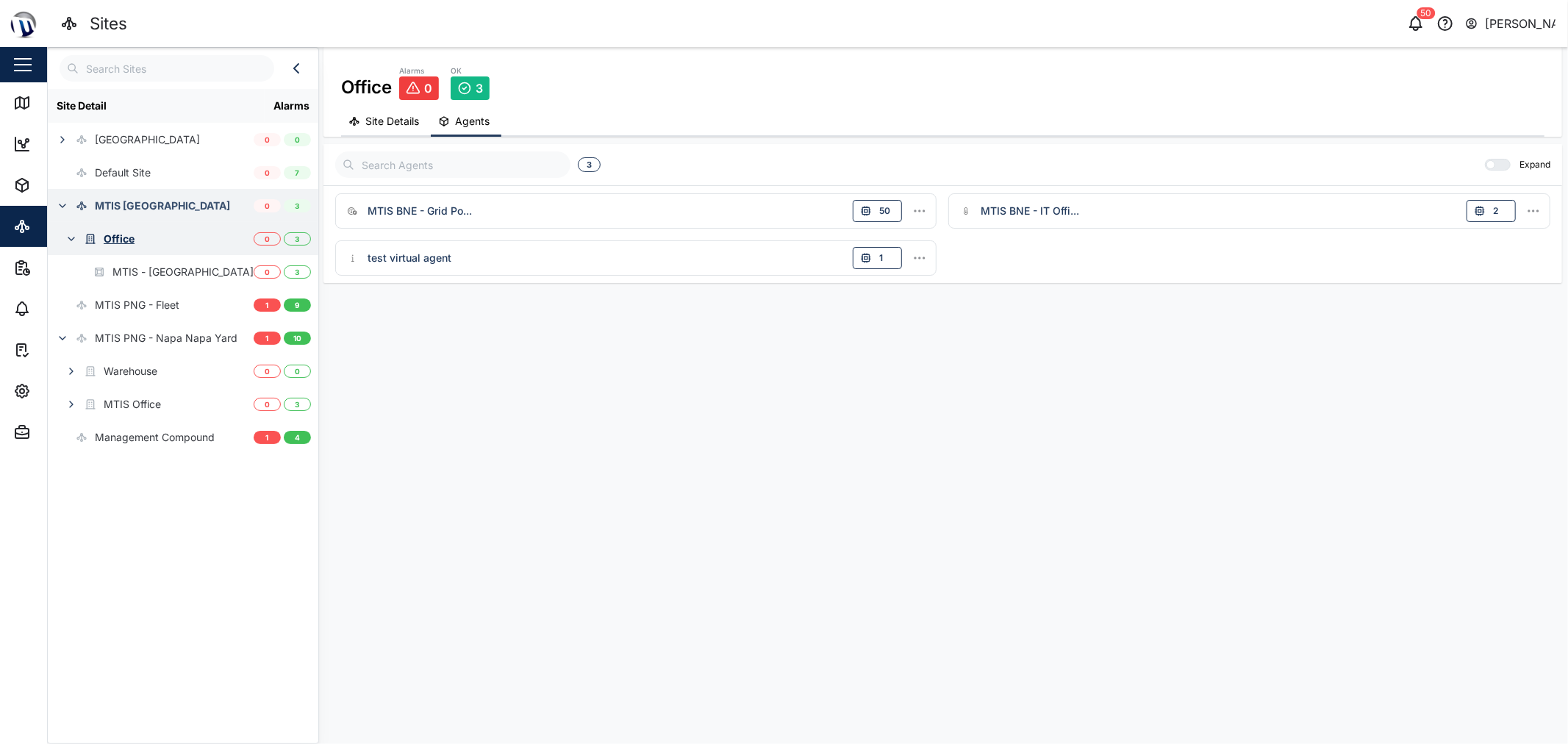
click at [62, 236] on button "button" at bounding box center [71, 239] width 21 height 21
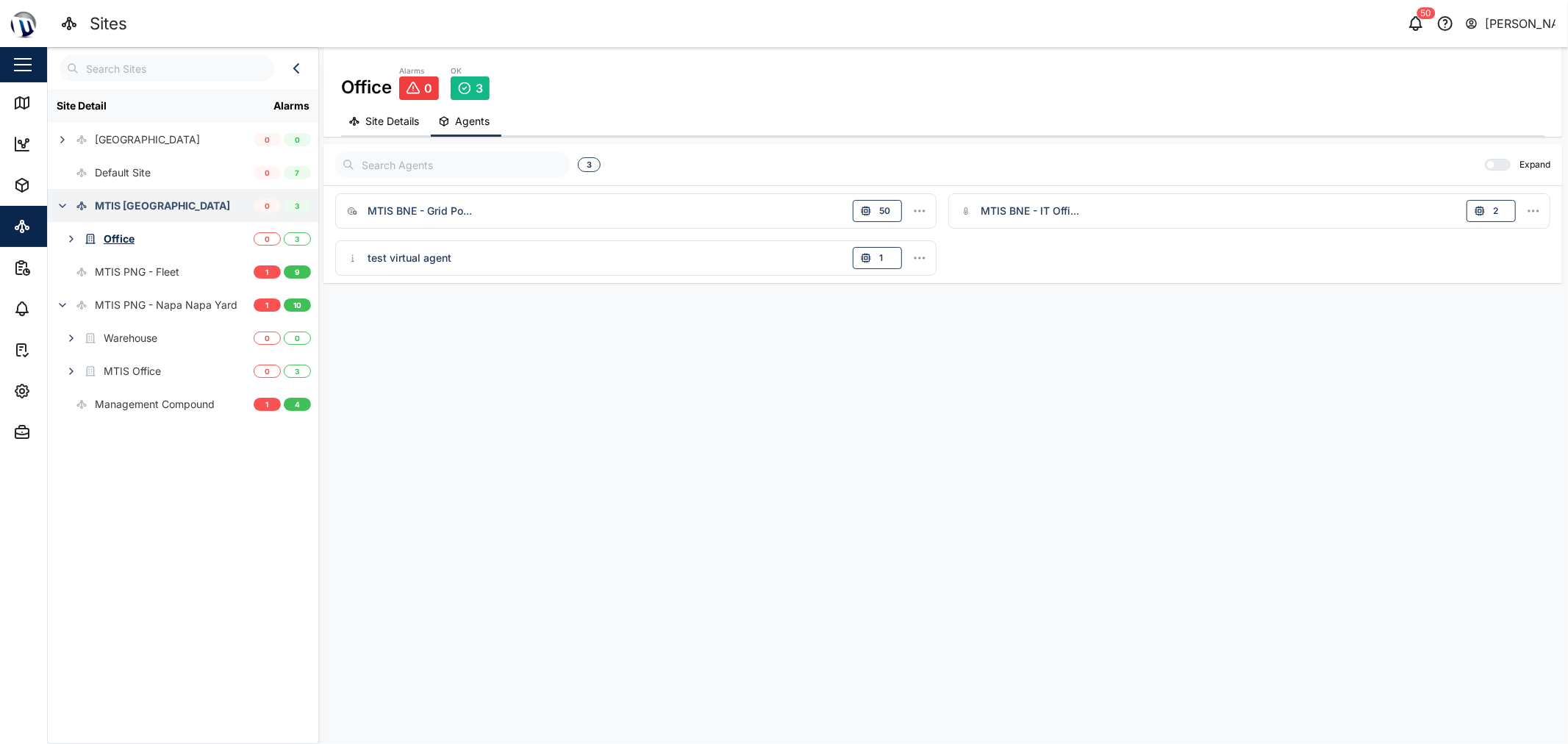
click at [59, 207] on icon "button" at bounding box center [62, 206] width 12 height 12
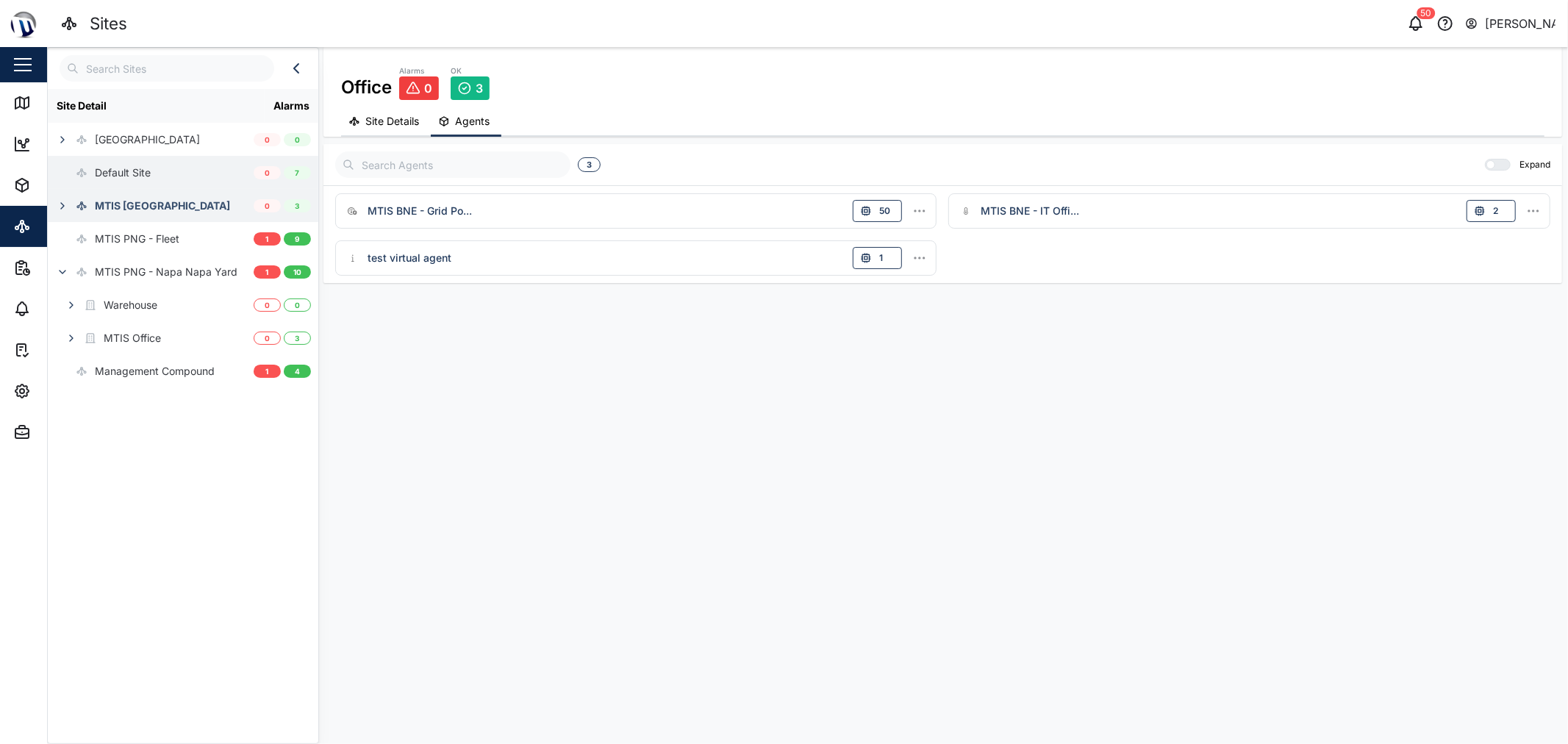
click at [170, 182] on div "Default Site" at bounding box center [150, 172] width 206 height 33
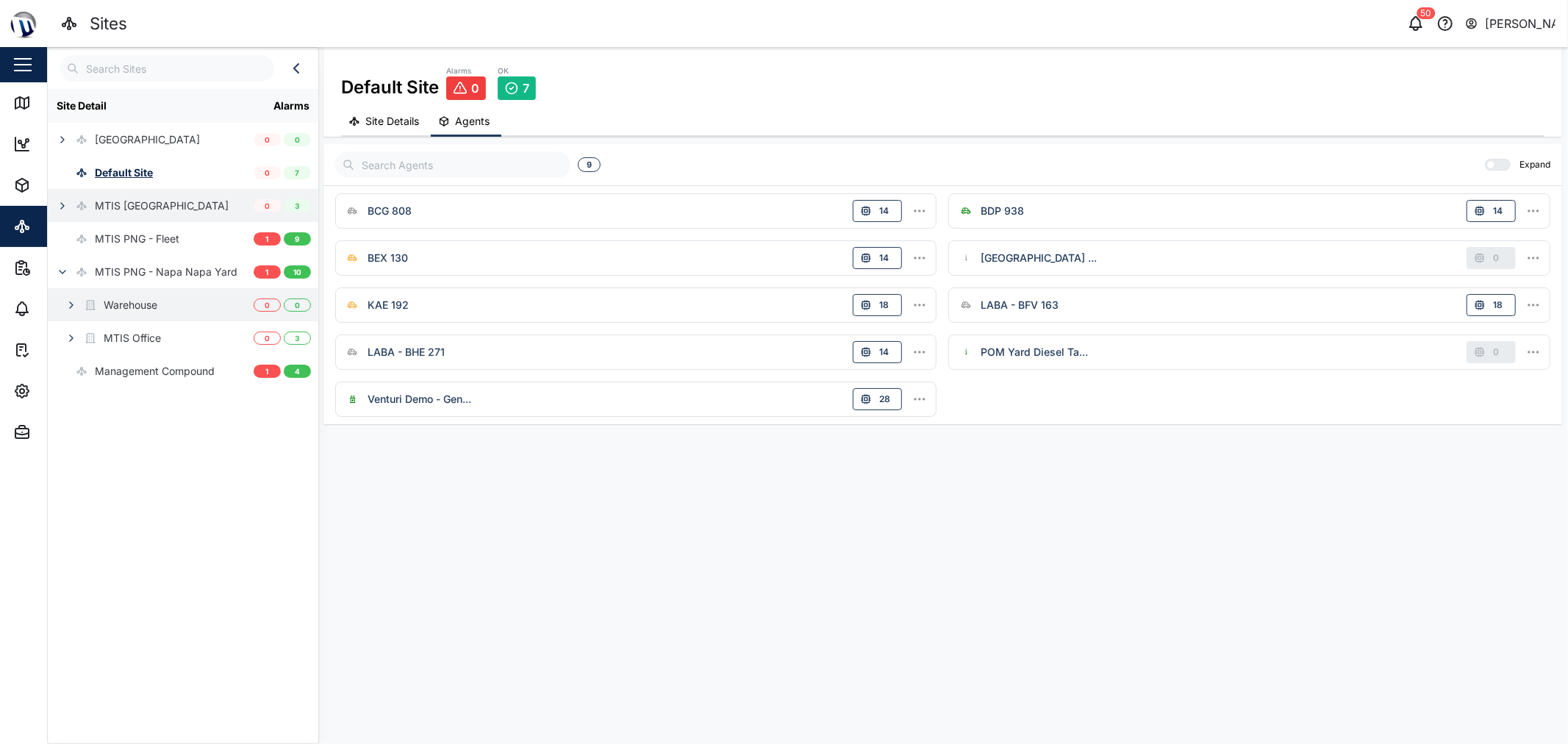
click at [182, 290] on div "Warehouse" at bounding box center [150, 304] width 206 height 33
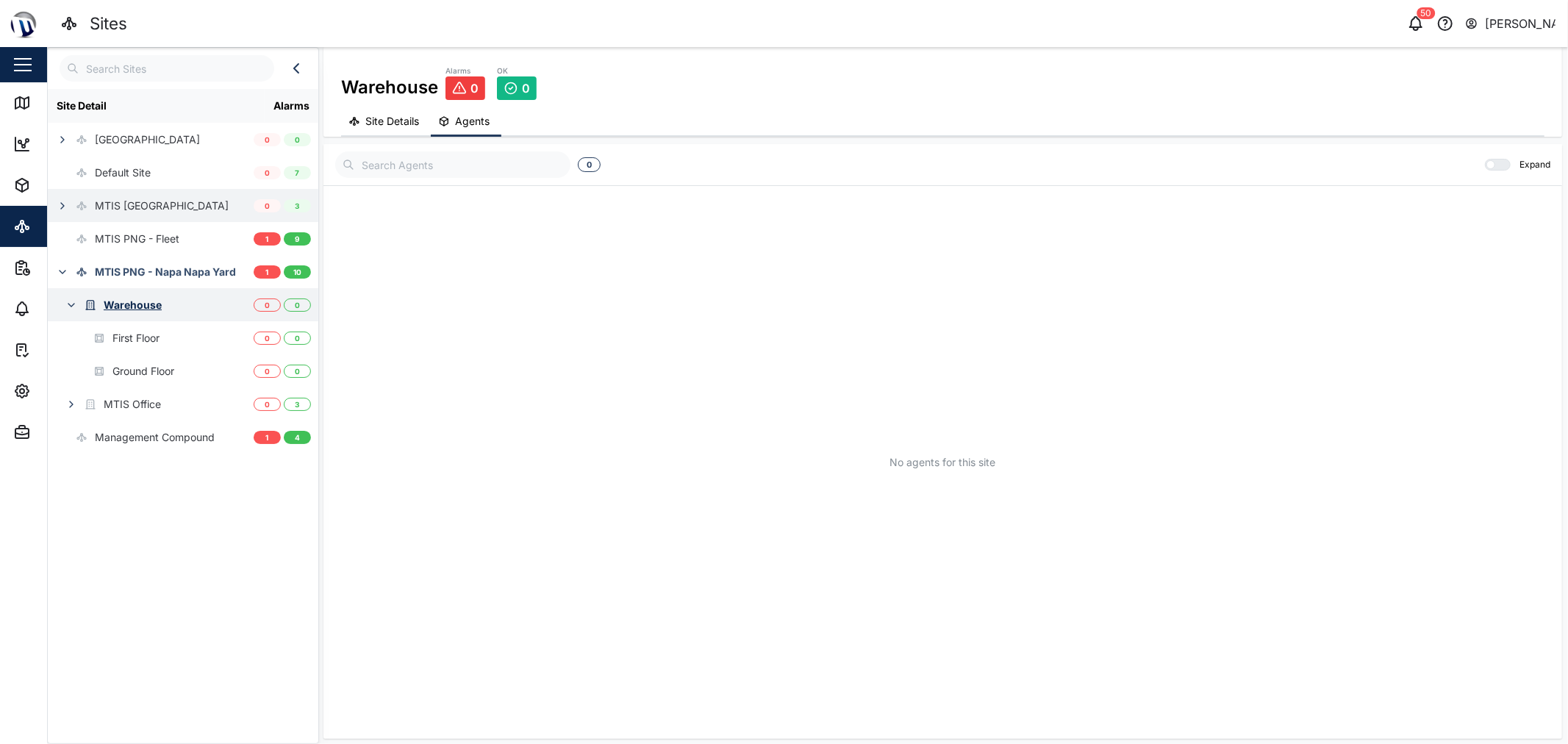
click at [63, 303] on button "button" at bounding box center [71, 305] width 21 height 21
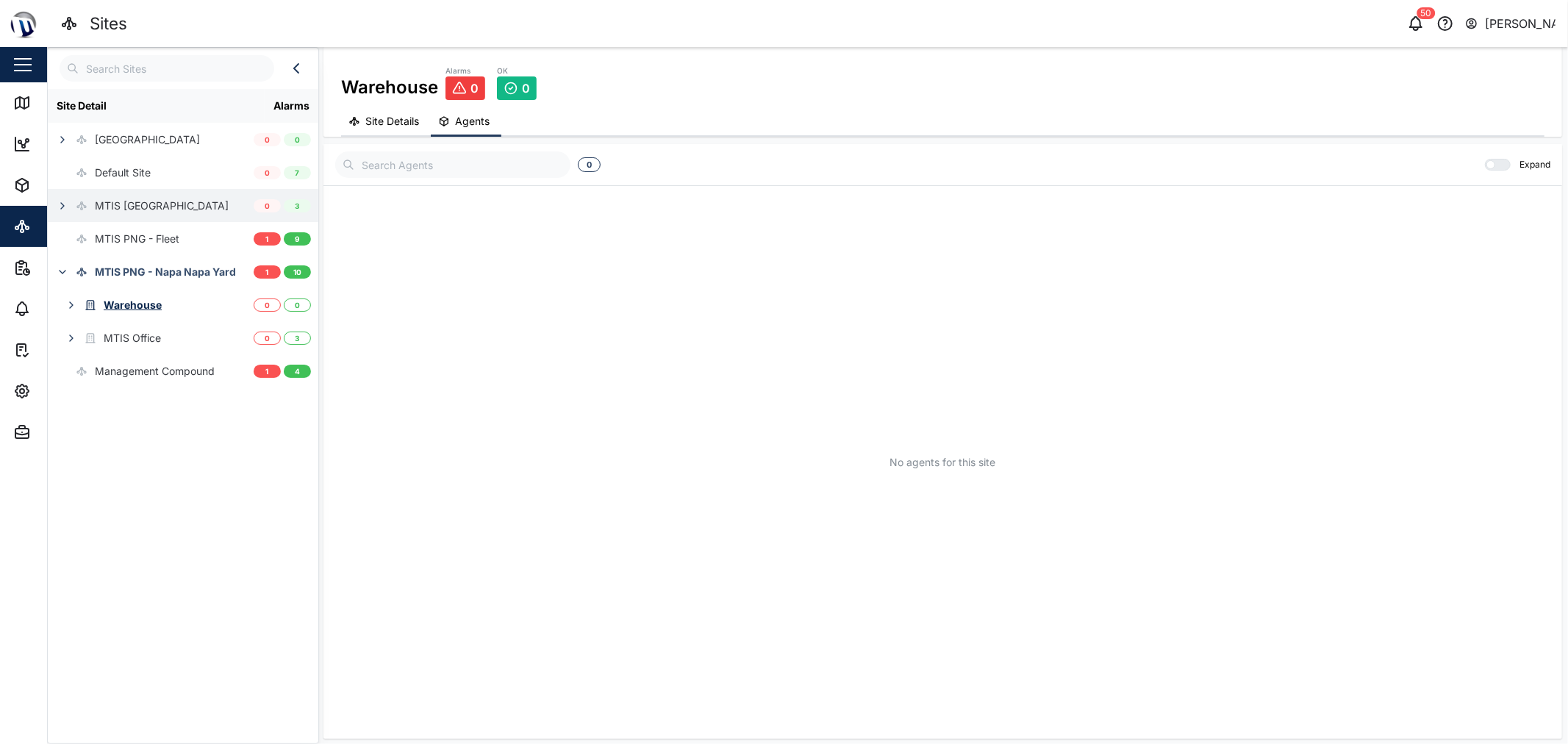
click at [434, 344] on div "No agents for this site" at bounding box center [942, 463] width 1215 height 538
click at [782, 262] on div "No agents for this site" at bounding box center [942, 463] width 1215 height 538
click at [64, 138] on icon "button" at bounding box center [62, 139] width 12 height 12
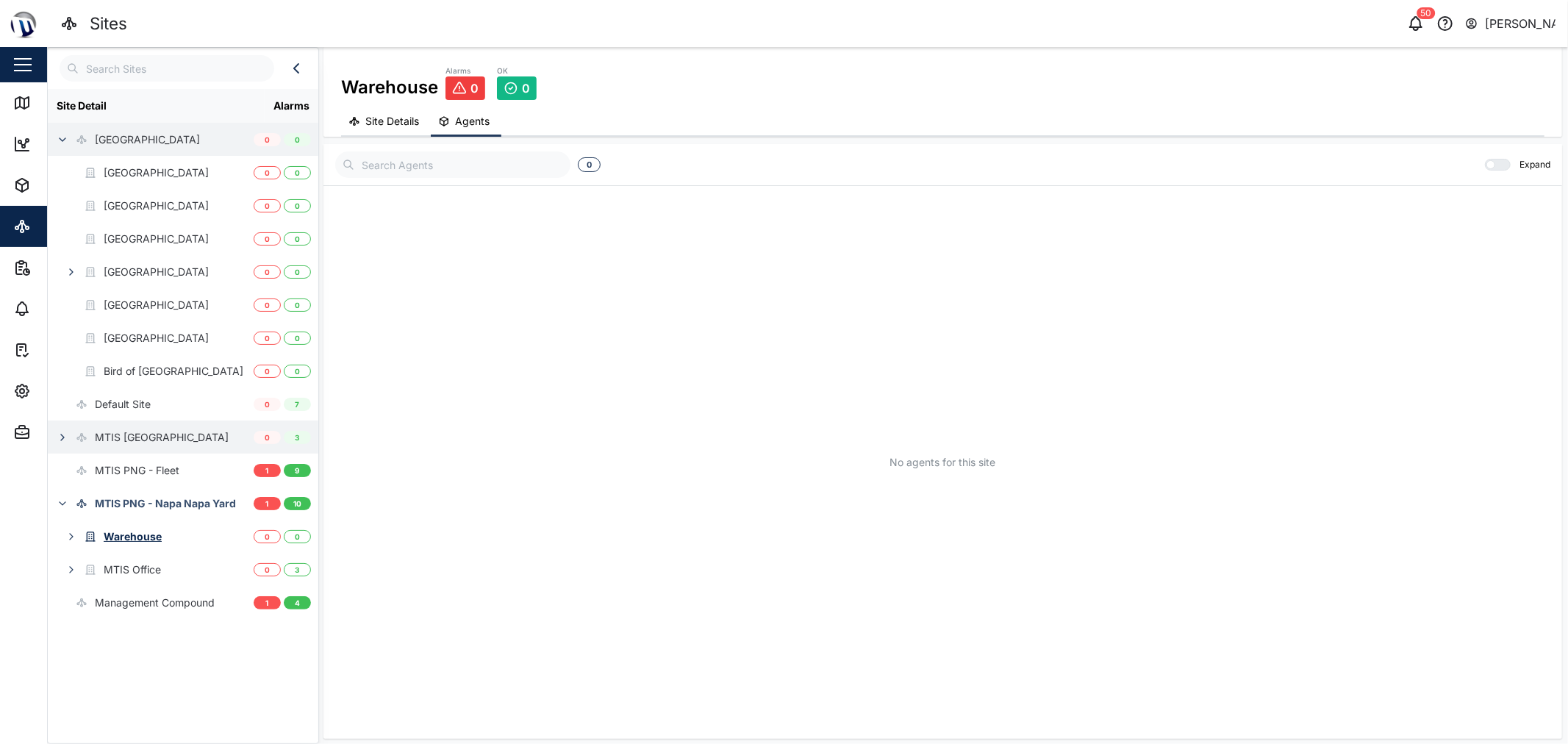
click at [68, 138] on icon "button" at bounding box center [62, 139] width 12 height 12
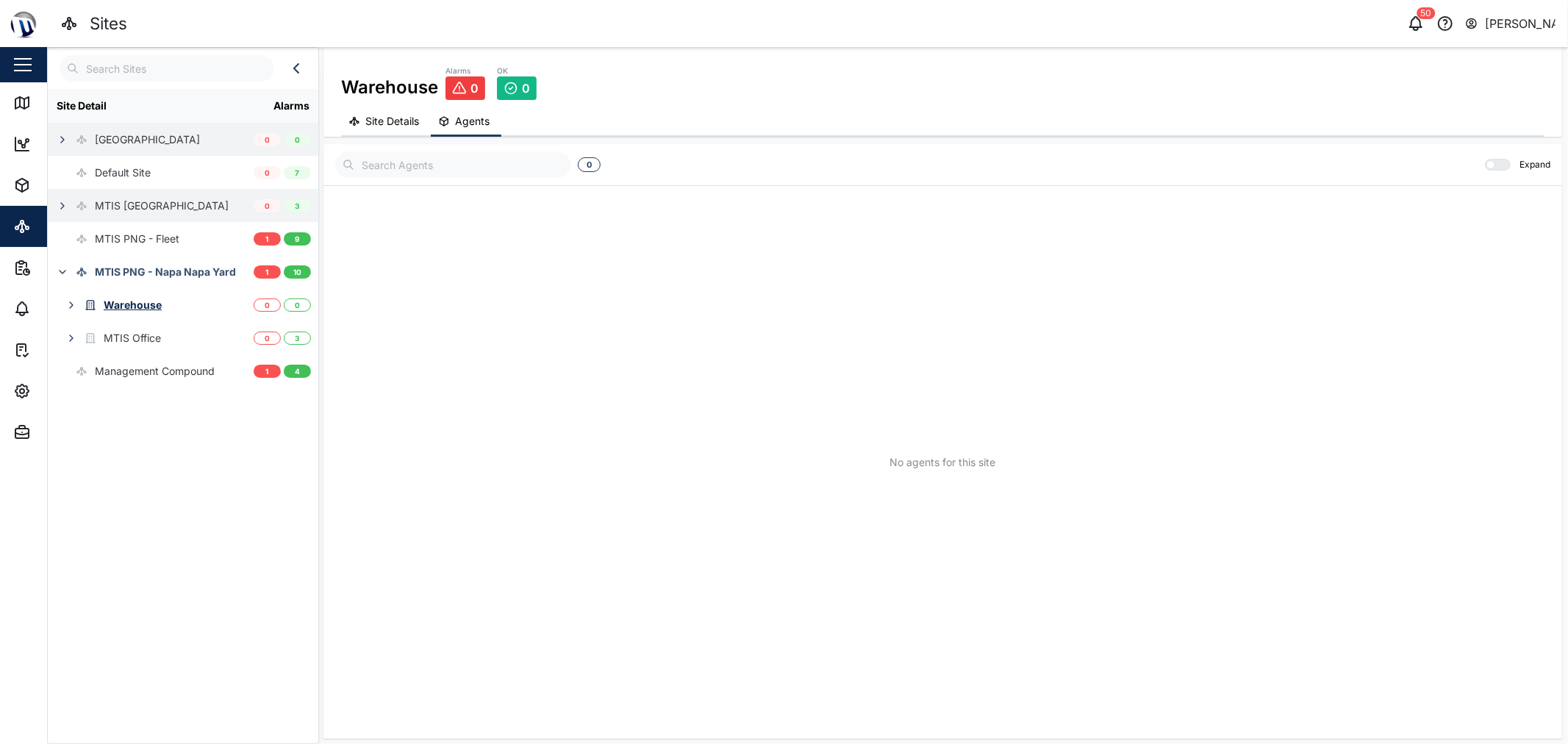
click at [68, 138] on icon "button" at bounding box center [62, 139] width 12 height 12
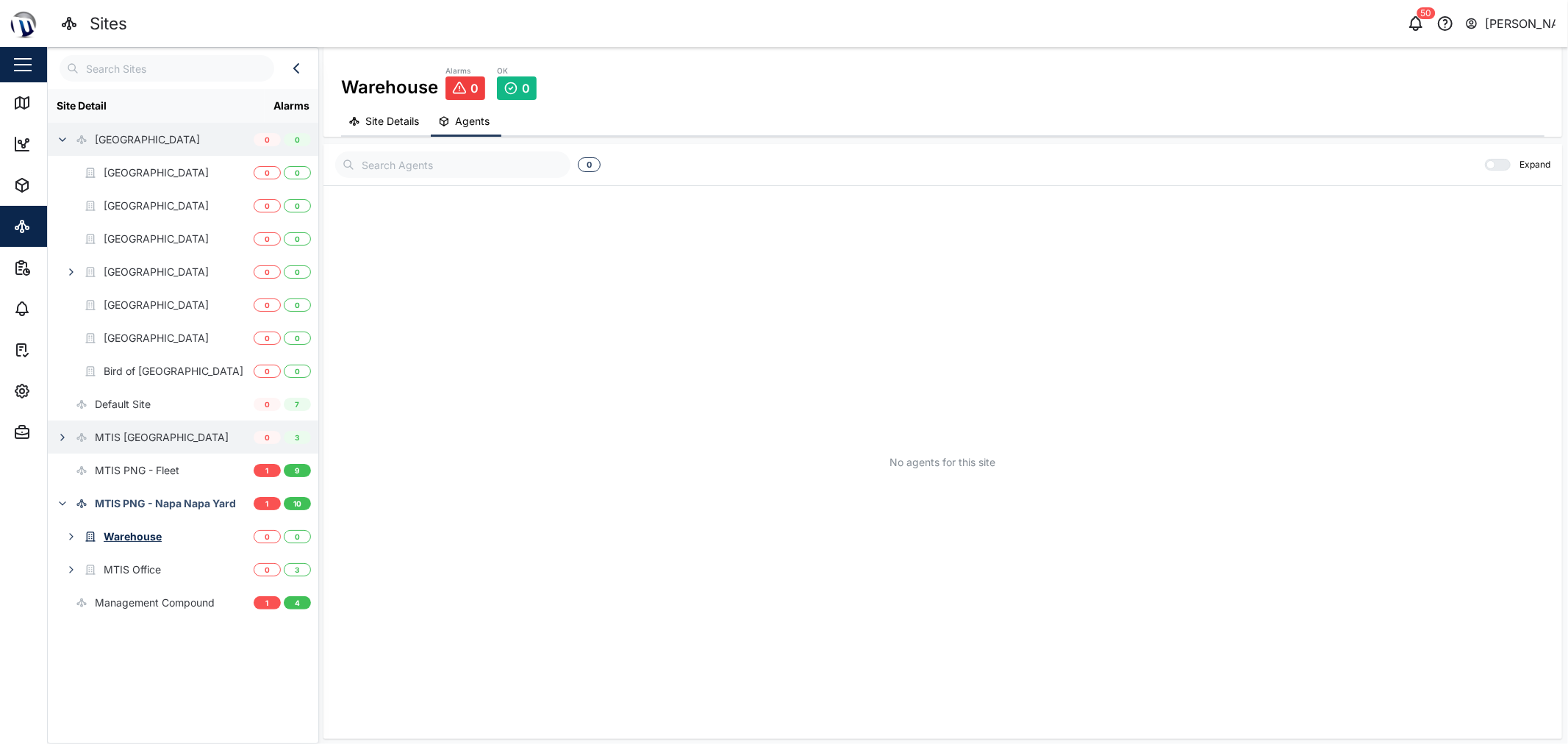
click at [59, 138] on icon "button" at bounding box center [62, 139] width 12 height 12
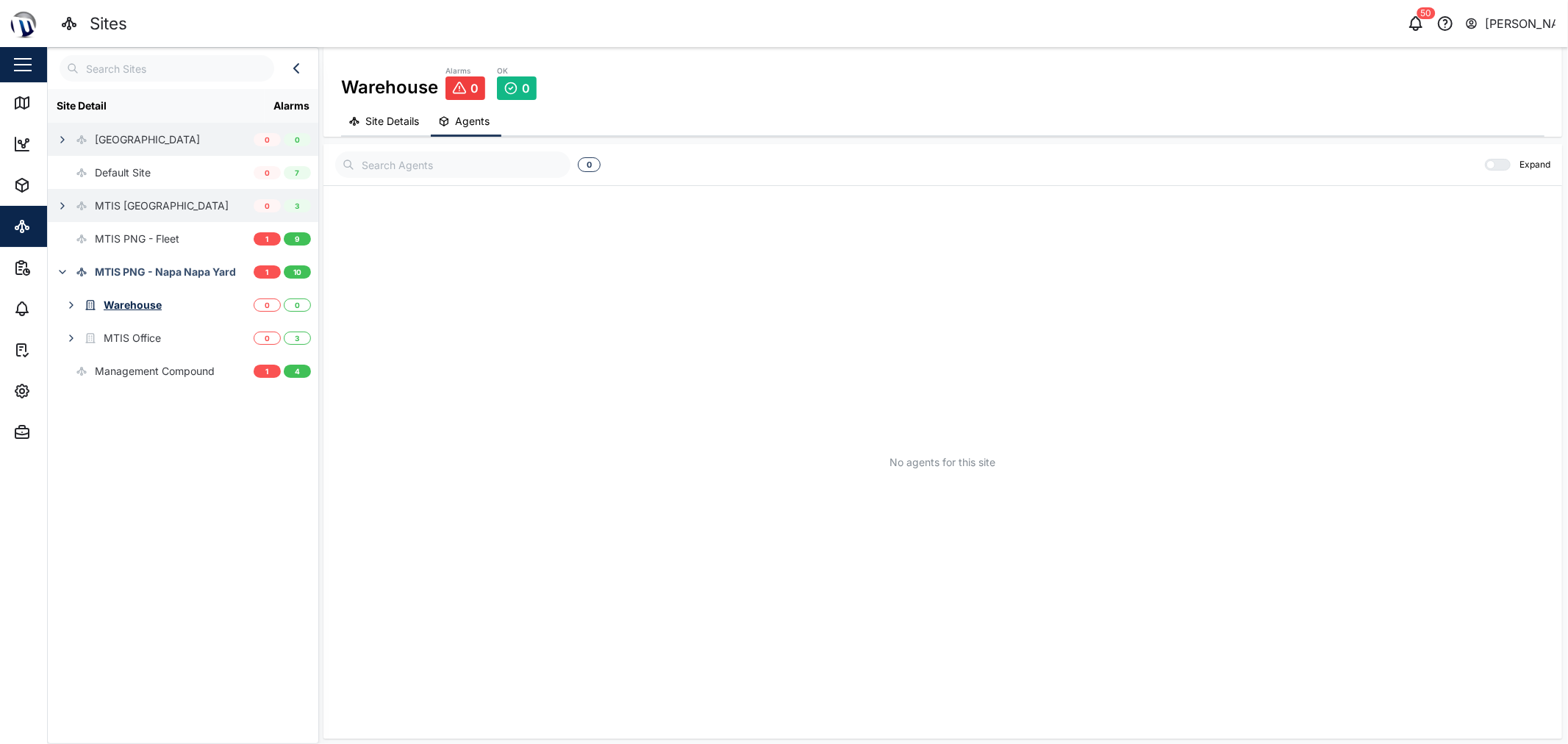
click at [150, 146] on div "[GEOGRAPHIC_DATA]" at bounding box center [148, 139] width 105 height 16
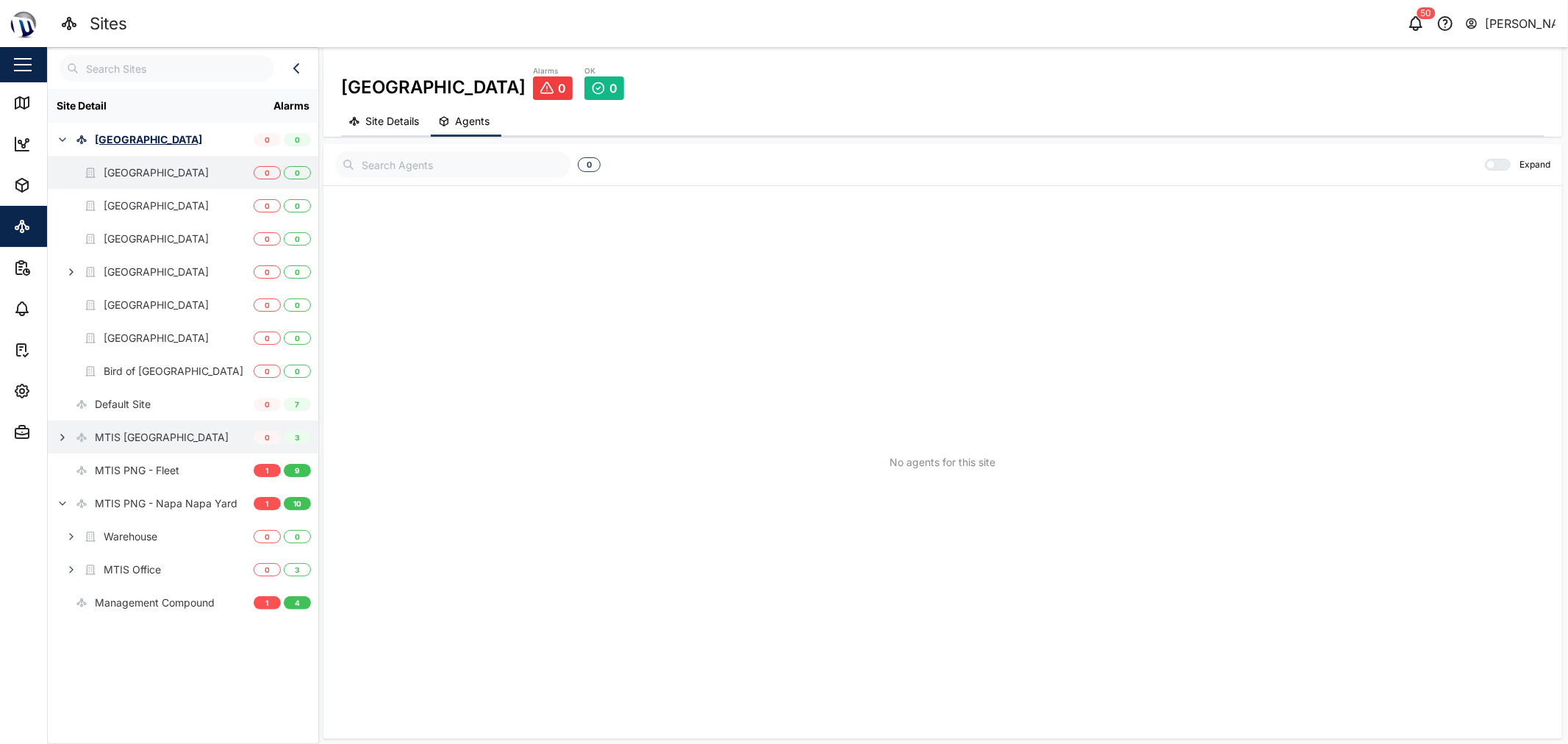
click at [179, 174] on div "[GEOGRAPHIC_DATA]" at bounding box center [156, 172] width 105 height 16
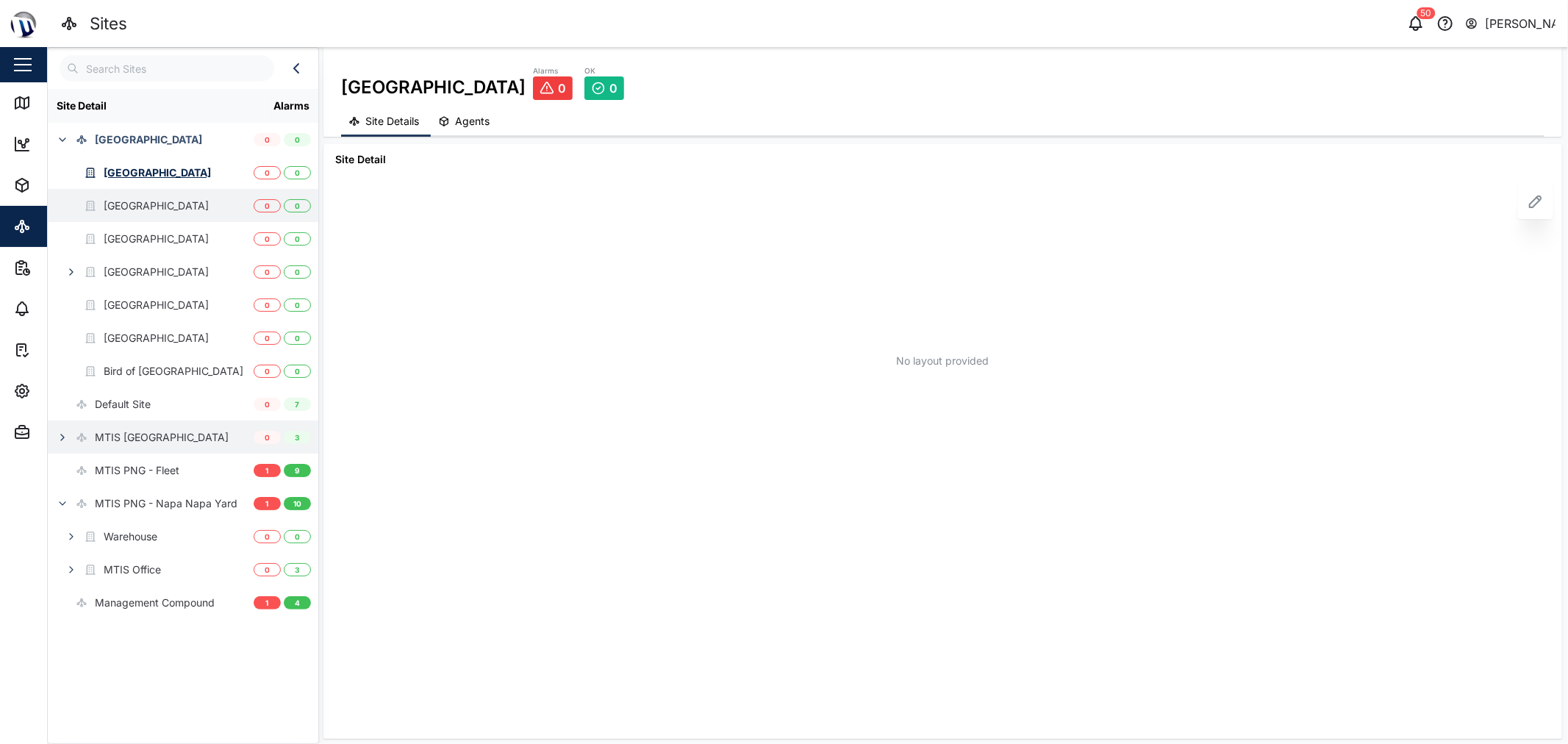
click at [192, 216] on div "[GEOGRAPHIC_DATA]" at bounding box center [150, 205] width 206 height 33
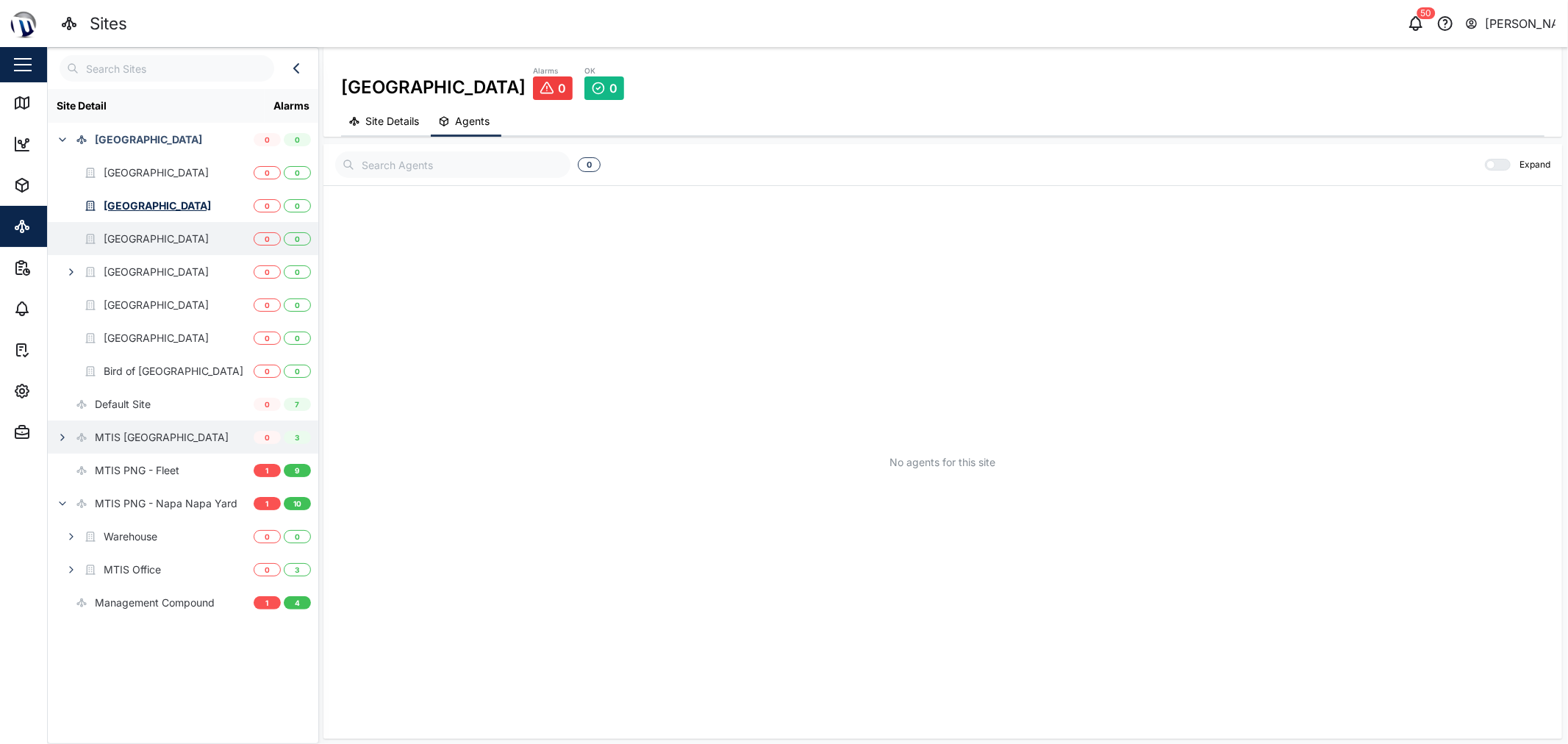
click at [187, 248] on div "[GEOGRAPHIC_DATA]" at bounding box center [128, 238] width 161 height 33
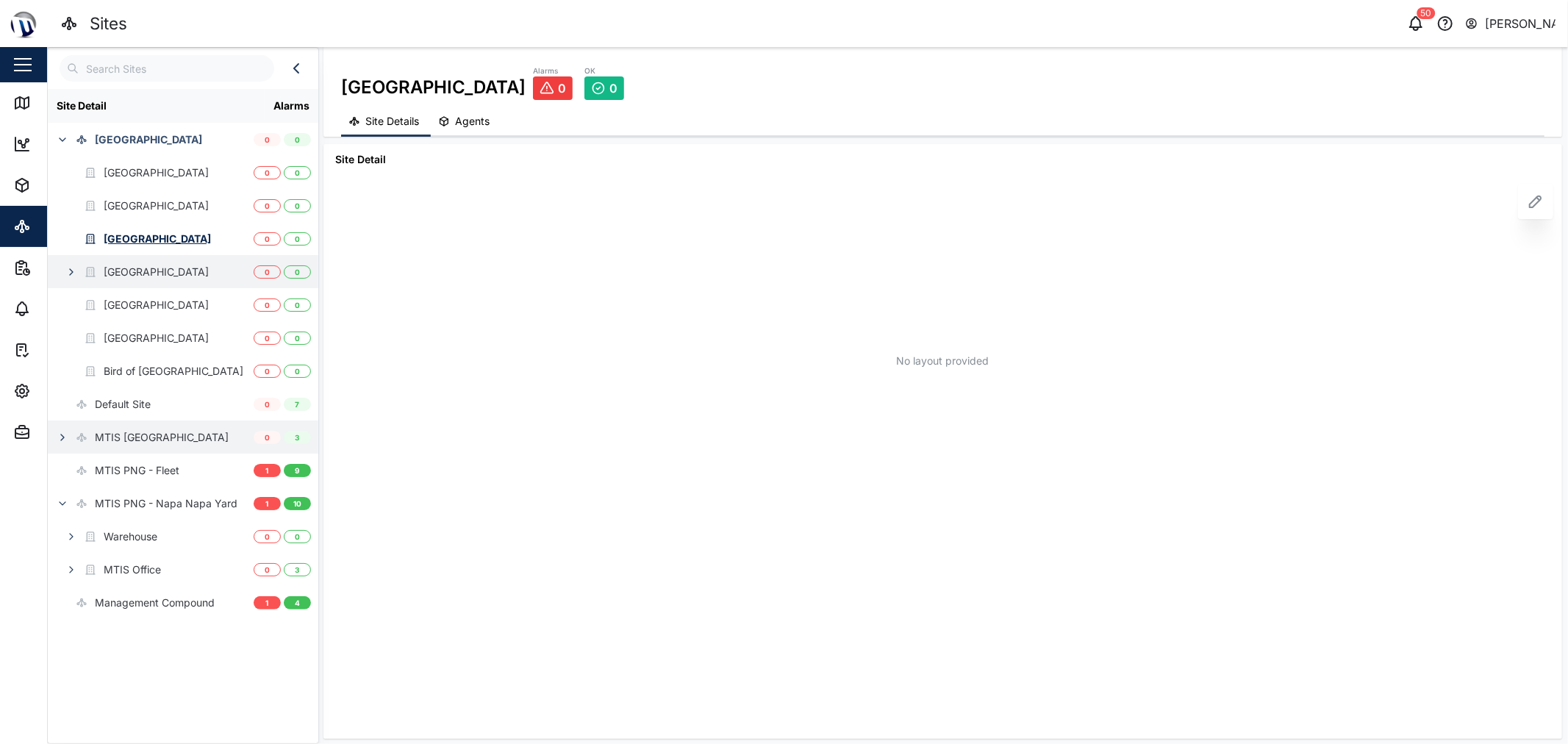
click at [188, 282] on div "[GEOGRAPHIC_DATA]" at bounding box center [150, 271] width 206 height 33
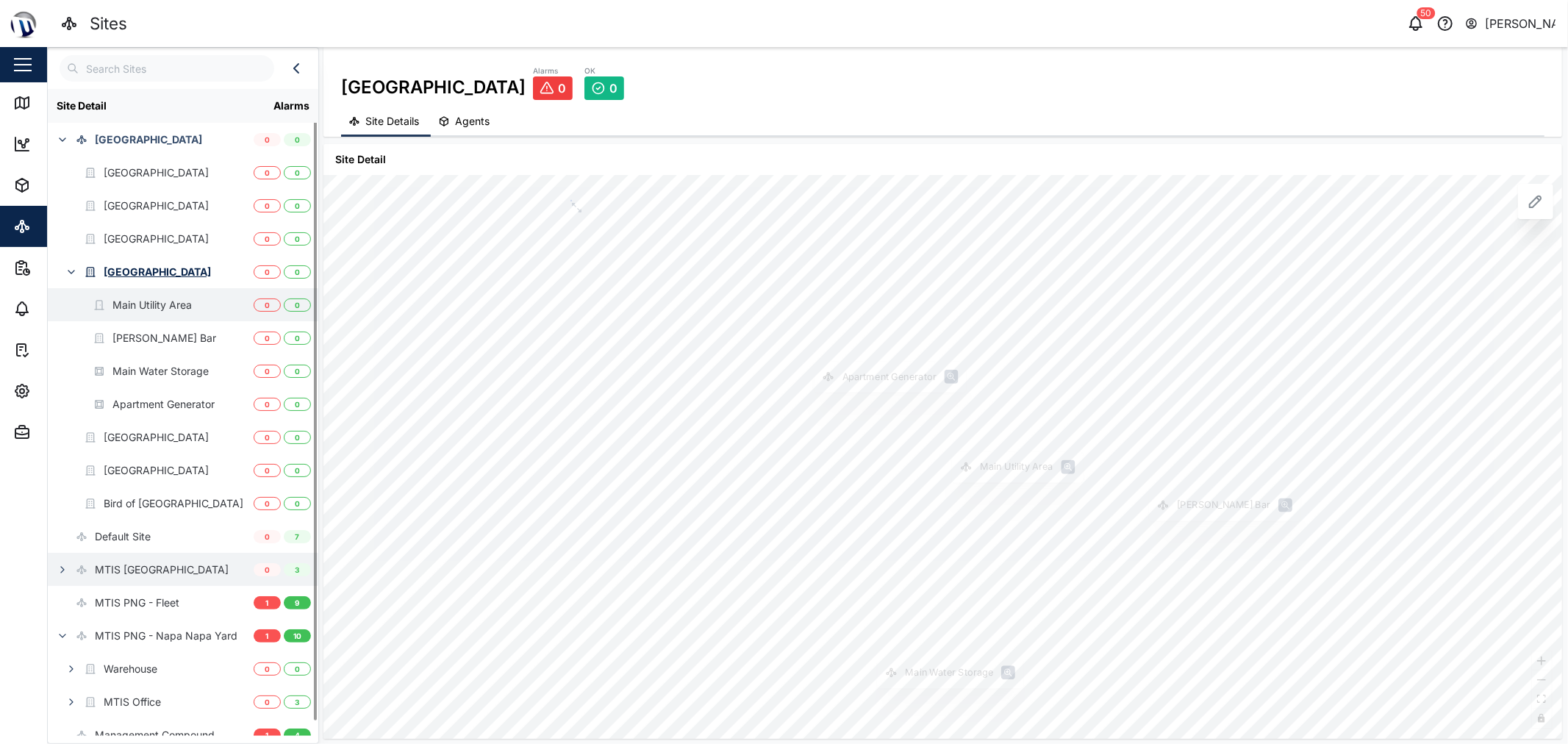
click at [160, 301] on div "Main Utility Area" at bounding box center [152, 305] width 79 height 16
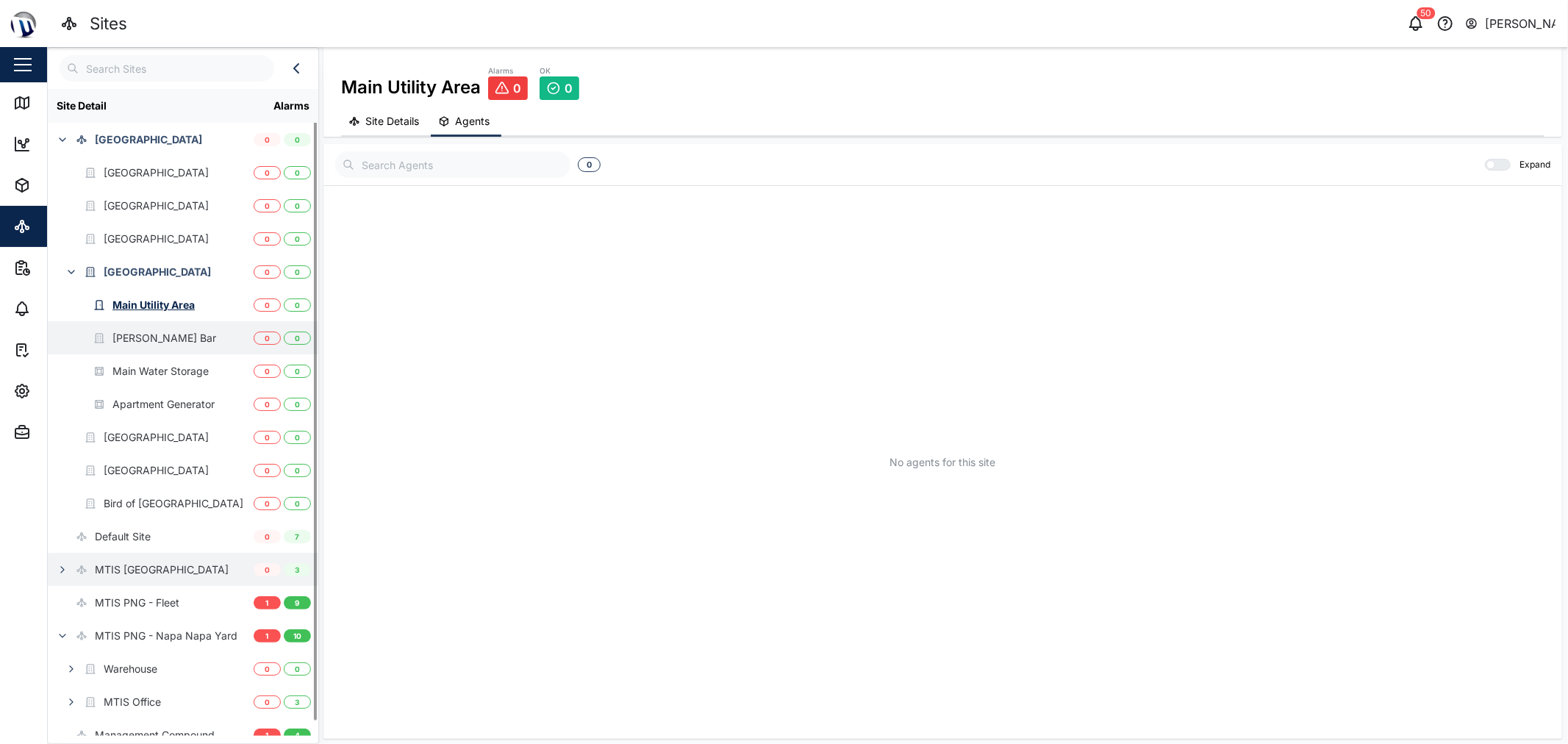
click at [180, 338] on div "[PERSON_NAME] Bar" at bounding box center [165, 338] width 103 height 16
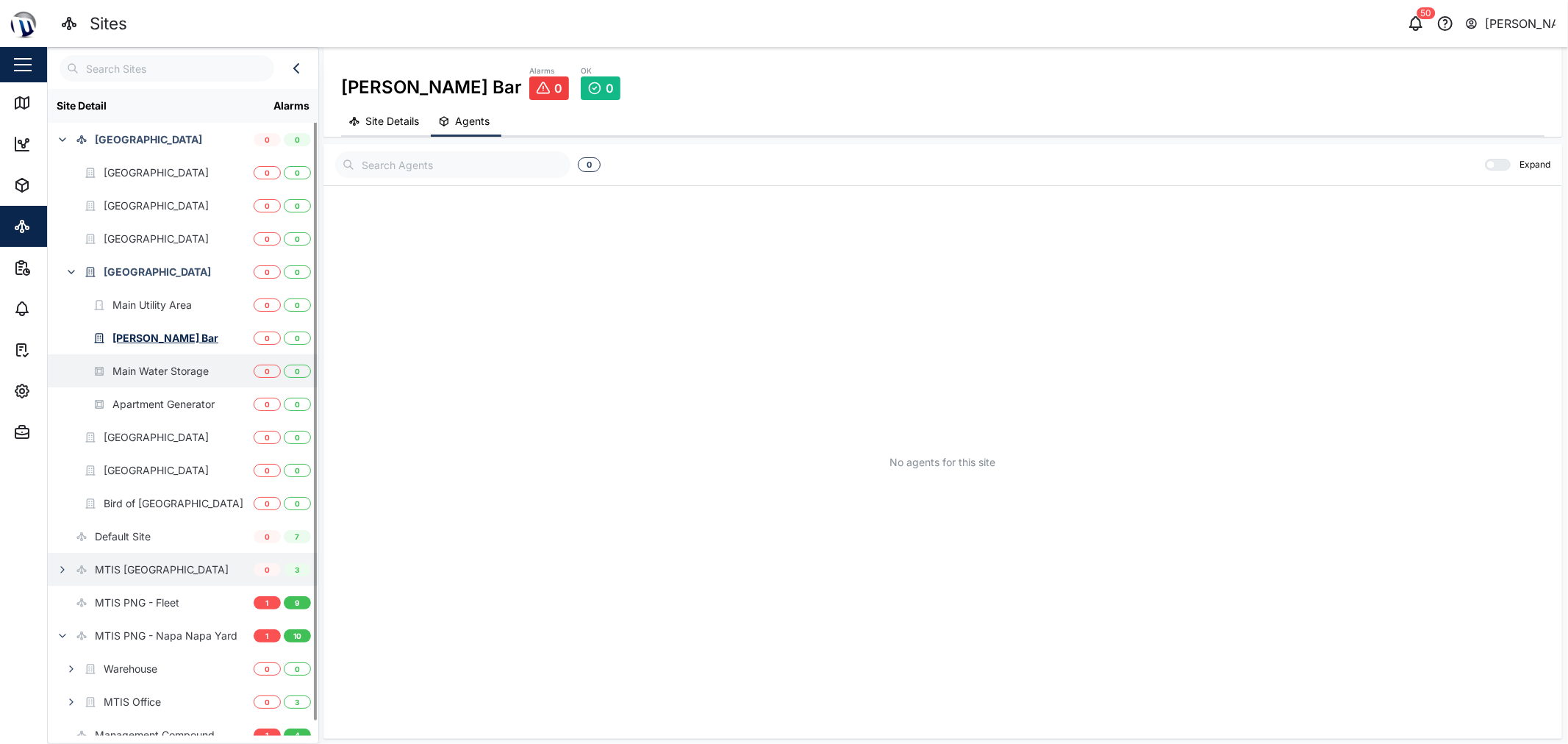
click at [197, 378] on div "Main Water Storage" at bounding box center [161, 371] width 96 height 16
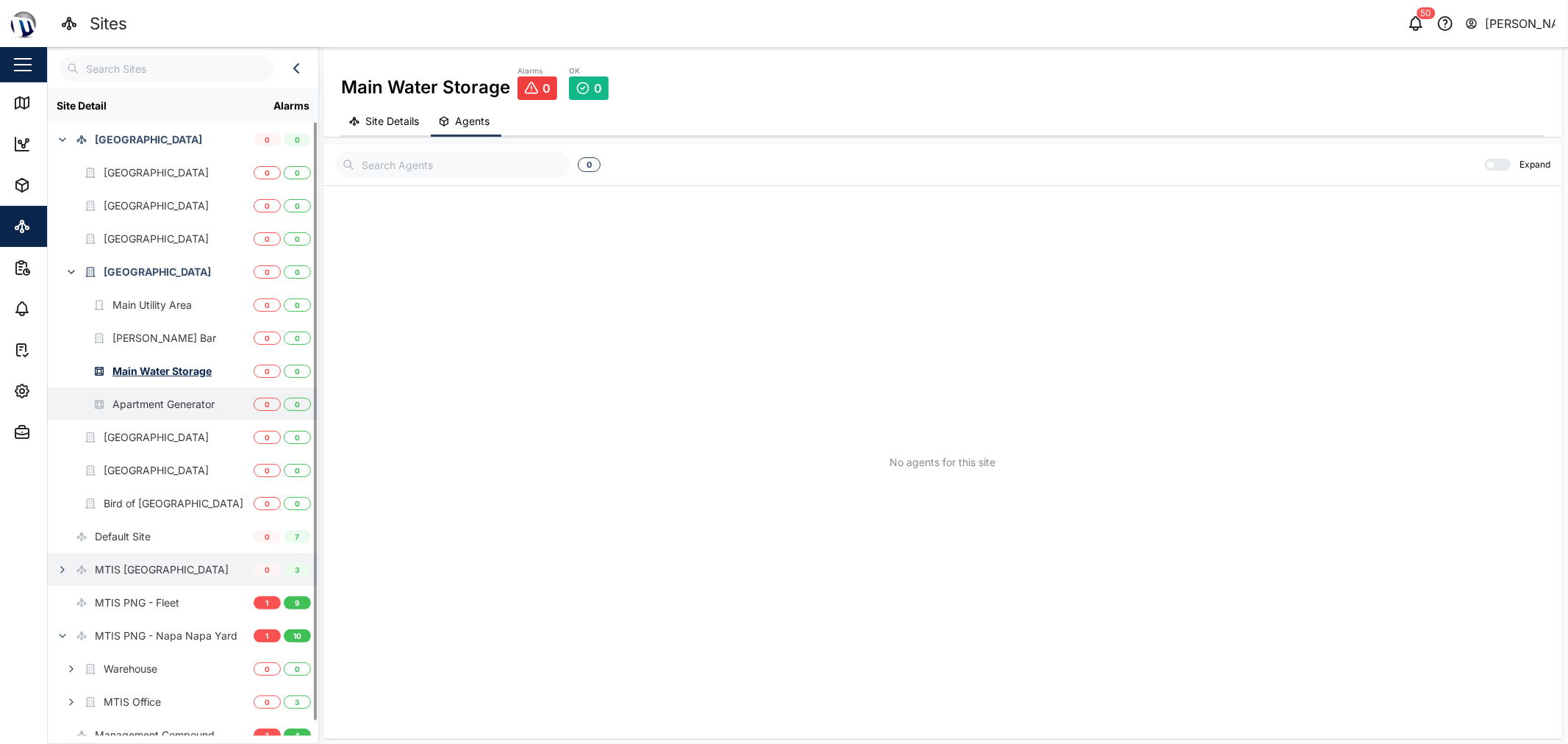
click at [138, 399] on div "Apartment Generator" at bounding box center [164, 404] width 103 height 16
drag, startPoint x: 194, startPoint y: 405, endPoint x: 170, endPoint y: 401, distance: 24.3
click at [170, 401] on div "Apartment Generator" at bounding box center [166, 404] width 107 height 16
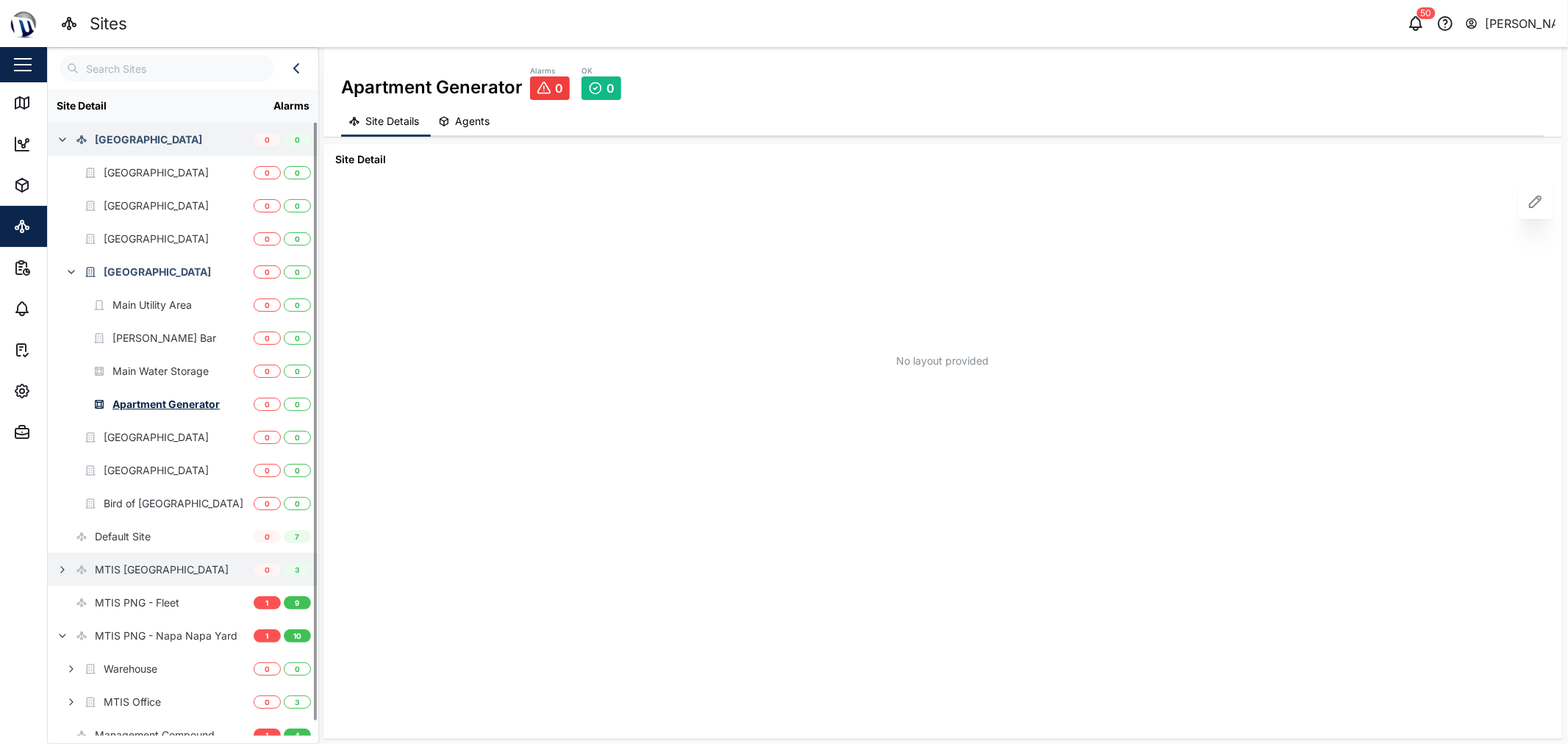
click at [75, 134] on icon at bounding box center [81, 139] width 12 height 12
click at [68, 136] on icon "button" at bounding box center [62, 139] width 12 height 12
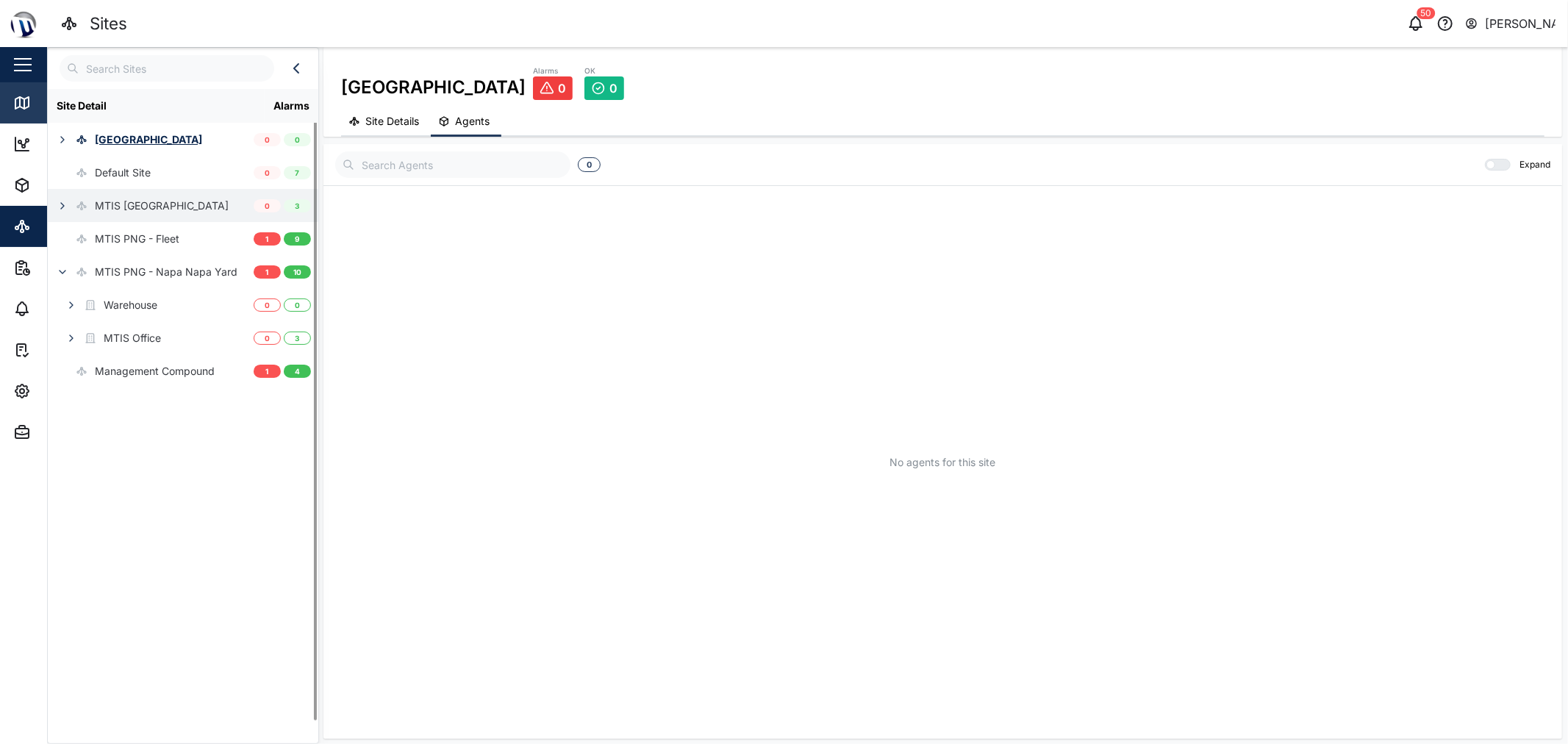
click at [13, 89] on link "Map" at bounding box center [95, 103] width 191 height 41
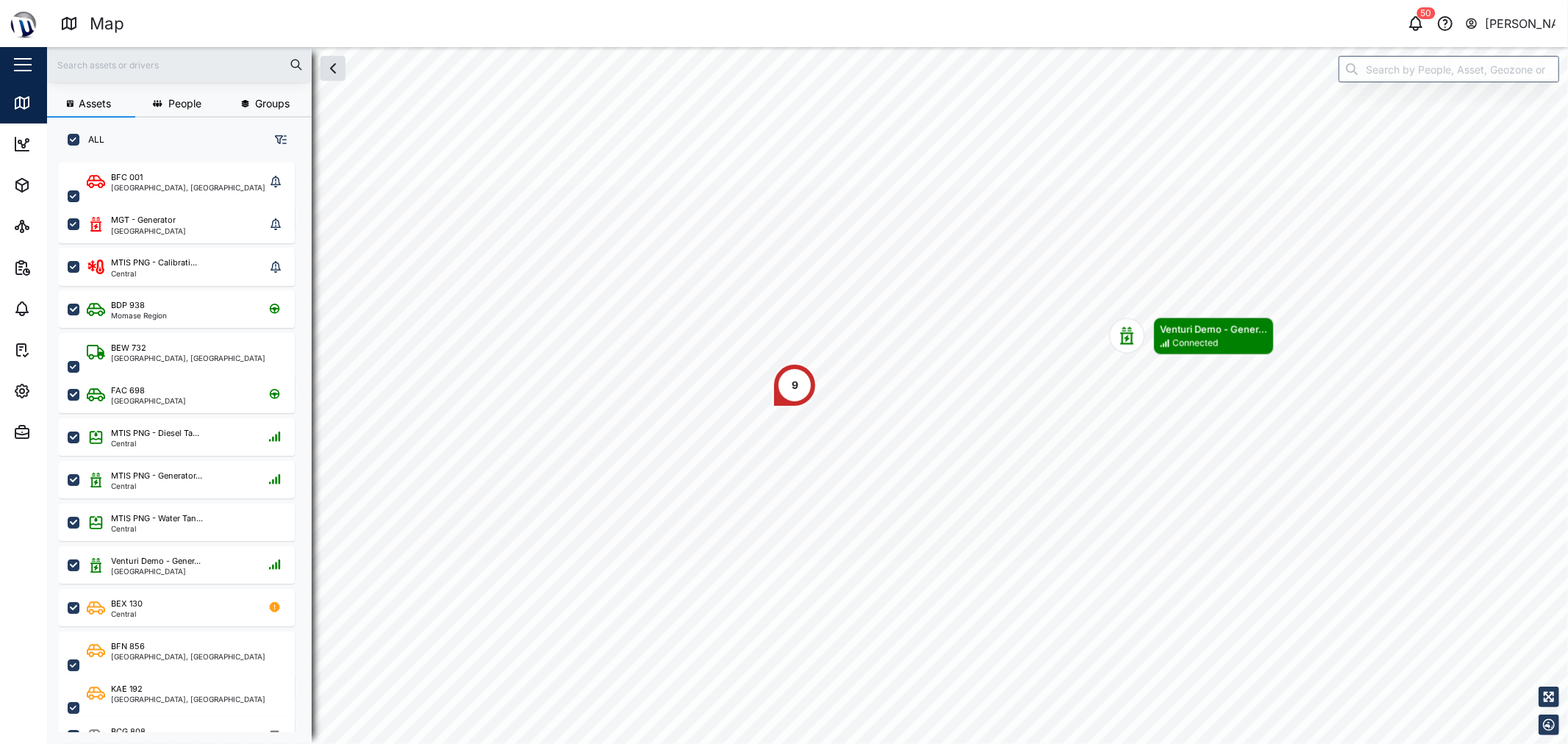
scroll to position [562, 229]
